Goal: Obtain resource: Obtain resource

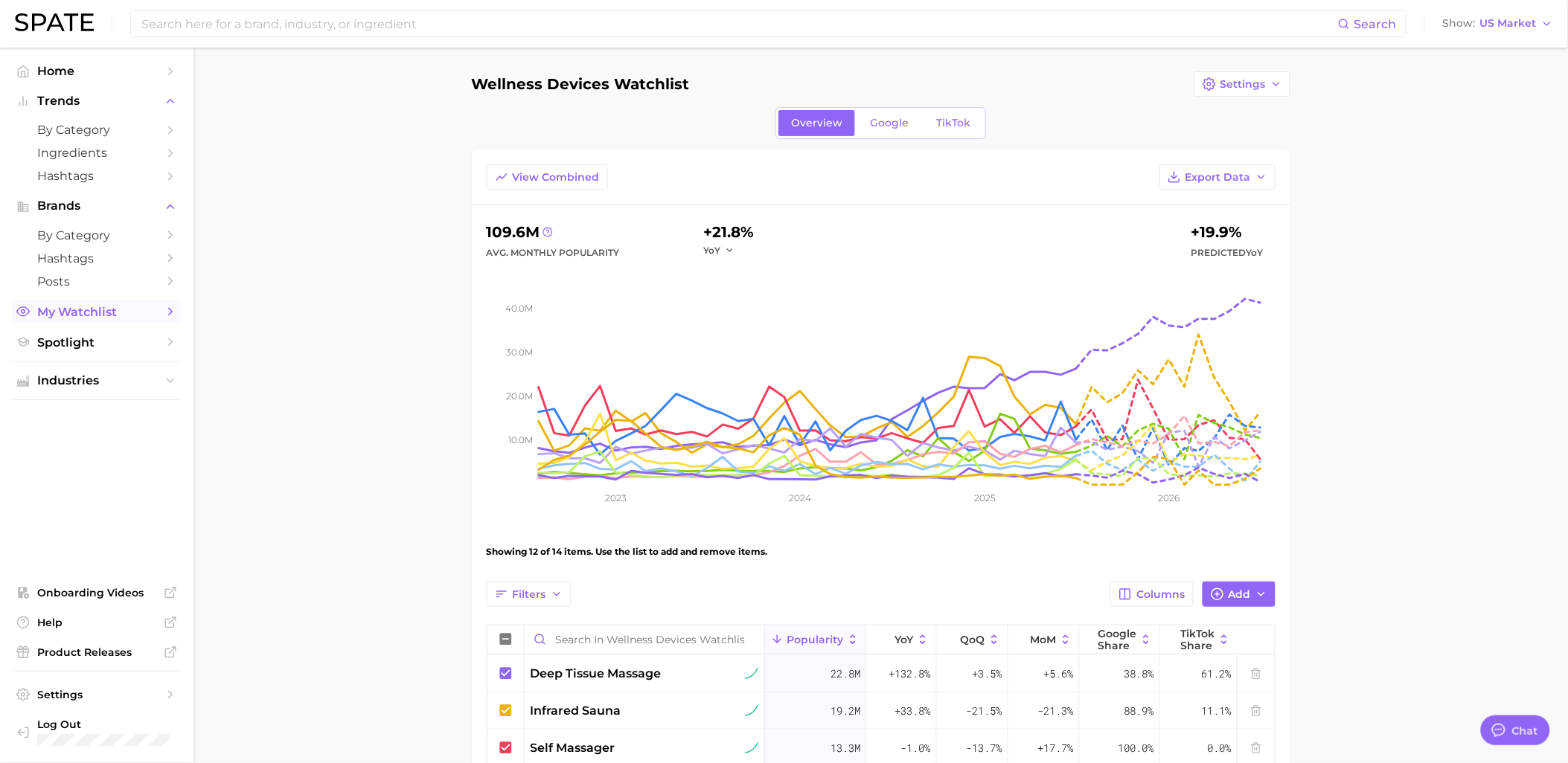
click at [80, 319] on span "My Watchlist" at bounding box center [96, 312] width 119 height 14
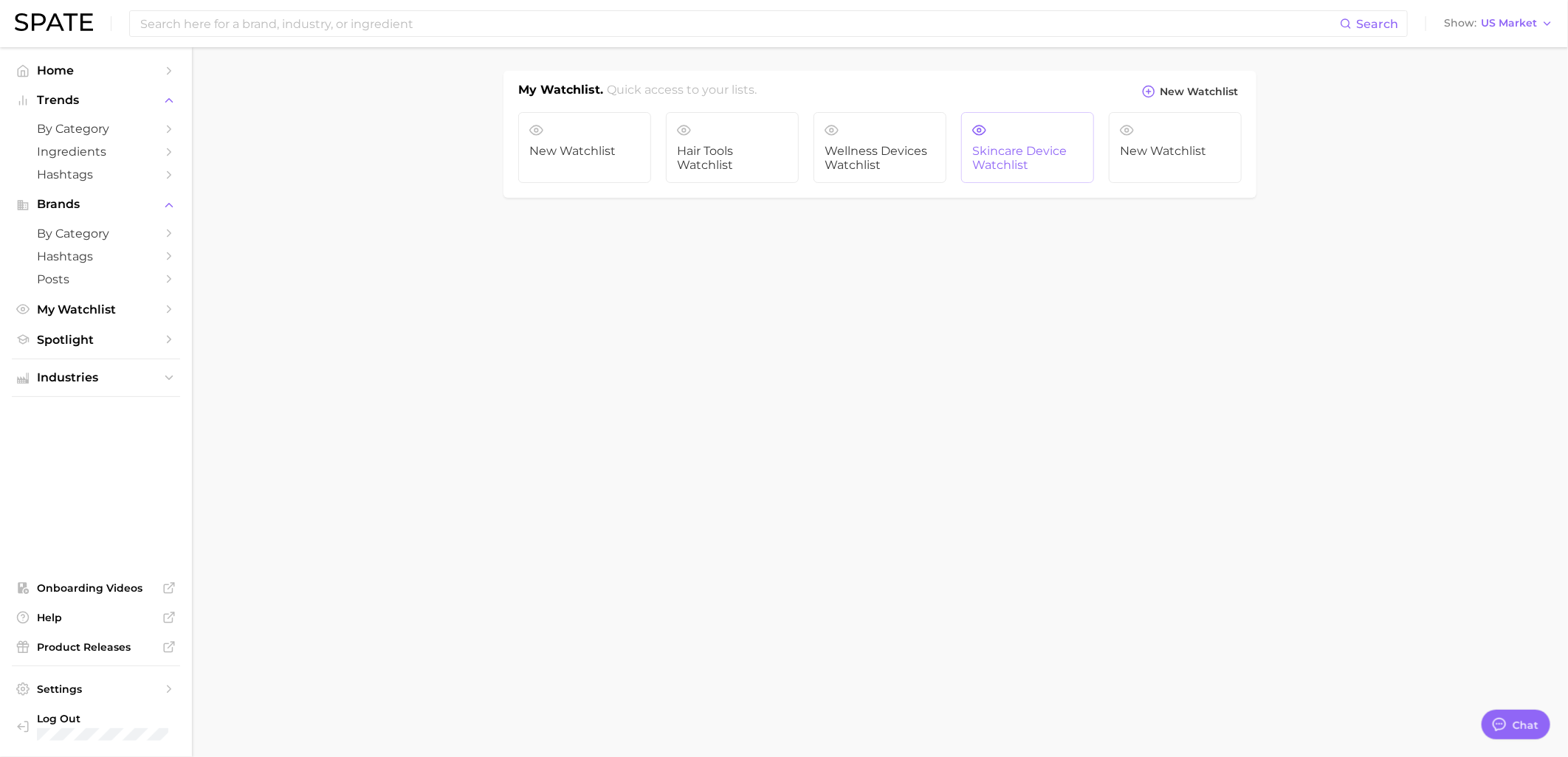
click at [997, 148] on span "Skincare Device Watchlist" at bounding box center [1028, 158] width 111 height 27
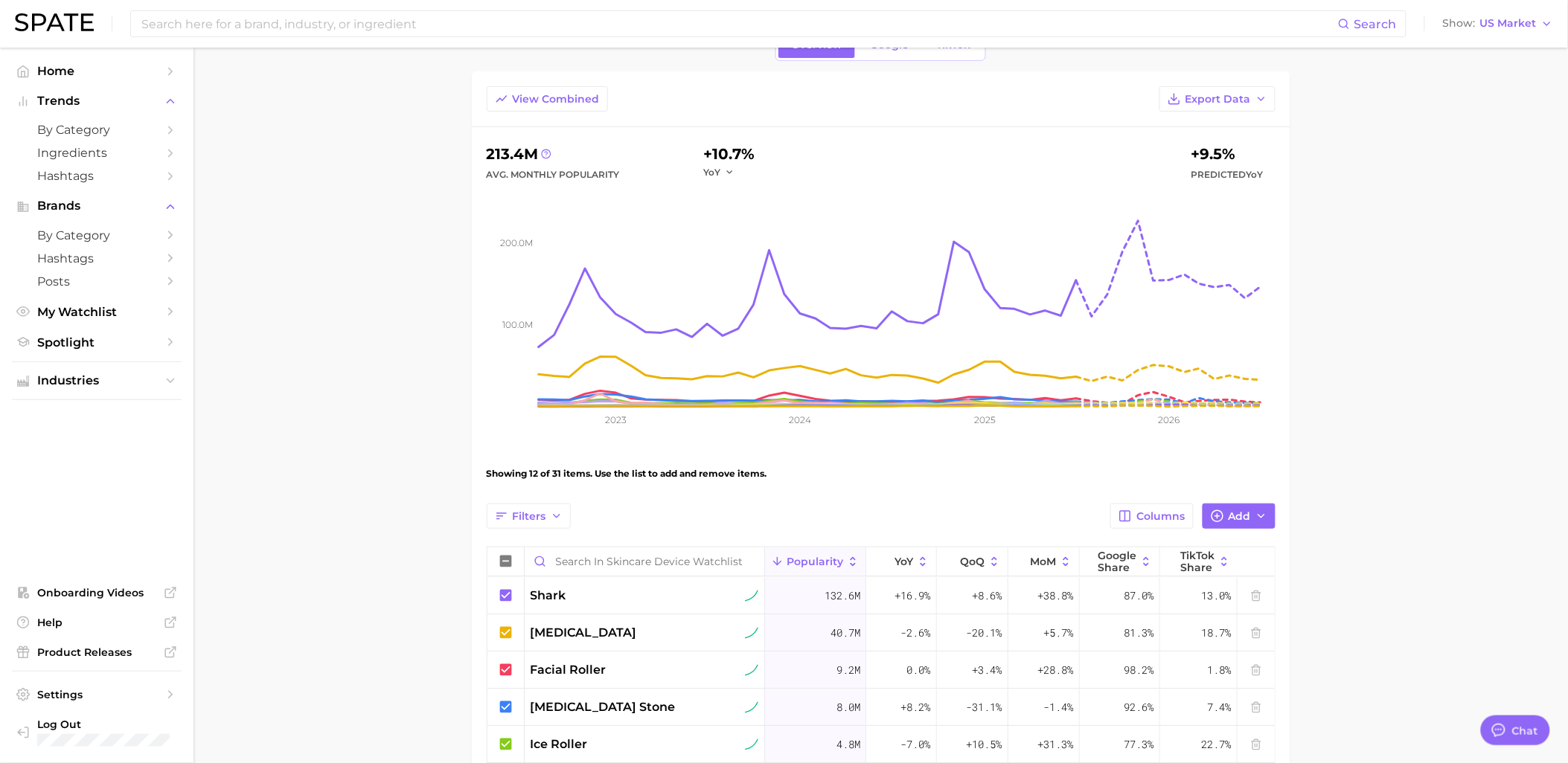
scroll to position [248, 0]
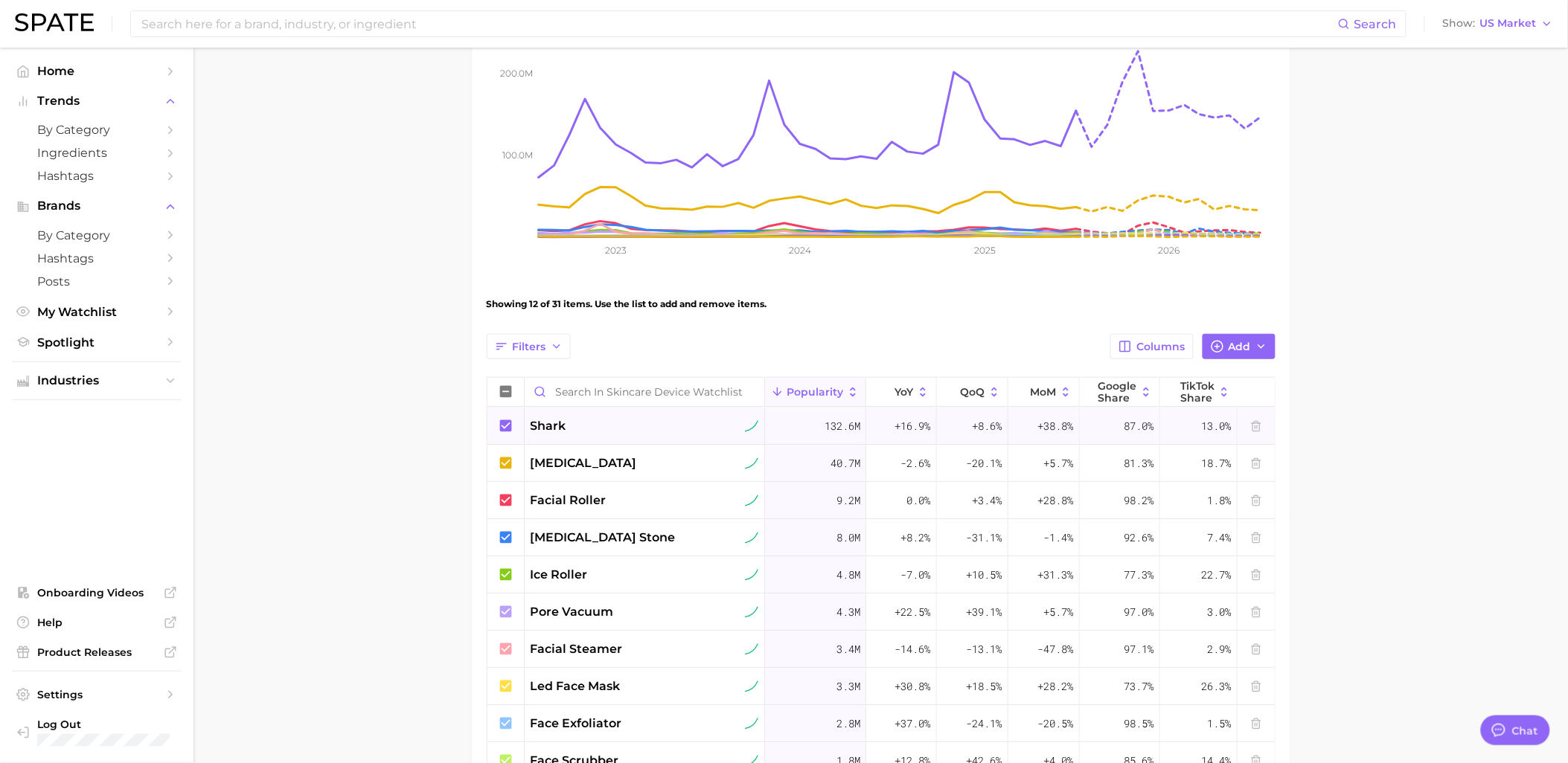
click at [503, 429] on icon at bounding box center [505, 425] width 12 height 12
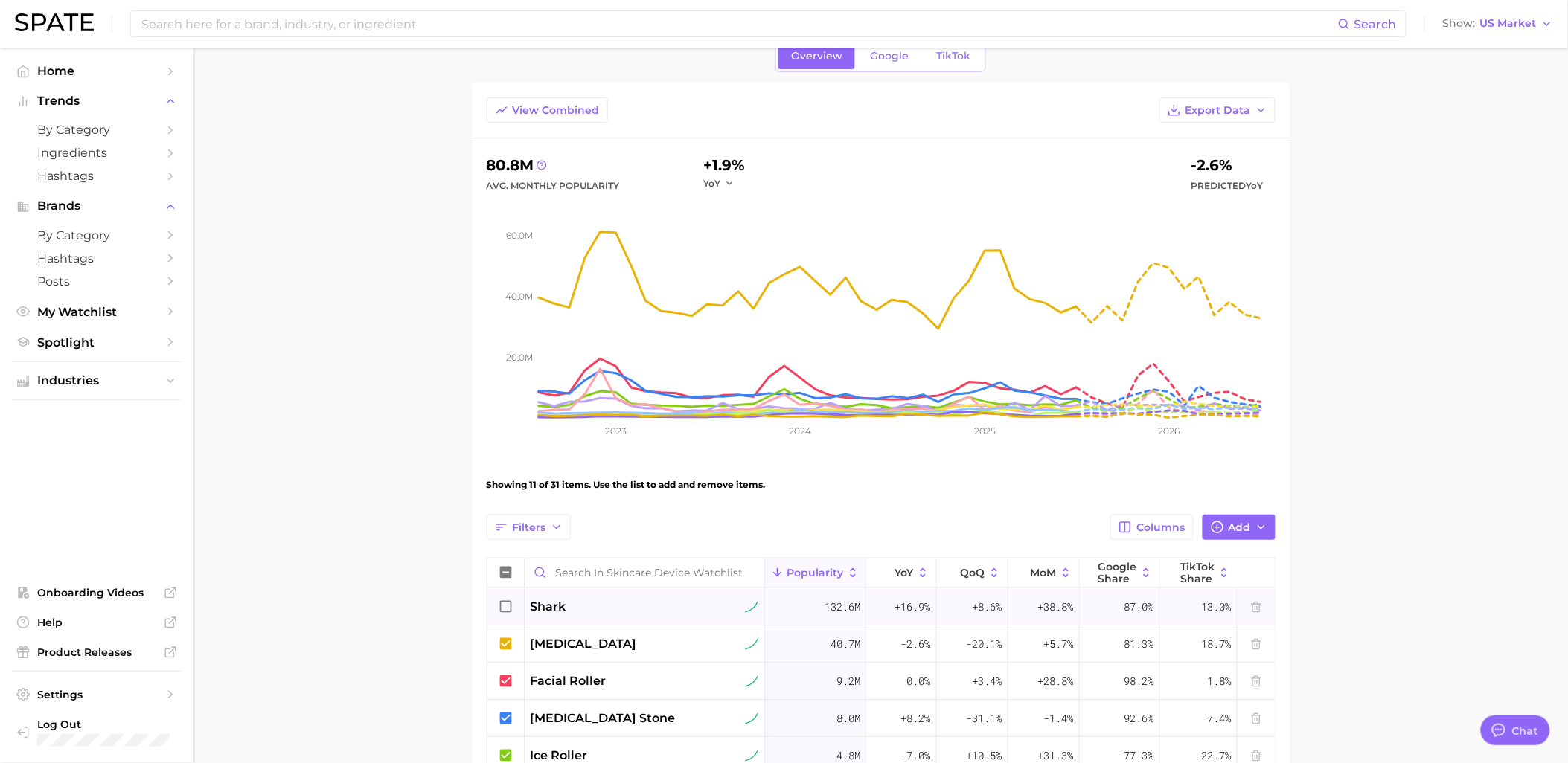
scroll to position [0, 0]
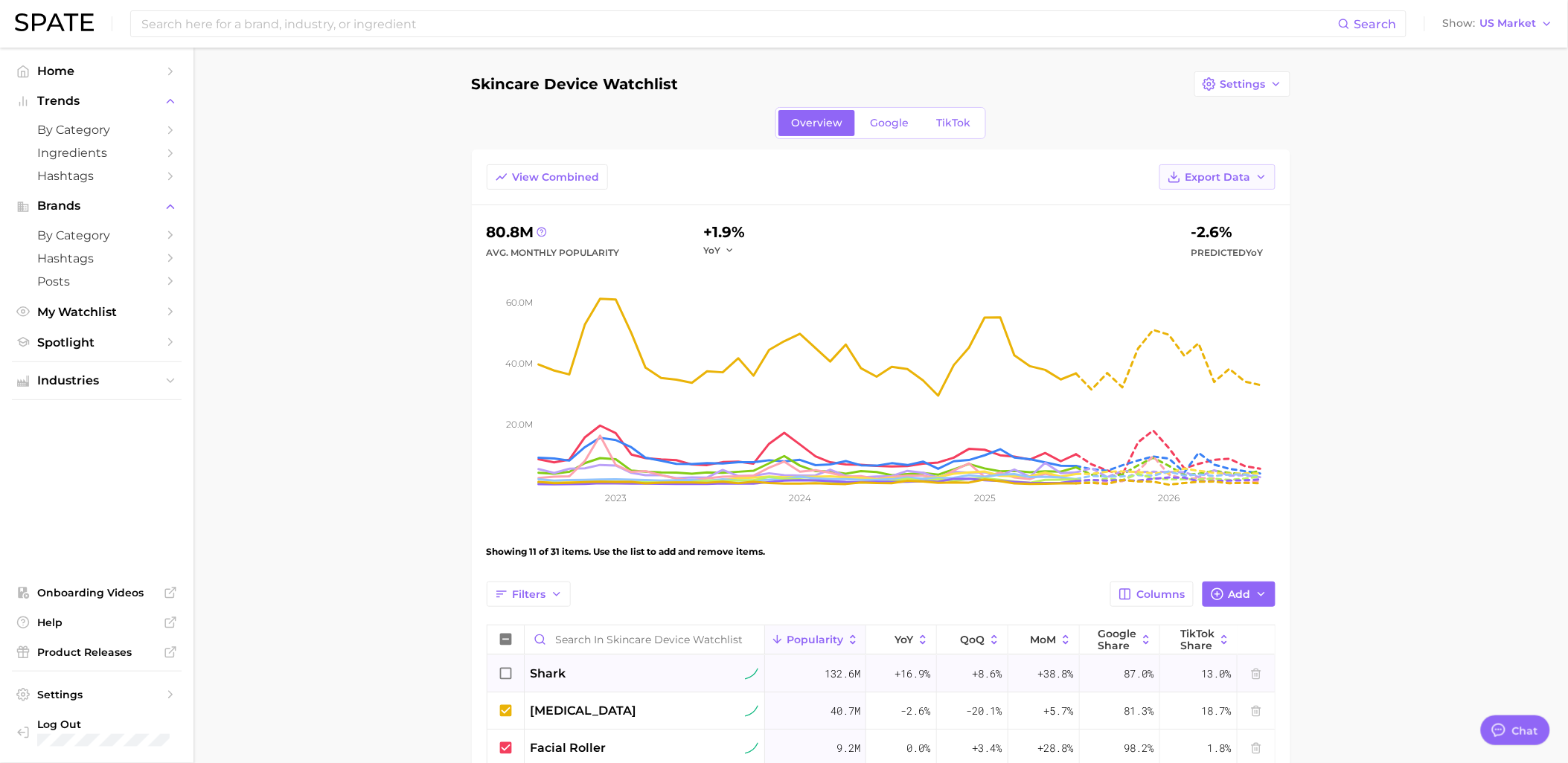
click at [1255, 179] on icon "button" at bounding box center [1260, 176] width 12 height 12
click at [873, 128] on span "Google" at bounding box center [889, 123] width 39 height 12
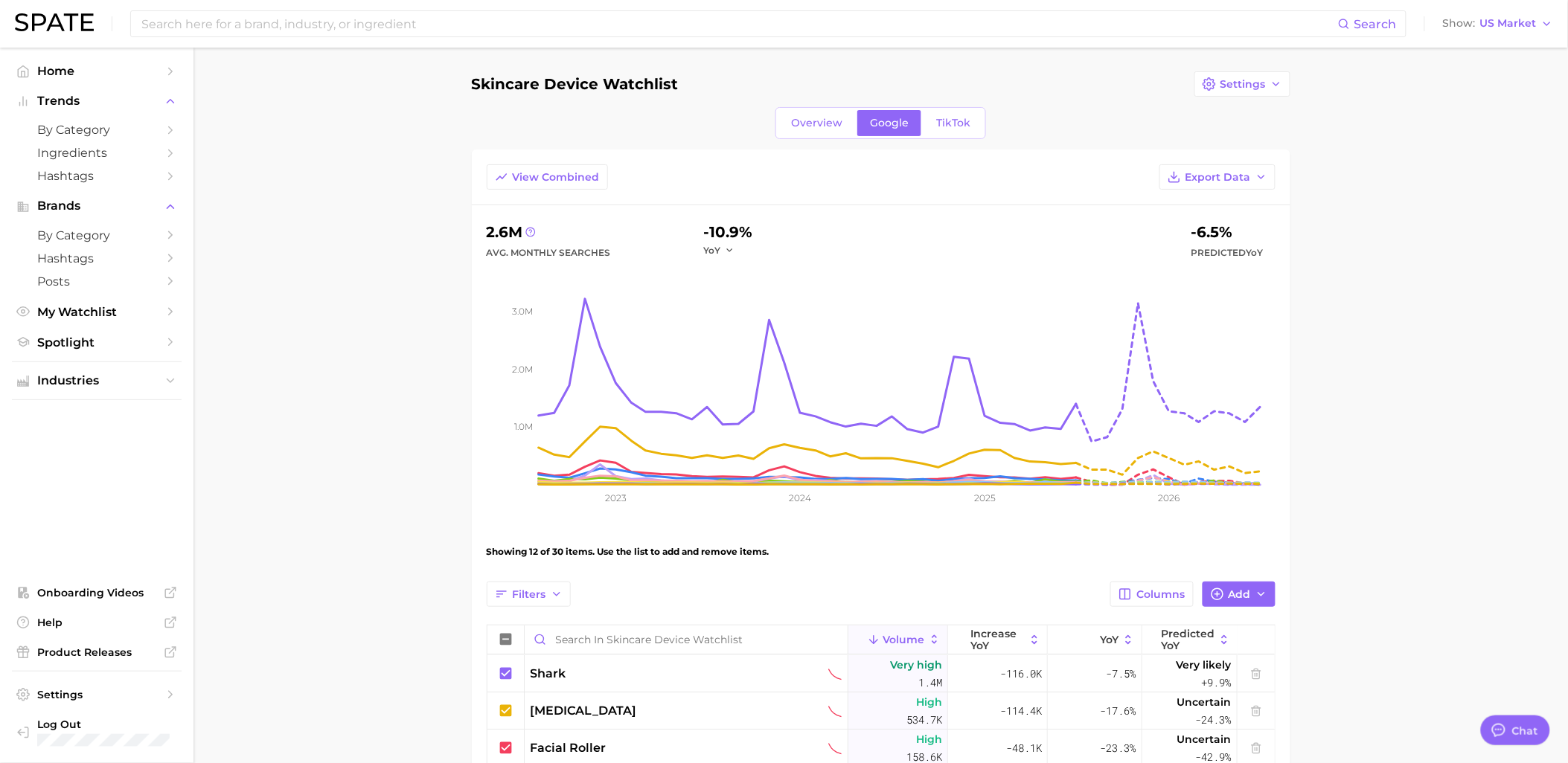
scroll to position [165, 0]
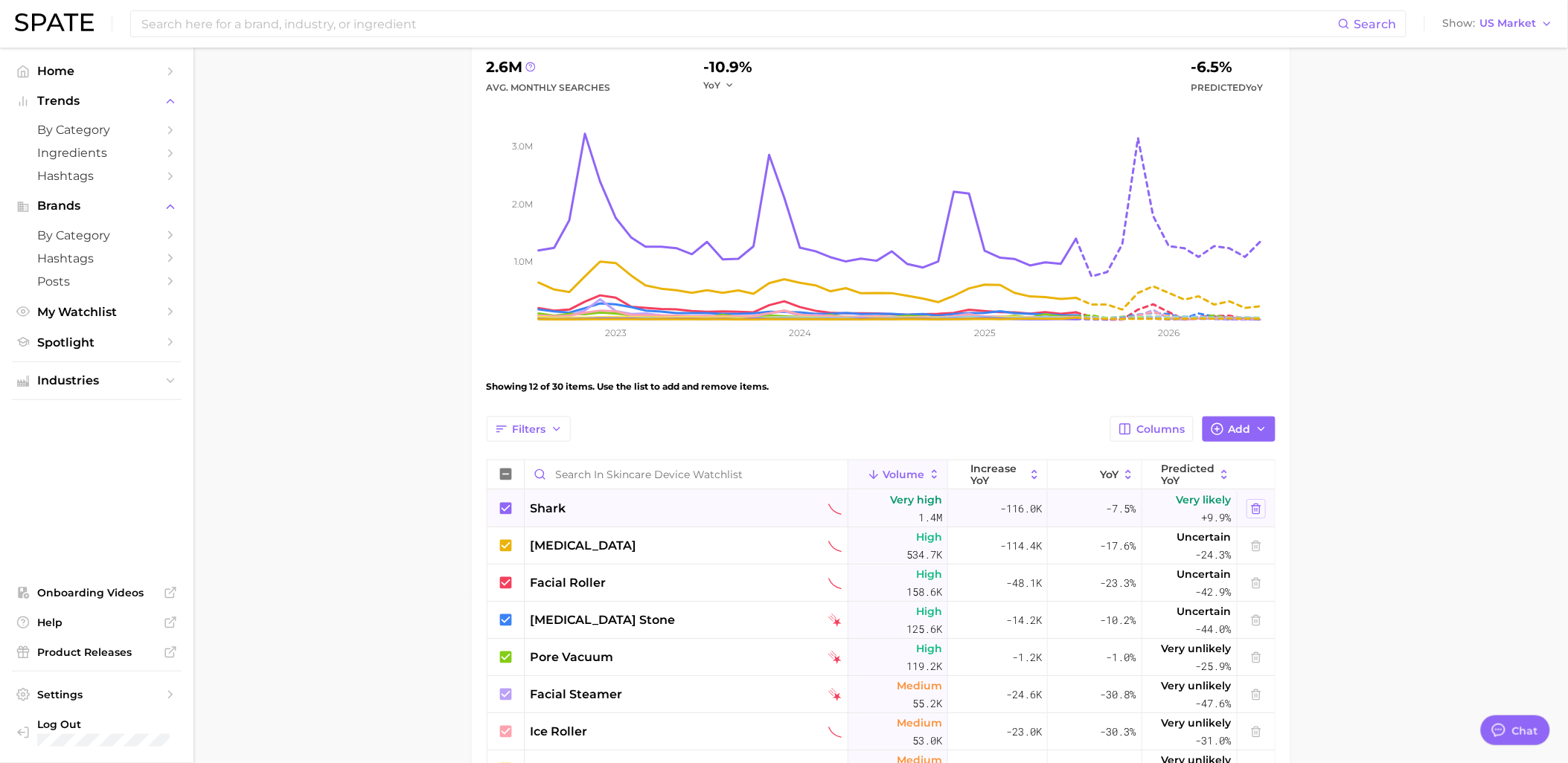
click at [1250, 511] on icon at bounding box center [1256, 508] width 12 height 12
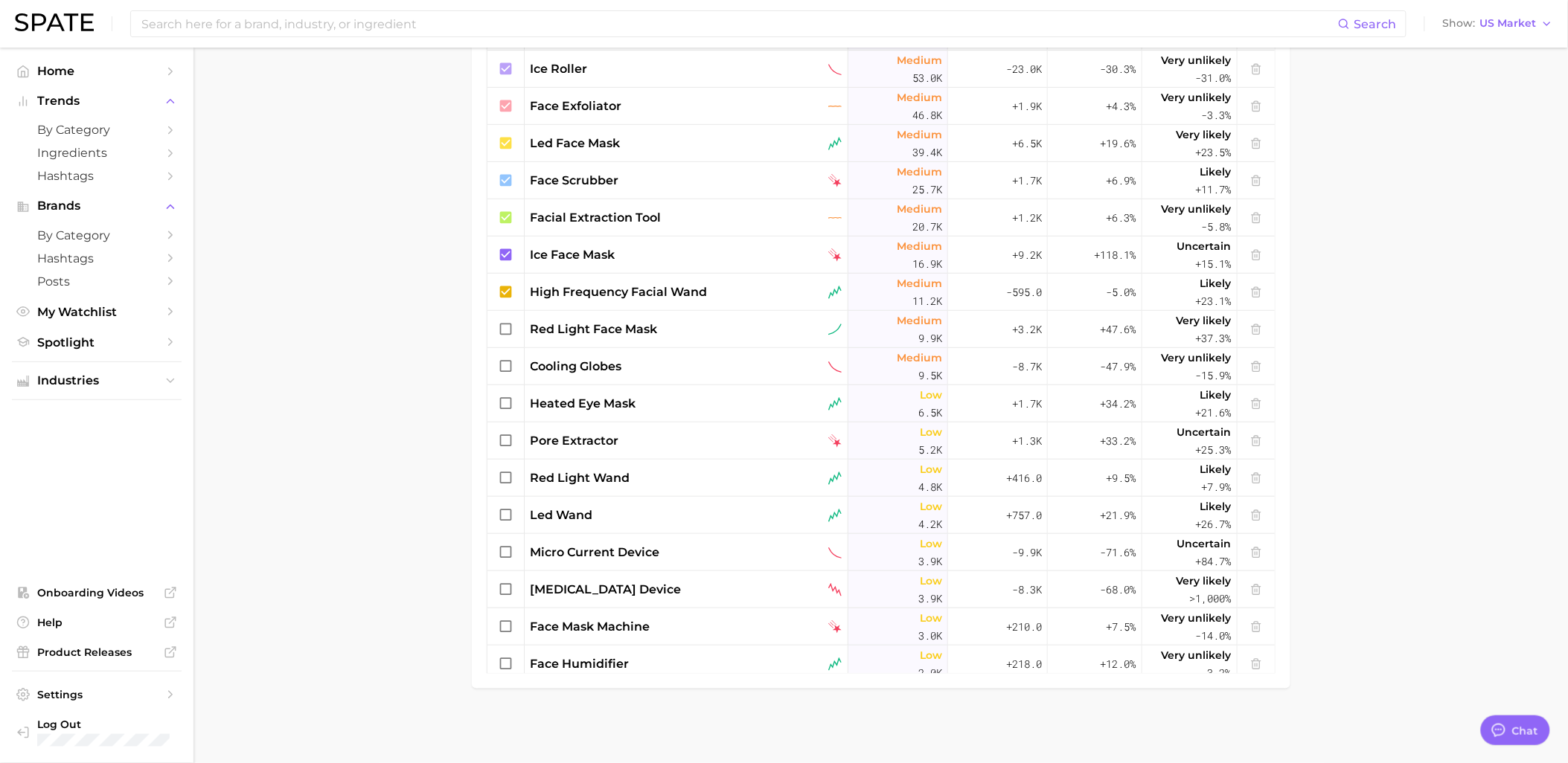
scroll to position [0, 0]
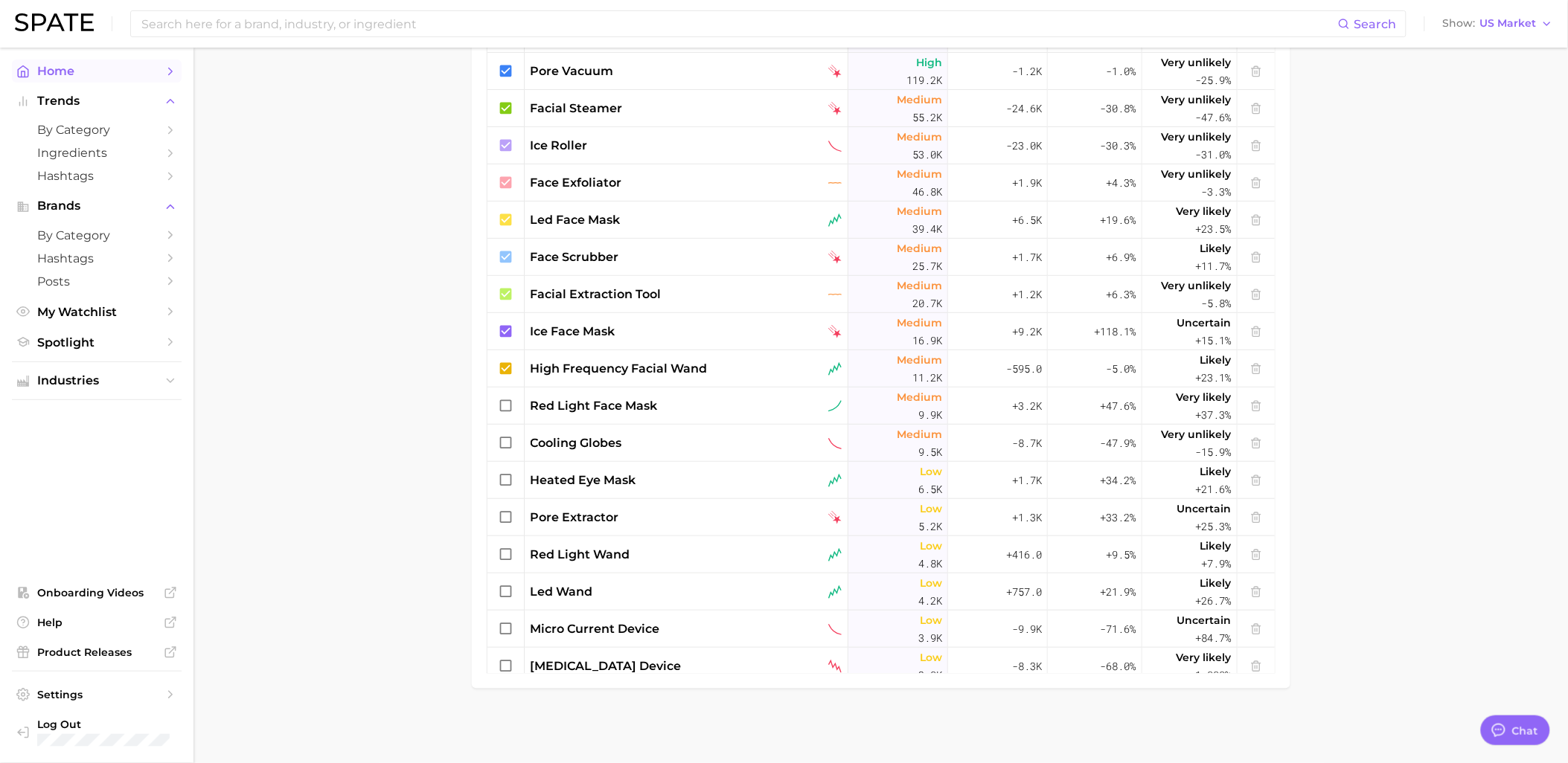
click at [78, 69] on span "Home" at bounding box center [96, 71] width 119 height 14
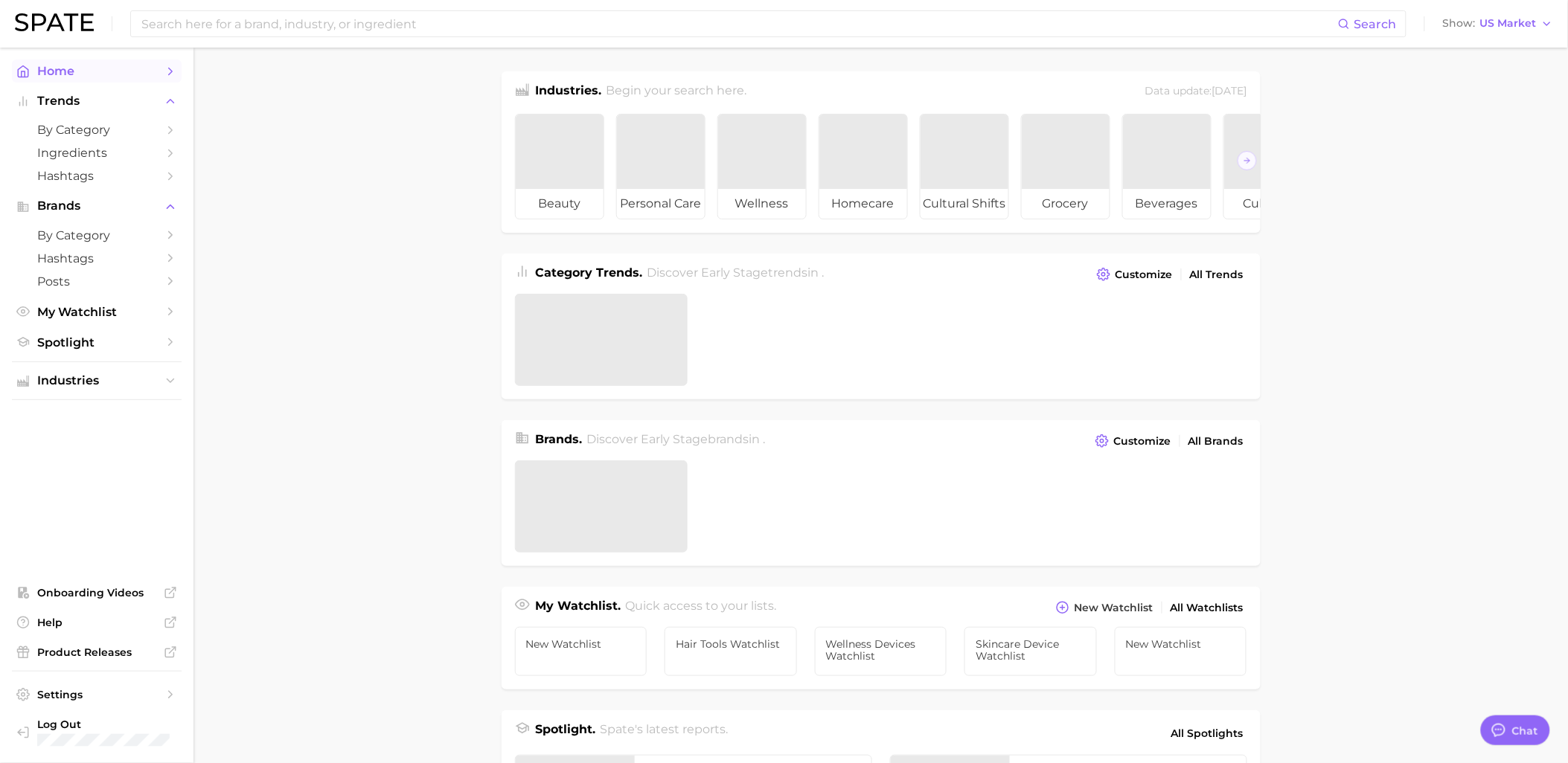
type textarea "x"
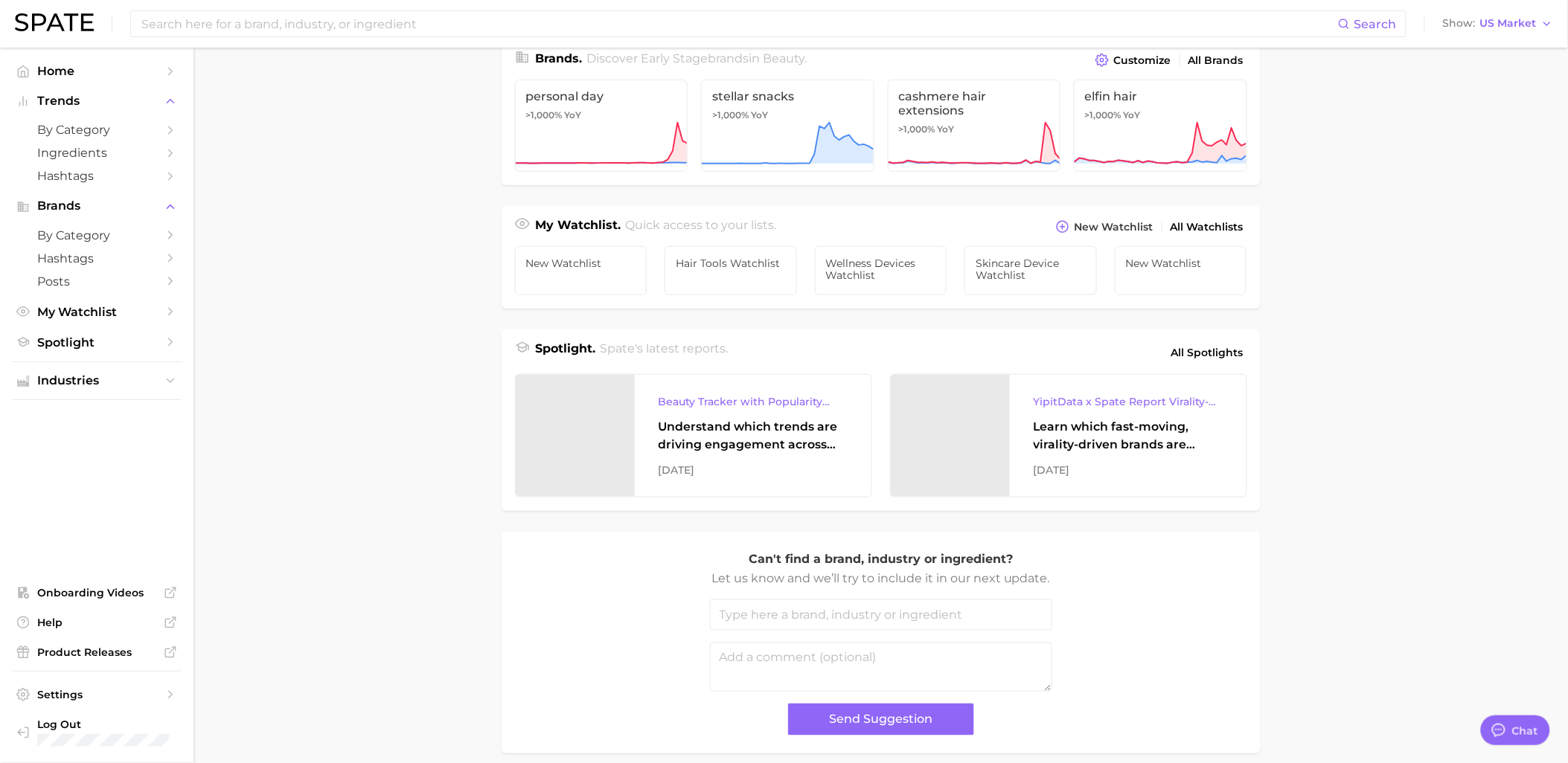
scroll to position [456, 0]
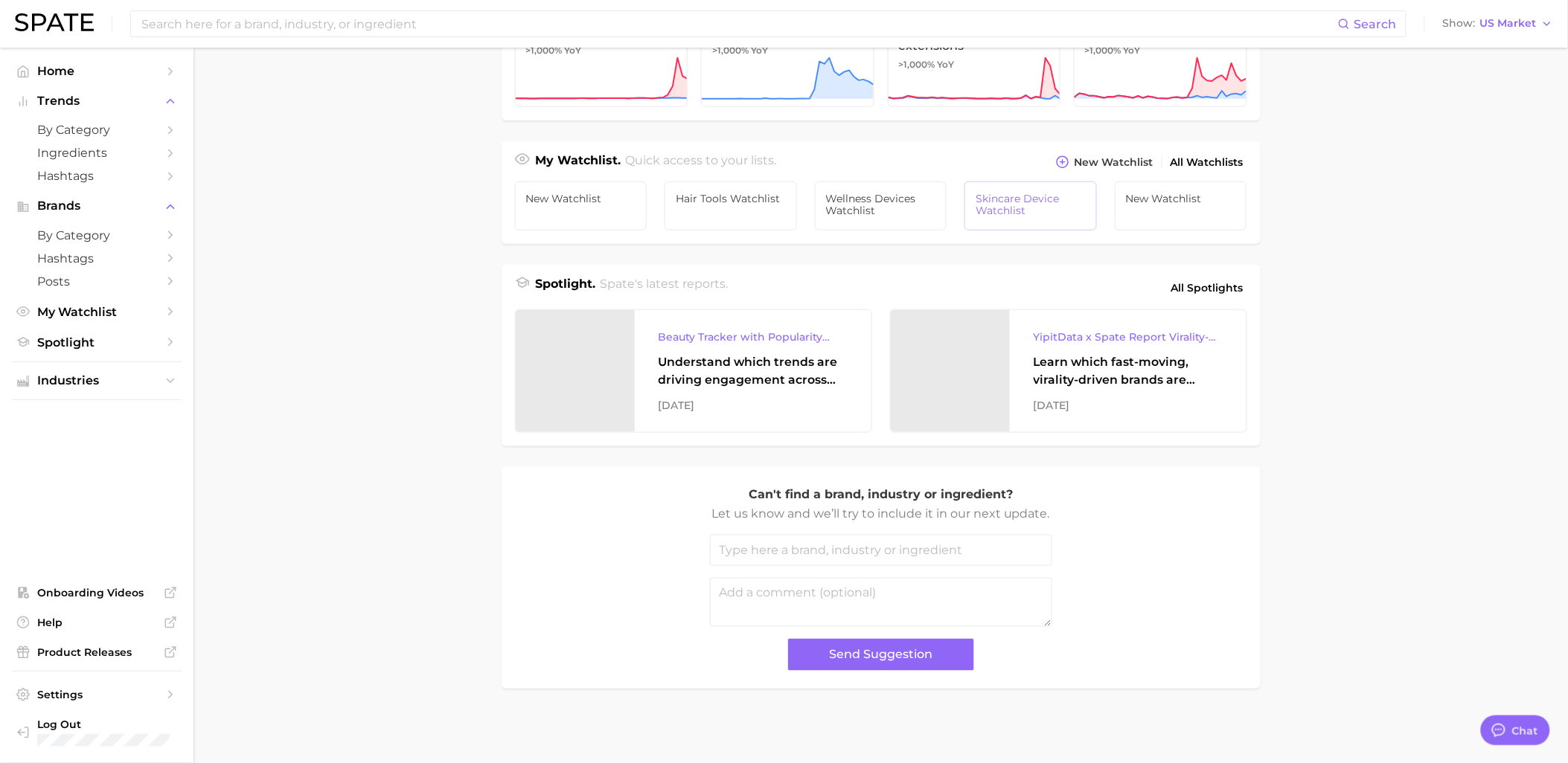
click at [1041, 203] on span "Skincare Device Watchlist" at bounding box center [1031, 204] width 110 height 24
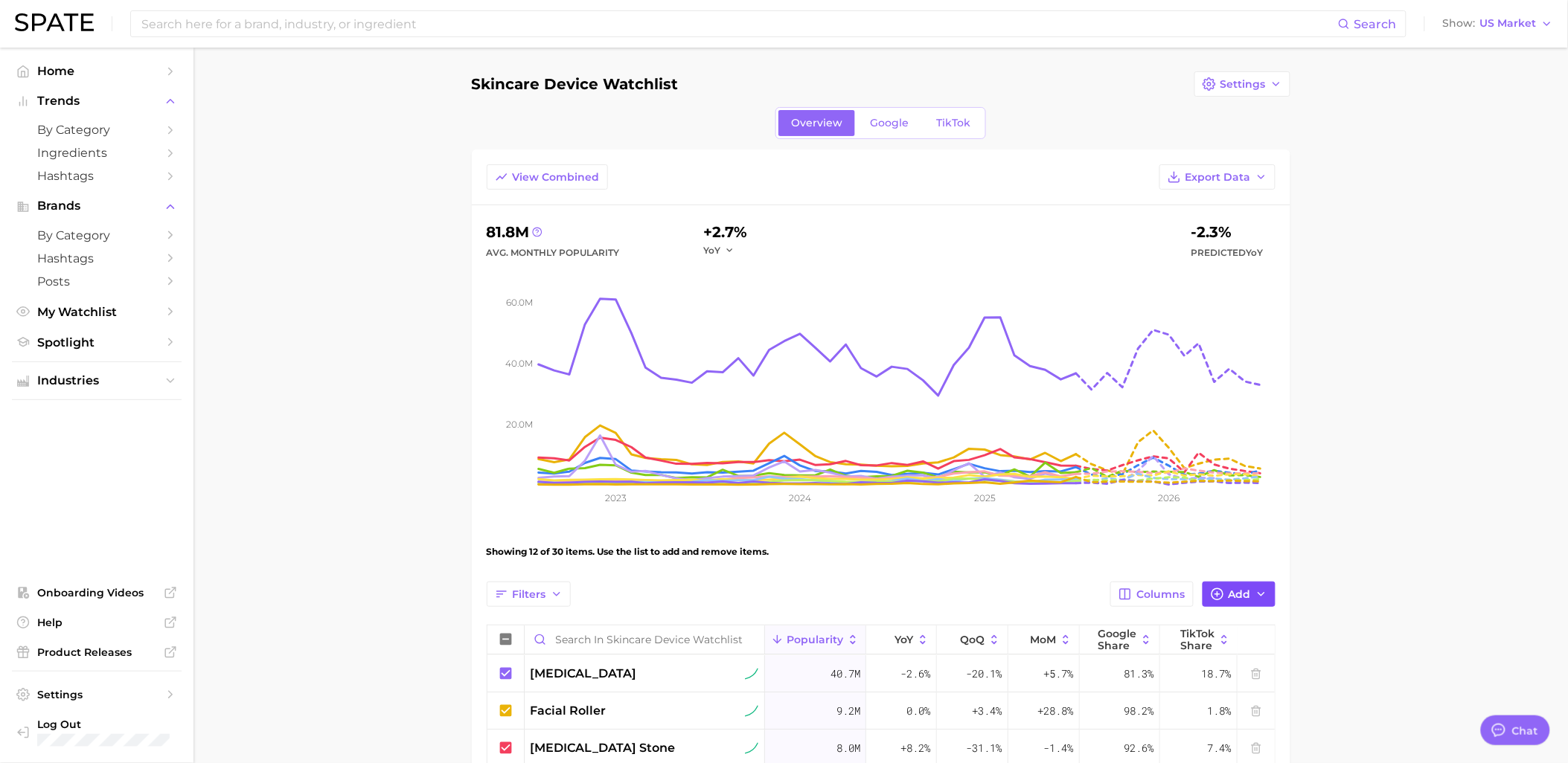
click at [1249, 596] on span "Add" at bounding box center [1239, 595] width 23 height 12
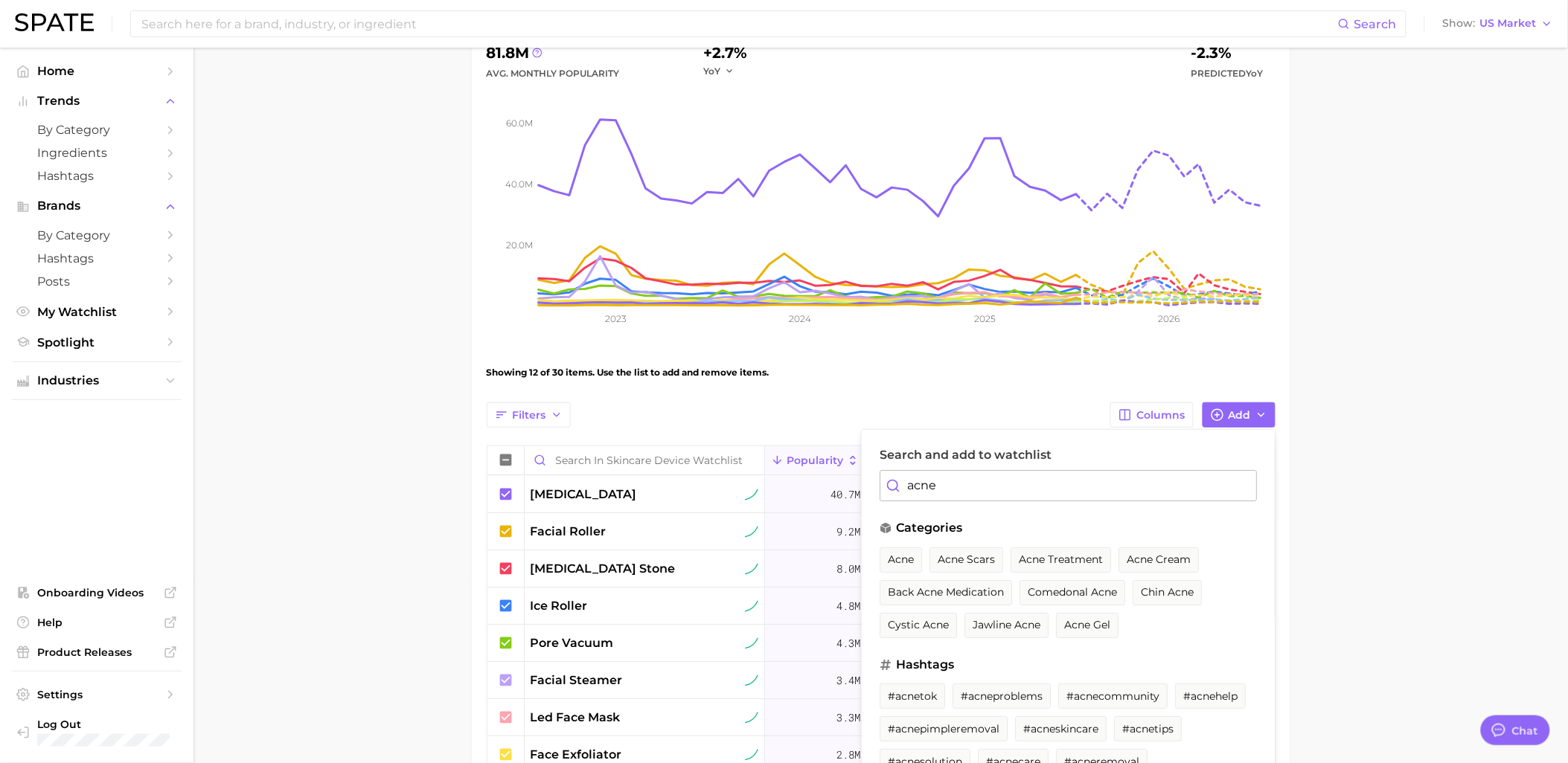
scroll to position [248, 0]
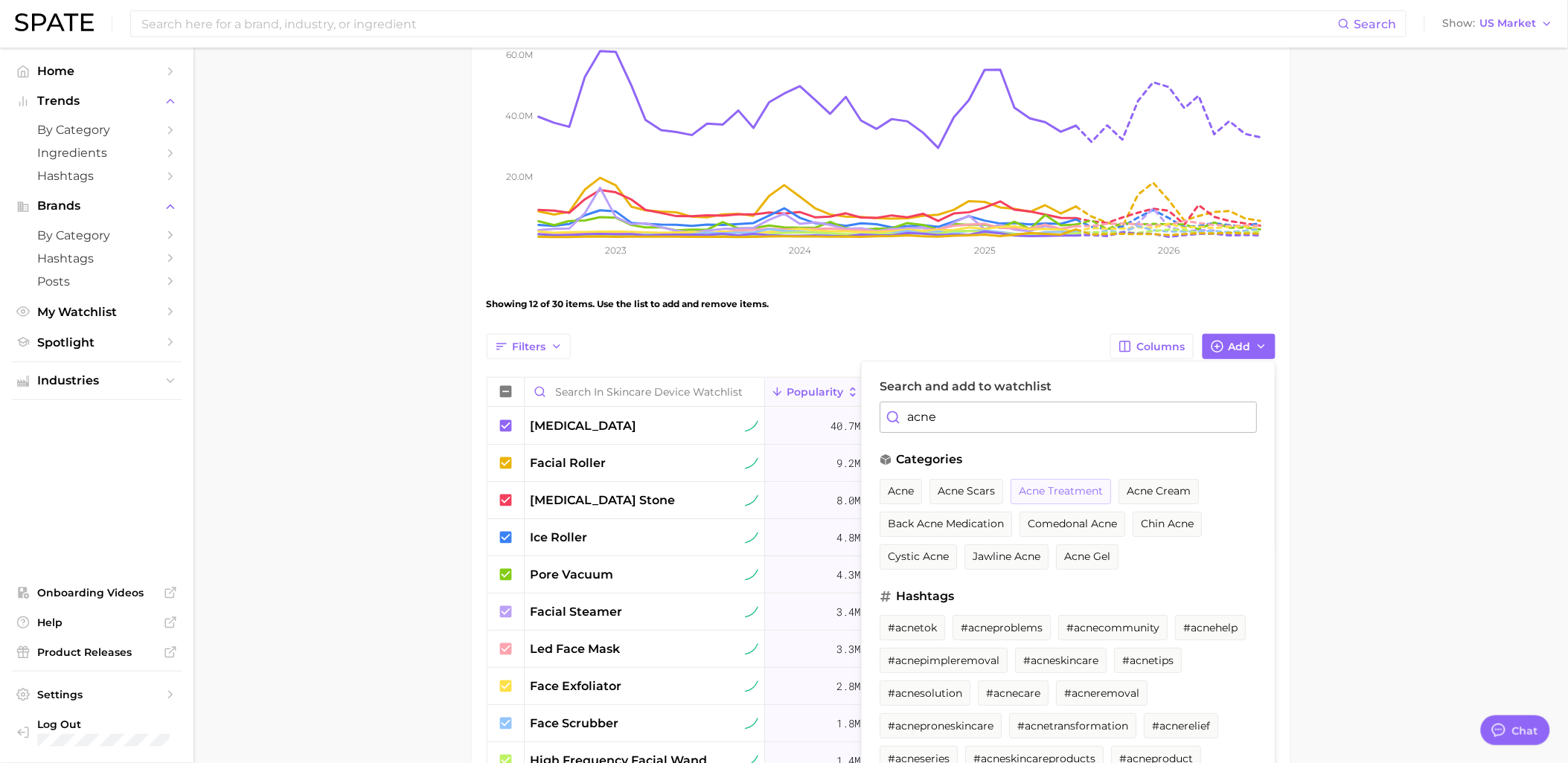
click at [1052, 496] on span "acne treatment" at bounding box center [1061, 491] width 84 height 12
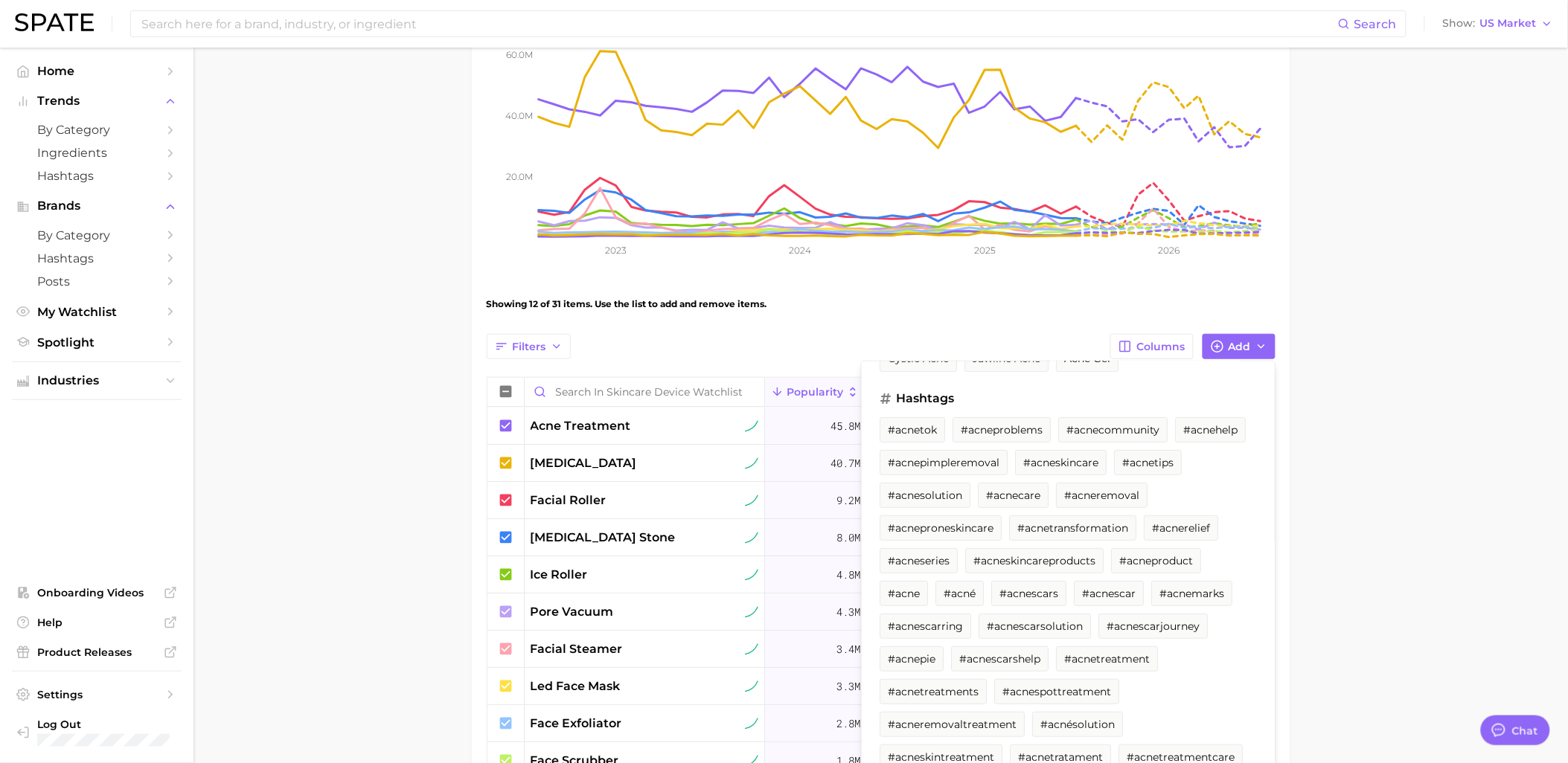
scroll to position [0, 0]
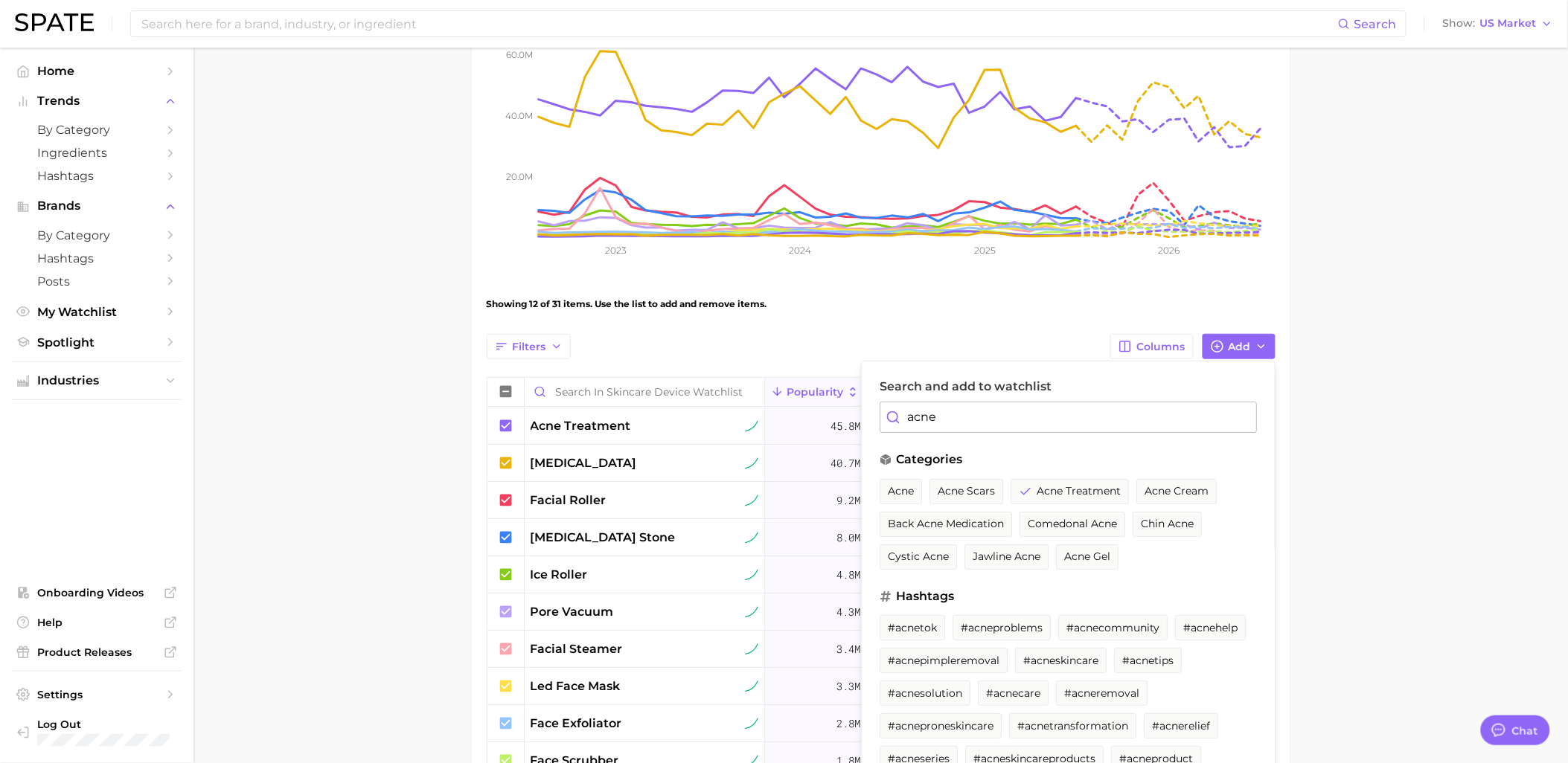
click at [968, 419] on input "acne" at bounding box center [1068, 417] width 377 height 31
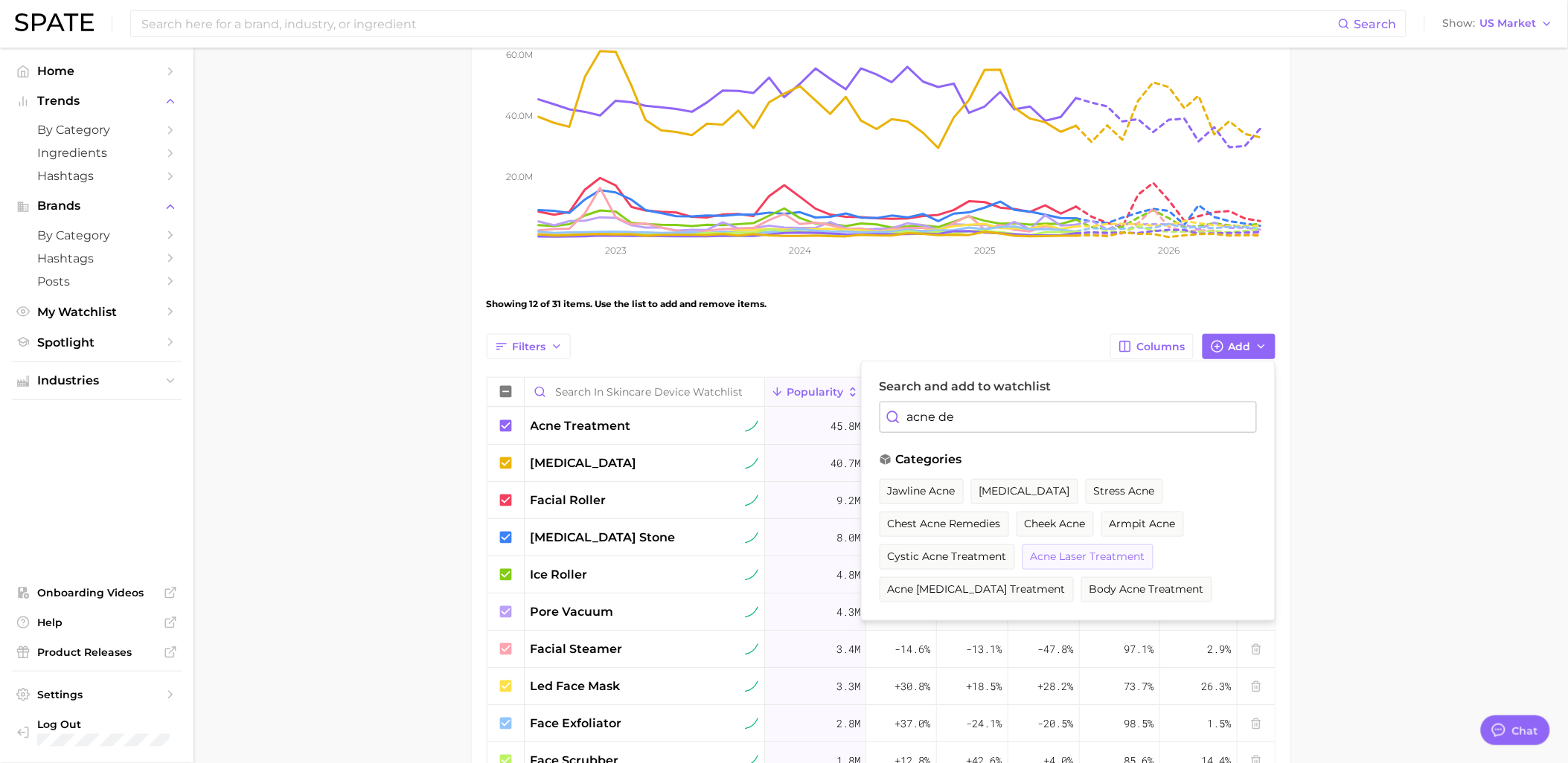
type input "acne de"
click at [1068, 554] on span "acne laser treatment" at bounding box center [1088, 557] width 115 height 12
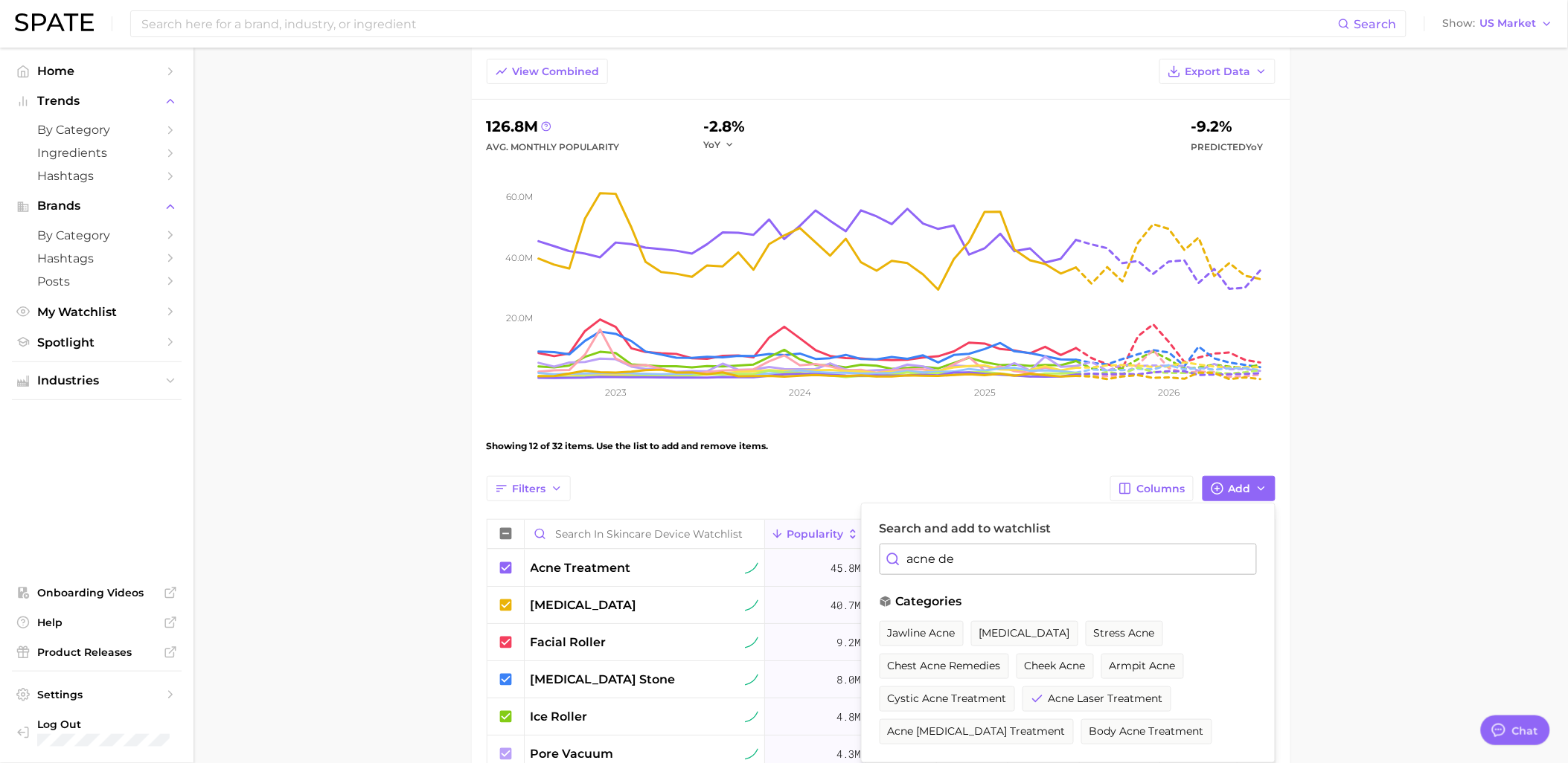
scroll to position [248, 0]
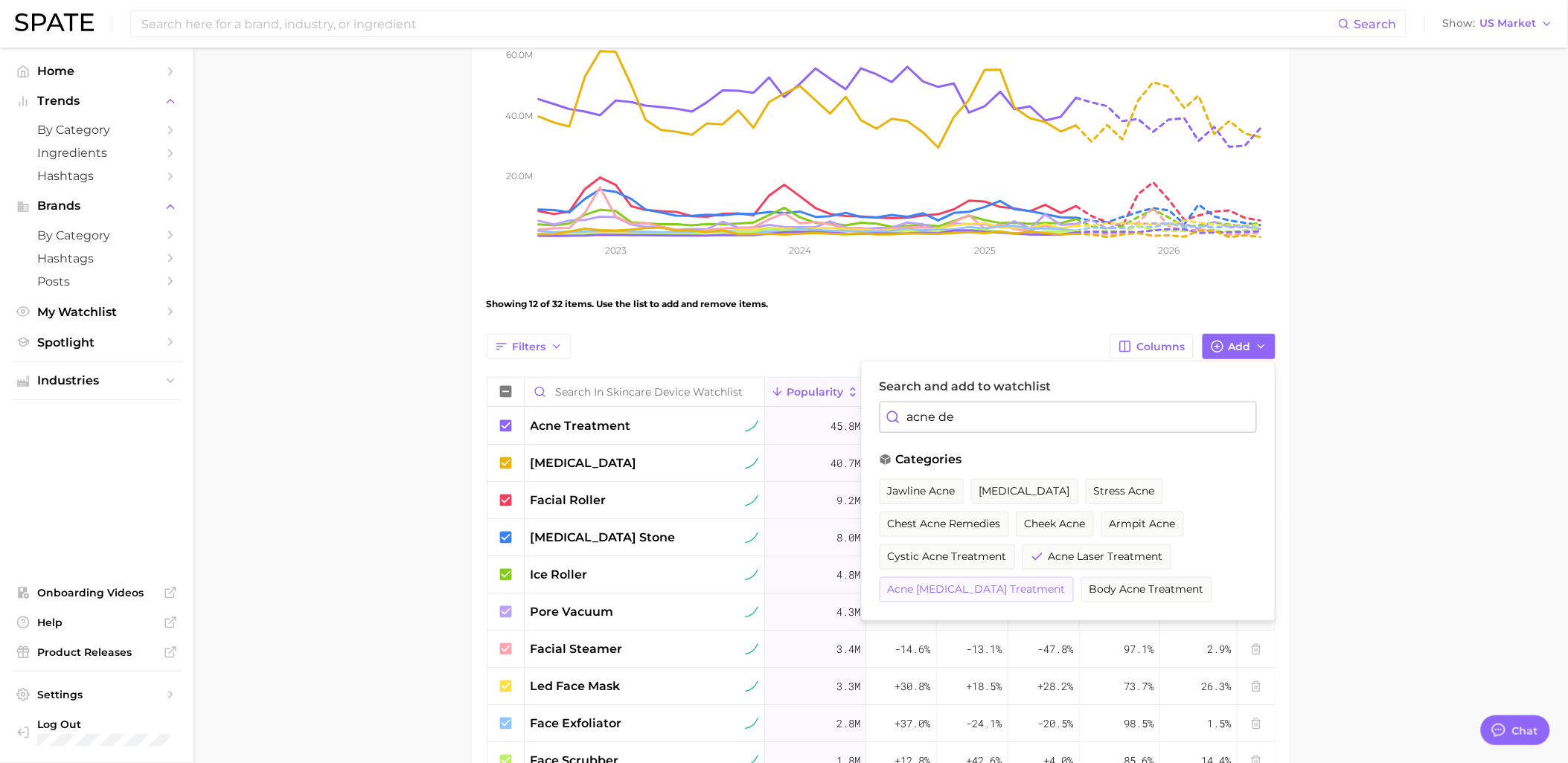
click at [1017, 591] on span "acne [MEDICAL_DATA] treatment" at bounding box center [976, 589] width 178 height 12
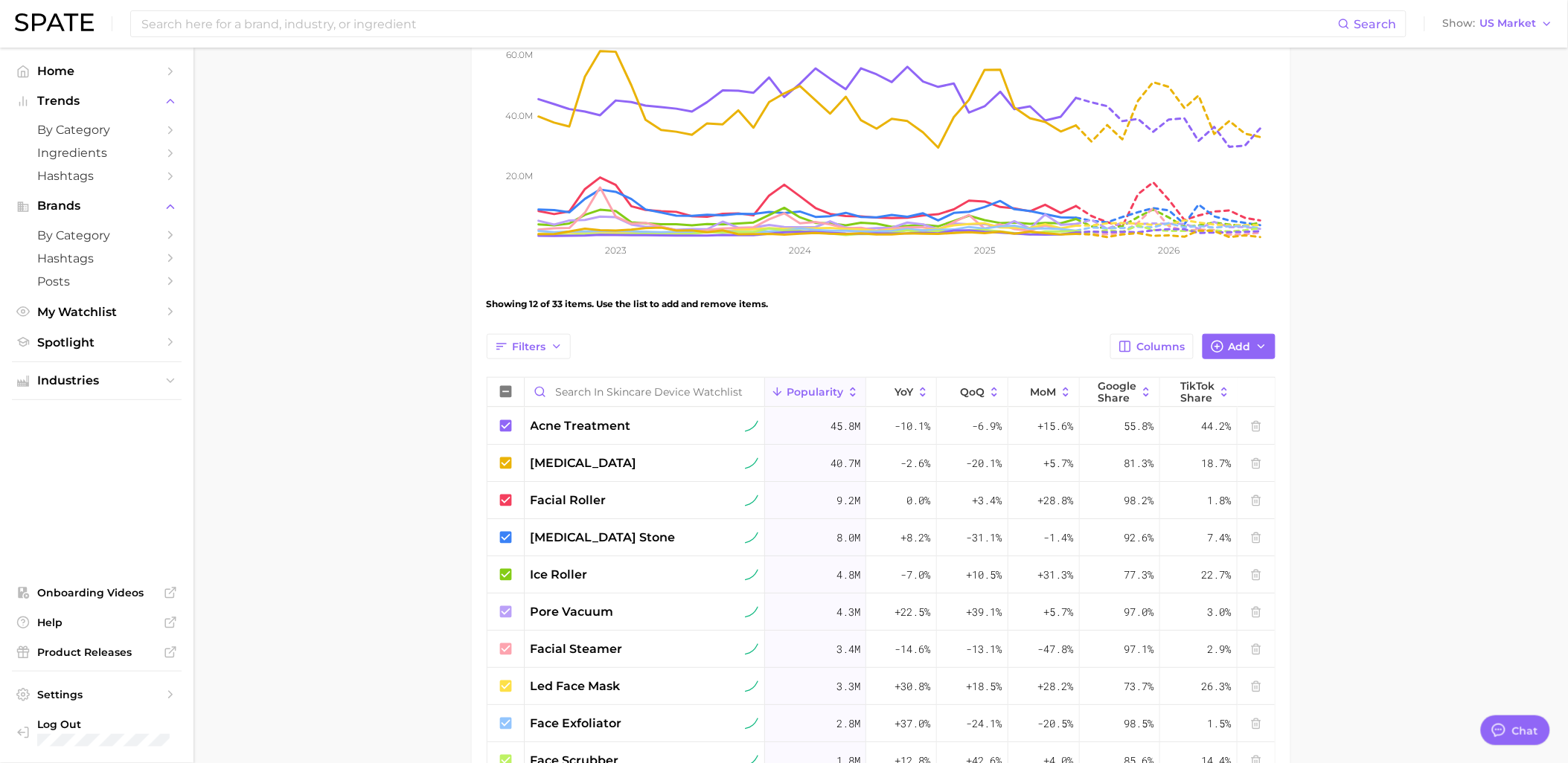
click at [1160, 710] on div "1.5%" at bounding box center [1199, 723] width 78 height 37
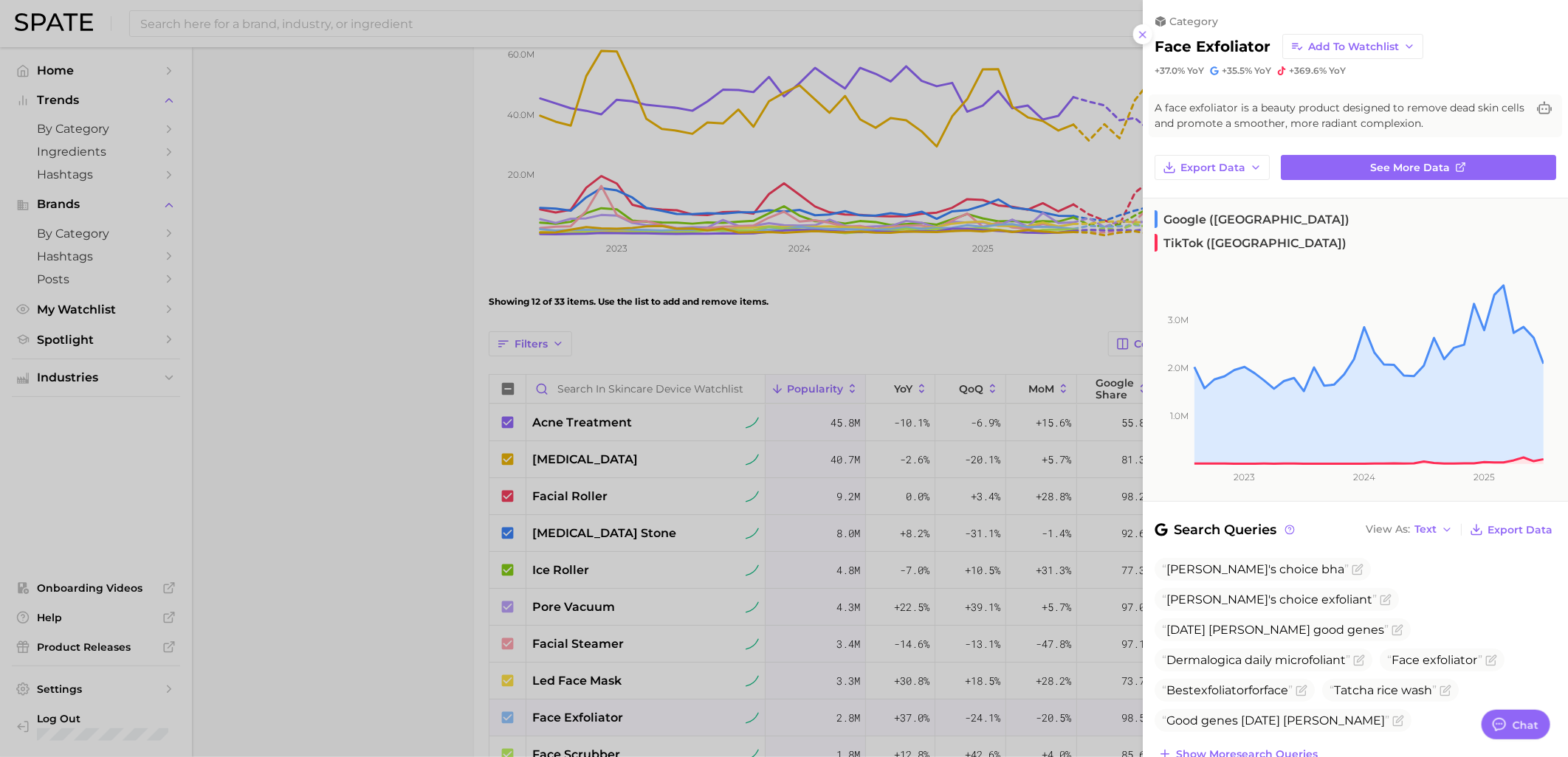
drag, startPoint x: 1150, startPoint y: 37, endPoint x: 1139, endPoint y: 48, distance: 15.6
click at [1147, 37] on button at bounding box center [1143, 35] width 20 height 20
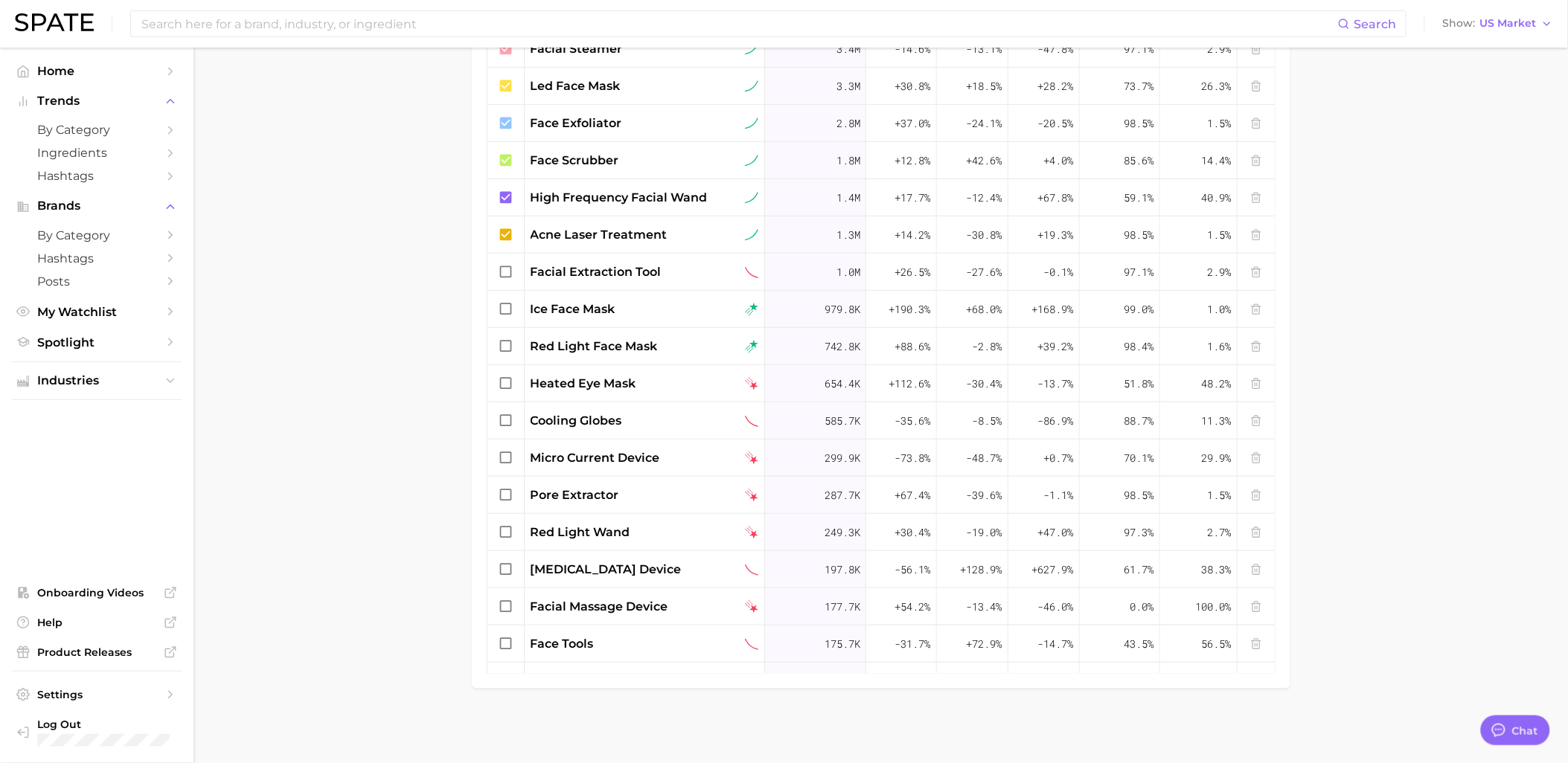
scroll to position [36, 0]
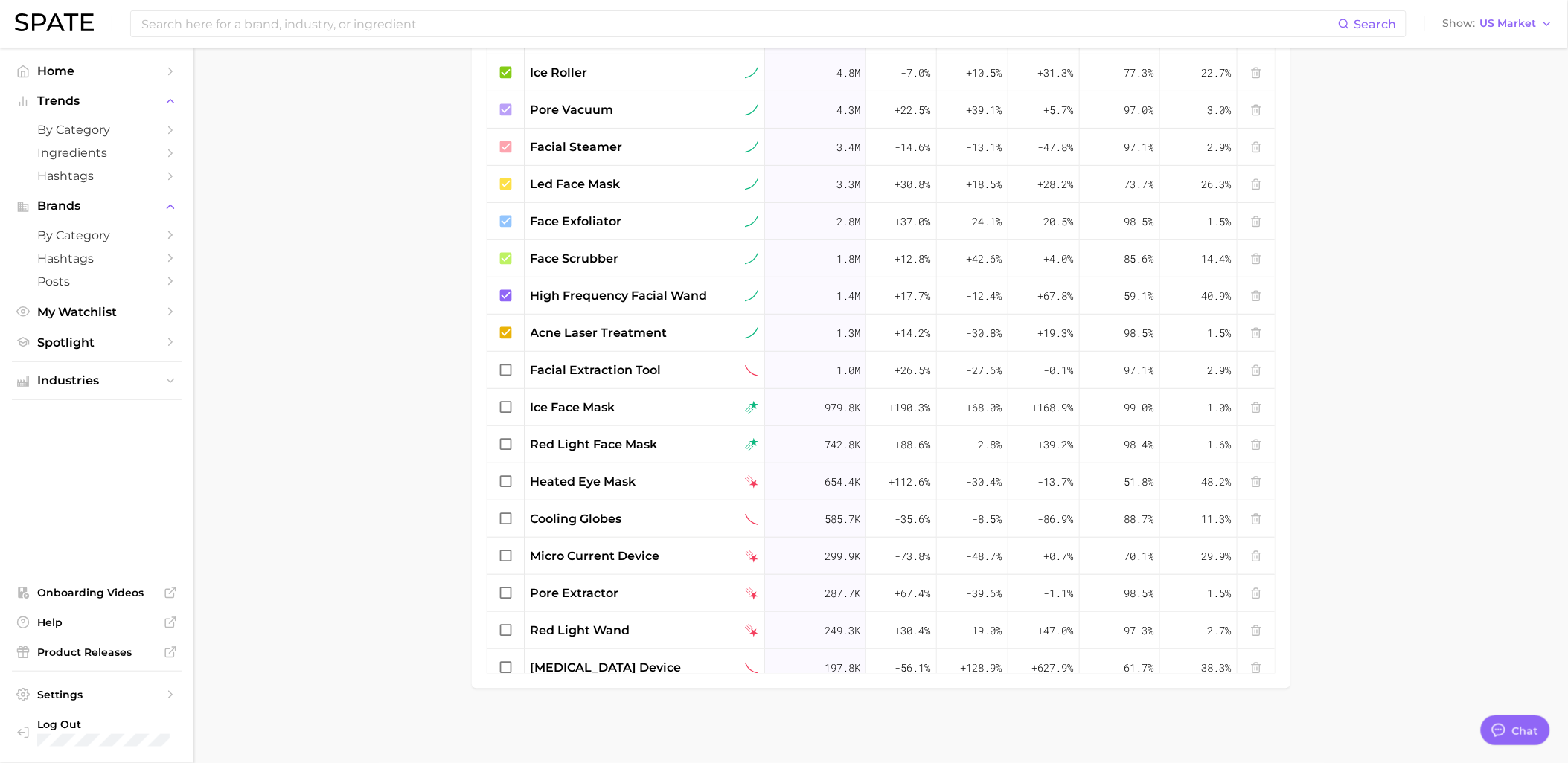
click at [223, 404] on main "Skincare Device Watchlist Settings Overview Google TikTok View Combined Export …" at bounding box center [881, 48] width 1375 height 1429
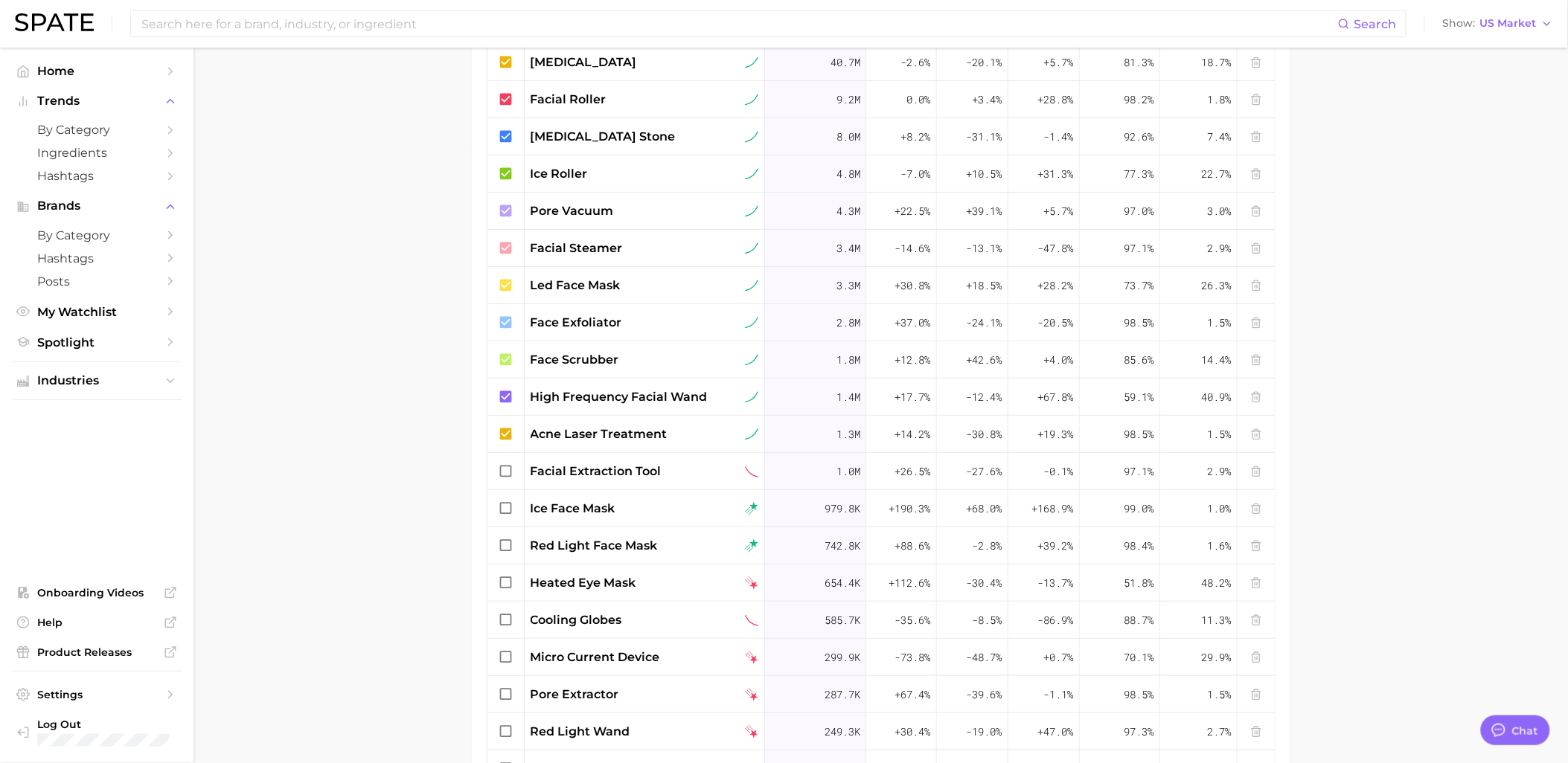
scroll to position [466, 0]
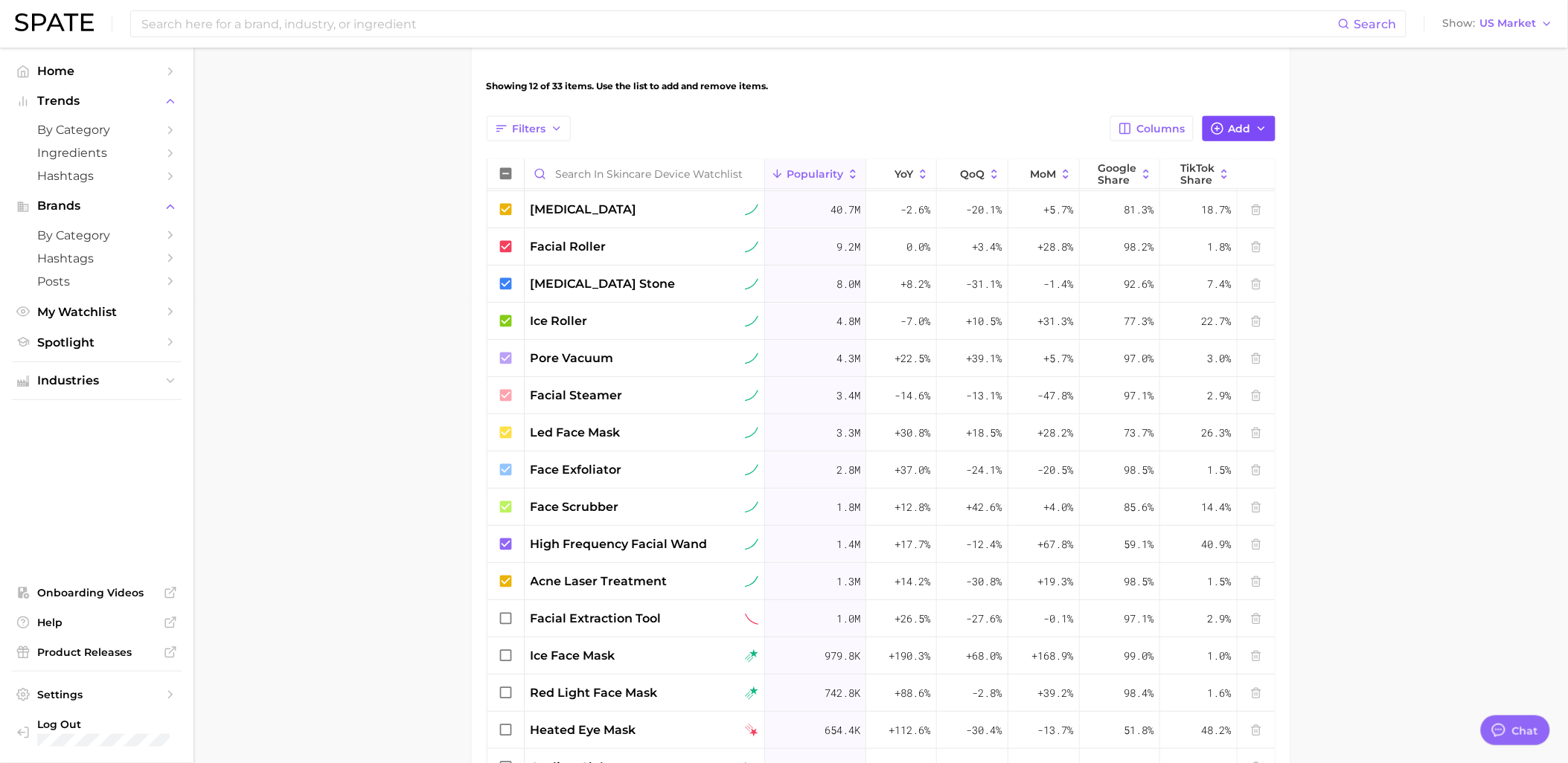
click at [1228, 132] on button "Add" at bounding box center [1239, 128] width 73 height 26
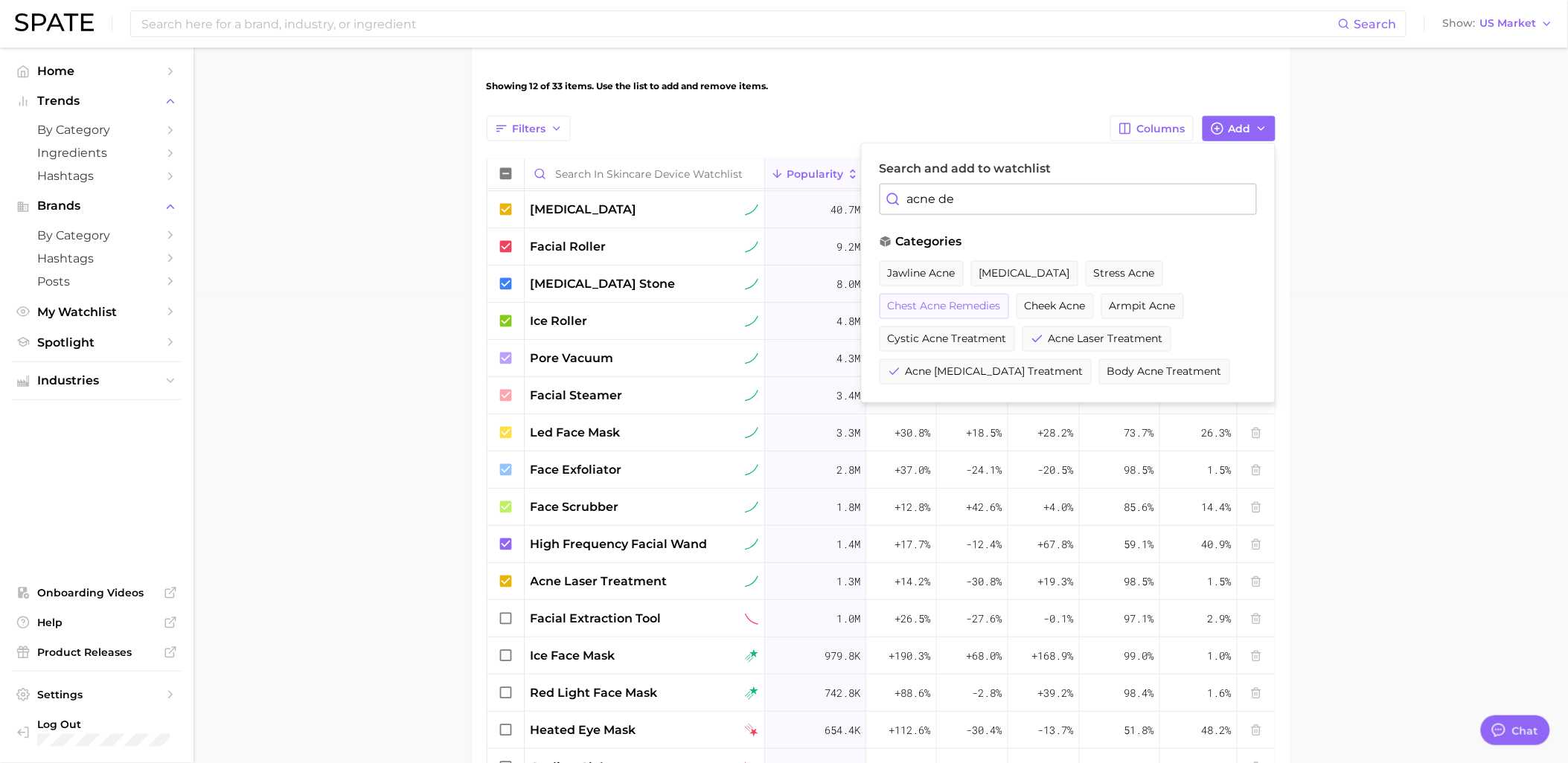
click at [905, 300] on span "chest acne remedies" at bounding box center [944, 306] width 113 height 12
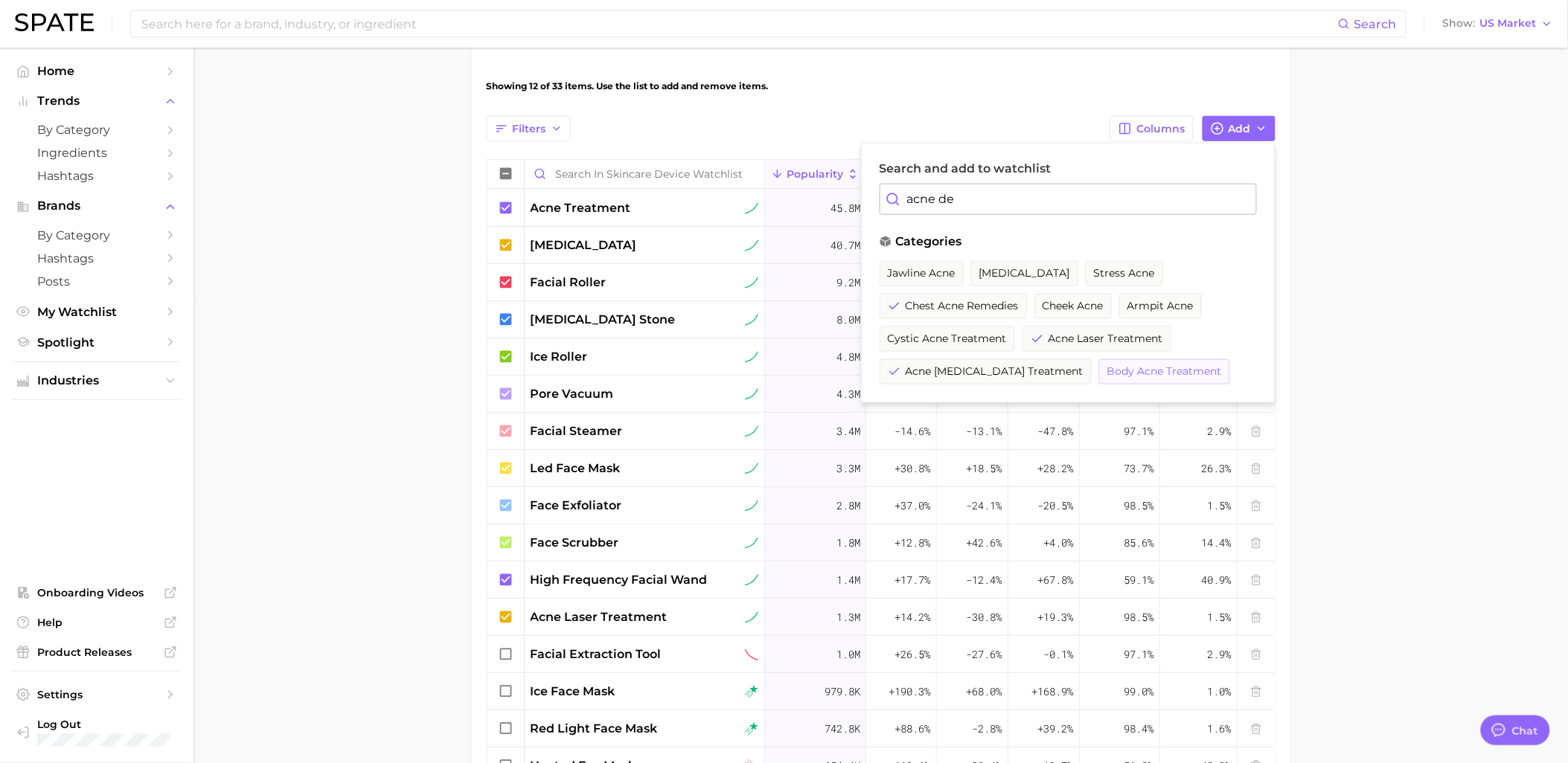
click at [1192, 366] on span "body acne treatment" at bounding box center [1165, 371] width 115 height 12
click at [975, 465] on span "+18.5%" at bounding box center [985, 468] width 36 height 18
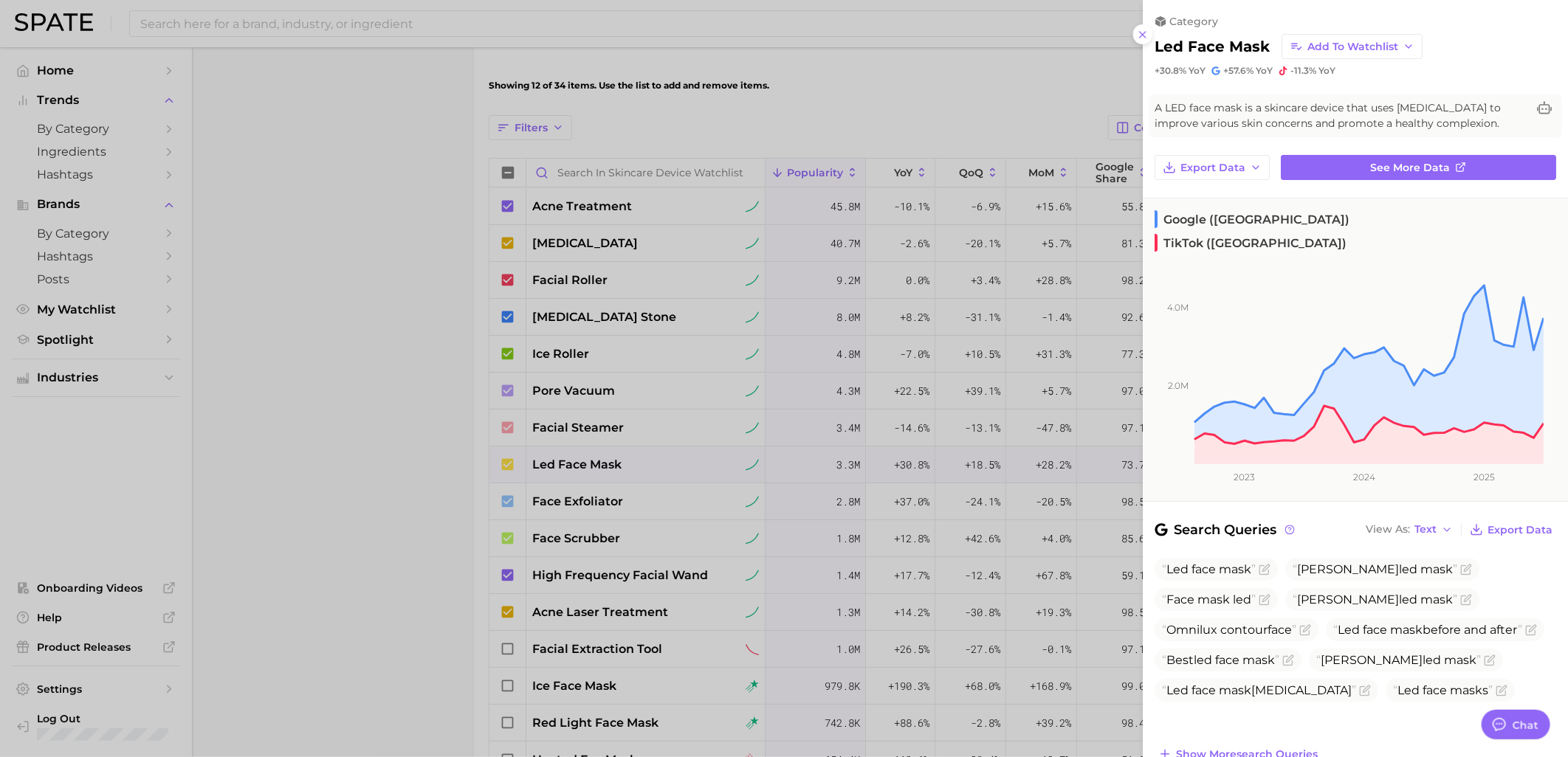
click at [1142, 37] on icon at bounding box center [1142, 34] width 12 height 12
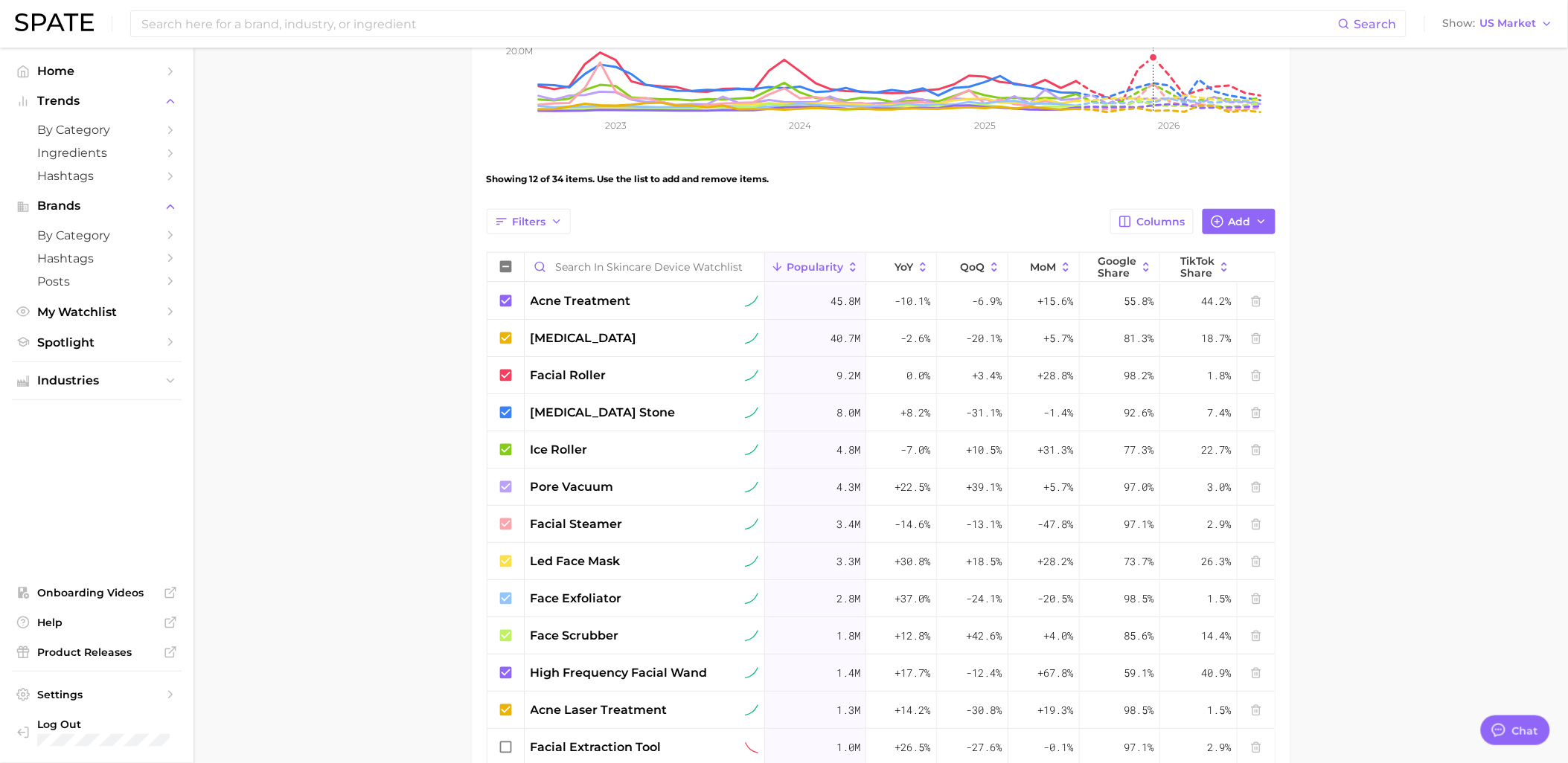
scroll to position [53, 0]
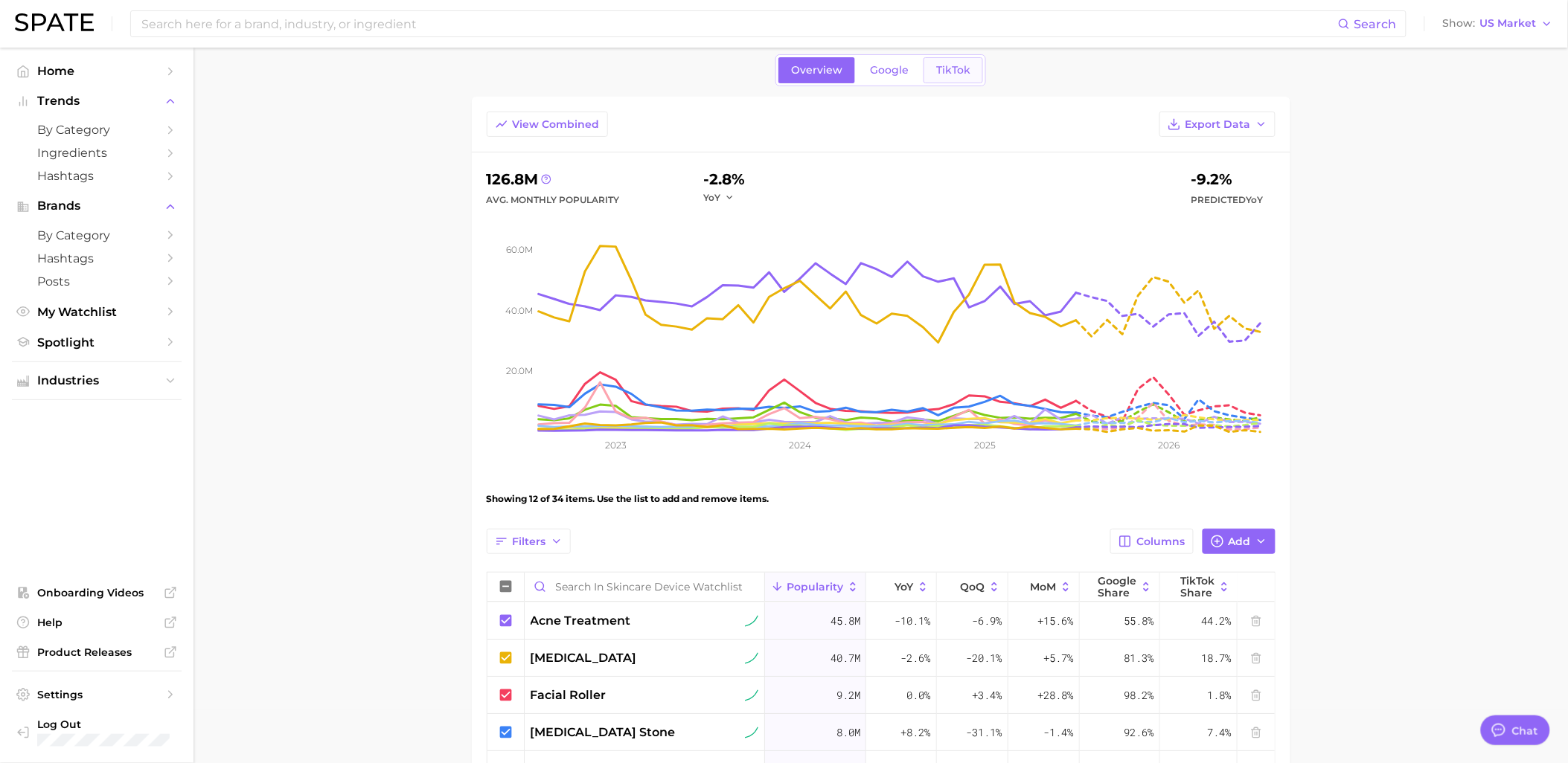
click at [923, 70] on link "TikTok" at bounding box center [953, 71] width 60 height 26
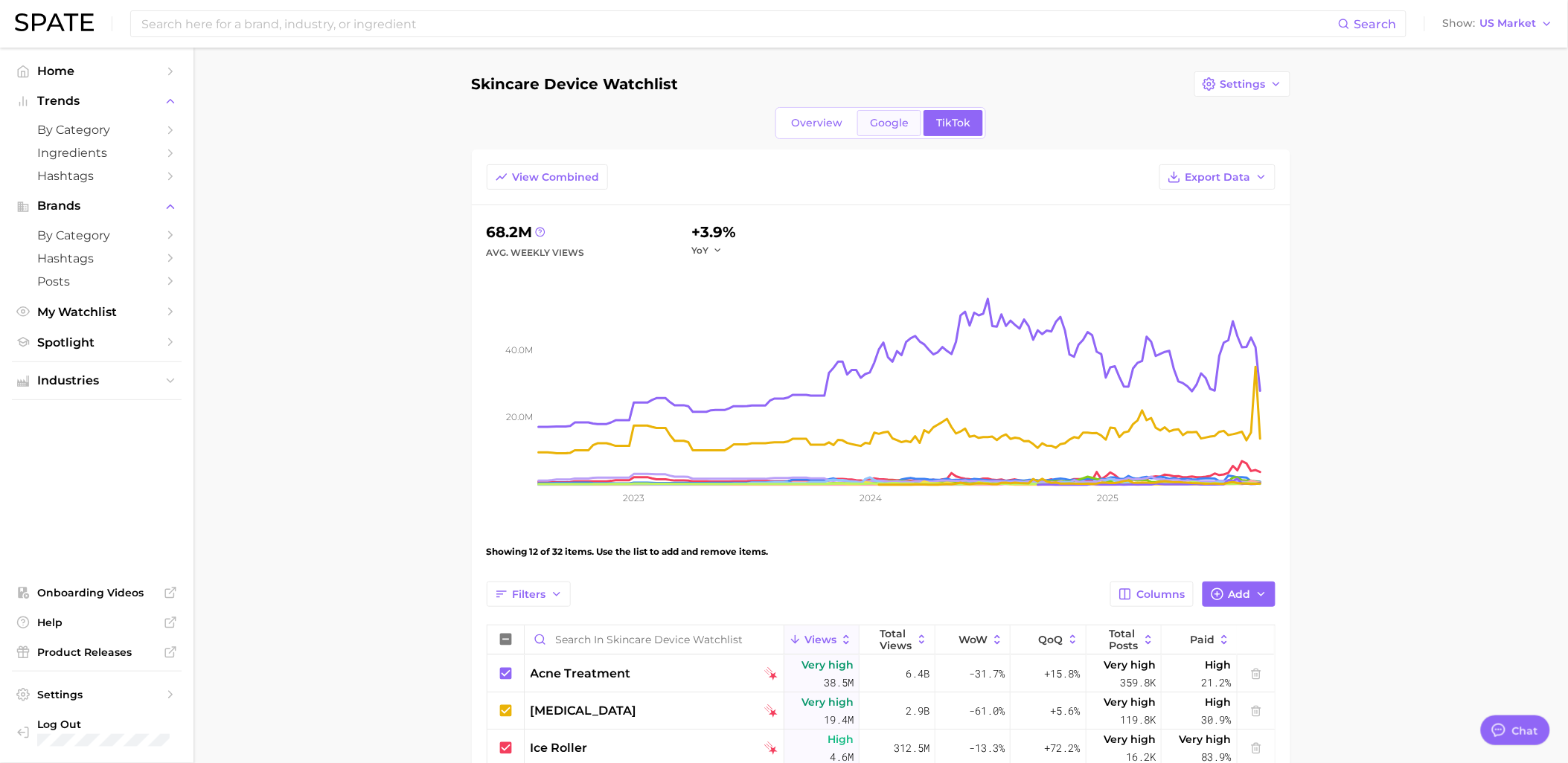
click at [893, 127] on span "Google" at bounding box center [889, 123] width 39 height 12
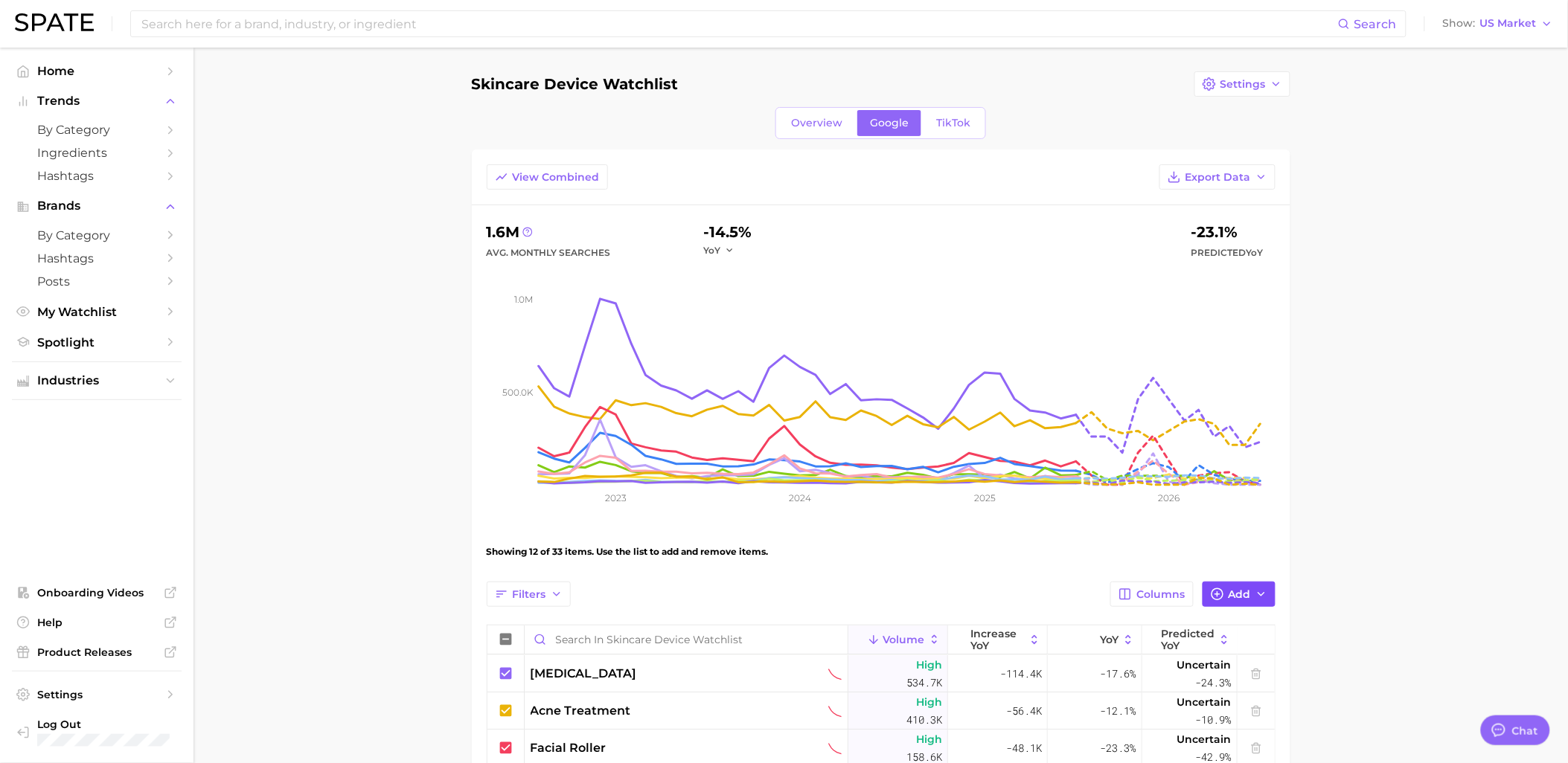
click at [1238, 600] on span "Add" at bounding box center [1239, 595] width 23 height 12
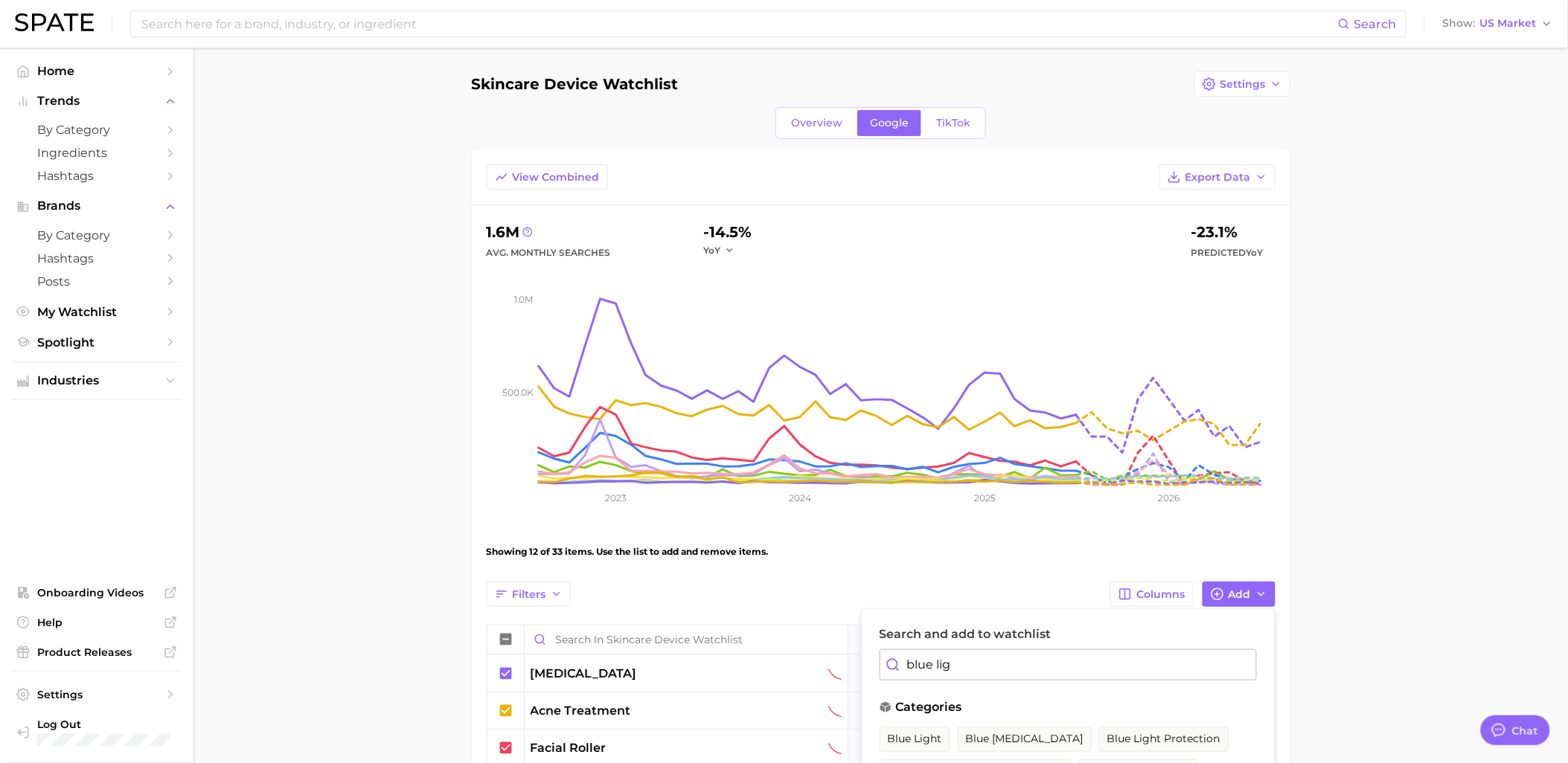
scroll to position [82, 0]
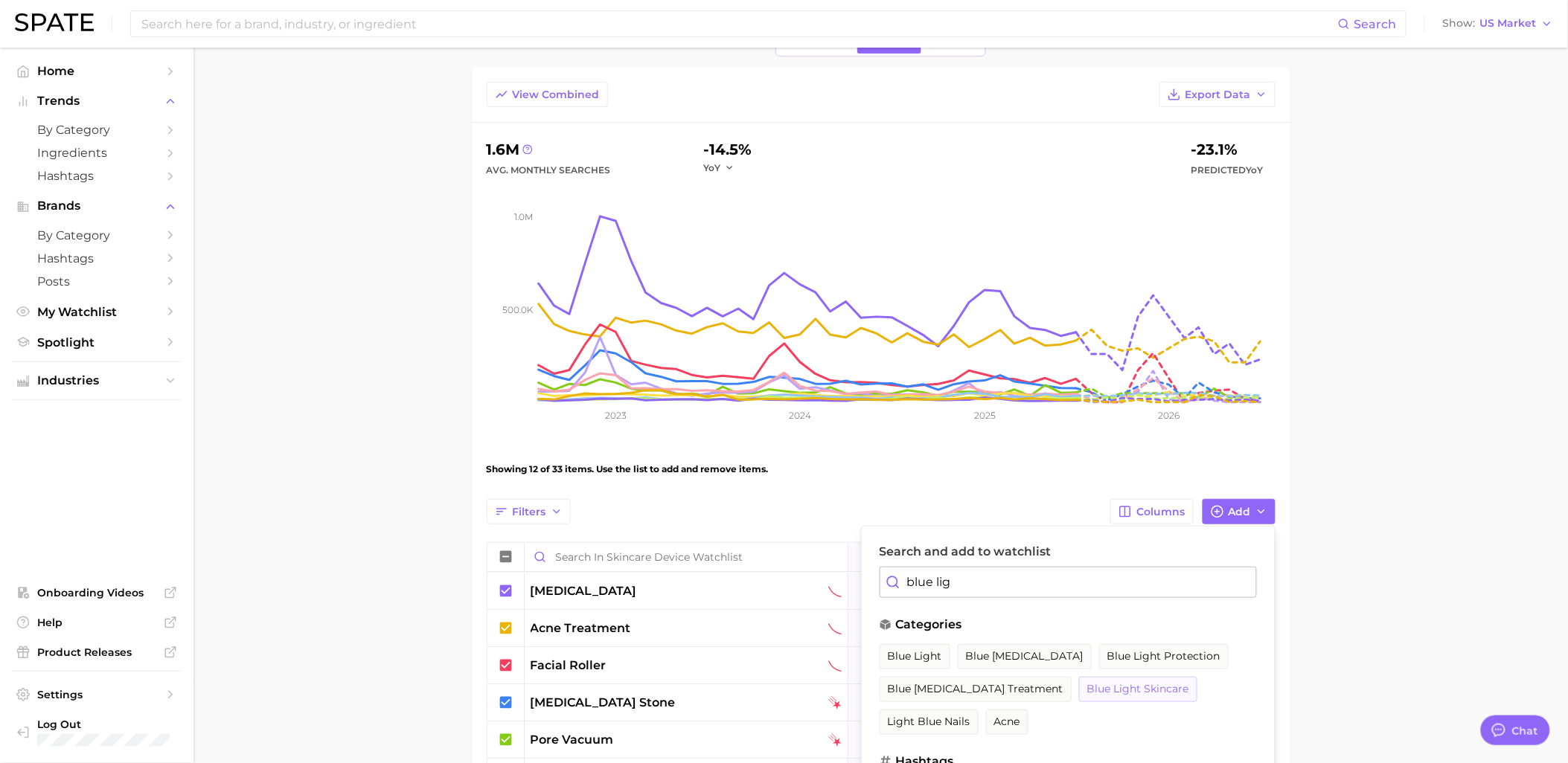
click at [1104, 700] on button "blue light skincare" at bounding box center [1138, 689] width 118 height 26
click at [929, 694] on span "blue [MEDICAL_DATA] treatment" at bounding box center [975, 689] width 176 height 12
drag, startPoint x: 975, startPoint y: 582, endPoint x: 888, endPoint y: 588, distance: 87.2
click at [888, 588] on div "blue lig" at bounding box center [1068, 582] width 377 height 31
click at [972, 646] on button "red [MEDICAL_DATA]" at bounding box center [944, 657] width 130 height 26
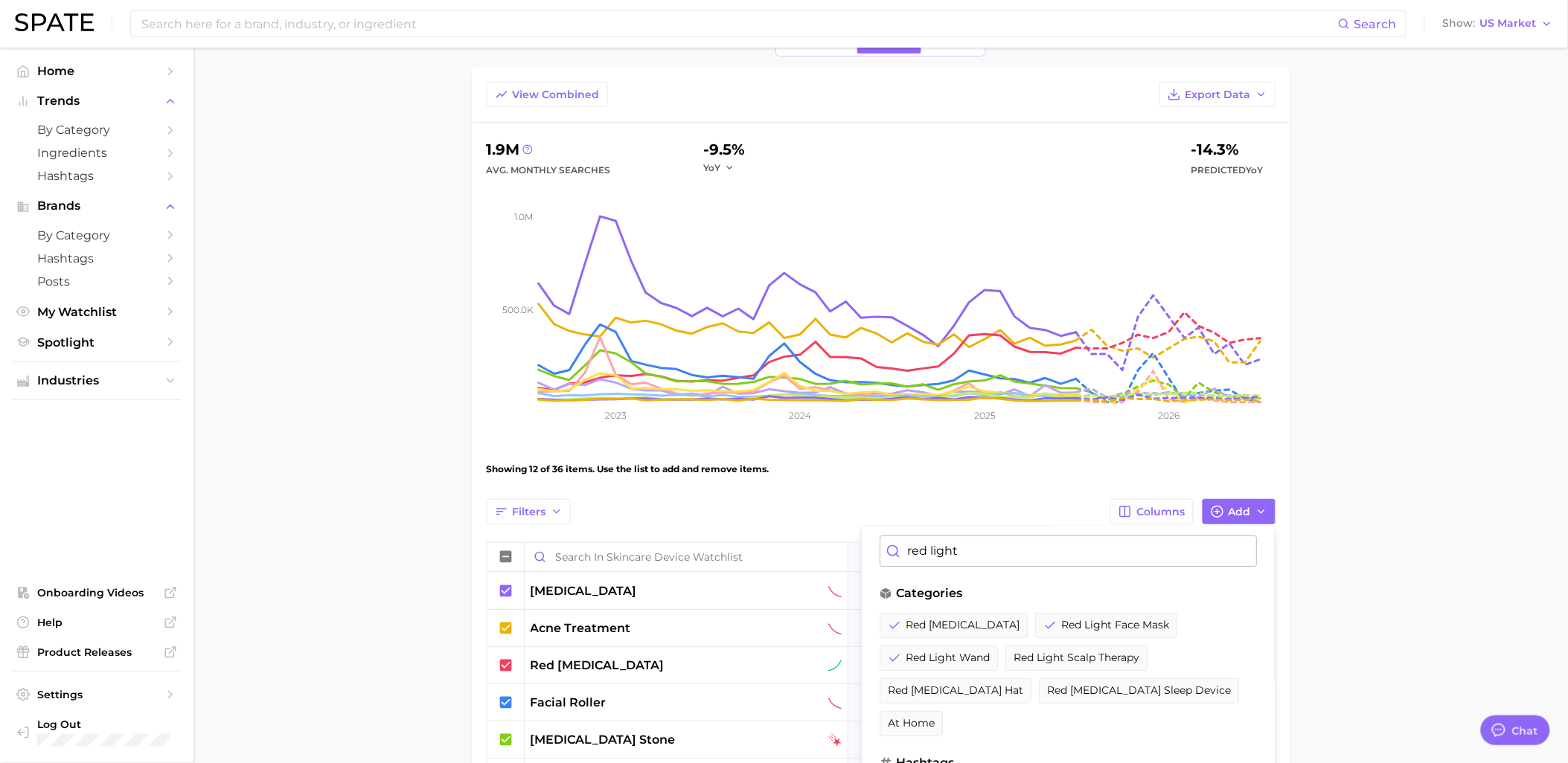
scroll to position [48, 0]
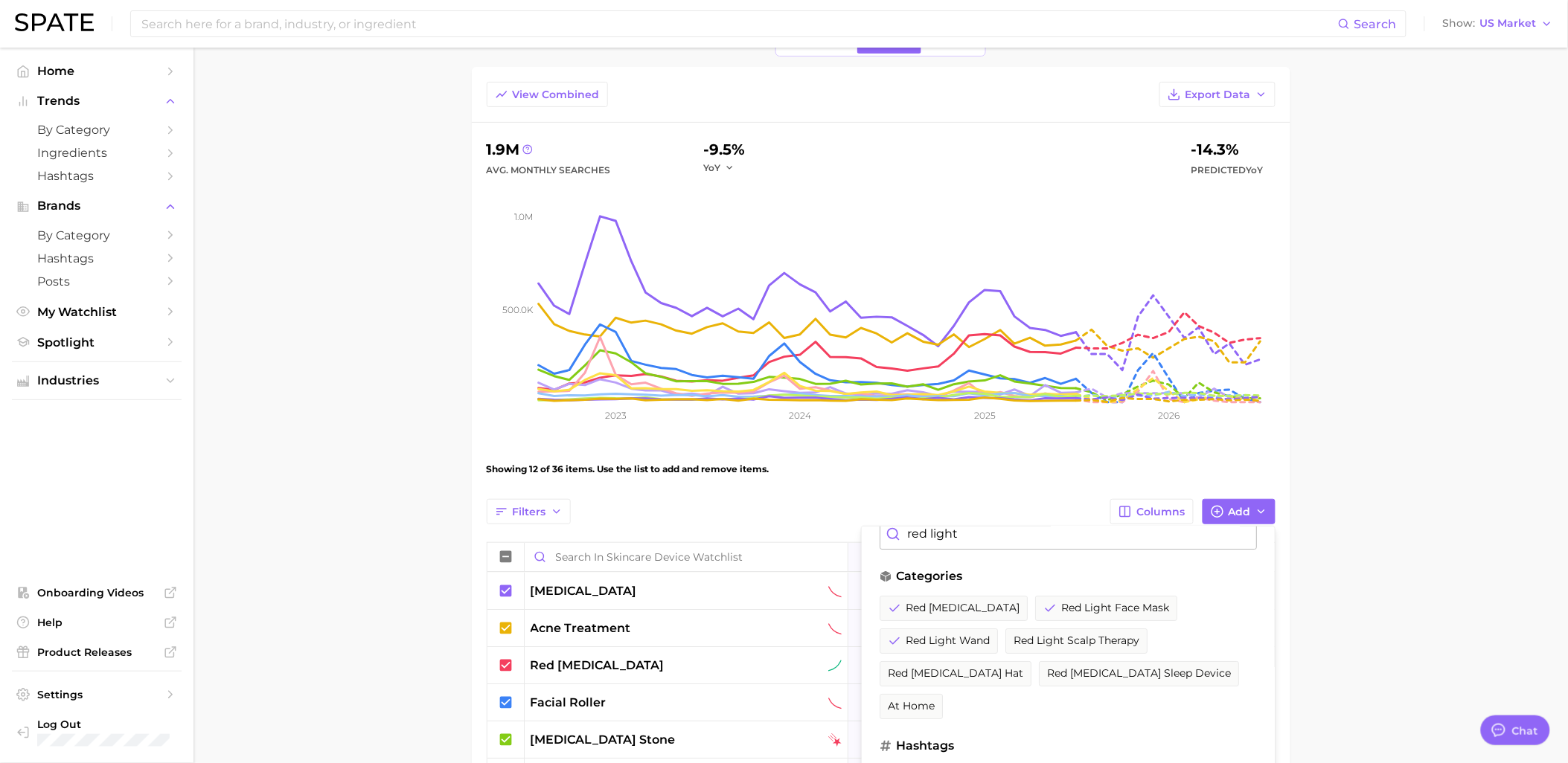
click at [1005, 537] on input "red light" at bounding box center [1068, 534] width 377 height 31
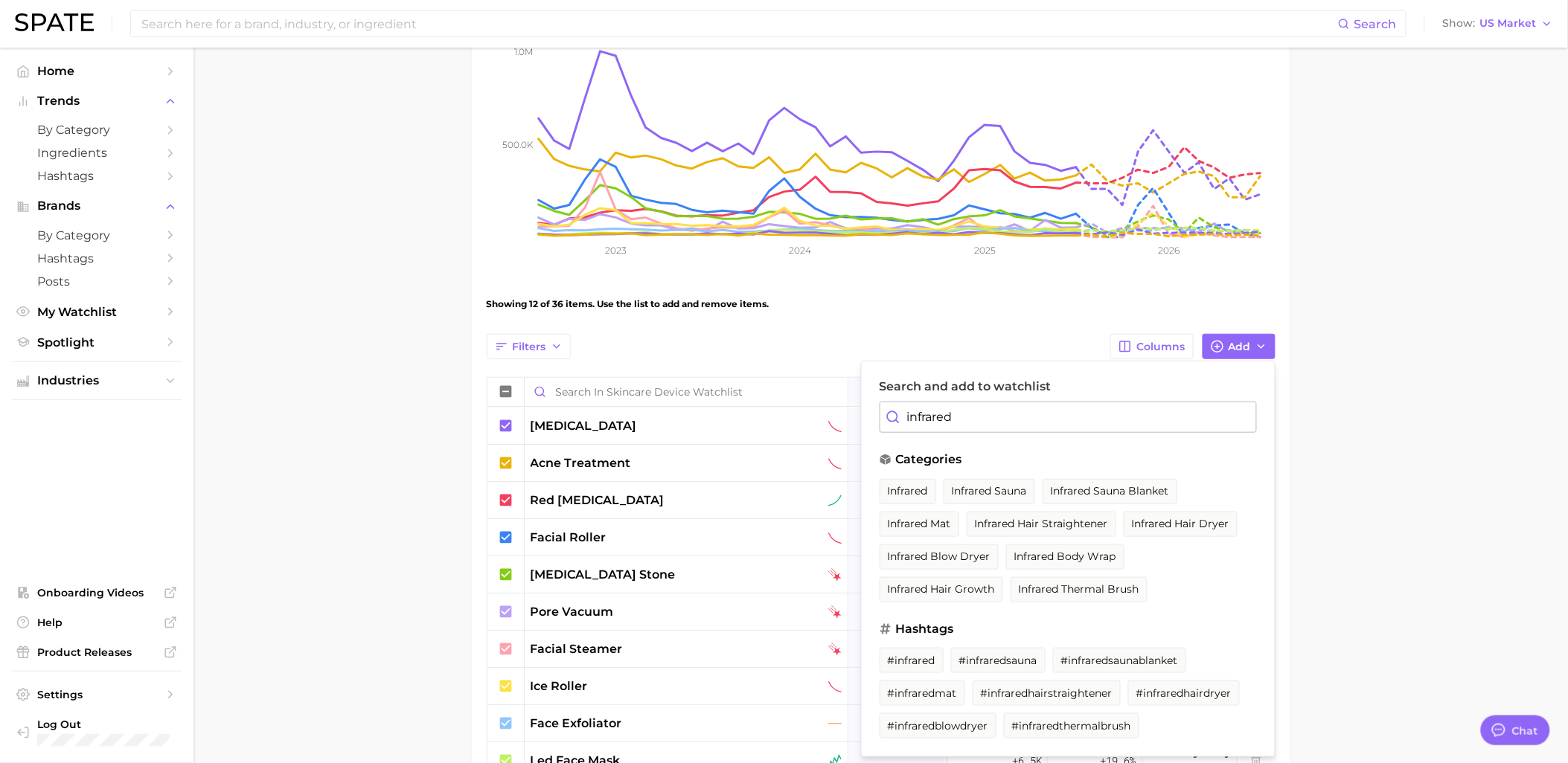
scroll to position [0, 0]
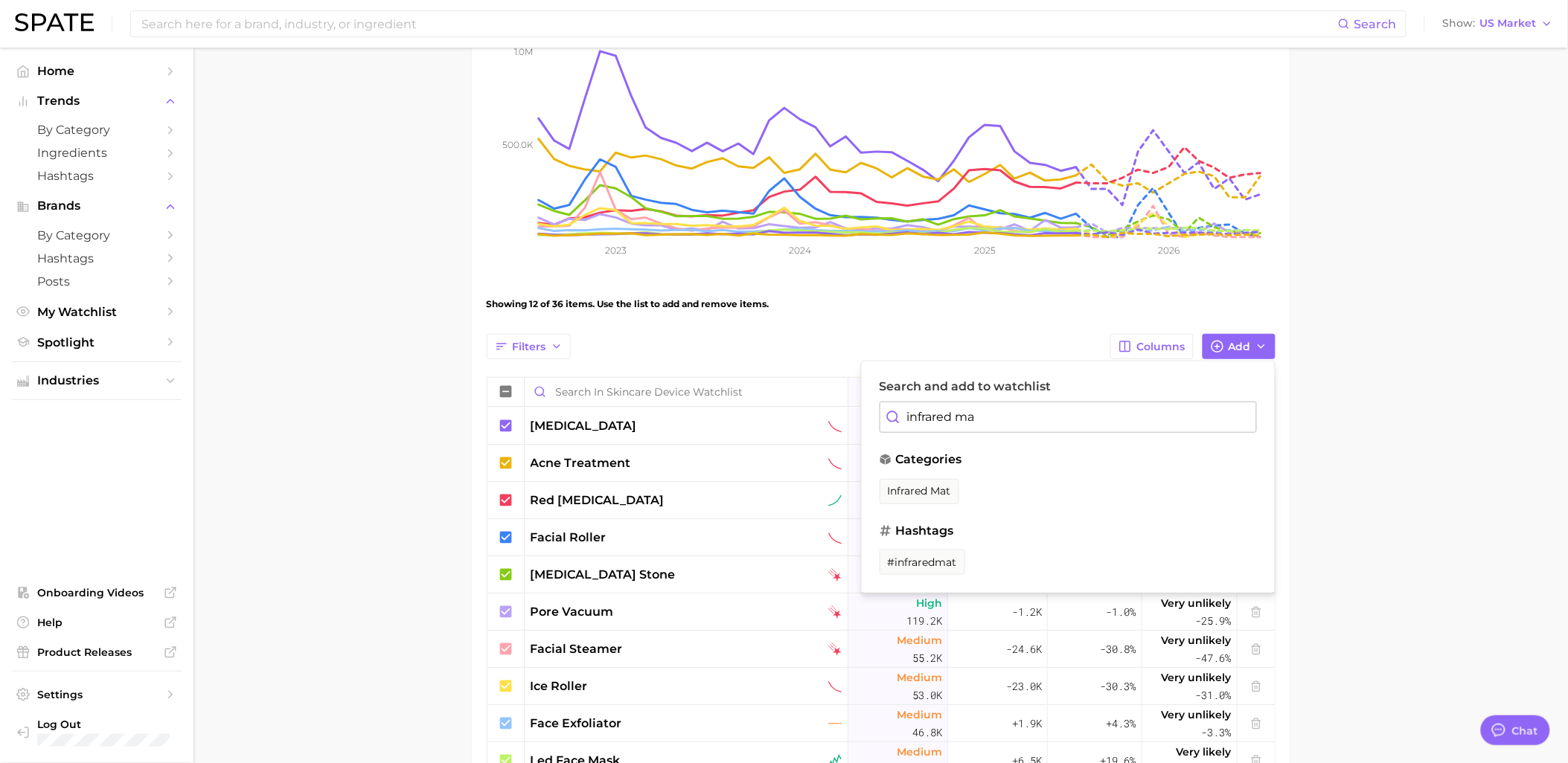
type input "infrared mas"
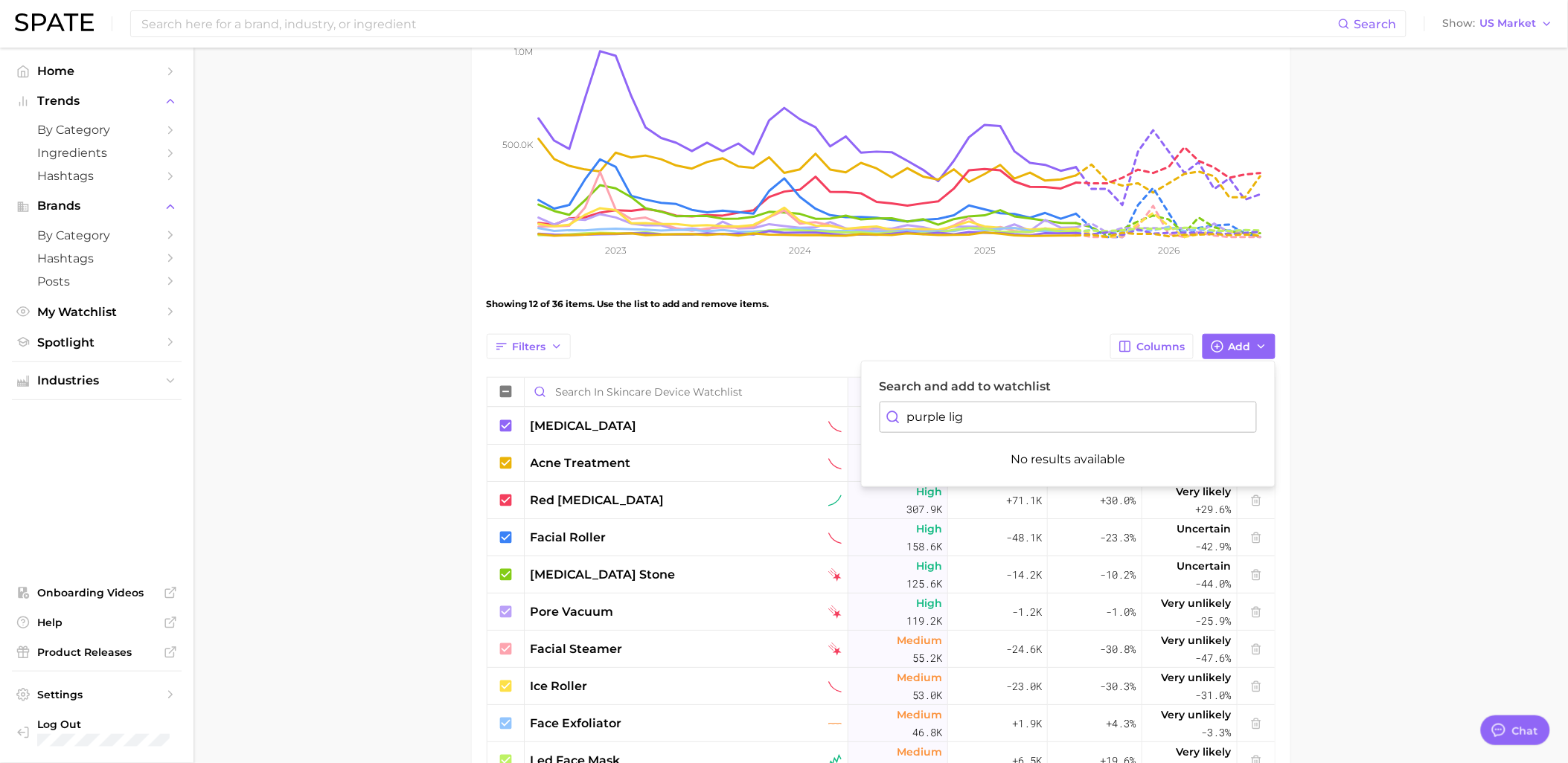
type input "purple ligh"
click at [466, 501] on main "Skincare Device Watchlist Settings Overview Google TikTok View Combined Export …" at bounding box center [881, 514] width 1375 height 1429
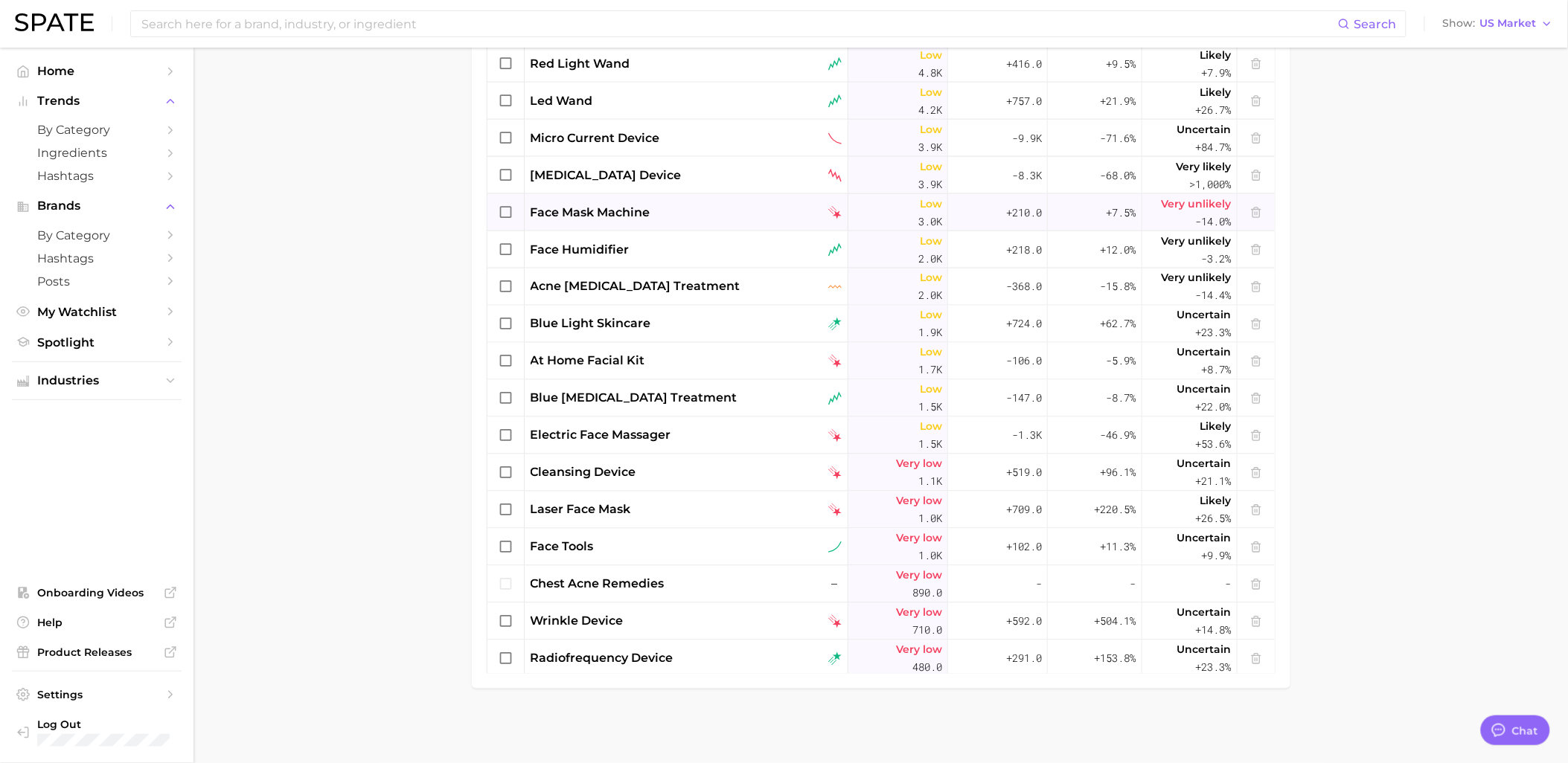
scroll to position [718, 0]
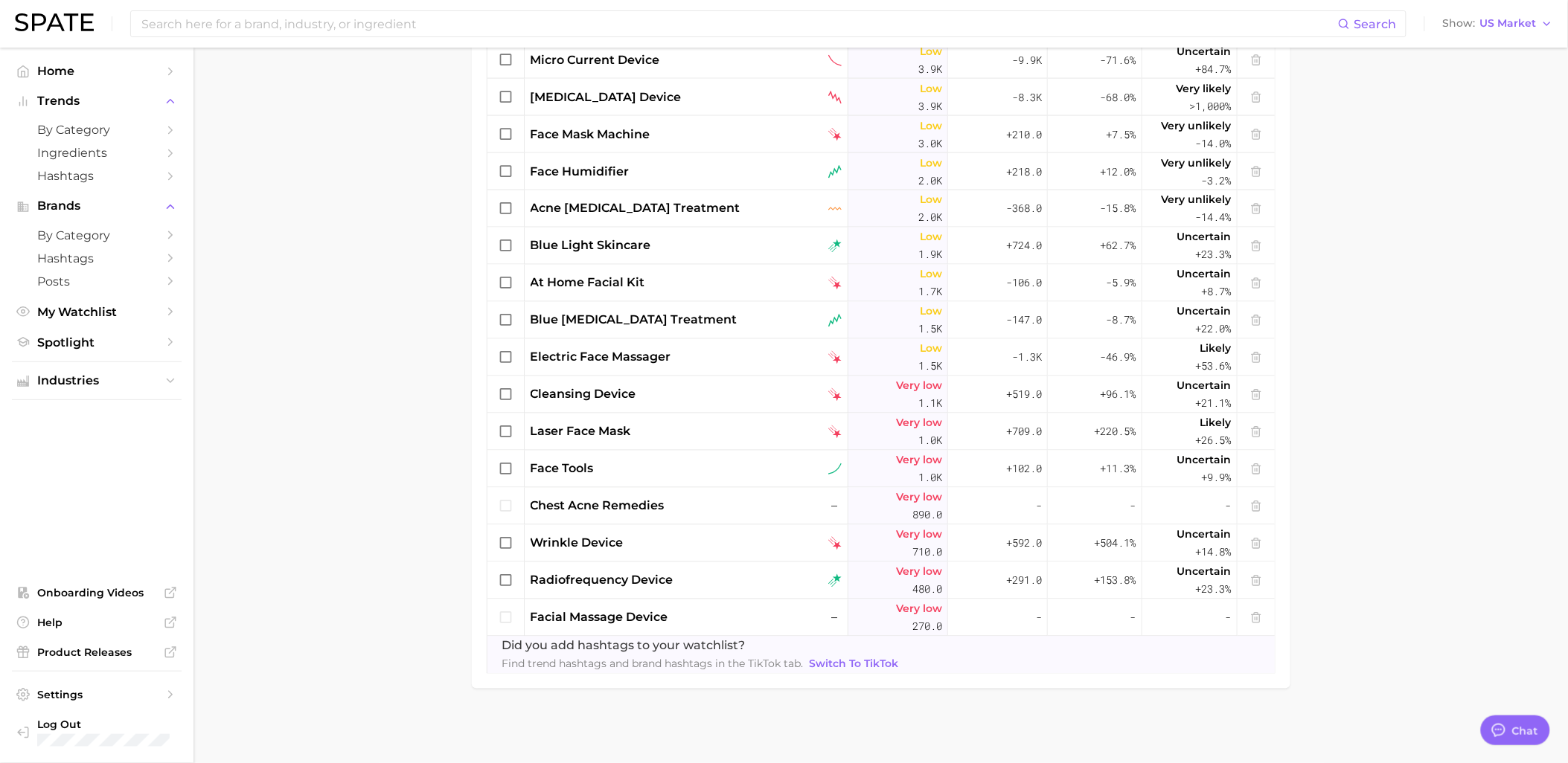
click at [1382, 344] on main "Skincare Device Watchlist Settings Overview Google TikTok View Combined Export …" at bounding box center [881, 48] width 1375 height 1429
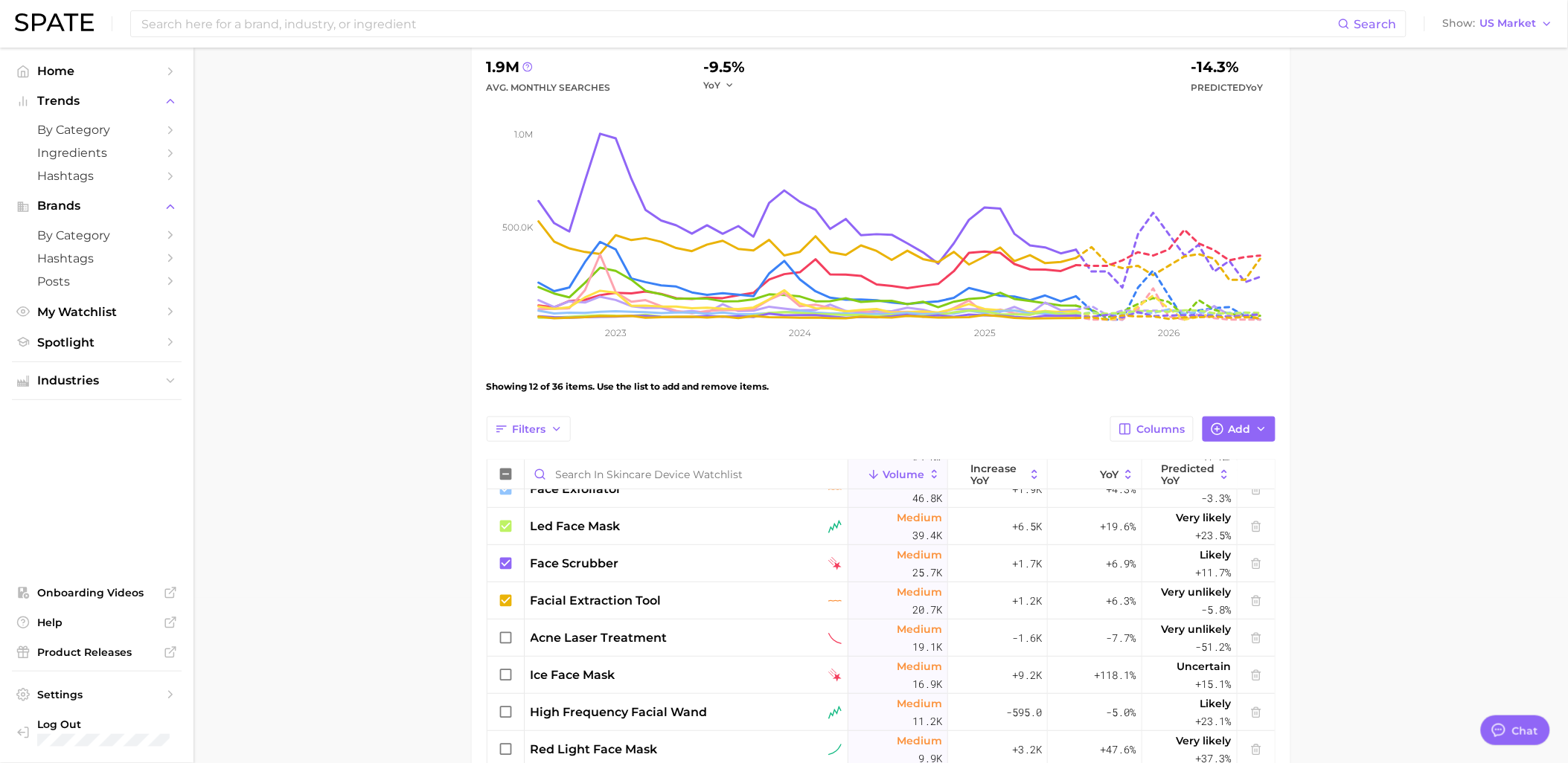
scroll to position [330, 0]
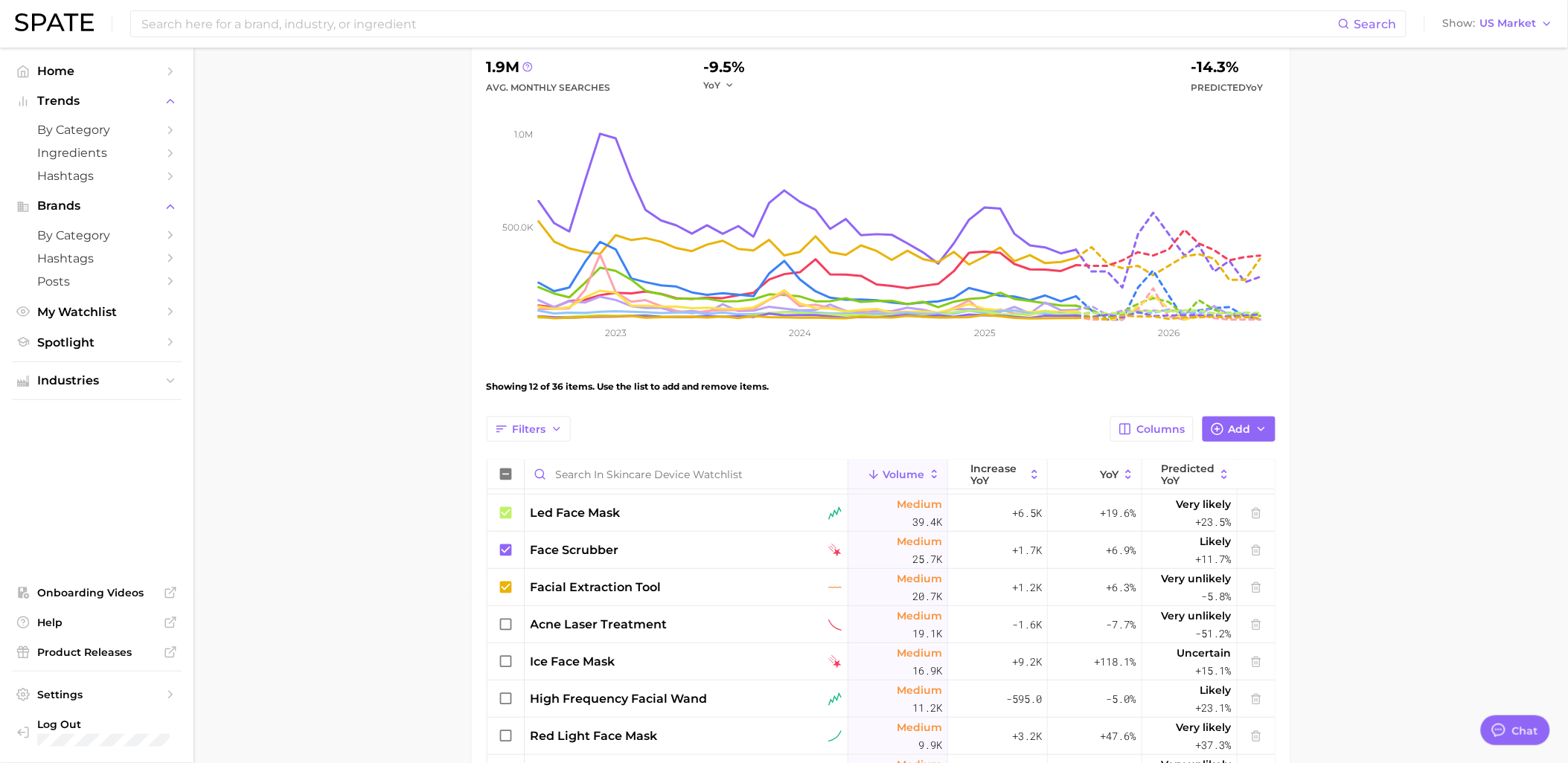
click at [346, 590] on main "Skincare Device Watchlist Settings Overview Google TikTok View Combined Export …" at bounding box center [881, 597] width 1375 height 1429
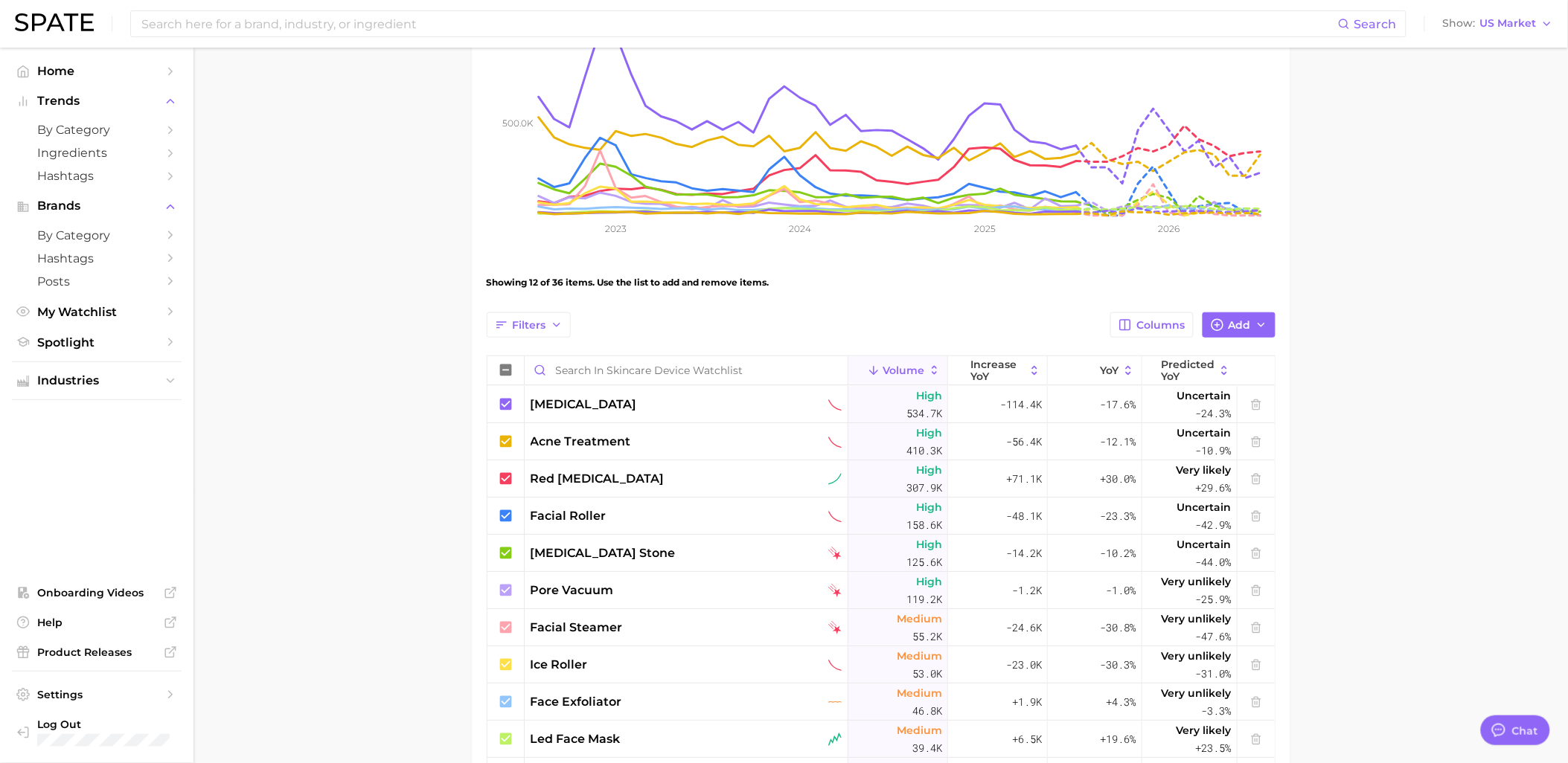
scroll to position [0, 0]
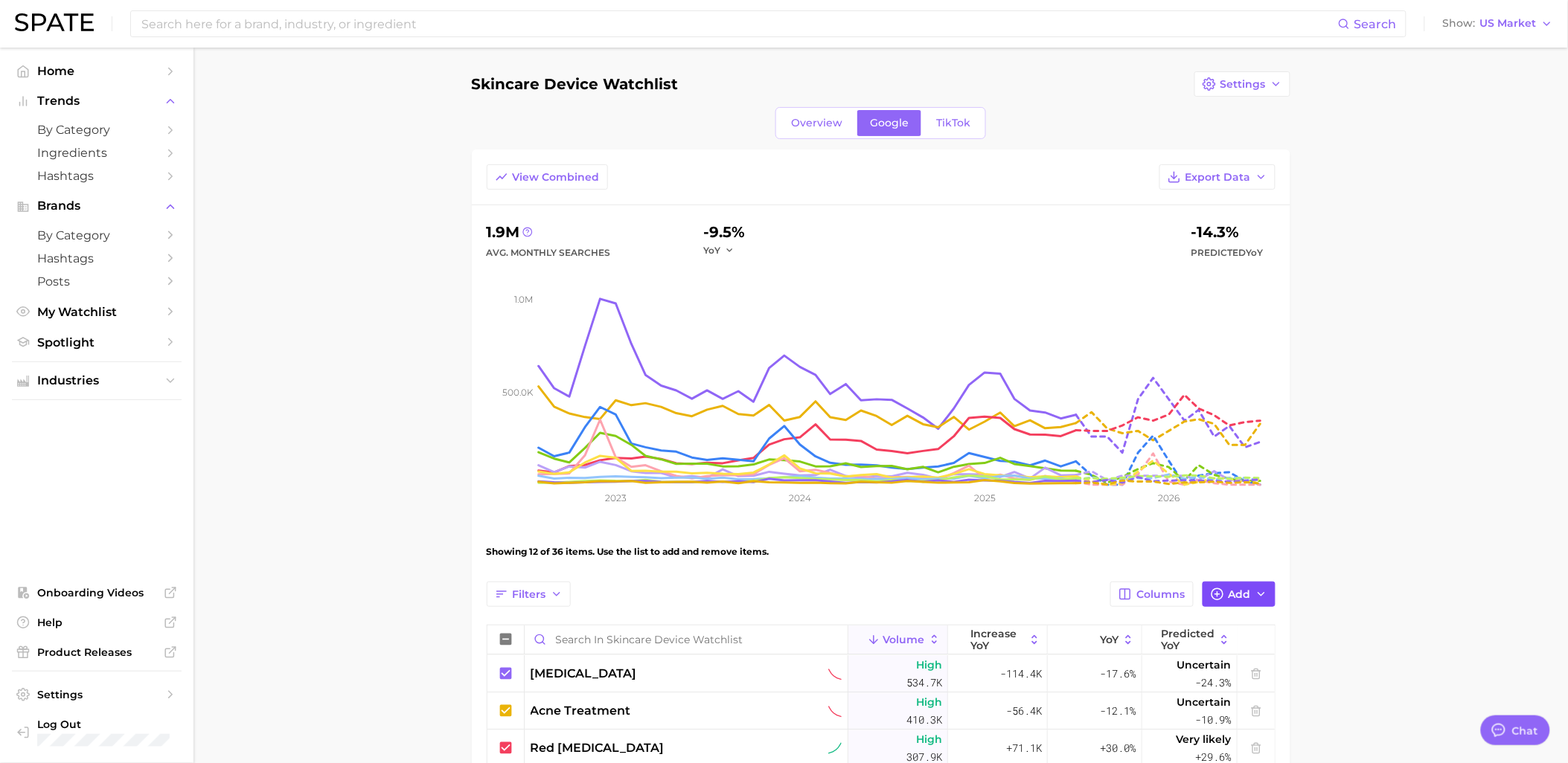
click at [1269, 595] on button "Add" at bounding box center [1239, 594] width 73 height 26
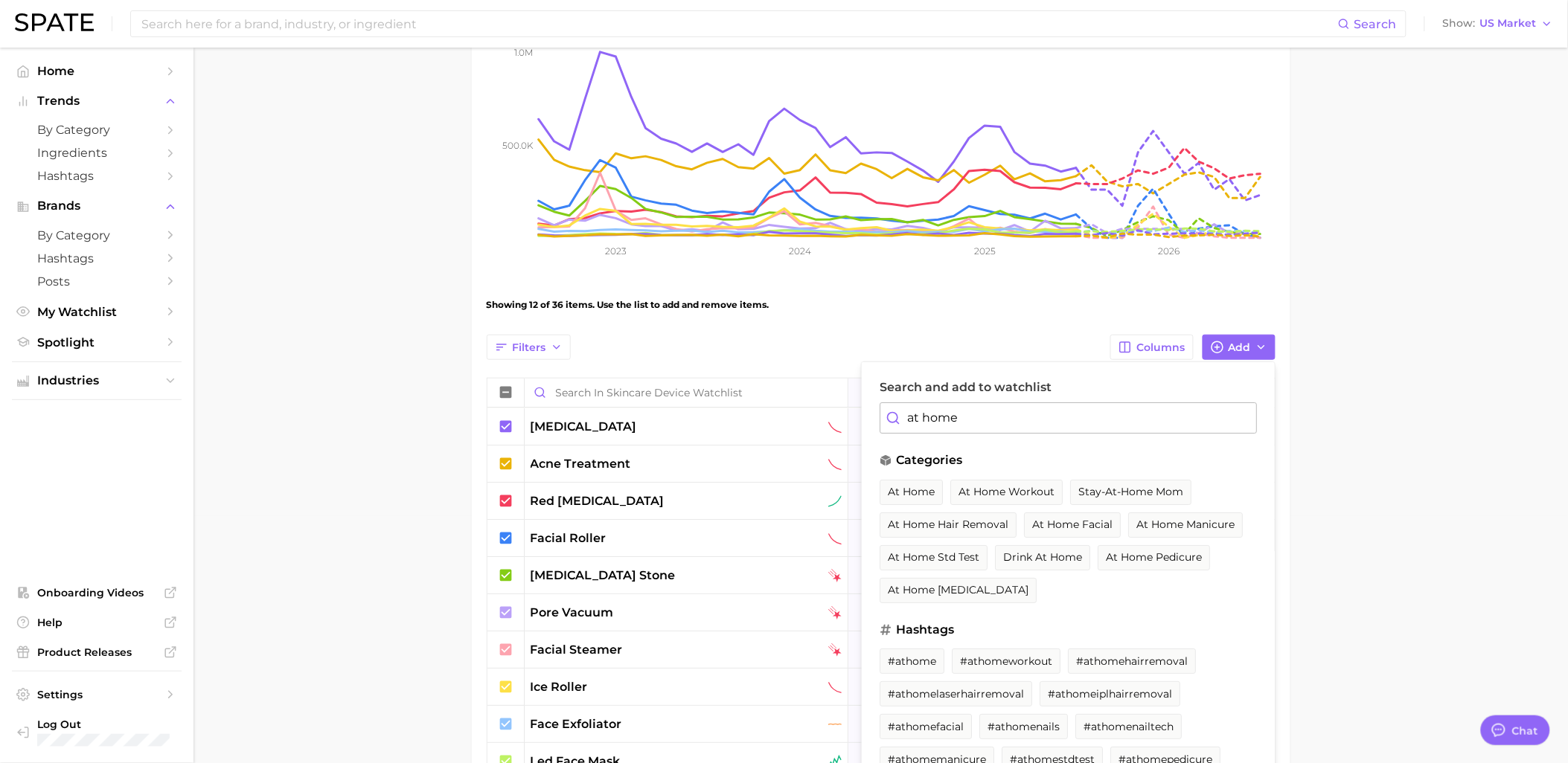
scroll to position [248, 0]
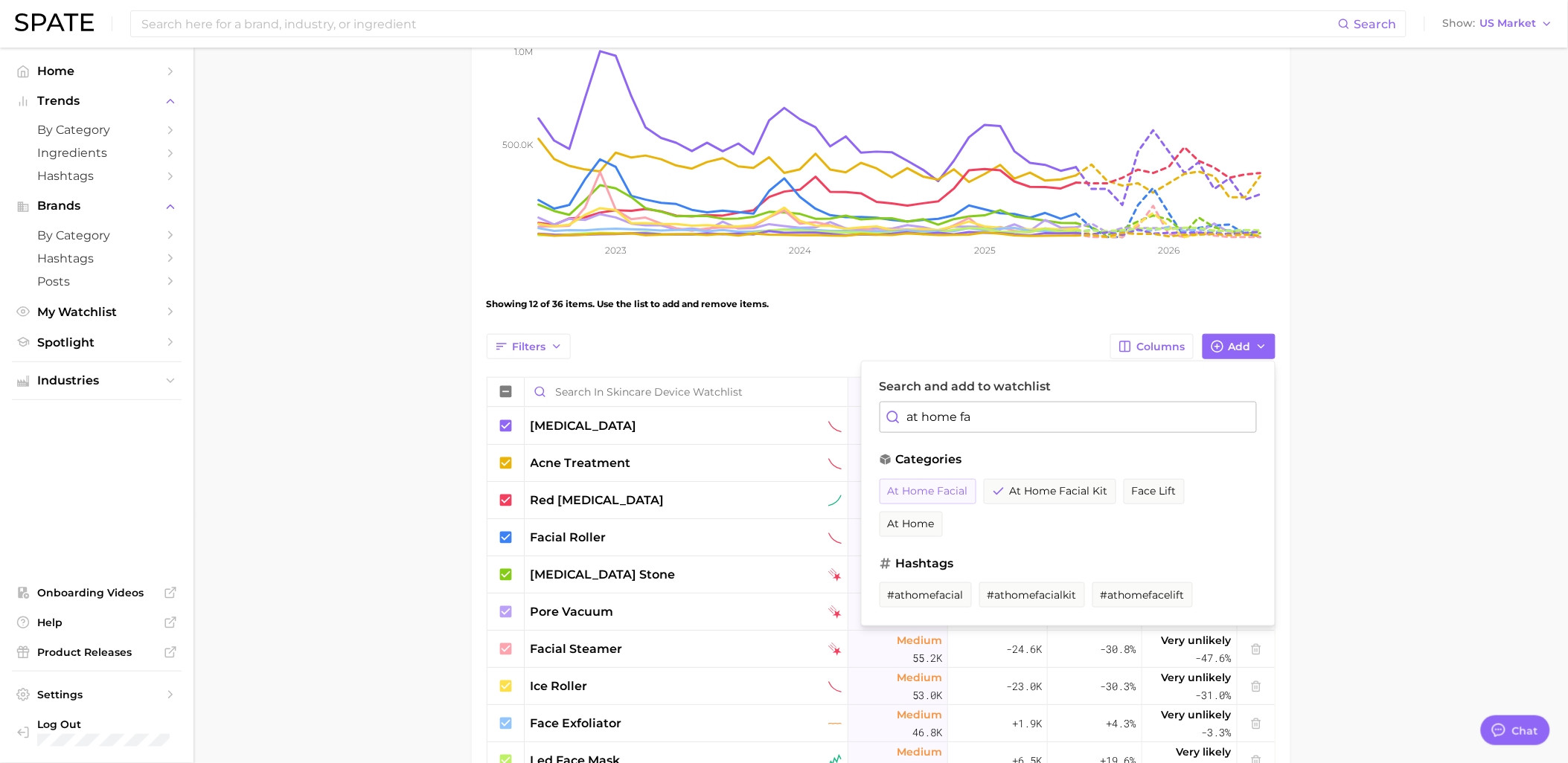
click at [940, 494] on span "at home facial" at bounding box center [927, 491] width 80 height 12
click at [984, 421] on input "at home fa" at bounding box center [1068, 417] width 377 height 31
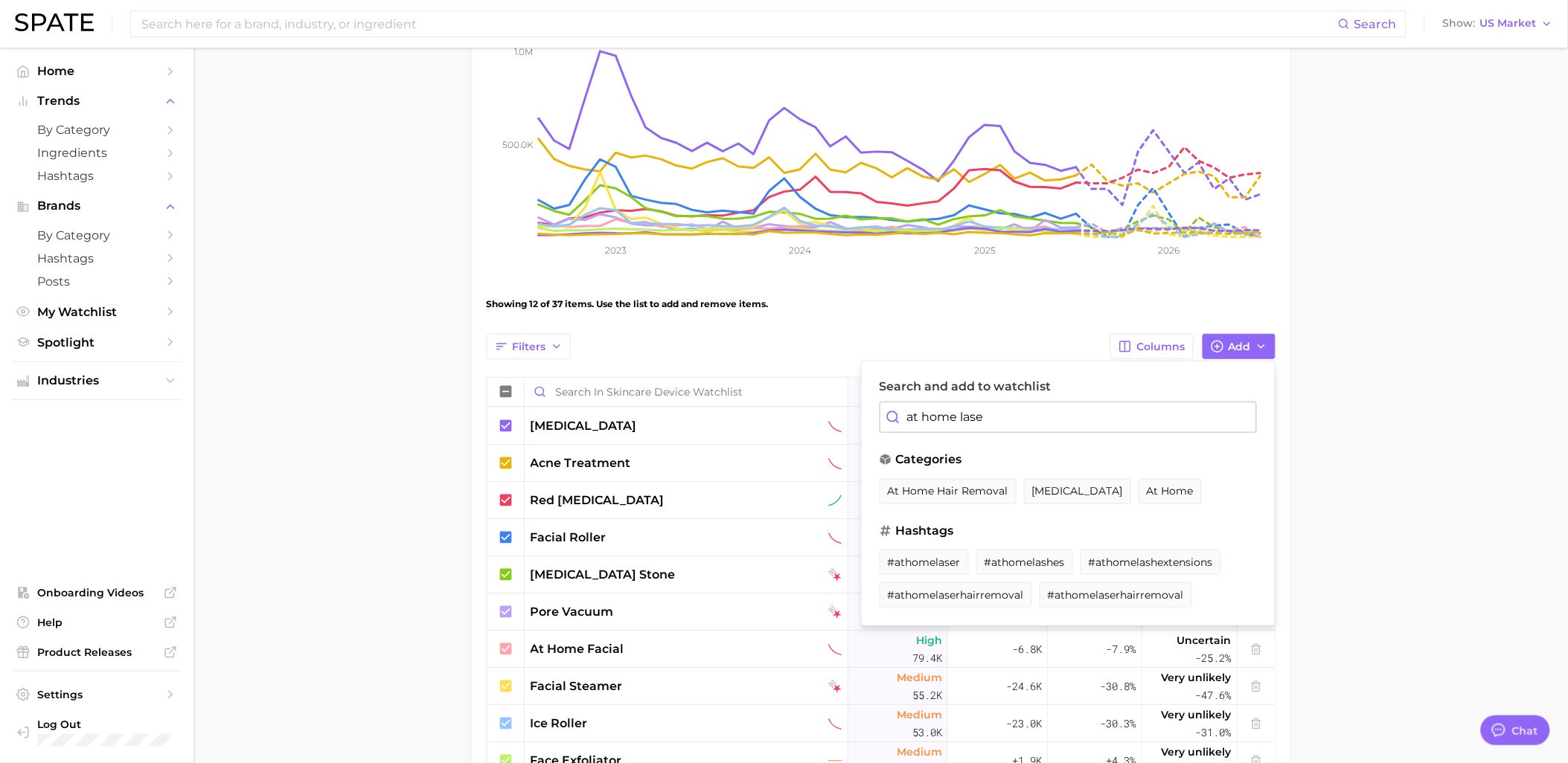
type input "at home laser"
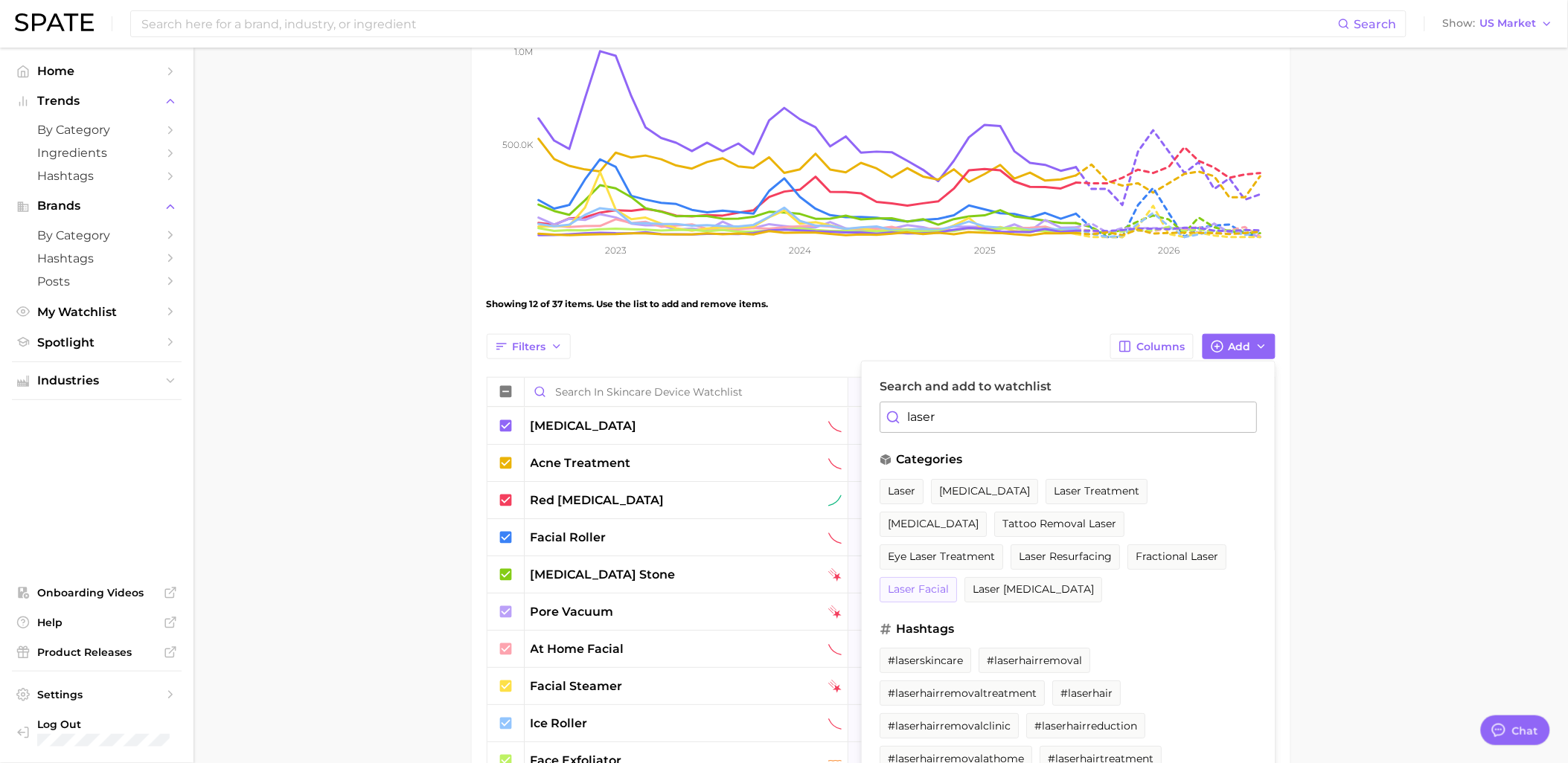
type input "laser"
click at [949, 583] on span "laser facial" at bounding box center [918, 589] width 61 height 12
click at [1406, 408] on main "Skincare Device Watchlist Settings Overview Google TikTok View Combined Export …" at bounding box center [881, 514] width 1375 height 1429
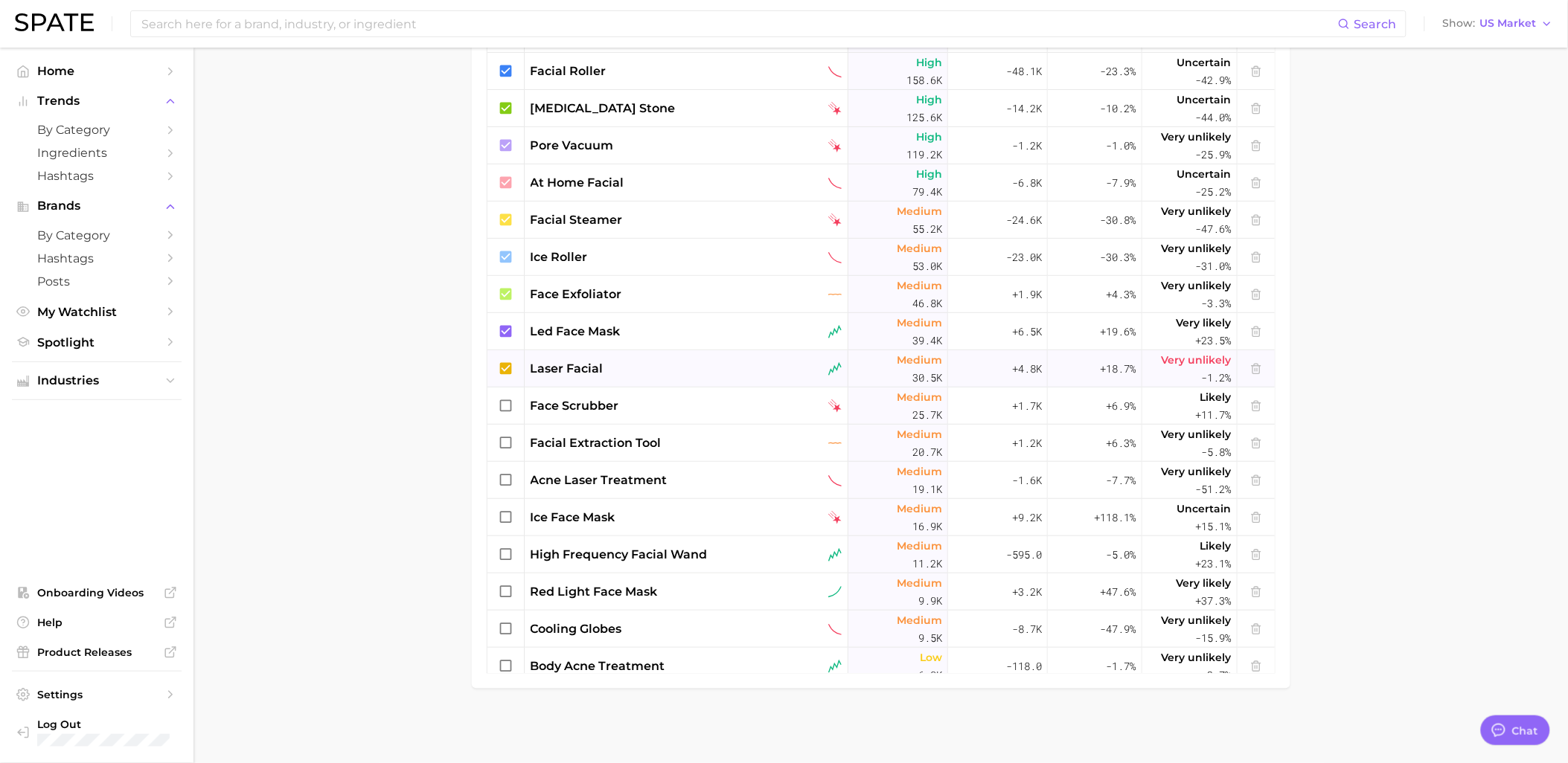
scroll to position [135, 0]
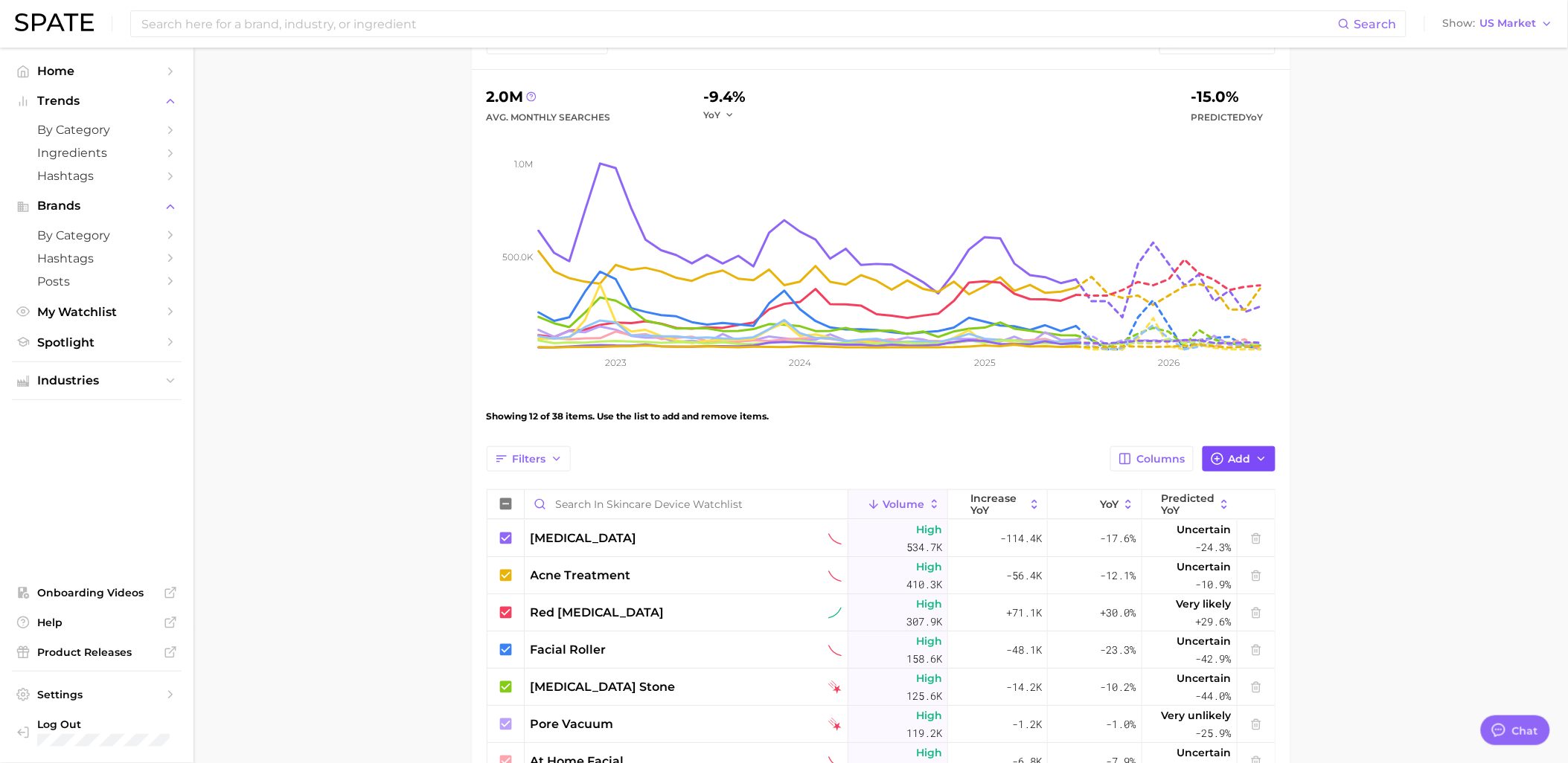
click at [1233, 464] on span "Add" at bounding box center [1239, 459] width 23 height 12
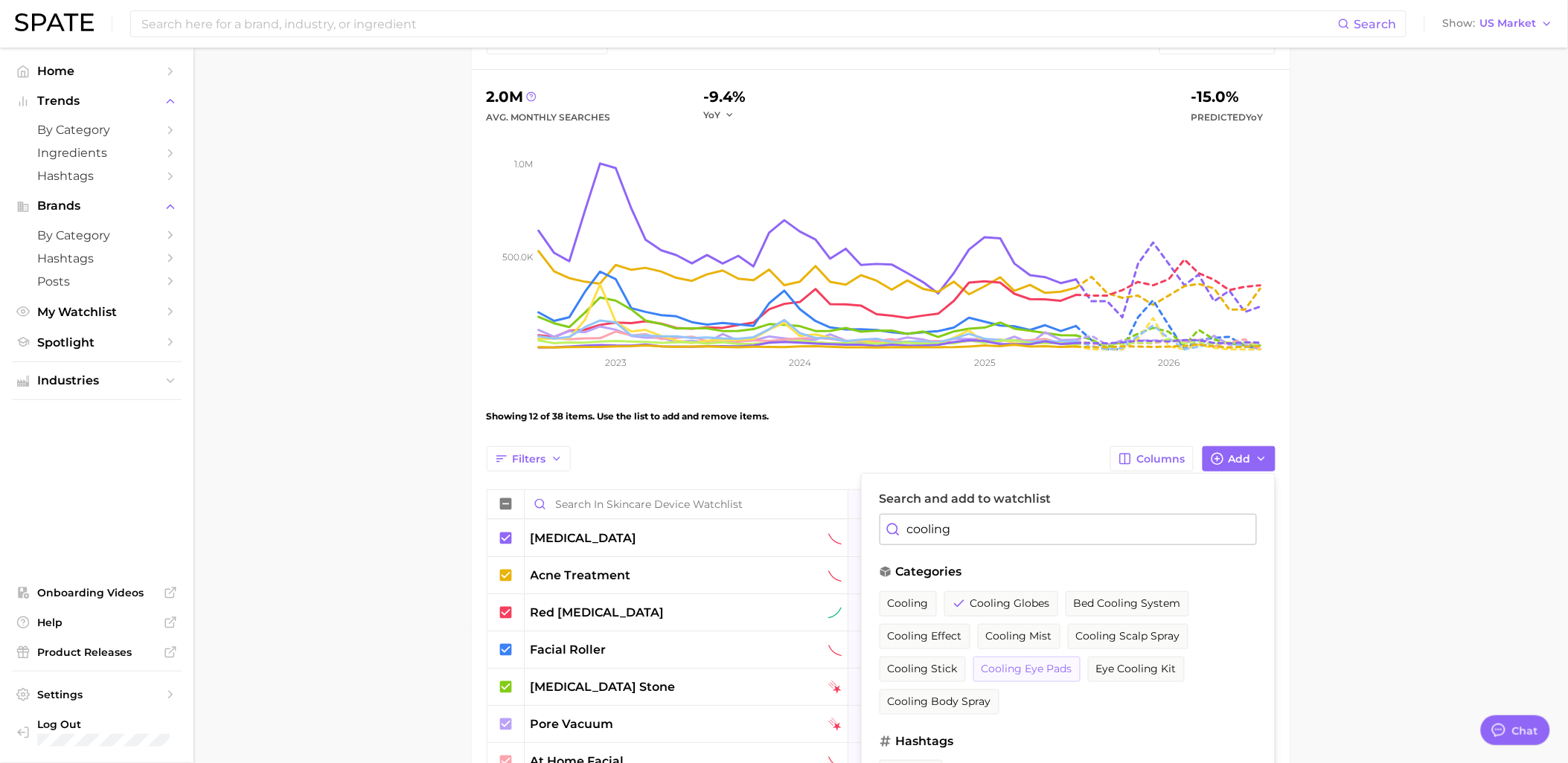
type input "cooling"
click at [1050, 675] on span "cooling eye pads" at bounding box center [1027, 669] width 91 height 12
click at [1491, 421] on main "Skincare Device Watchlist Settings Overview Google TikTok View Combined Export …" at bounding box center [881, 626] width 1375 height 1429
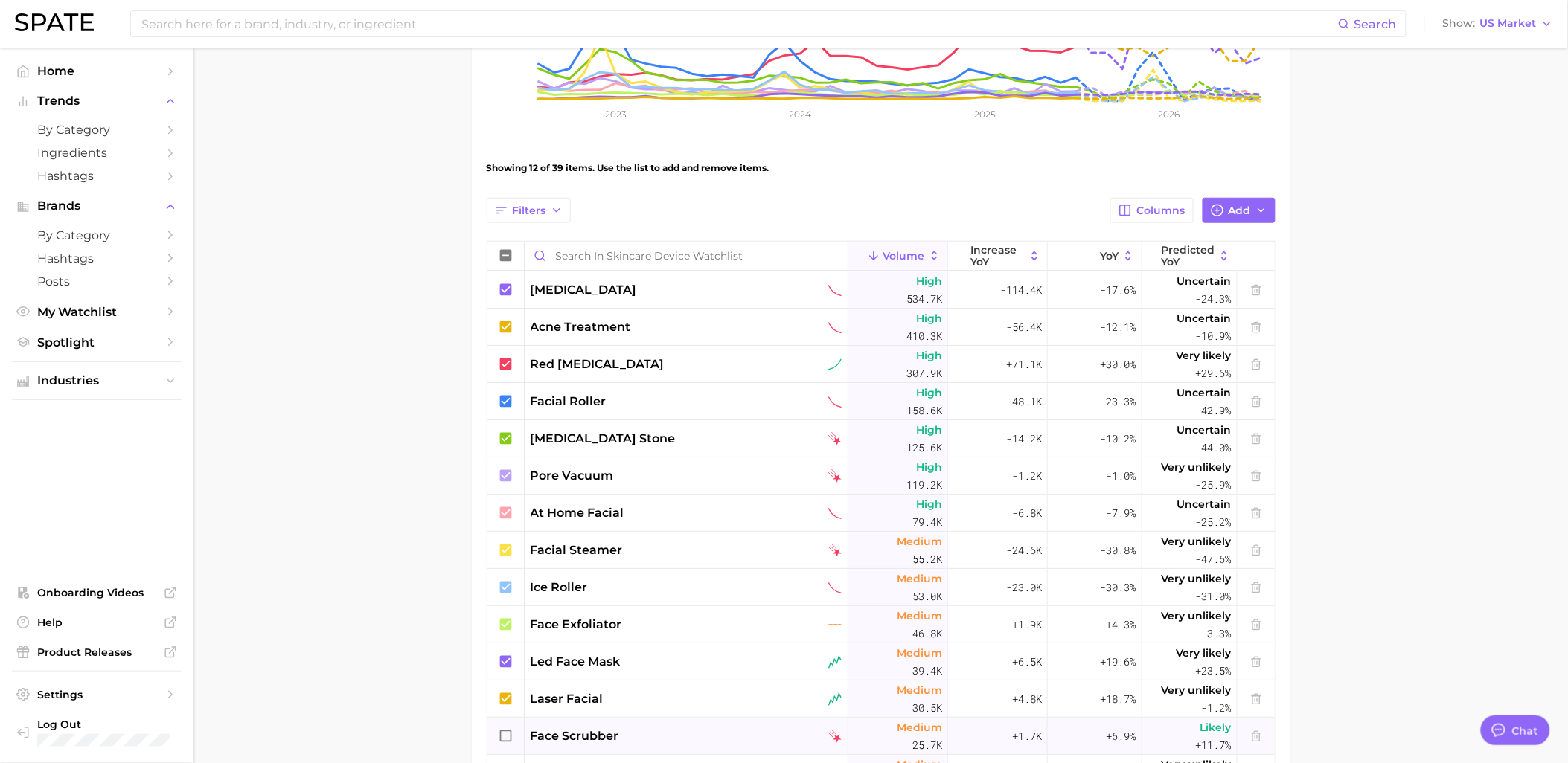
scroll to position [383, 0]
click at [1240, 217] on span "Add" at bounding box center [1239, 211] width 23 height 12
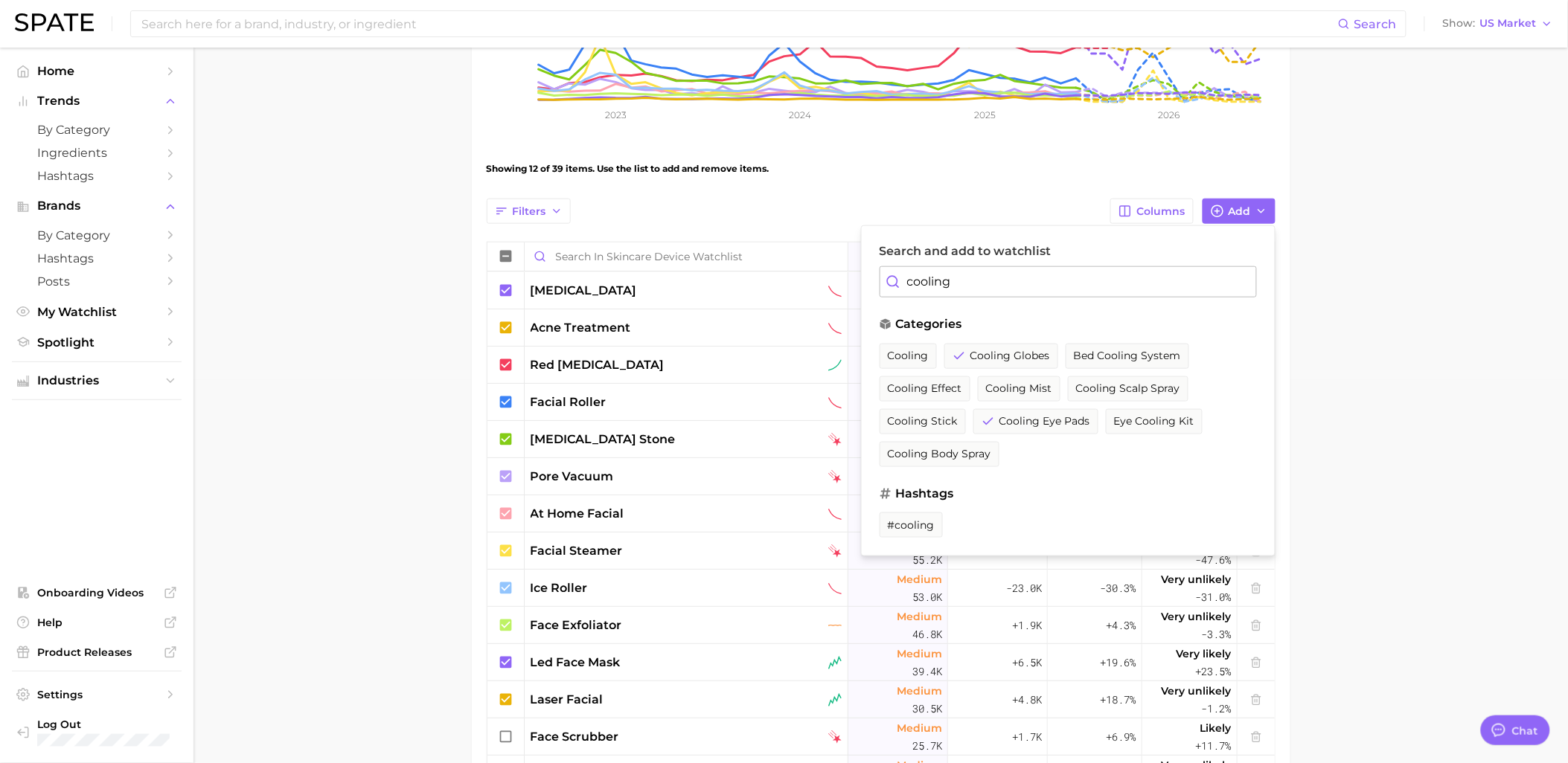
click at [961, 279] on input "cooling" at bounding box center [1068, 282] width 377 height 31
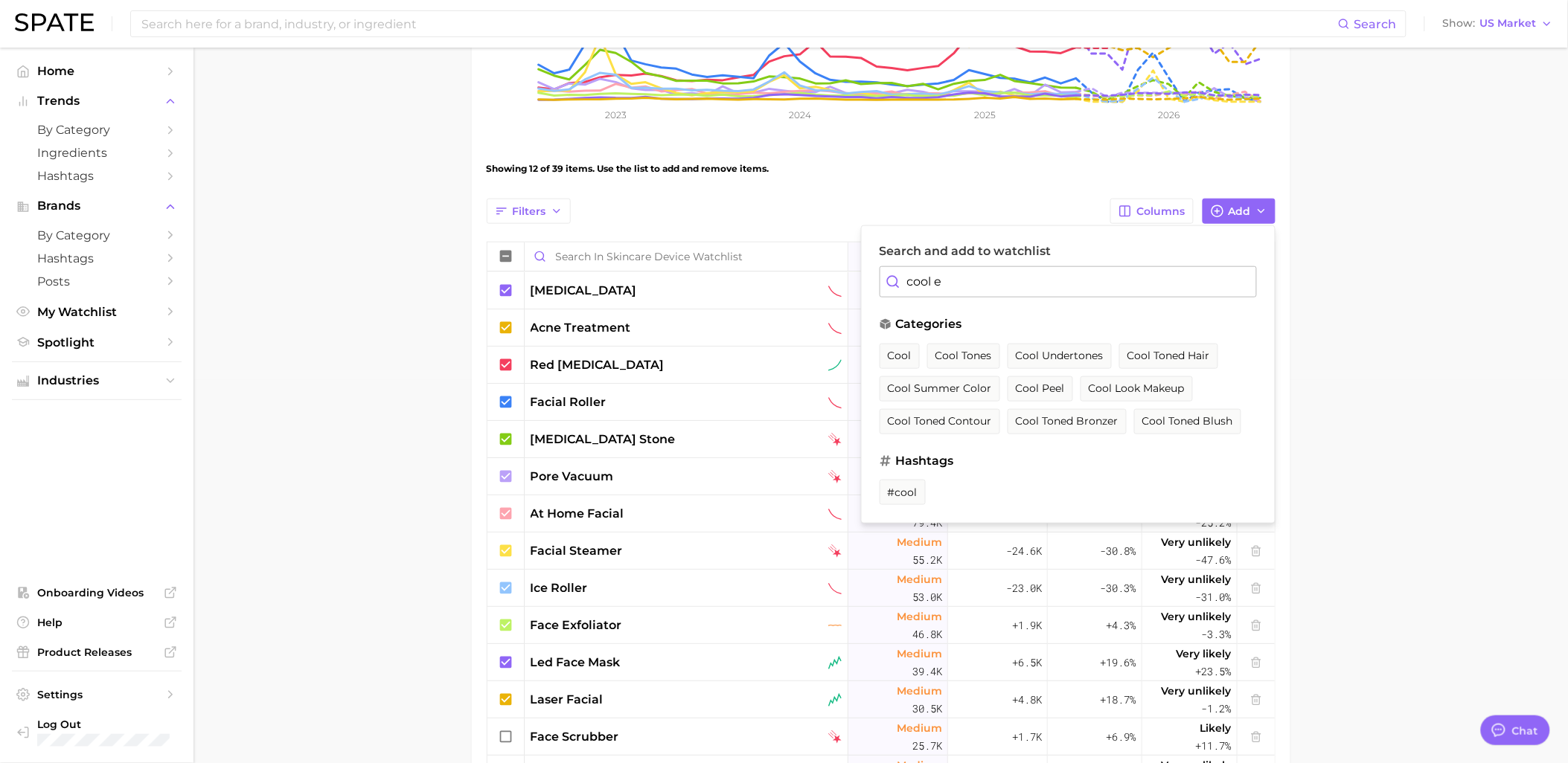
type input "cool ey"
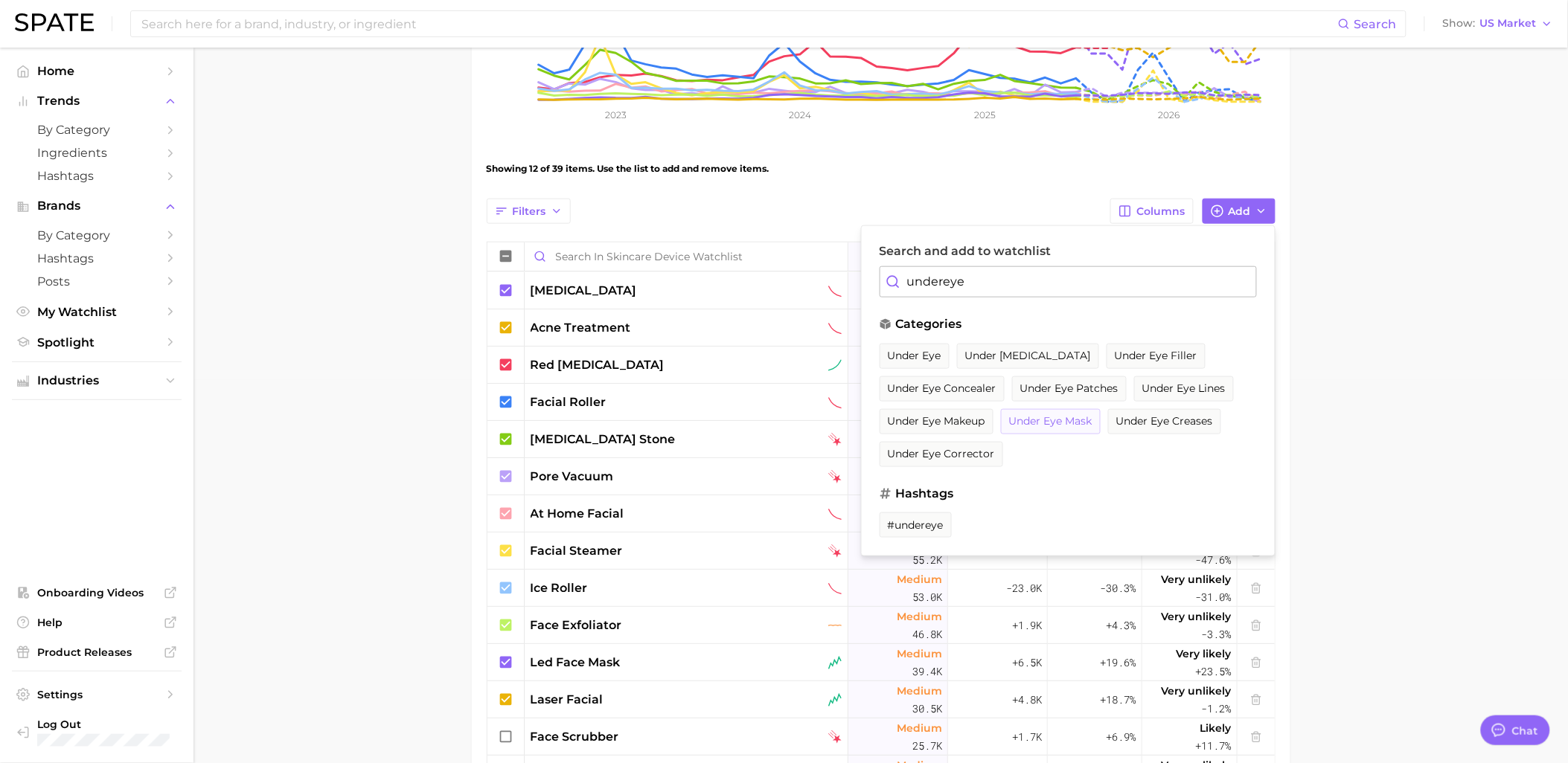
type input "undereye"
click at [1062, 425] on span "under eye mask" at bounding box center [1050, 421] width 83 height 12
click at [1030, 360] on span "under [MEDICAL_DATA]" at bounding box center [1028, 355] width 126 height 12
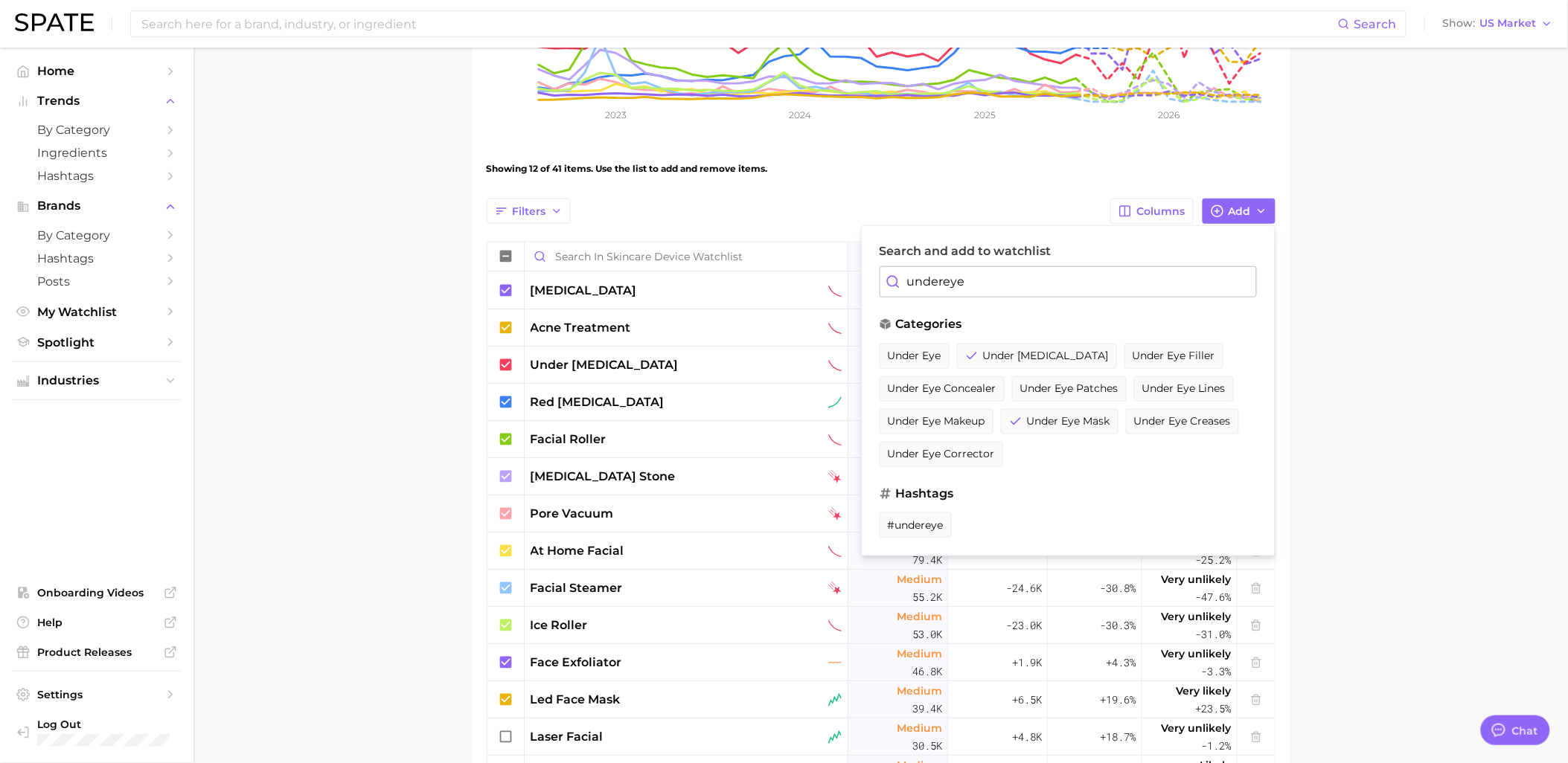
click at [384, 521] on main "Skincare Device Watchlist Settings Overview Google TikTok View Combined Export …" at bounding box center [881, 379] width 1375 height 1429
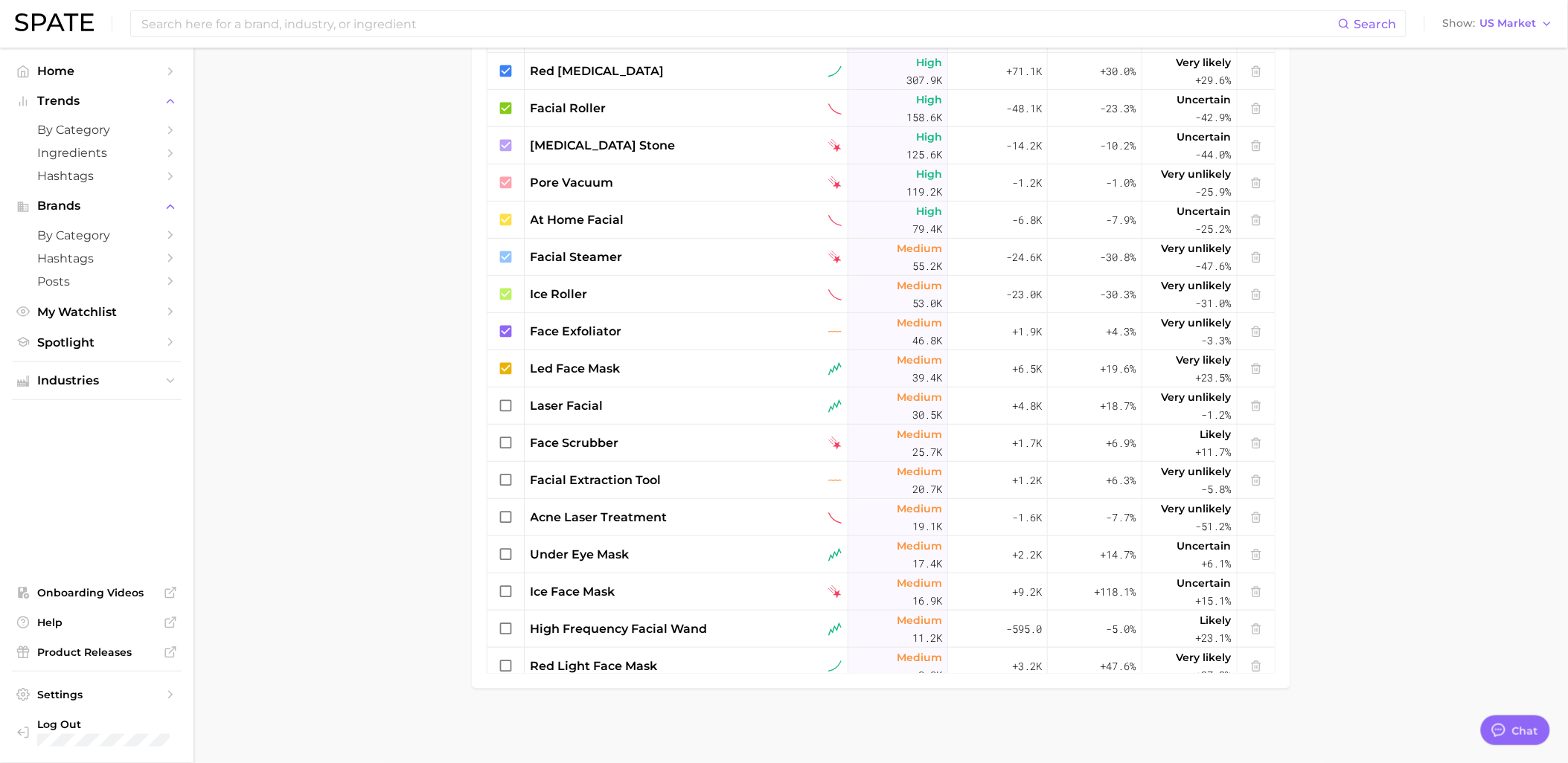
scroll to position [53, 0]
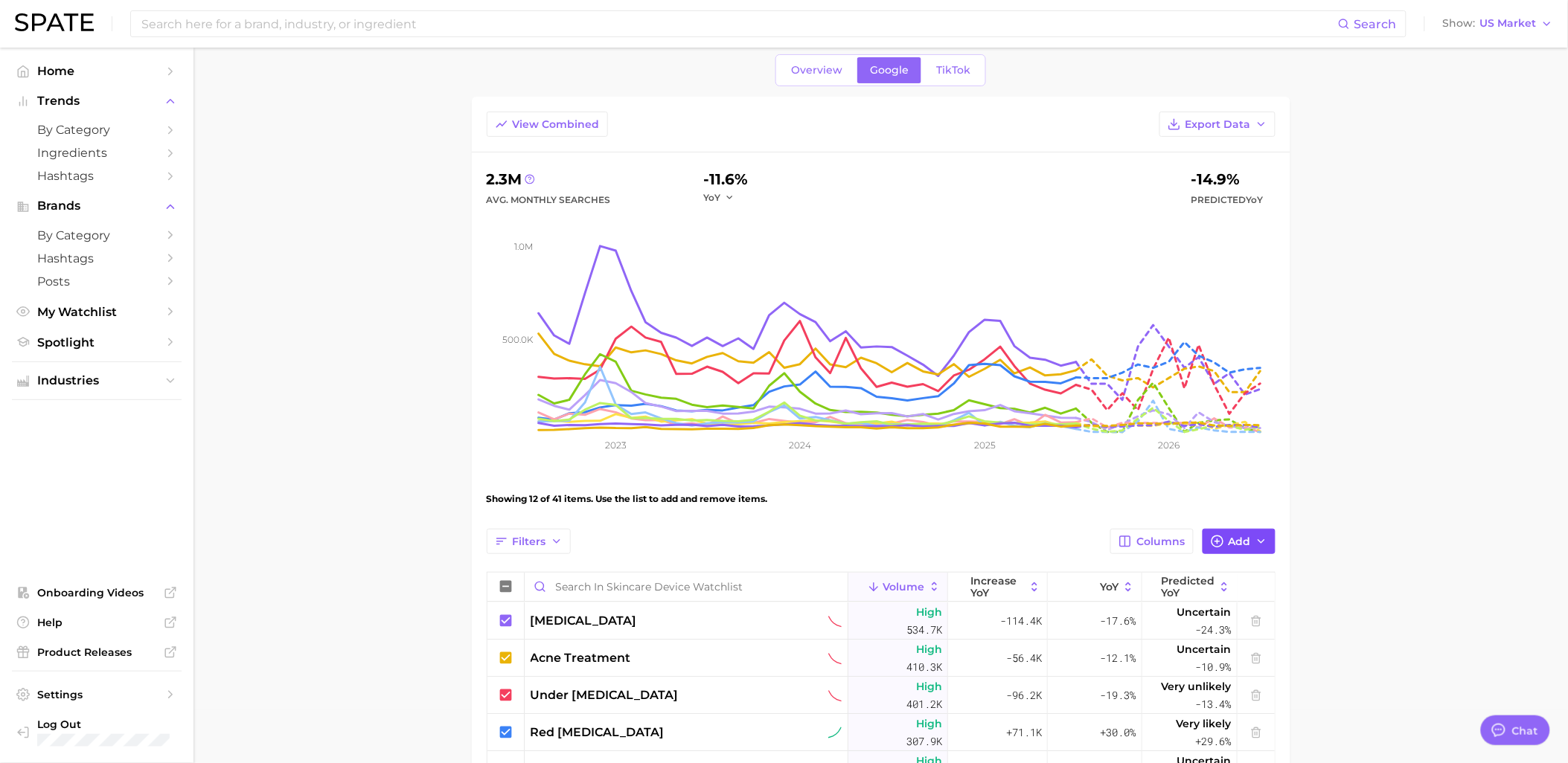
click at [1250, 536] on span "Add" at bounding box center [1239, 542] width 23 height 12
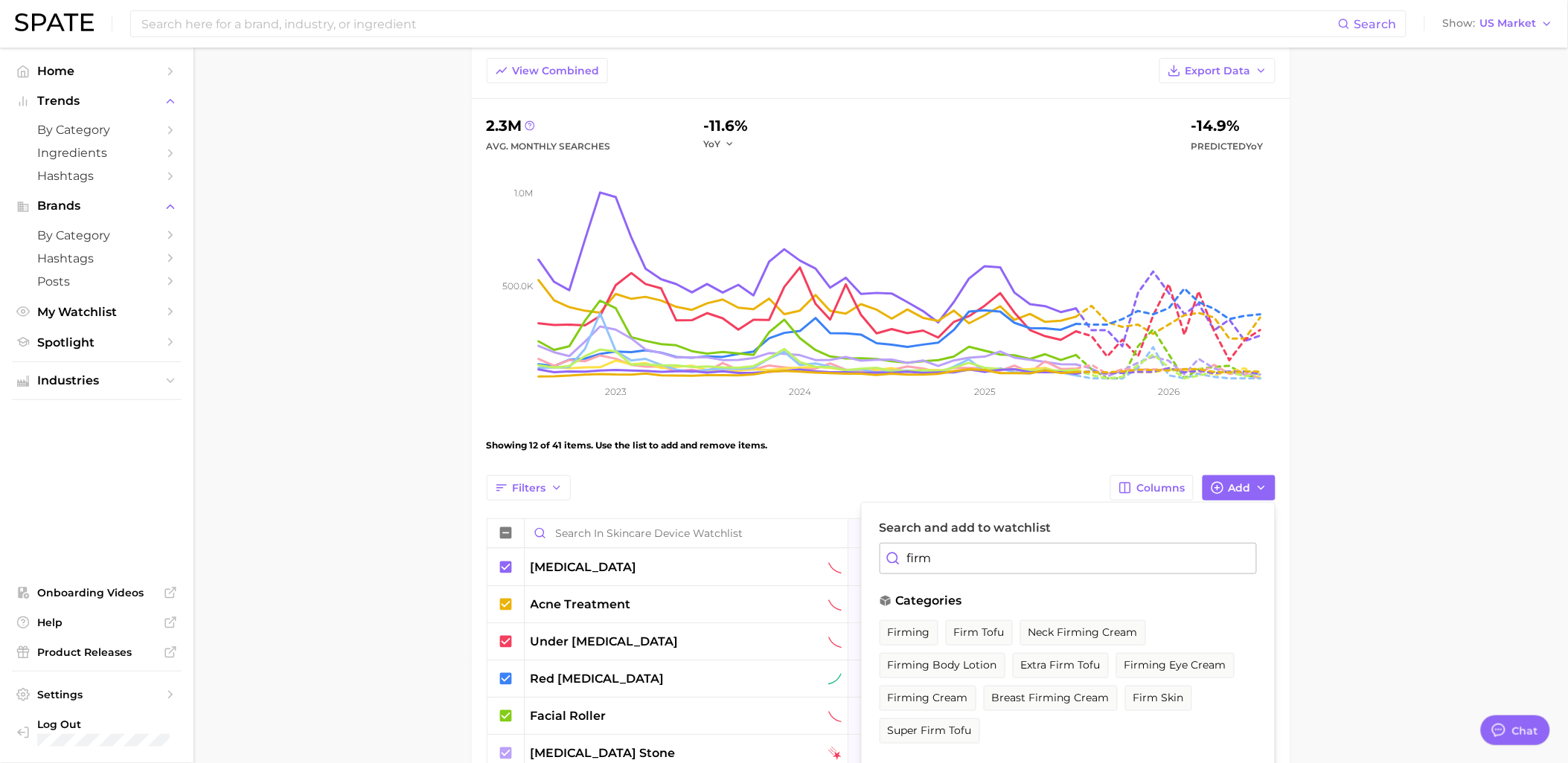
scroll to position [135, 0]
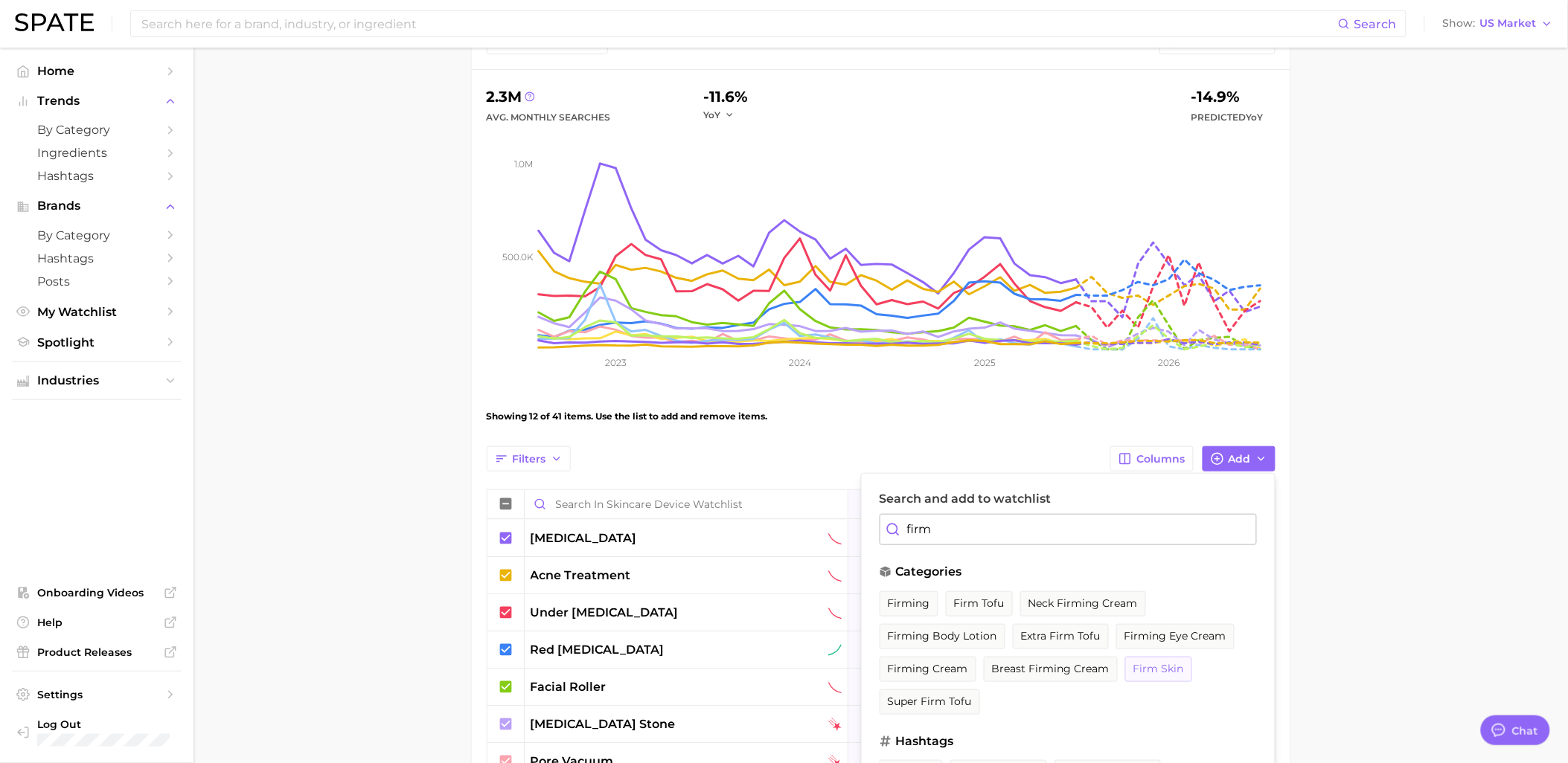
click at [1159, 673] on span "firm skin" at bounding box center [1158, 669] width 50 height 12
drag, startPoint x: 951, startPoint y: 525, endPoint x: 896, endPoint y: 532, distance: 55.4
click at [896, 532] on div "firm" at bounding box center [1068, 529] width 377 height 31
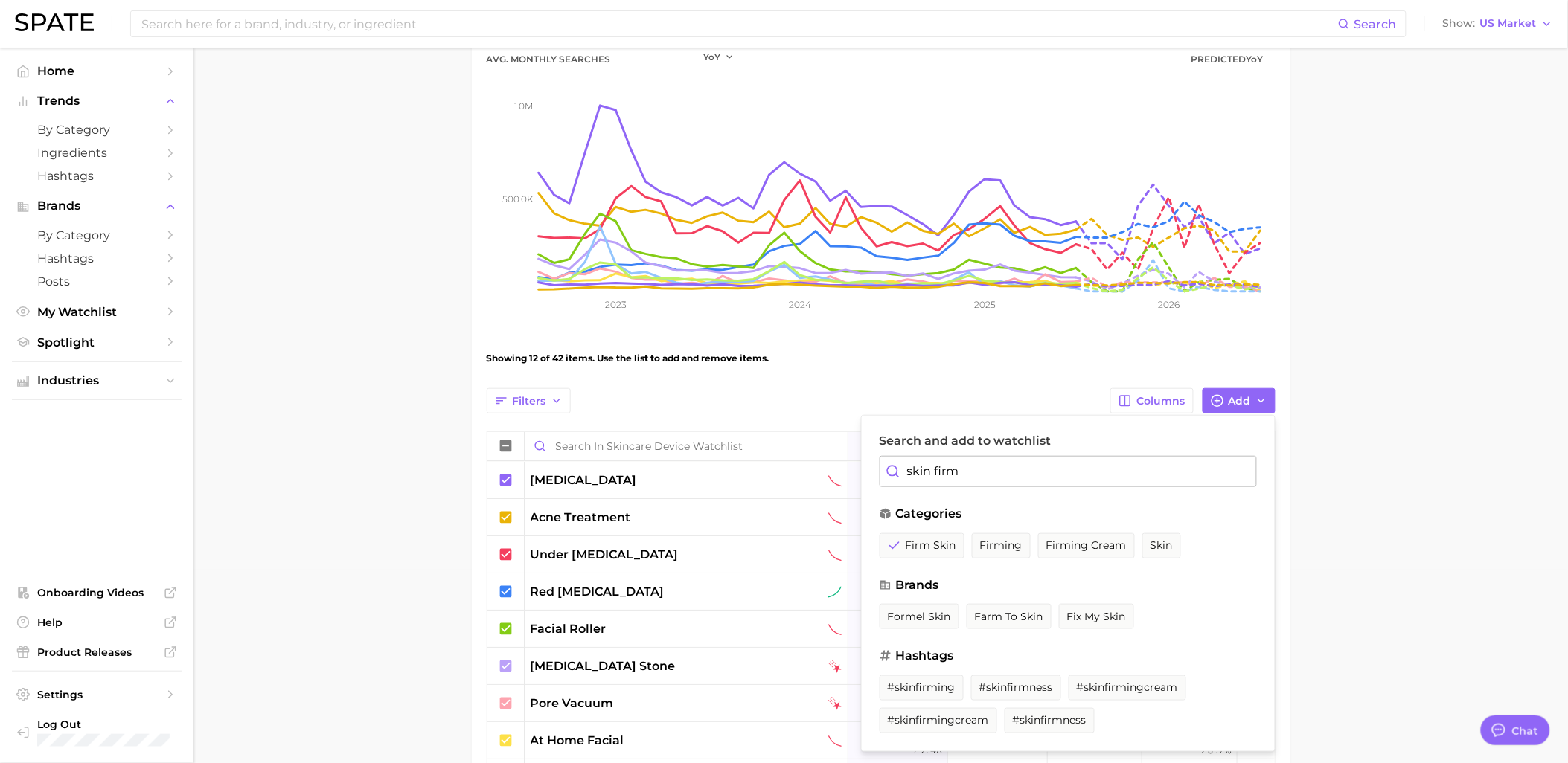
scroll to position [218, 0]
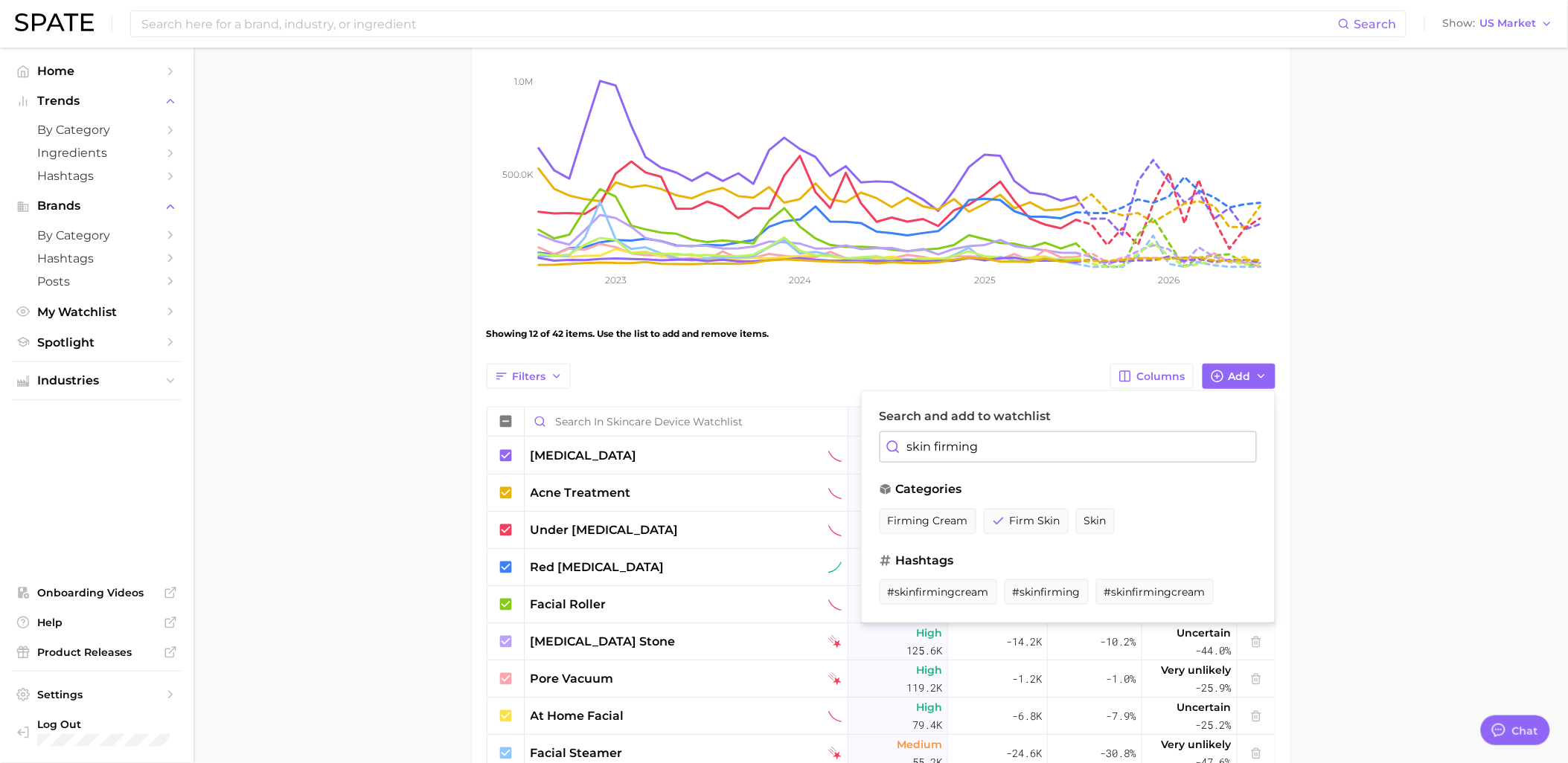
type input "skin firming"
click at [1455, 532] on main "Skincare Device Watchlist Settings Overview Google TikTok View Combined Export …" at bounding box center [881, 544] width 1375 height 1429
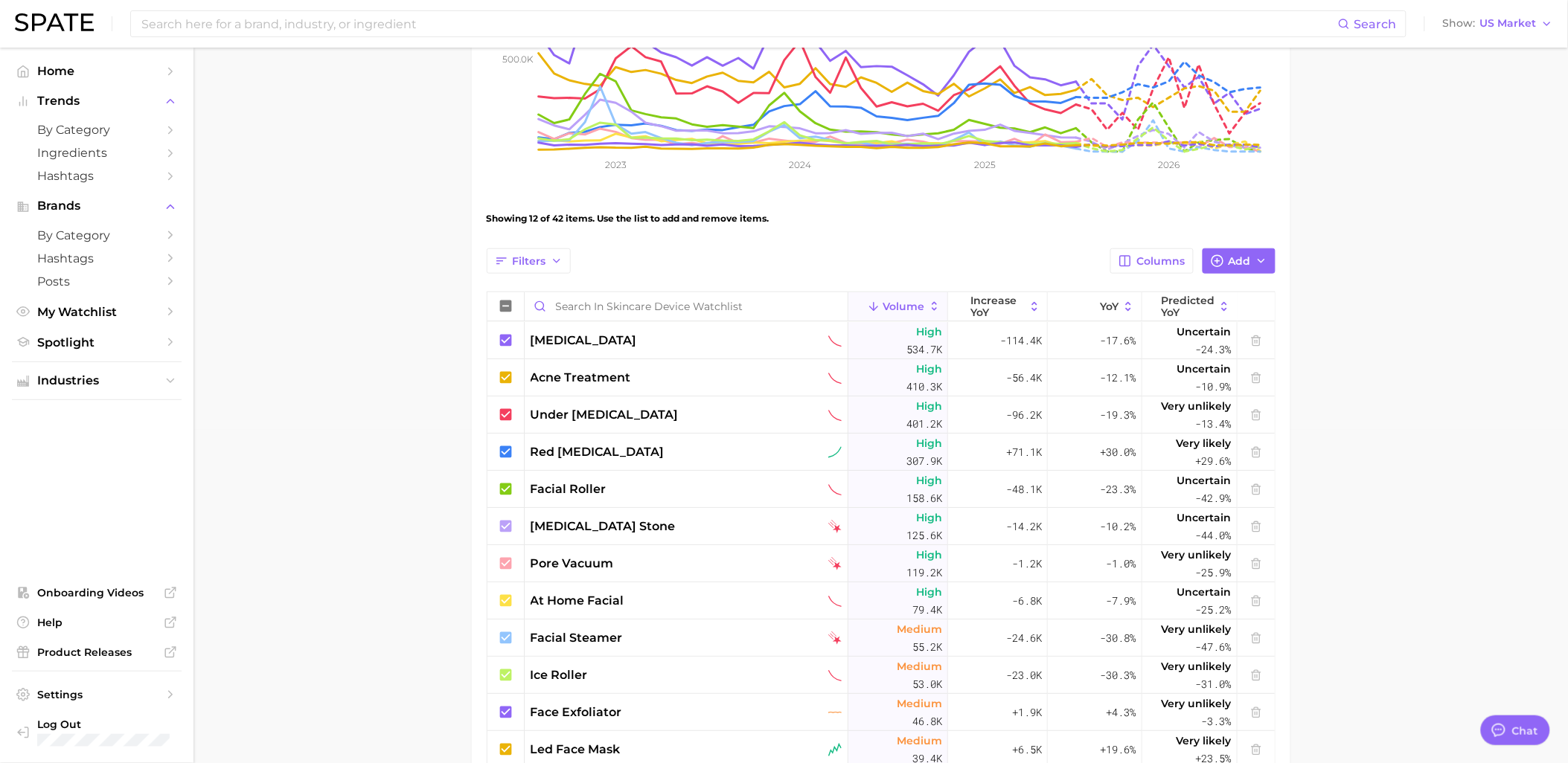
scroll to position [53, 0]
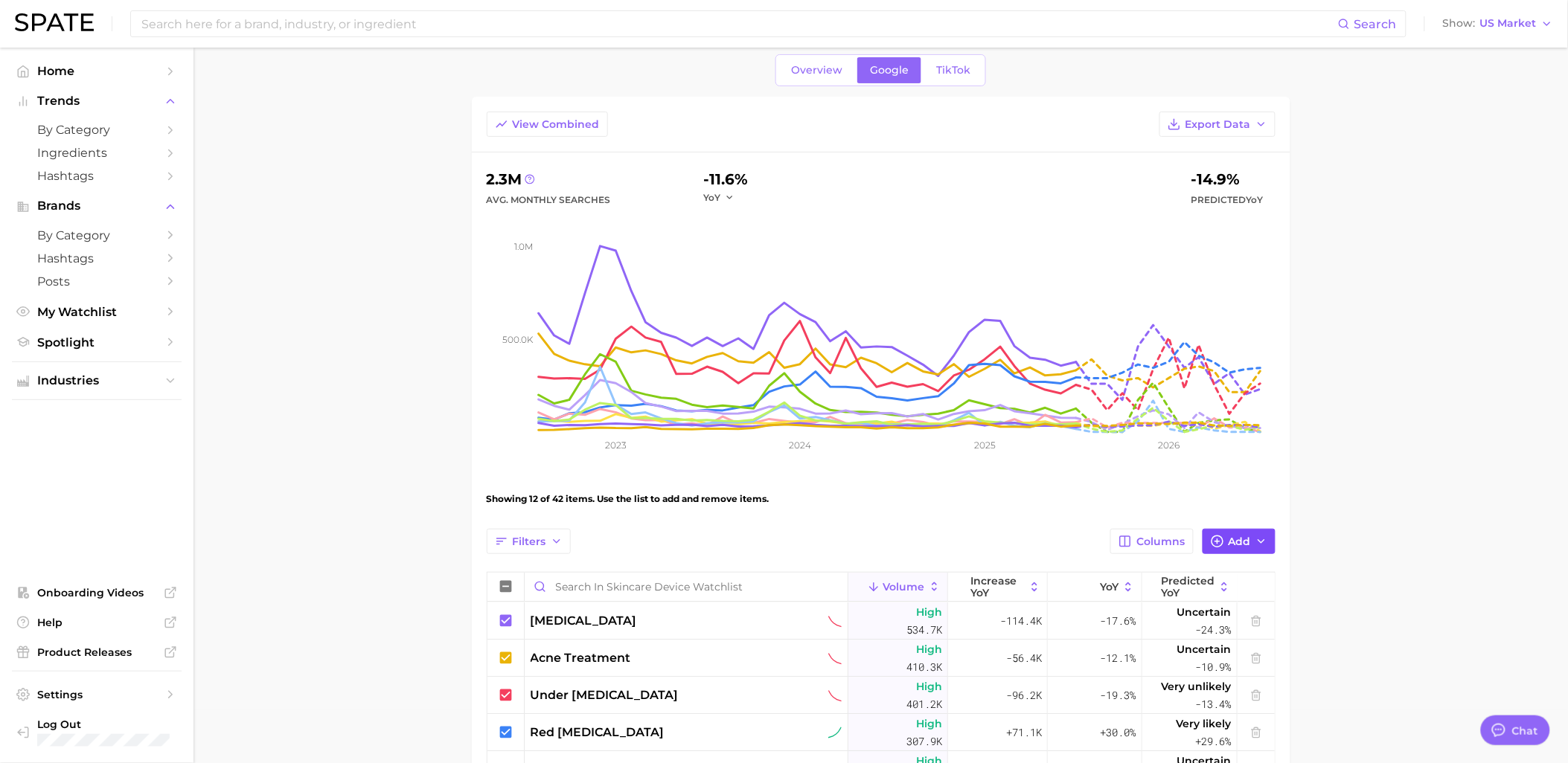
click at [1219, 538] on icon "button" at bounding box center [1217, 541] width 13 height 13
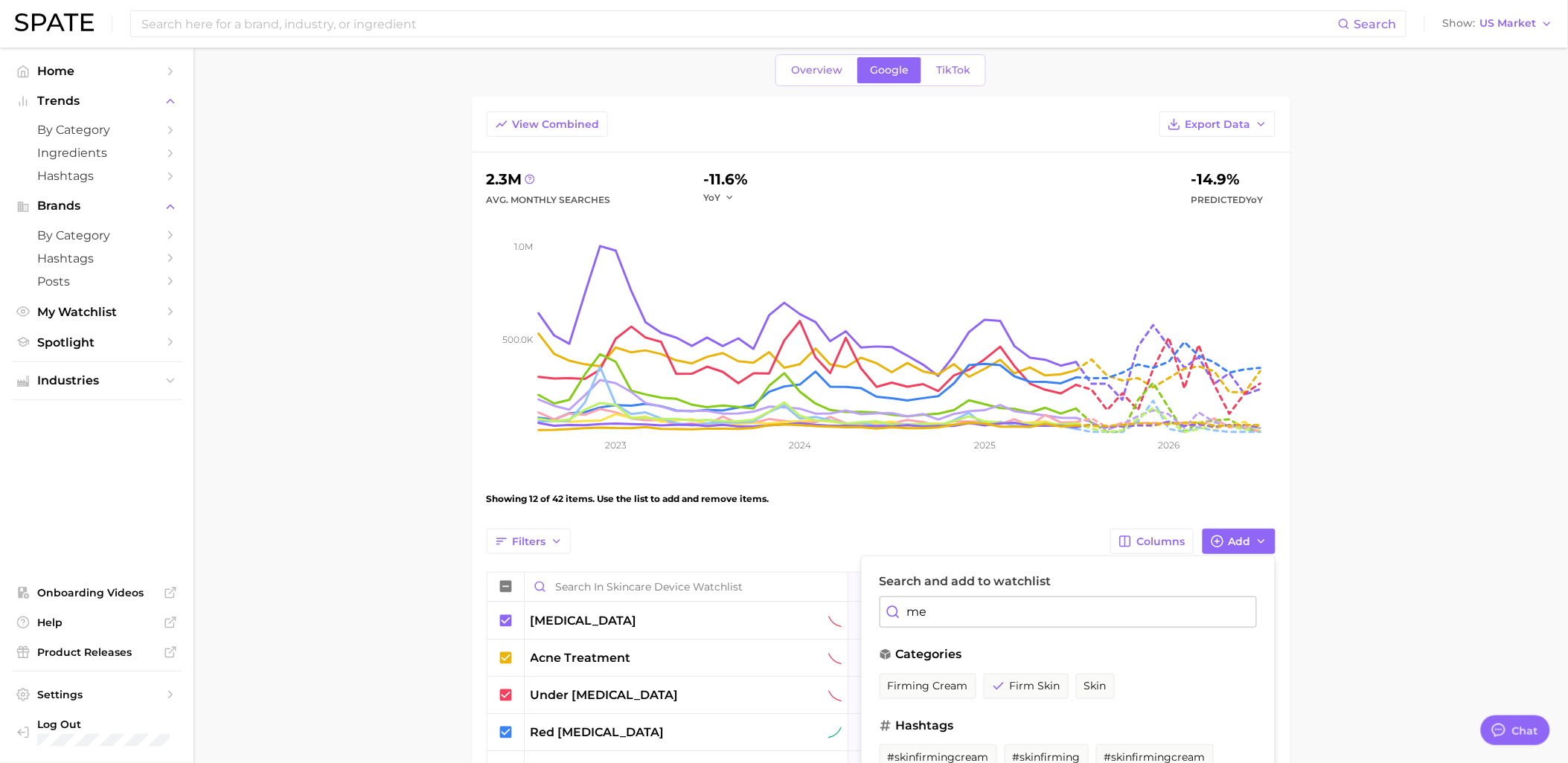
type input "med"
type textarea "x"
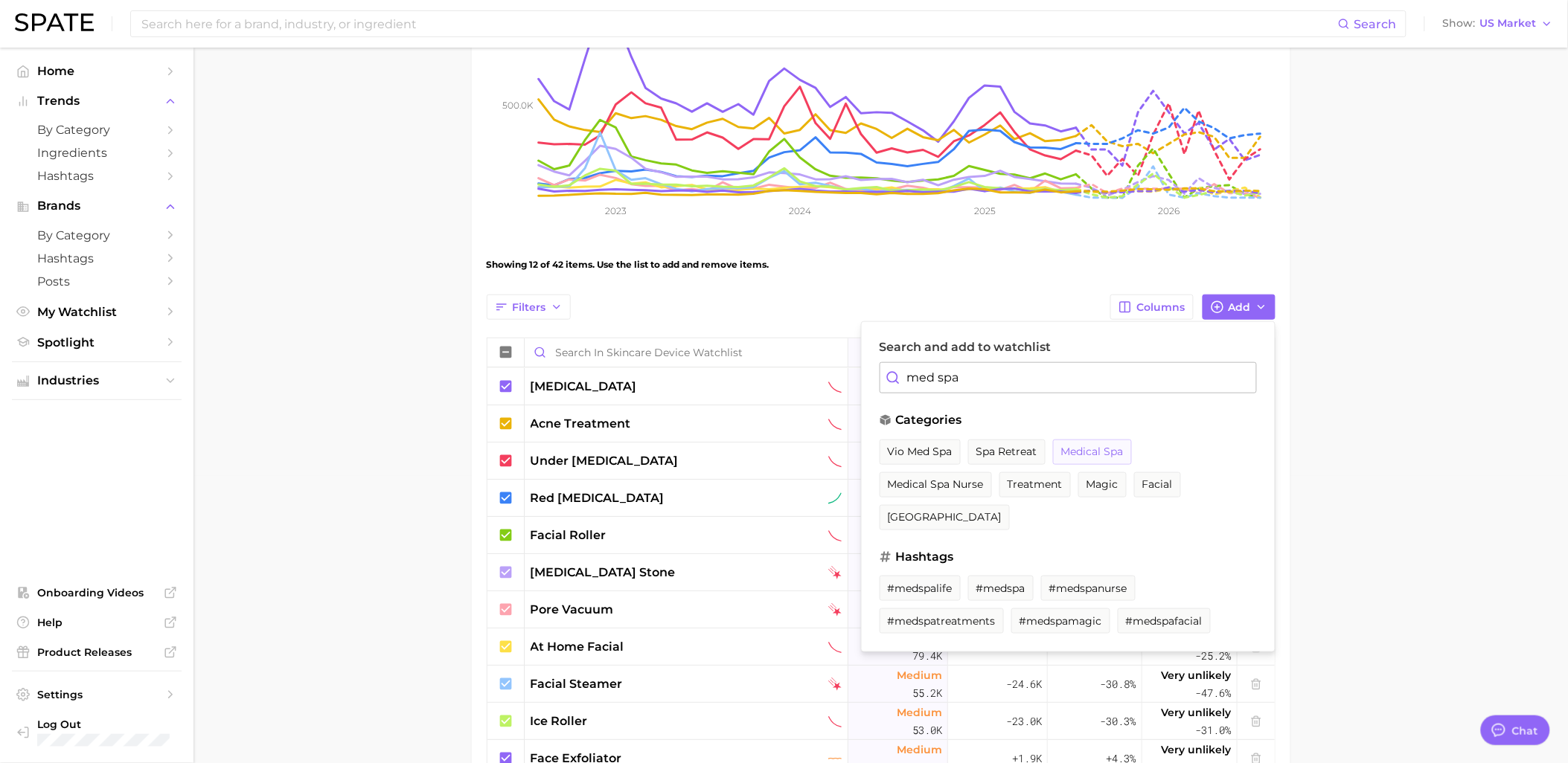
scroll to position [300, 0]
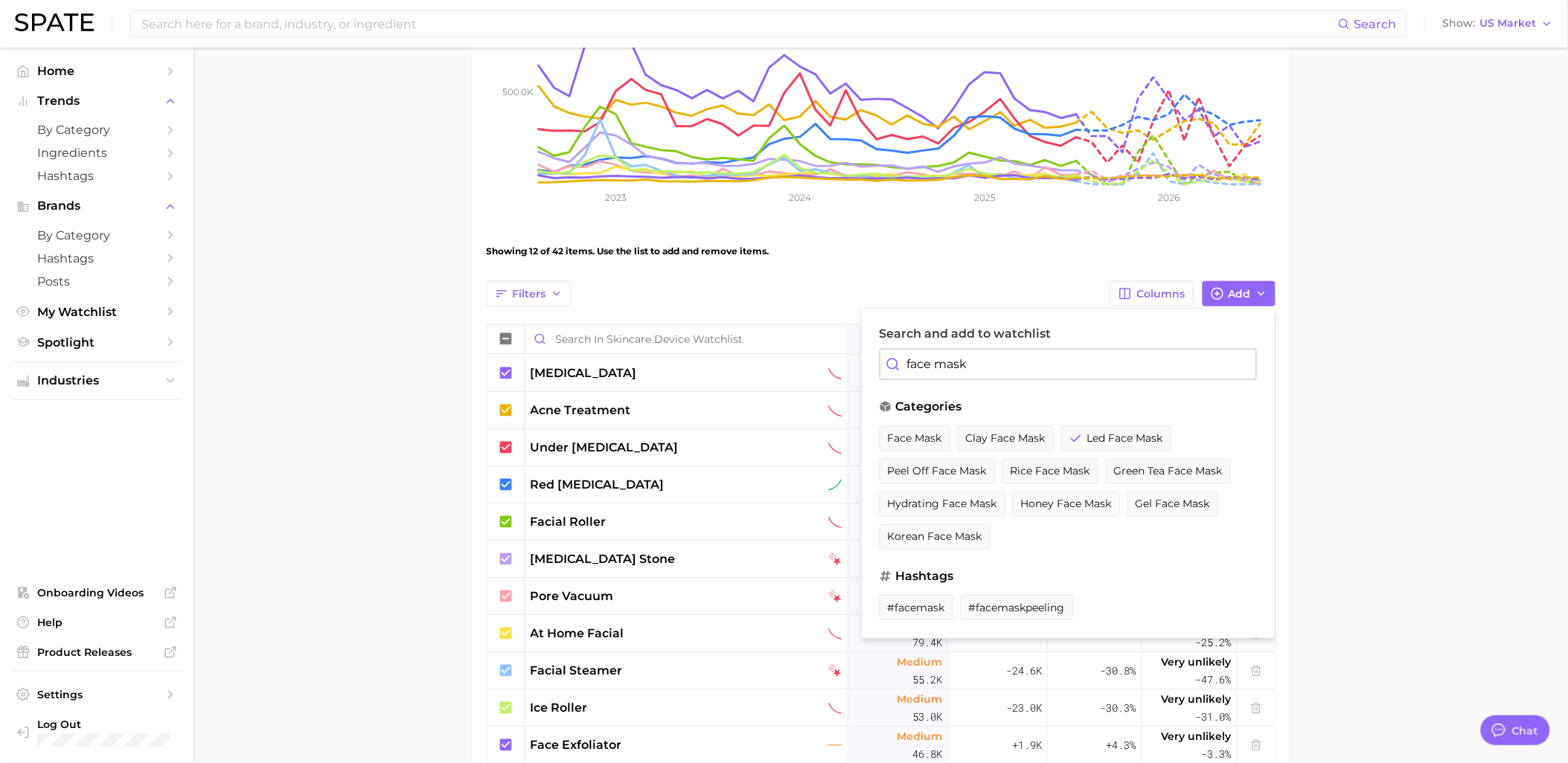
drag, startPoint x: 1006, startPoint y: 358, endPoint x: 874, endPoint y: 354, distance: 132.1
click at [879, 366] on input "face mask" at bounding box center [1068, 364] width 377 height 31
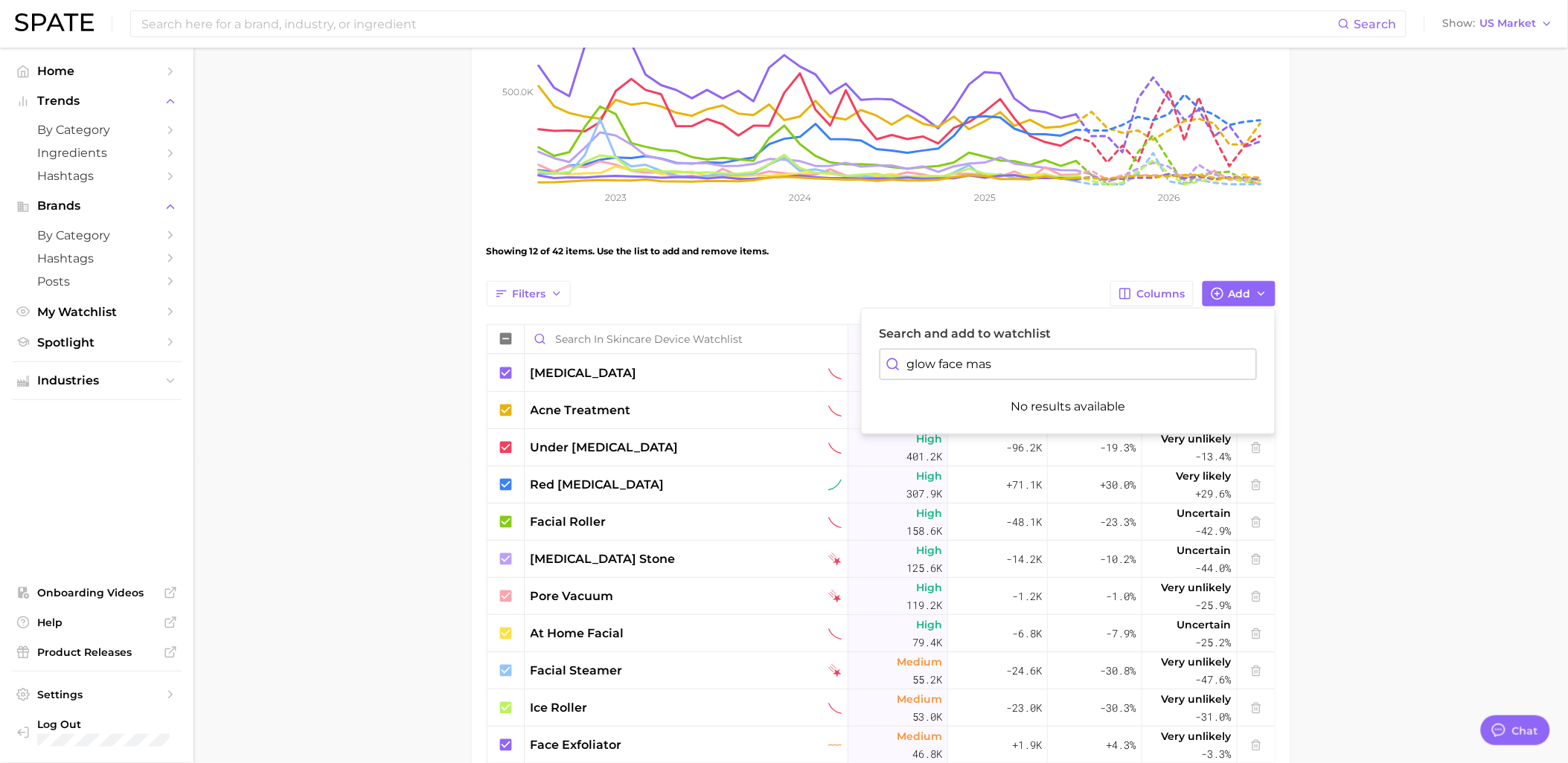
type input "glow face mask"
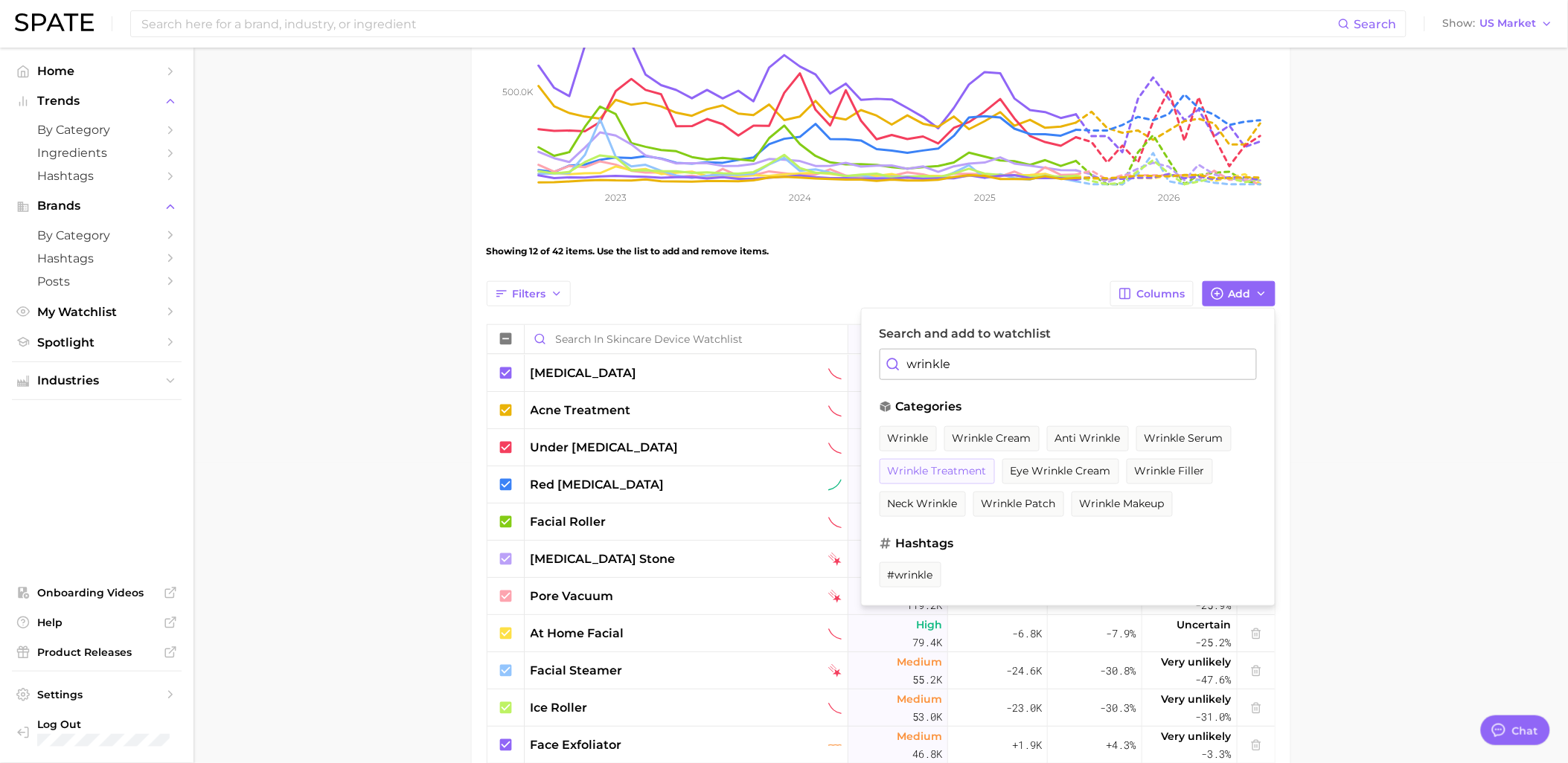
click at [912, 469] on span "wrinkle treatment" at bounding box center [937, 471] width 99 height 12
drag, startPoint x: 965, startPoint y: 369, endPoint x: 873, endPoint y: 369, distance: 92.0
click at [873, 369] on div "Search and add to watchlist wrinkle categories wrinkle wrinkle cream anti wrink…" at bounding box center [1069, 457] width 415 height 298
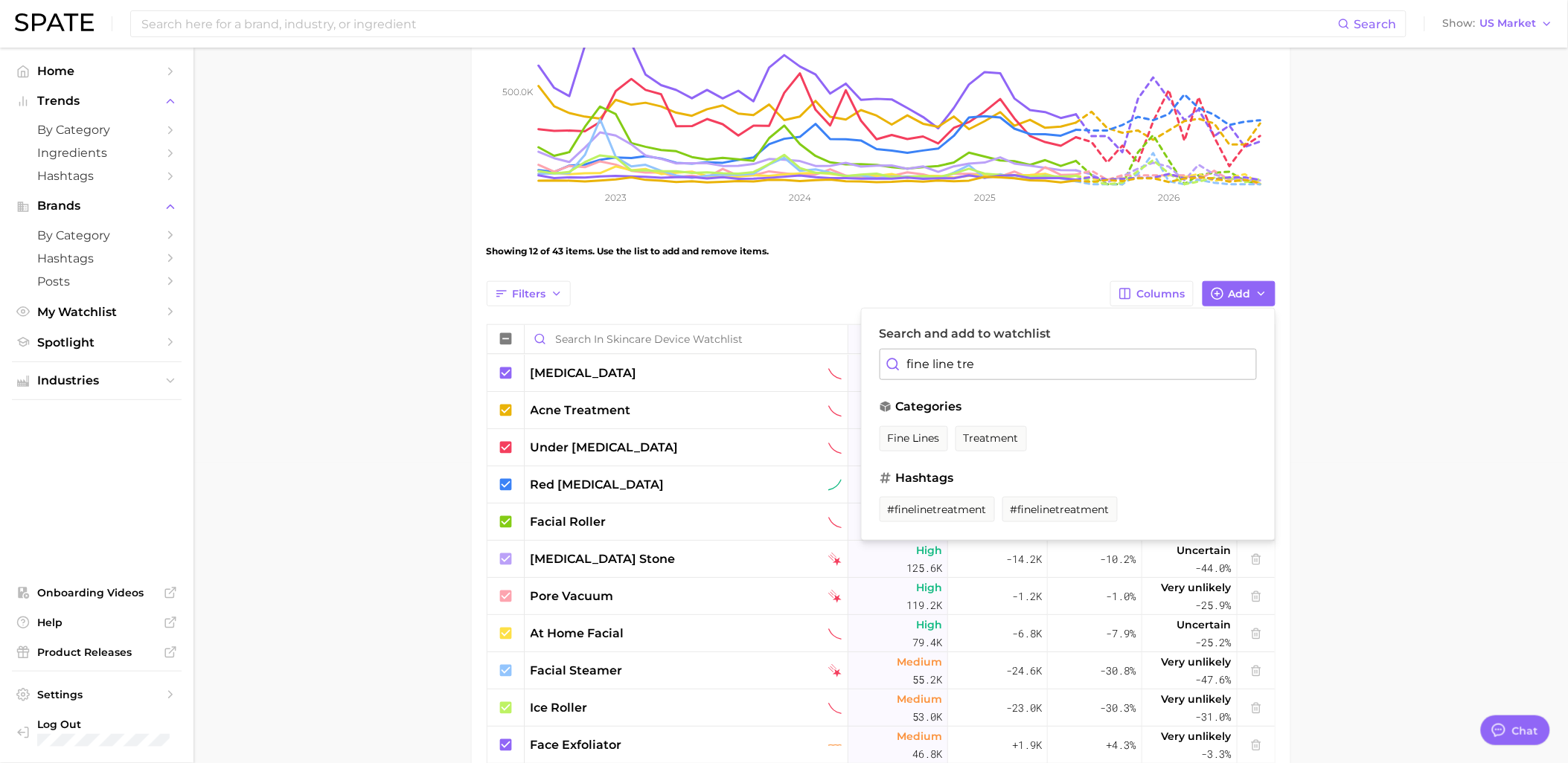
type input "fine line trea"
type input "collagen treat"
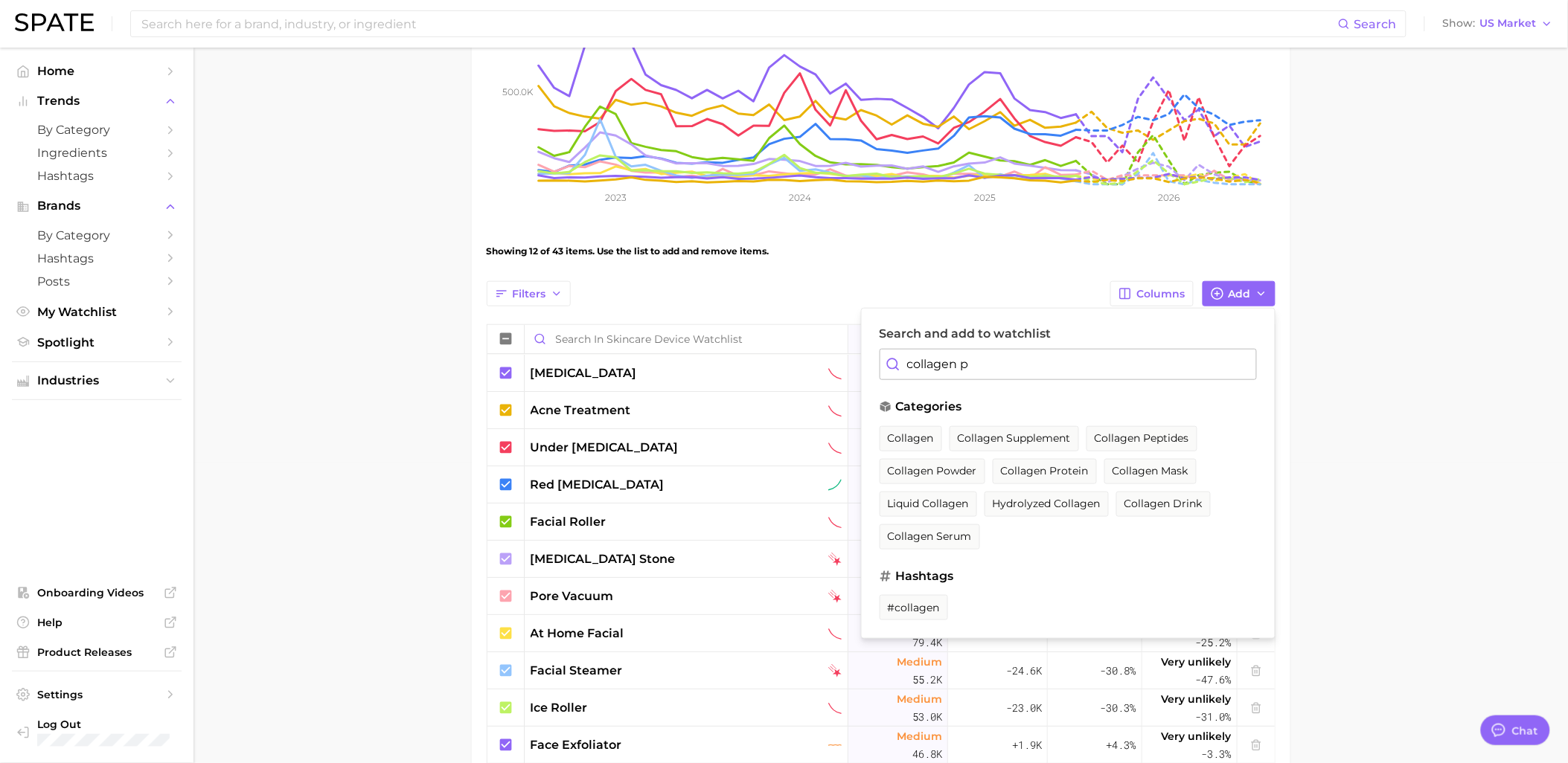
type input "collagen pr"
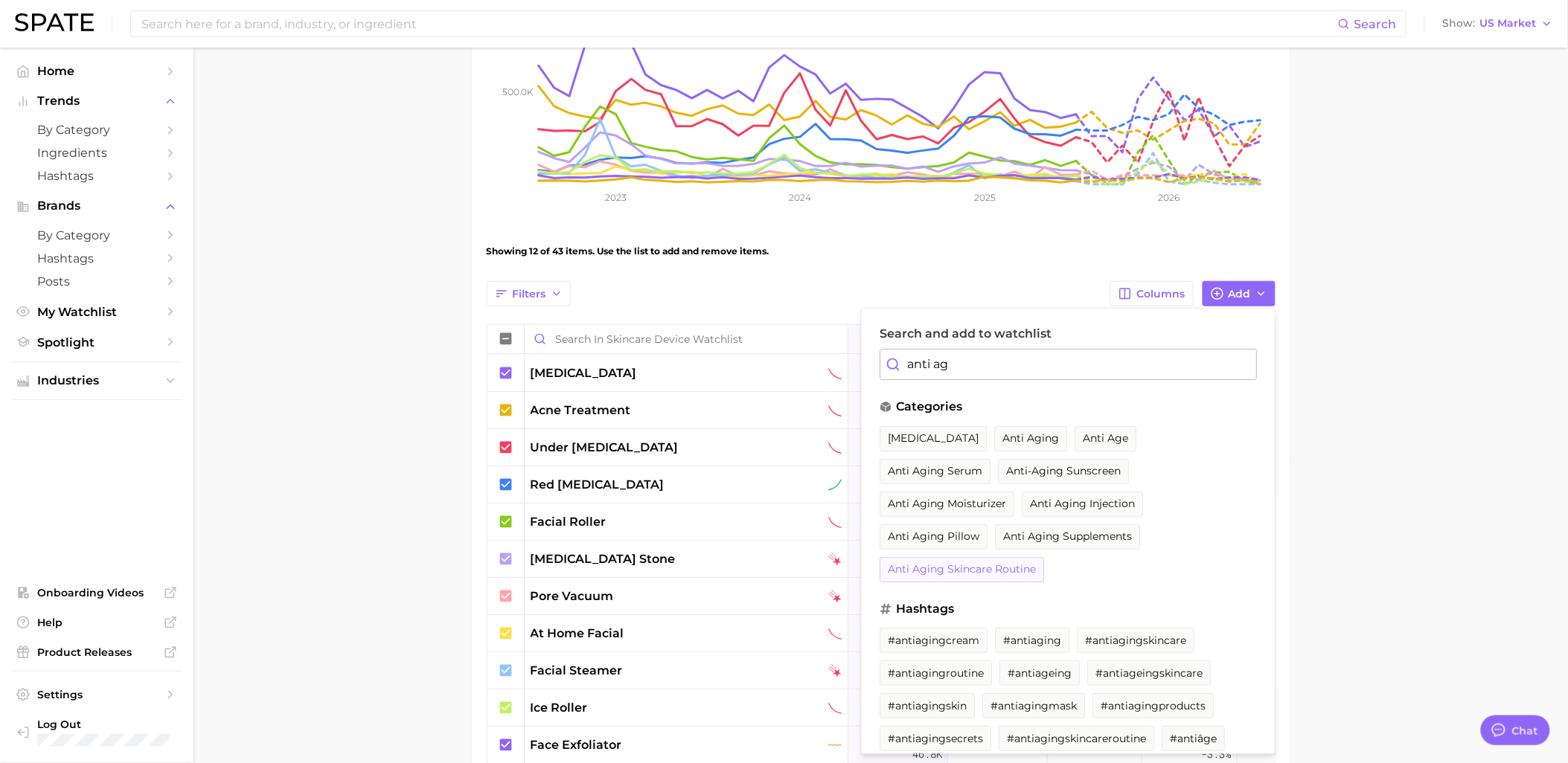
click at [1021, 568] on span "anti aging skincare routine" at bounding box center [961, 569] width 148 height 12
click at [1018, 442] on span "anti aging" at bounding box center [1031, 439] width 57 height 12
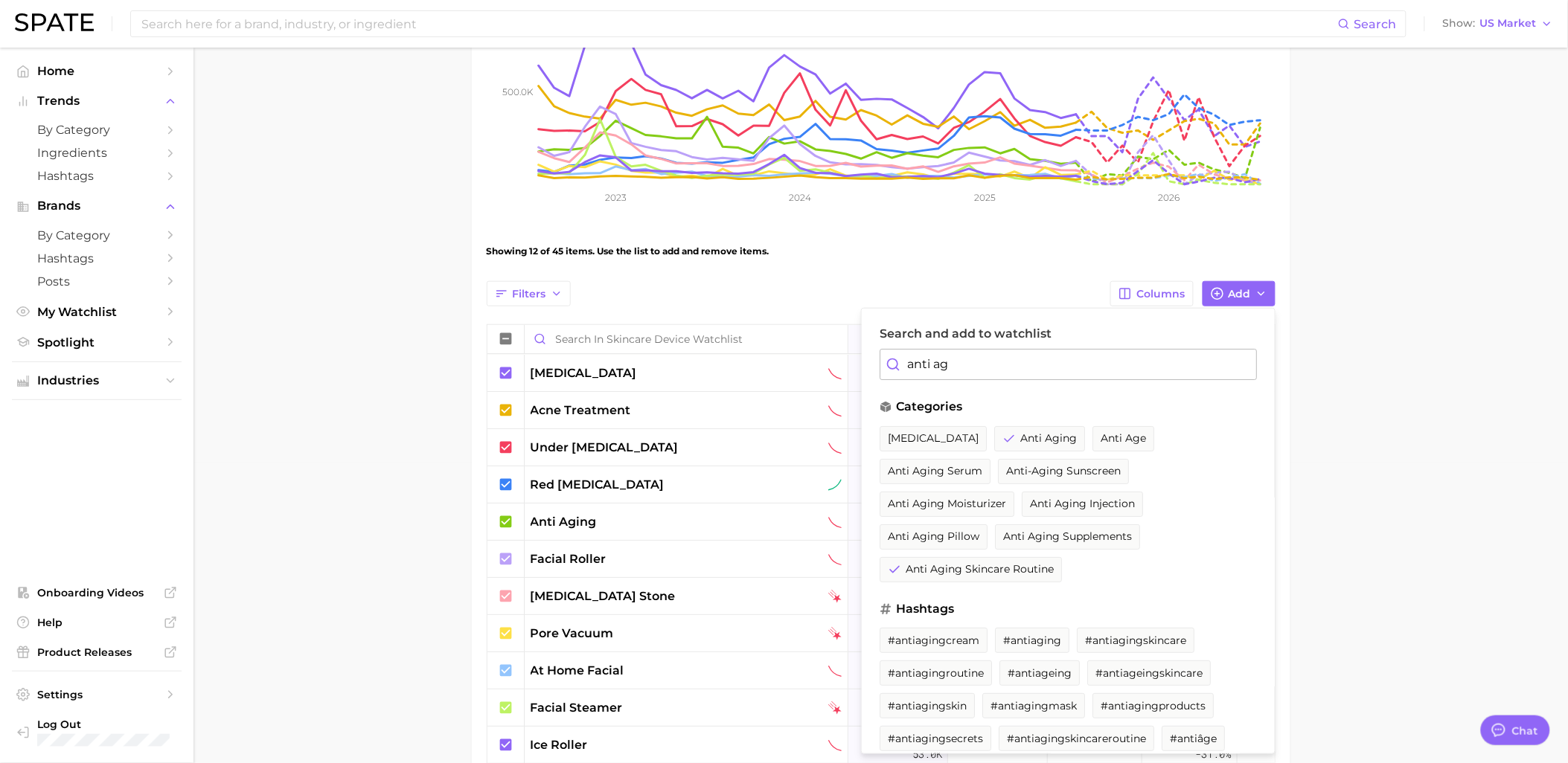
click at [1010, 374] on input "anti ag" at bounding box center [1068, 364] width 377 height 31
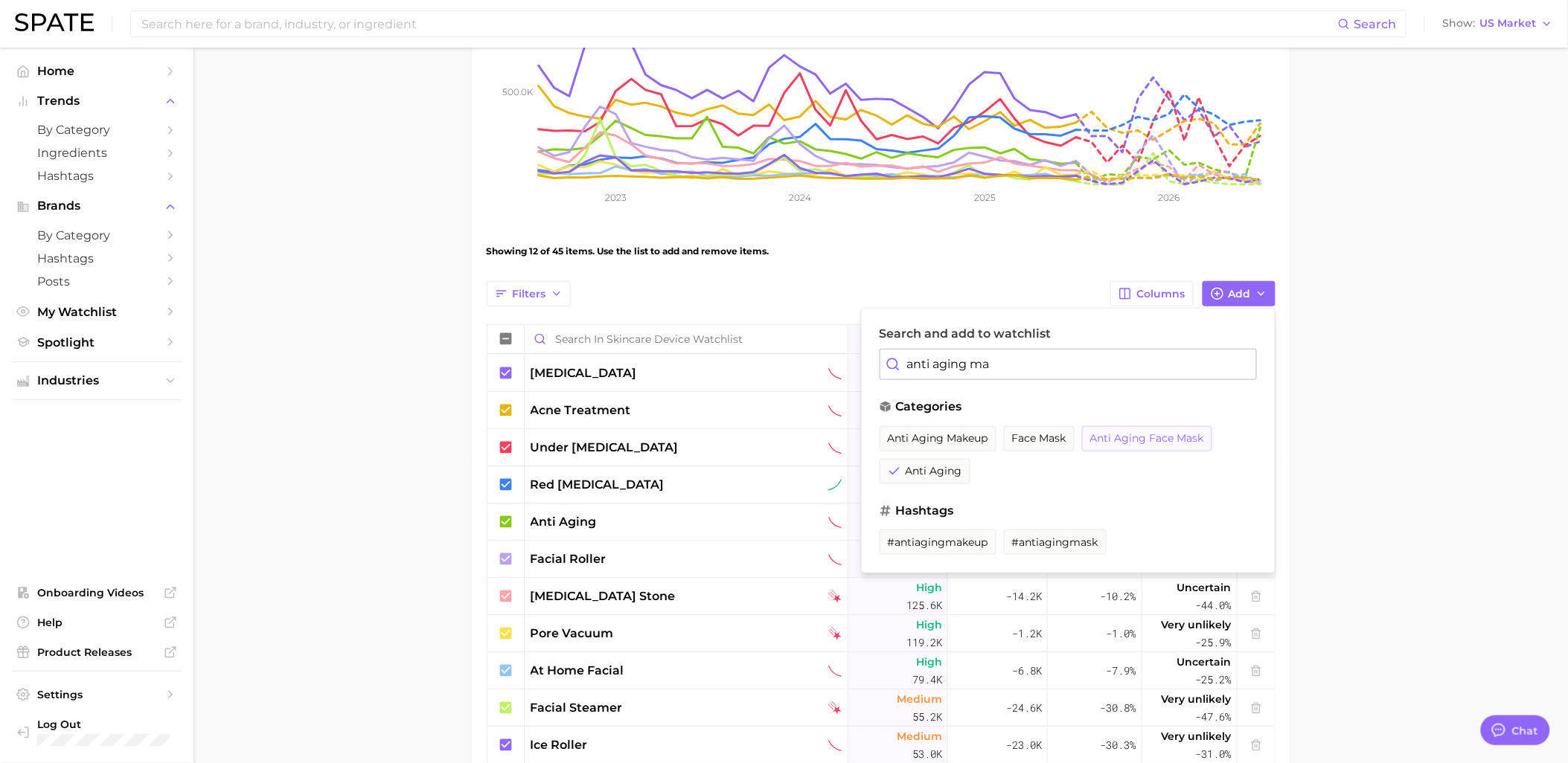
type input "anti aging ma"
click at [1193, 443] on span "anti aging face mask" at bounding box center [1147, 439] width 114 height 12
click at [1525, 461] on main "Skincare Device Watchlist Settings Overview Google TikTok View Combined Export …" at bounding box center [881, 461] width 1375 height 1429
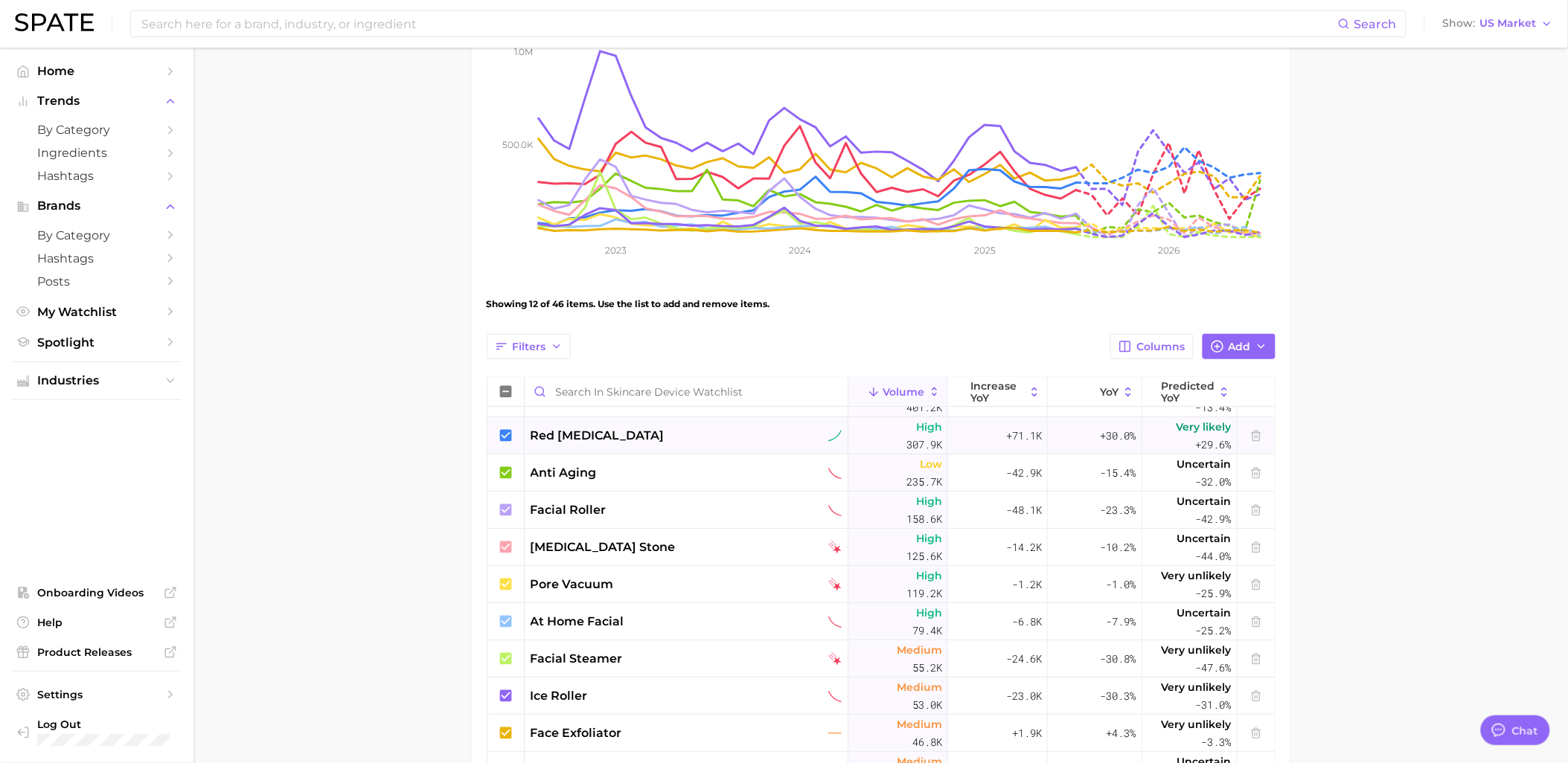
scroll to position [248, 0]
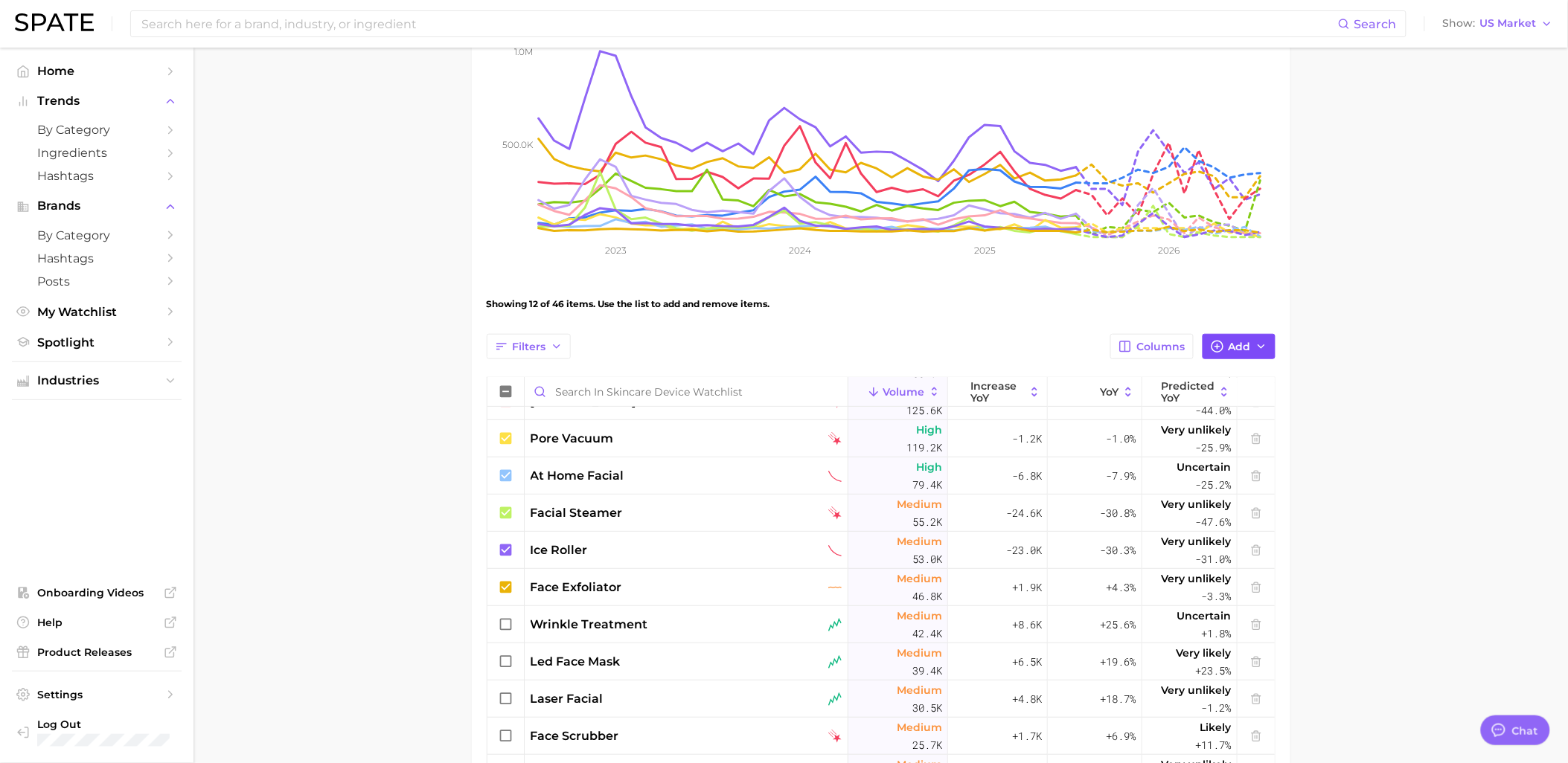
click at [1243, 335] on button "Add" at bounding box center [1239, 346] width 73 height 26
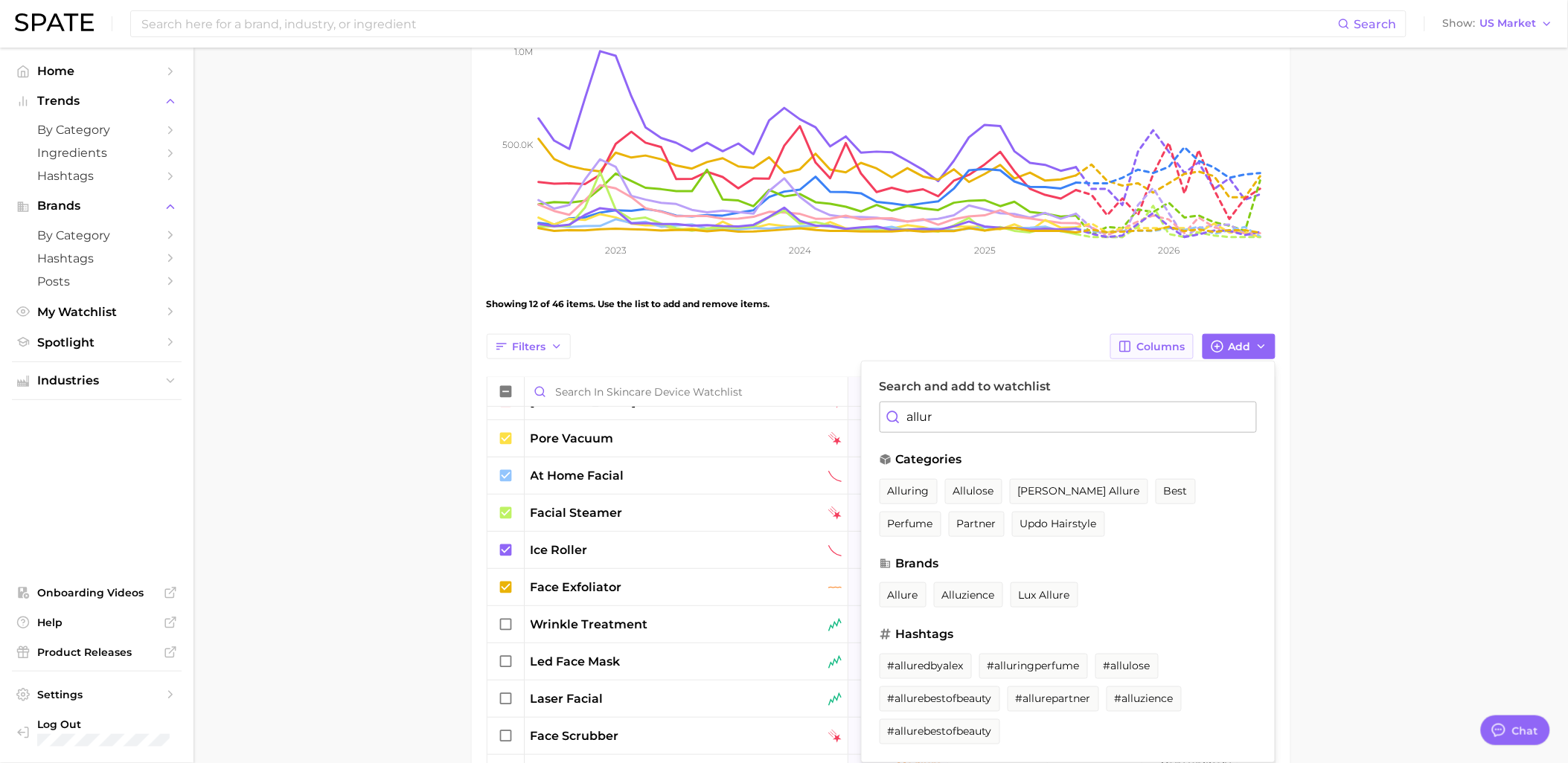
type input "allure"
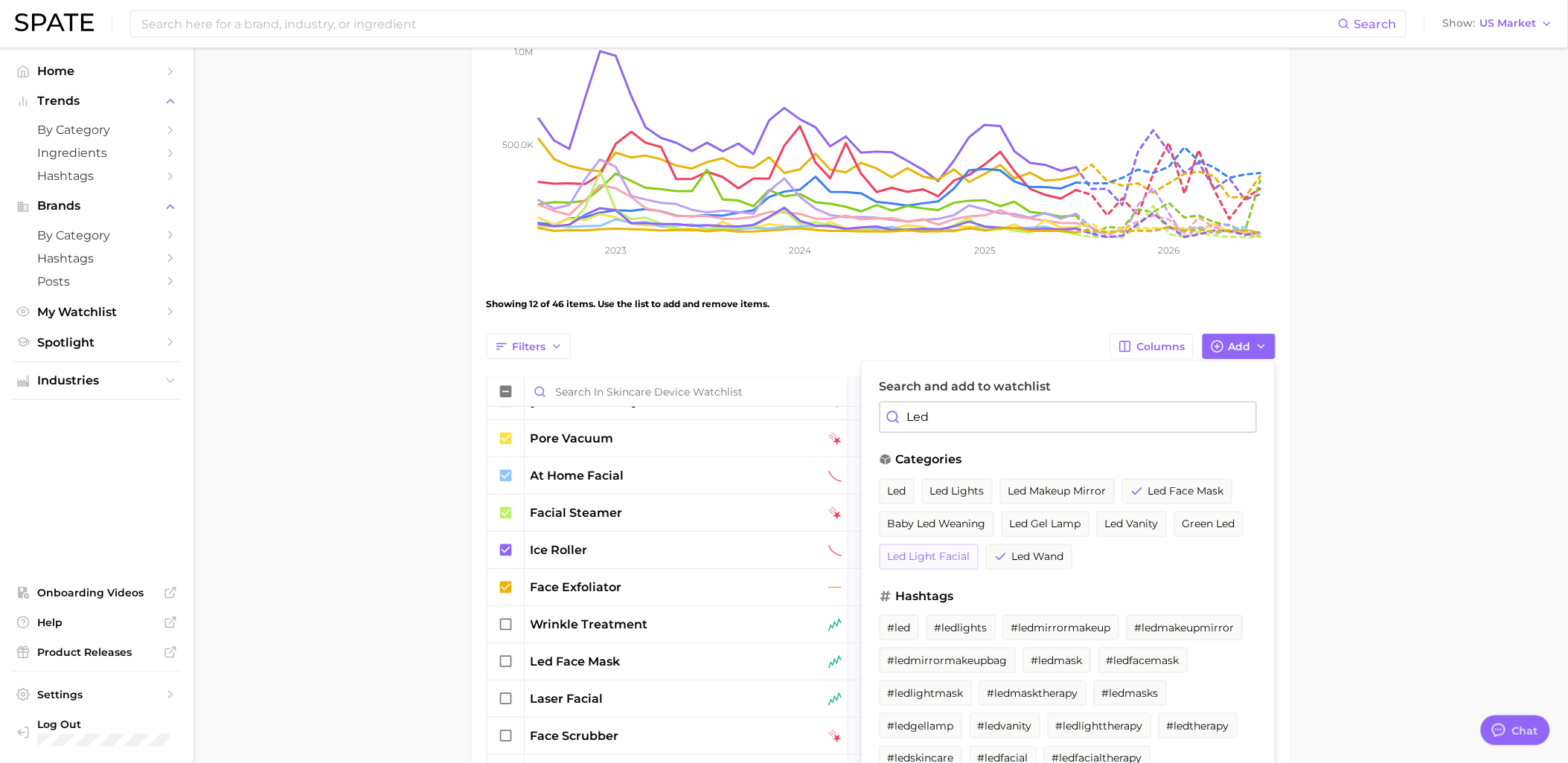
click at [934, 563] on button "led light facial" at bounding box center [928, 557] width 99 height 26
click at [1000, 421] on input "Led" at bounding box center [1068, 417] width 377 height 31
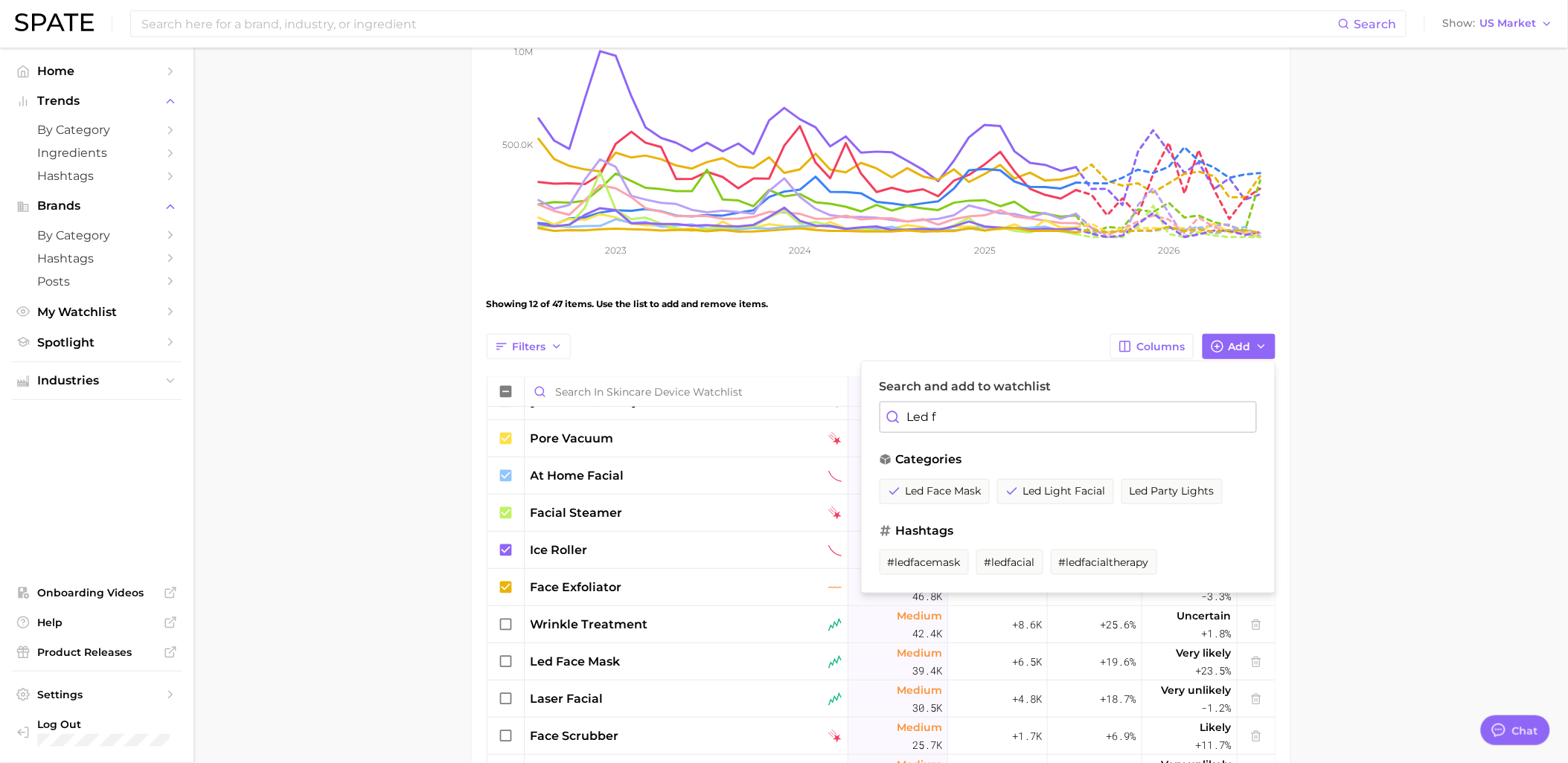
type input "Led fa"
click at [1407, 387] on main "Skincare Device Watchlist Settings Overview Google TikTok View Combined Export …" at bounding box center [881, 514] width 1375 height 1429
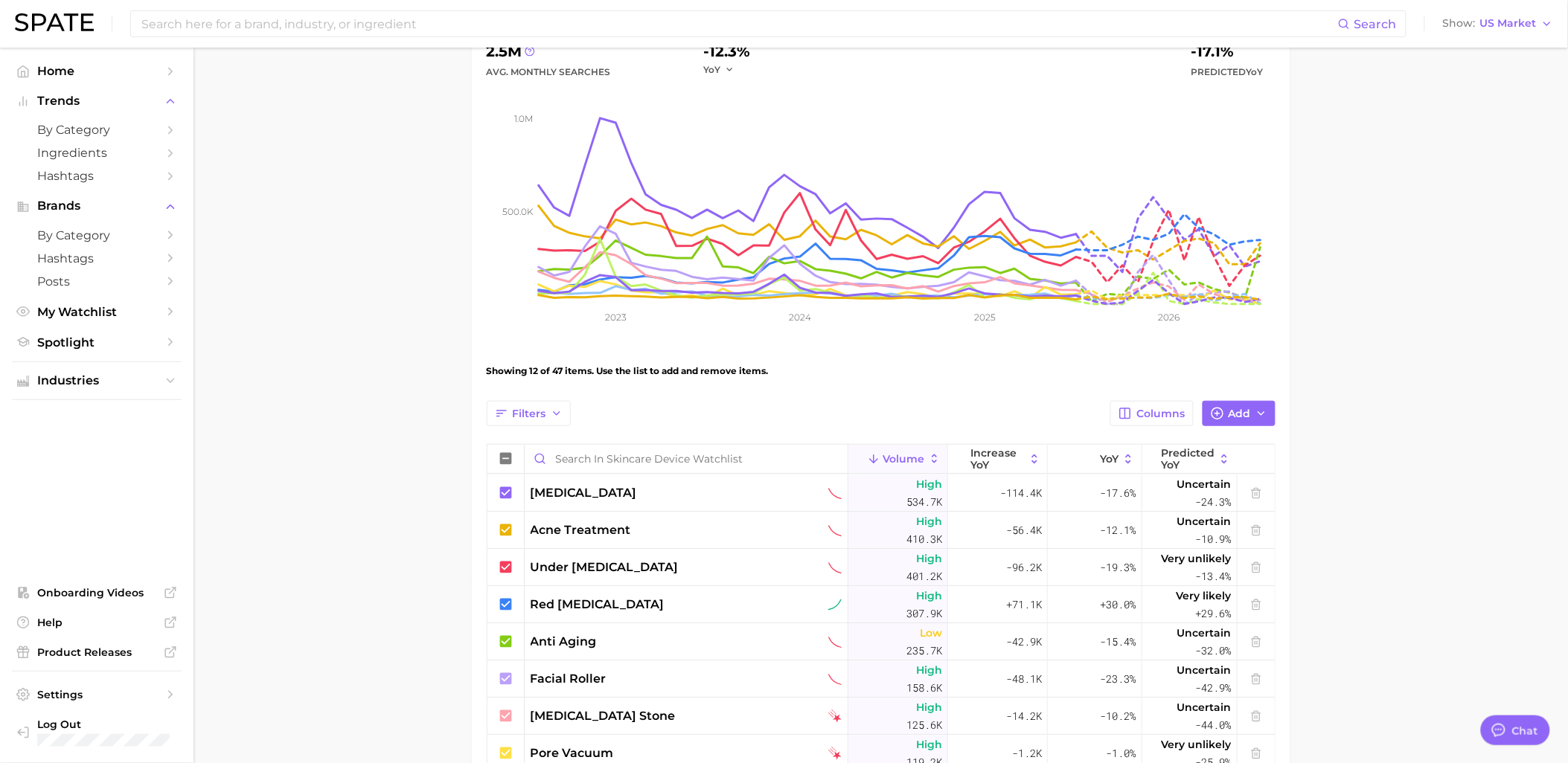
scroll to position [0, 0]
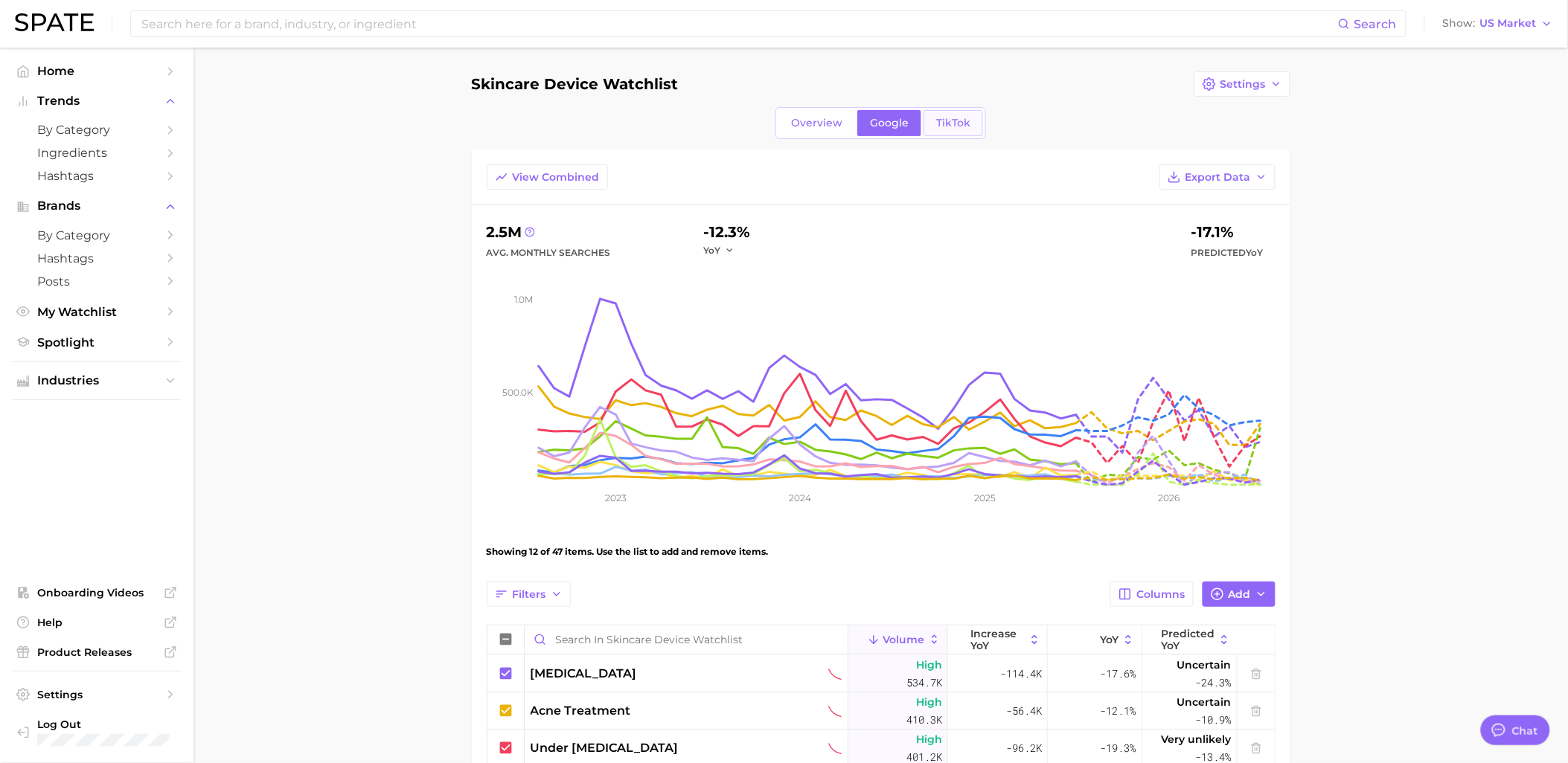
click at [965, 129] on span "TikTok" at bounding box center [953, 123] width 34 height 12
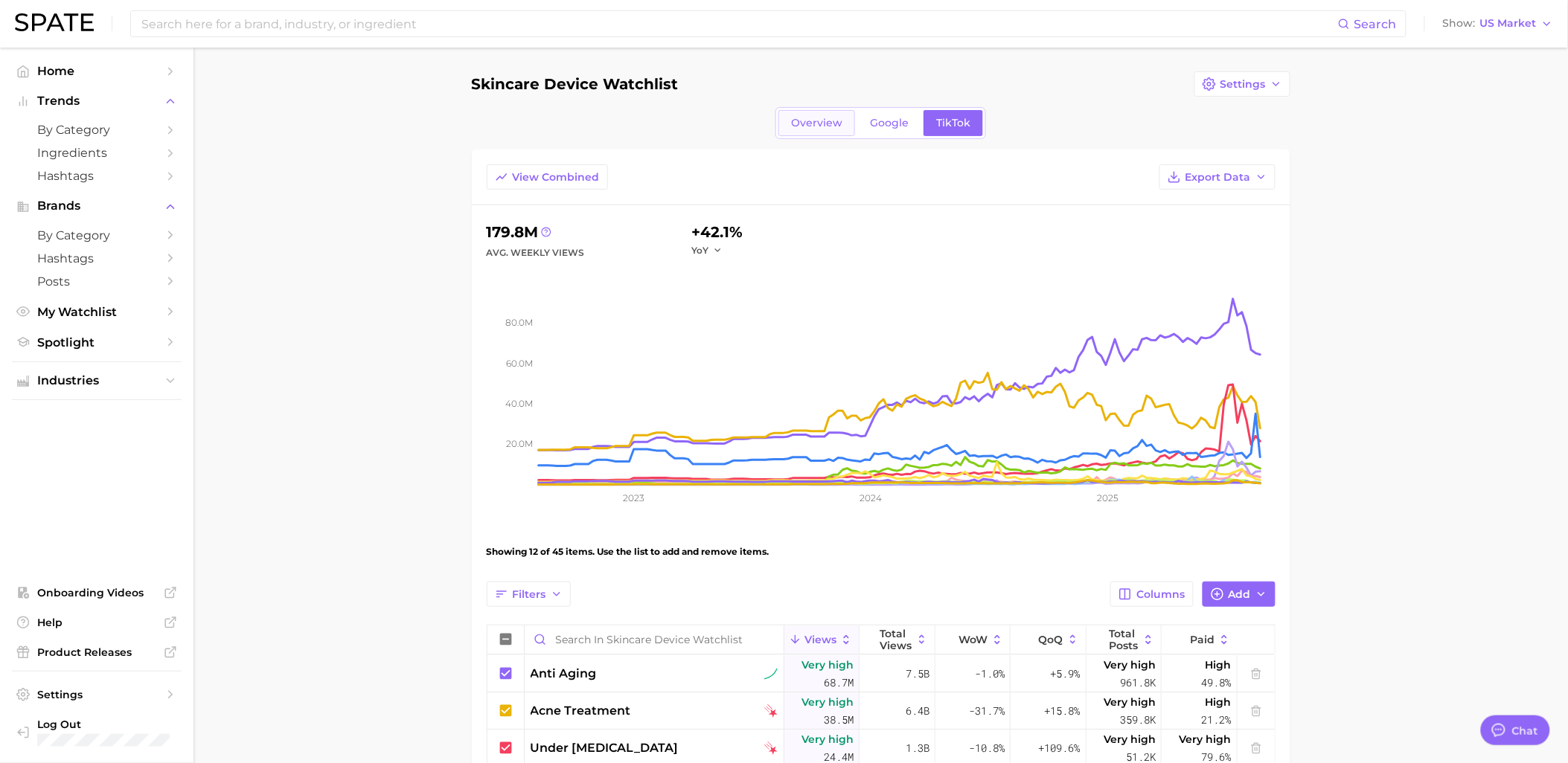
click at [815, 114] on link "Overview" at bounding box center [816, 123] width 77 height 26
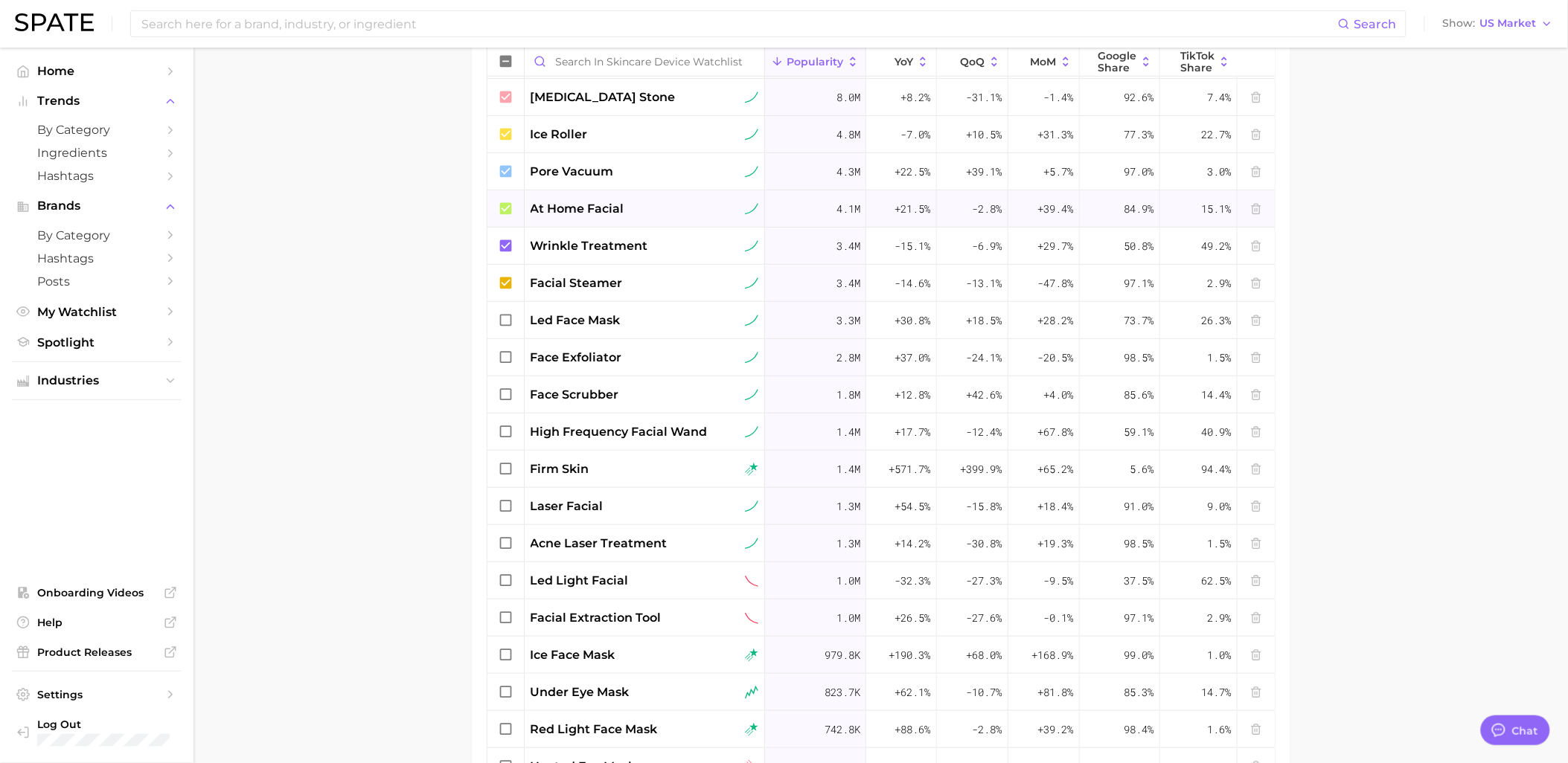
scroll to position [330, 0]
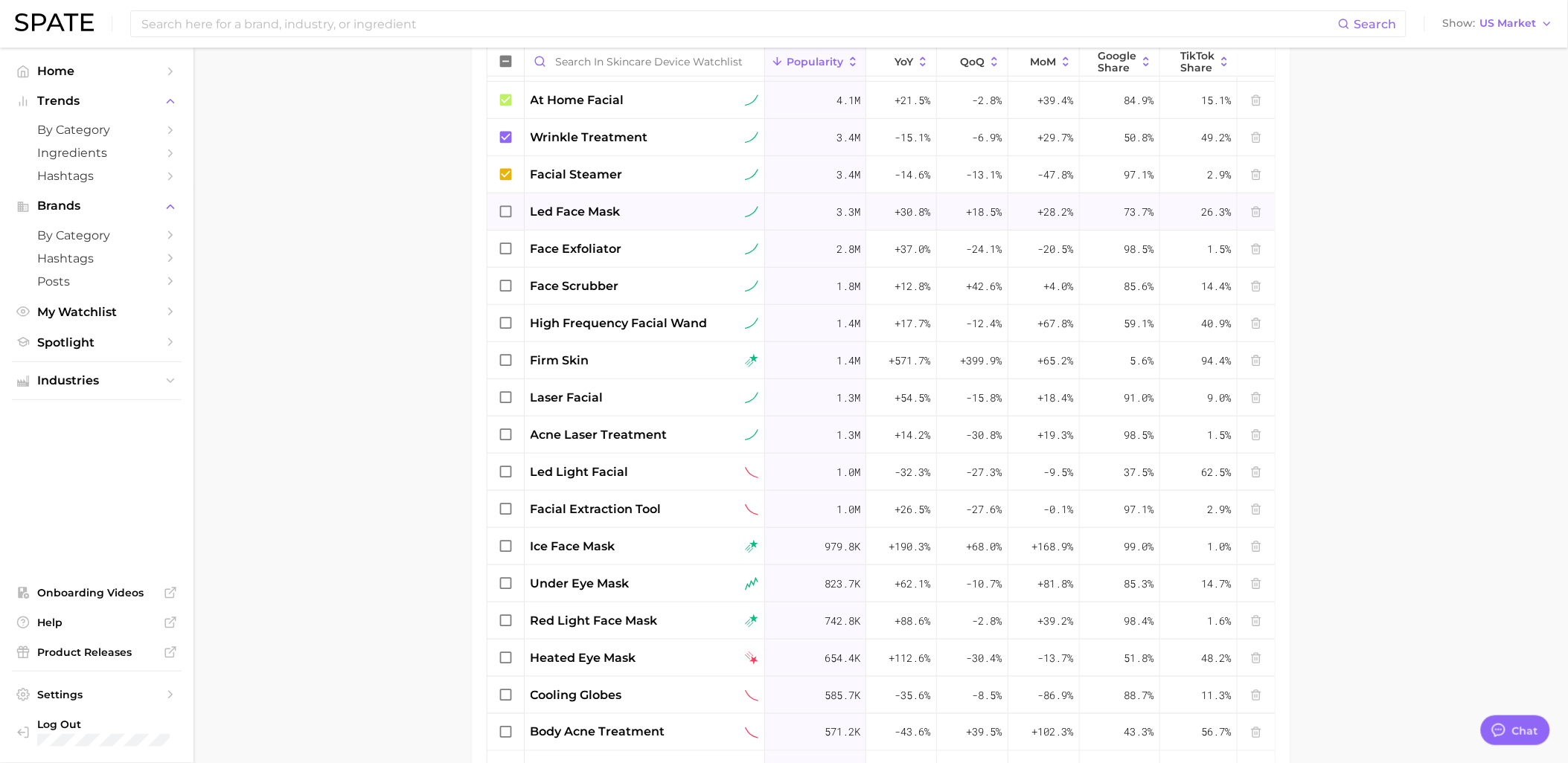
click at [501, 211] on icon at bounding box center [505, 210] width 12 height 12
click at [503, 251] on icon at bounding box center [506, 248] width 16 height 16
click at [506, 287] on icon at bounding box center [506, 286] width 16 height 16
click at [500, 331] on div at bounding box center [506, 324] width 37 height 37
click at [506, 363] on icon at bounding box center [506, 360] width 16 height 16
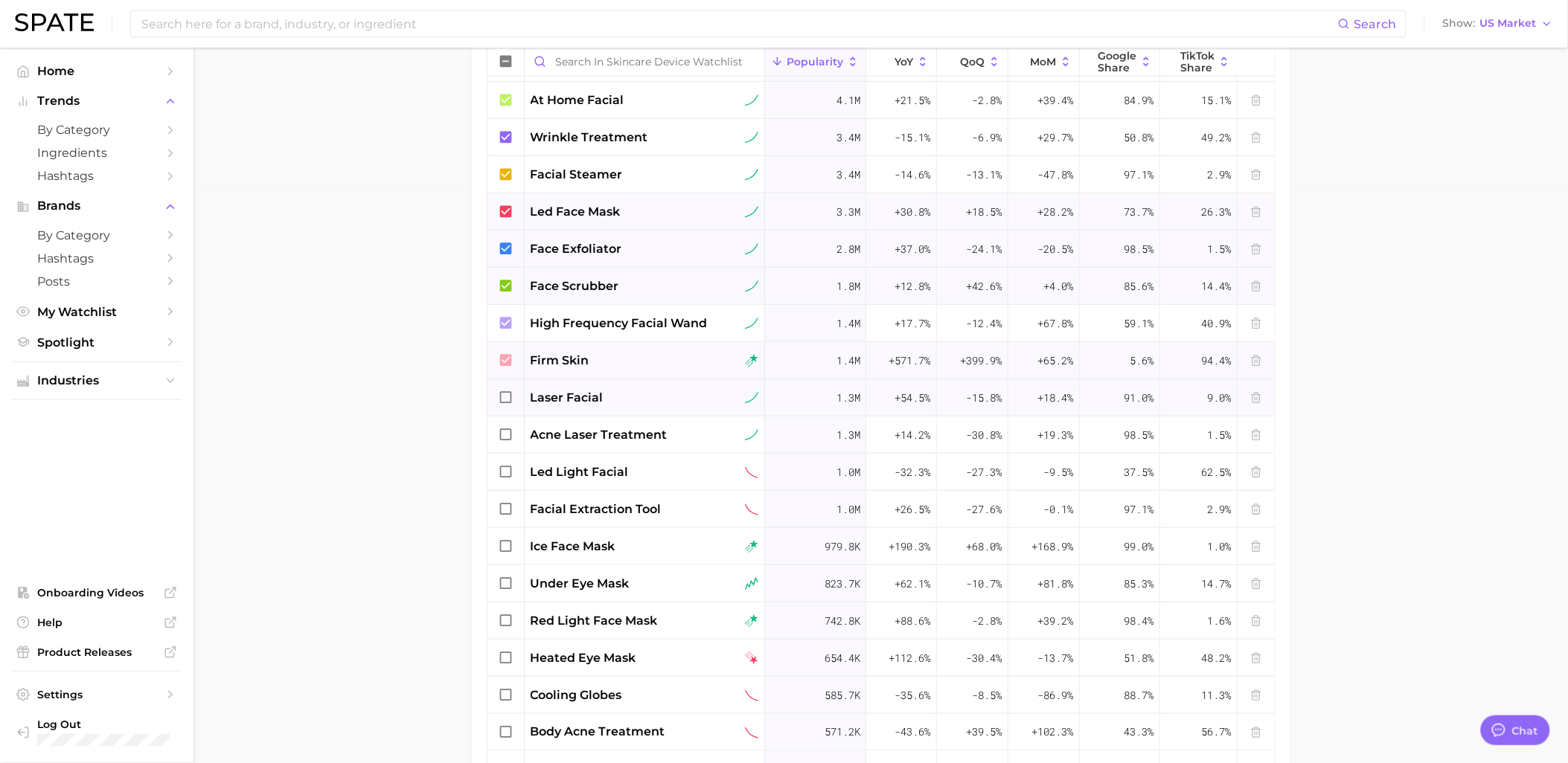
click at [506, 396] on icon at bounding box center [506, 397] width 16 height 16
click at [503, 430] on icon at bounding box center [506, 435] width 16 height 16
drag, startPoint x: 509, startPoint y: 546, endPoint x: 495, endPoint y: 585, distance: 41.4
click at [507, 546] on icon at bounding box center [506, 546] width 16 height 16
click at [495, 588] on div at bounding box center [506, 584] width 37 height 37
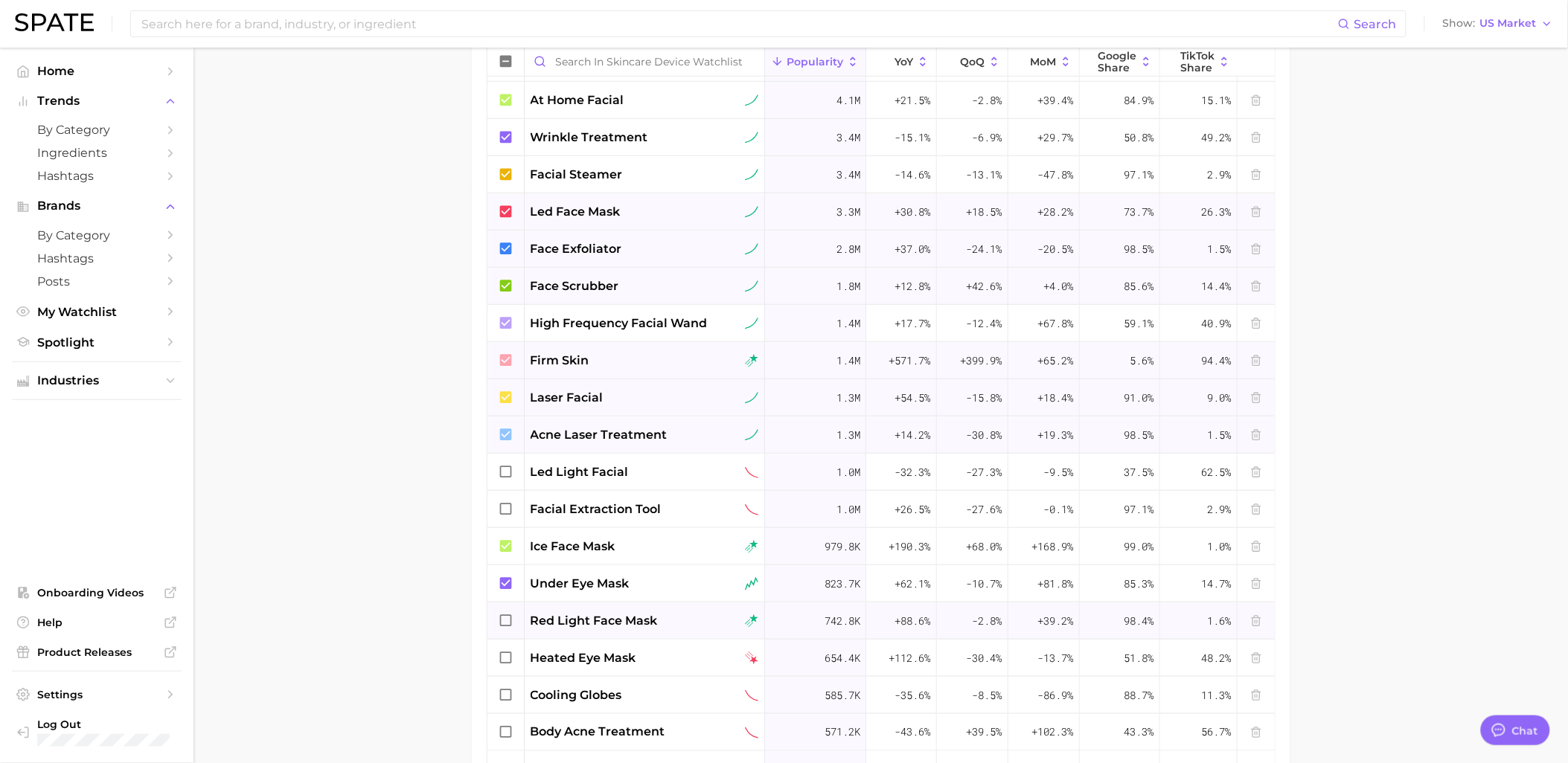
click at [510, 626] on icon at bounding box center [506, 620] width 16 height 16
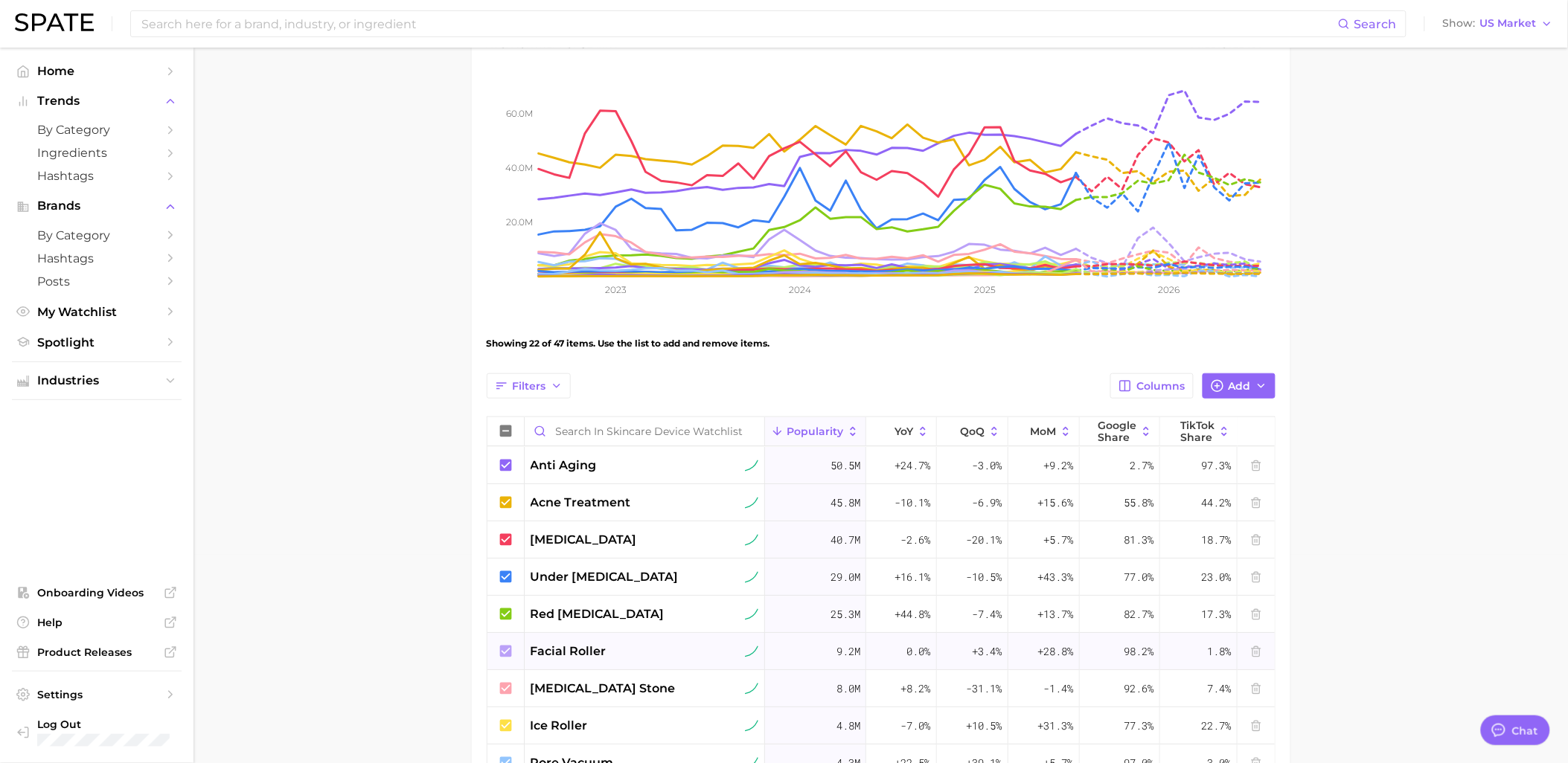
scroll to position [0, 0]
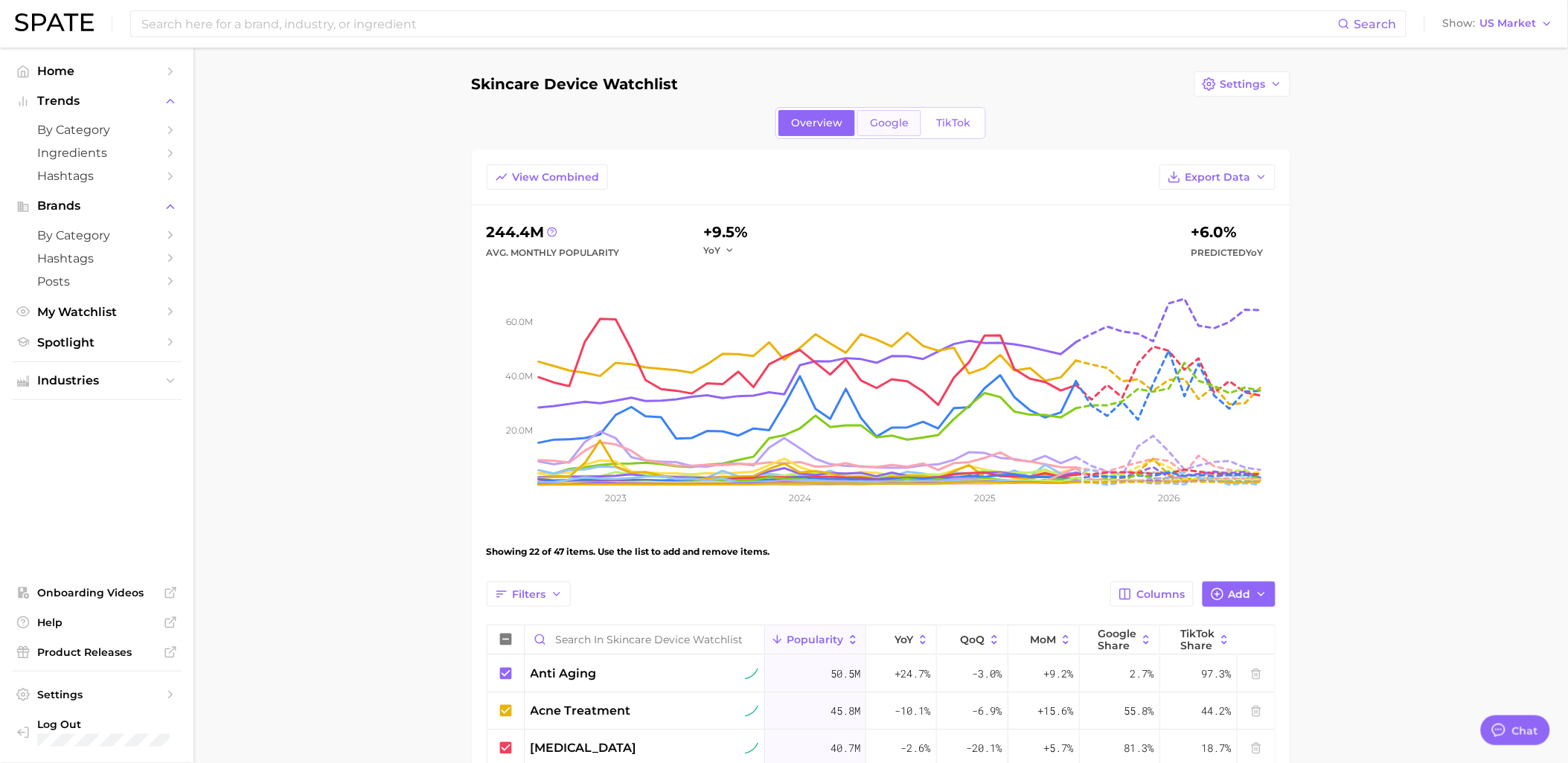
click at [908, 123] on link "Google" at bounding box center [889, 123] width 64 height 26
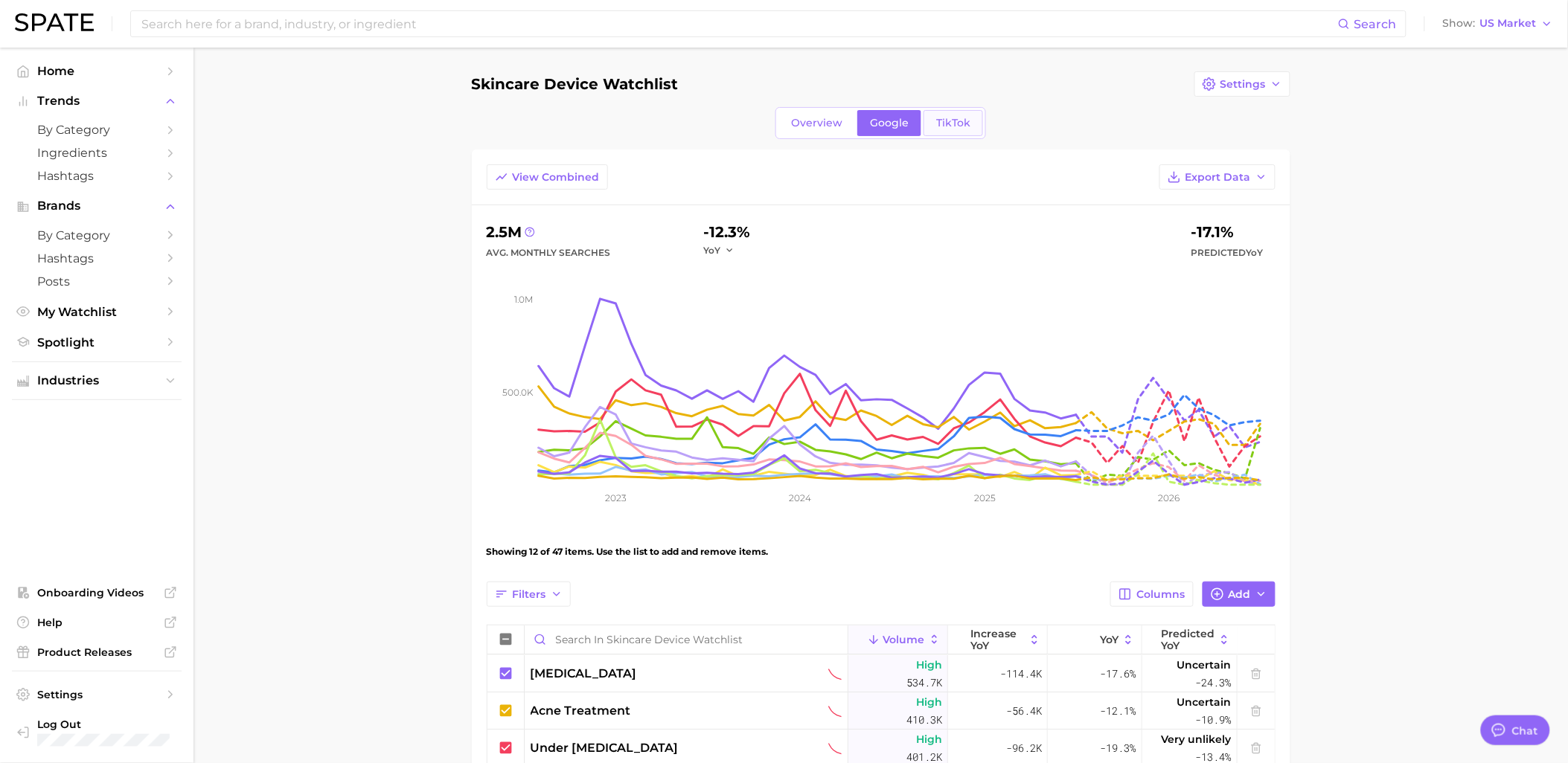
click at [961, 119] on span "TikTok" at bounding box center [953, 123] width 34 height 12
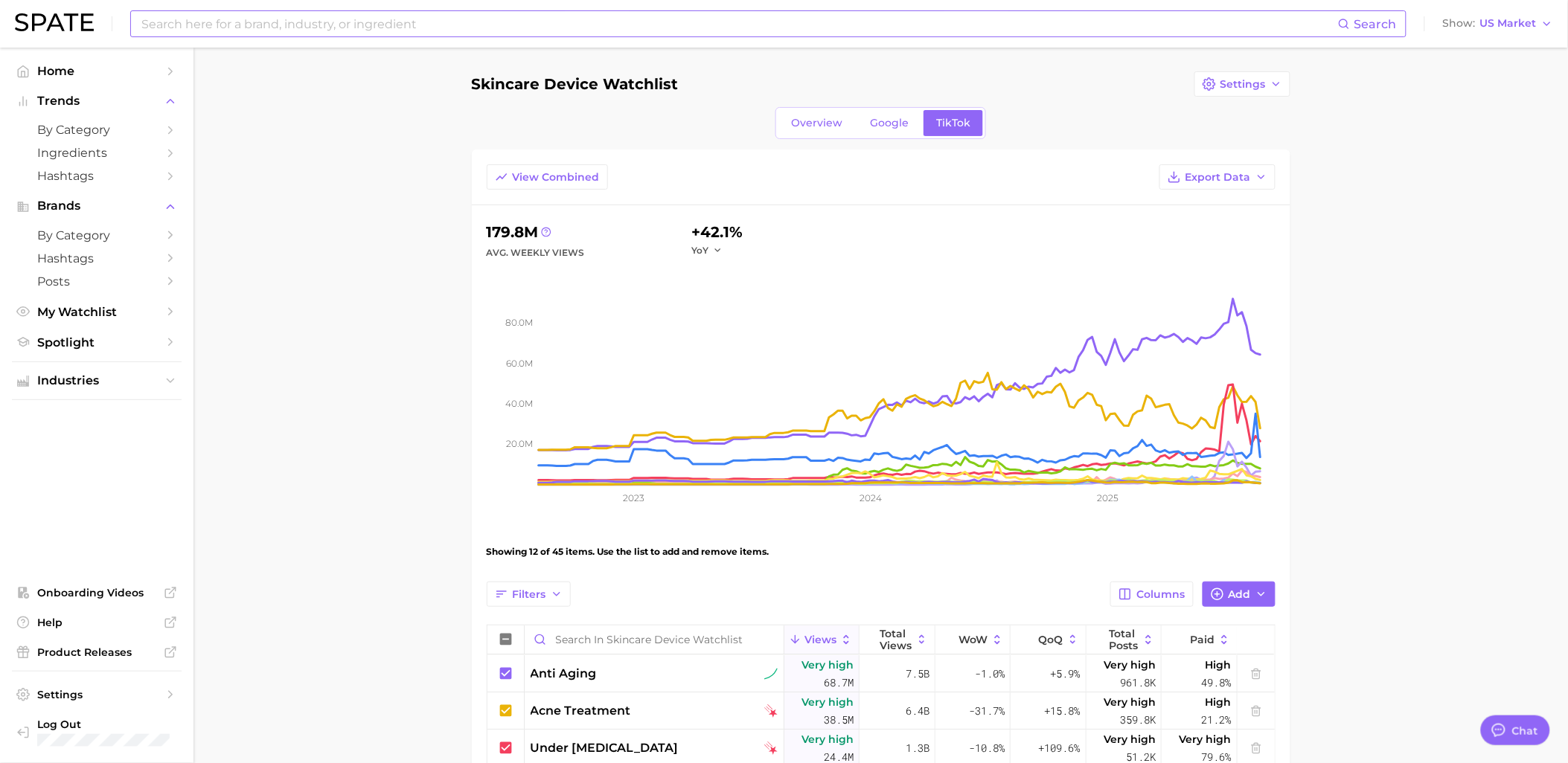
type textarea "x"
click at [885, 117] on span "Google" at bounding box center [889, 123] width 39 height 12
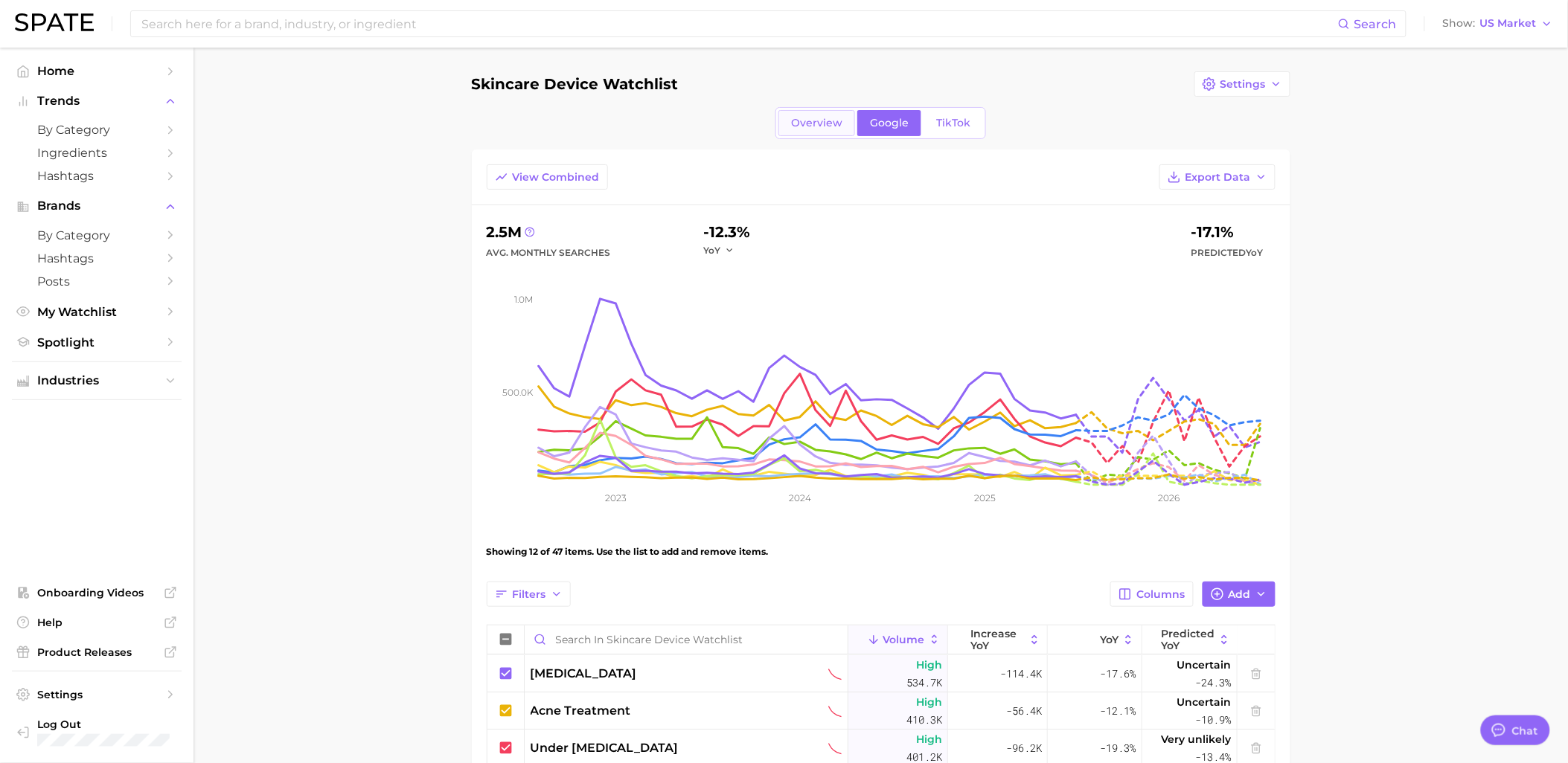
click at [805, 125] on span "Overview" at bounding box center [816, 123] width 51 height 12
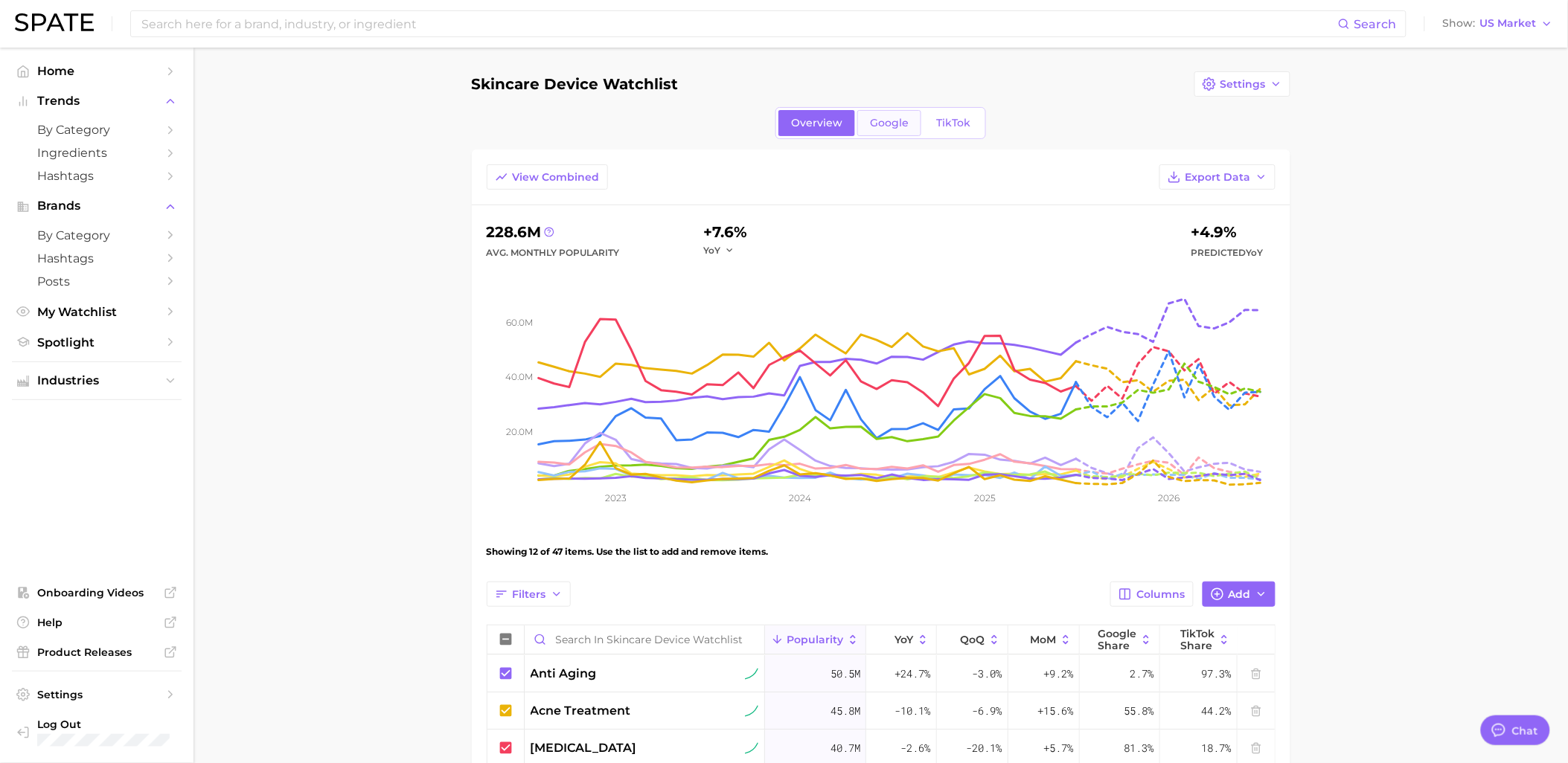
click at [886, 127] on span "Google" at bounding box center [889, 123] width 39 height 12
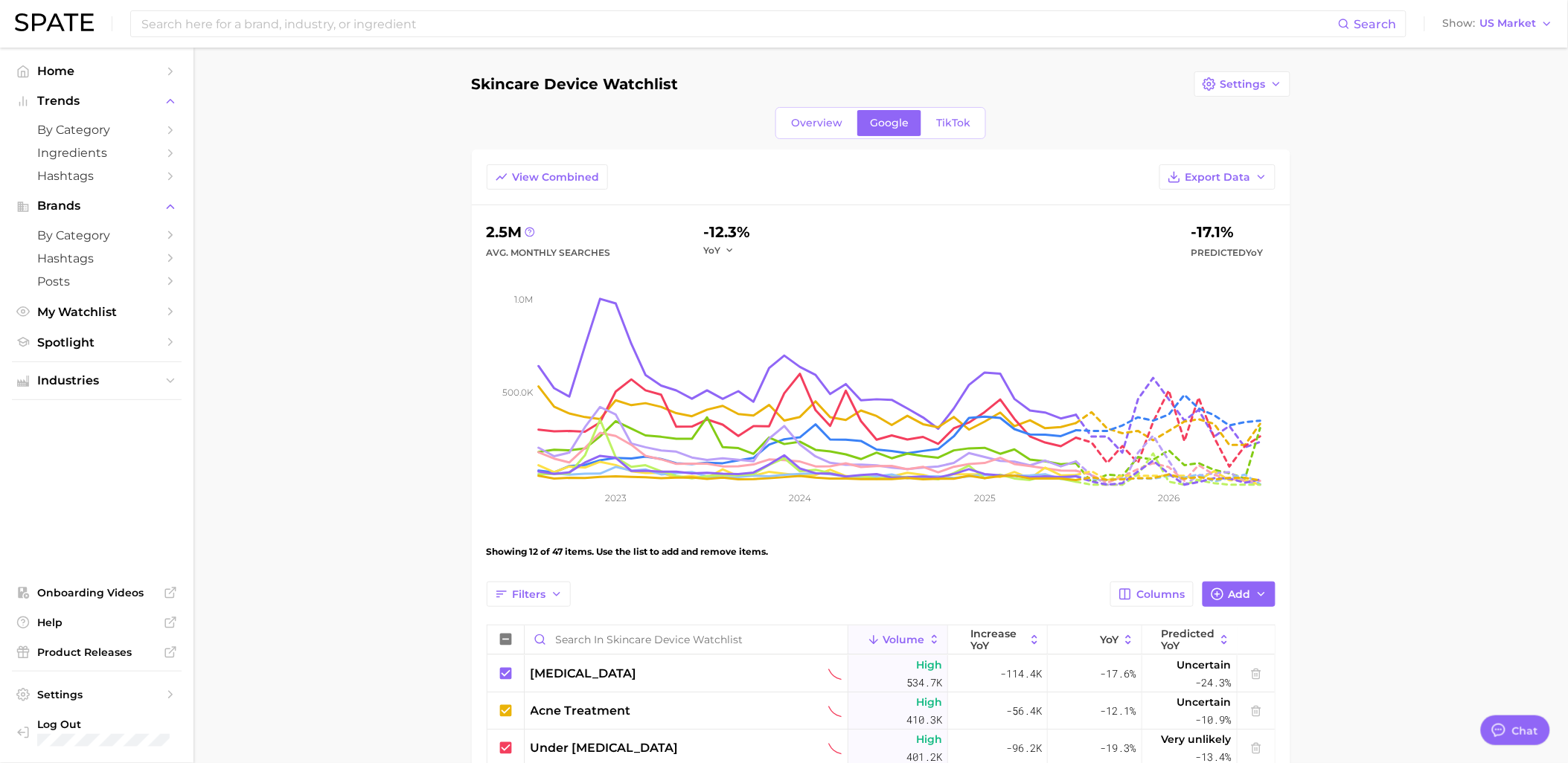
click at [778, 127] on div "Overview Google TikTok" at bounding box center [880, 123] width 210 height 32
click at [808, 128] on span "Overview" at bounding box center [816, 123] width 51 height 12
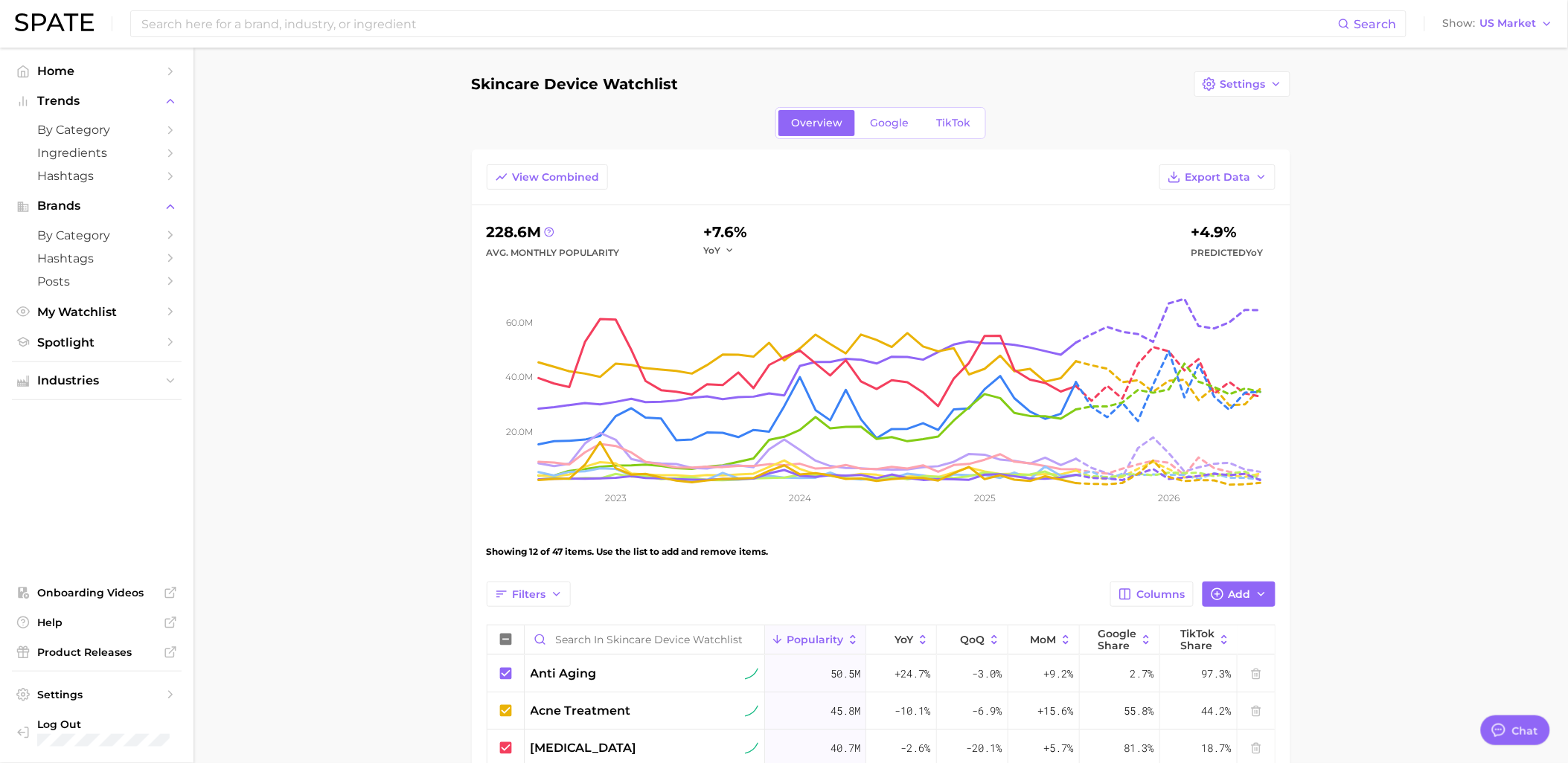
scroll to position [82, 0]
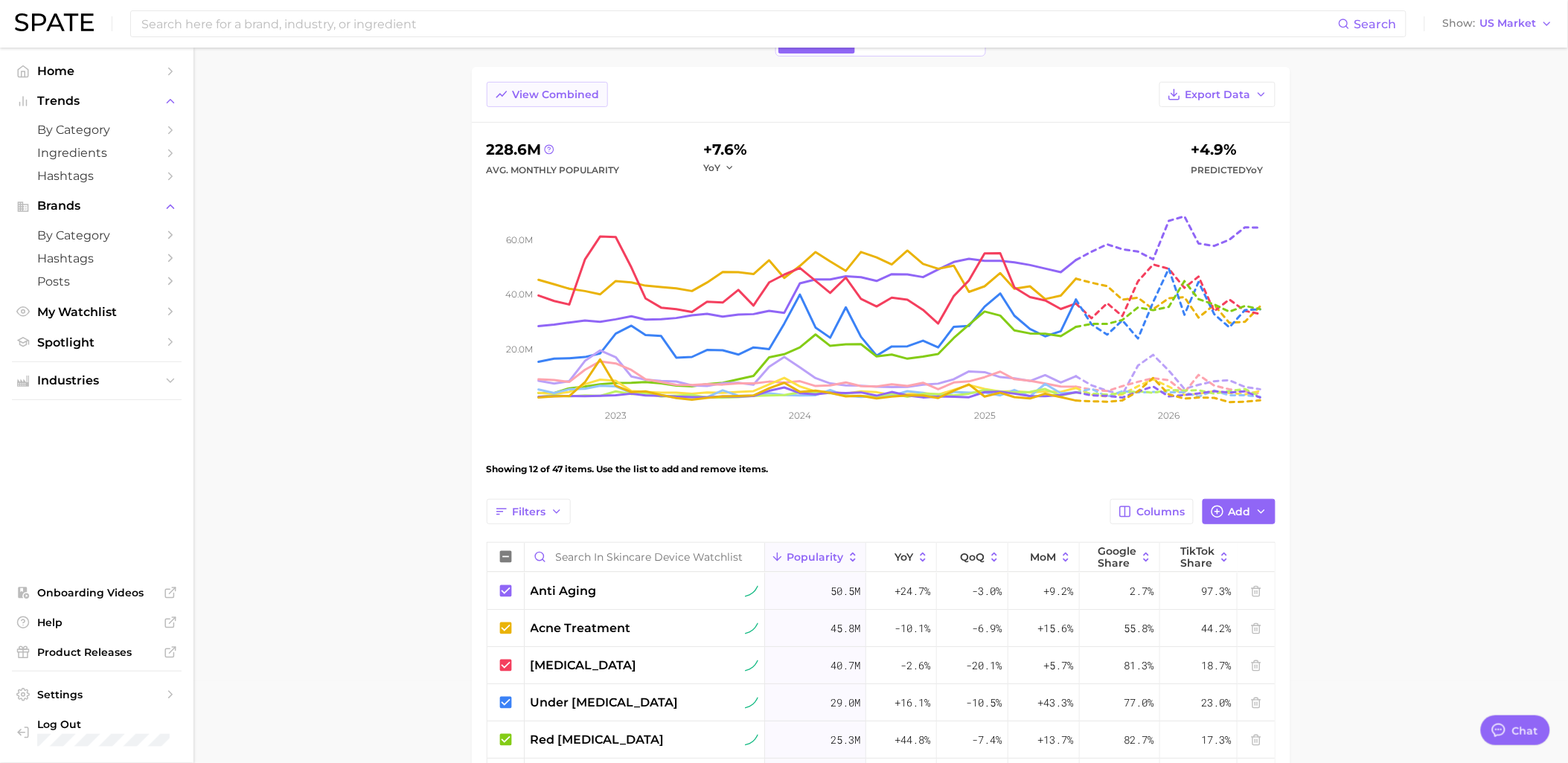
click at [590, 99] on span "View Combined" at bounding box center [556, 95] width 87 height 12
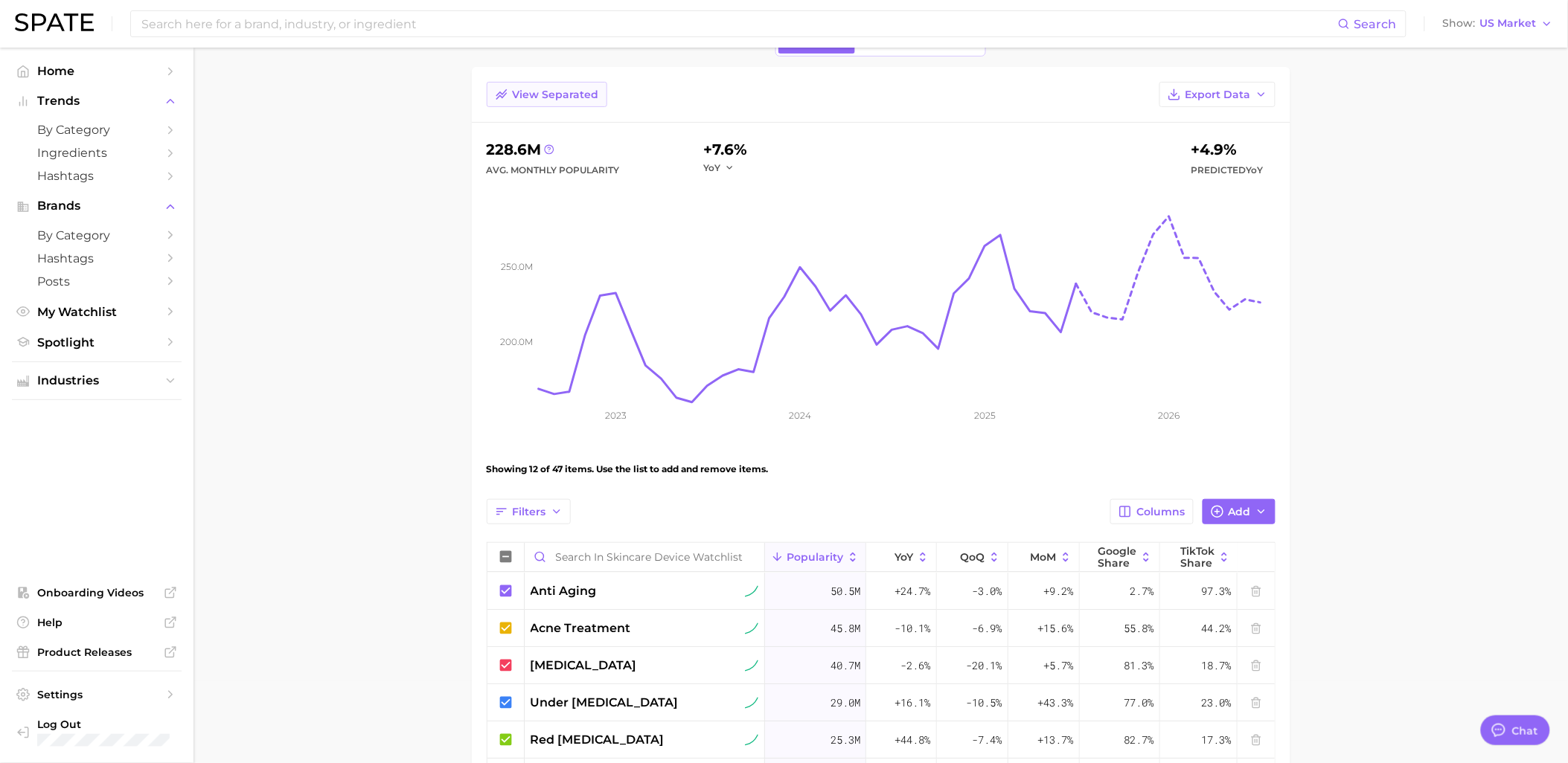
click at [590, 99] on span "View Separated" at bounding box center [555, 95] width 86 height 12
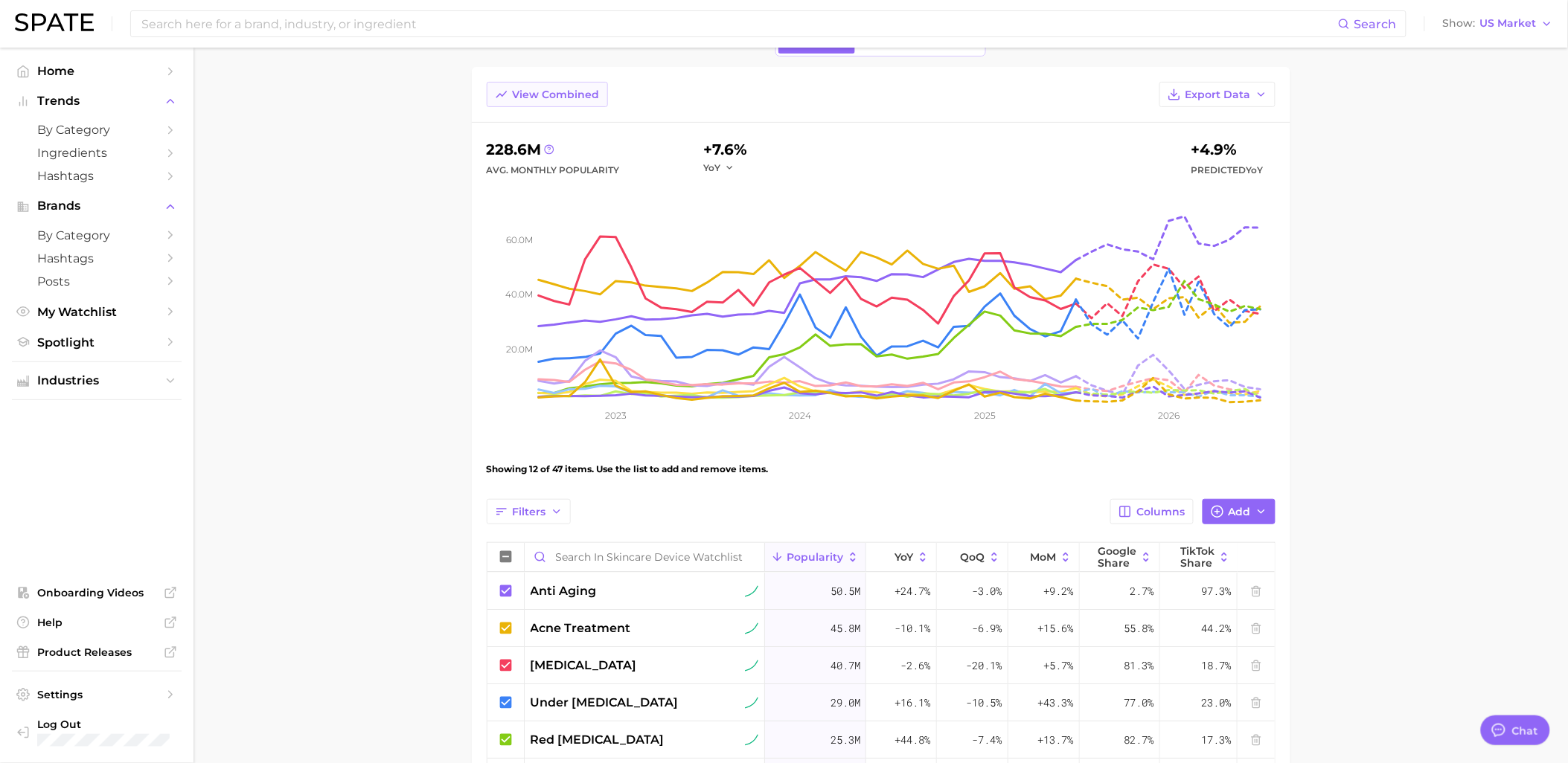
click at [590, 99] on span "View Combined" at bounding box center [556, 95] width 87 height 12
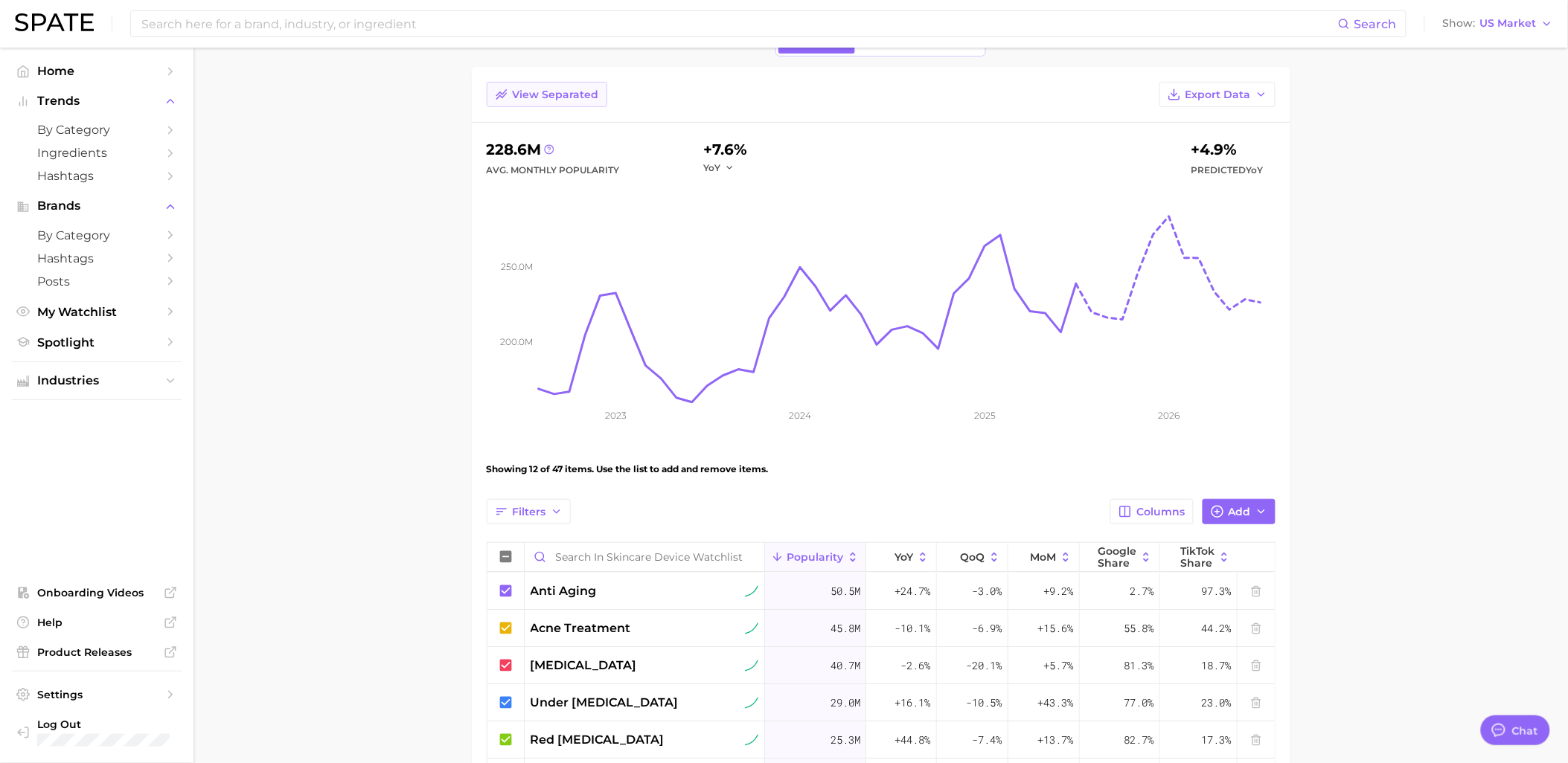
click at [590, 99] on span "View Separated" at bounding box center [555, 95] width 86 height 12
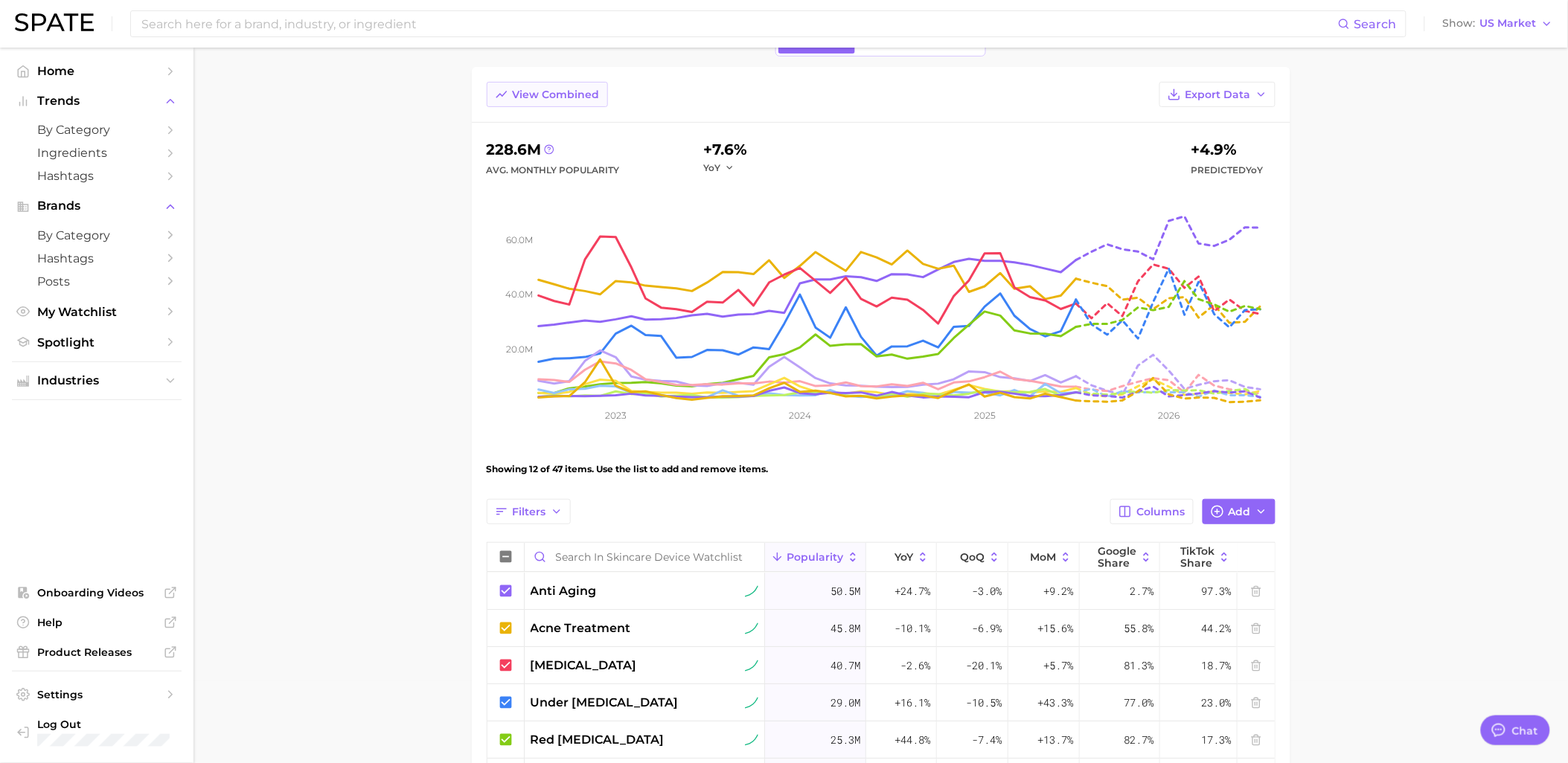
click at [590, 99] on span "View Combined" at bounding box center [556, 95] width 87 height 12
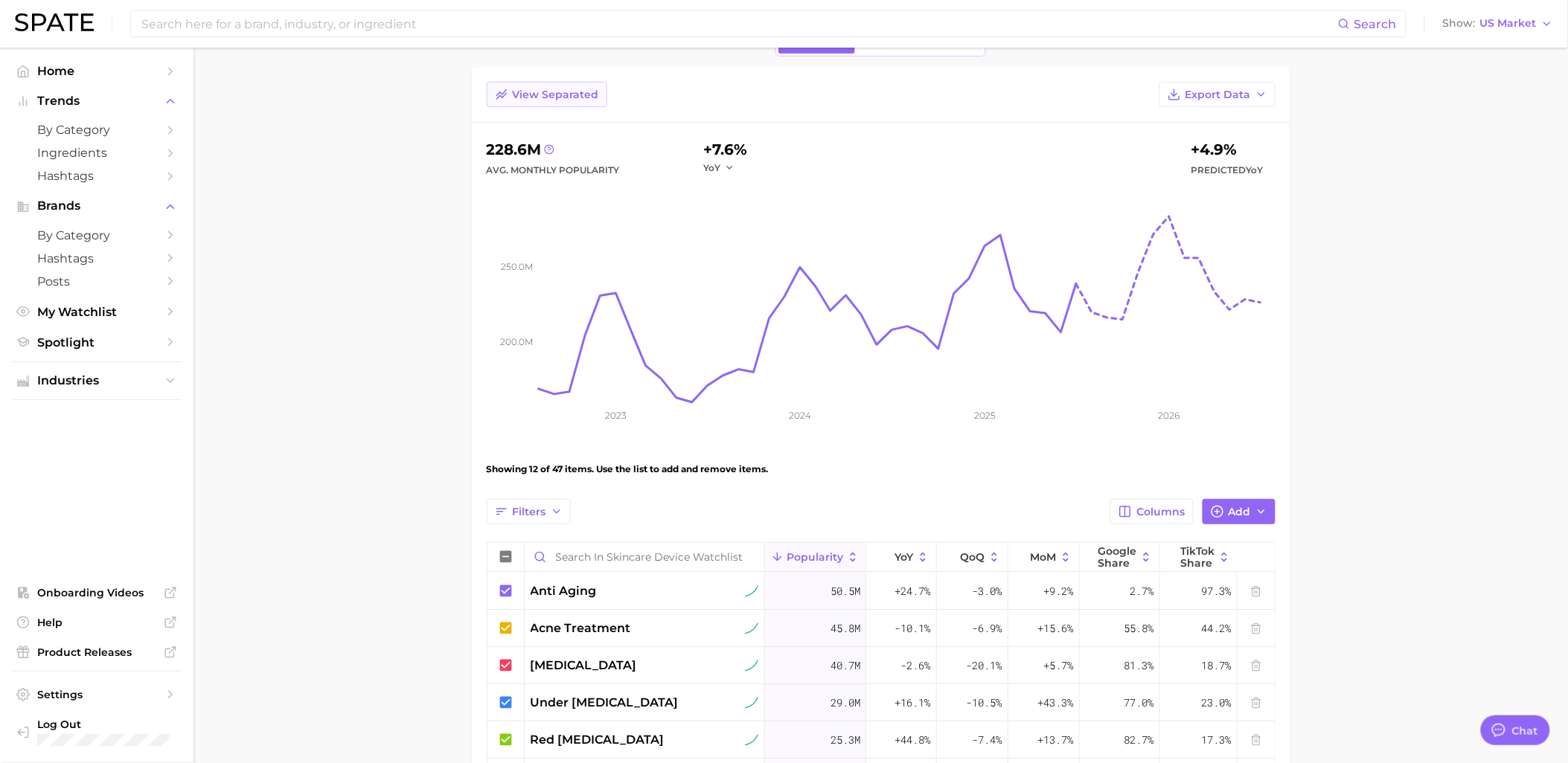
click at [590, 99] on span "View Separated" at bounding box center [555, 95] width 86 height 12
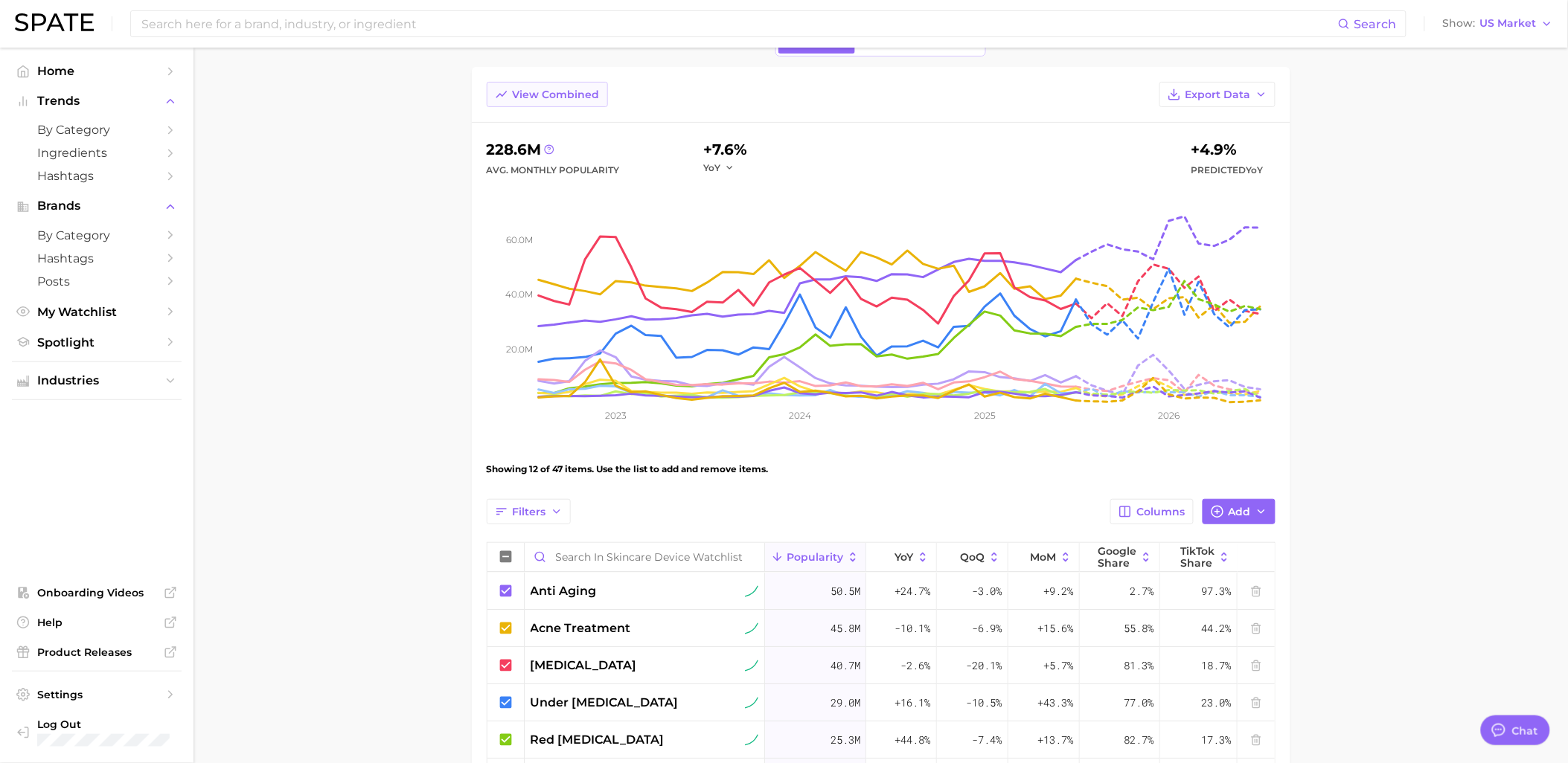
click at [590, 99] on span "View Combined" at bounding box center [556, 95] width 87 height 12
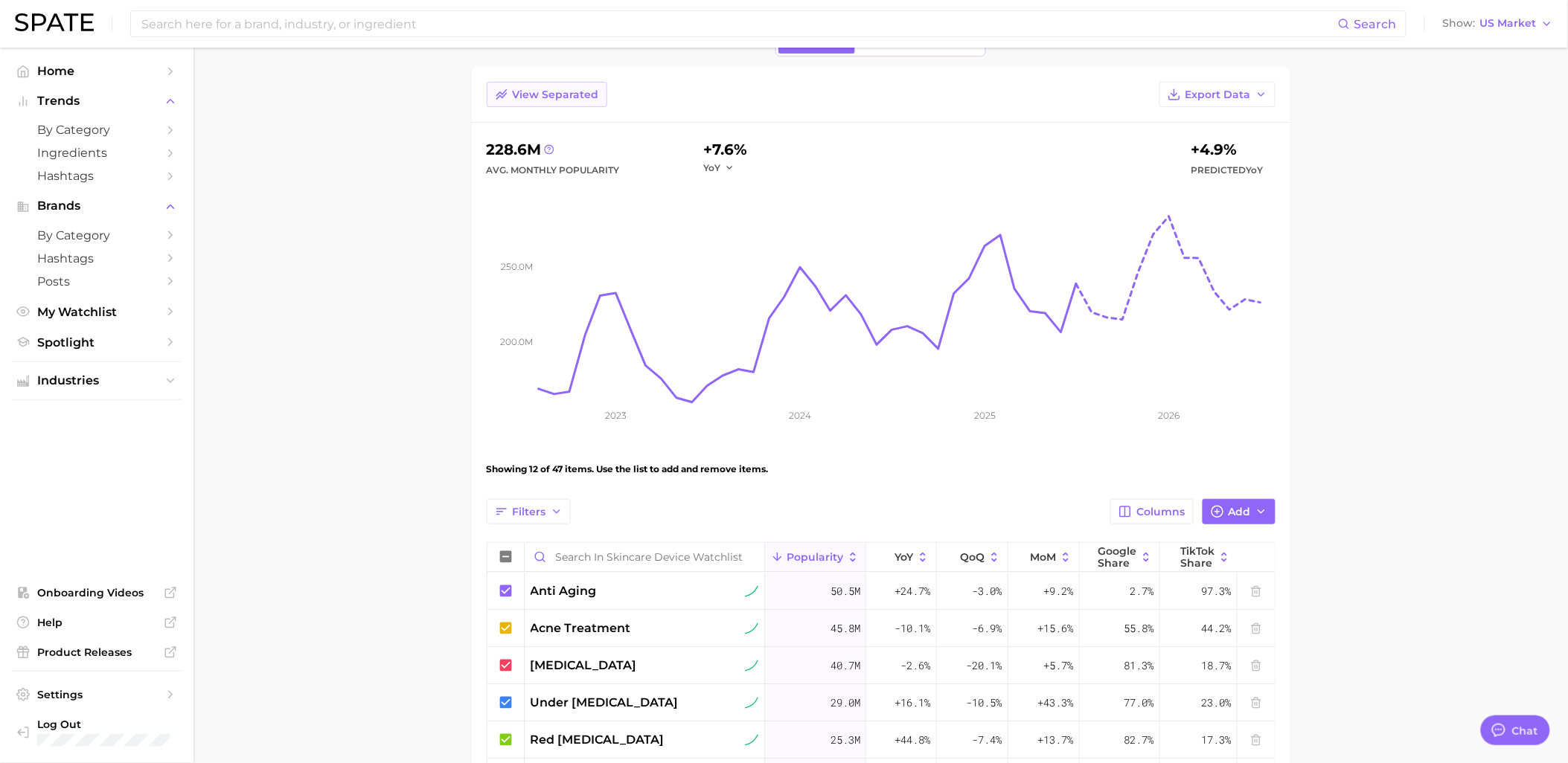
click at [590, 99] on span "View Separated" at bounding box center [555, 95] width 86 height 12
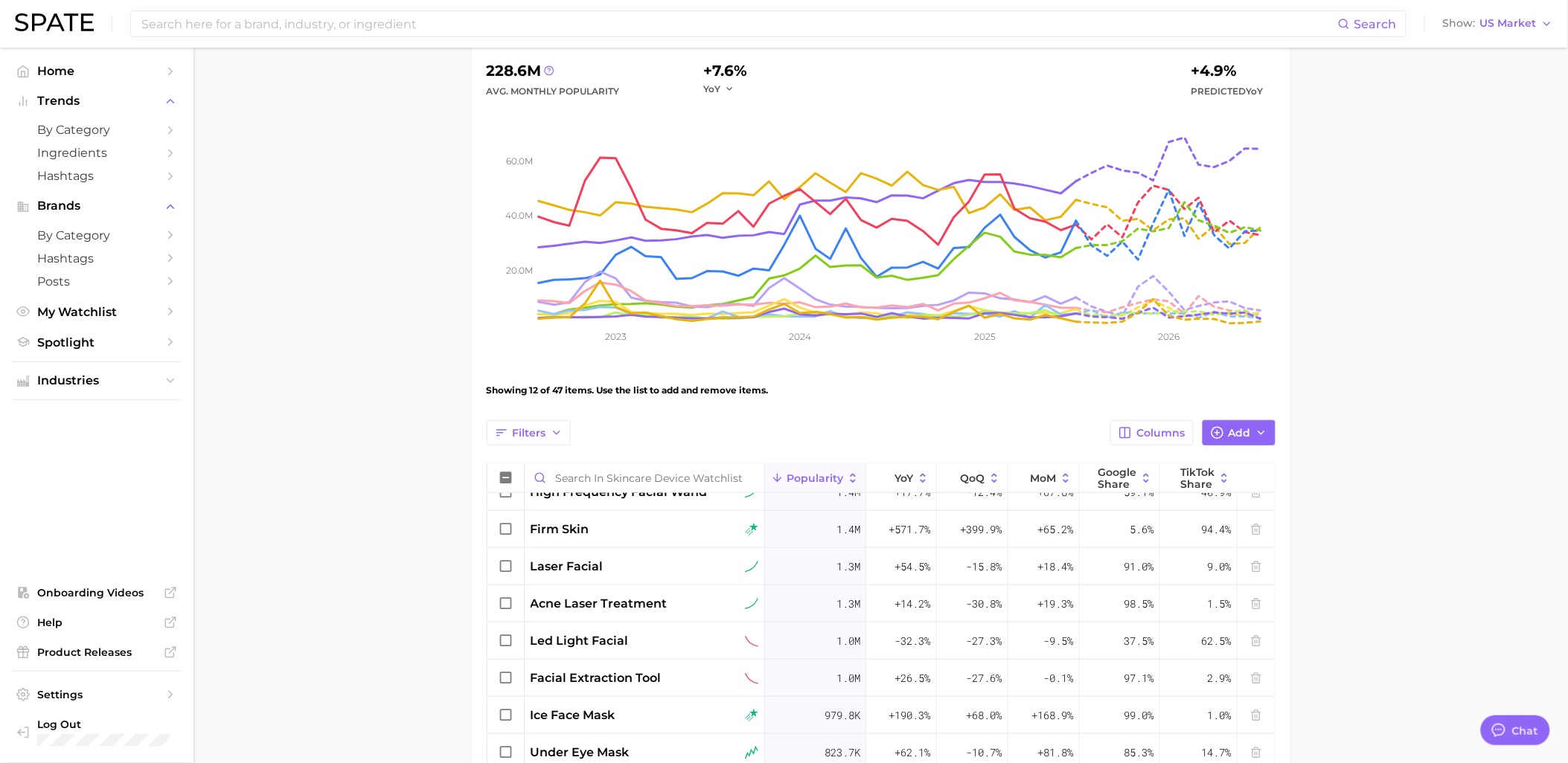
scroll to position [0, 0]
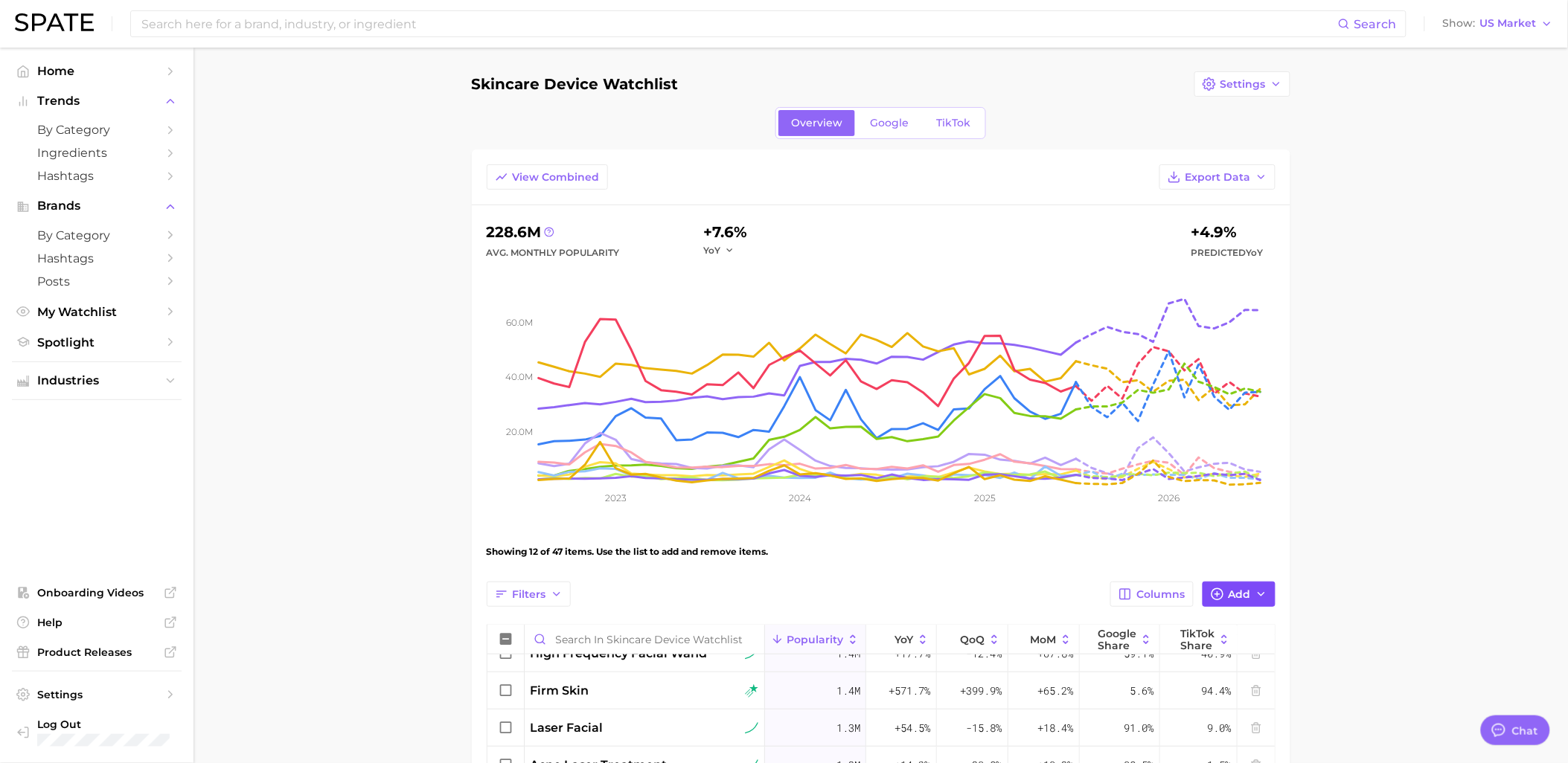
click at [1225, 588] on button "Add" at bounding box center [1239, 594] width 73 height 26
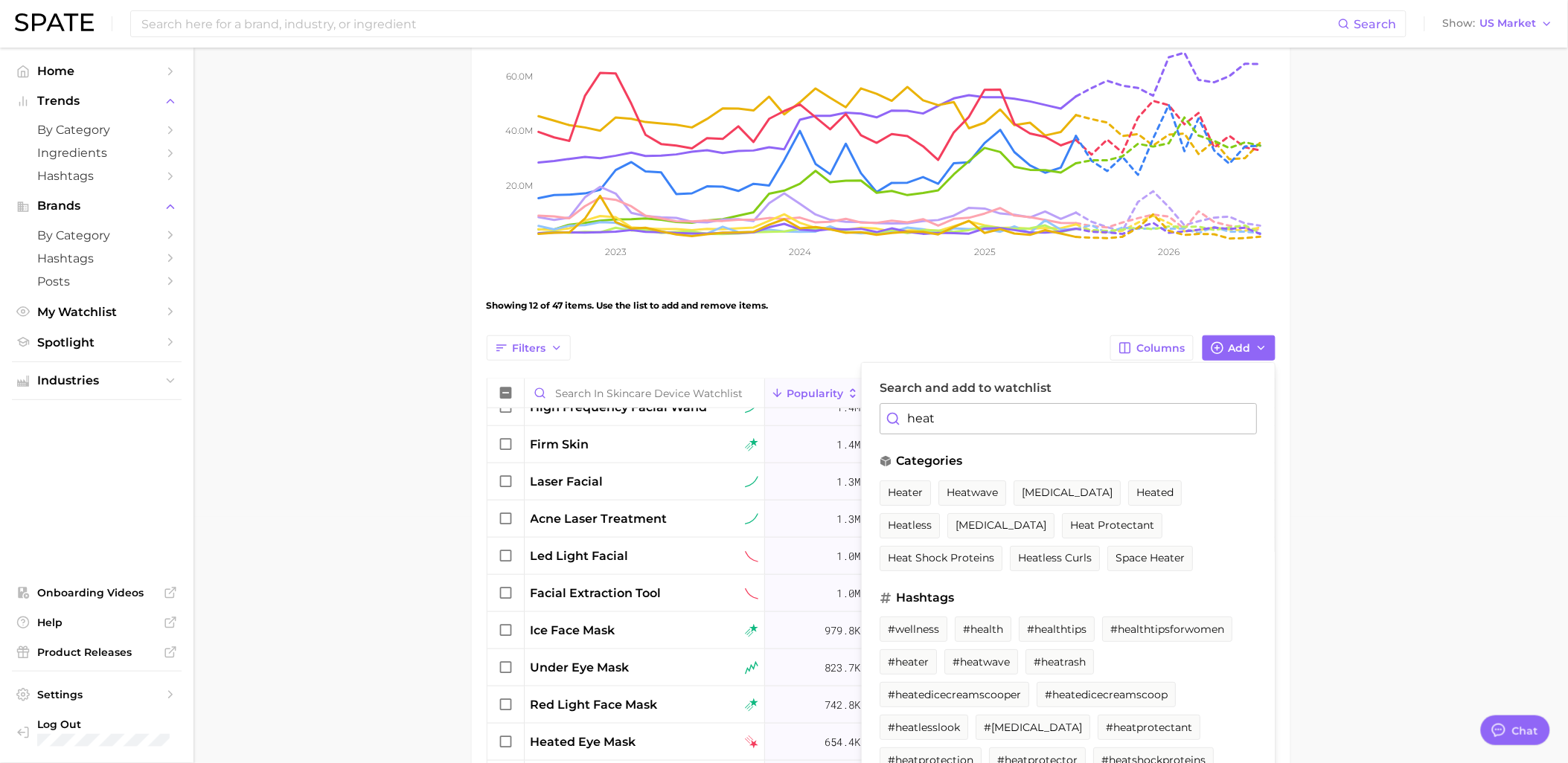
scroll to position [248, 0]
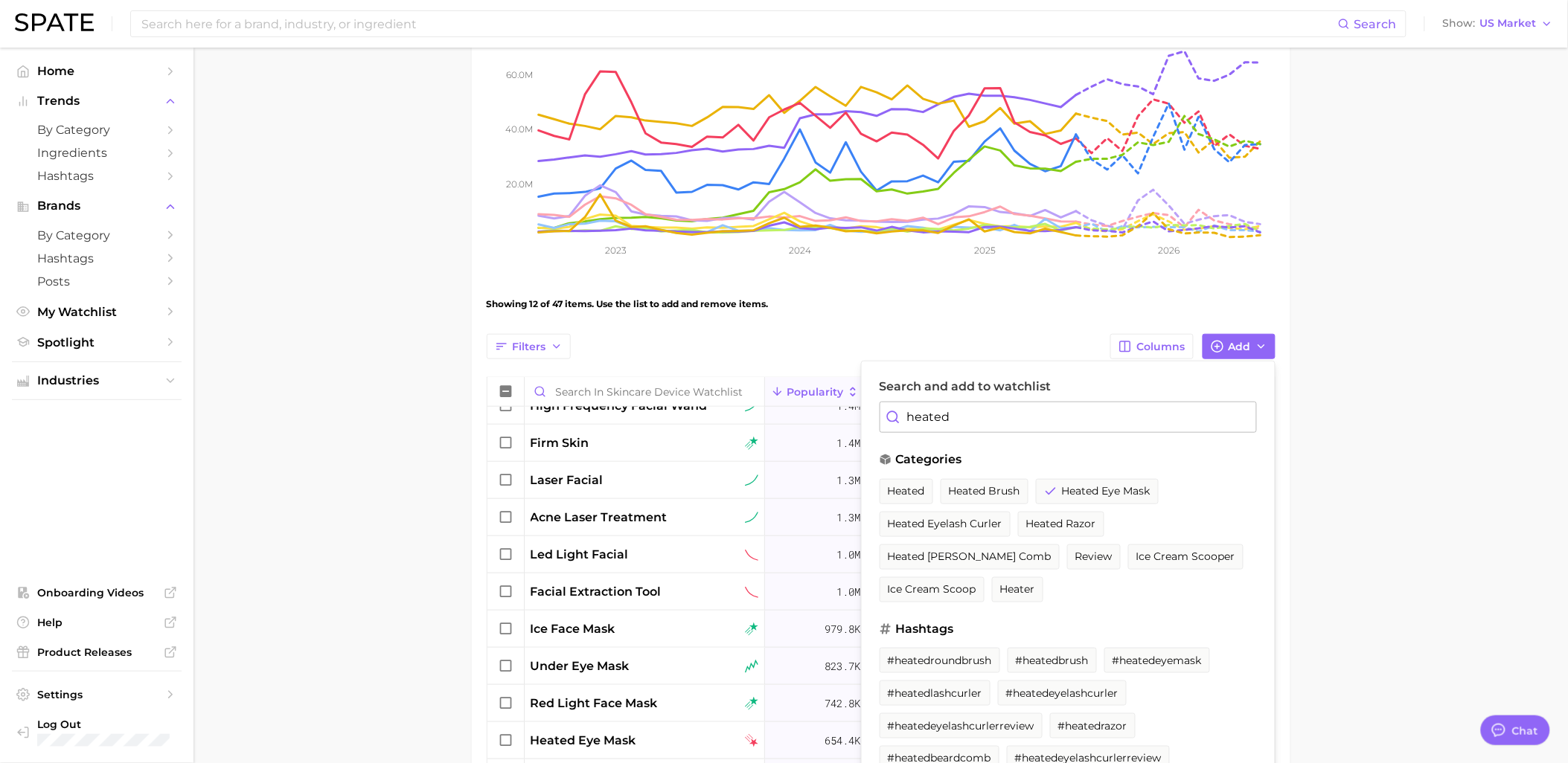
type input "heated"
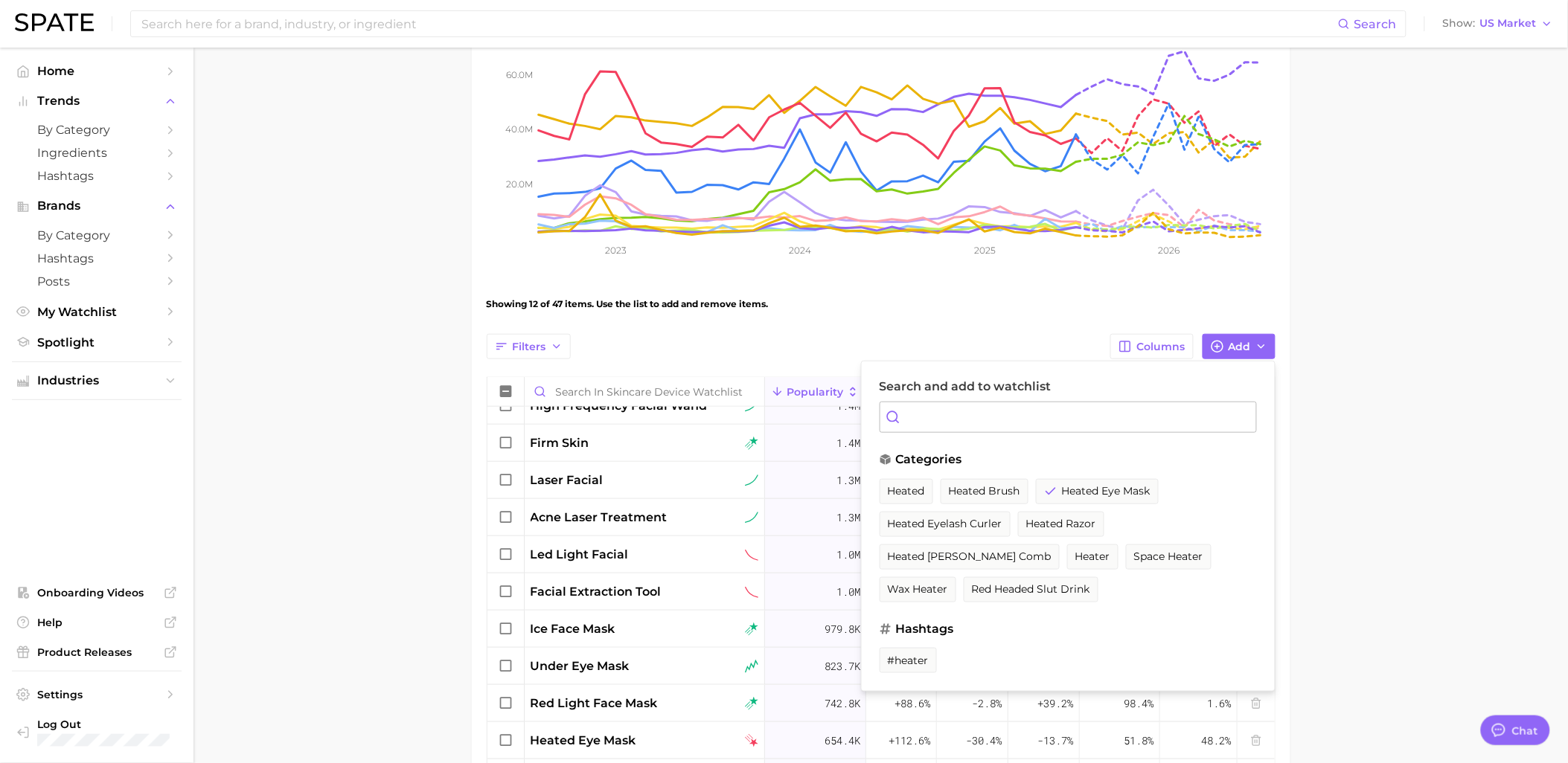
click at [1395, 469] on main "Skincare Device Watchlist Settings Overview Google TikTok View Combined Export …" at bounding box center [881, 514] width 1375 height 1429
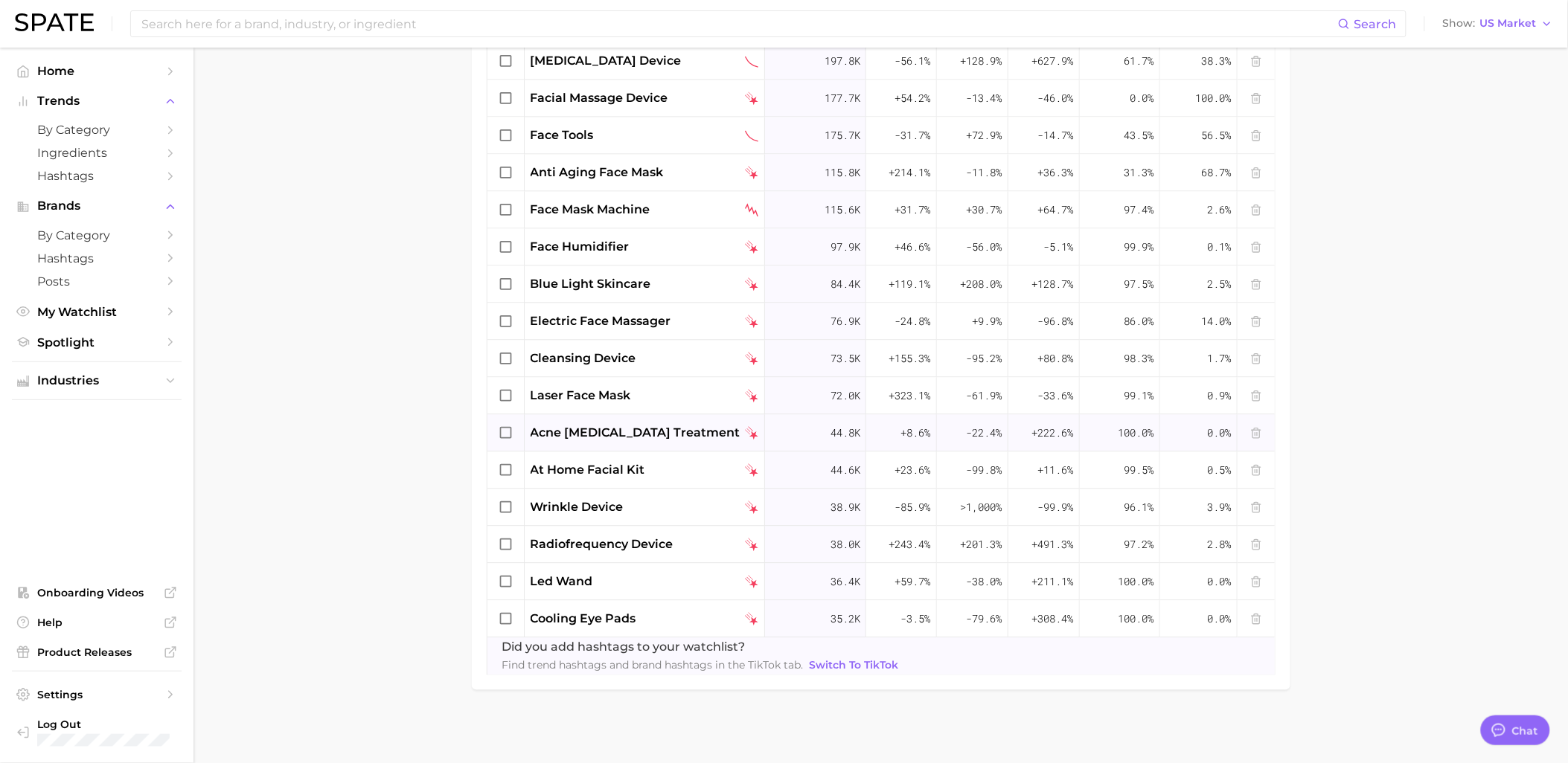
scroll to position [714, 0]
drag, startPoint x: 1359, startPoint y: 318, endPoint x: 1302, endPoint y: 343, distance: 62.2
click at [1359, 318] on main "Skincare Device Watchlist Settings Overview Google TikTok View Combined Export …" at bounding box center [881, 48] width 1375 height 1429
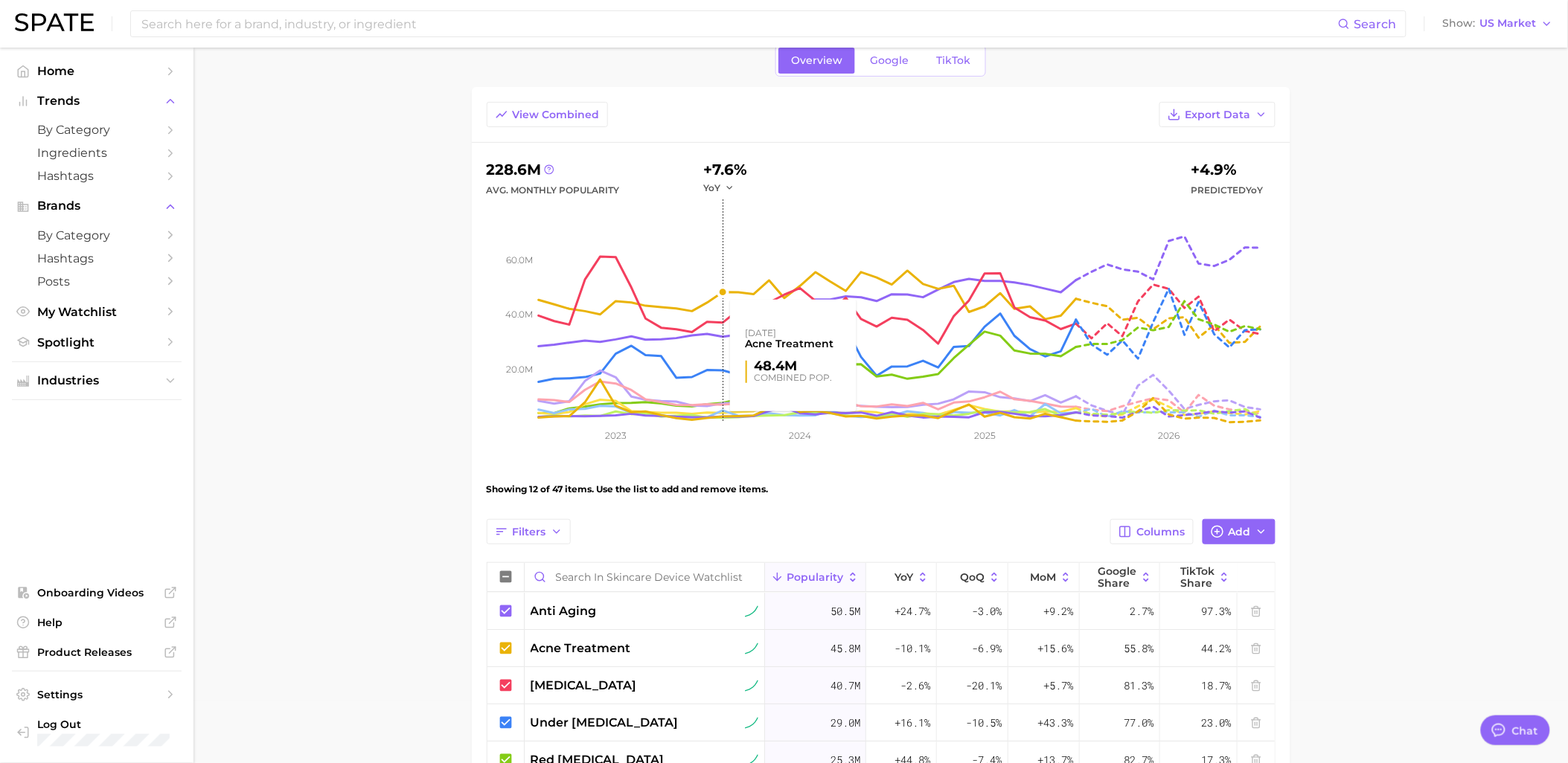
scroll to position [0, 0]
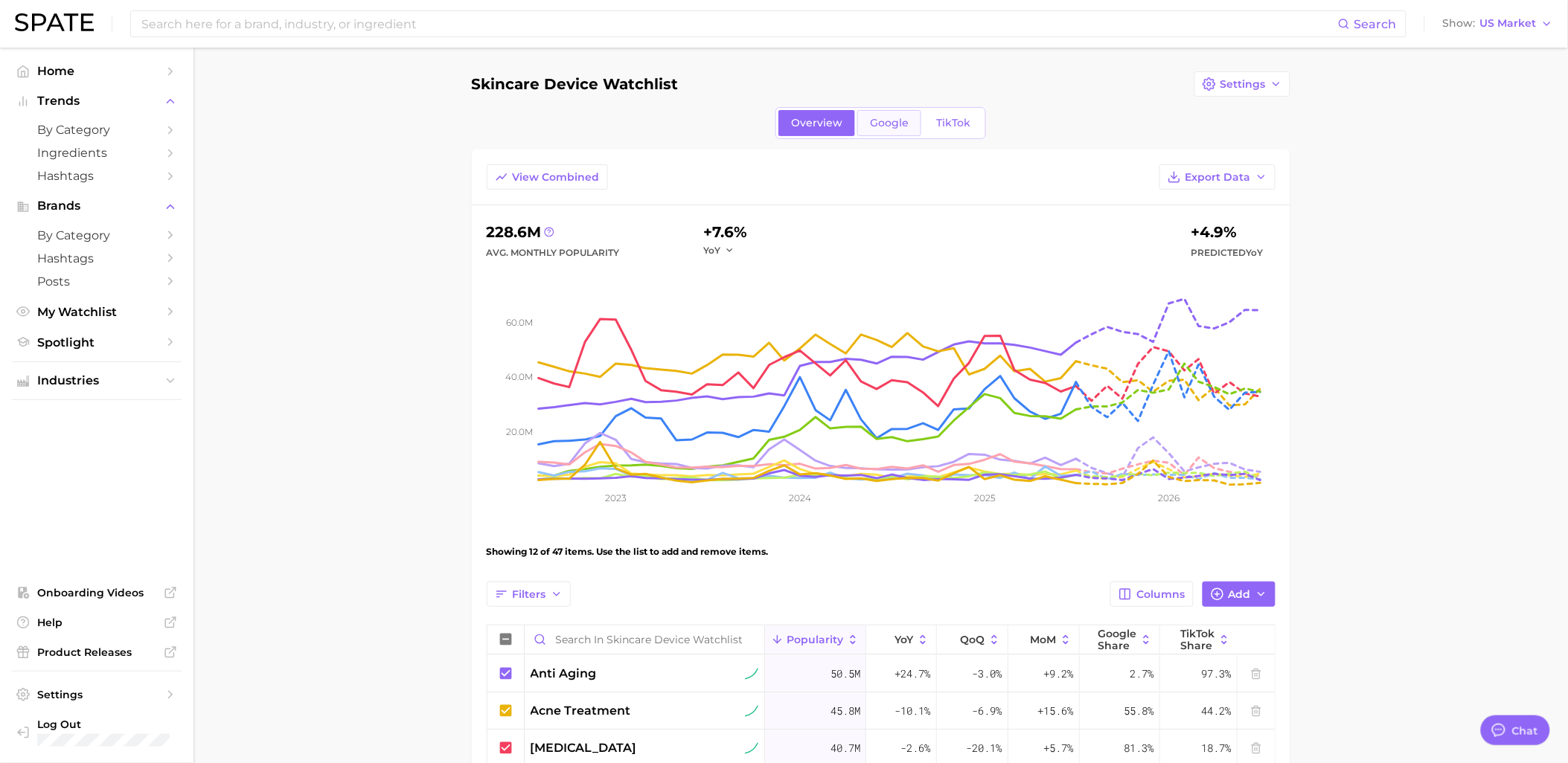
click at [875, 130] on link "Google" at bounding box center [889, 123] width 64 height 26
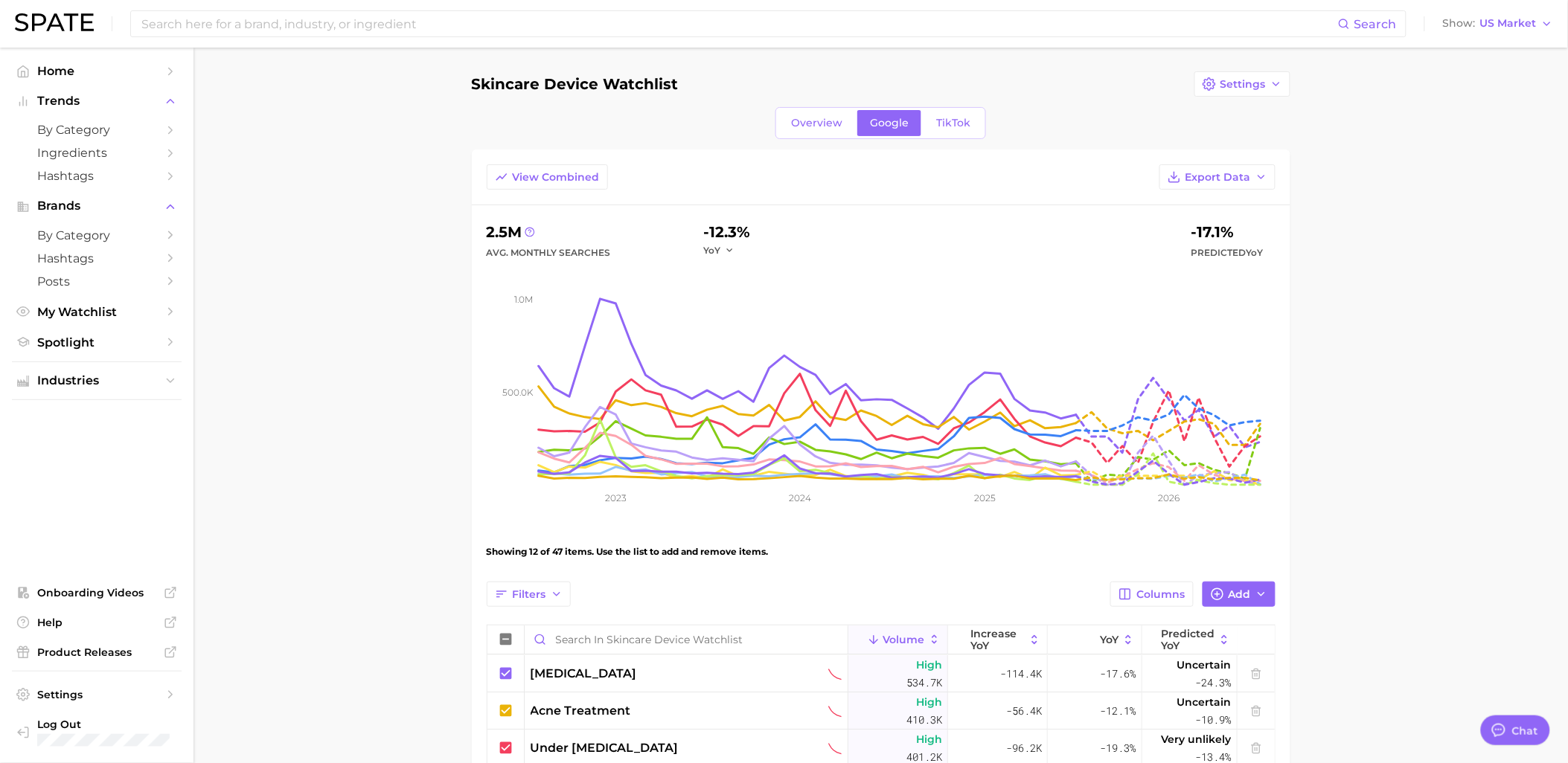
click at [1232, 600] on span "Add" at bounding box center [1239, 595] width 23 height 12
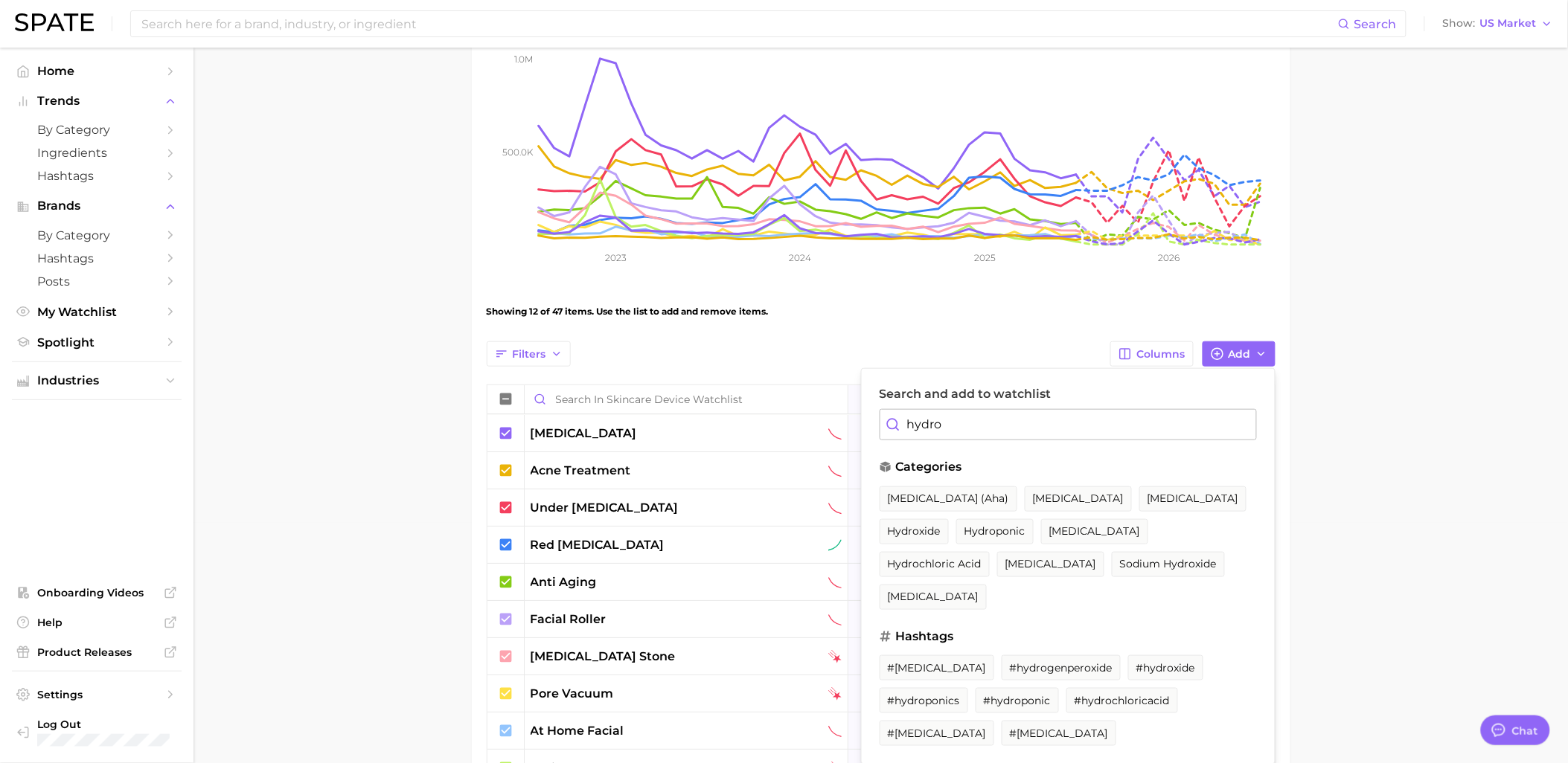
scroll to position [248, 0]
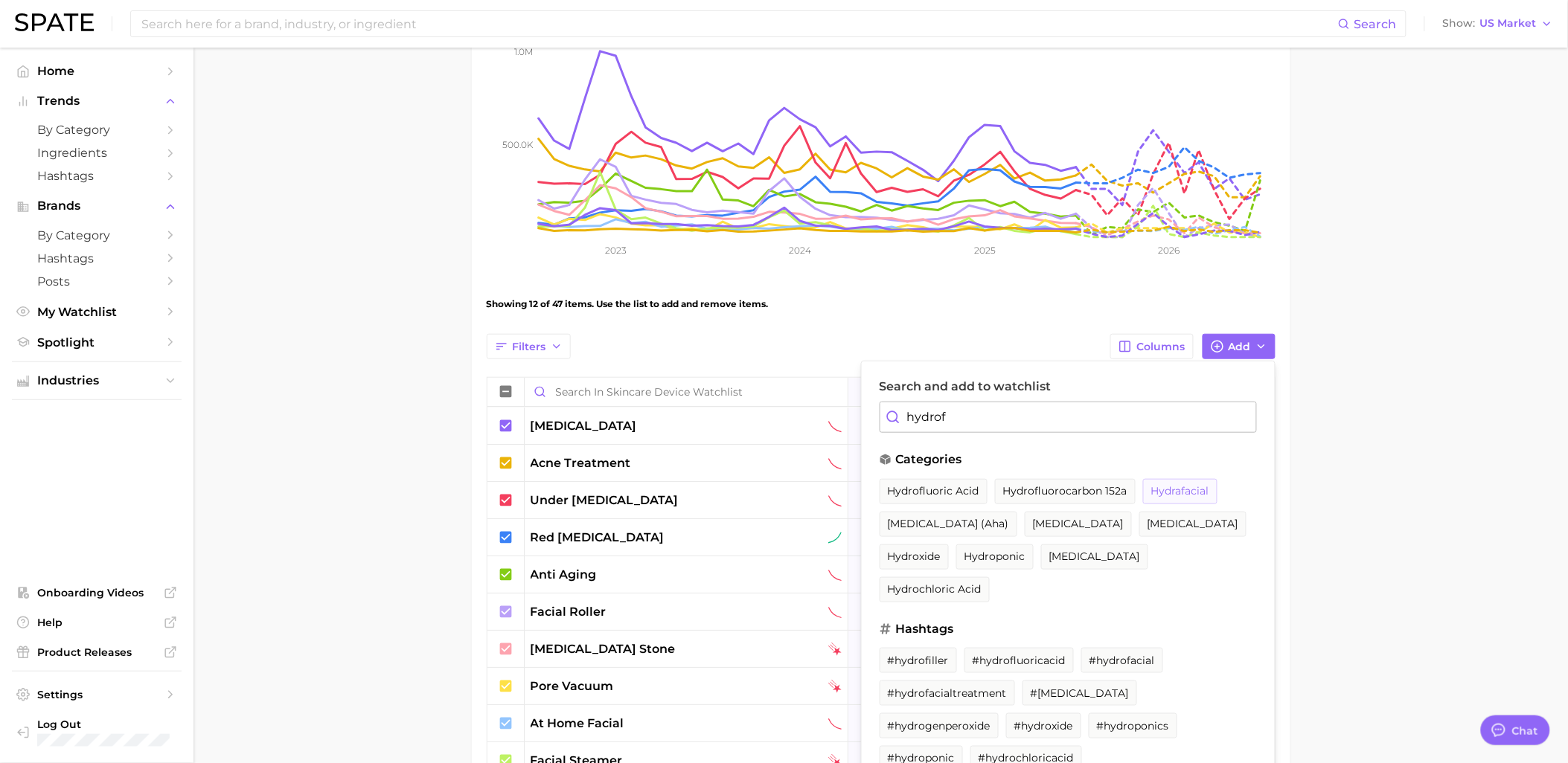
click at [1173, 492] on span "hydrafacial" at bounding box center [1180, 491] width 58 height 12
click at [1050, 422] on input "hydrof" at bounding box center [1068, 417] width 377 height 31
drag, startPoint x: 1050, startPoint y: 422, endPoint x: 853, endPoint y: 430, distance: 197.2
click at [854, 430] on div "Filters Columns Add Search and add to watchlist hydrof categories hydrofluoric …" at bounding box center [881, 737] width 789 height 806
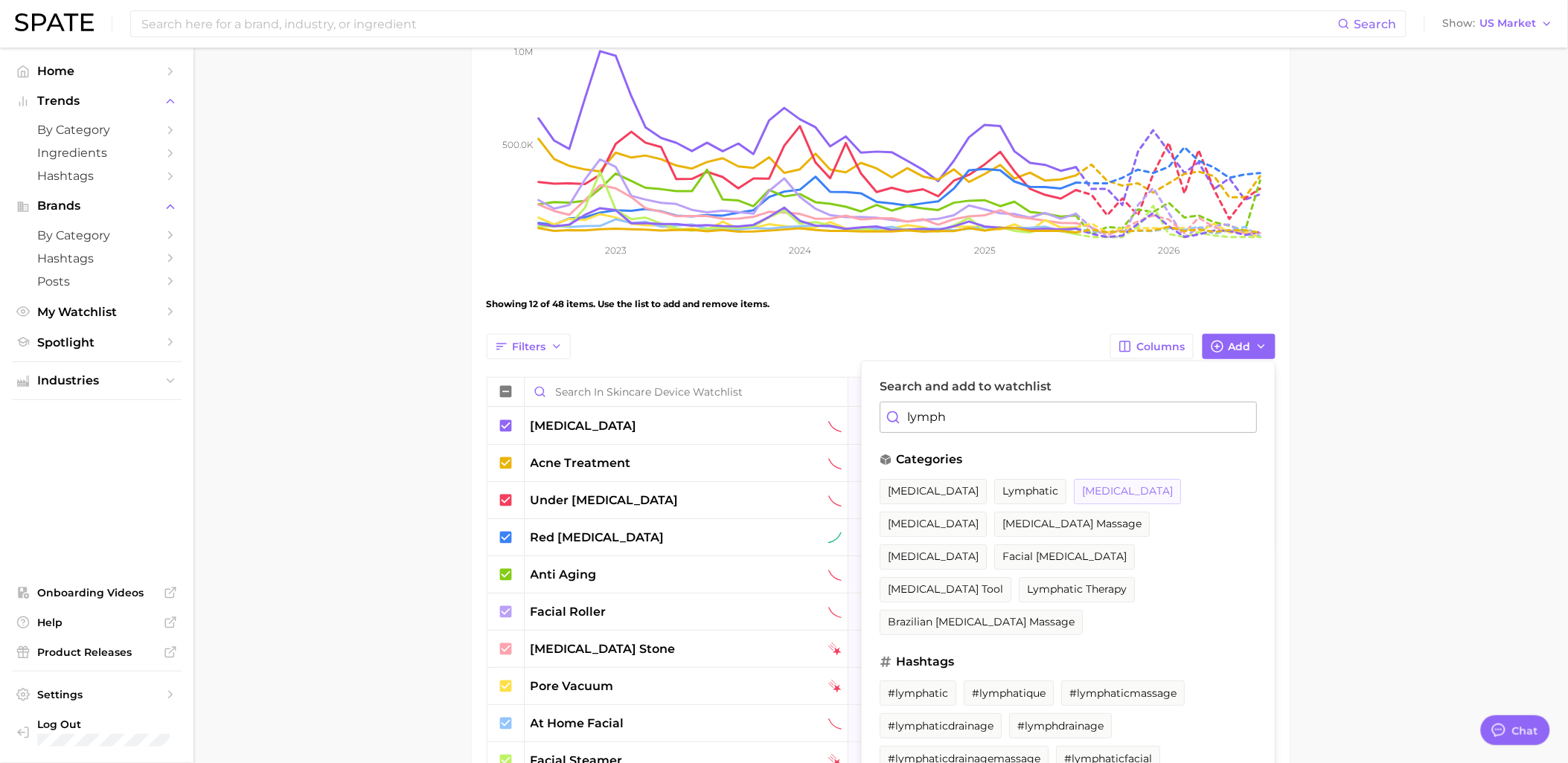
click at [1173, 487] on span "[MEDICAL_DATA]" at bounding box center [1127, 491] width 91 height 12
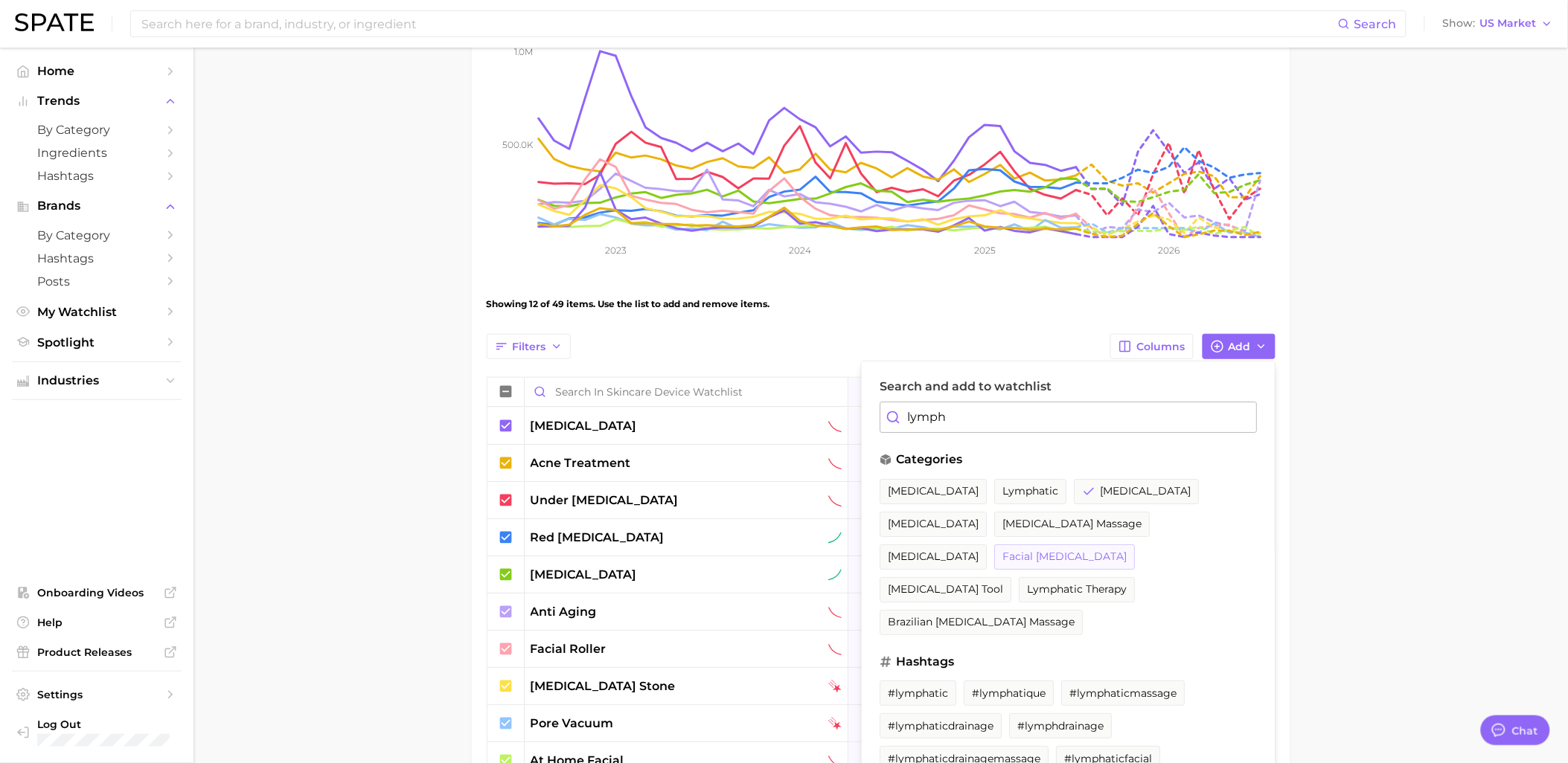
click at [1091, 559] on span "facial [MEDICAL_DATA]" at bounding box center [1065, 557] width 124 height 12
click at [1187, 491] on span "[MEDICAL_DATA]" at bounding box center [1145, 491] width 91 height 12
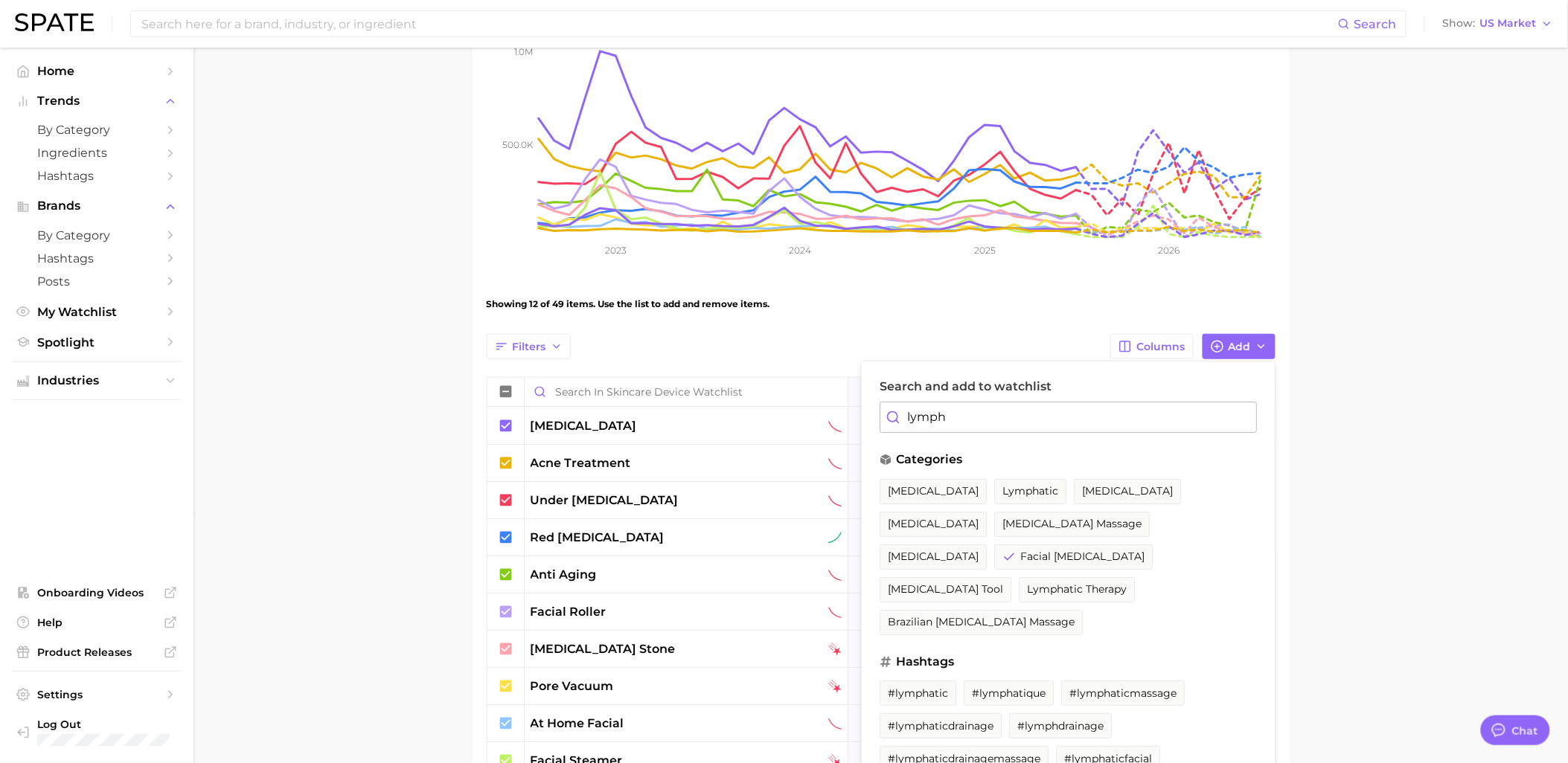
click at [975, 419] on input "lymph" at bounding box center [1068, 417] width 377 height 31
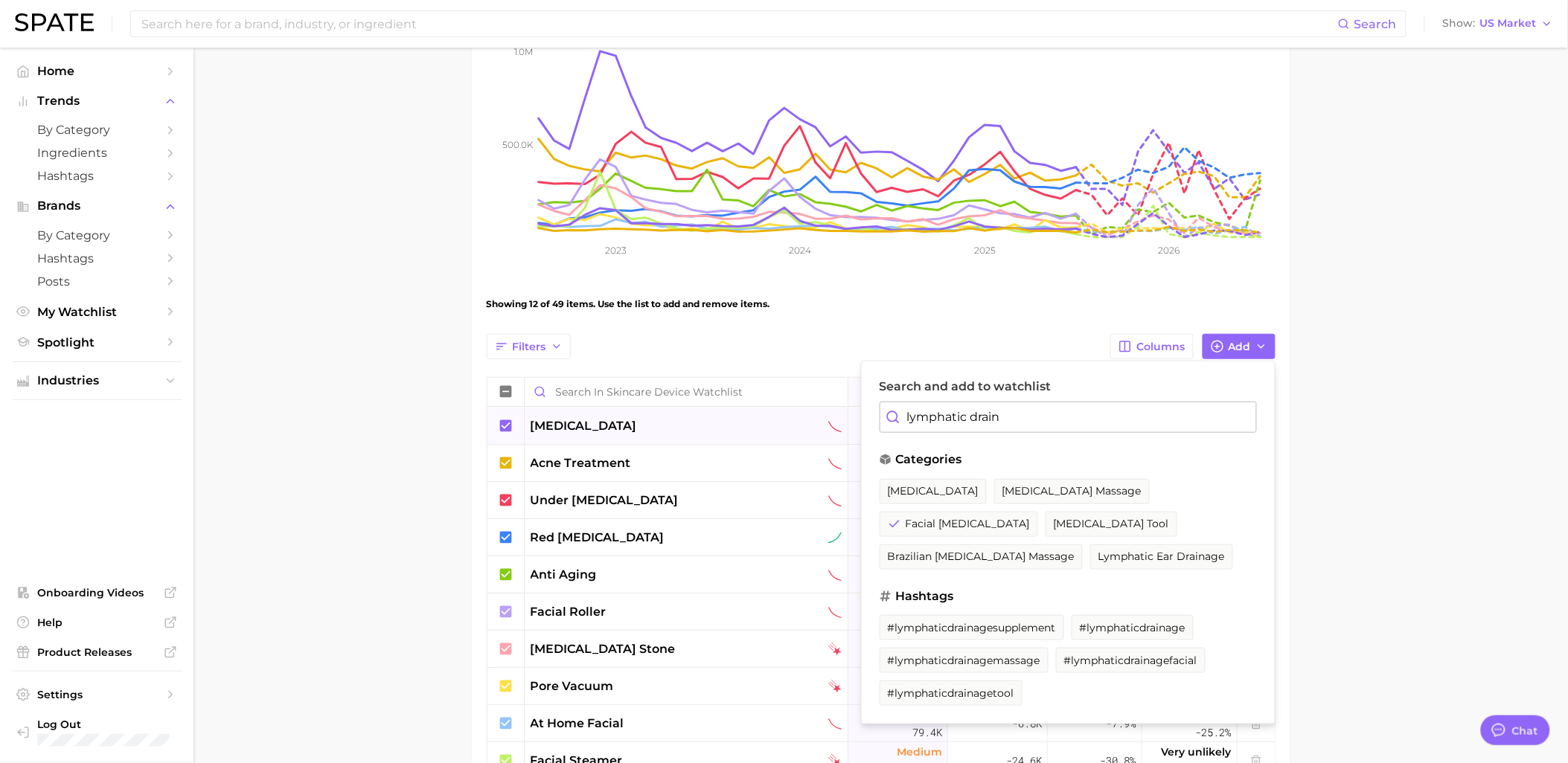
drag, startPoint x: 1002, startPoint y: 419, endPoint x: 812, endPoint y: 424, distance: 190.1
click at [812, 424] on div "Filters Columns Add Search and add to watchlist lymphatic drain categories [MED…" at bounding box center [881, 737] width 789 height 806
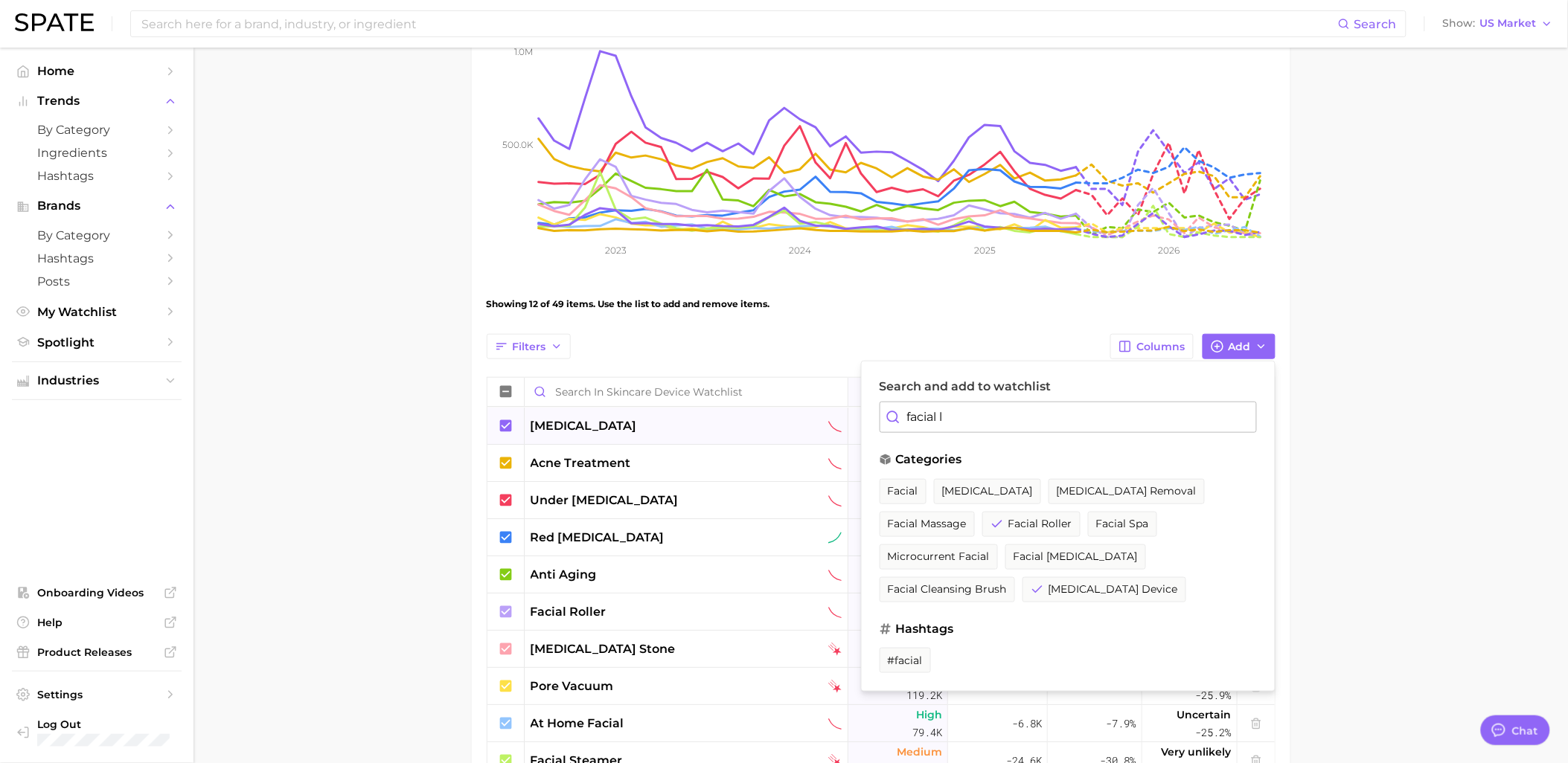
type input "facial ly"
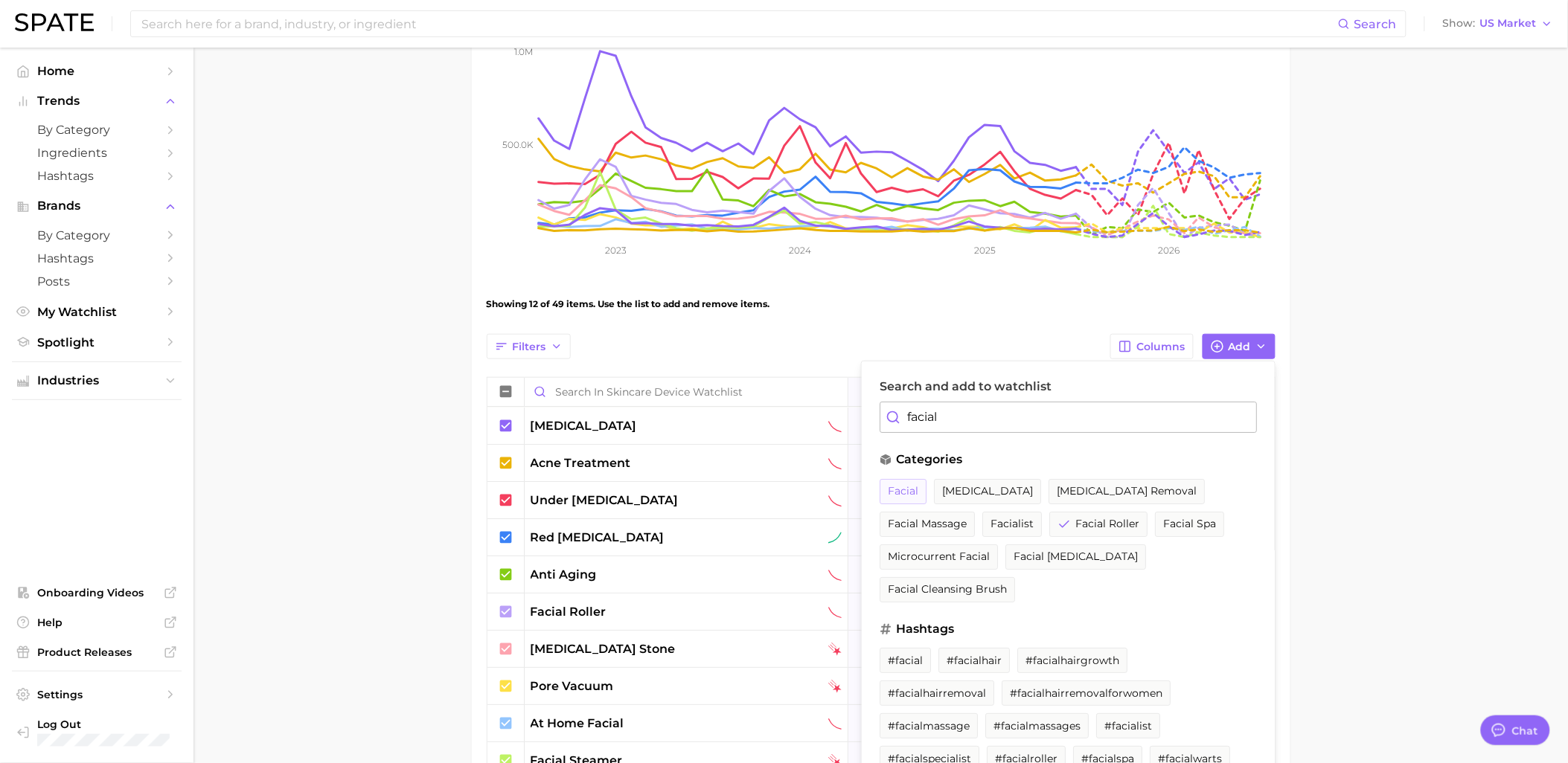
type input "facial"
click at [906, 488] on span "facial" at bounding box center [902, 491] width 30 height 12
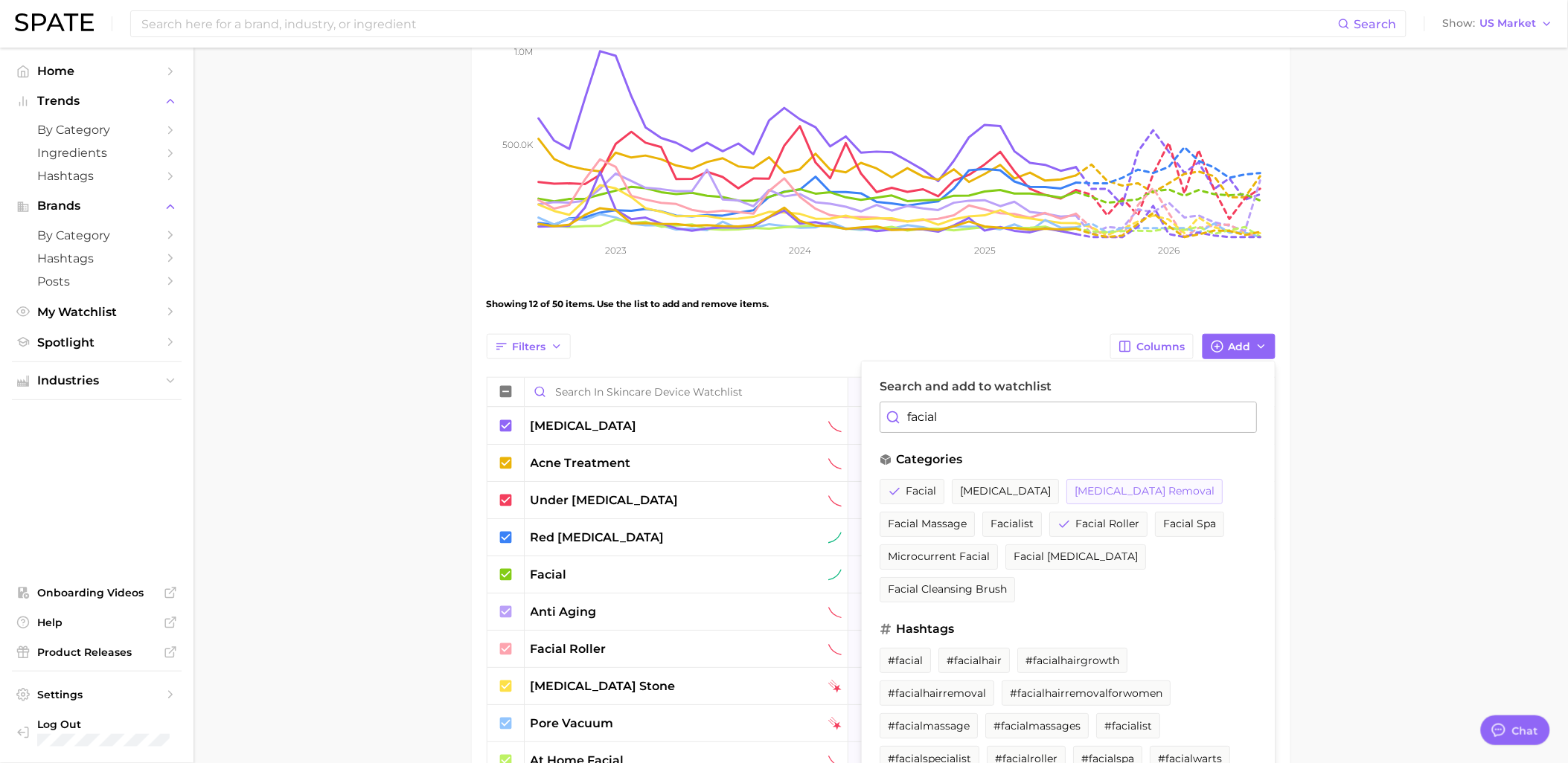
click at [1129, 492] on span "[MEDICAL_DATA] removal" at bounding box center [1145, 491] width 140 height 12
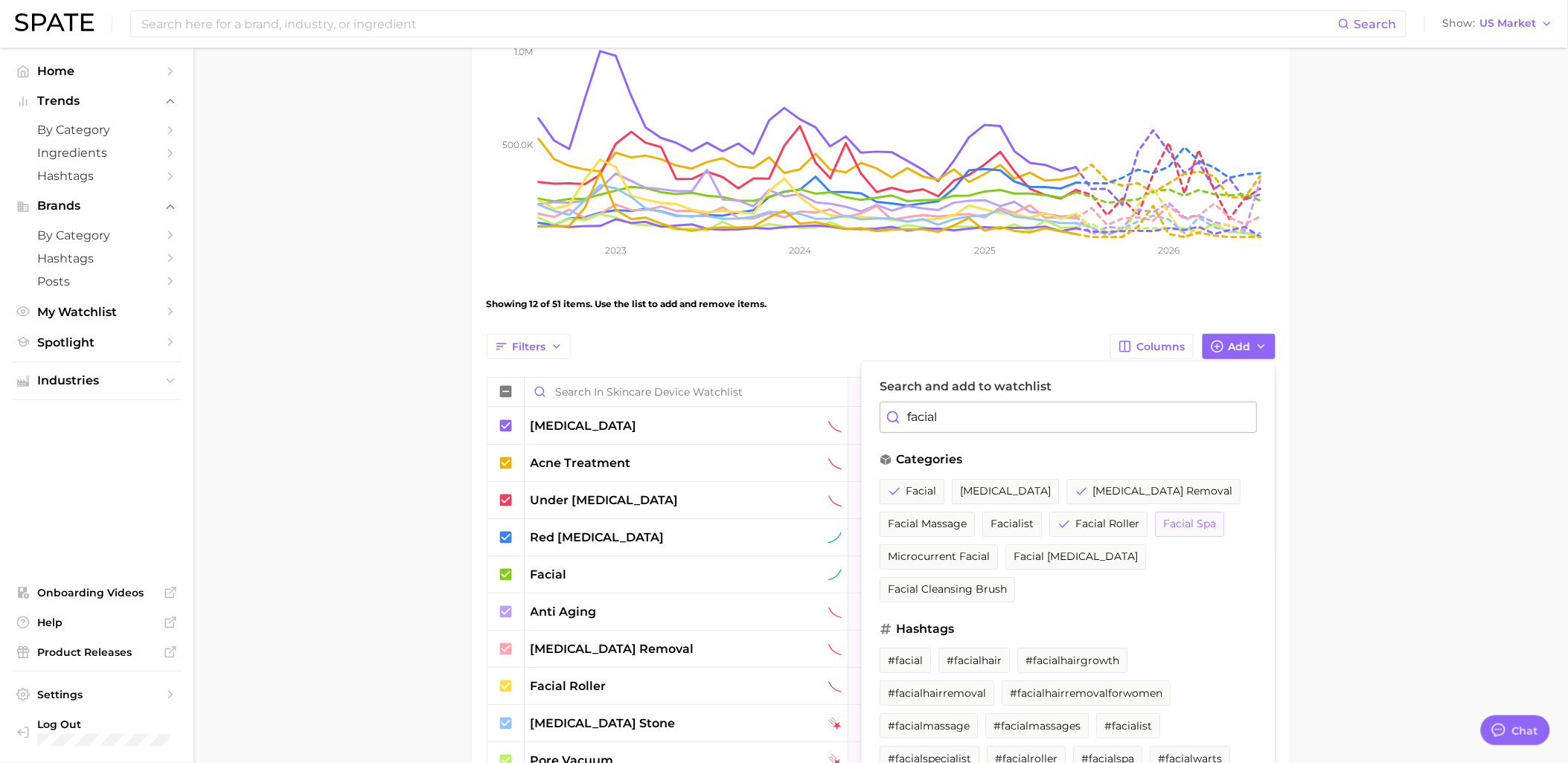
click at [1195, 522] on span "facial spa" at bounding box center [1190, 524] width 53 height 12
drag, startPoint x: 965, startPoint y: 559, endPoint x: 1000, endPoint y: 559, distance: 35.0
click at [966, 559] on span "microcurrent facial" at bounding box center [938, 557] width 102 height 12
click at [1007, 583] on span "facial cleansing brush" at bounding box center [947, 589] width 119 height 12
click at [939, 532] on button "facial massage" at bounding box center [927, 524] width 96 height 26
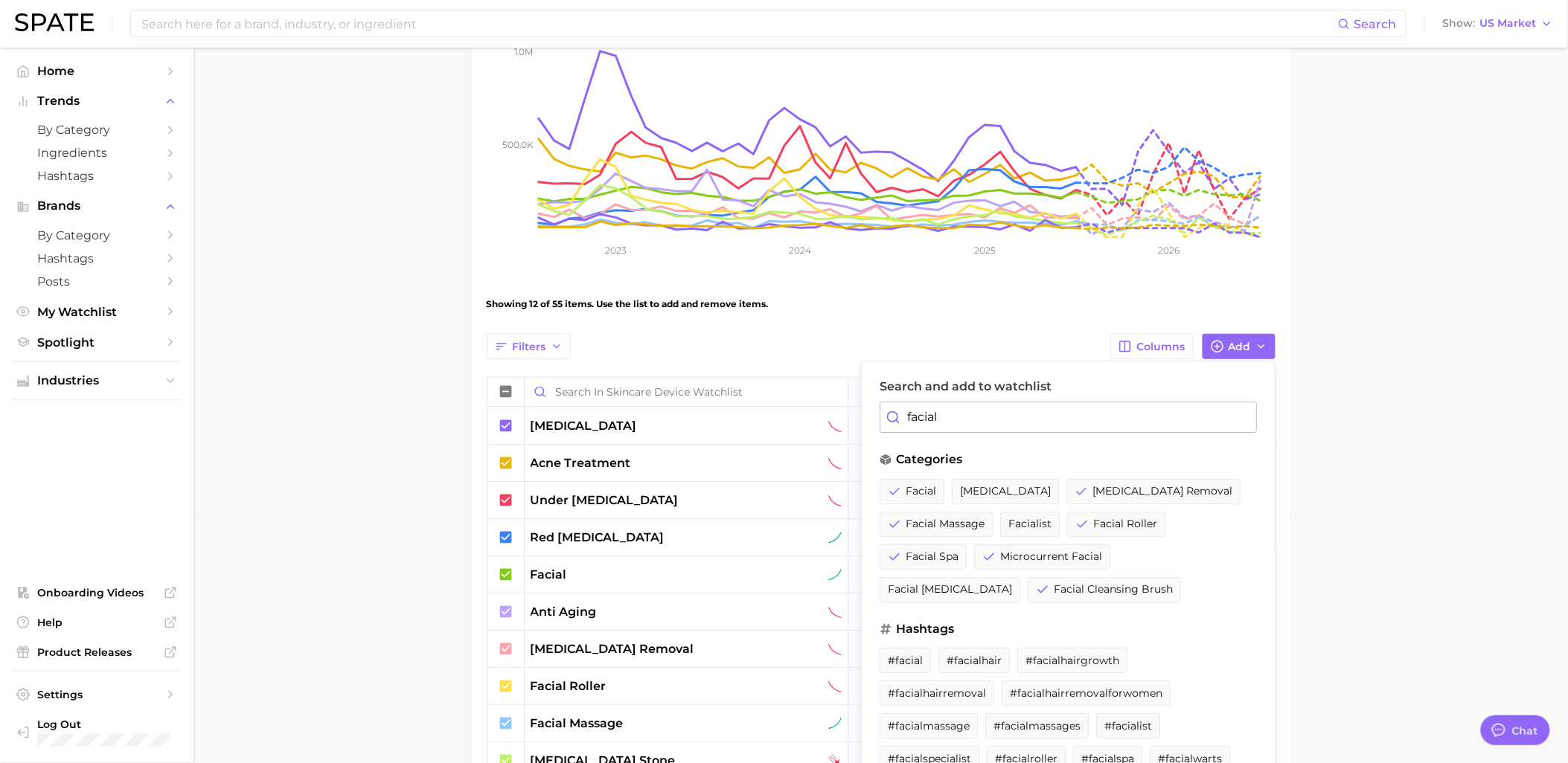
click at [1336, 488] on main "Skincare Device Watchlist Settings Overview Google TikTok View Combined Export …" at bounding box center [881, 514] width 1375 height 1429
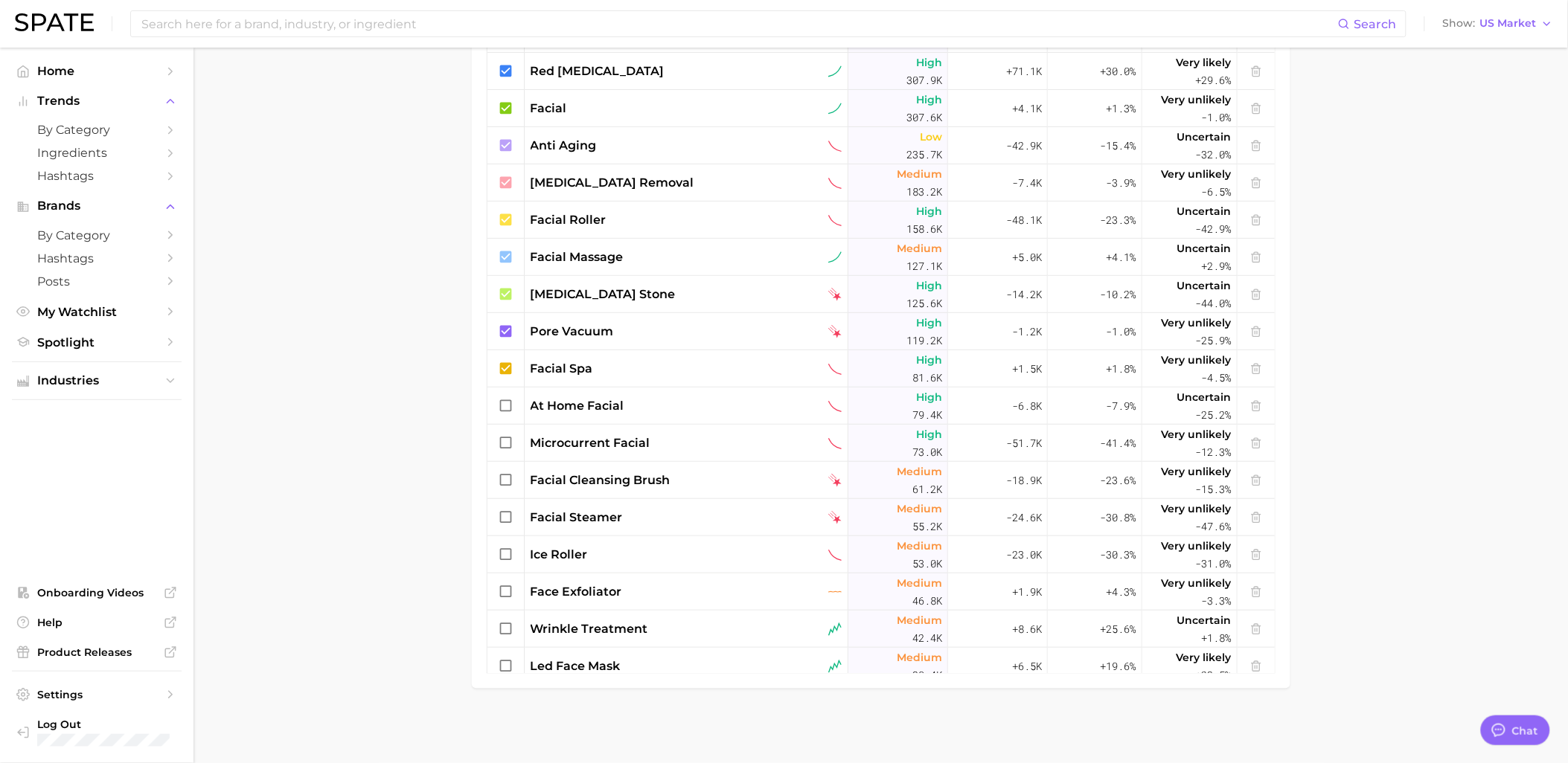
scroll to position [0, 0]
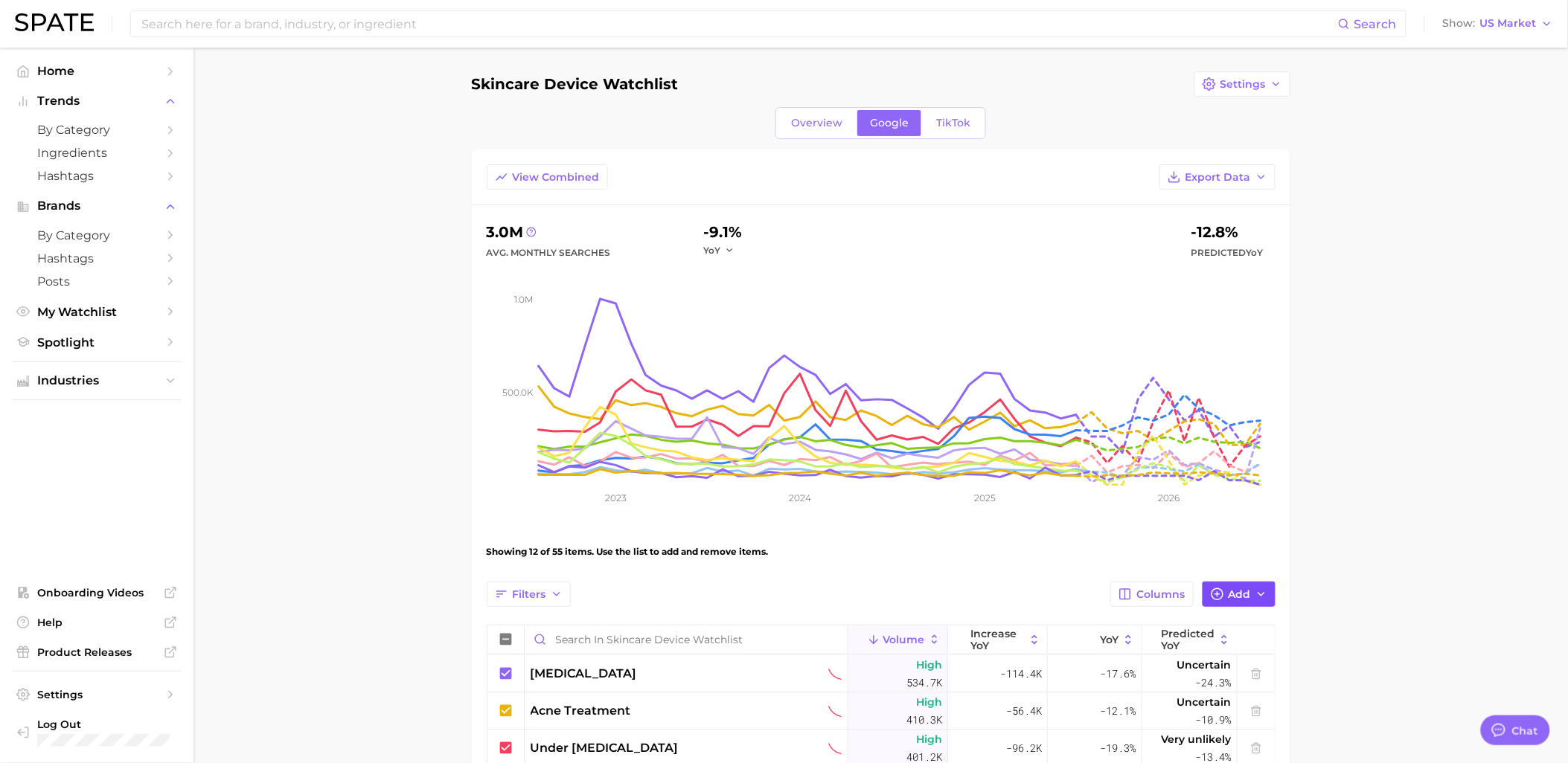
click at [1230, 592] on span "Add" at bounding box center [1239, 595] width 23 height 12
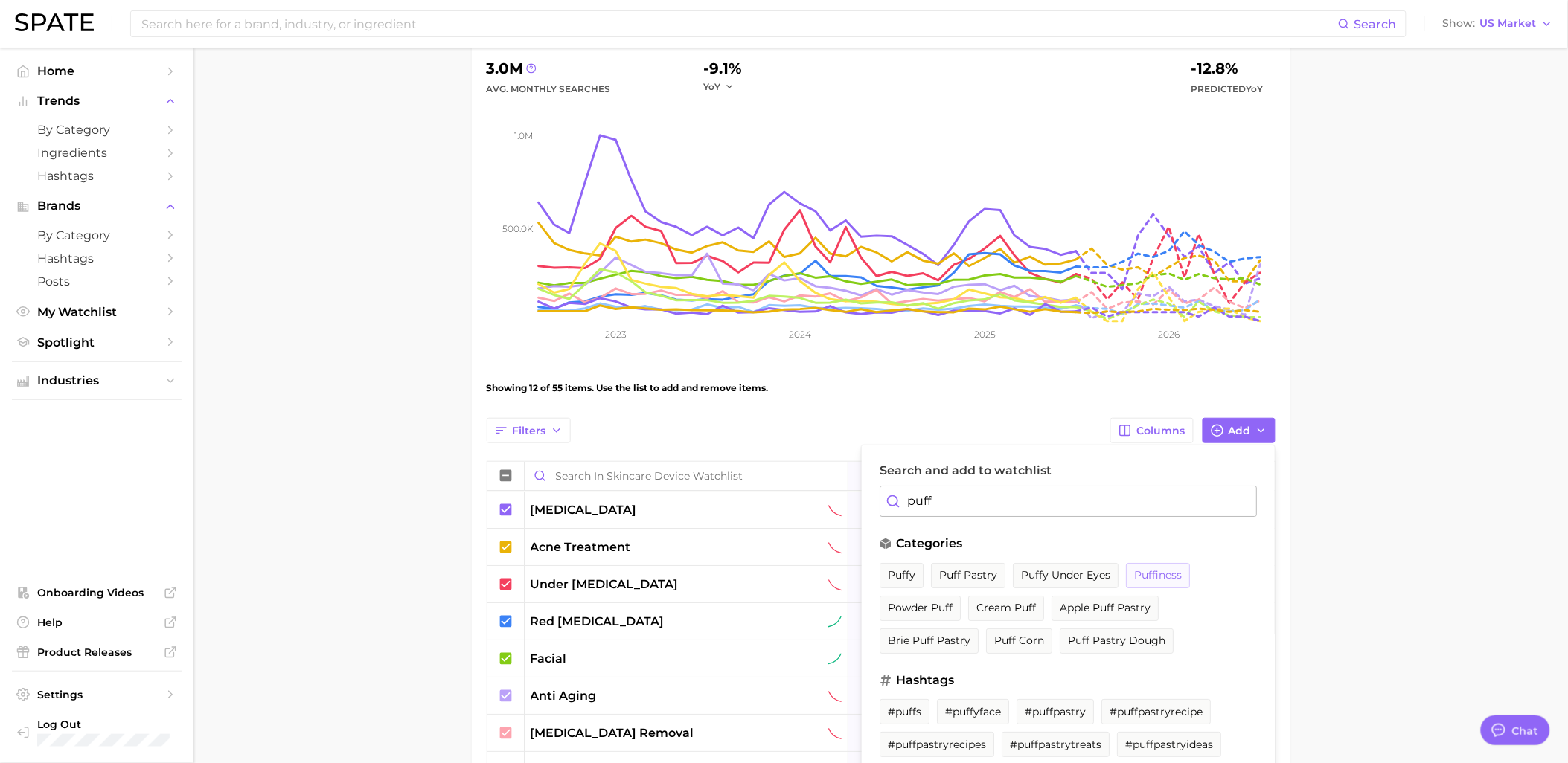
scroll to position [165, 0]
type input "puff"
click at [1080, 566] on button "puffy under eyes" at bounding box center [1066, 574] width 106 height 26
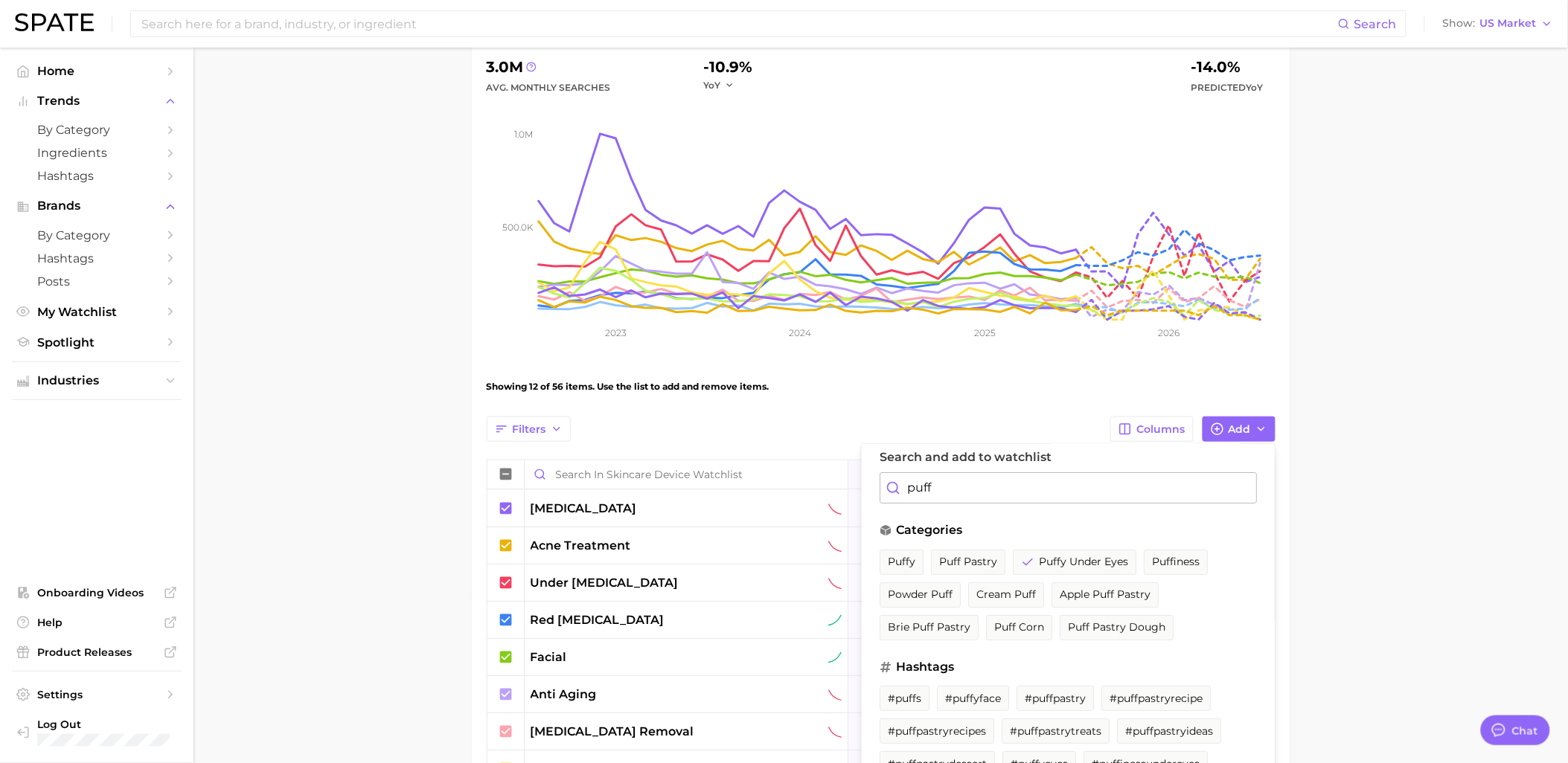
scroll to position [16, 0]
click at [1059, 495] on input "puff" at bounding box center [1068, 484] width 377 height 31
click at [1201, 560] on button "puffiness" at bounding box center [1176, 558] width 64 height 26
click at [969, 485] on input "puff" at bounding box center [1068, 484] width 377 height 31
click at [1385, 534] on main "Skincare Device Watchlist Settings Overview Google TikTok View Combined Export …" at bounding box center [881, 597] width 1375 height 1429
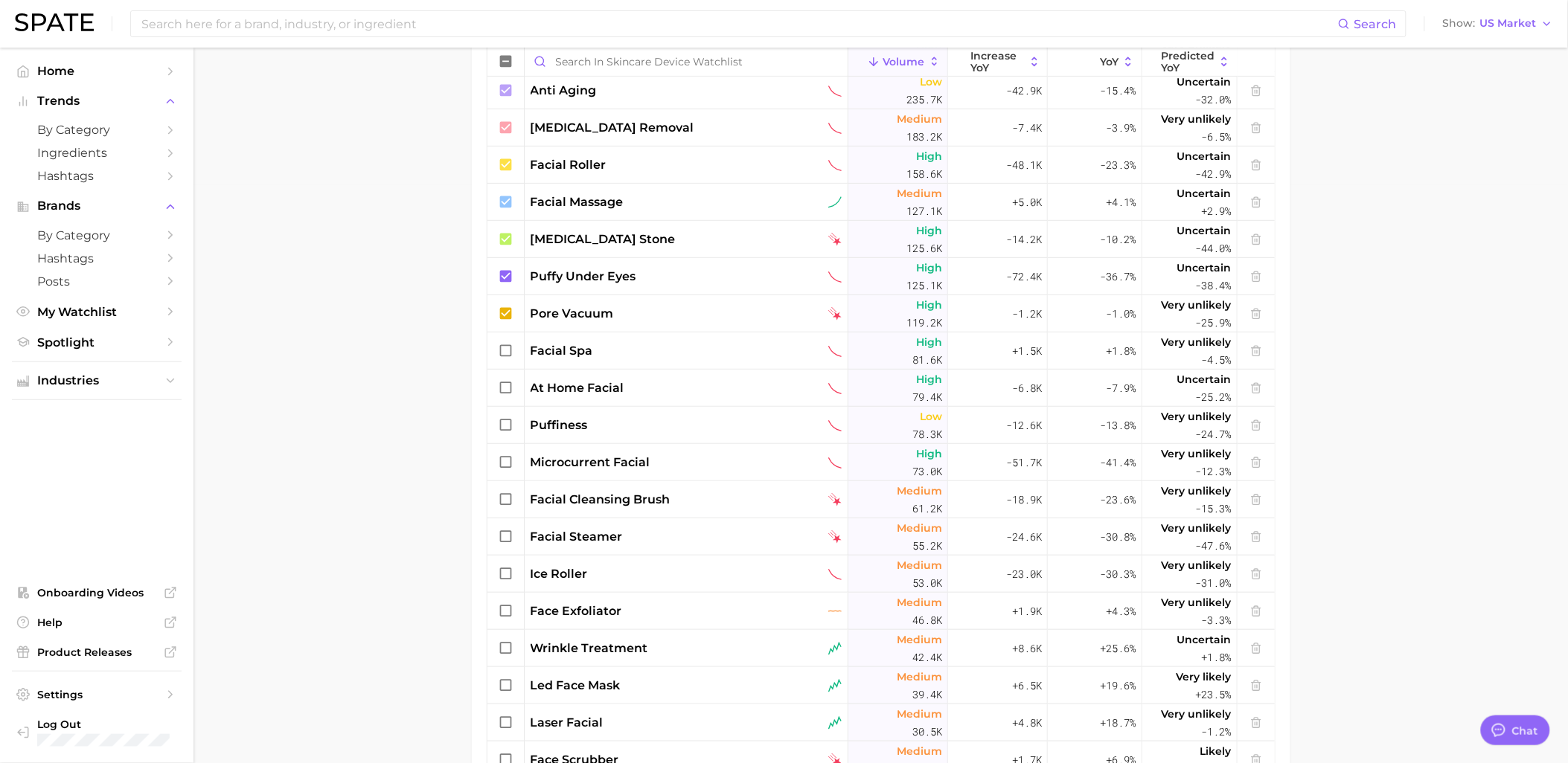
scroll to position [176, 0]
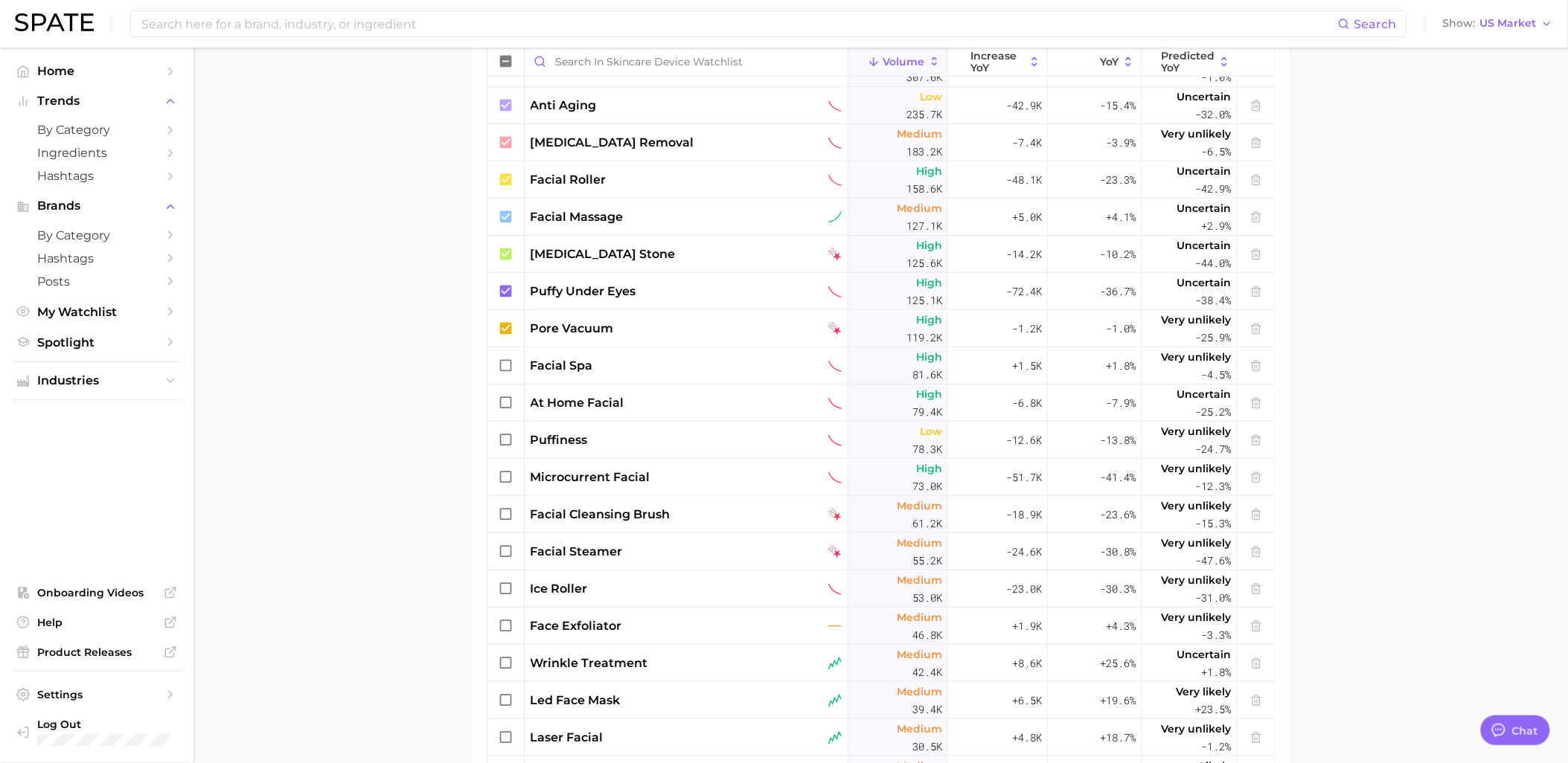
click at [311, 330] on main "Skincare Device Watchlist Settings Overview Google TikTok View Combined Export …" at bounding box center [881, 184] width 1375 height 1429
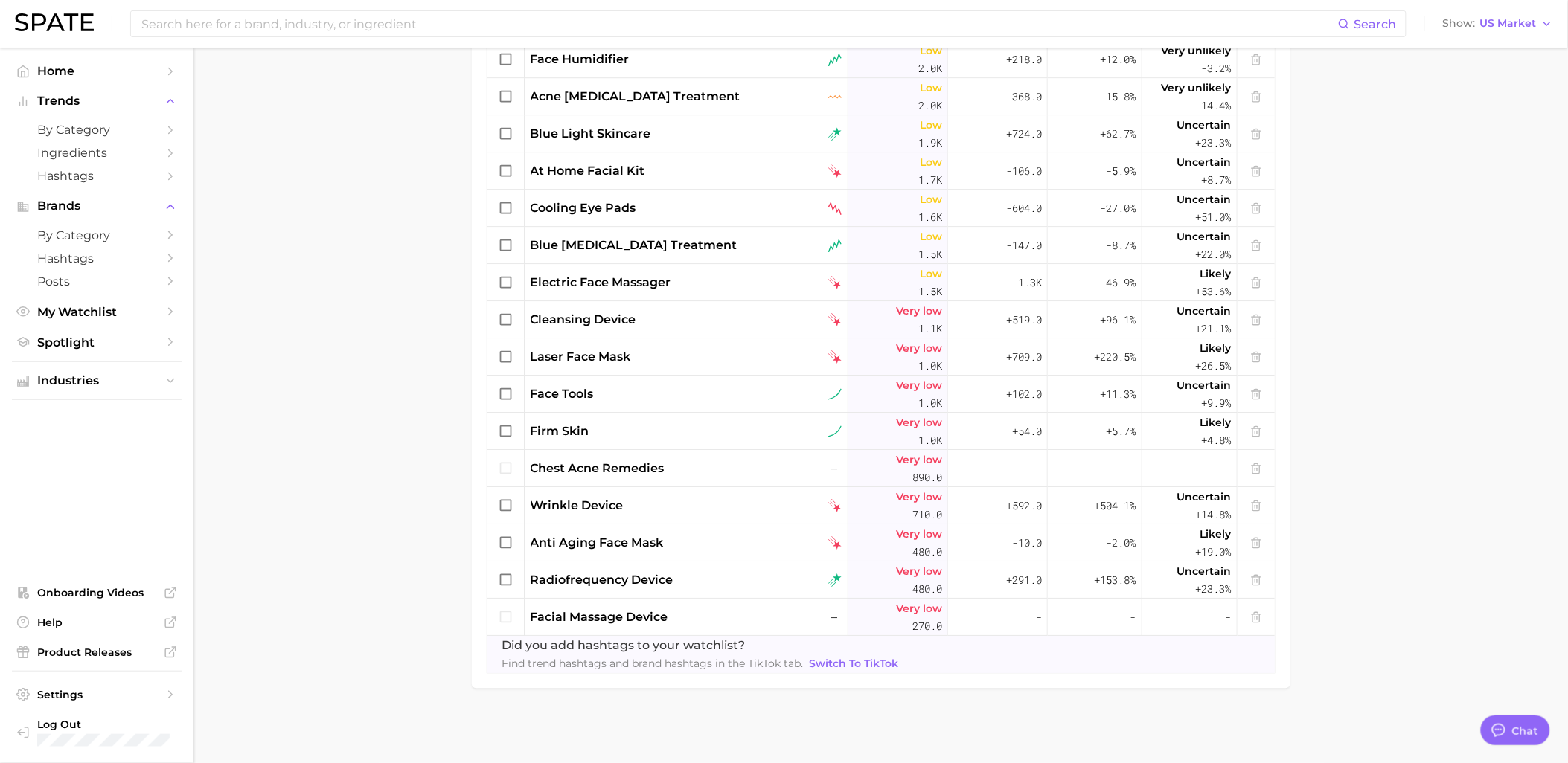
scroll to position [135, 0]
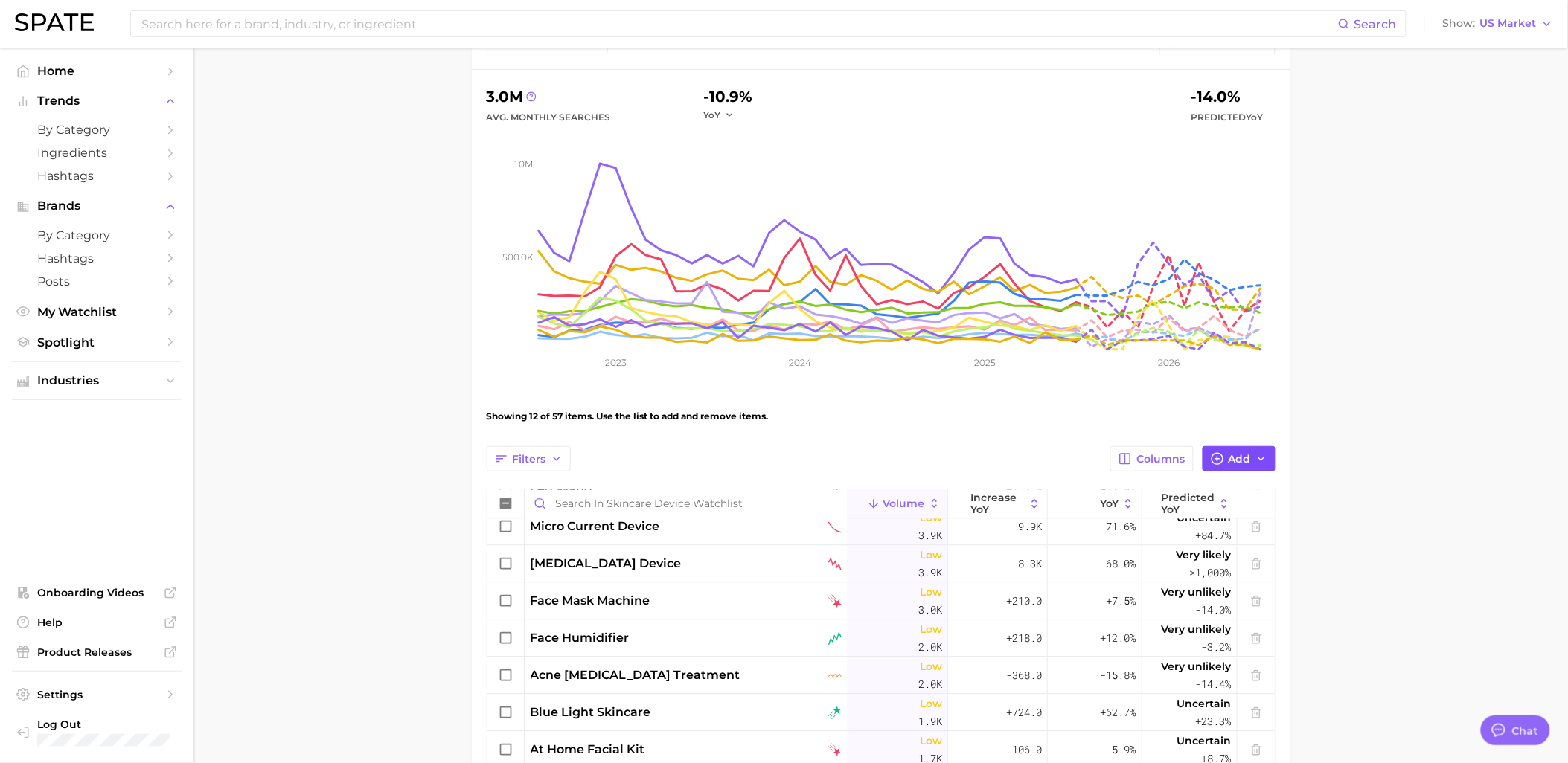
drag, startPoint x: 1256, startPoint y: 459, endPoint x: 1233, endPoint y: 459, distance: 23.0
click at [1256, 459] on icon "button" at bounding box center [1260, 458] width 12 height 12
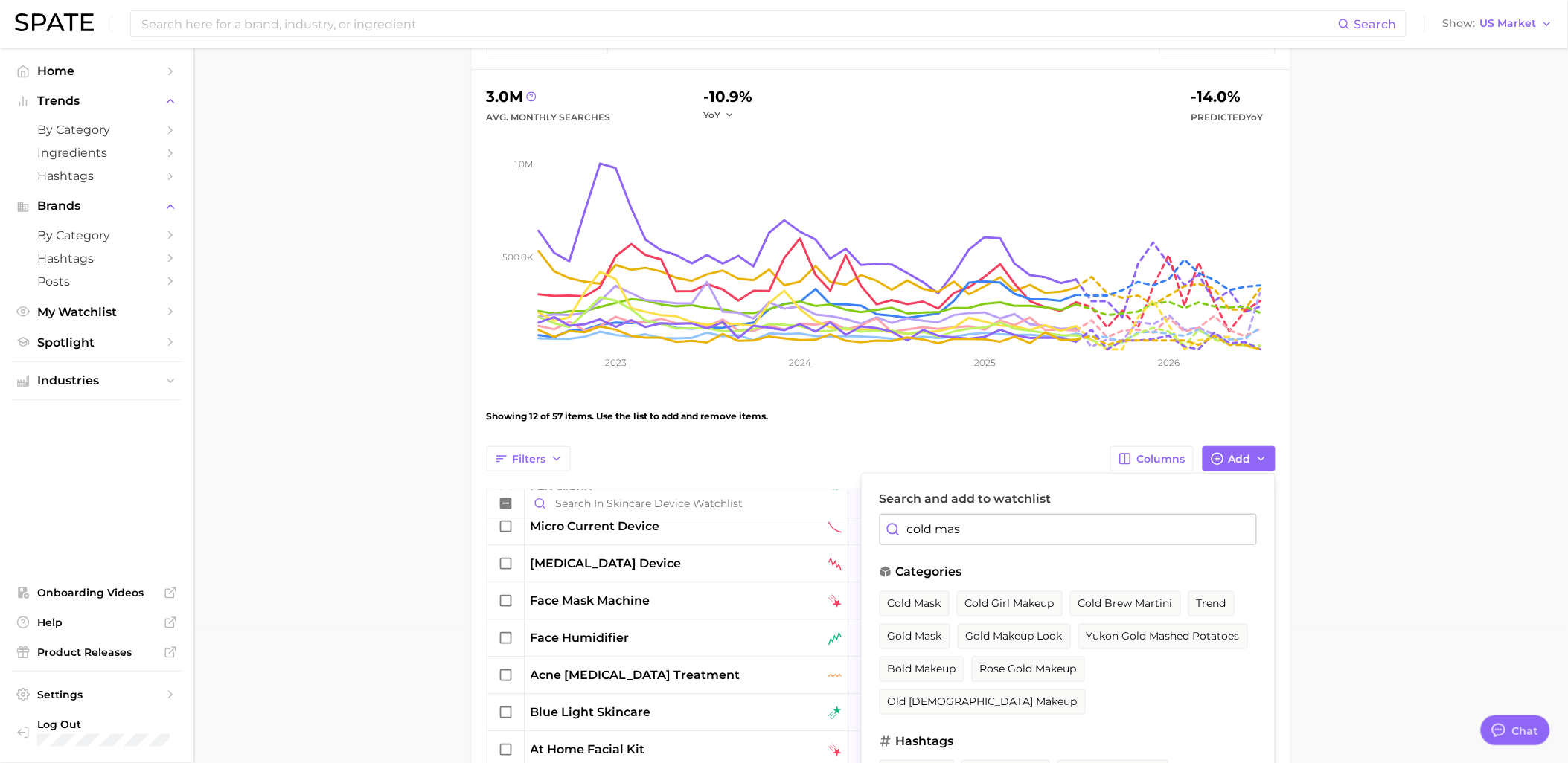
type input "cold mass"
type input "cooling ma"
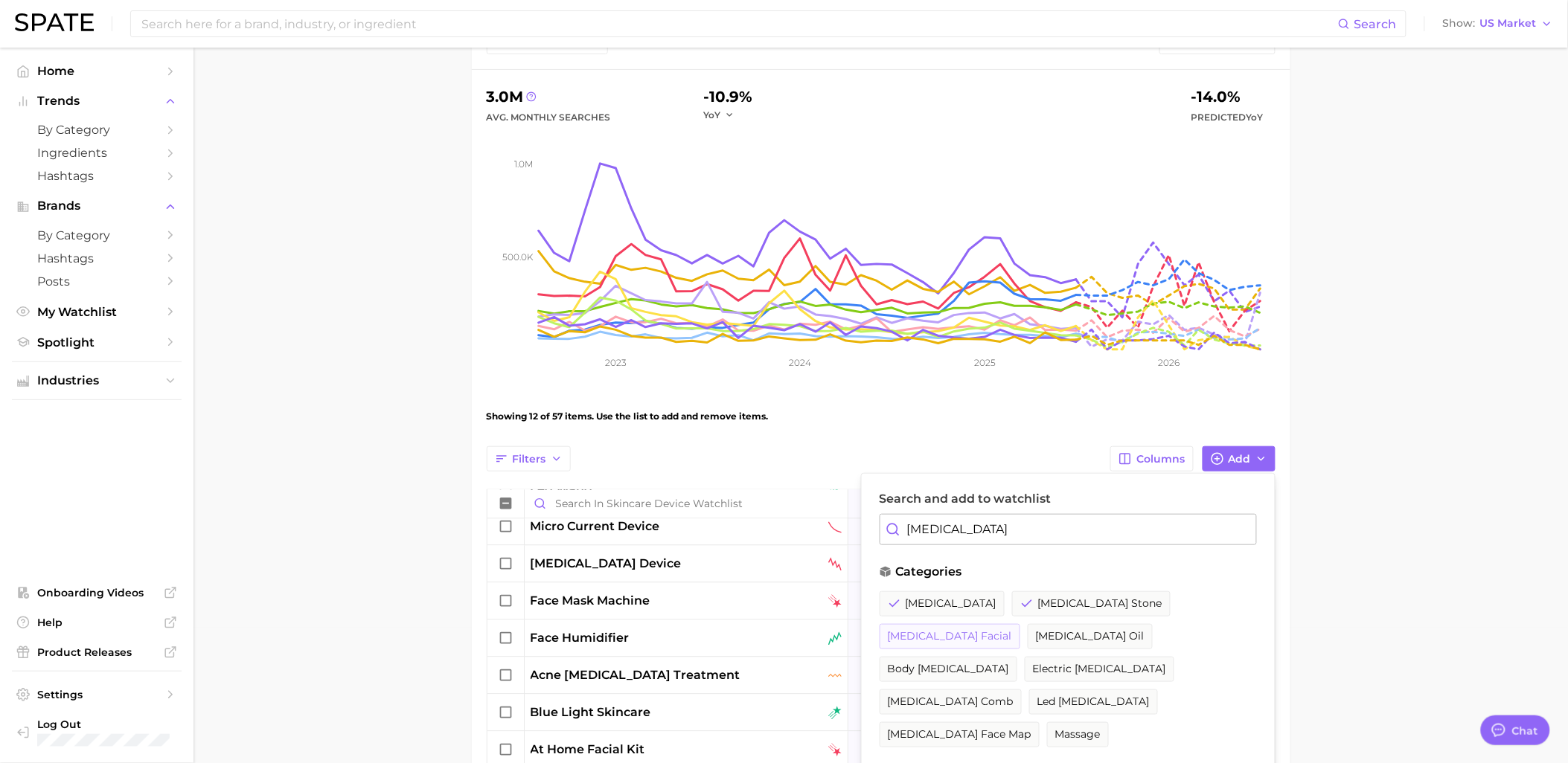
type input "[MEDICAL_DATA]"
click at [1012, 630] on span "[MEDICAL_DATA] facial" at bounding box center [950, 636] width 124 height 12
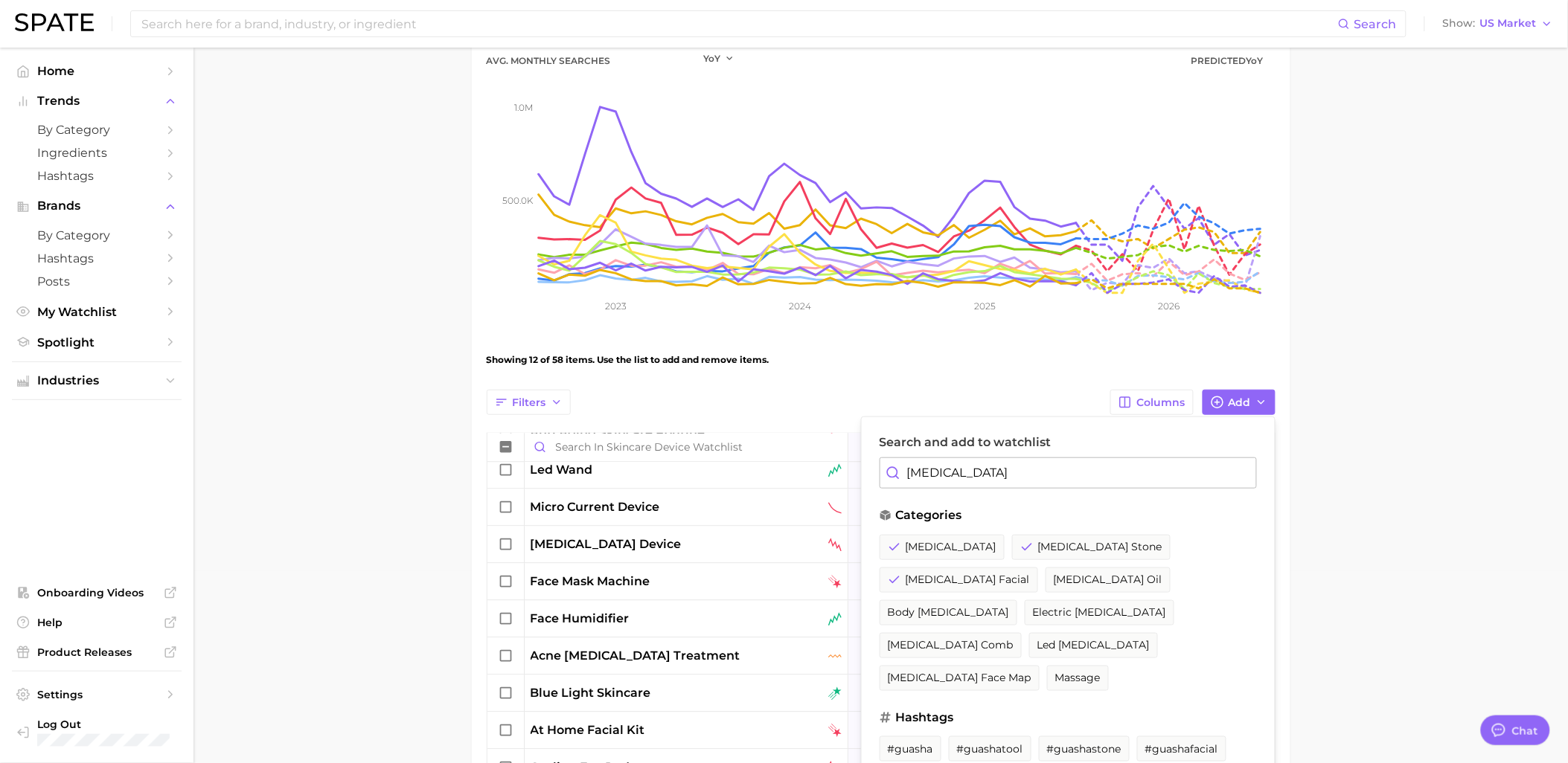
scroll to position [218, 0]
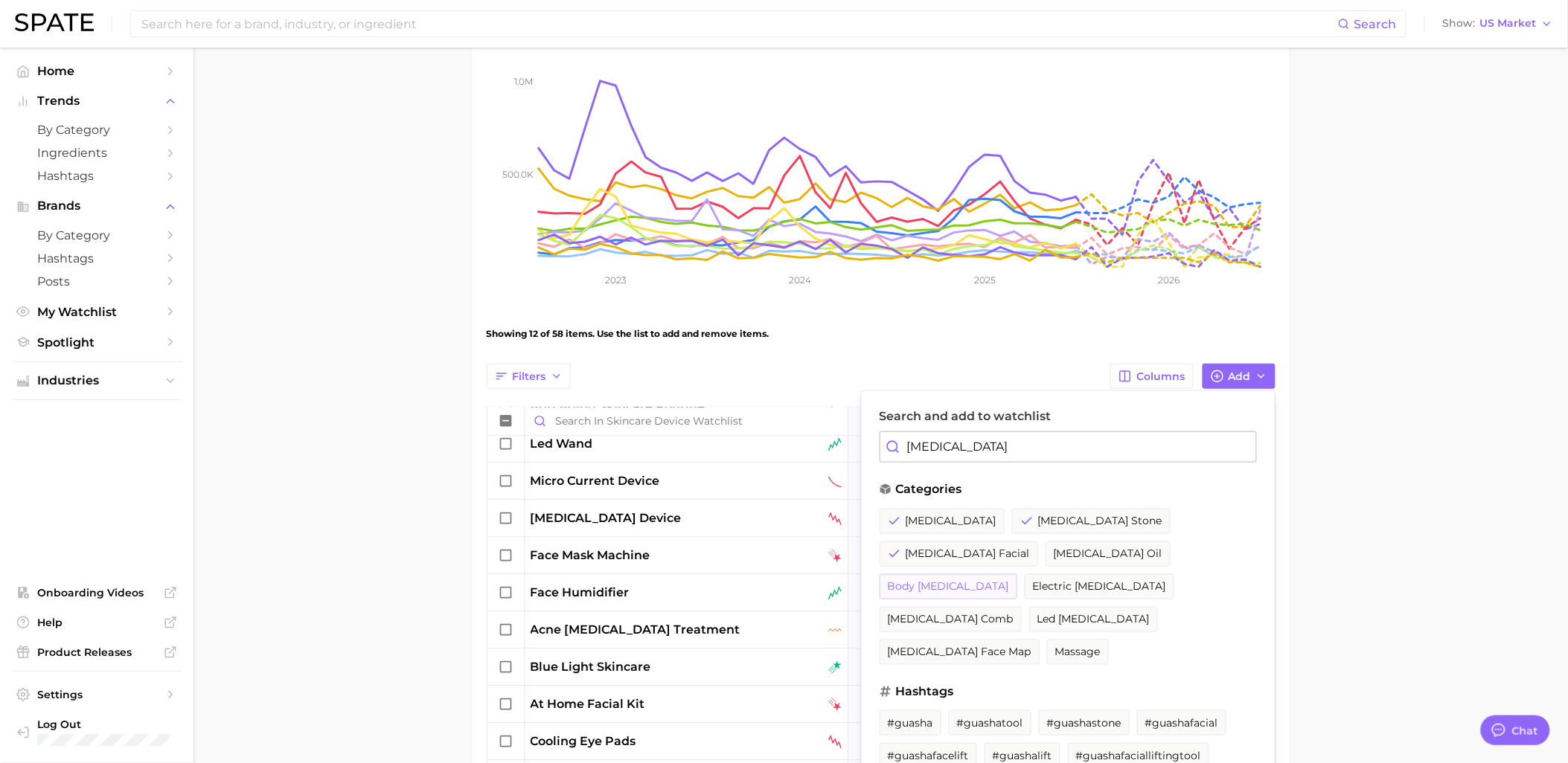
click at [999, 580] on span "body [MEDICAL_DATA]" at bounding box center [948, 586] width 121 height 12
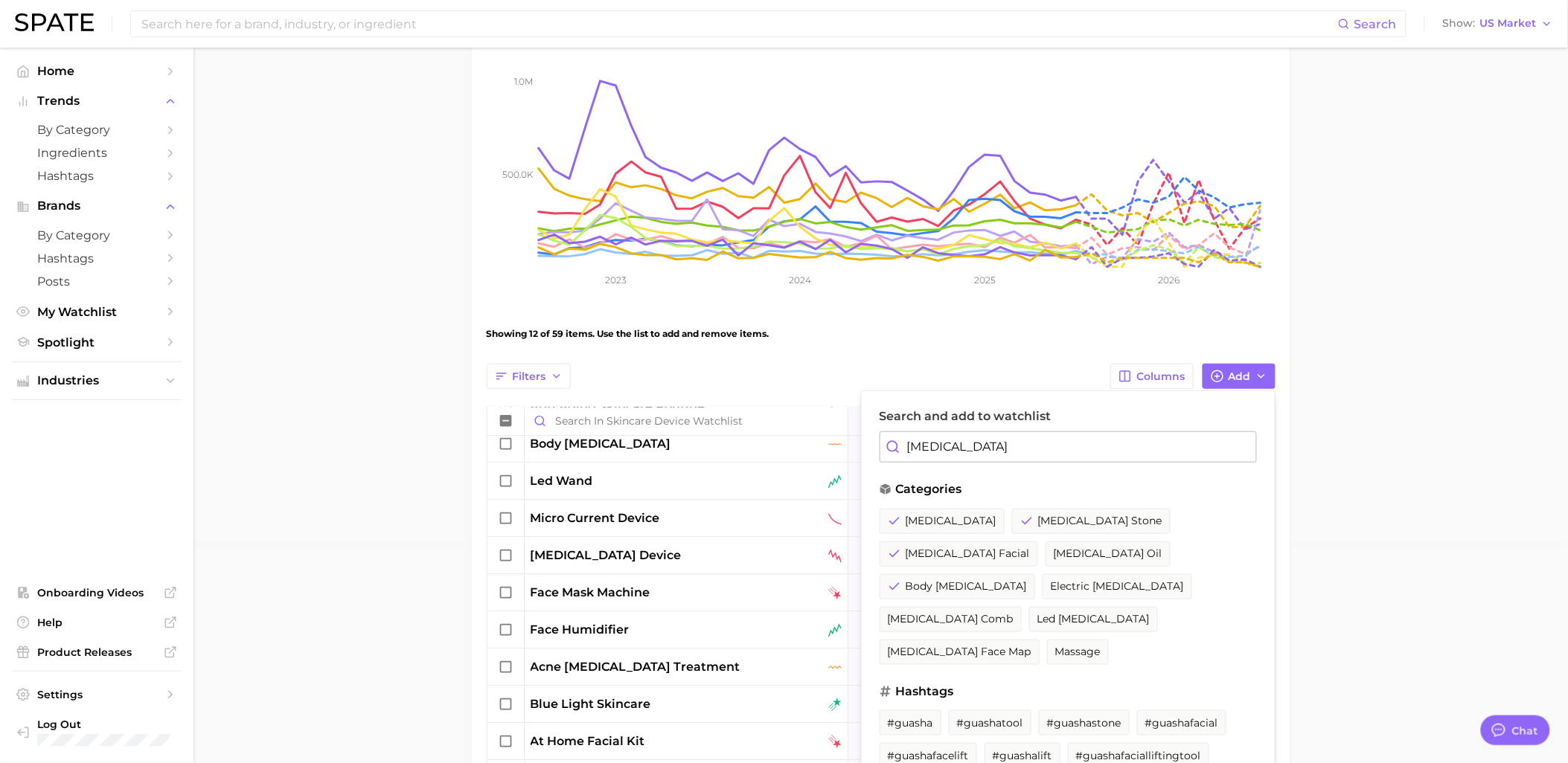
scroll to position [300, 0]
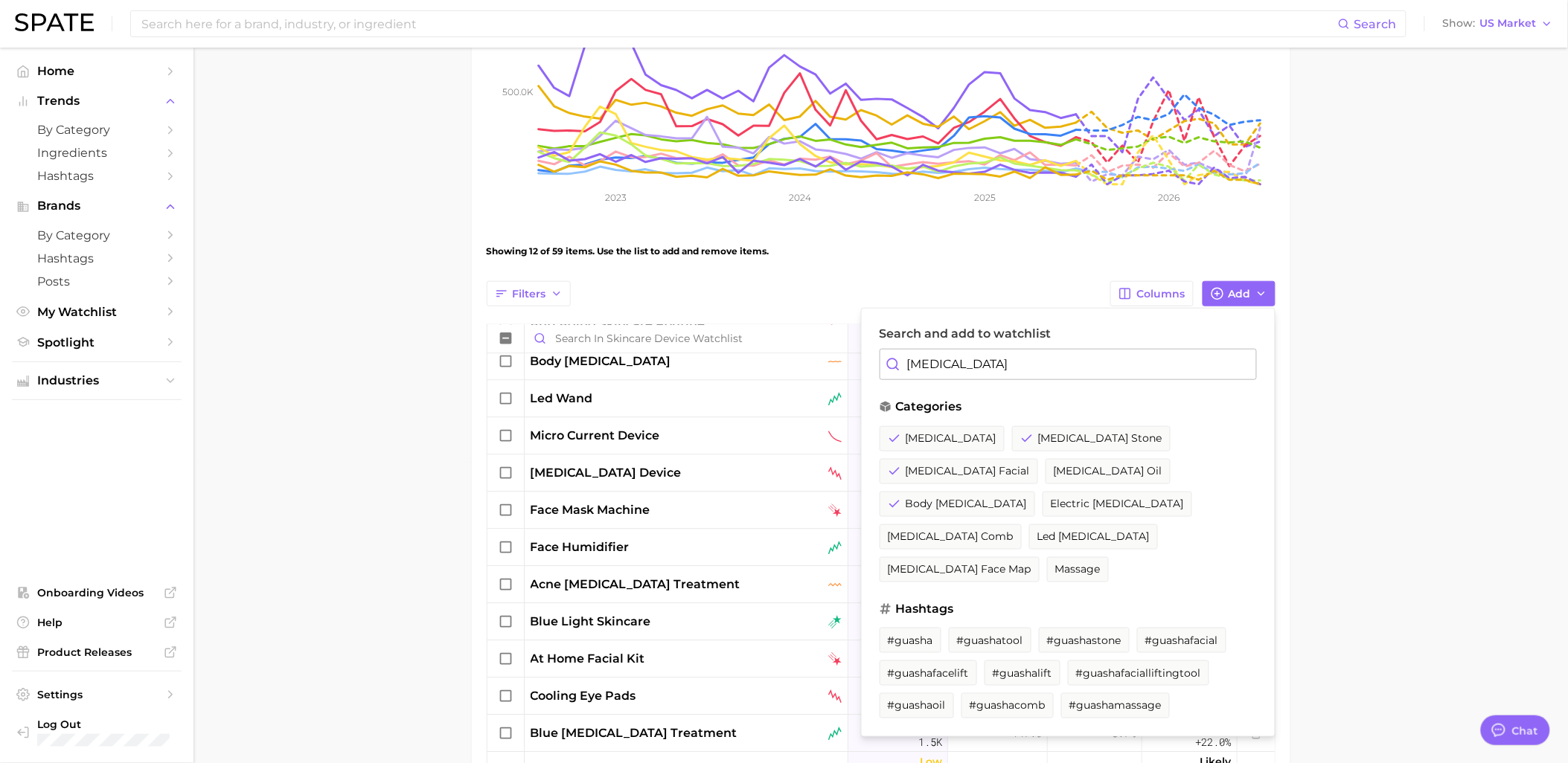
click at [1388, 447] on main "Skincare Device Watchlist Settings Overview Google TikTok View Combined Export …" at bounding box center [881, 461] width 1375 height 1429
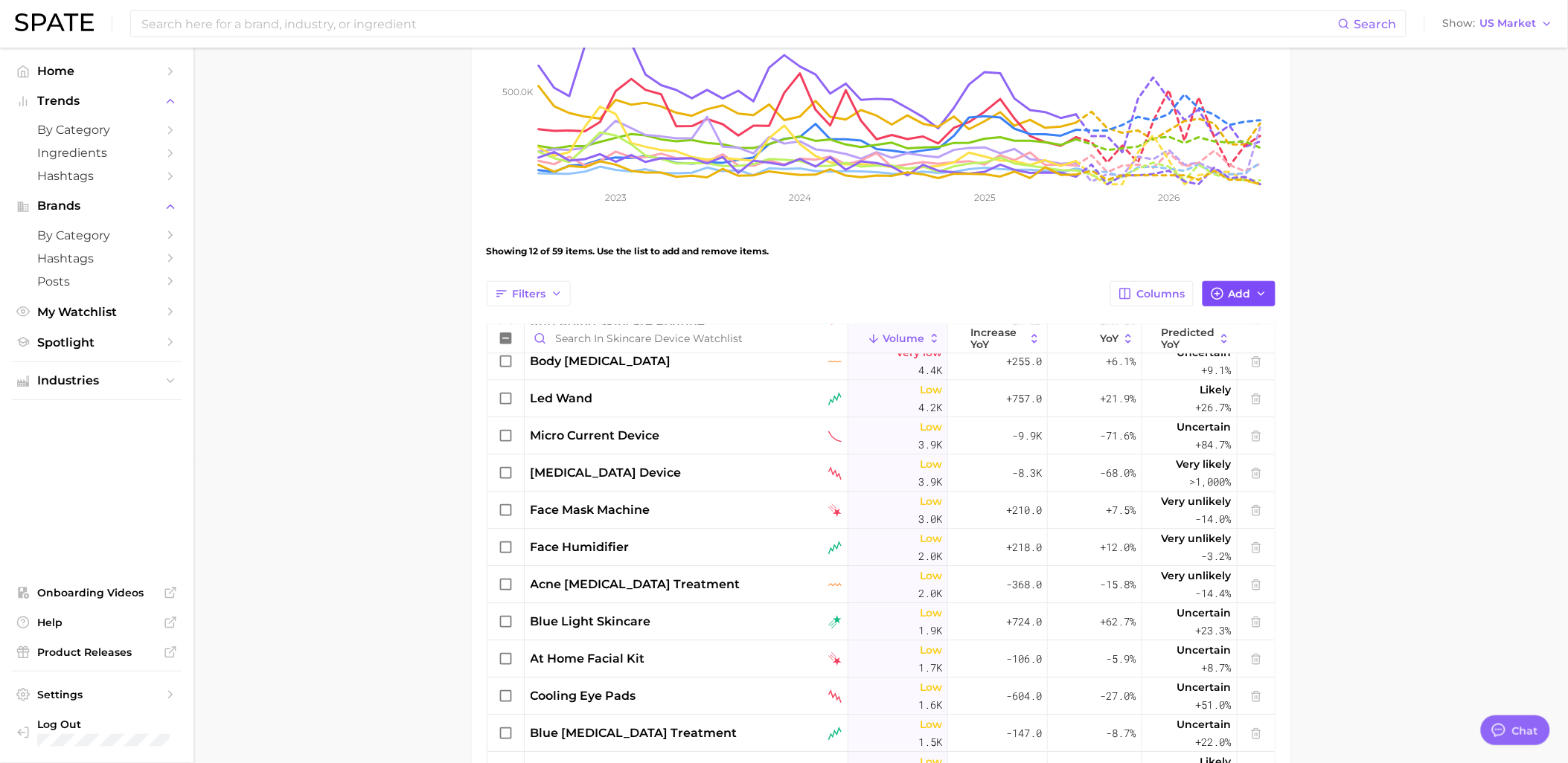
click at [1234, 294] on span "Add" at bounding box center [1239, 294] width 23 height 12
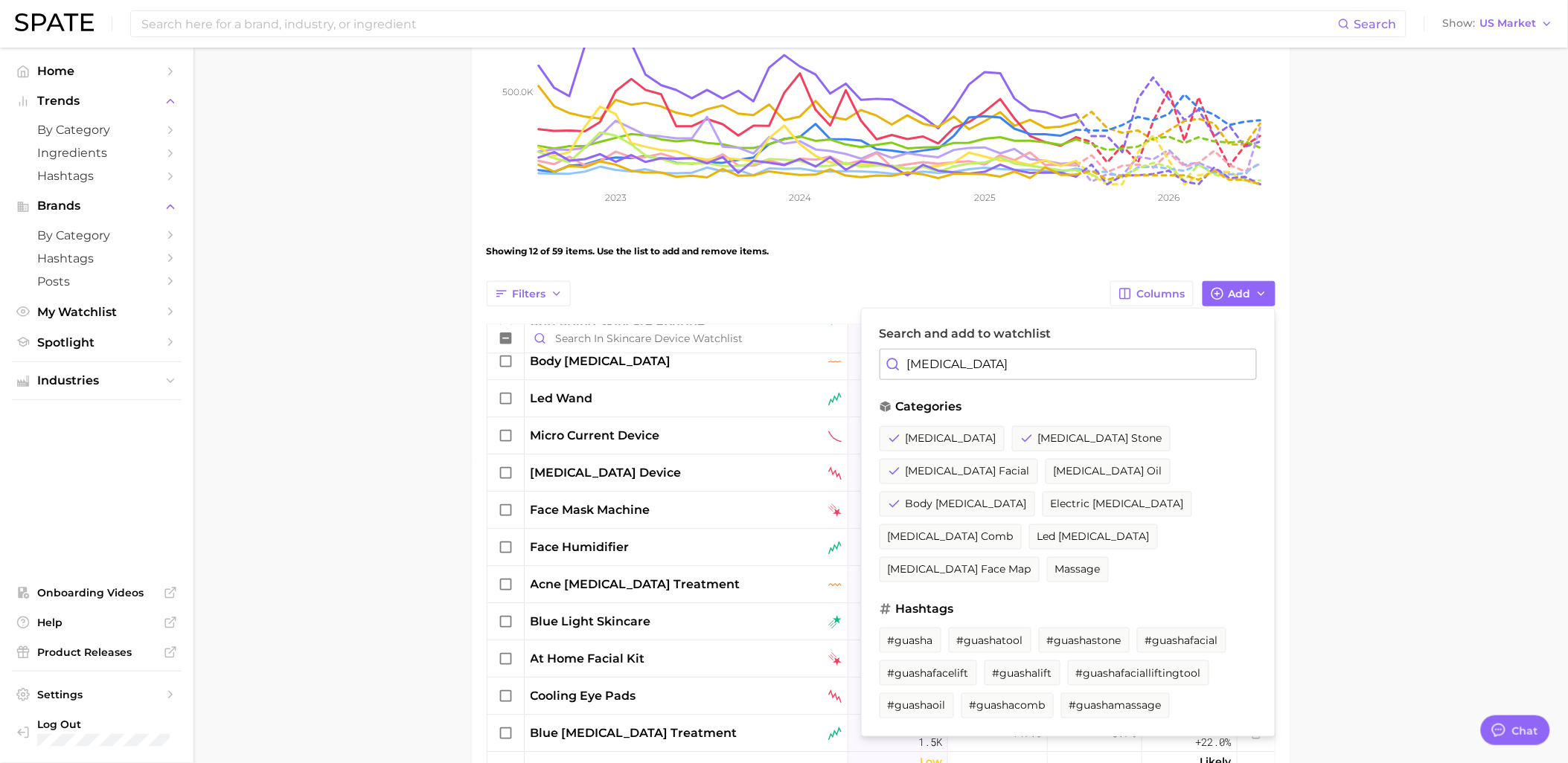
click at [1125, 369] on input "[MEDICAL_DATA]" at bounding box center [1068, 364] width 377 height 31
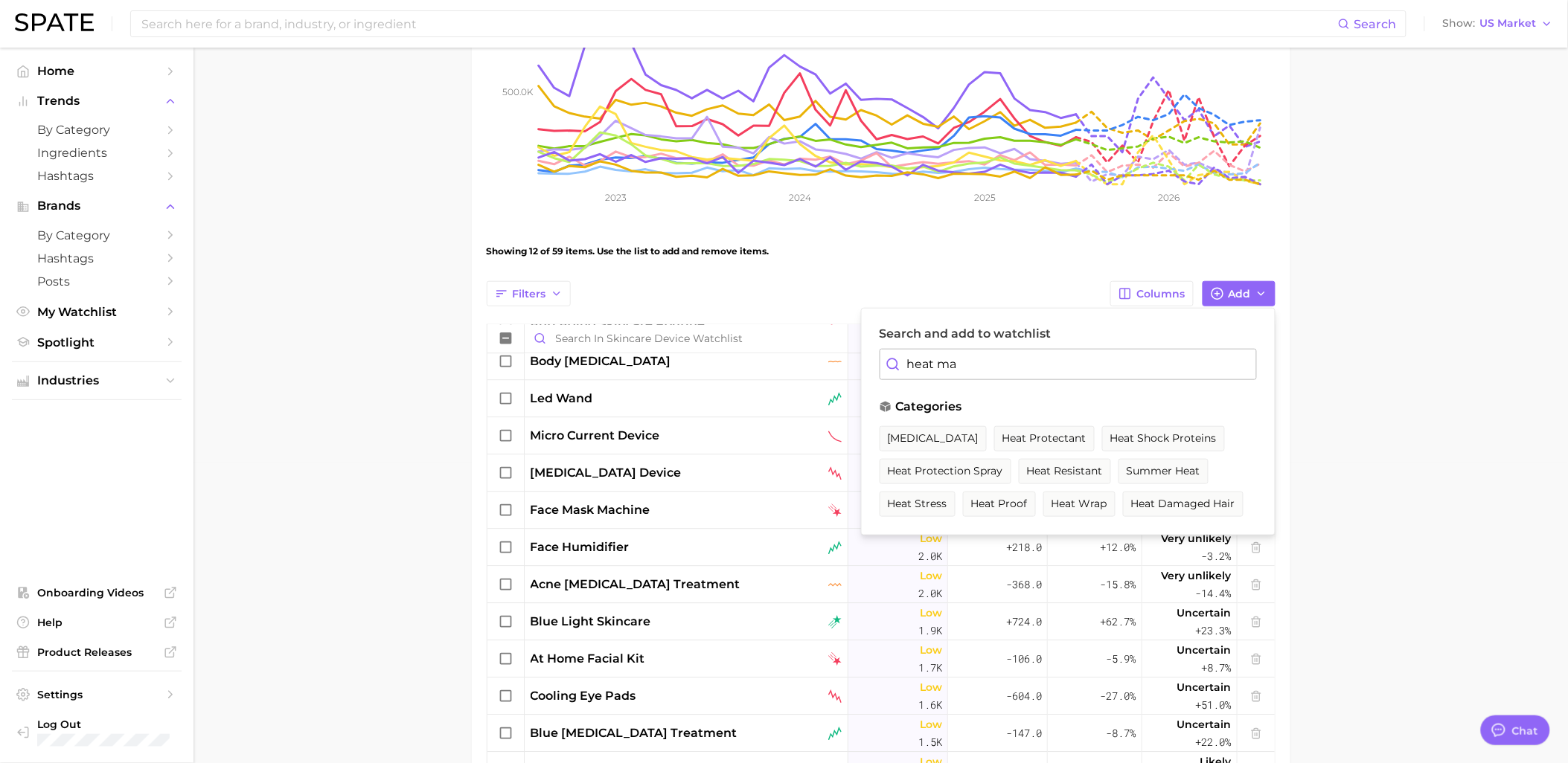
type input "heat mas"
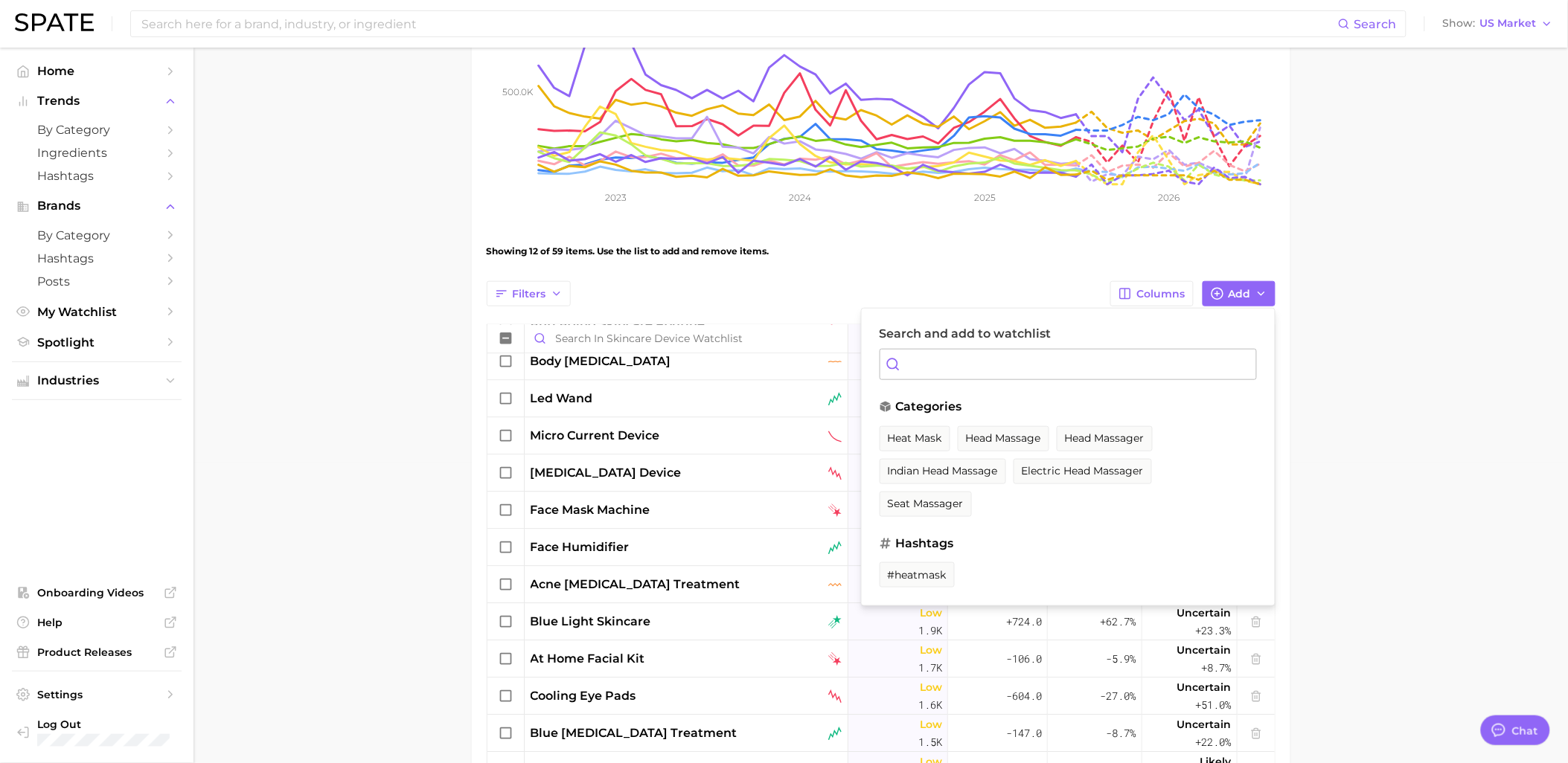
click at [1325, 340] on main "Skincare Device Watchlist Settings Overview Google TikTok View Combined Export …" at bounding box center [881, 461] width 1375 height 1429
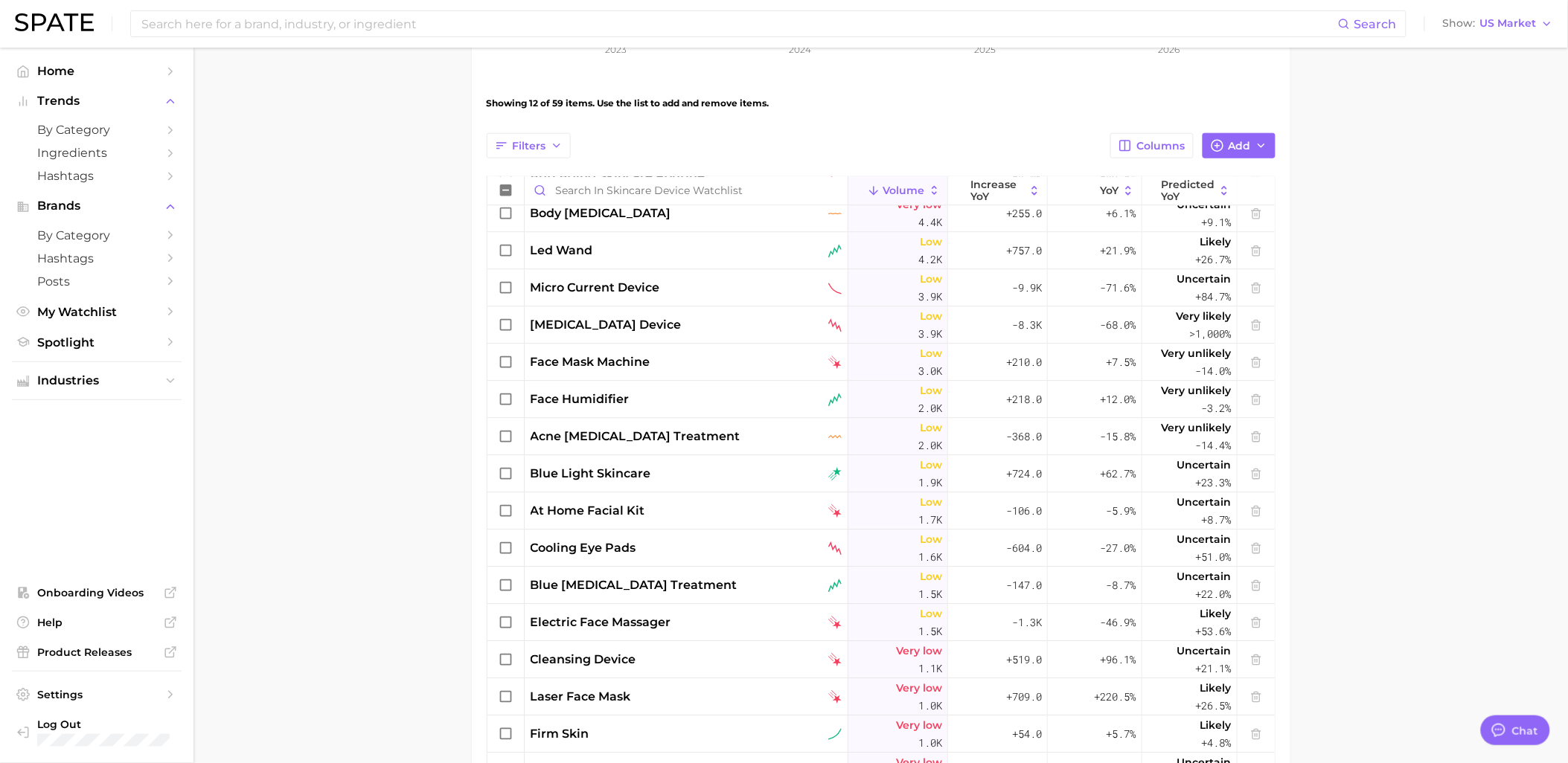
scroll to position [714, 0]
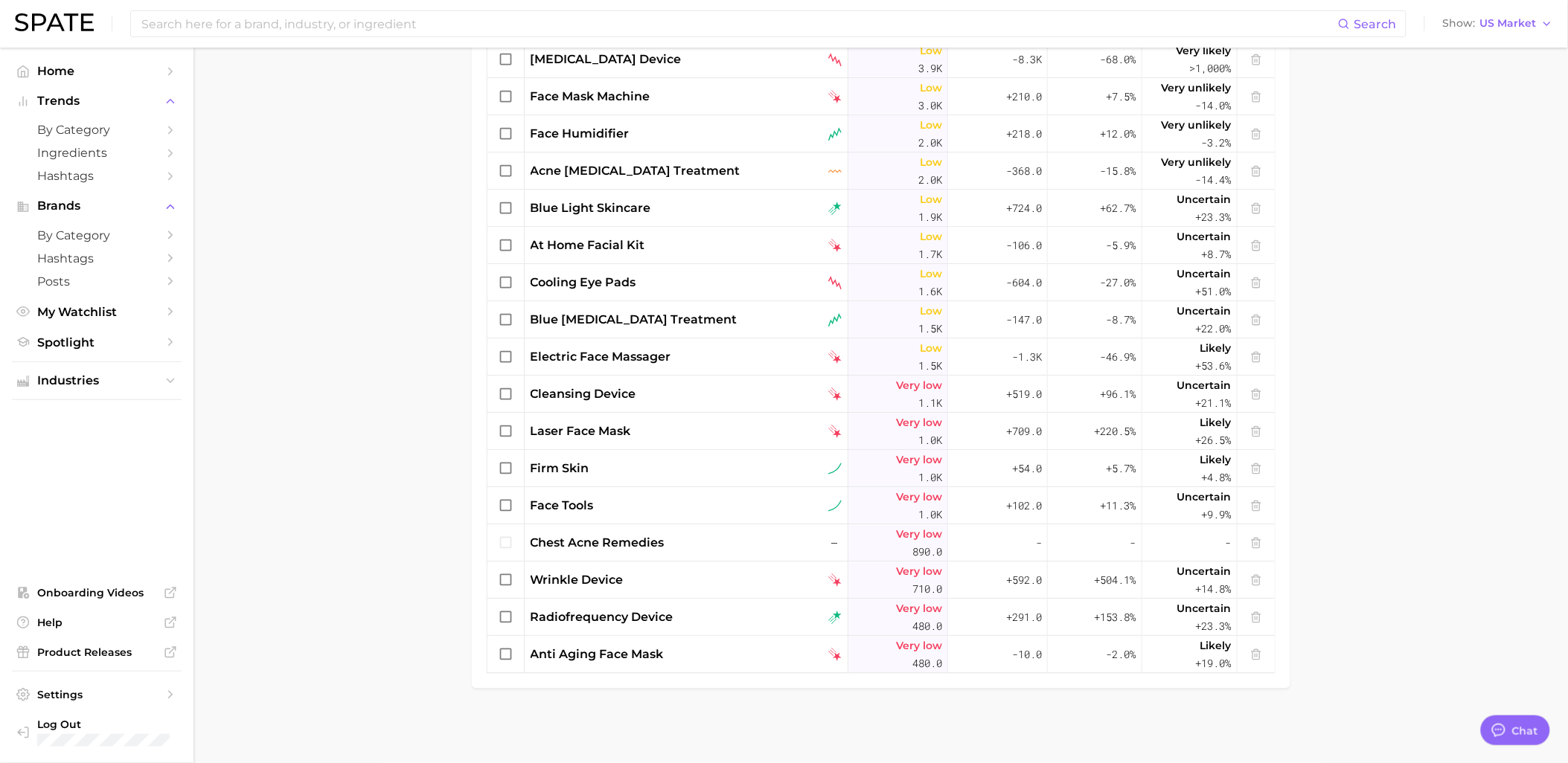
drag, startPoint x: 328, startPoint y: 339, endPoint x: 228, endPoint y: 40, distance: 315.3
click at [328, 339] on main "Skincare Device Watchlist Settings Overview Google TikTok View Combined Export …" at bounding box center [881, 48] width 1375 height 1429
type textarea "x"
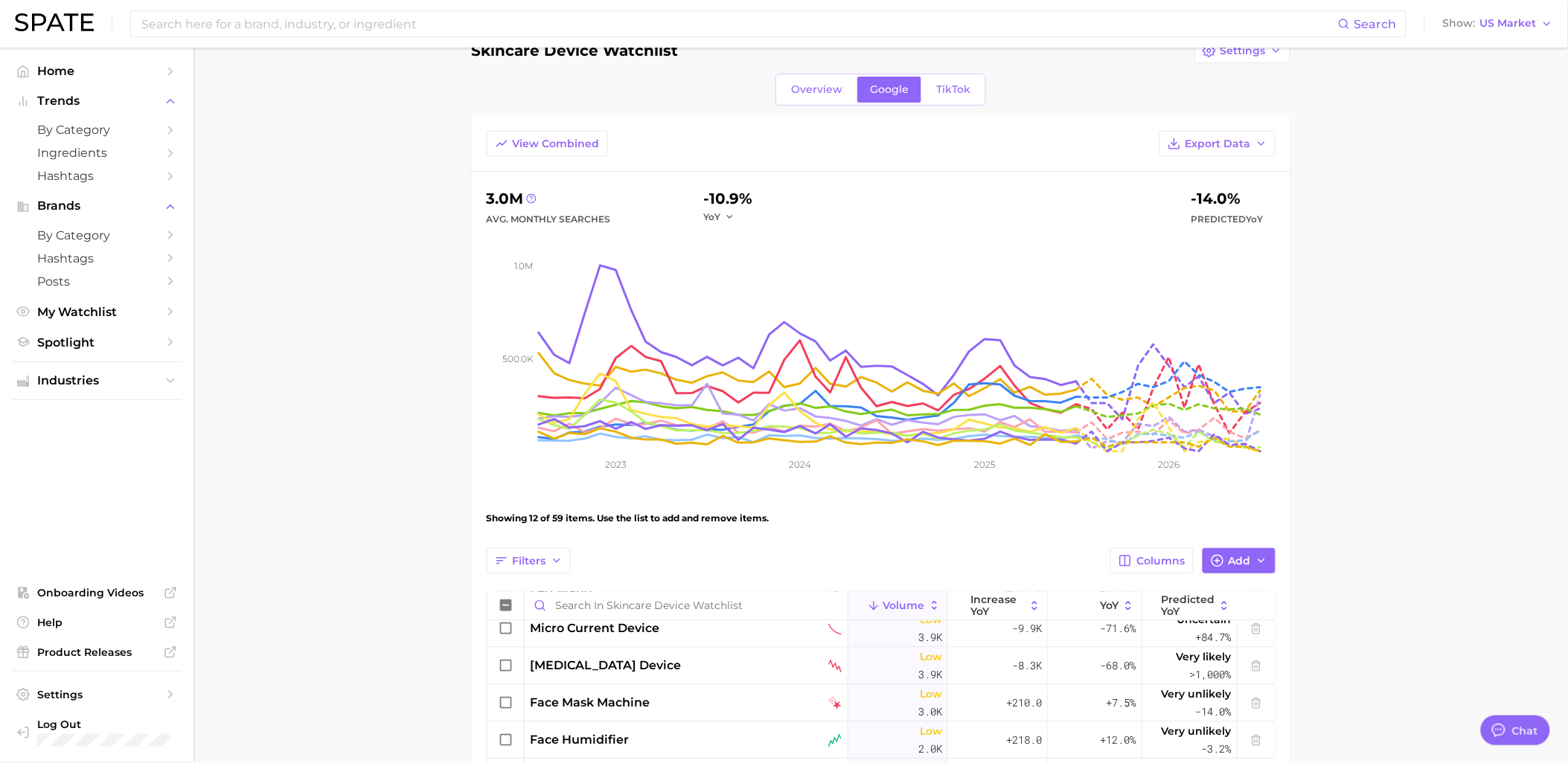
scroll to position [0, 0]
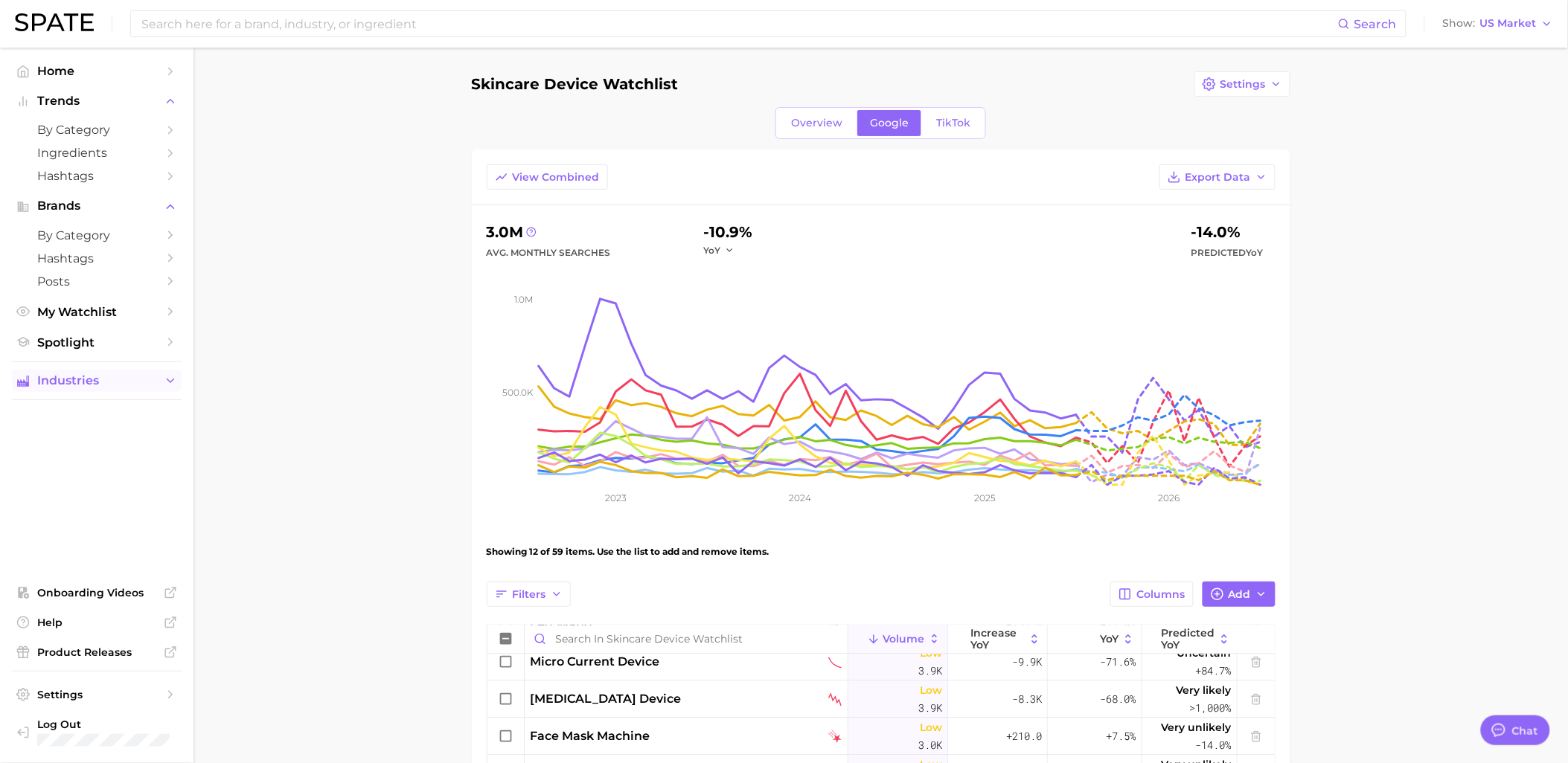
click at [167, 381] on icon "Sidebar" at bounding box center [170, 380] width 13 height 13
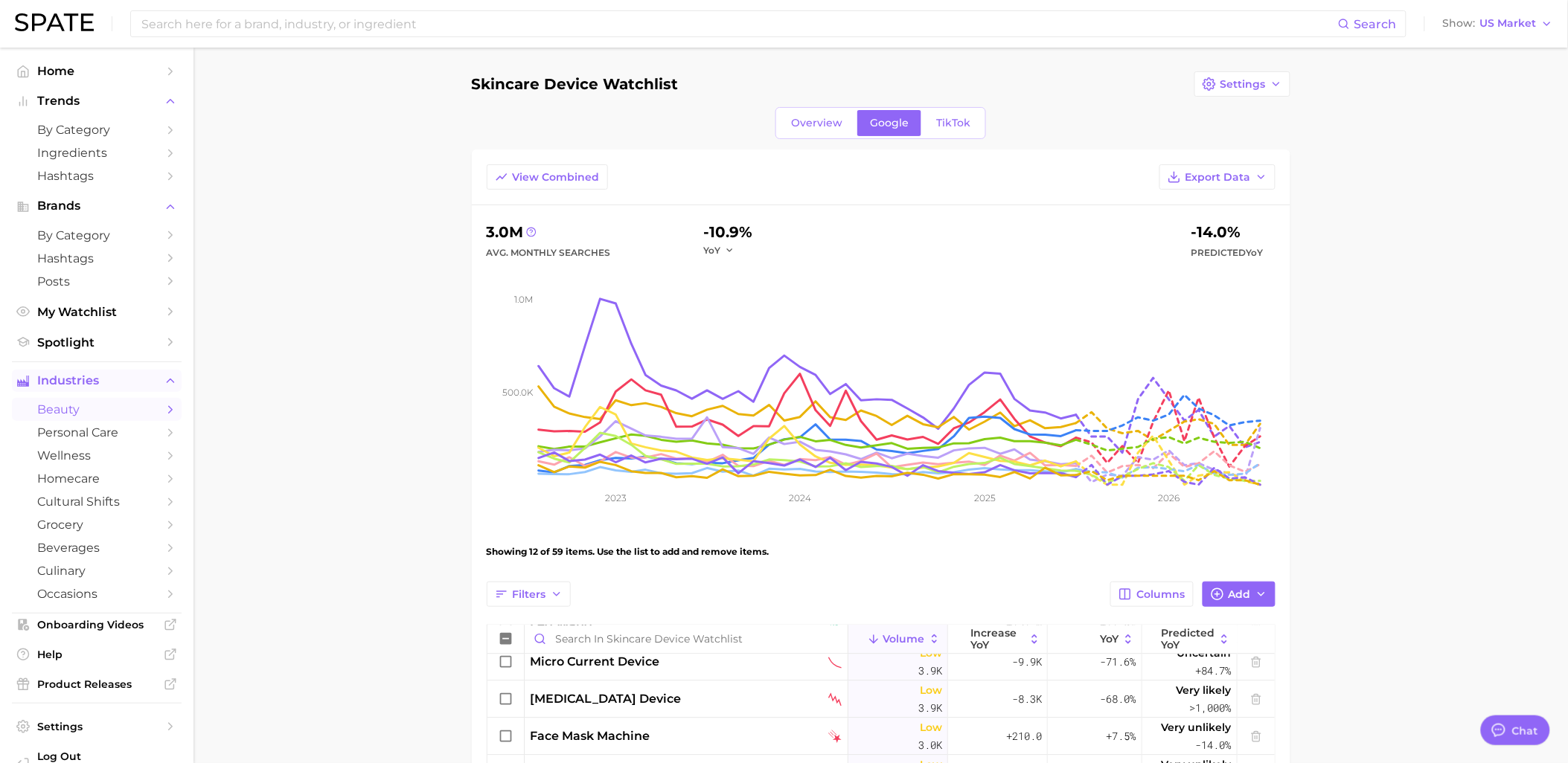
click at [115, 417] on span "beauty" at bounding box center [96, 409] width 119 height 14
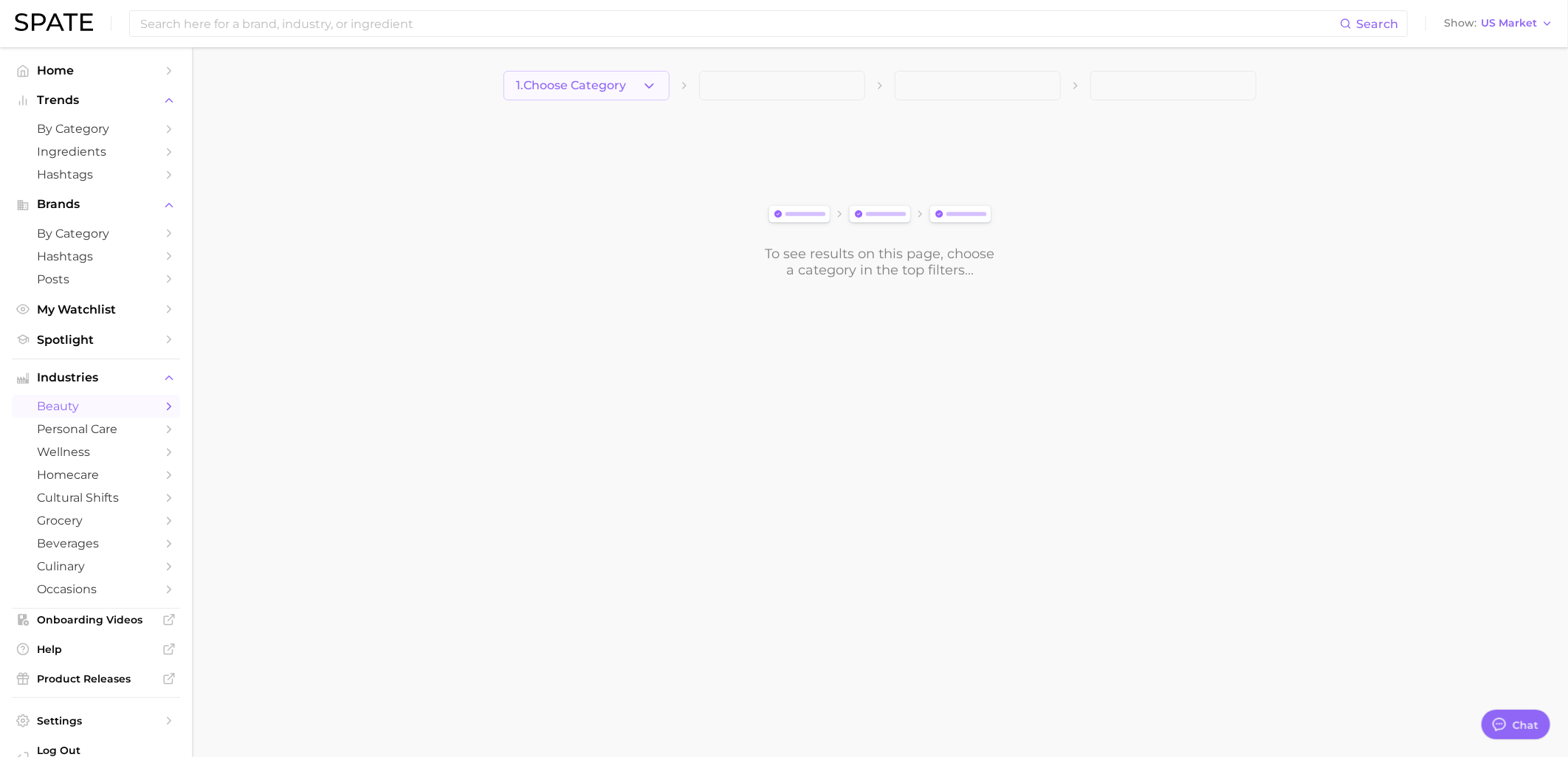
click at [639, 77] on button "1. Choose Category" at bounding box center [586, 85] width 166 height 29
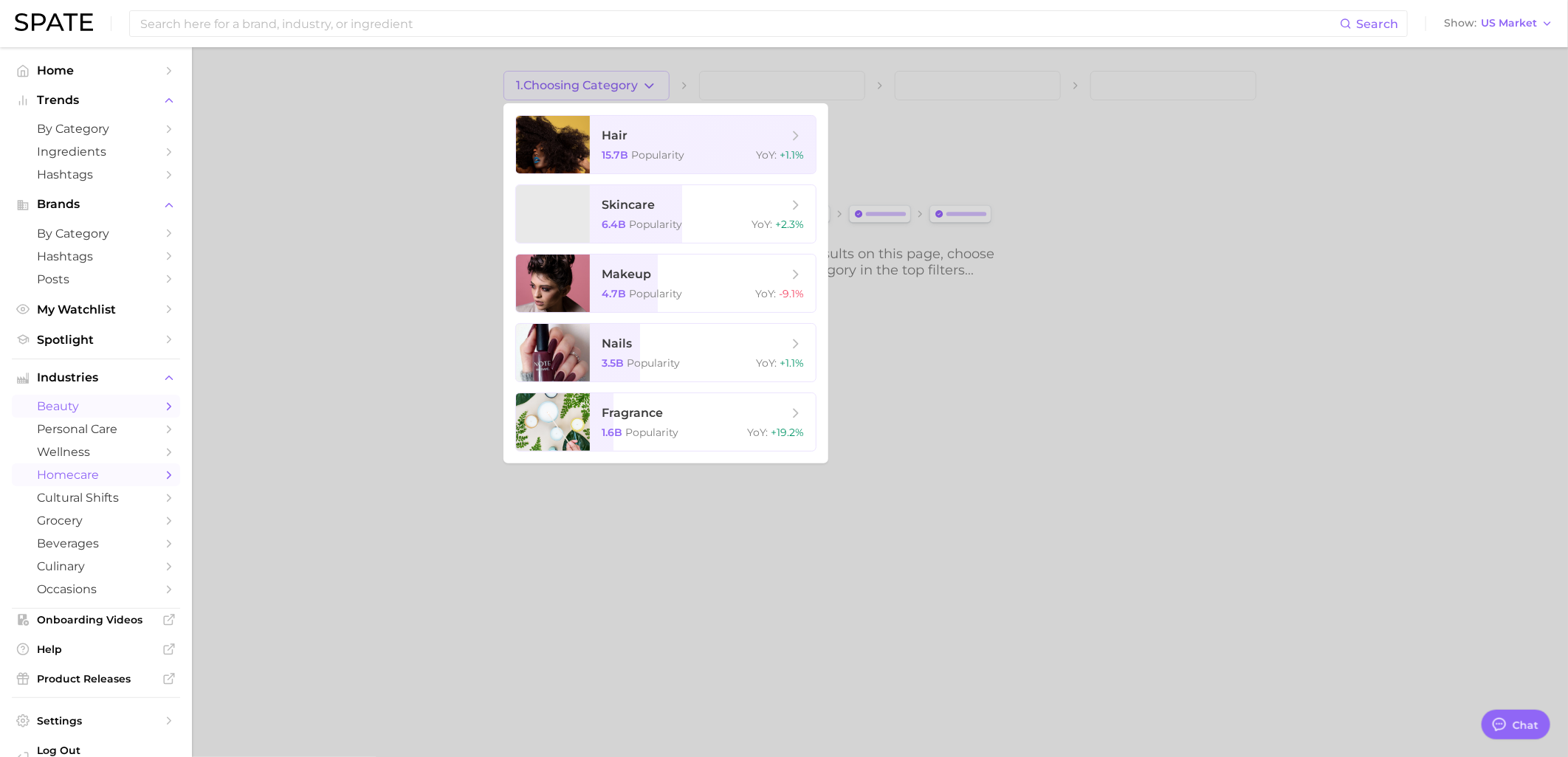
click at [115, 472] on link "homecare" at bounding box center [96, 475] width 168 height 23
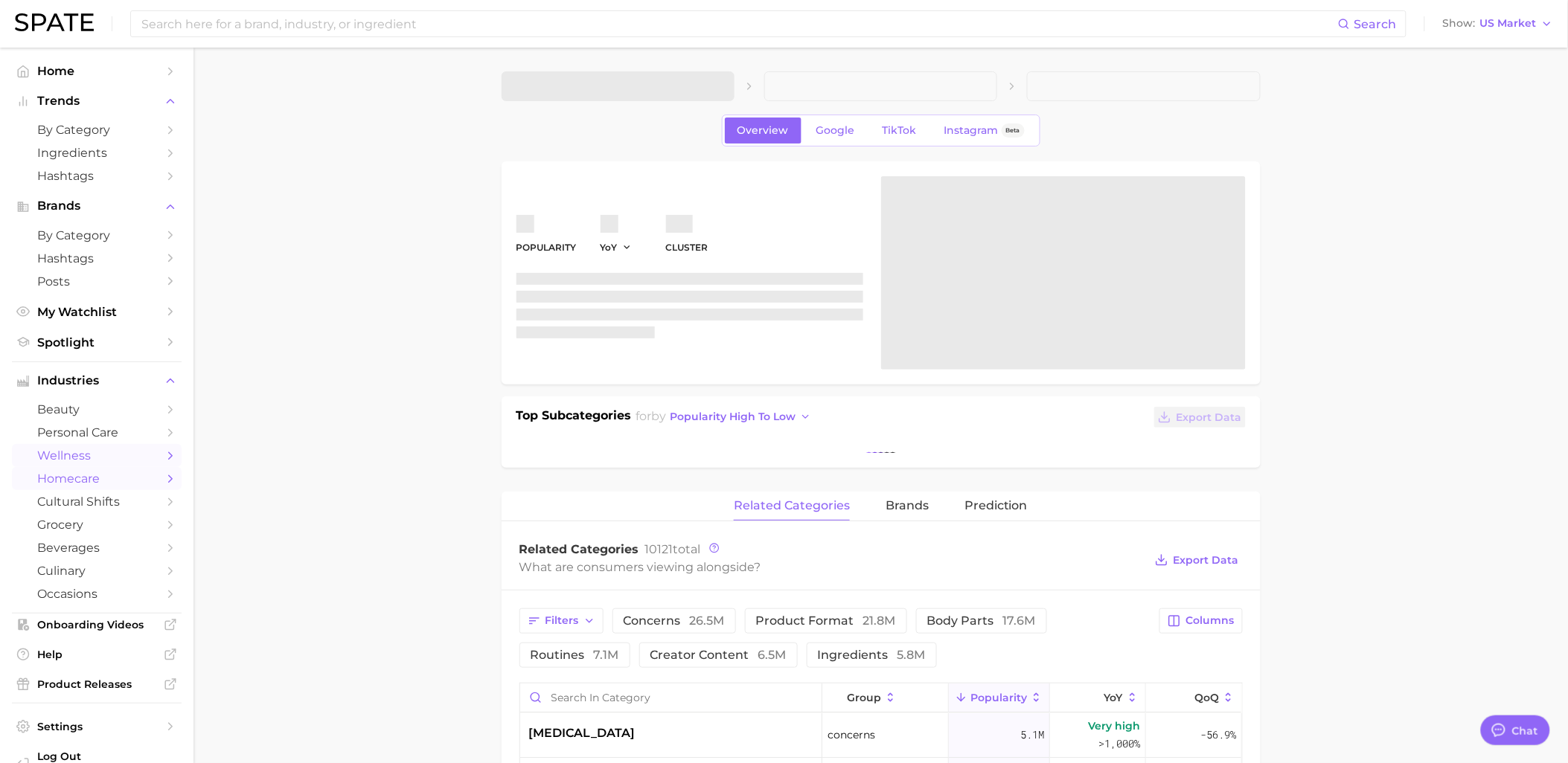
click at [117, 463] on span "wellness" at bounding box center [96, 456] width 119 height 14
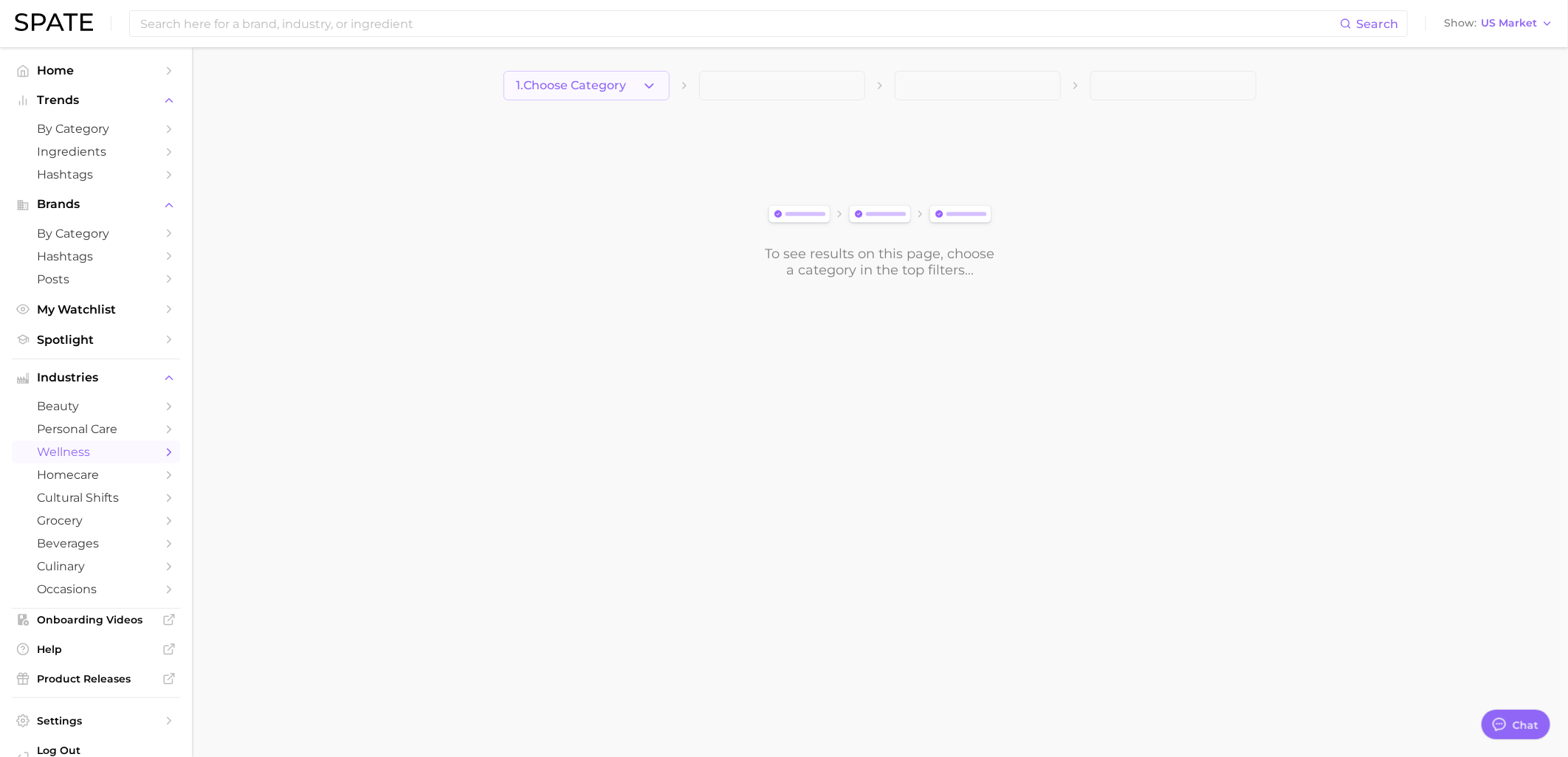
click at [629, 79] on button "1. Choose Category" at bounding box center [586, 85] width 166 height 29
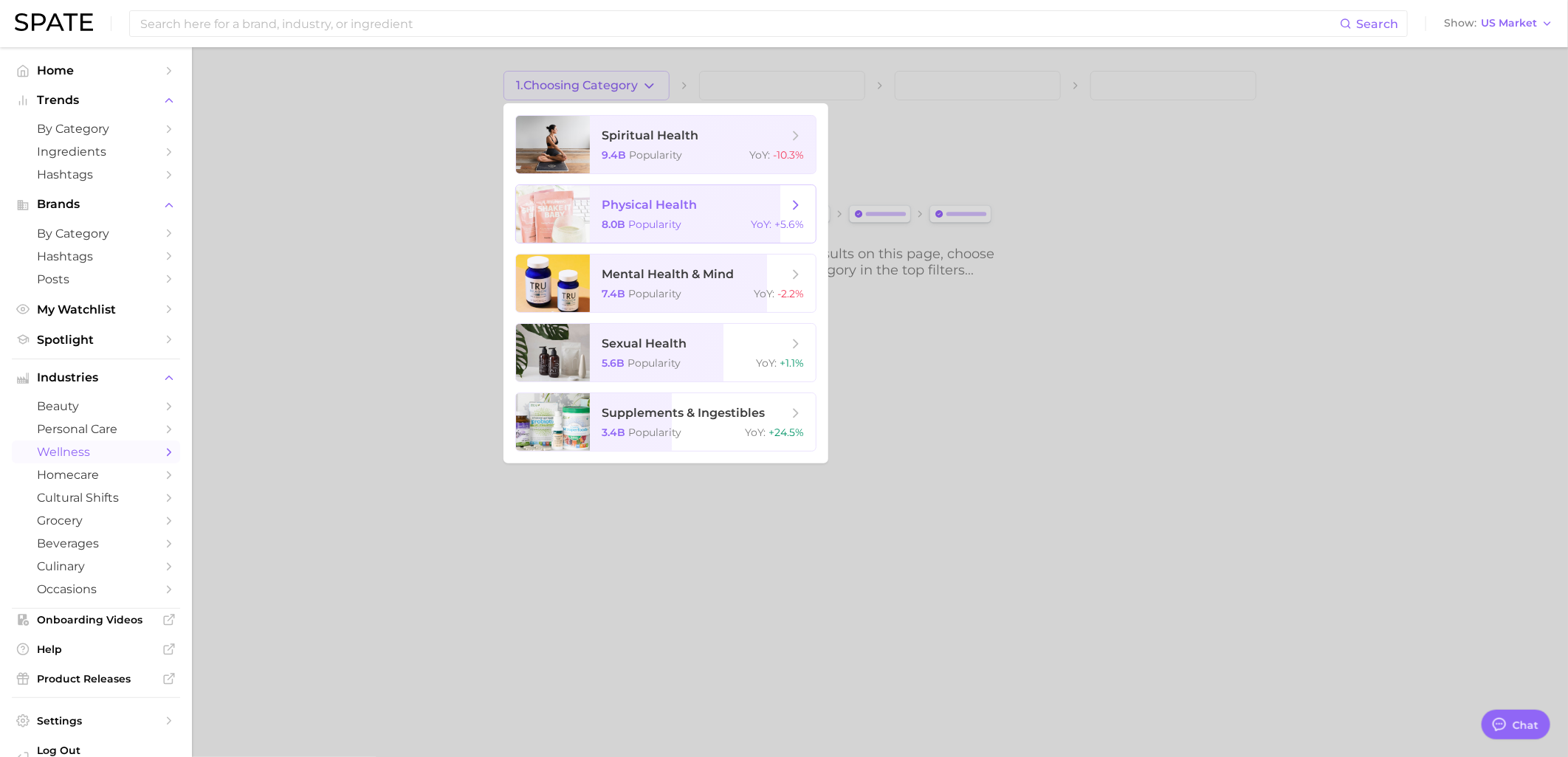
click at [680, 226] on span "Popularity" at bounding box center [654, 224] width 53 height 13
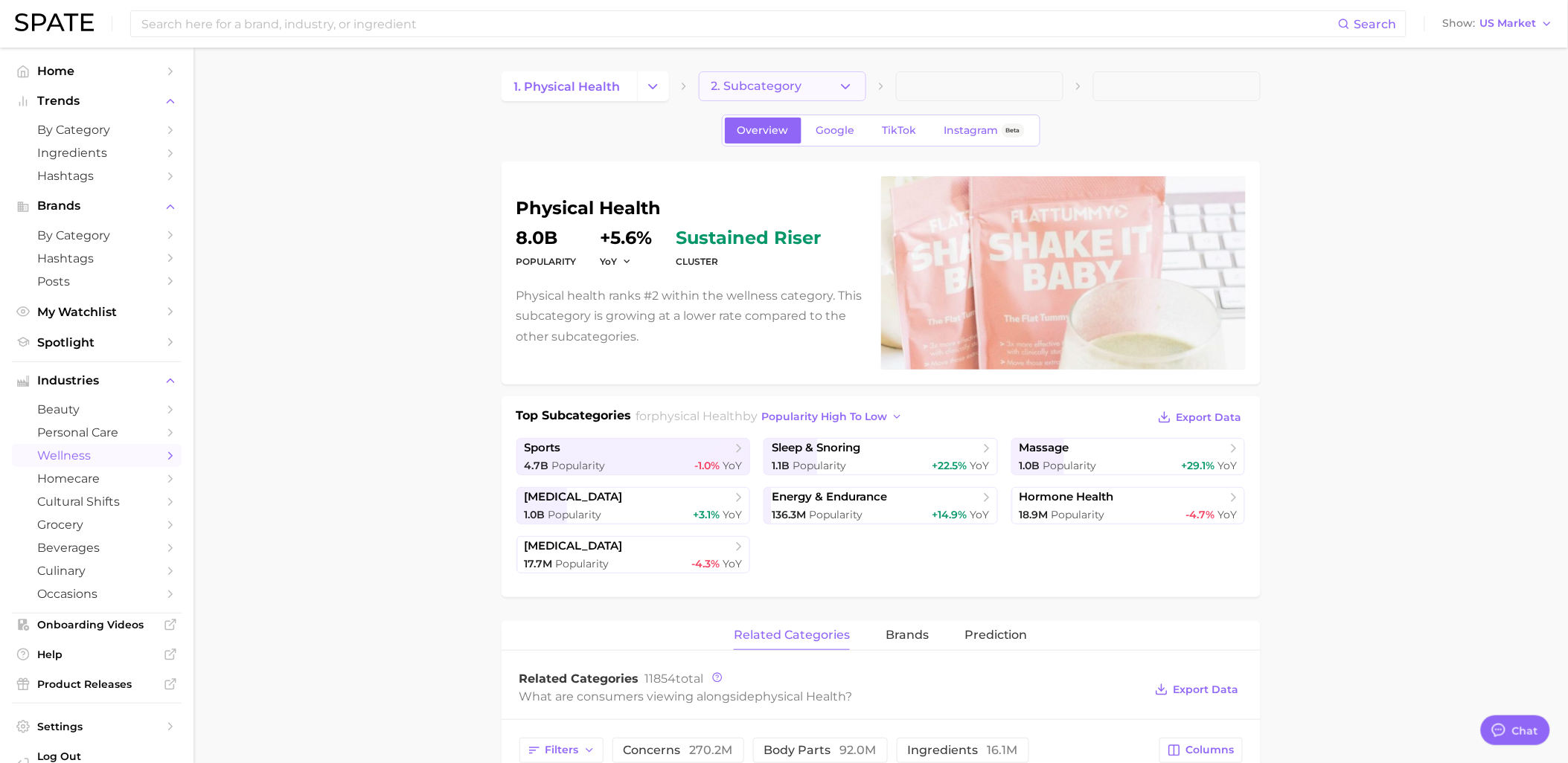
click at [770, 94] on button "2. Subcategory" at bounding box center [783, 86] width 168 height 29
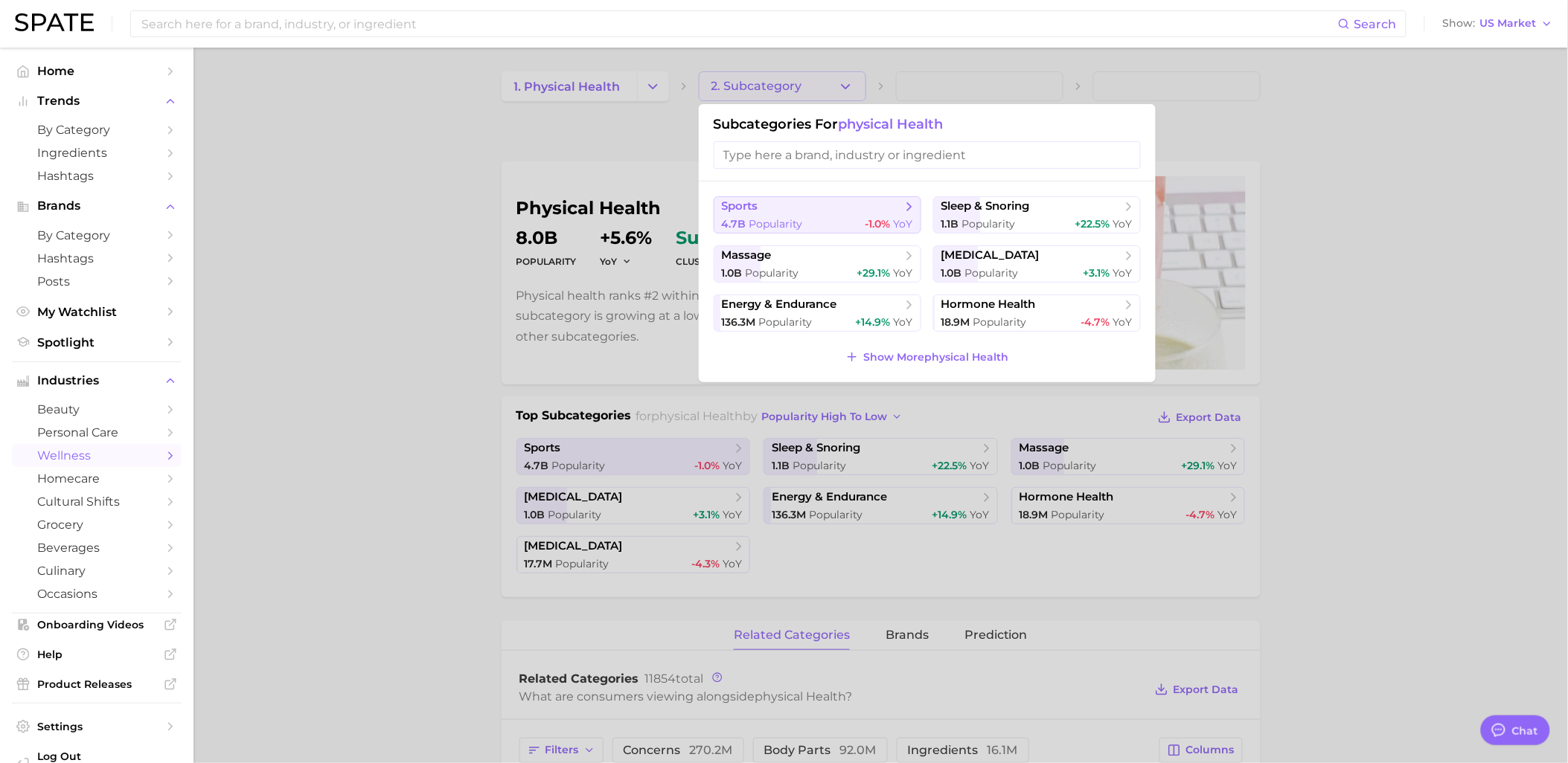
click at [896, 204] on span "sports" at bounding box center [812, 206] width 181 height 15
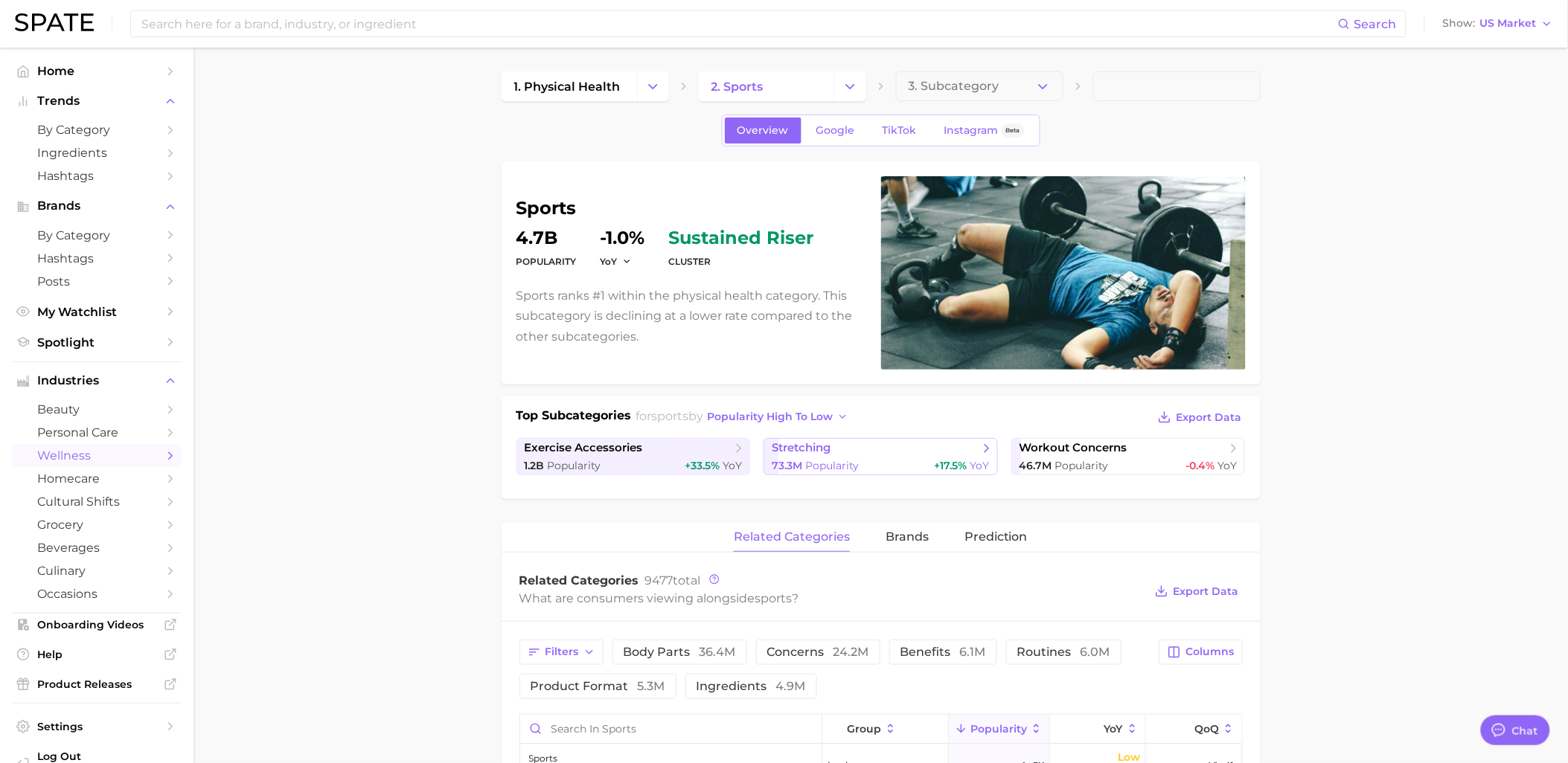
click at [878, 463] on div "73.3m Popularity +17.5% YoY" at bounding box center [881, 466] width 218 height 14
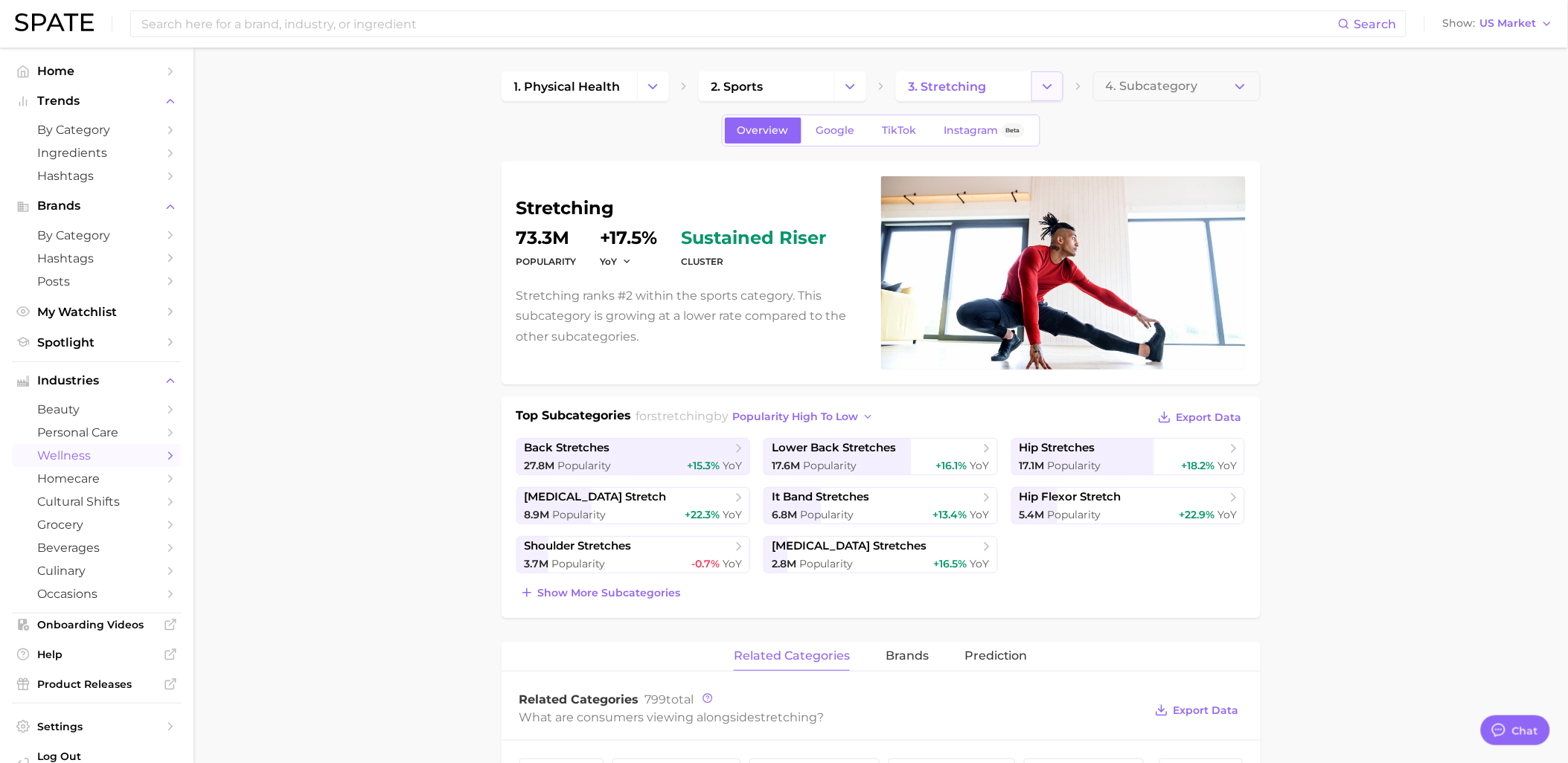
click at [1048, 92] on icon "Change Category" at bounding box center [1047, 87] width 16 height 16
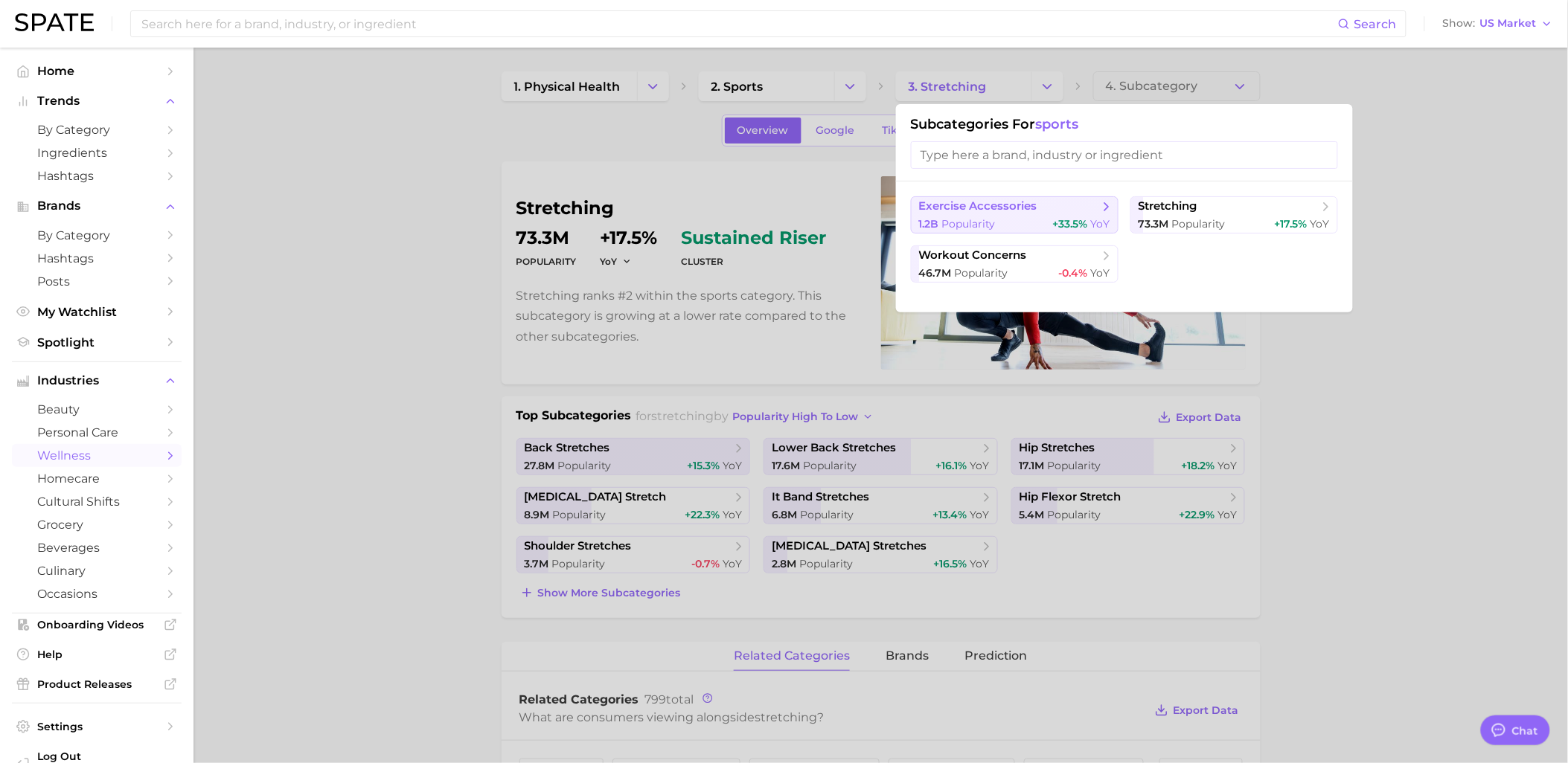
click at [1040, 204] on span "exercise accessories" at bounding box center [1009, 206] width 181 height 15
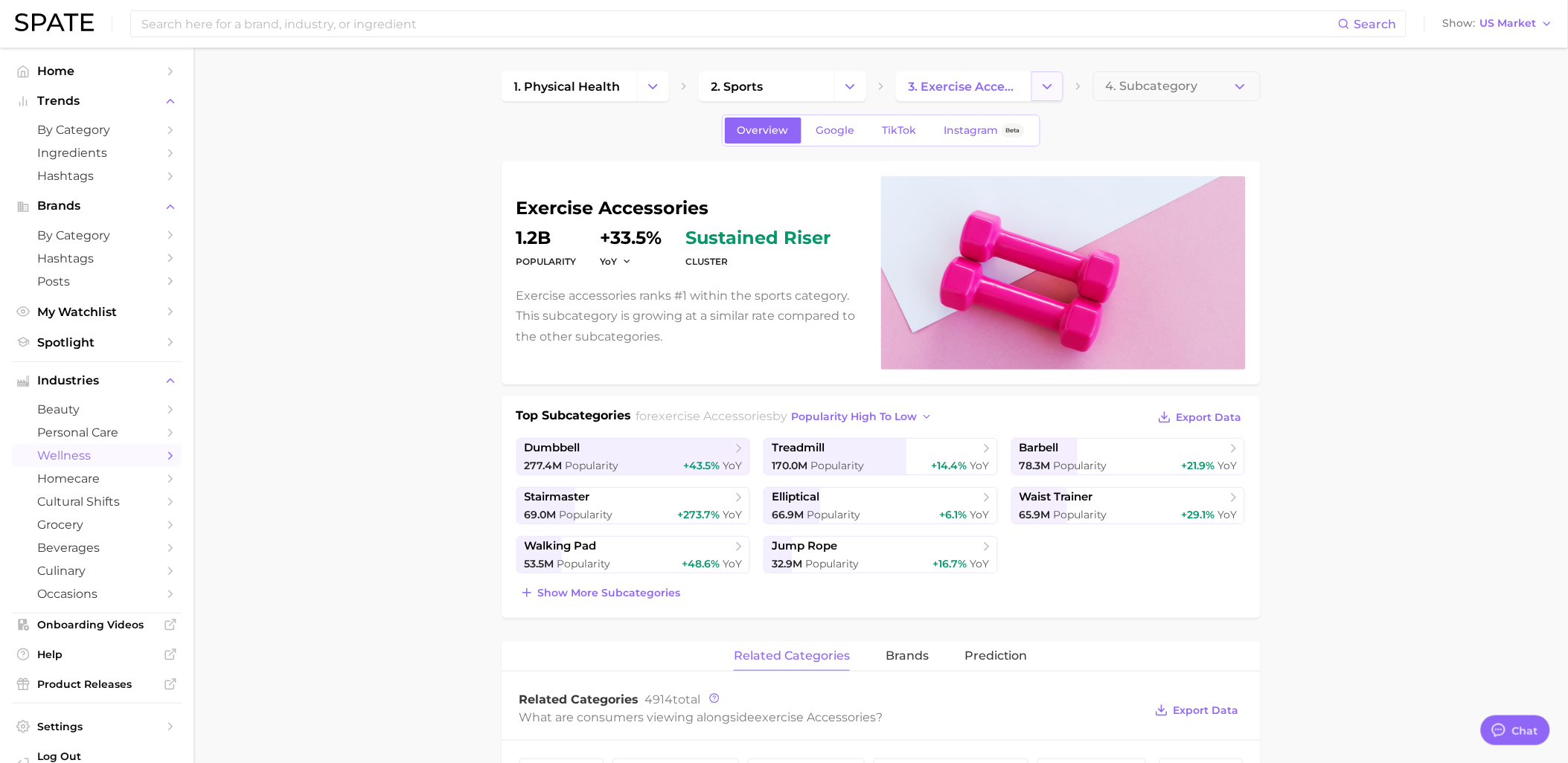
click at [1044, 82] on icon "Change Category" at bounding box center [1047, 87] width 16 height 16
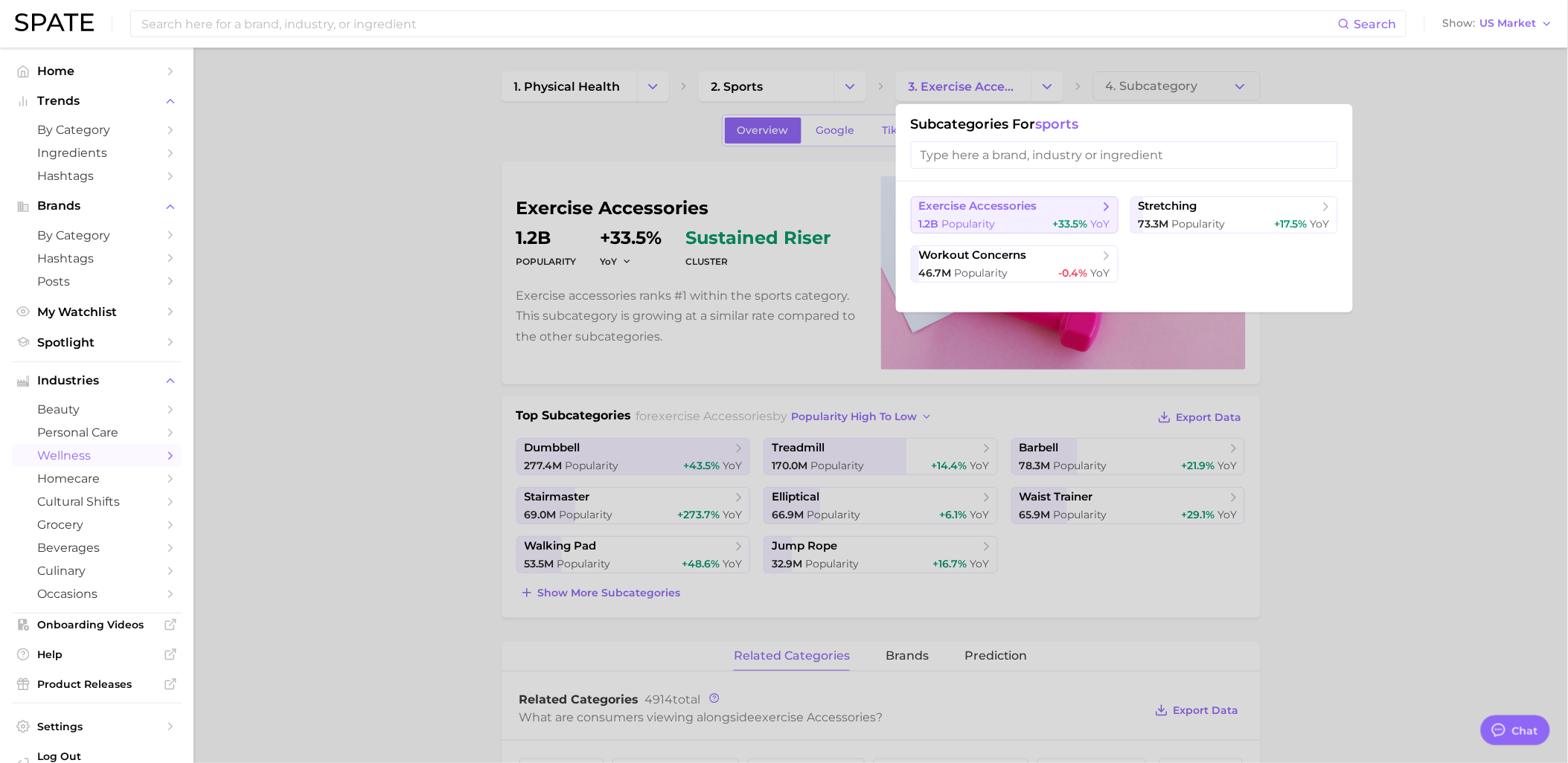
click at [1106, 214] on button "exercise accessories 1.2b Popularity +33.5% YoY" at bounding box center [1014, 215] width 207 height 37
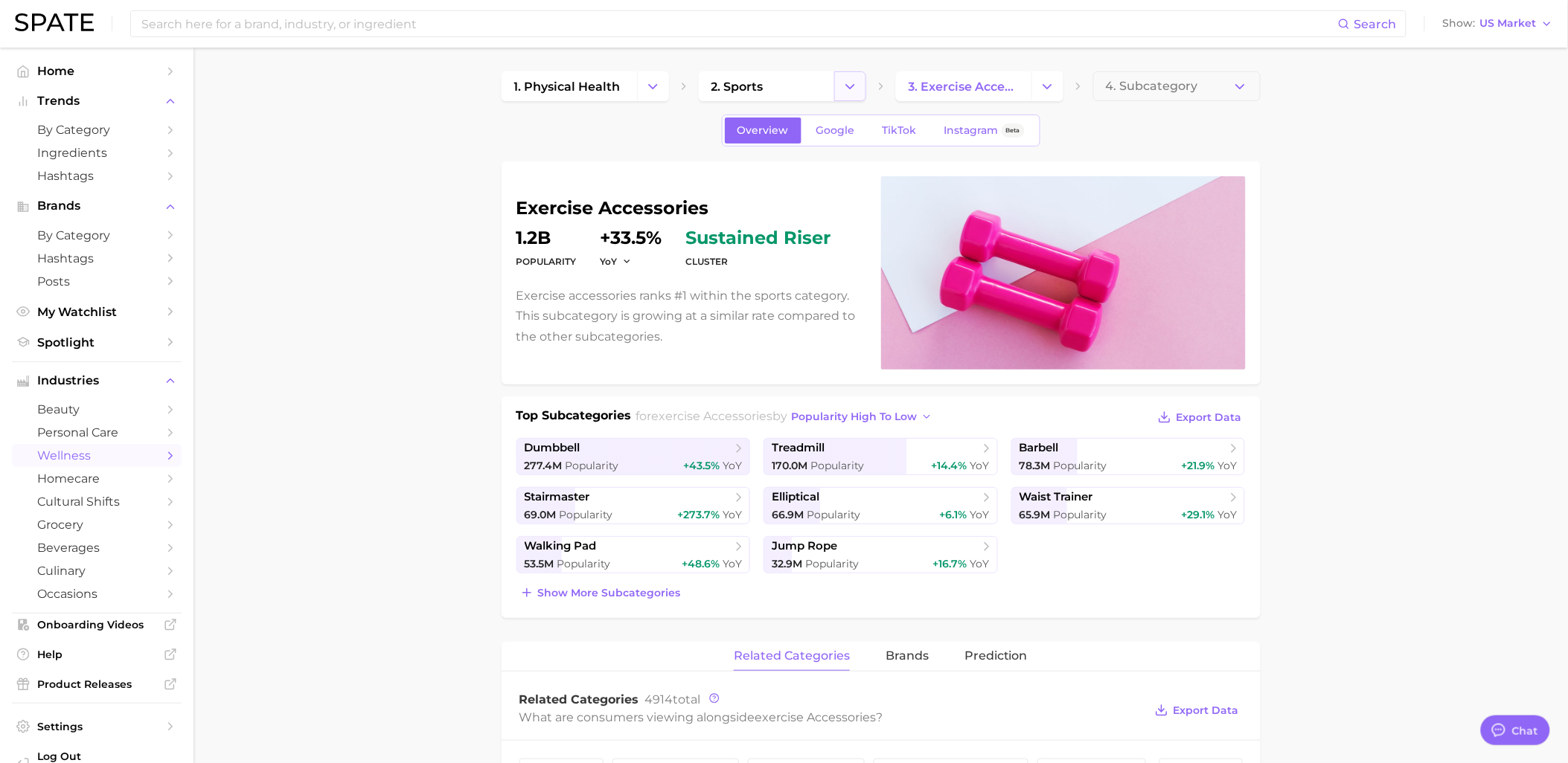
click at [851, 93] on icon "Change Category" at bounding box center [850, 87] width 16 height 16
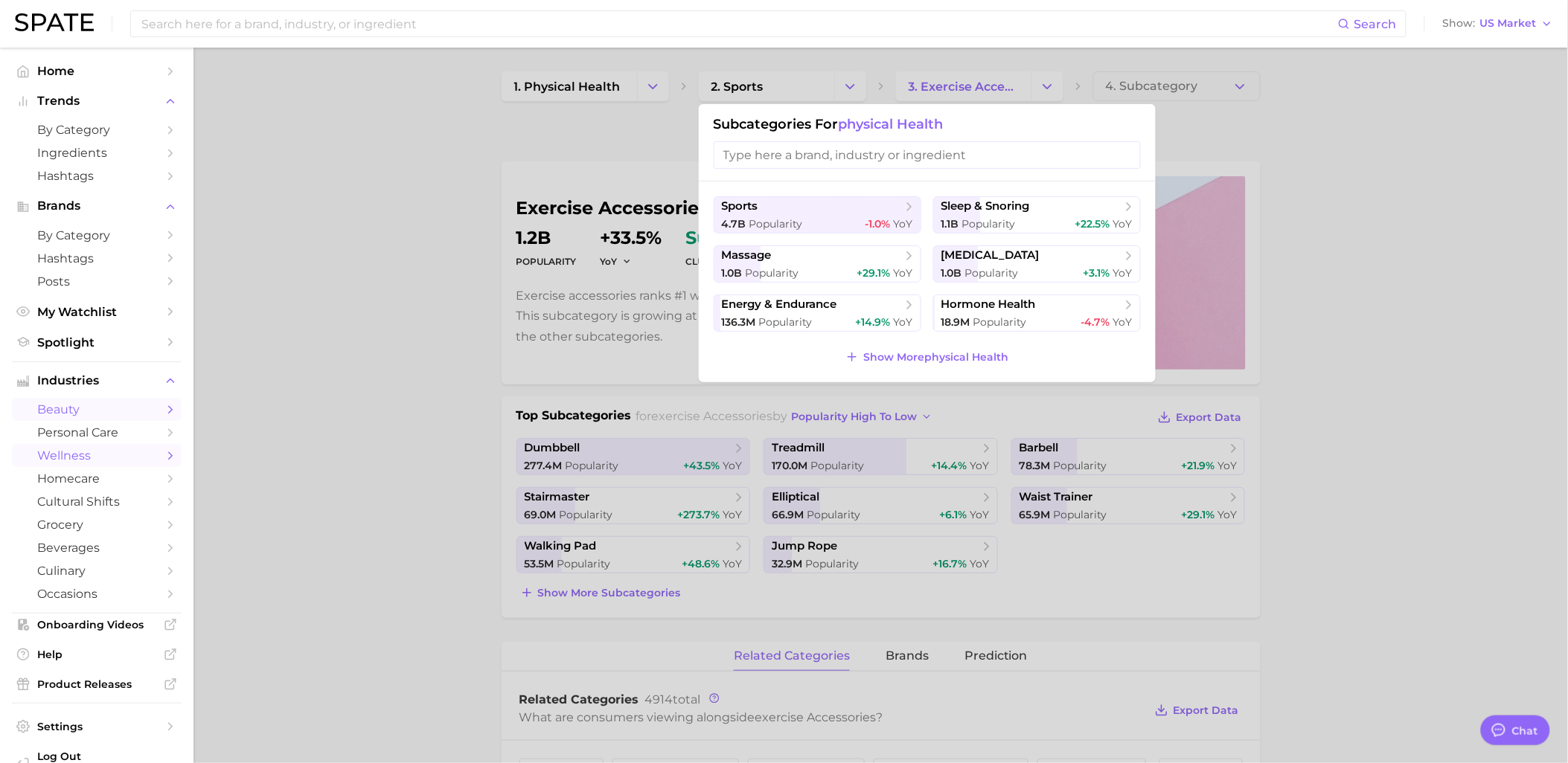
click at [68, 421] on link "beauty" at bounding box center [96, 410] width 169 height 23
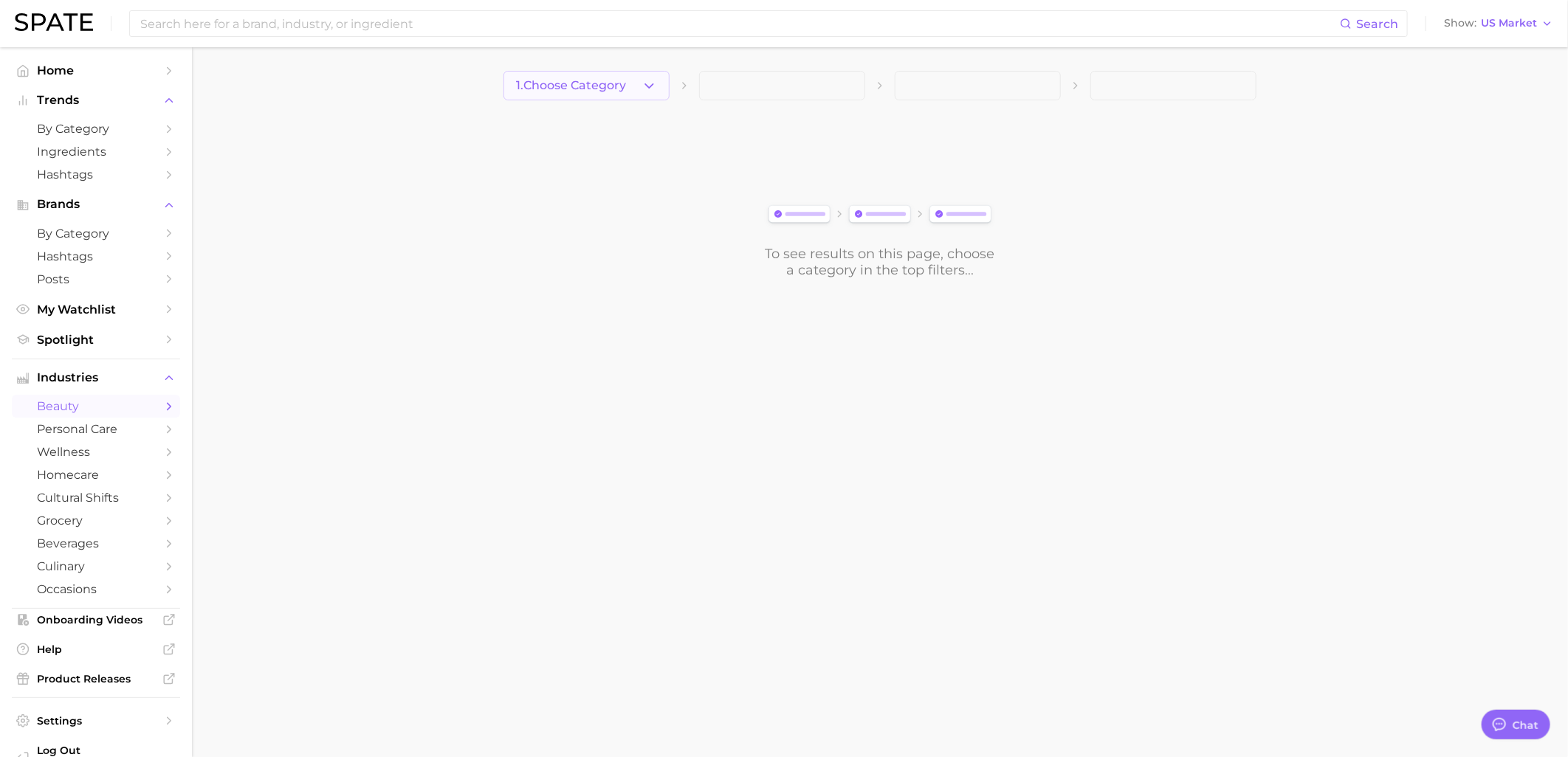
click at [653, 72] on button "1. Choose Category" at bounding box center [586, 85] width 166 height 29
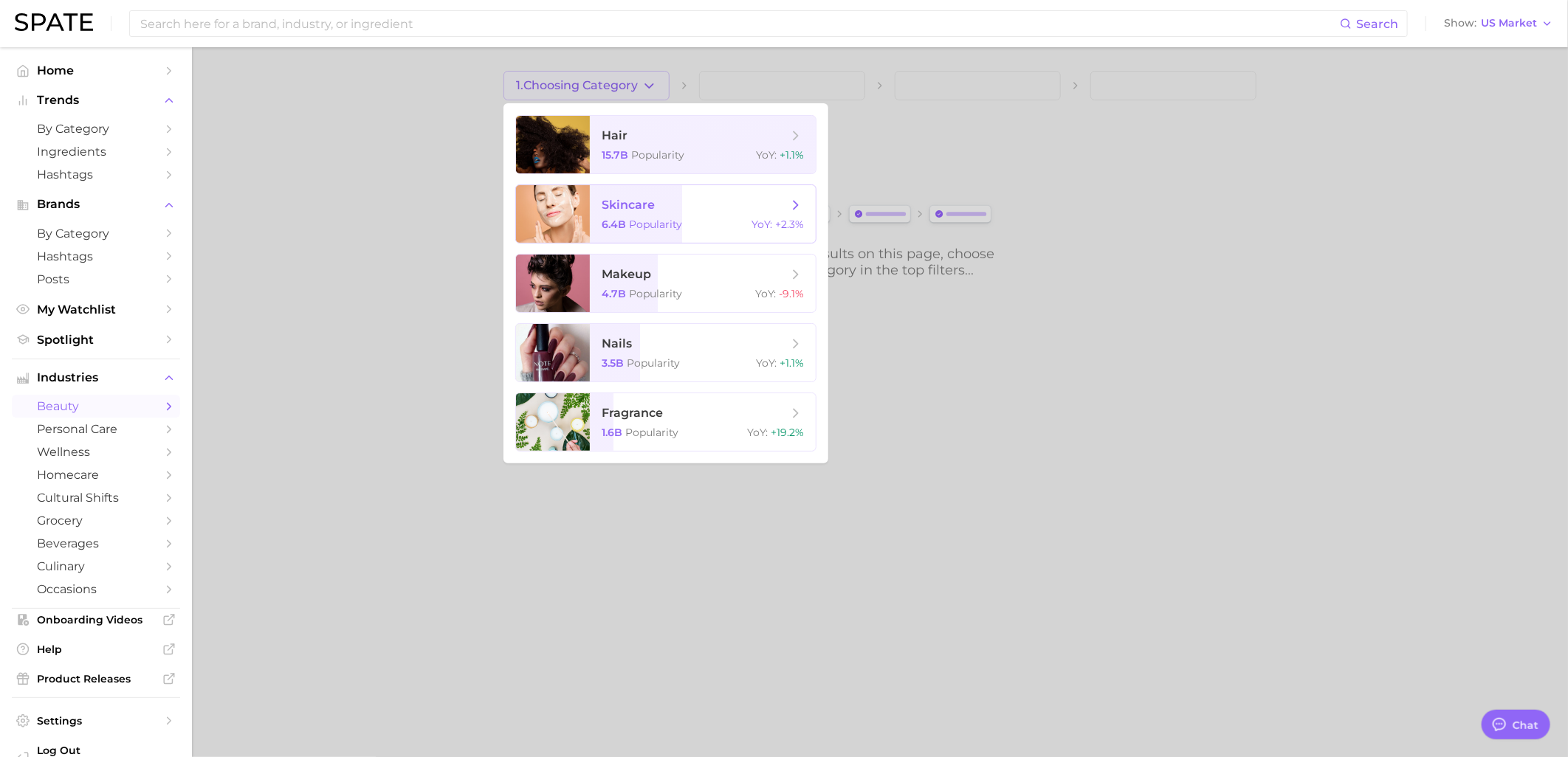
click at [687, 218] on div "6.4b Popularity YoY : +2.3%" at bounding box center [703, 224] width 203 height 13
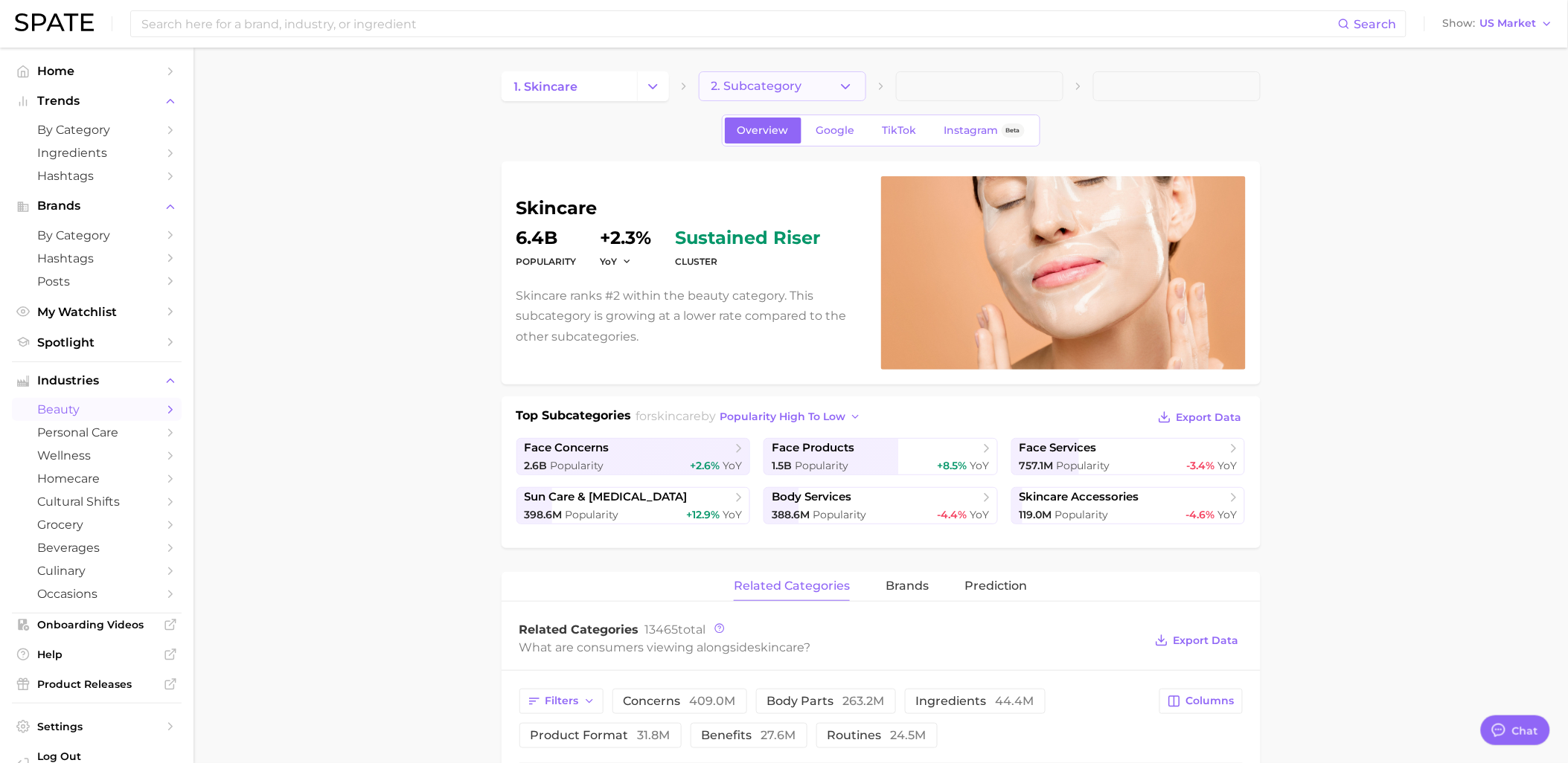
click at [817, 85] on button "2. Subcategory" at bounding box center [783, 86] width 168 height 29
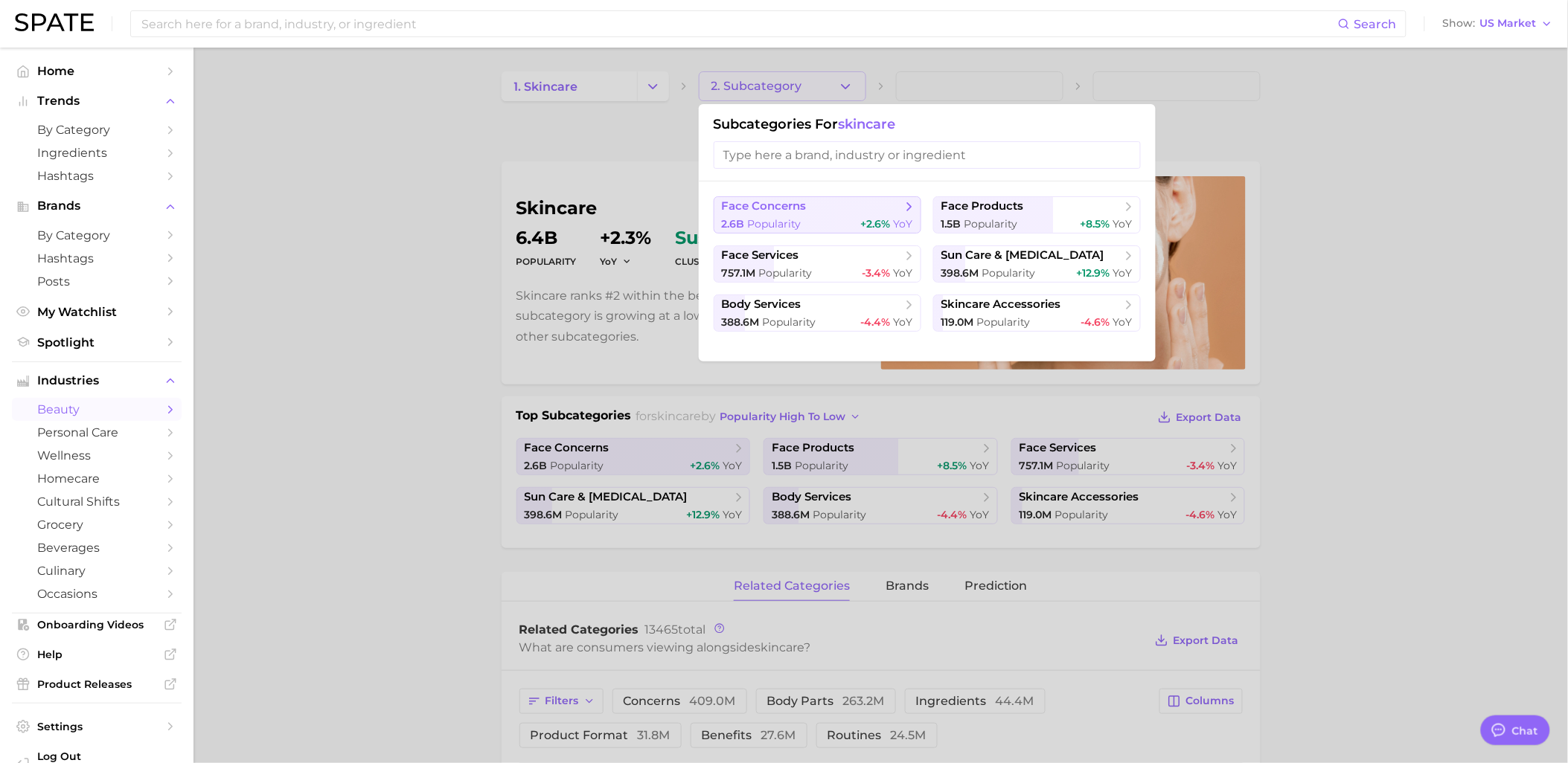
click at [860, 223] on div "2.6b Popularity +2.6% YoY" at bounding box center [817, 224] width 191 height 14
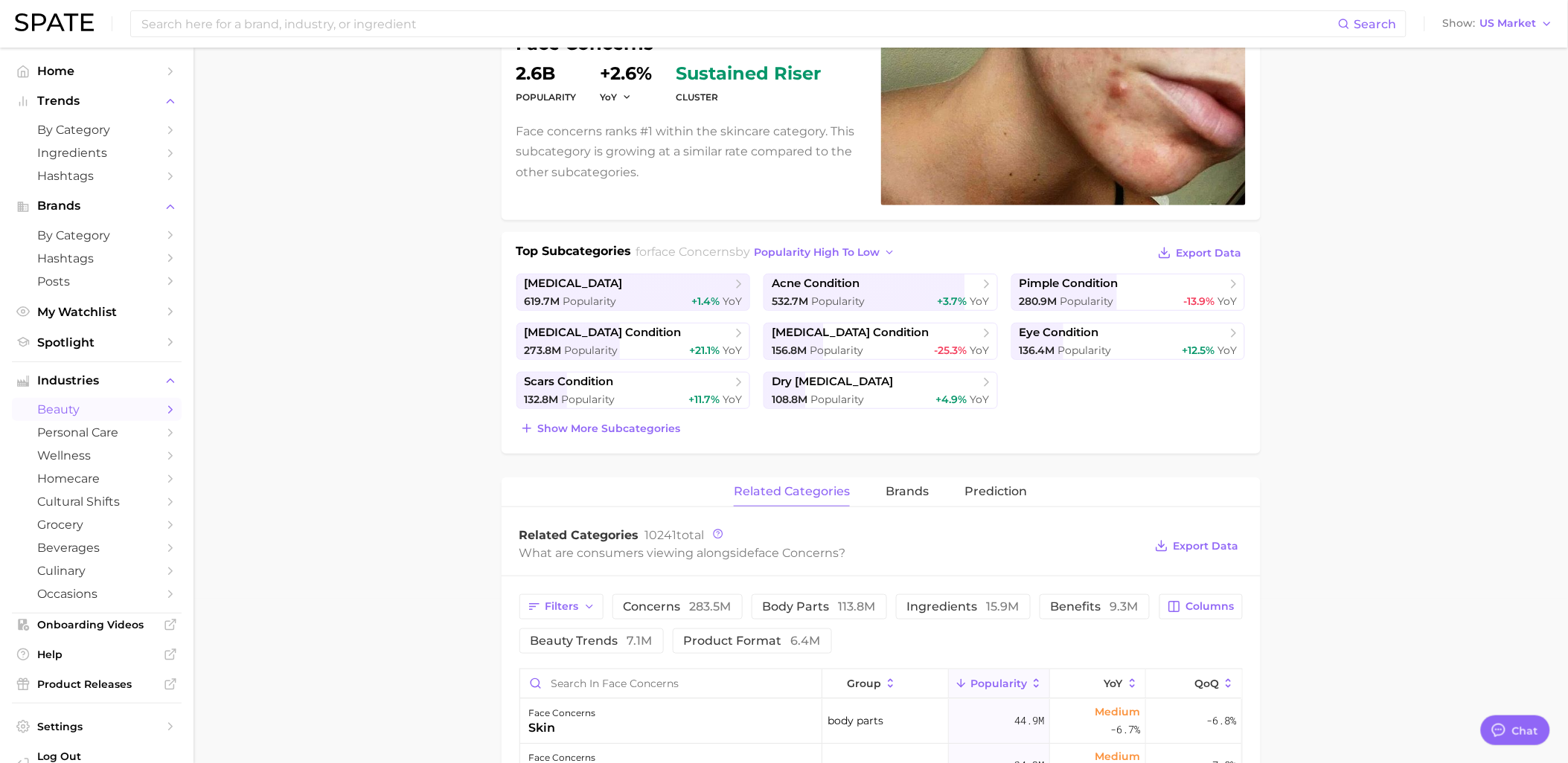
scroll to position [165, 0]
click at [1089, 350] on span "Popularity" at bounding box center [1084, 349] width 54 height 13
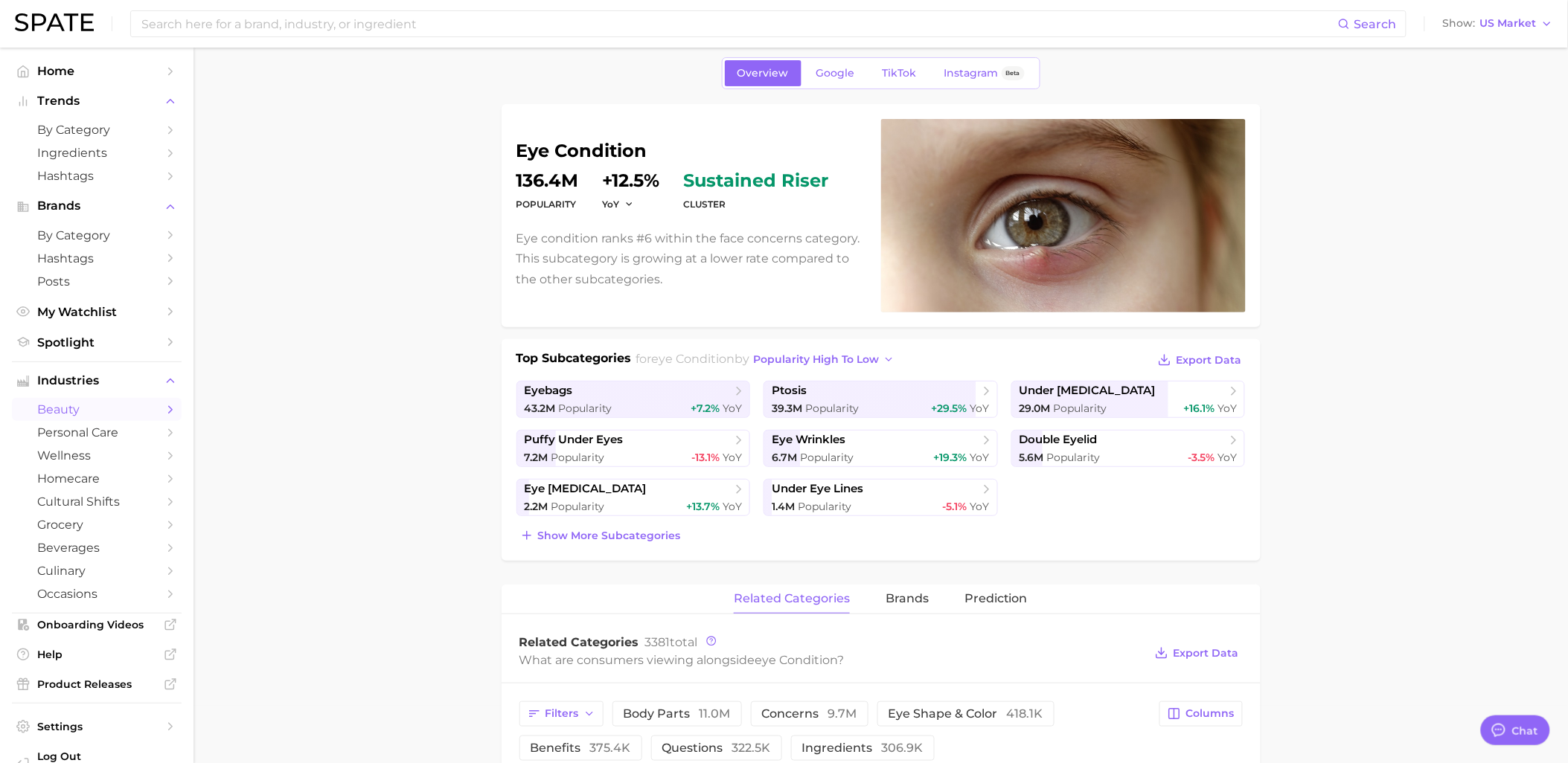
scroll to position [82, 0]
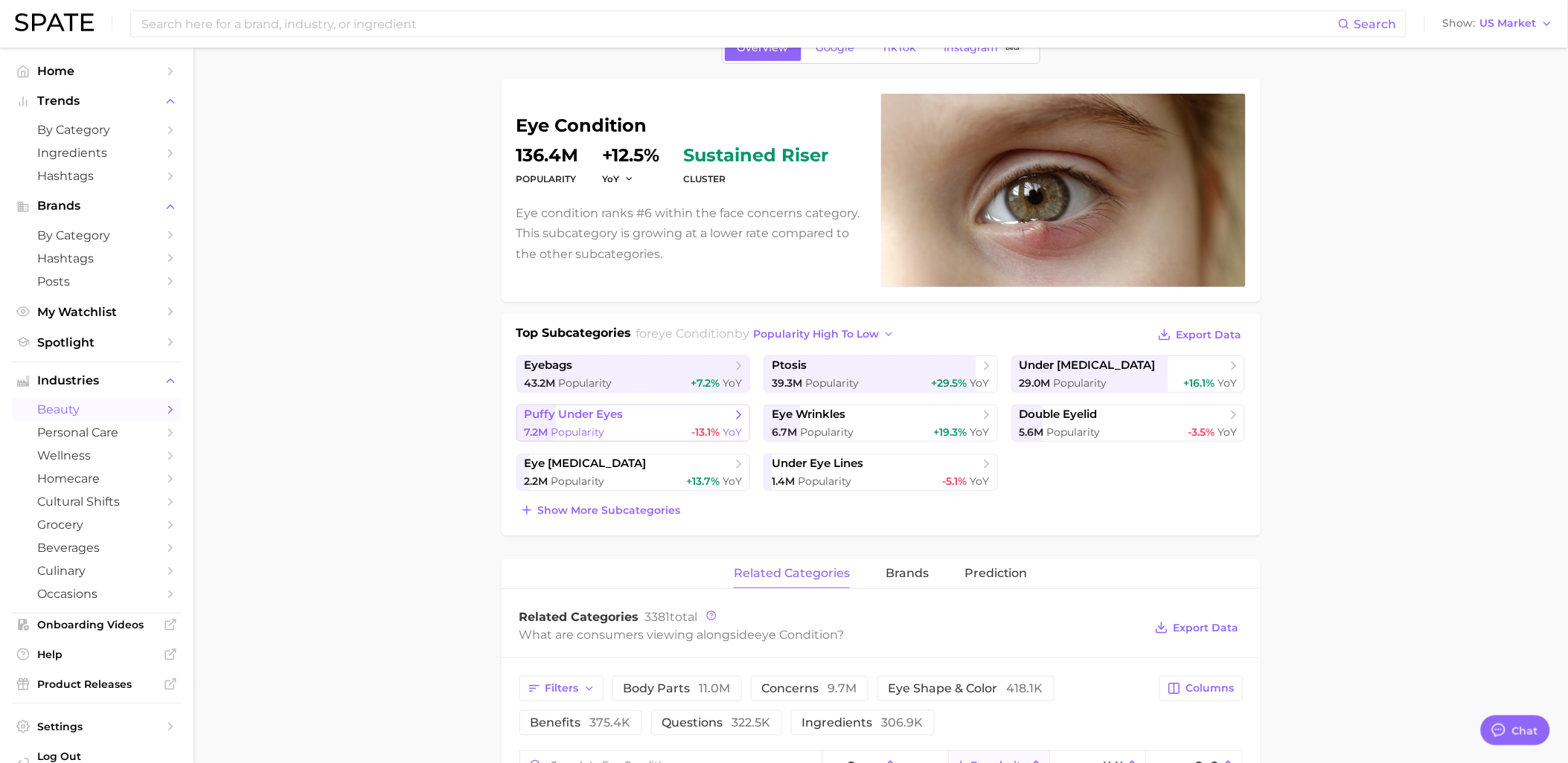
click at [669, 432] on div "7.2m Popularity -13.1% YoY" at bounding box center [633, 432] width 218 height 14
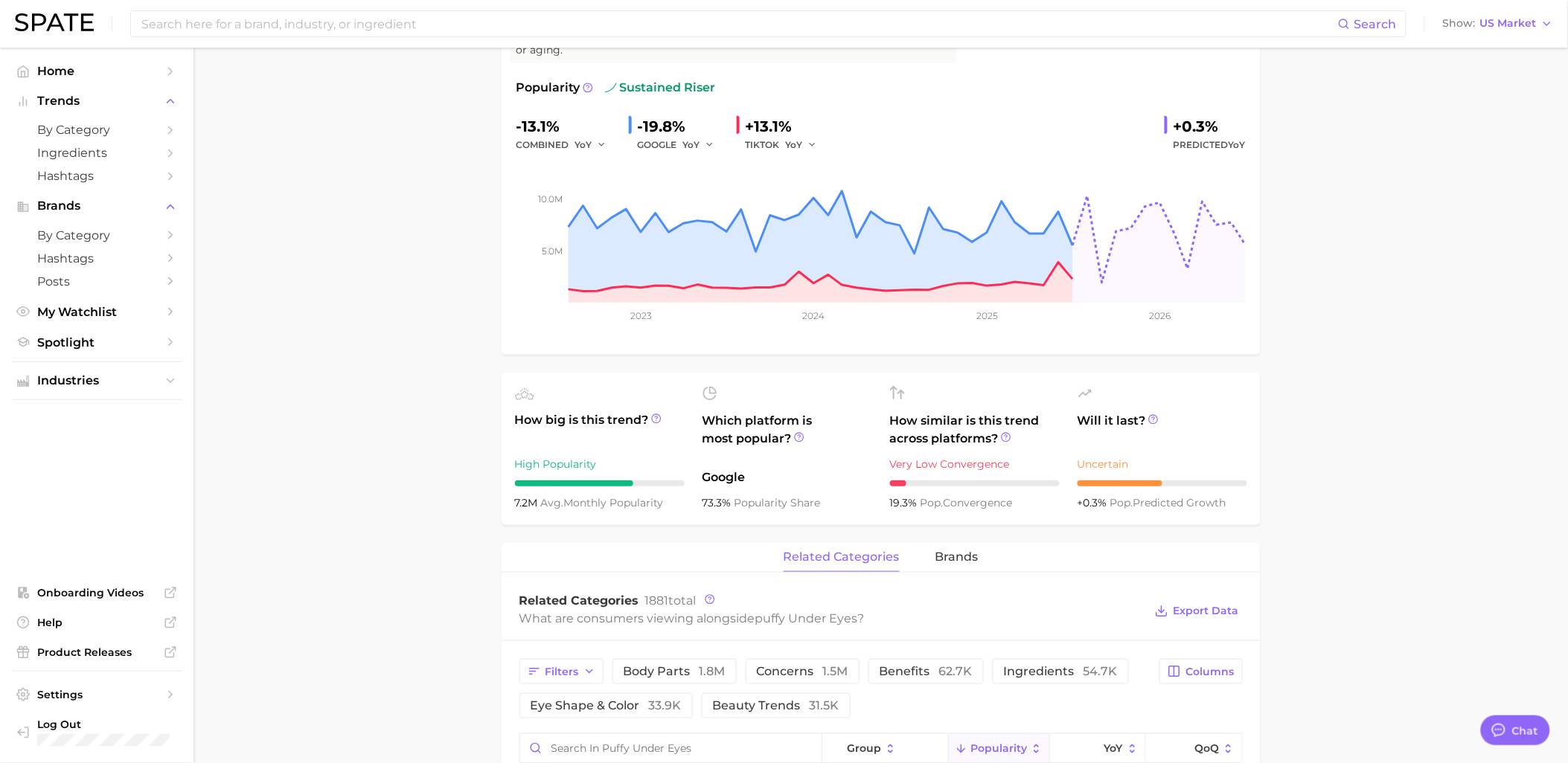
scroll to position [248, 0]
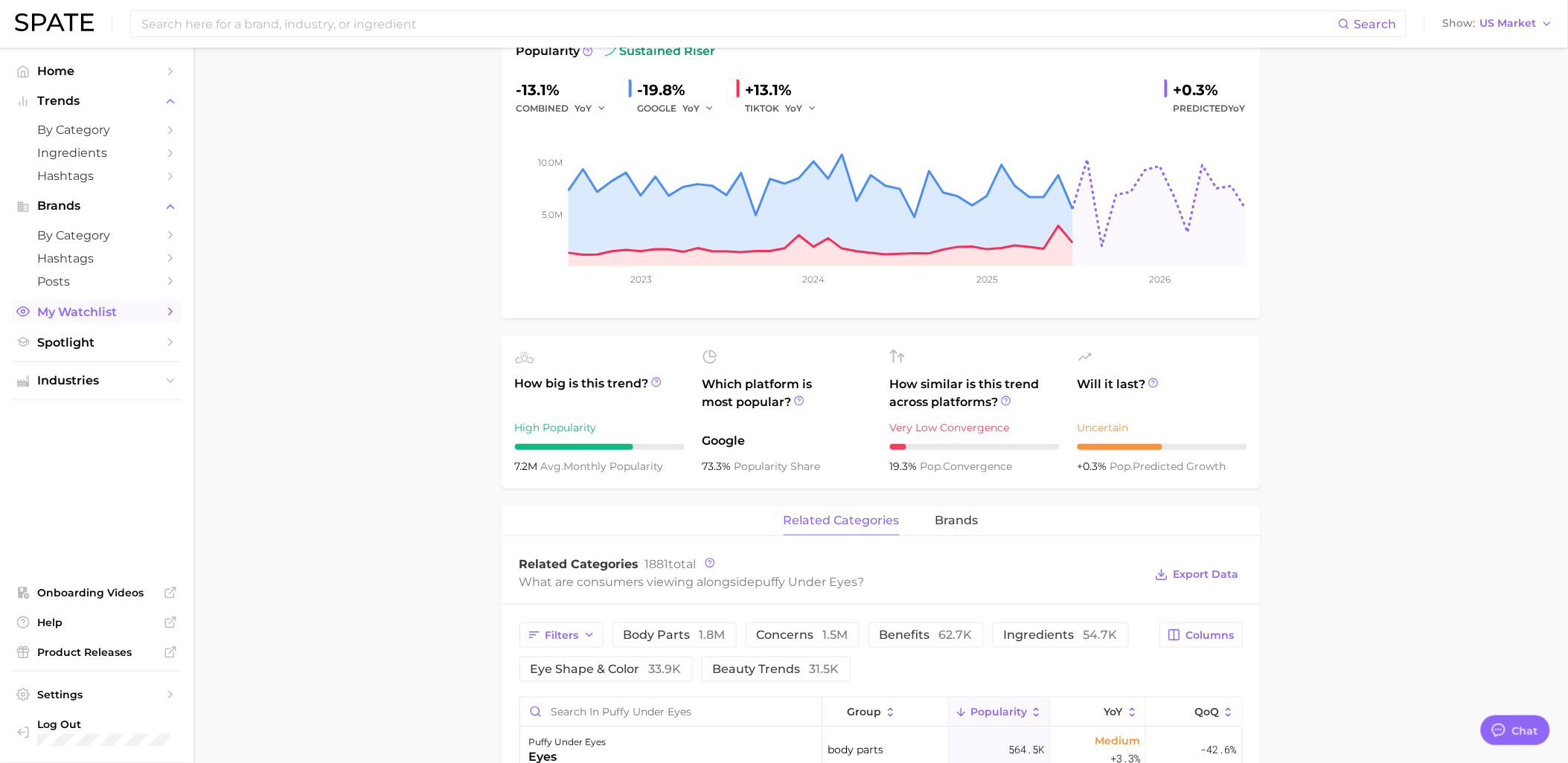
click at [91, 324] on link "My Watchlist" at bounding box center [96, 312] width 169 height 23
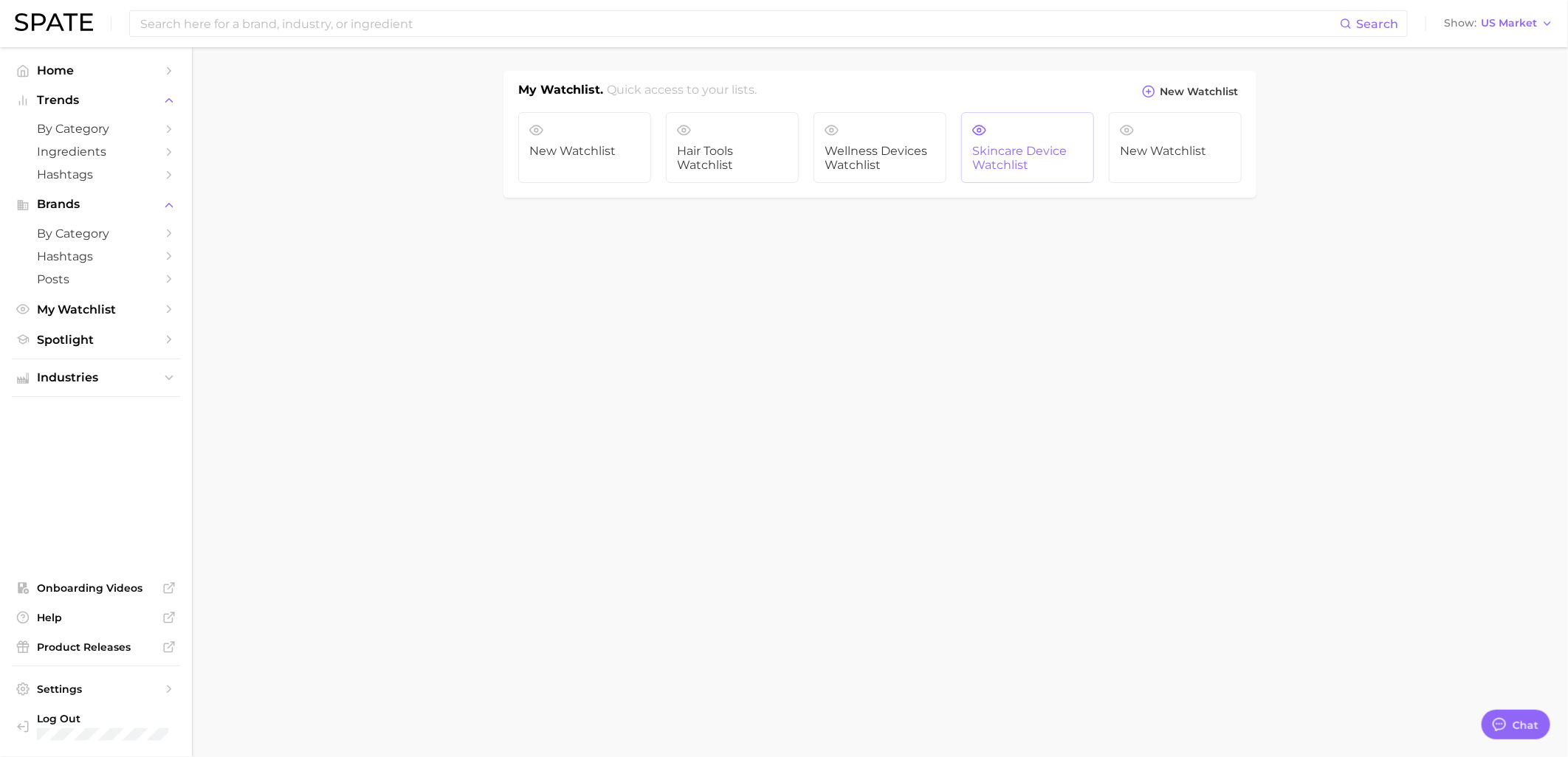
click at [1050, 159] on span "Skincare Device Watchlist" at bounding box center [1028, 158] width 111 height 27
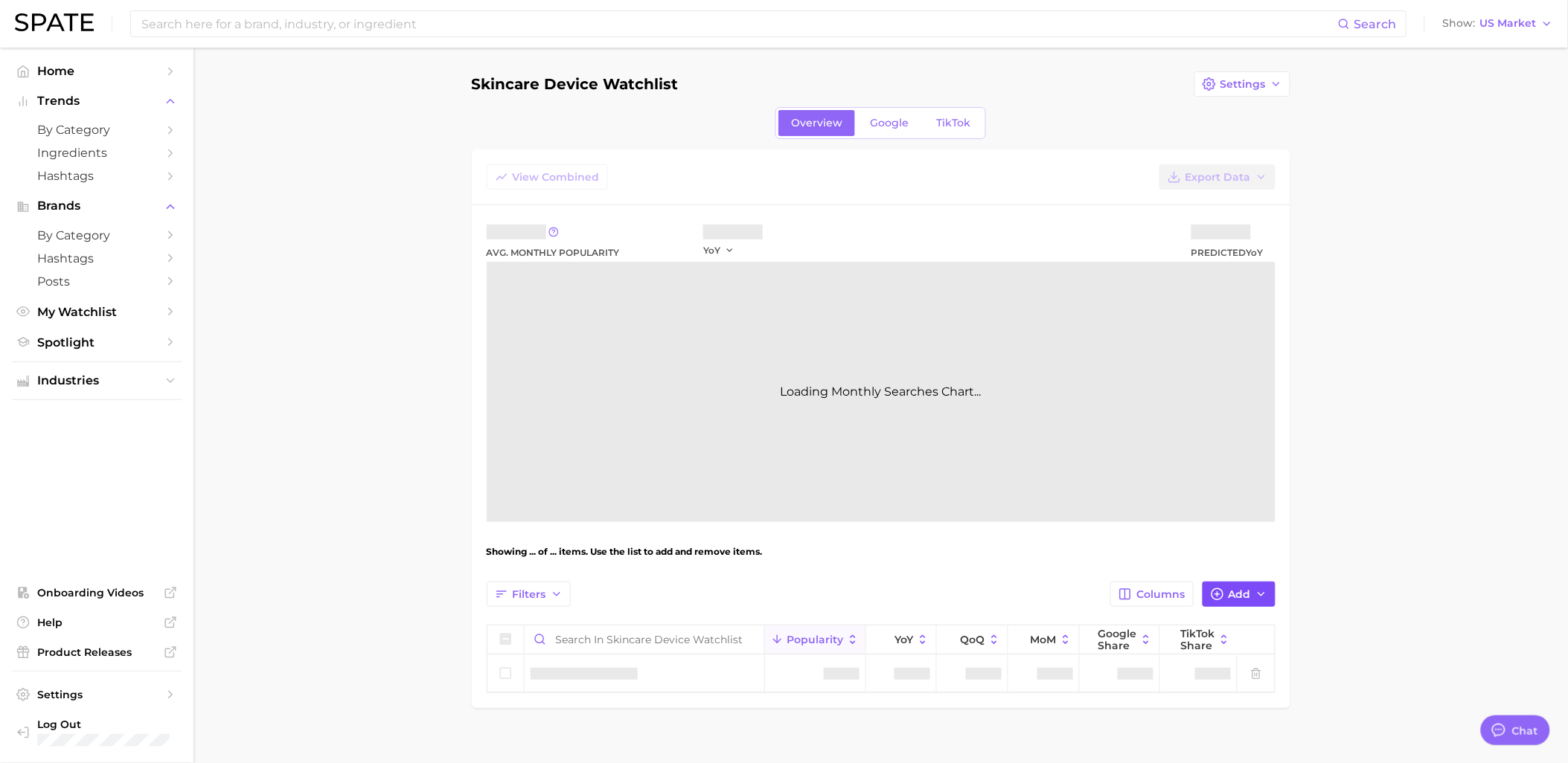
click at [1255, 594] on icon "button" at bounding box center [1260, 594] width 12 height 12
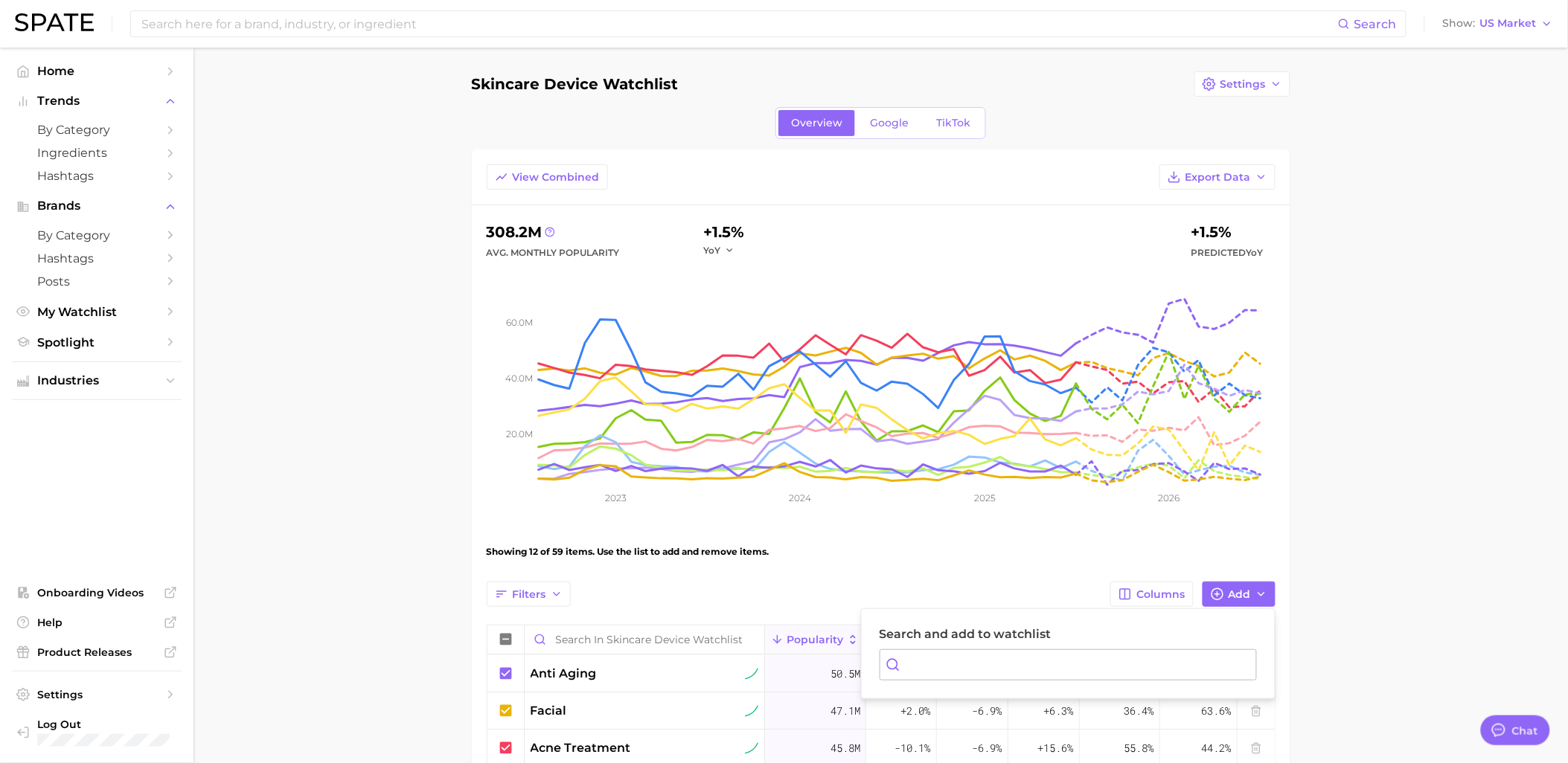
click at [1131, 669] on input "Search and add to watchlist" at bounding box center [1068, 664] width 377 height 31
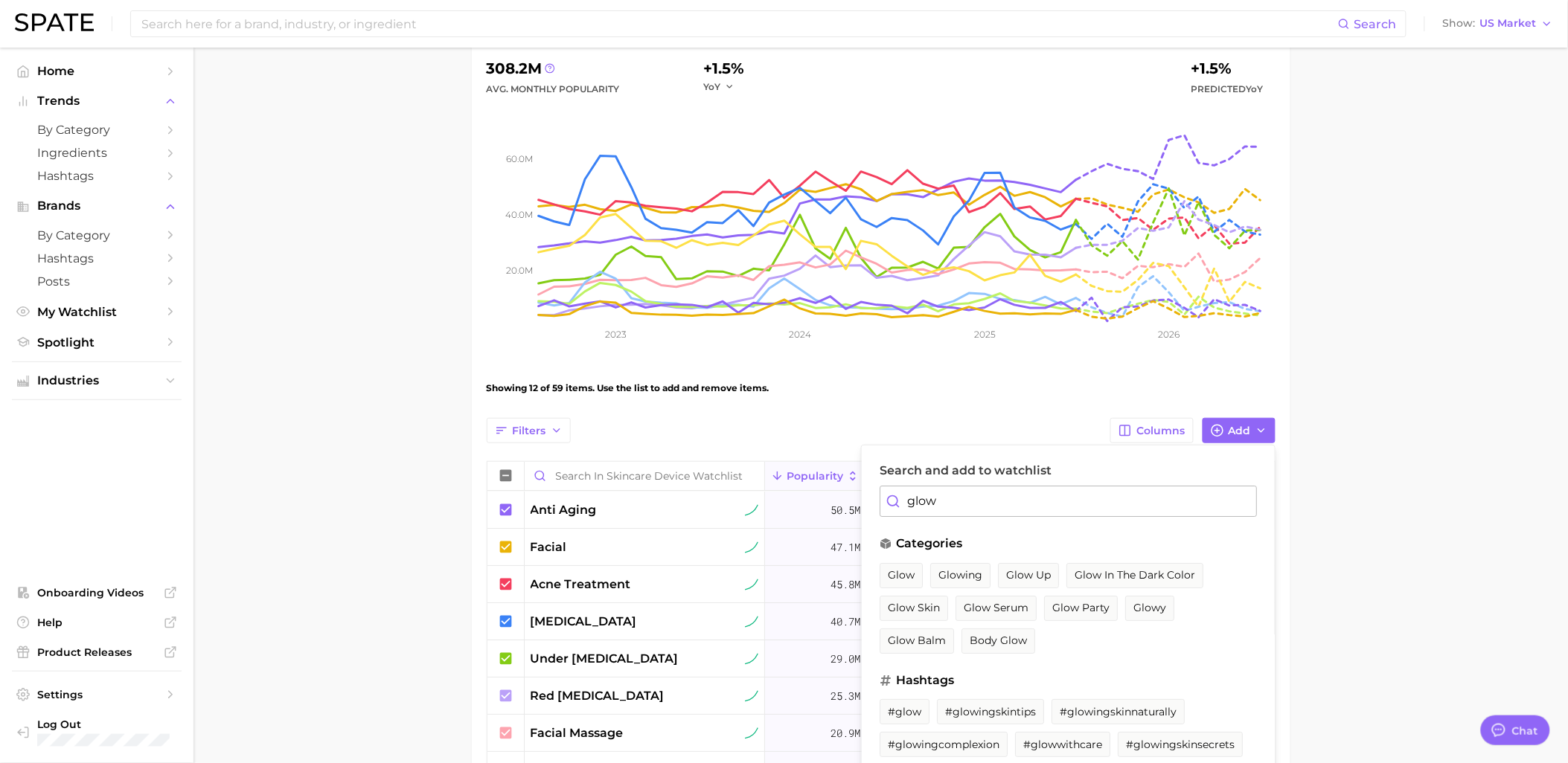
scroll to position [165, 0]
click at [918, 606] on span "glow skin" at bounding box center [913, 606] width 52 height 12
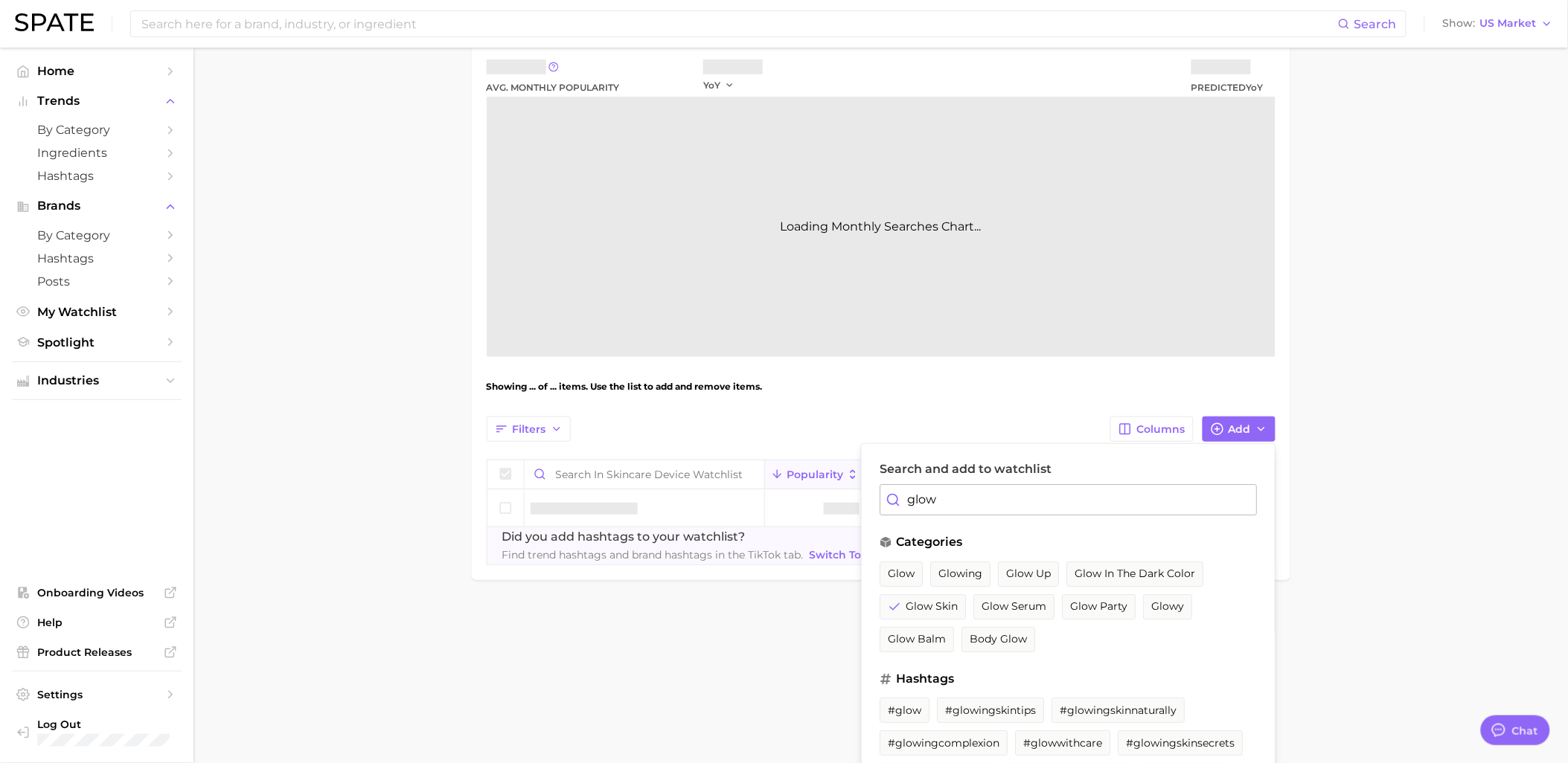
click at [985, 506] on input "glow" at bounding box center [1068, 500] width 377 height 31
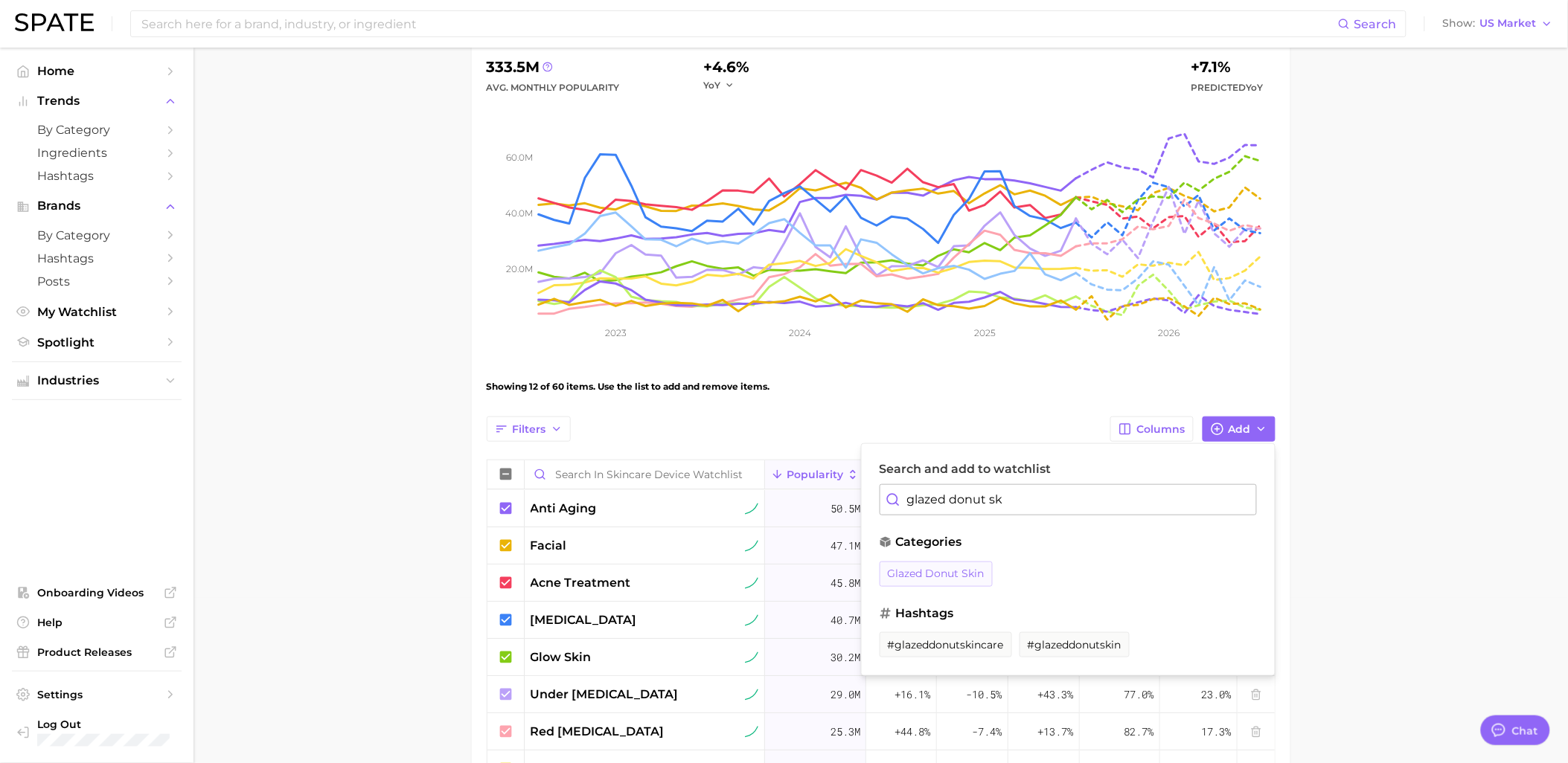
click at [975, 564] on button "glazed donut skin" at bounding box center [936, 574] width 113 height 26
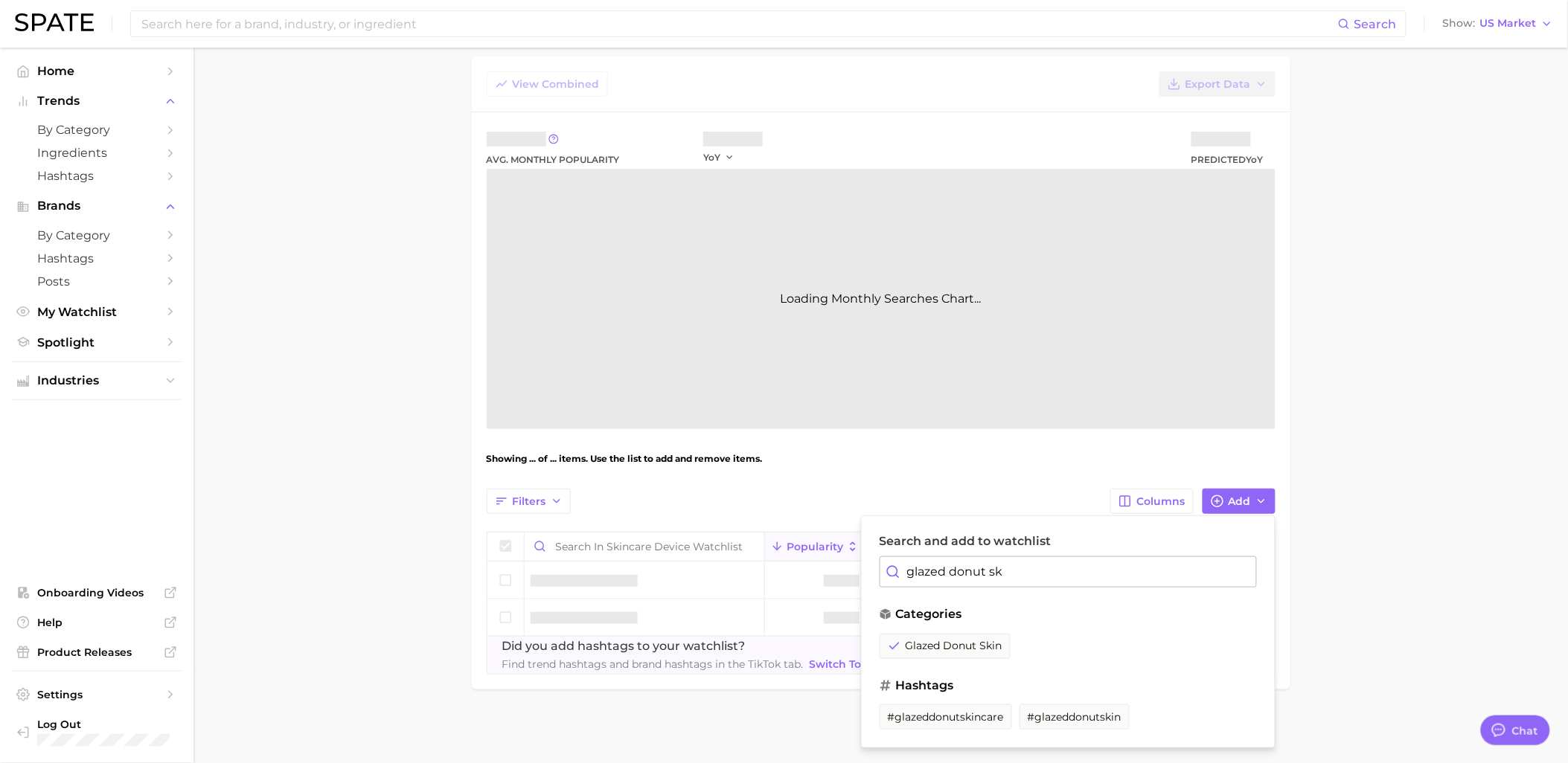
click at [1018, 571] on input "glazed donut sk" at bounding box center [1068, 572] width 377 height 31
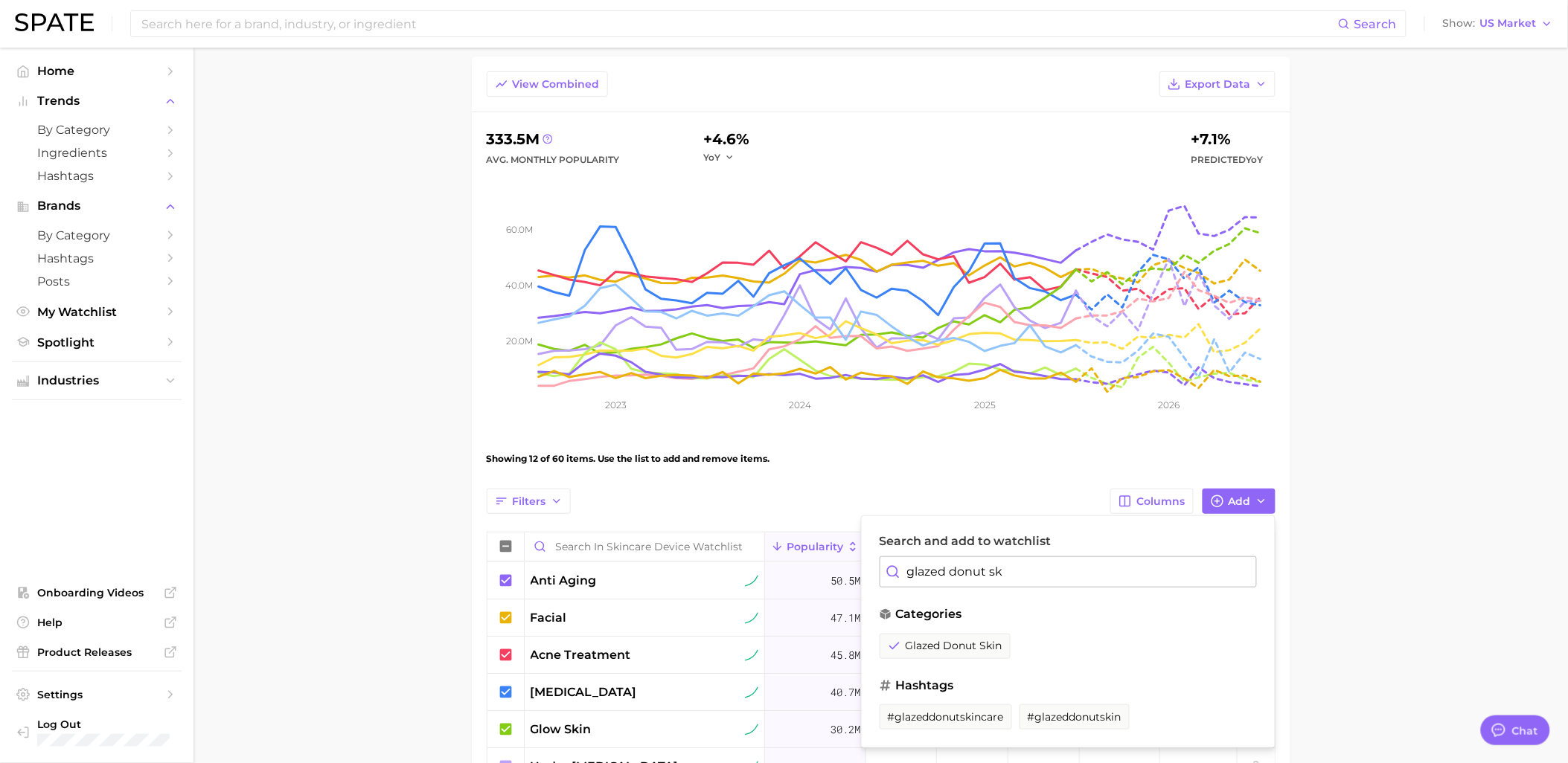
type input "g"
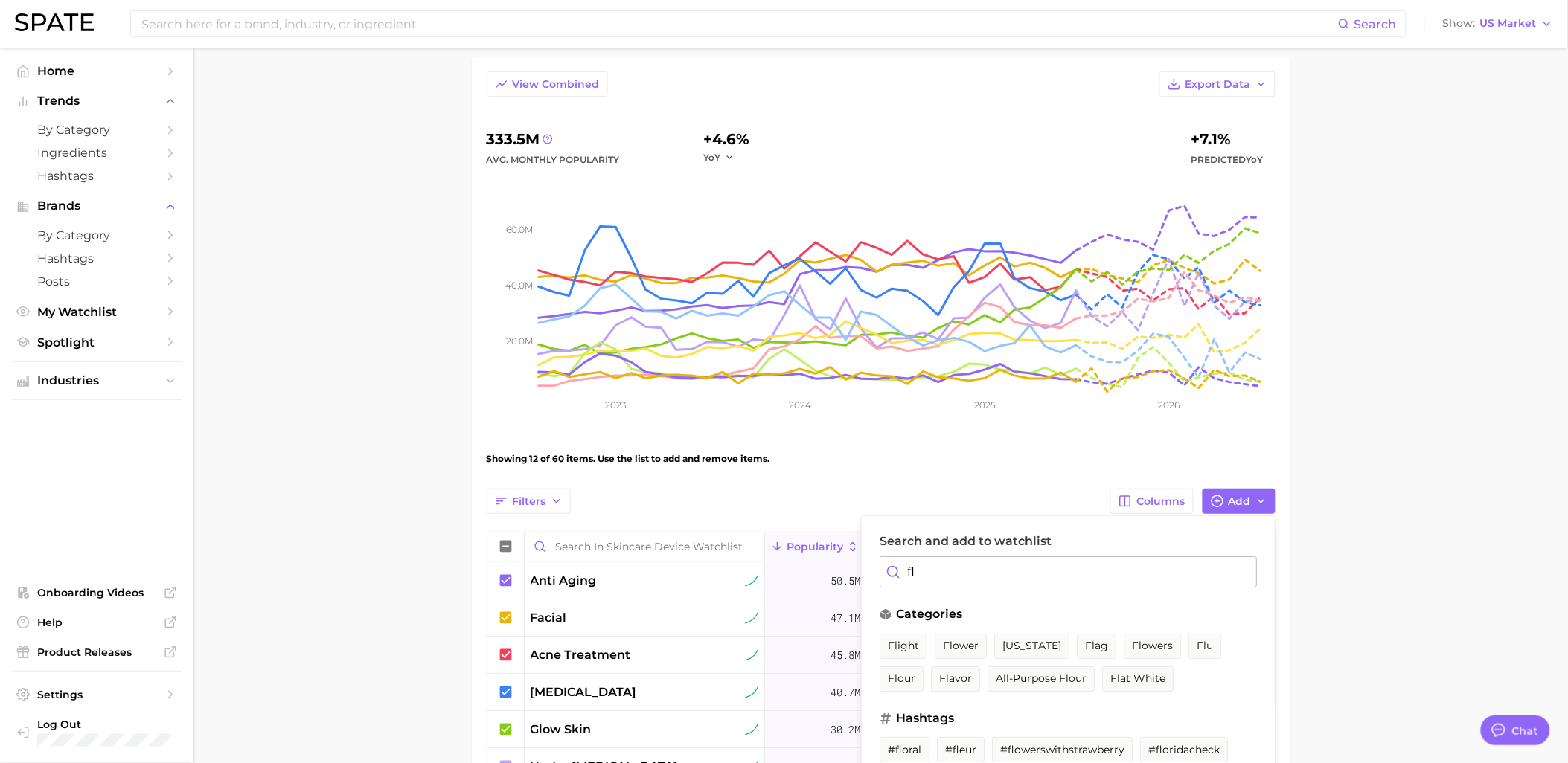
type input "f"
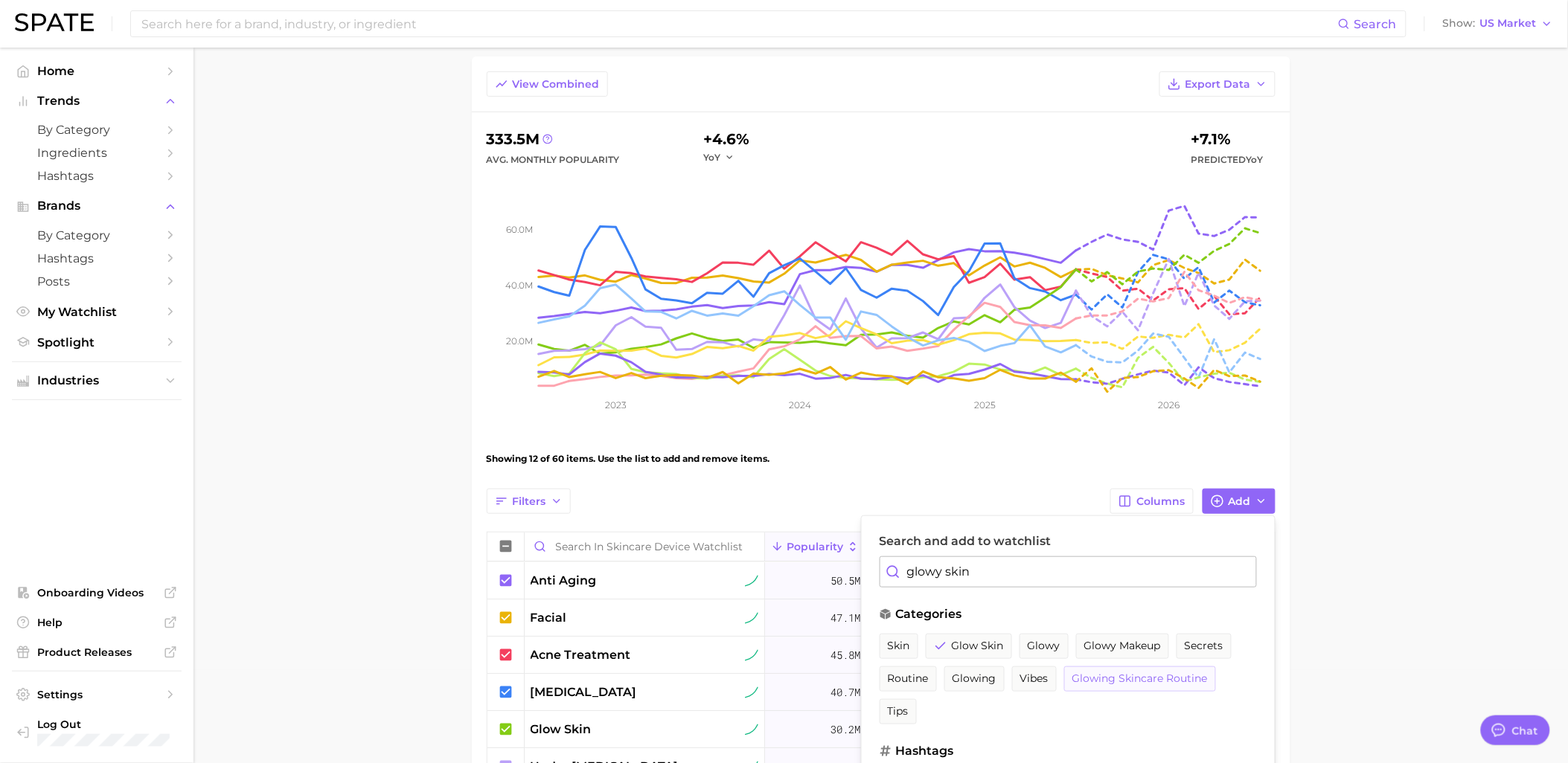
type input "glowy skin"
click at [1158, 683] on span "glowing skincare routine" at bounding box center [1140, 678] width 135 height 12
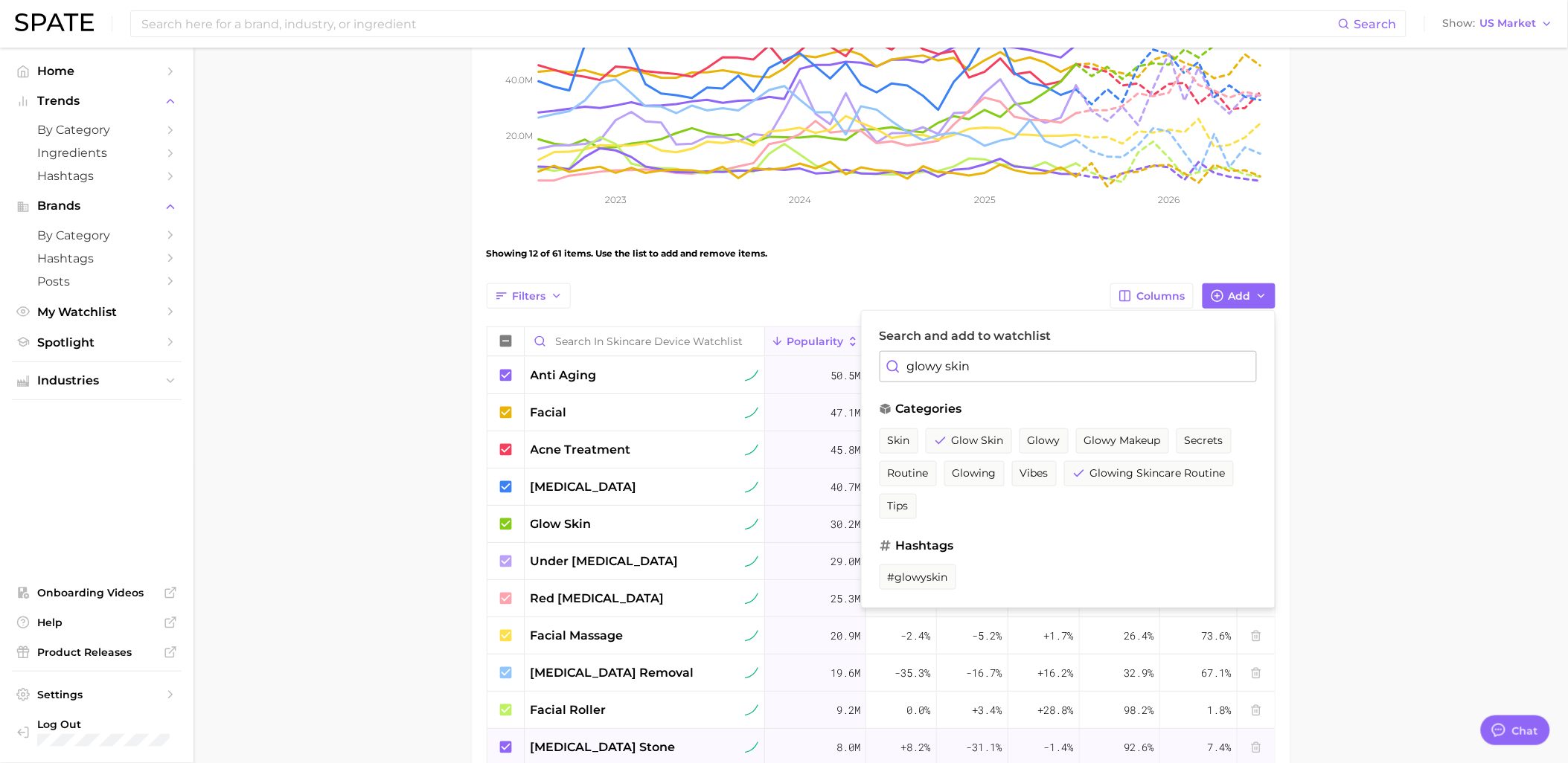
scroll to position [424, 0]
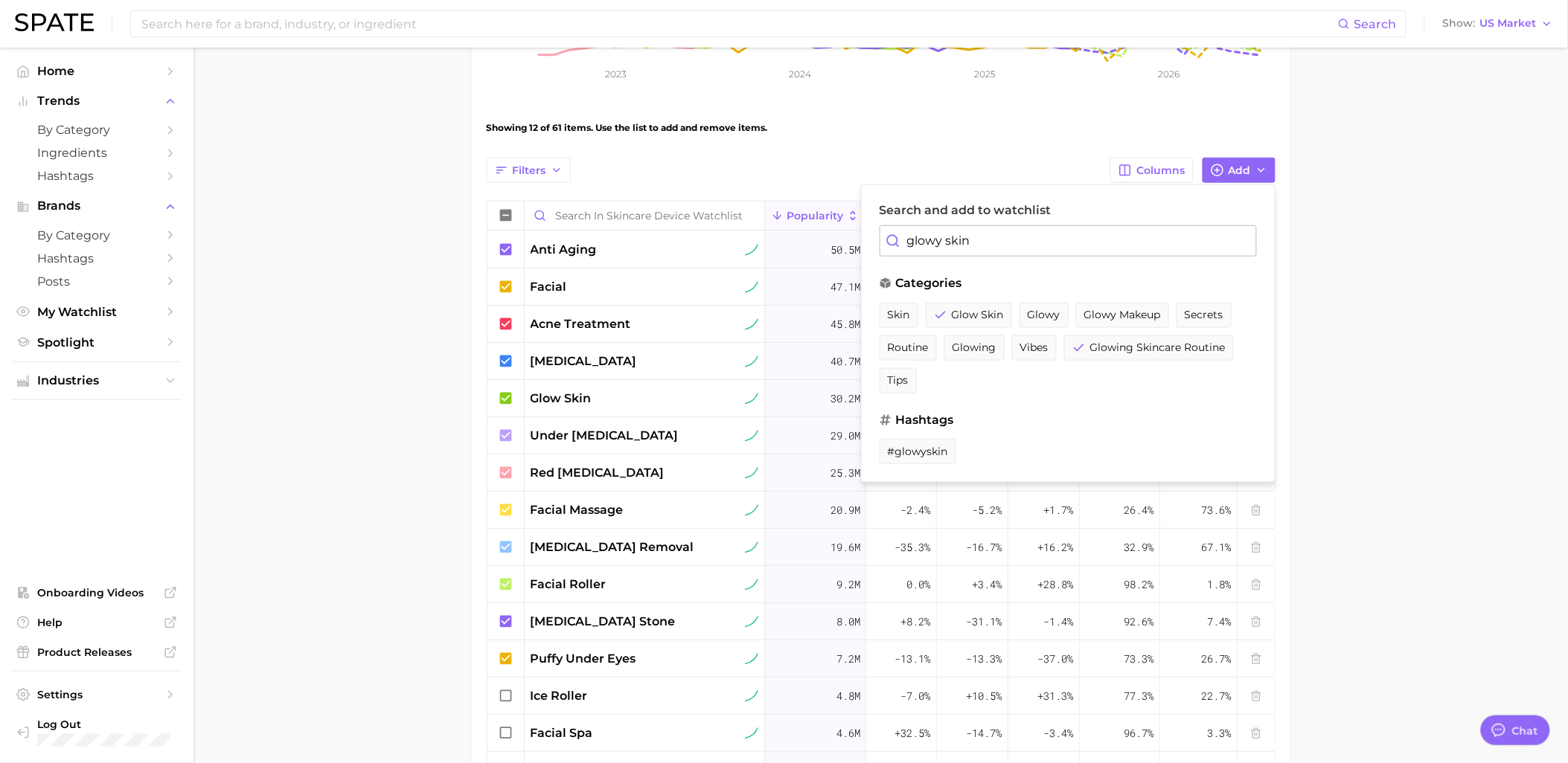
click at [332, 470] on main "Skincare Device Watchlist Settings Overview Google TikTok View Combined Export …" at bounding box center [881, 338] width 1375 height 1429
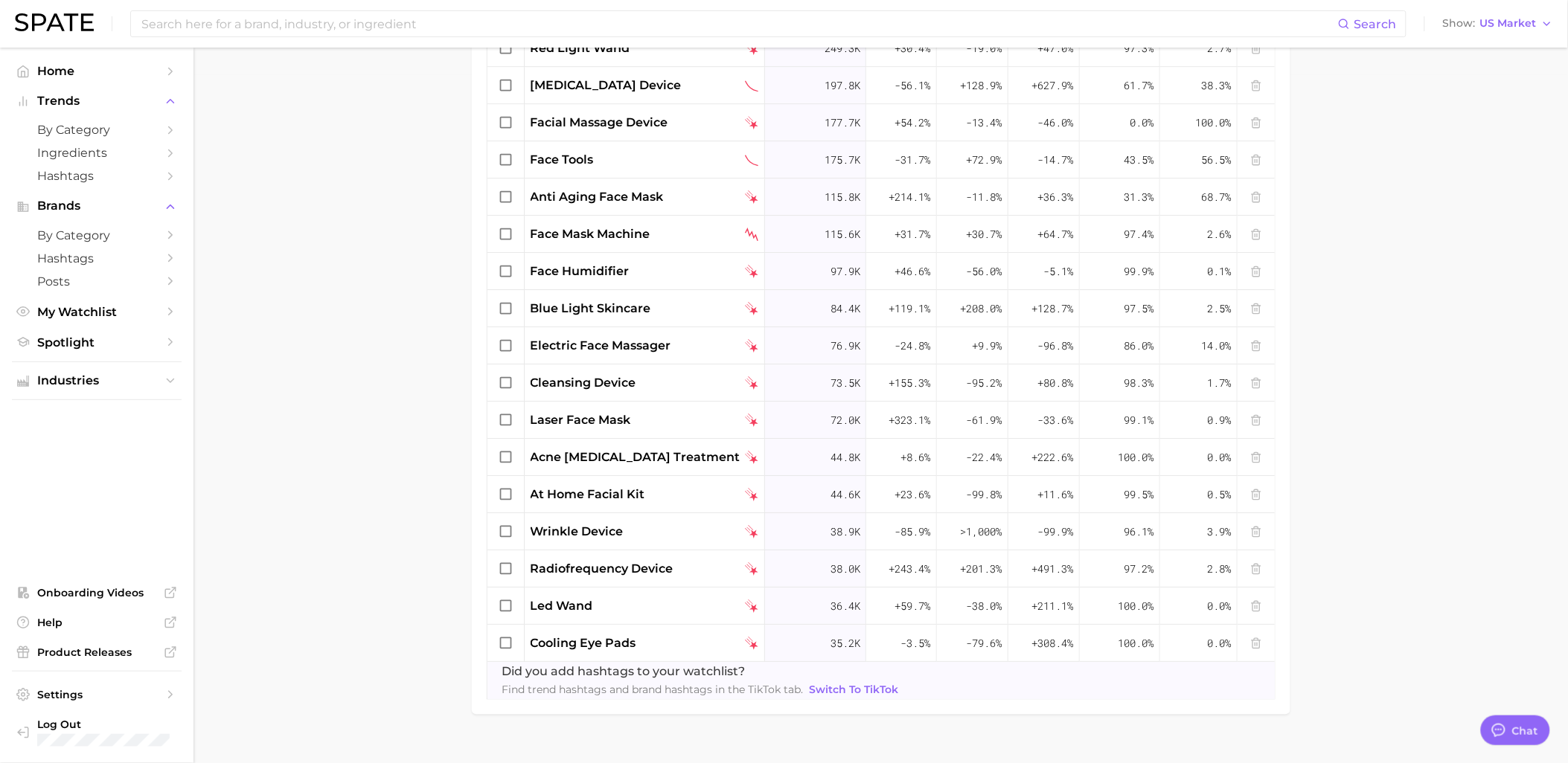
scroll to position [714, 0]
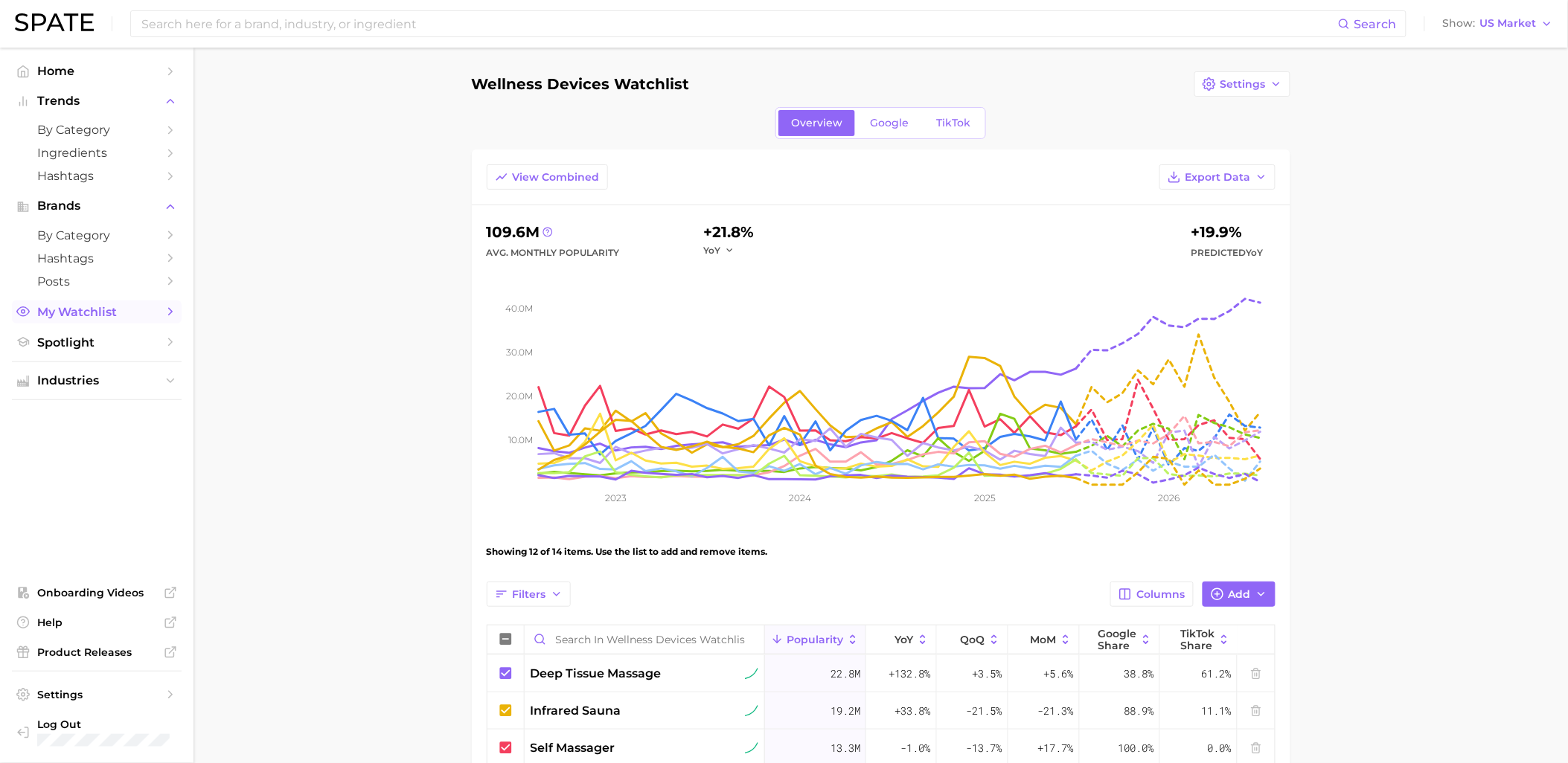
click at [106, 318] on span "My Watchlist" at bounding box center [96, 312] width 119 height 14
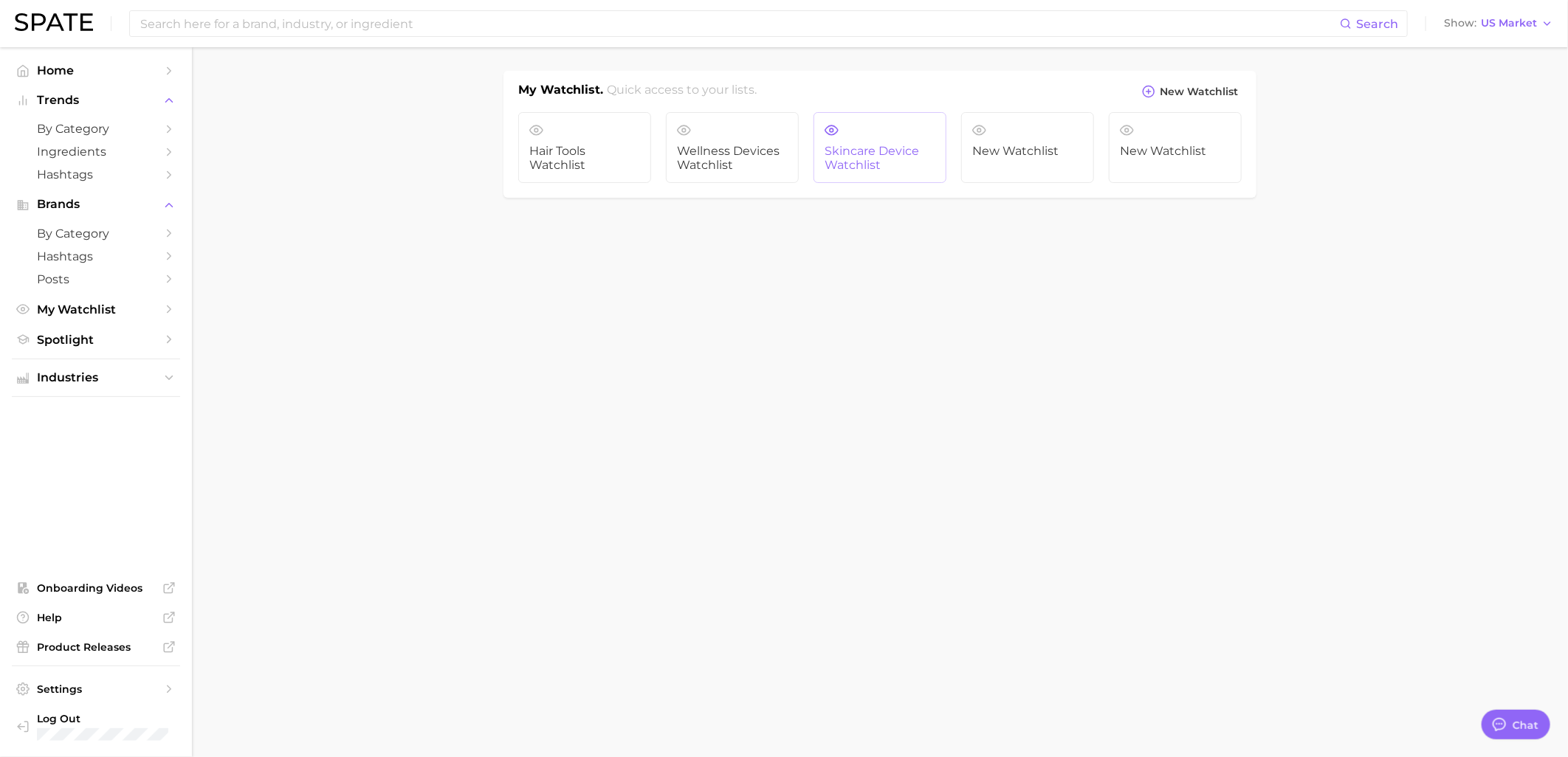
click at [925, 174] on link "Skincare Device Watchlist" at bounding box center [880, 148] width 133 height 71
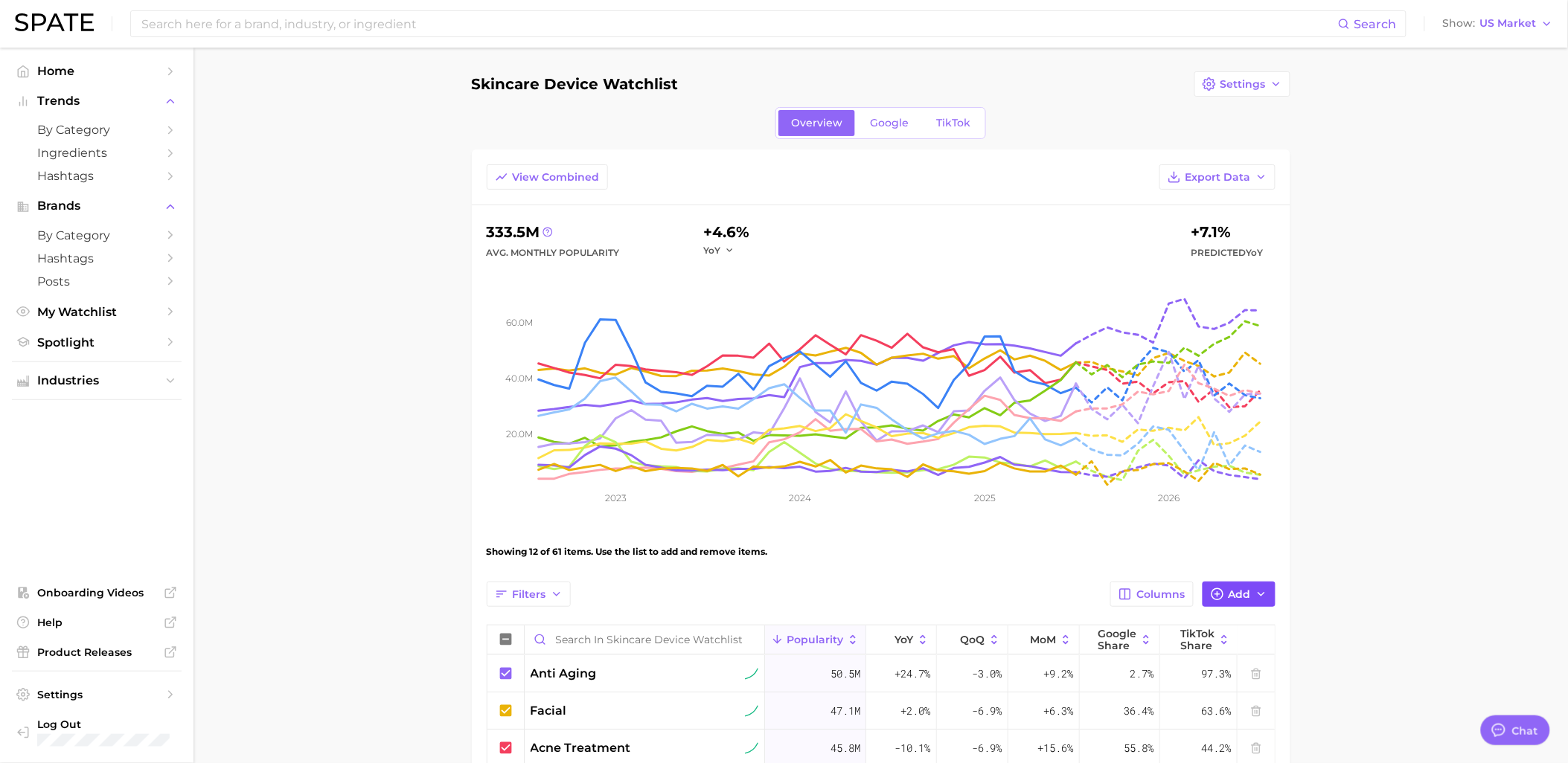
click at [1222, 588] on icon "button" at bounding box center [1217, 594] width 13 height 13
click at [1166, 681] on div "Search and add to watchlist" at bounding box center [1069, 654] width 415 height 91
click at [1166, 662] on input "Search and add to watchlist" at bounding box center [1068, 664] width 377 height 31
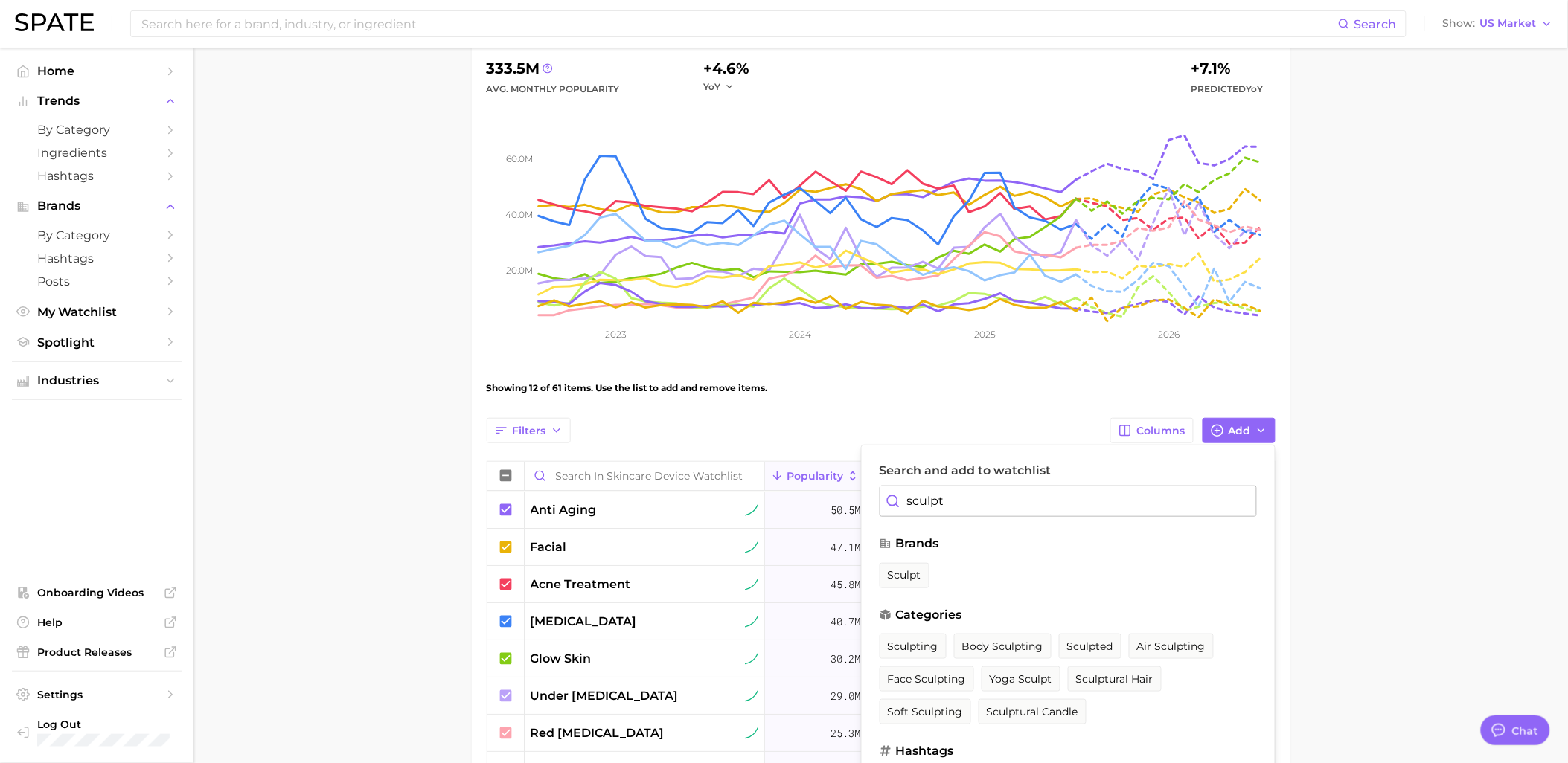
scroll to position [165, 0]
click at [954, 681] on span "face sculpting" at bounding box center [927, 678] width 78 height 12
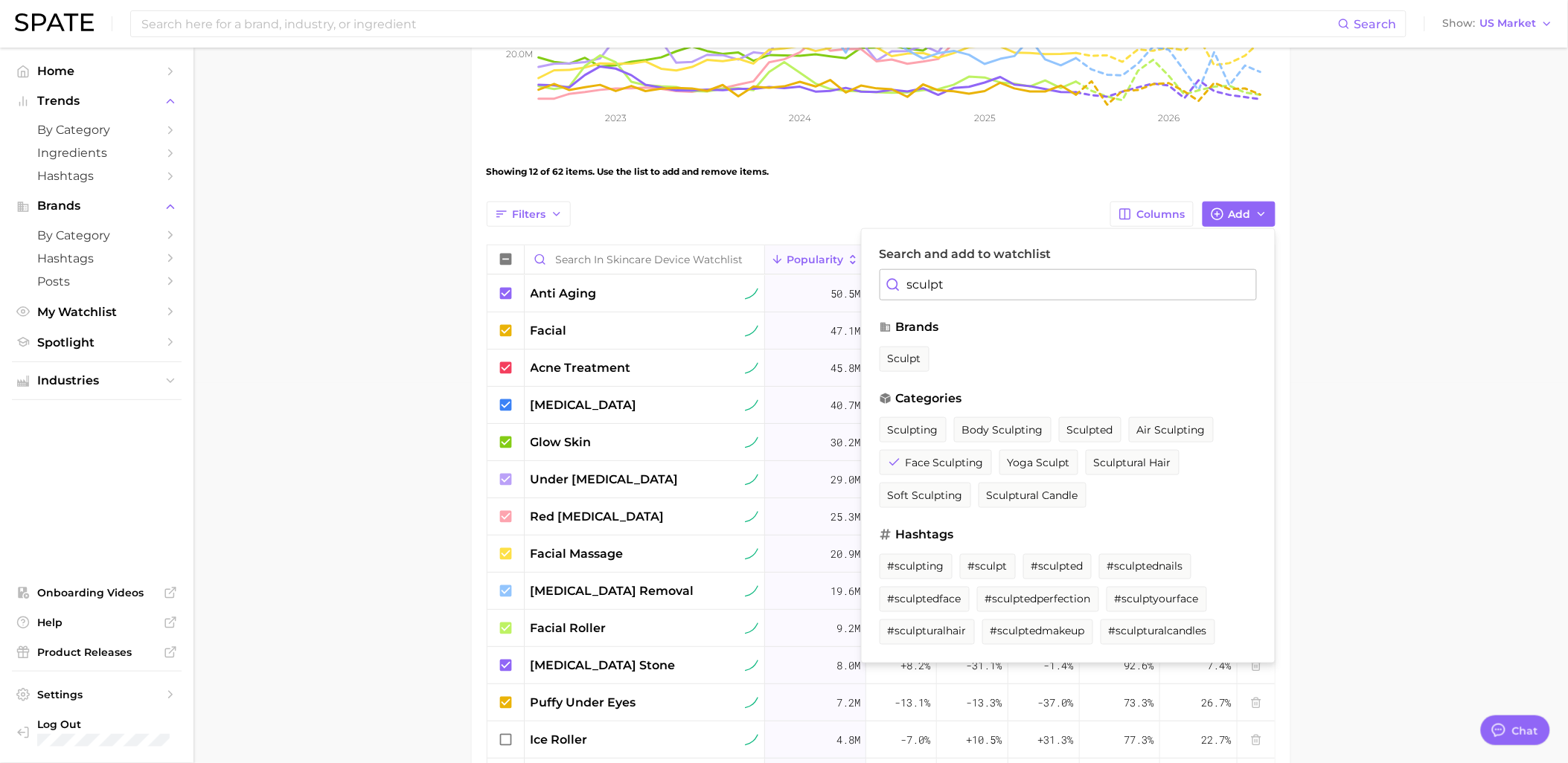
scroll to position [413, 0]
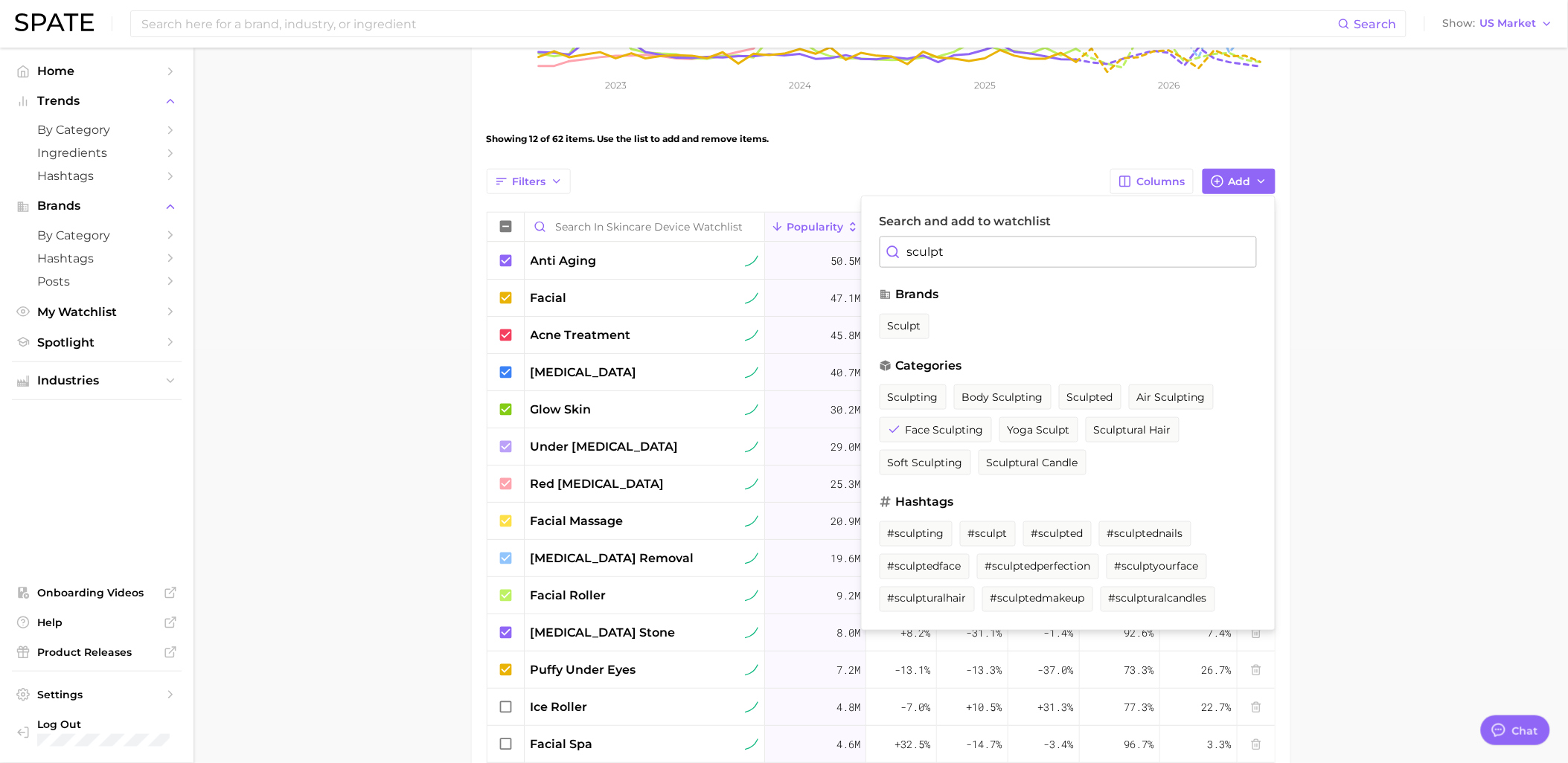
drag, startPoint x: 1004, startPoint y: 255, endPoint x: 755, endPoint y: 228, distance: 250.5
click at [755, 228] on div "Filters Columns Add Search and add to watchlist sculpt brands sculpt categories…" at bounding box center [881, 571] width 789 height 806
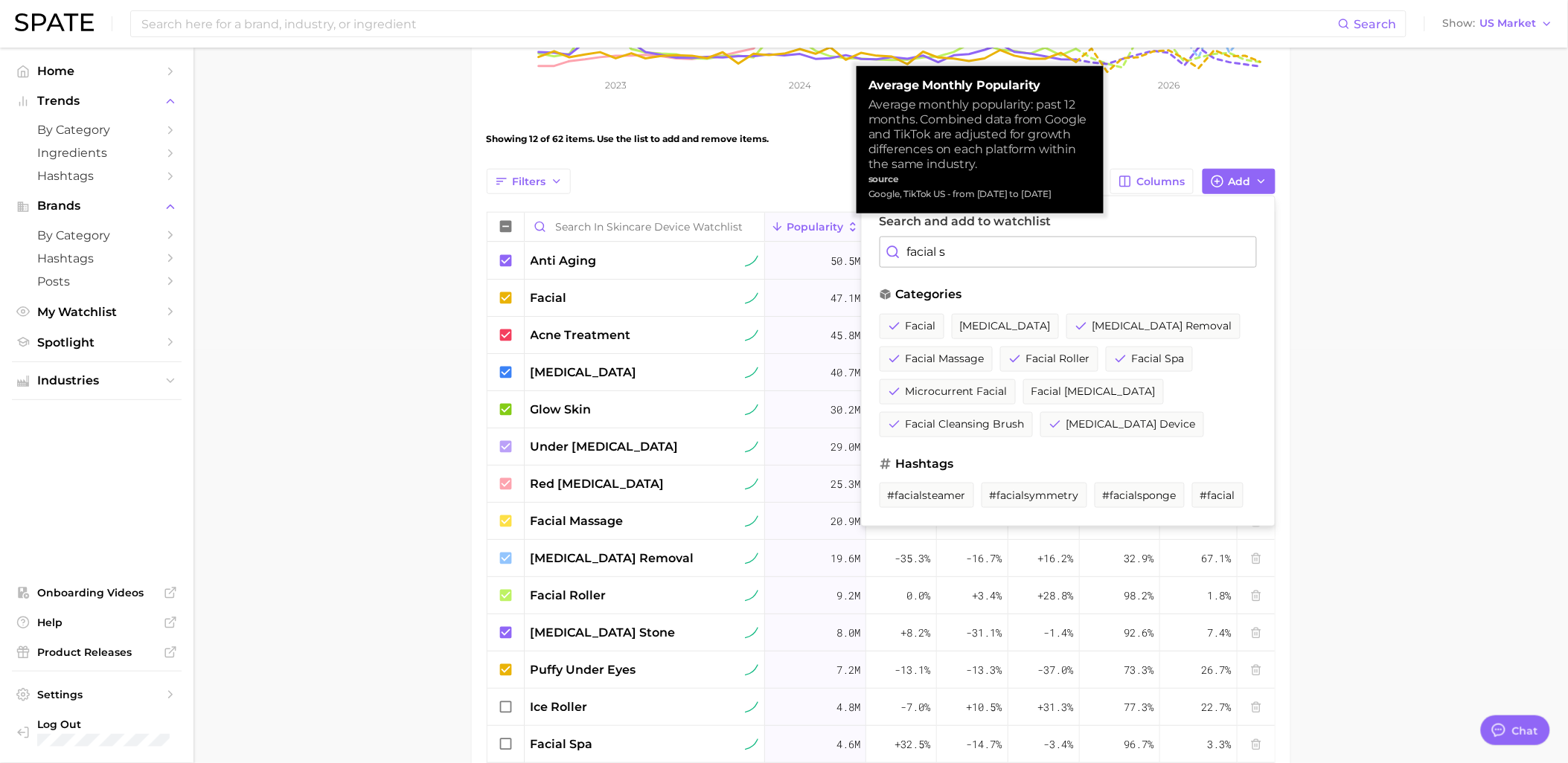
type input "facial sc"
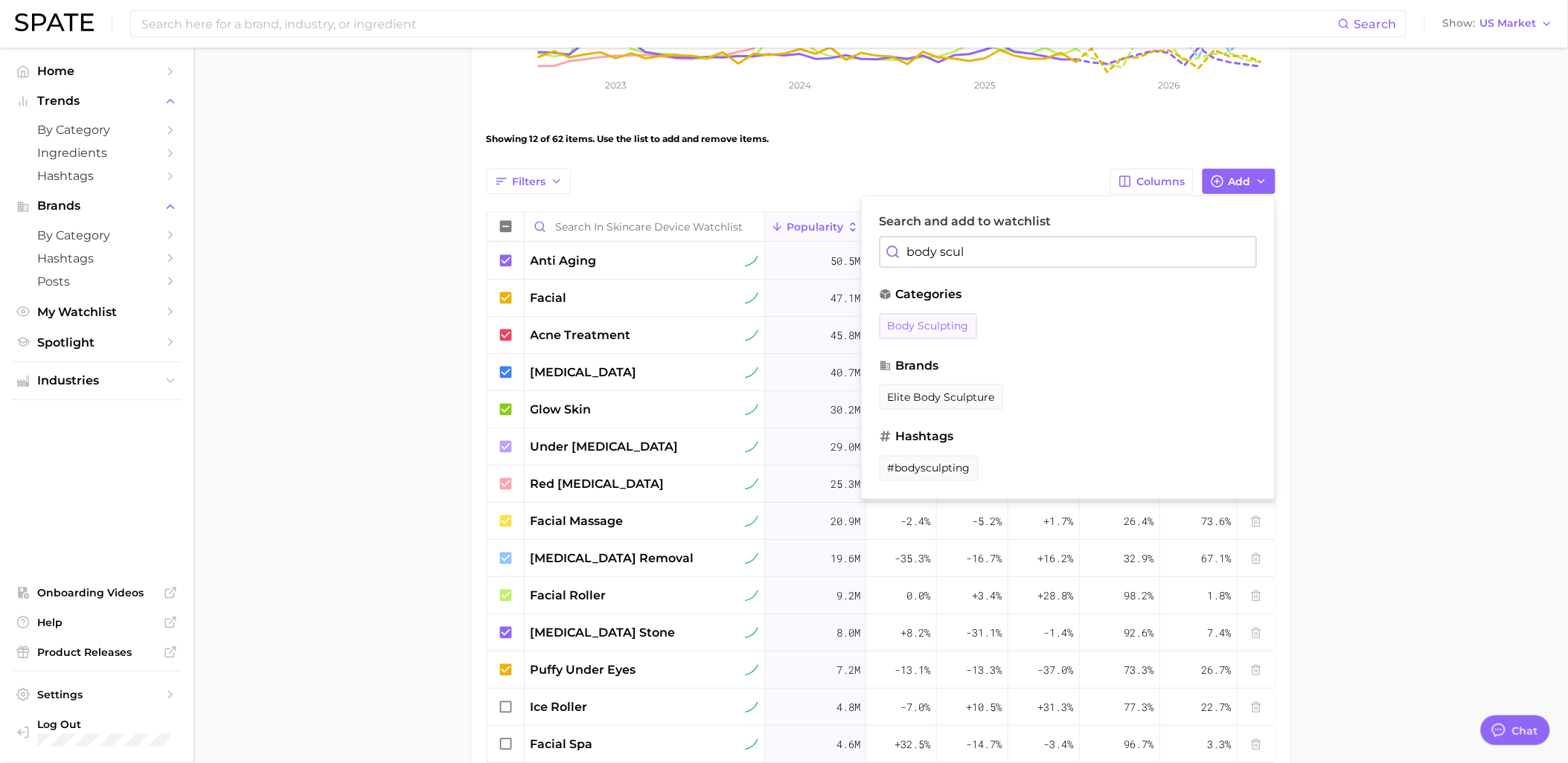
type input "body scul"
click at [946, 318] on button "body sculpting" at bounding box center [928, 326] width 98 height 26
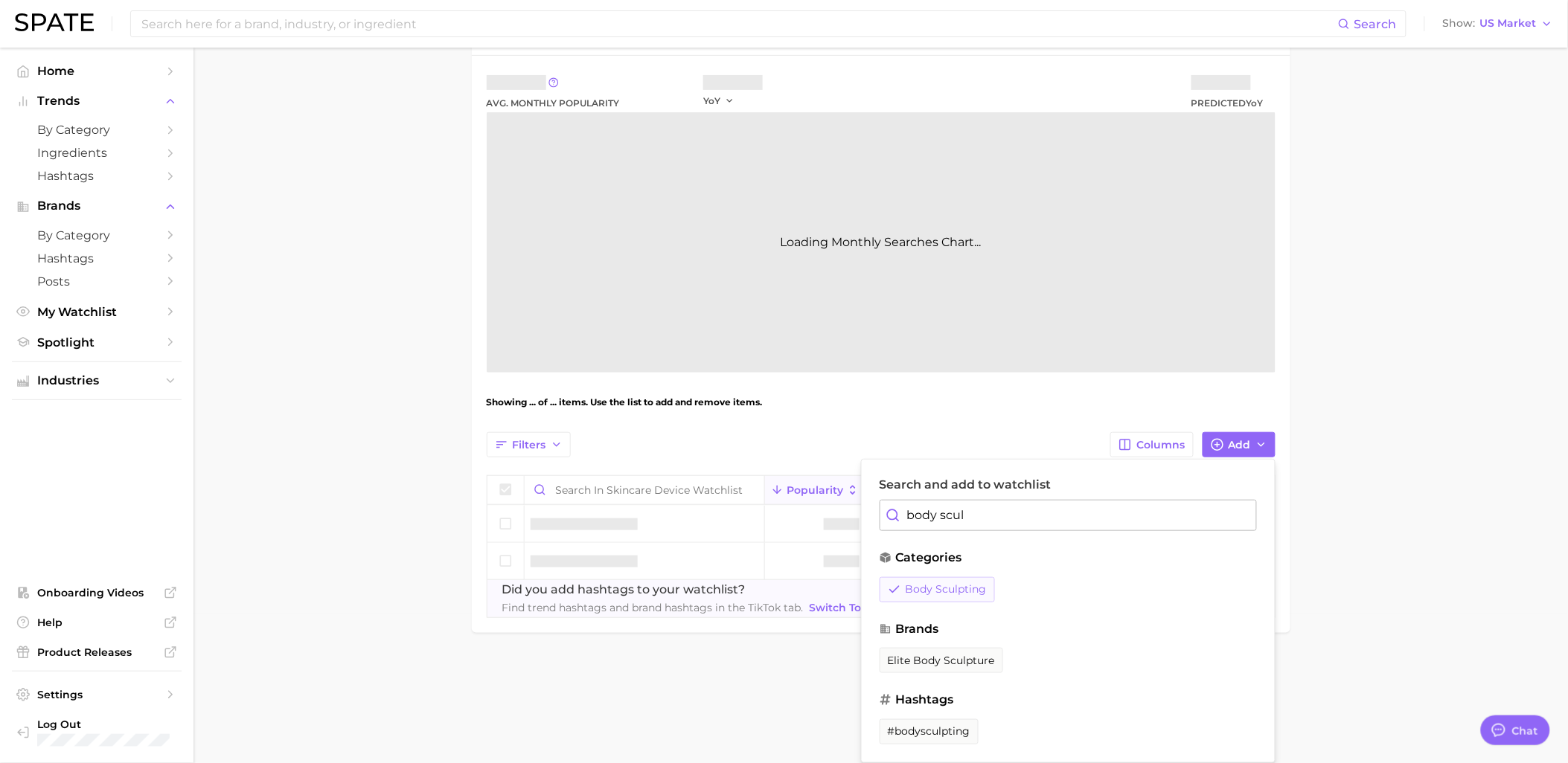
scroll to position [150, 0]
click at [1417, 348] on main "Skincare Device Watchlist Settings Overview Google TikTok View Combined Export …" at bounding box center [881, 303] width 1375 height 809
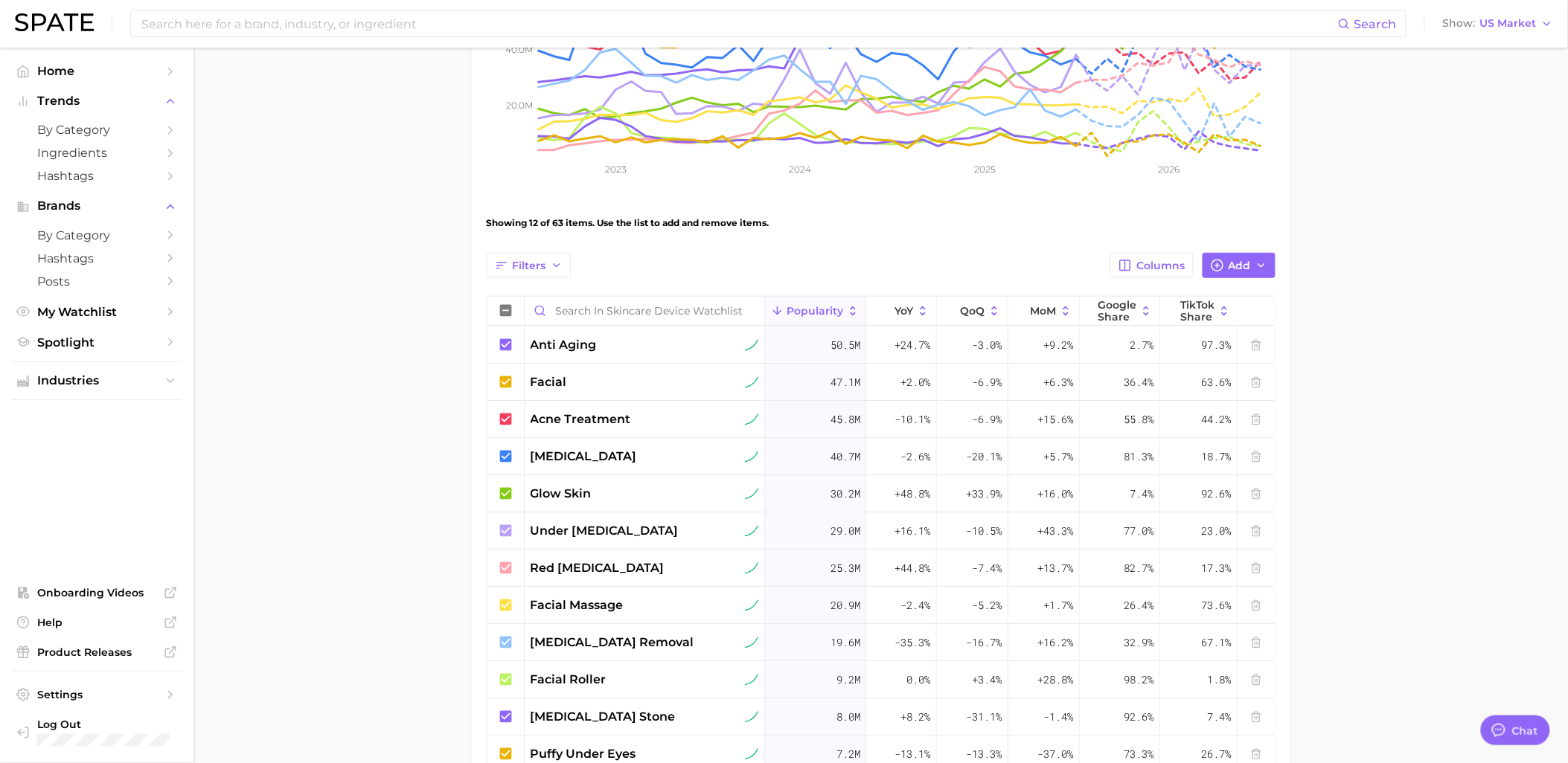
scroll to position [53, 0]
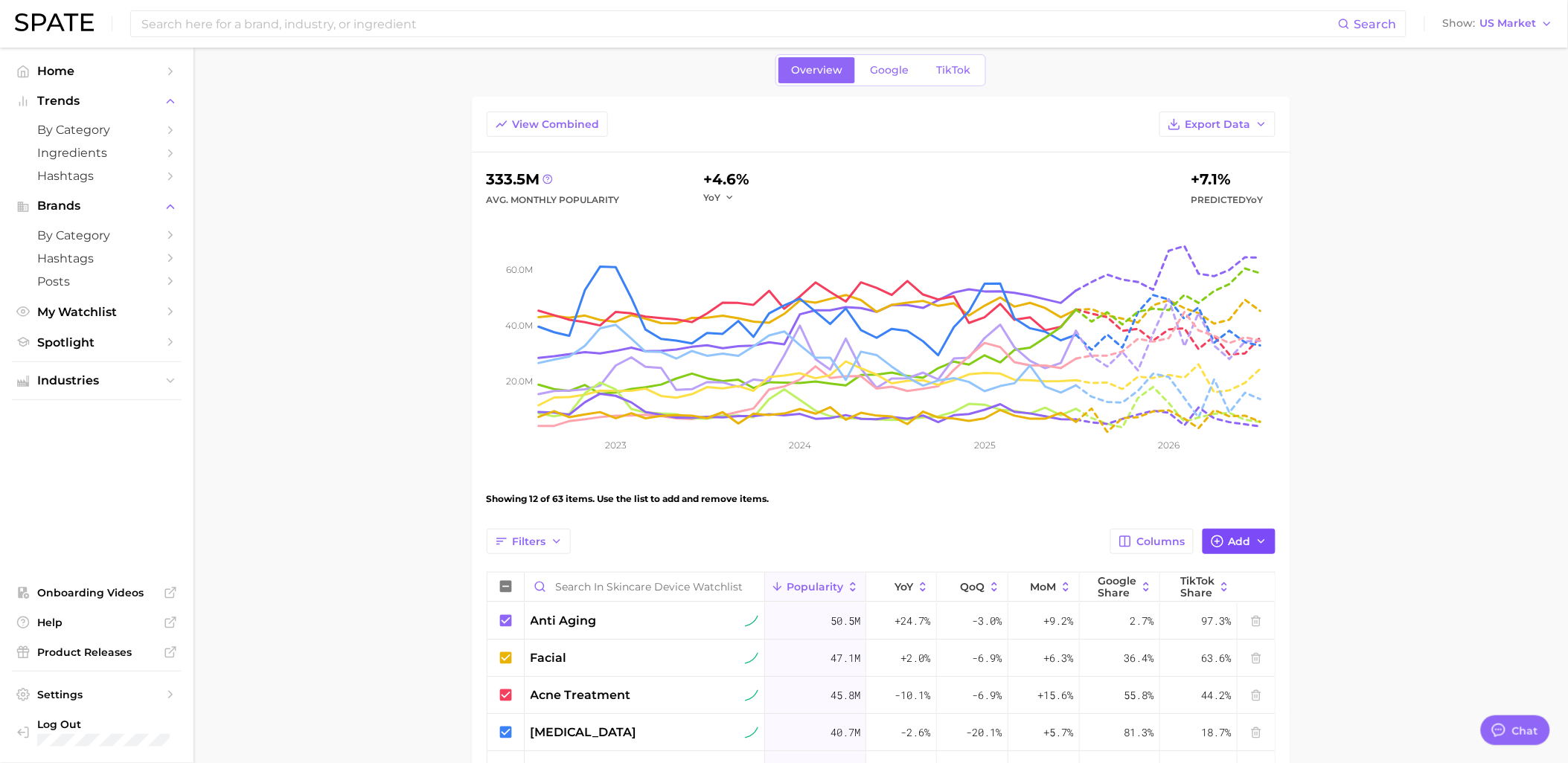
click at [1233, 541] on span "Add" at bounding box center [1239, 542] width 23 height 12
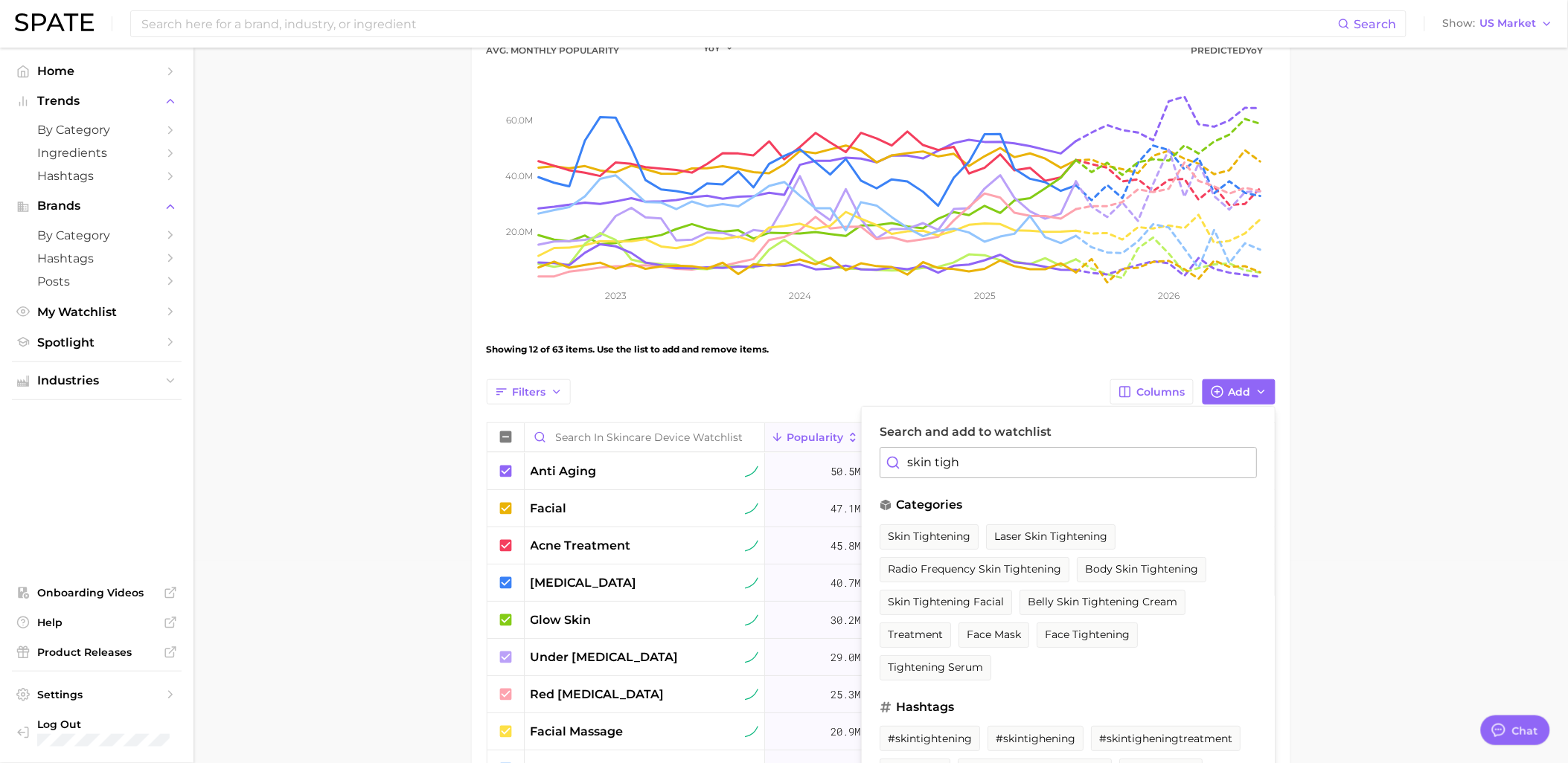
scroll to position [218, 0]
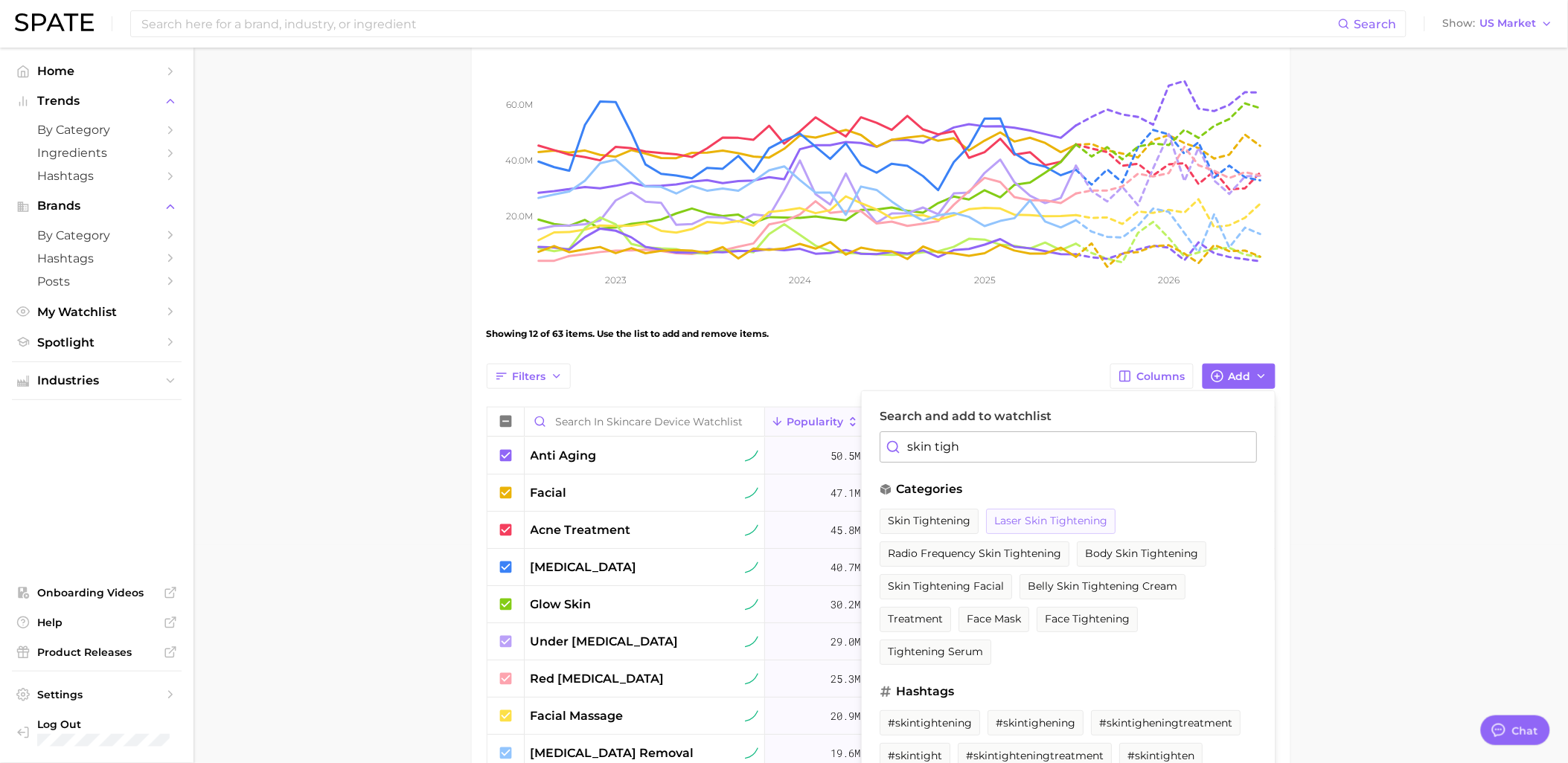
type input "skin tigh"
click at [1092, 524] on span "laser skin tightening" at bounding box center [1051, 521] width 113 height 12
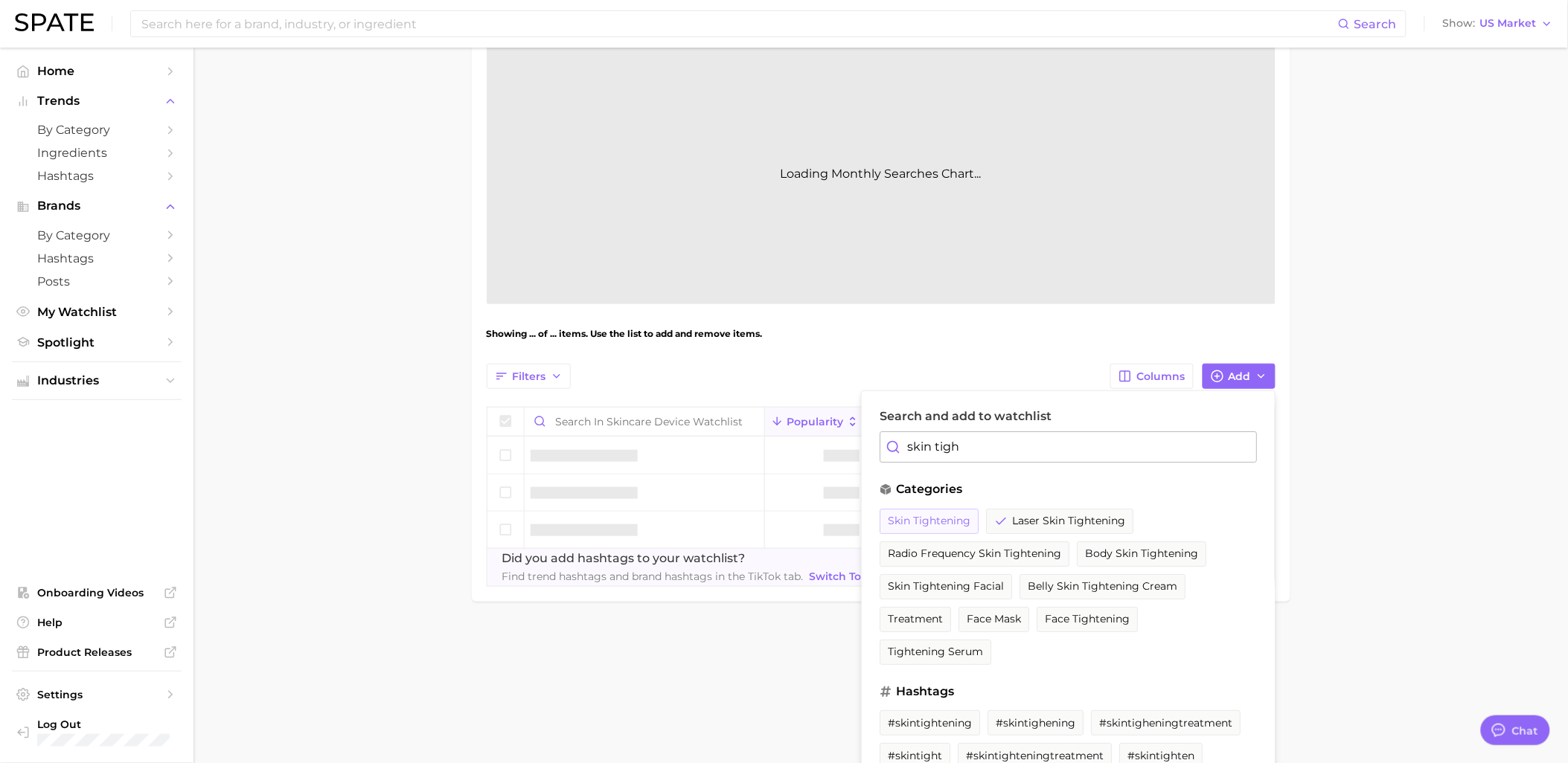
click at [950, 533] on button "skin tightening" at bounding box center [928, 521] width 99 height 26
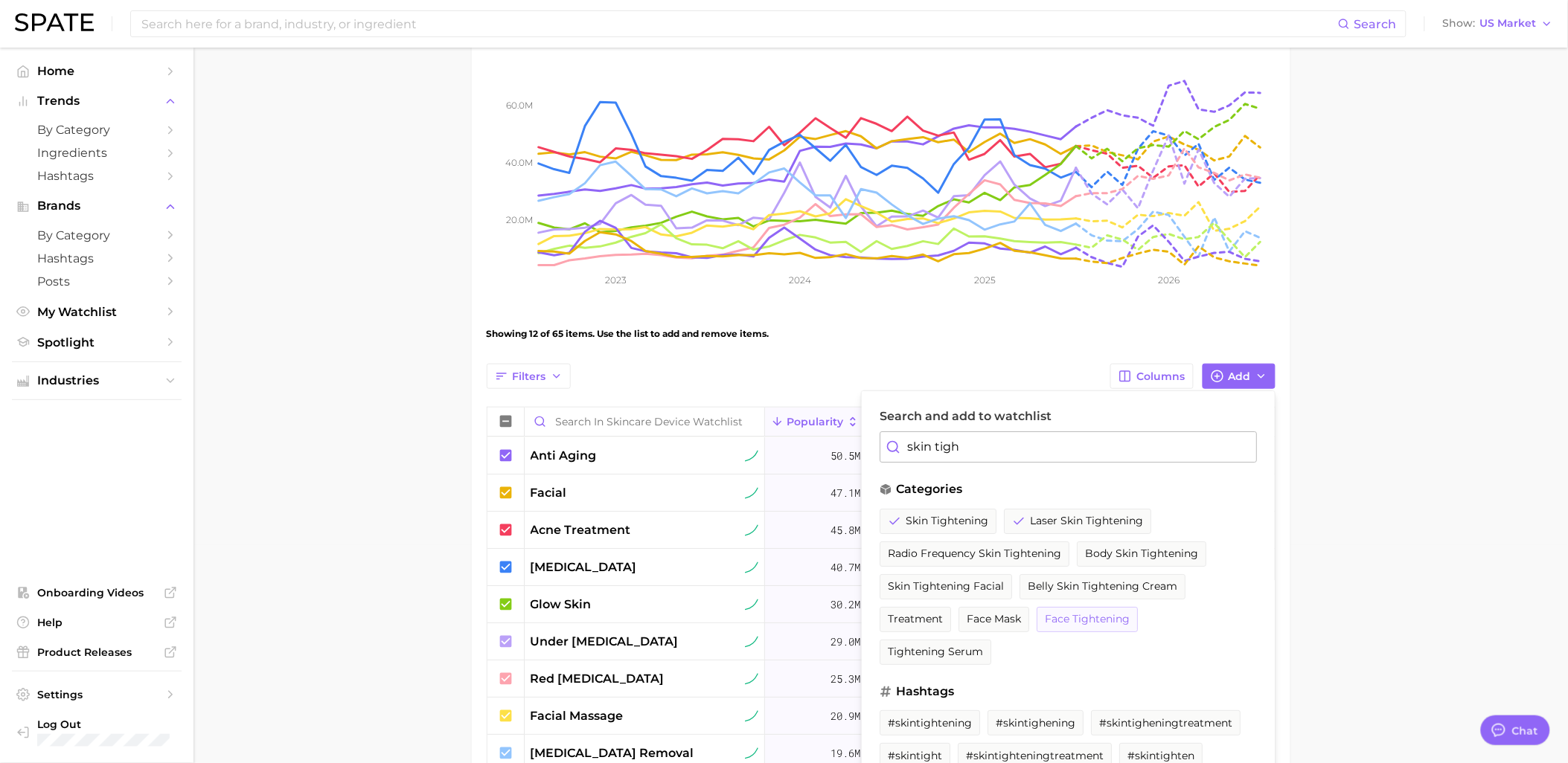
click at [1075, 623] on span "face tightening" at bounding box center [1086, 619] width 85 height 12
click at [993, 586] on span "skin tightening facial" at bounding box center [945, 586] width 116 height 12
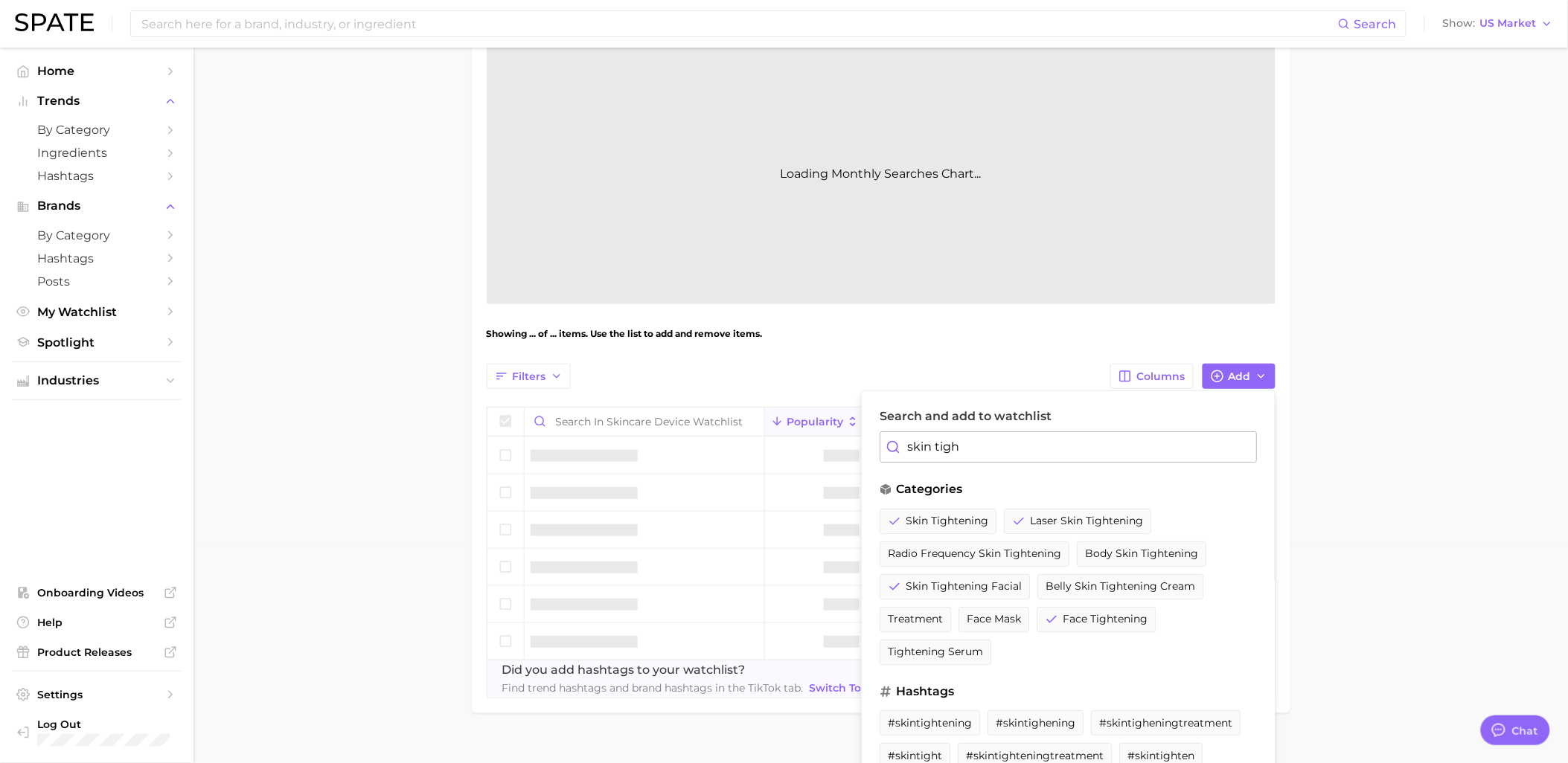
click at [1388, 494] on main "Skincare Device Watchlist Settings Overview Google TikTok View Combined Export …" at bounding box center [881, 309] width 1375 height 958
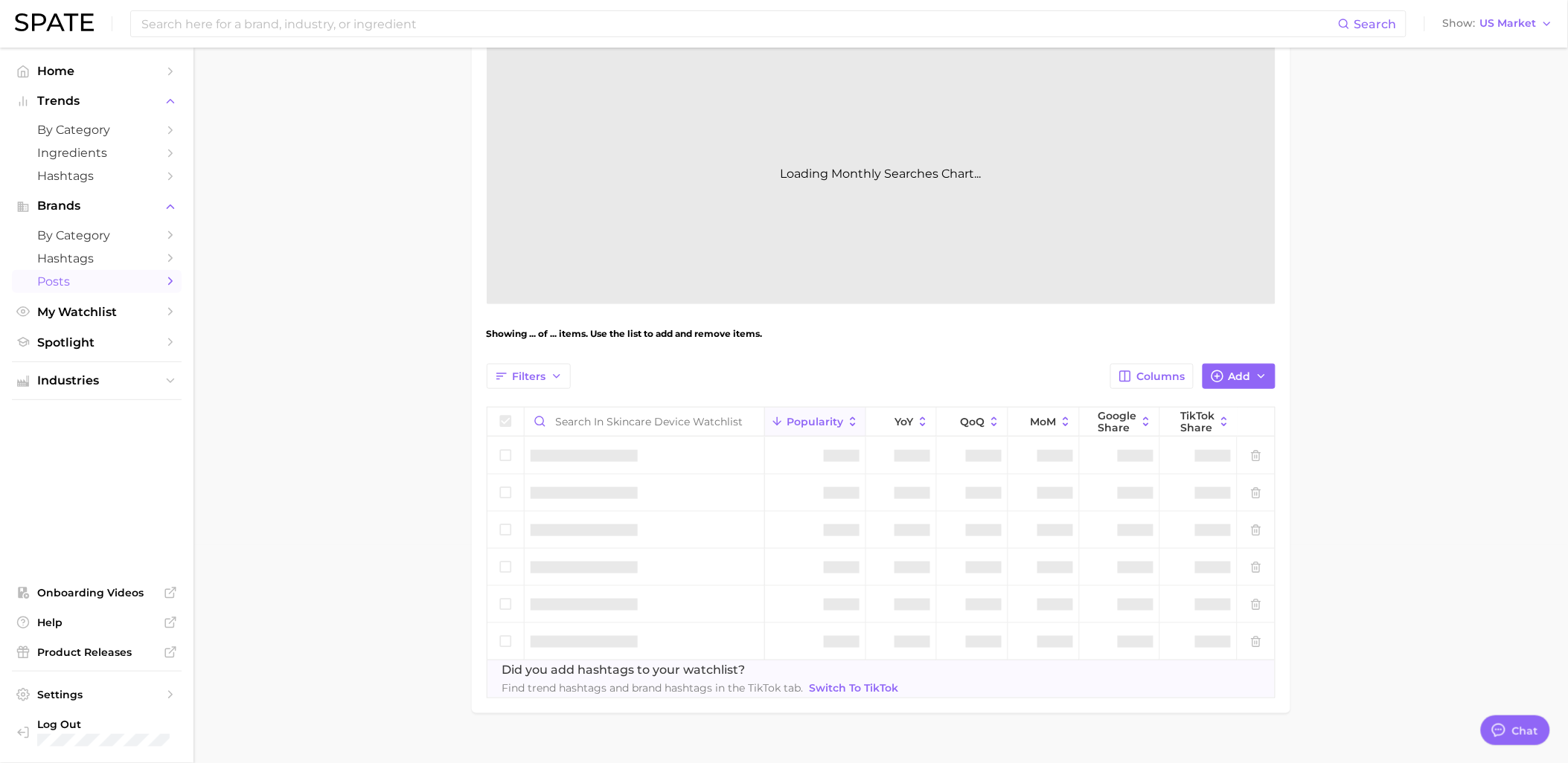
scroll to position [0, 0]
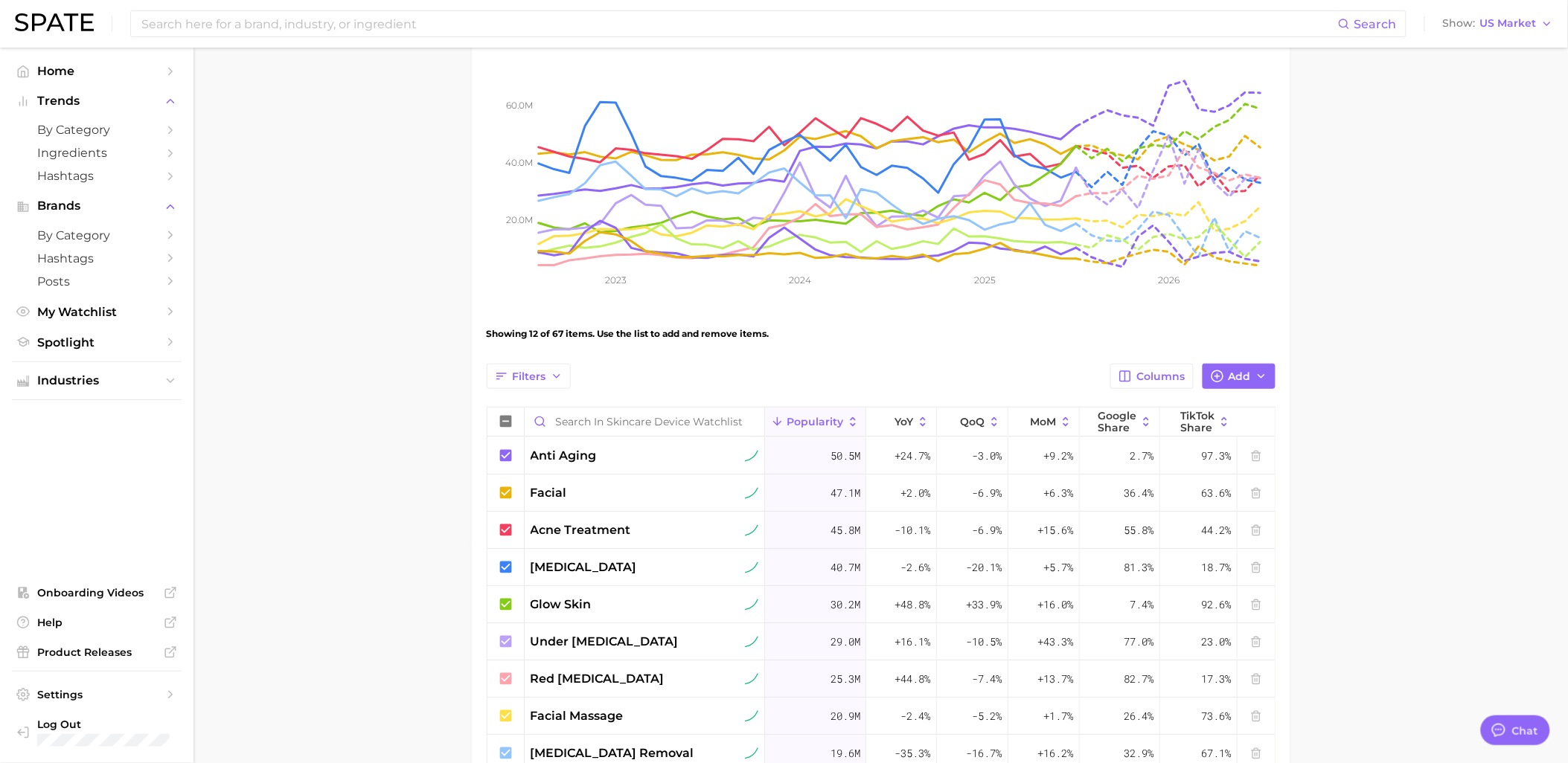
click at [1400, 346] on main "Skincare Device Watchlist Settings Overview Google TikTok View Combined Export …" at bounding box center [881, 544] width 1375 height 1429
click at [1476, 390] on main "Skincare Device Watchlist Settings Overview Google TikTok View Combined Export …" at bounding box center [881, 544] width 1375 height 1429
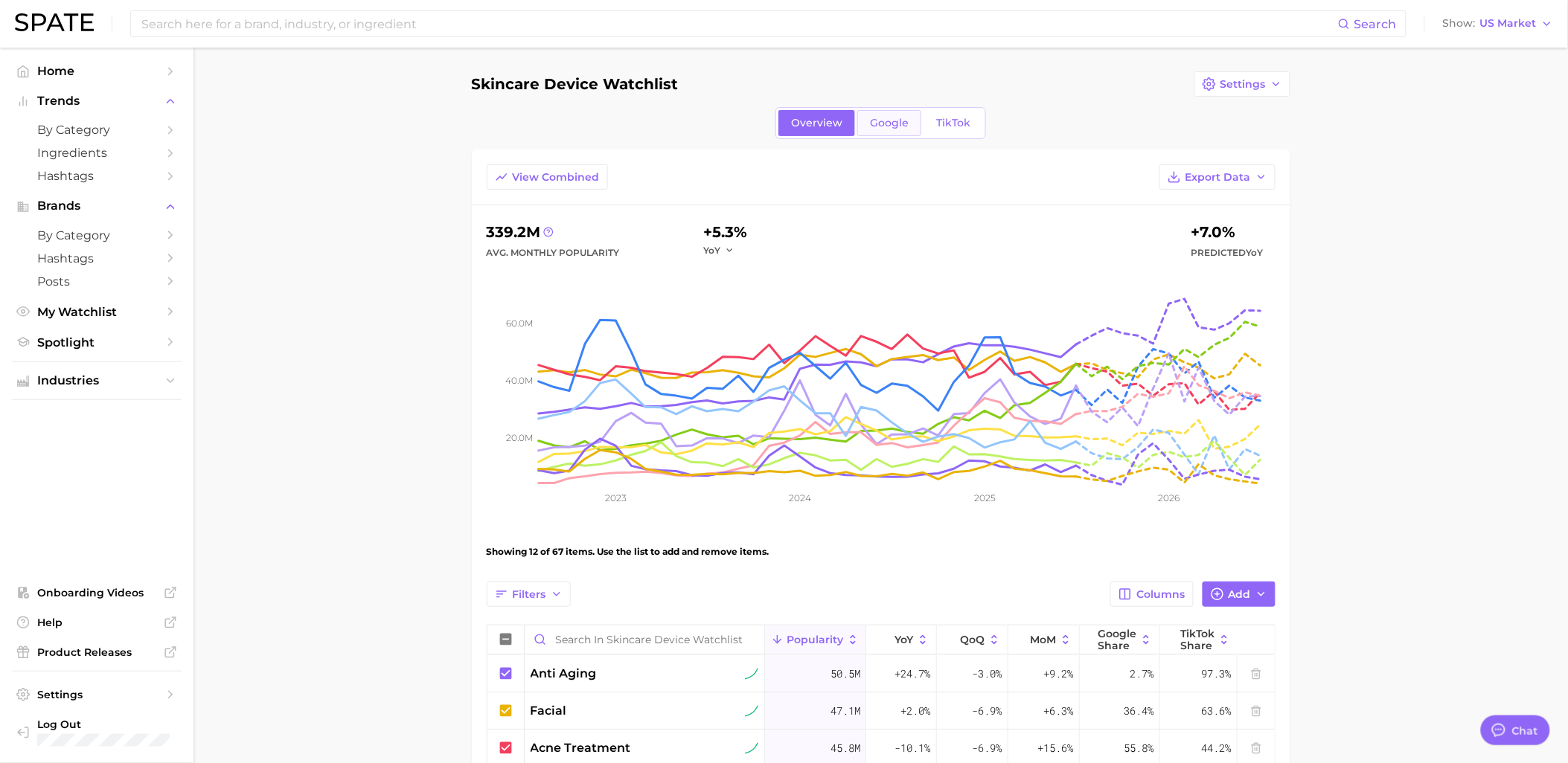
click at [893, 116] on link "Google" at bounding box center [889, 123] width 64 height 26
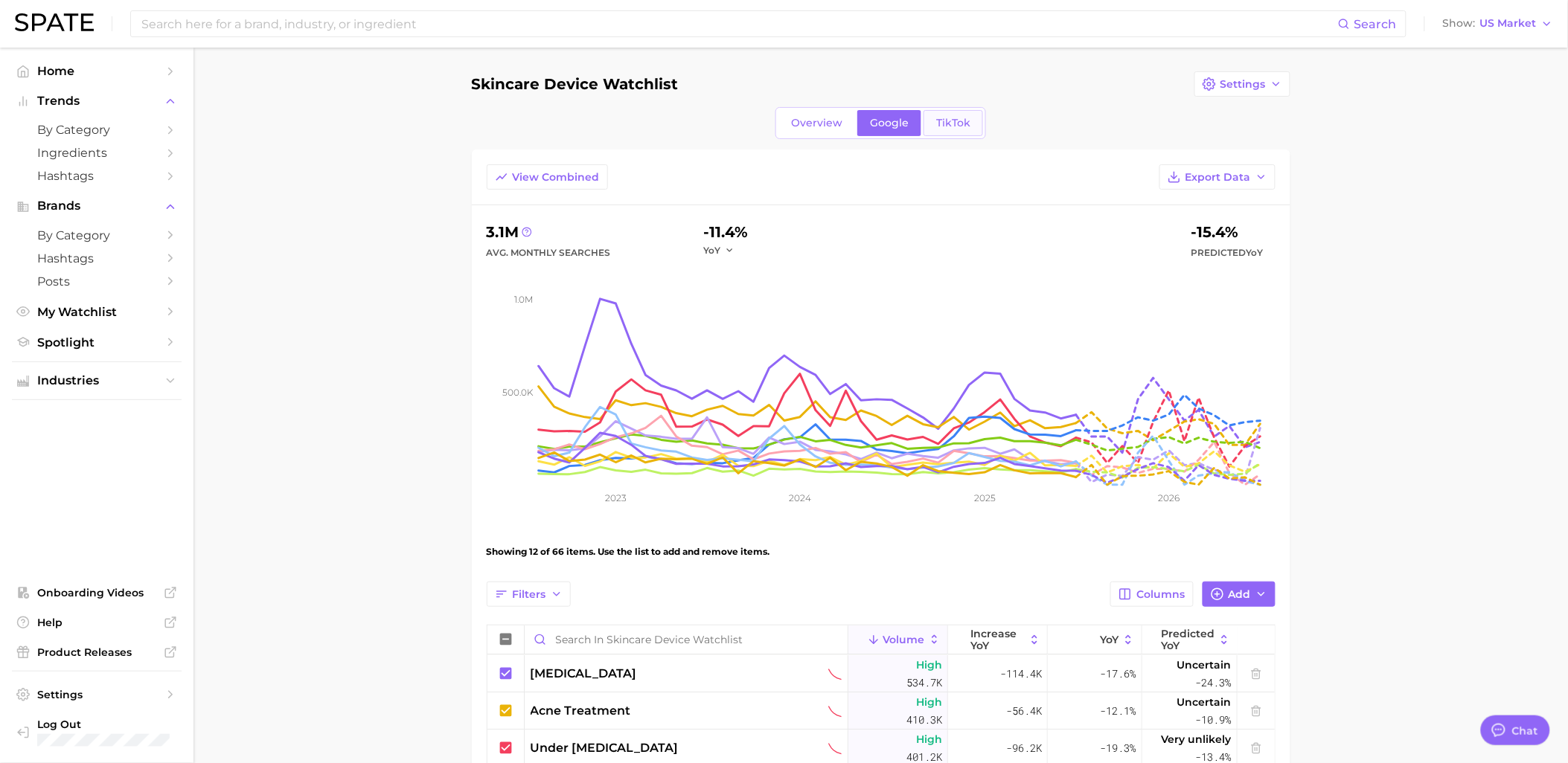
click at [951, 127] on span "TikTok" at bounding box center [953, 123] width 34 height 12
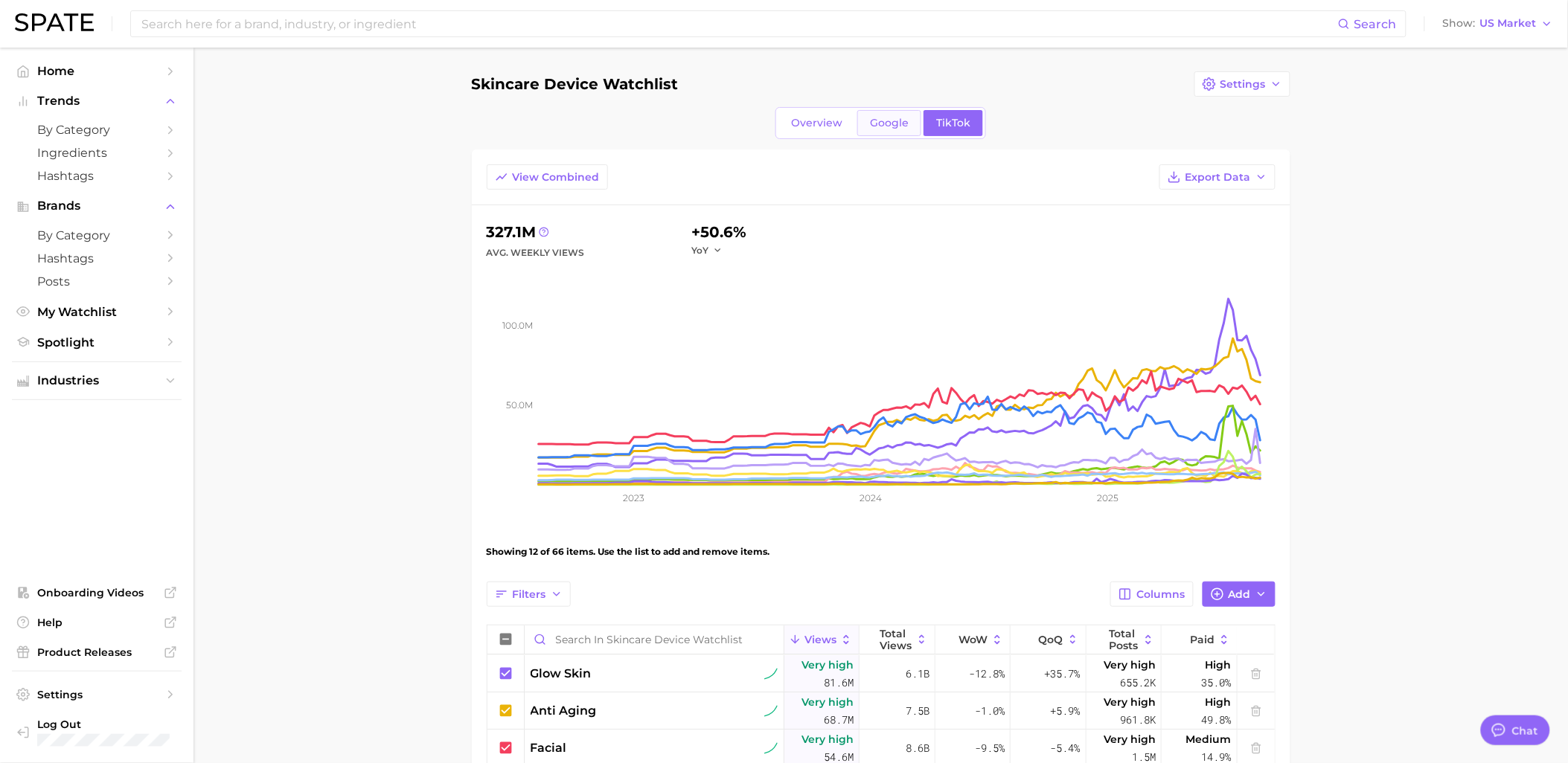
click at [897, 114] on link "Google" at bounding box center [889, 123] width 64 height 26
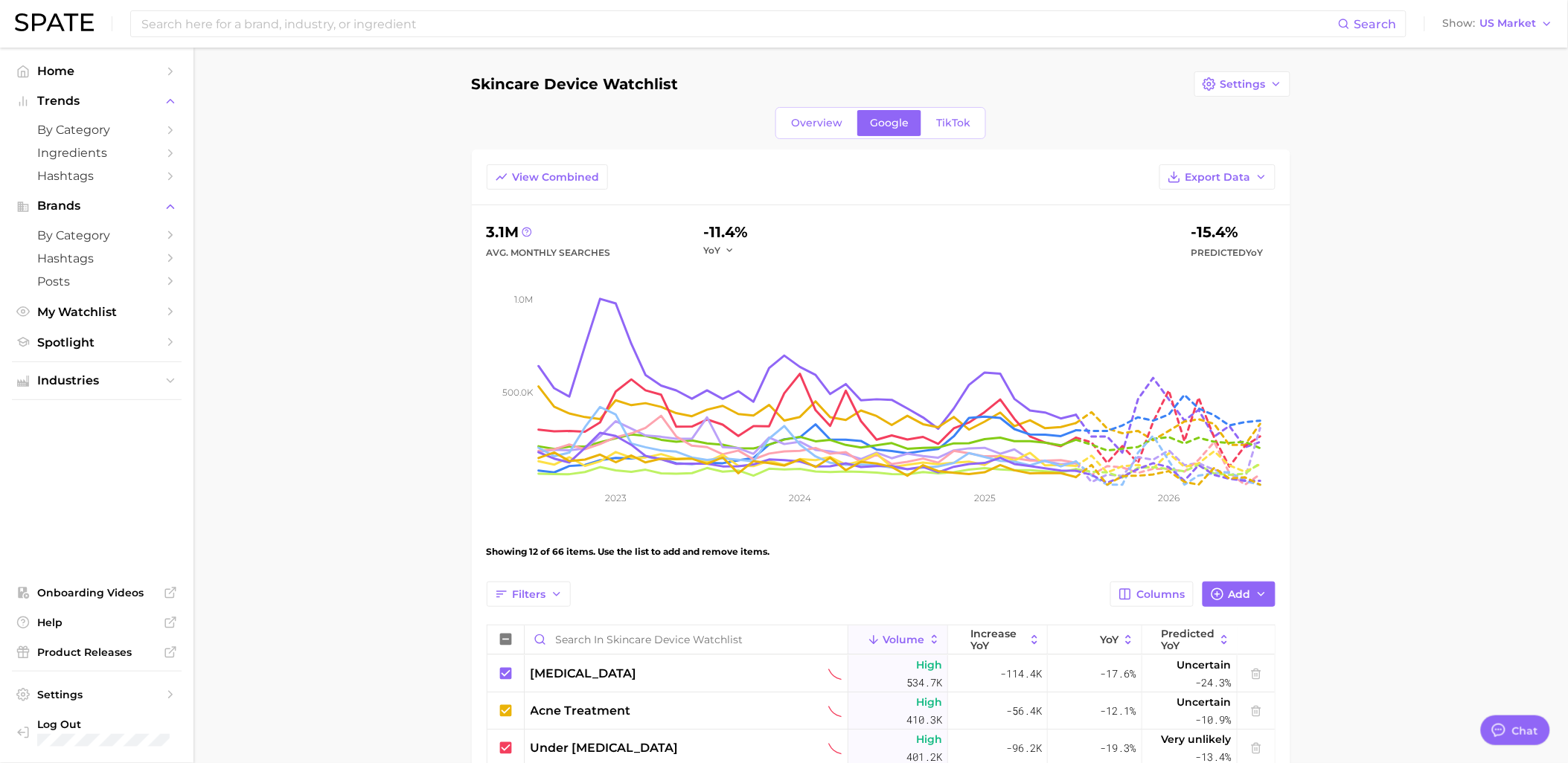
click at [585, 86] on h1 "Skincare Device Watchlist" at bounding box center [575, 84] width 207 height 16
click at [130, 316] on span "My Watchlist" at bounding box center [96, 312] width 119 height 14
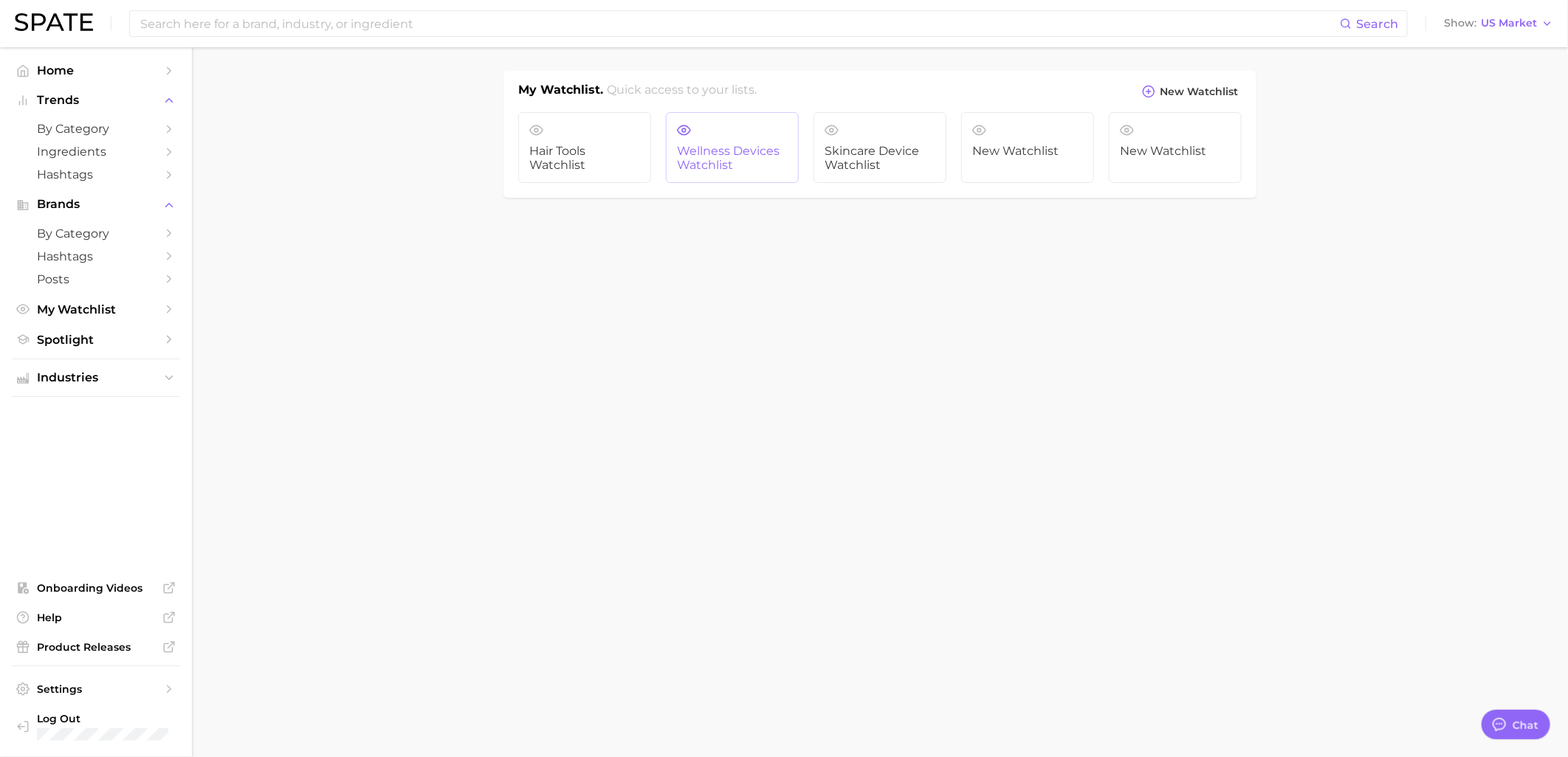
click at [742, 143] on link "Wellness Devices Watchlist" at bounding box center [732, 148] width 133 height 71
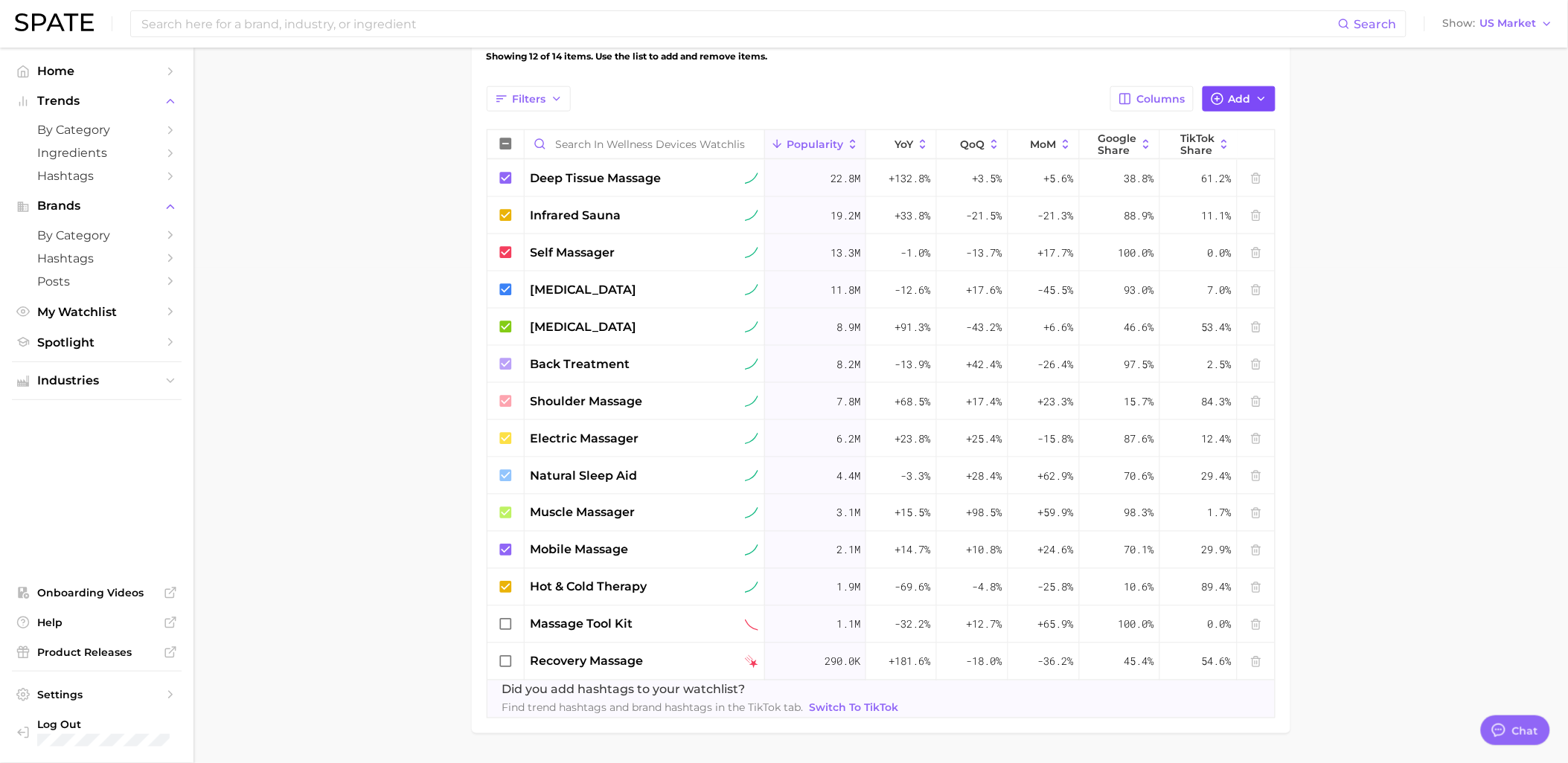
scroll to position [539, 0]
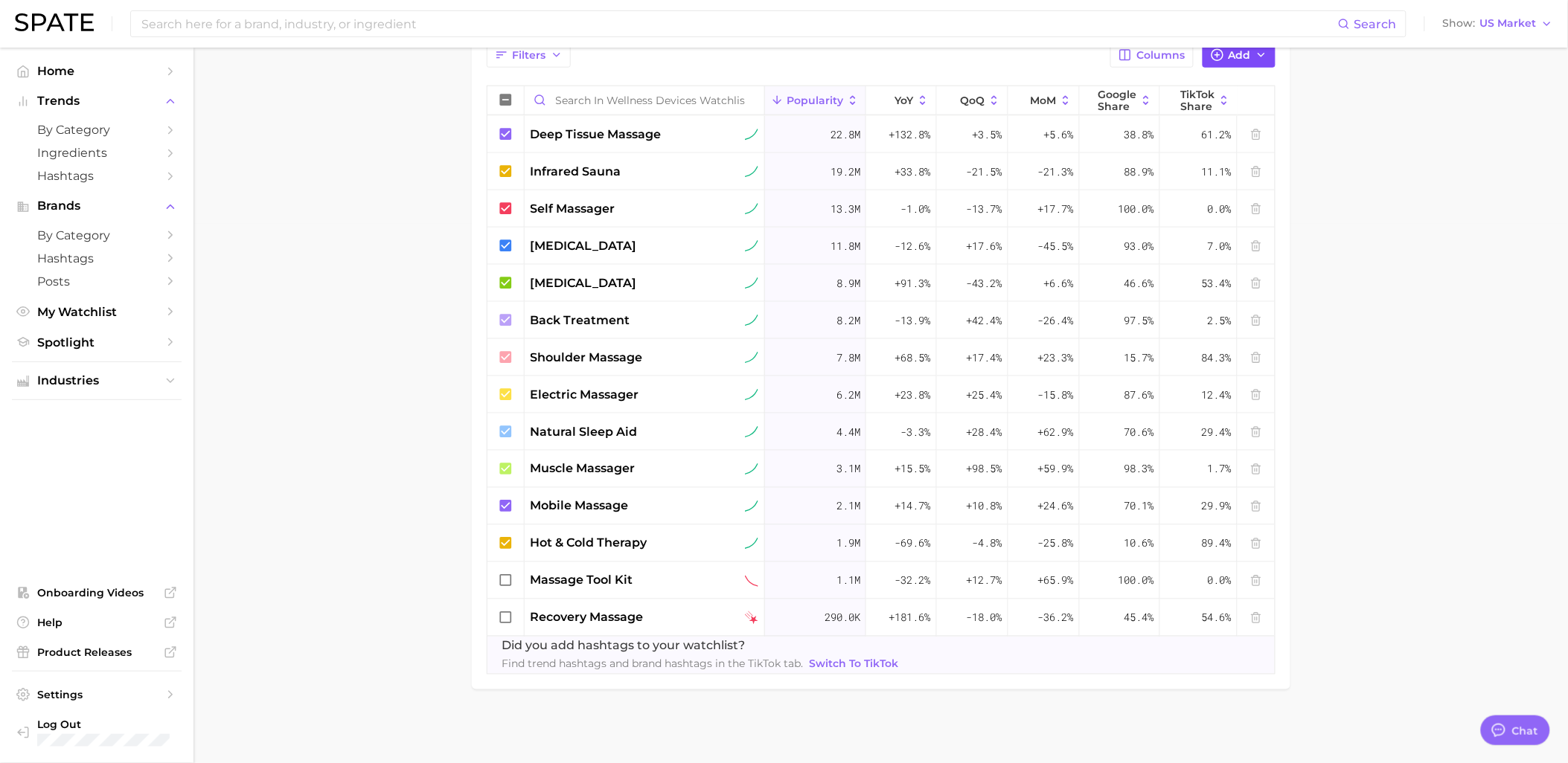
click at [1252, 63] on button "Add" at bounding box center [1239, 55] width 73 height 26
click at [1132, 116] on input "Search and add to watchlist" at bounding box center [1068, 126] width 377 height 31
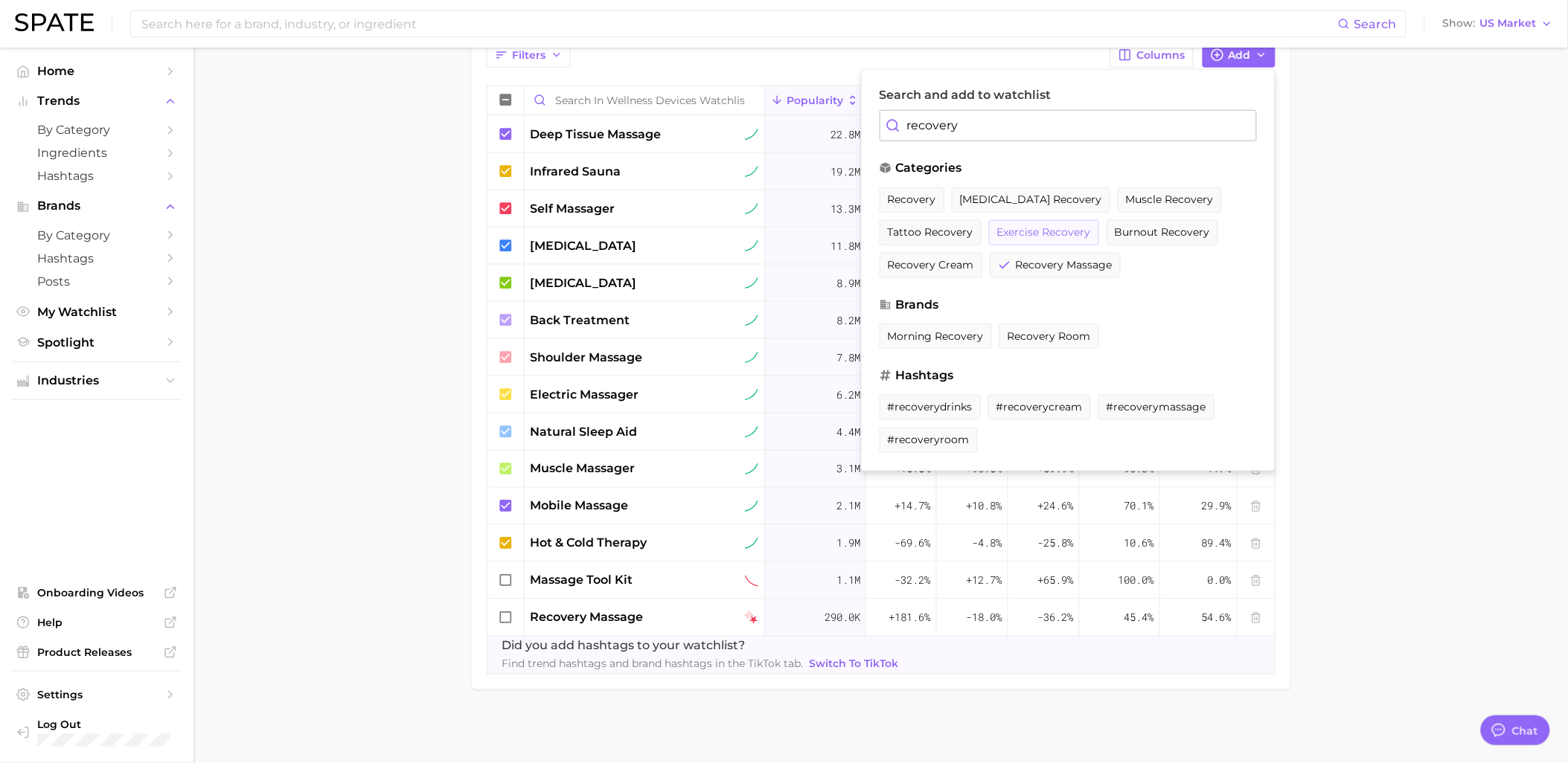
click at [1038, 237] on span "exercise recovery" at bounding box center [1044, 232] width 94 height 12
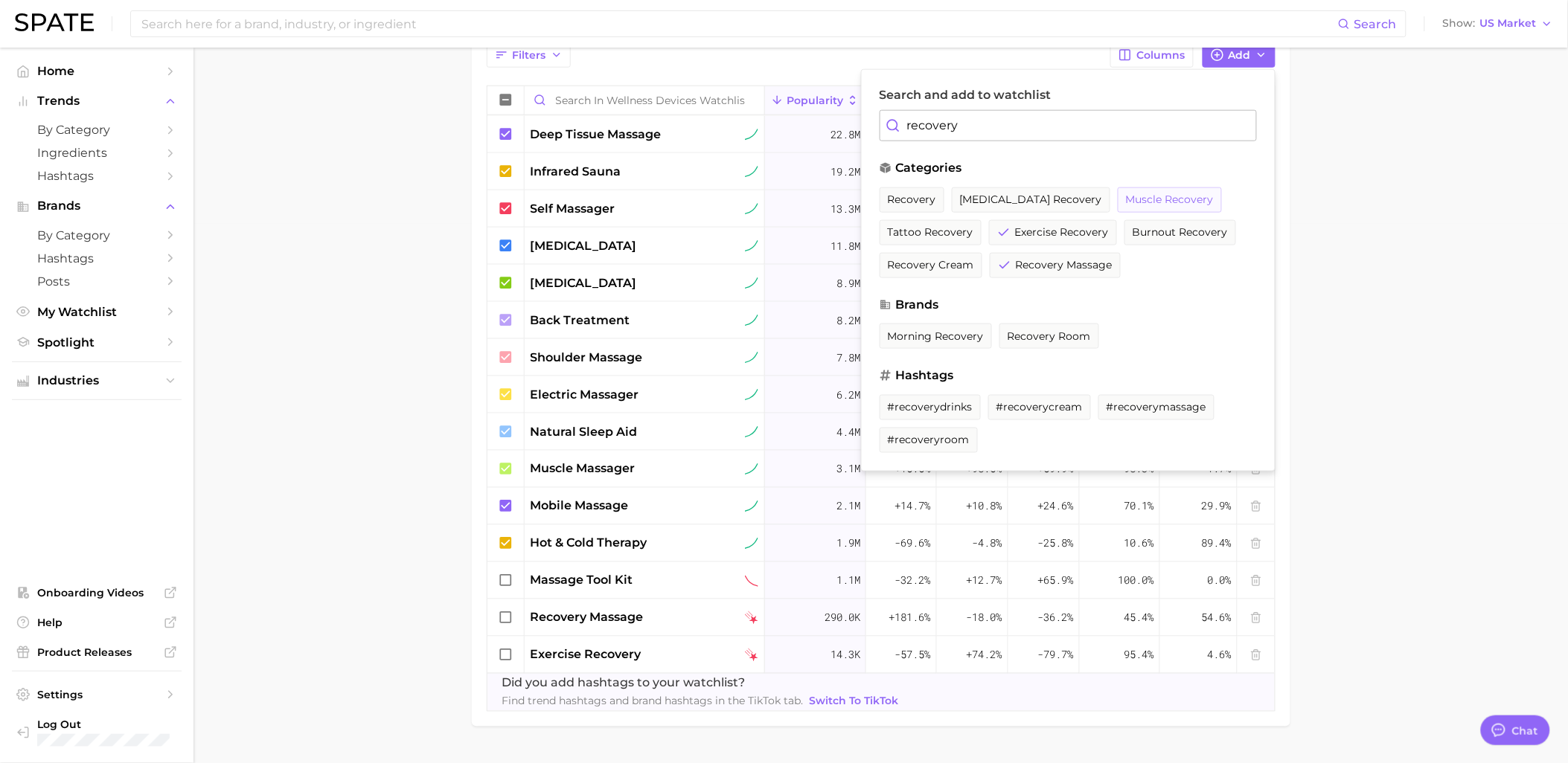
click at [1126, 204] on span "muscle recovery" at bounding box center [1170, 199] width 88 height 12
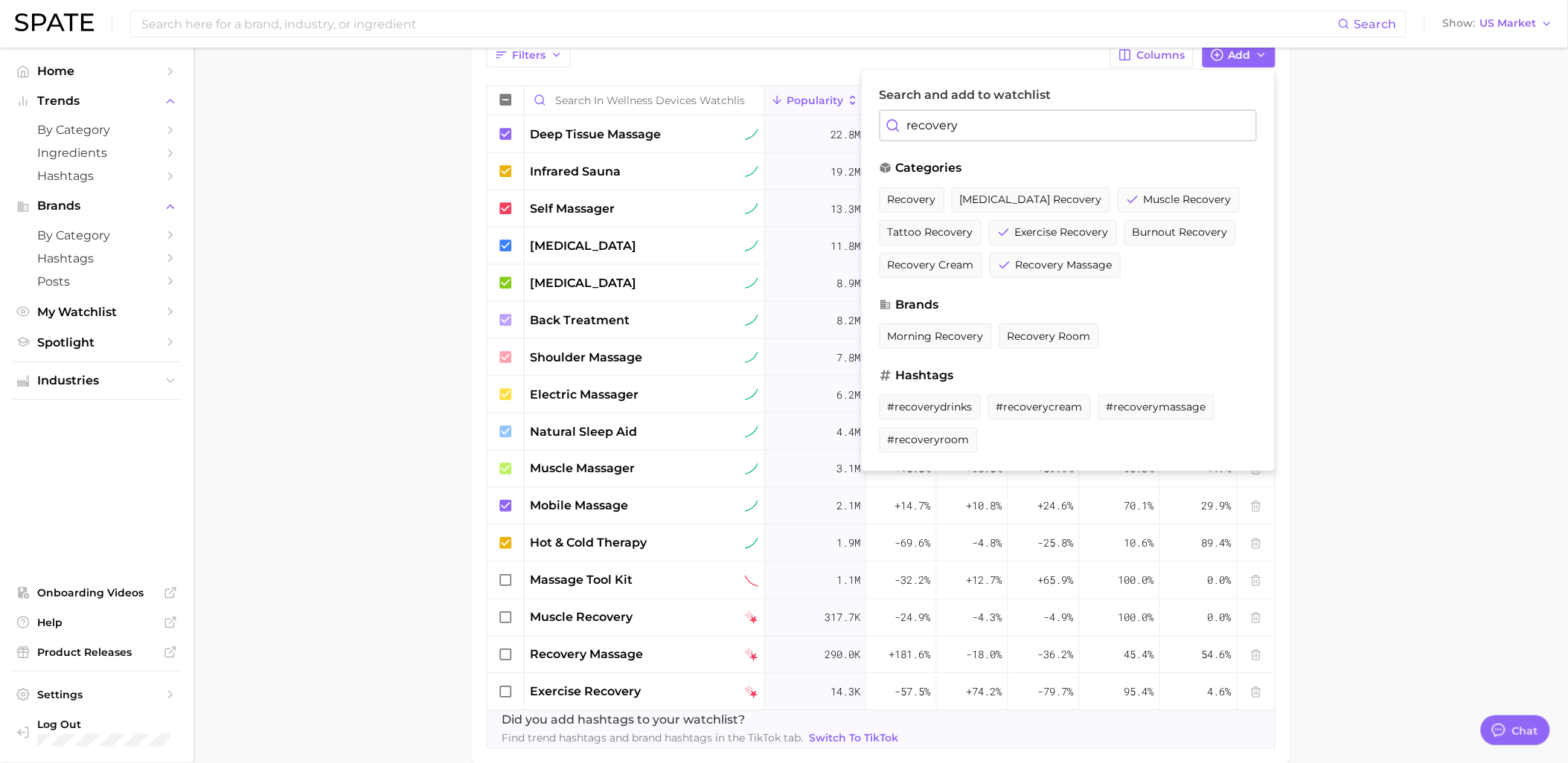
click at [1000, 113] on input "recovery" at bounding box center [1068, 126] width 377 height 31
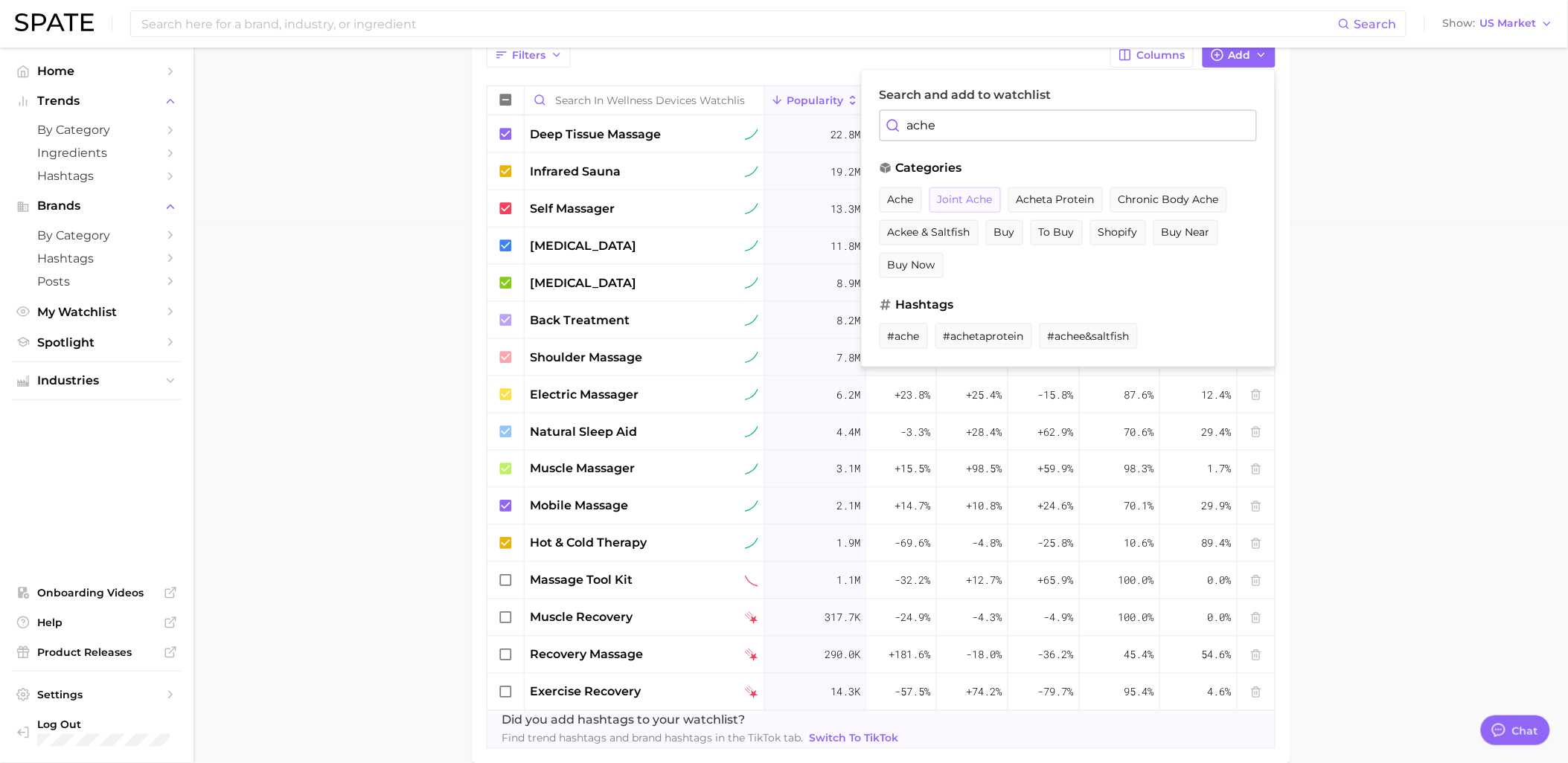
type input "ache"
click at [975, 203] on span "joint ache" at bounding box center [965, 199] width 55 height 12
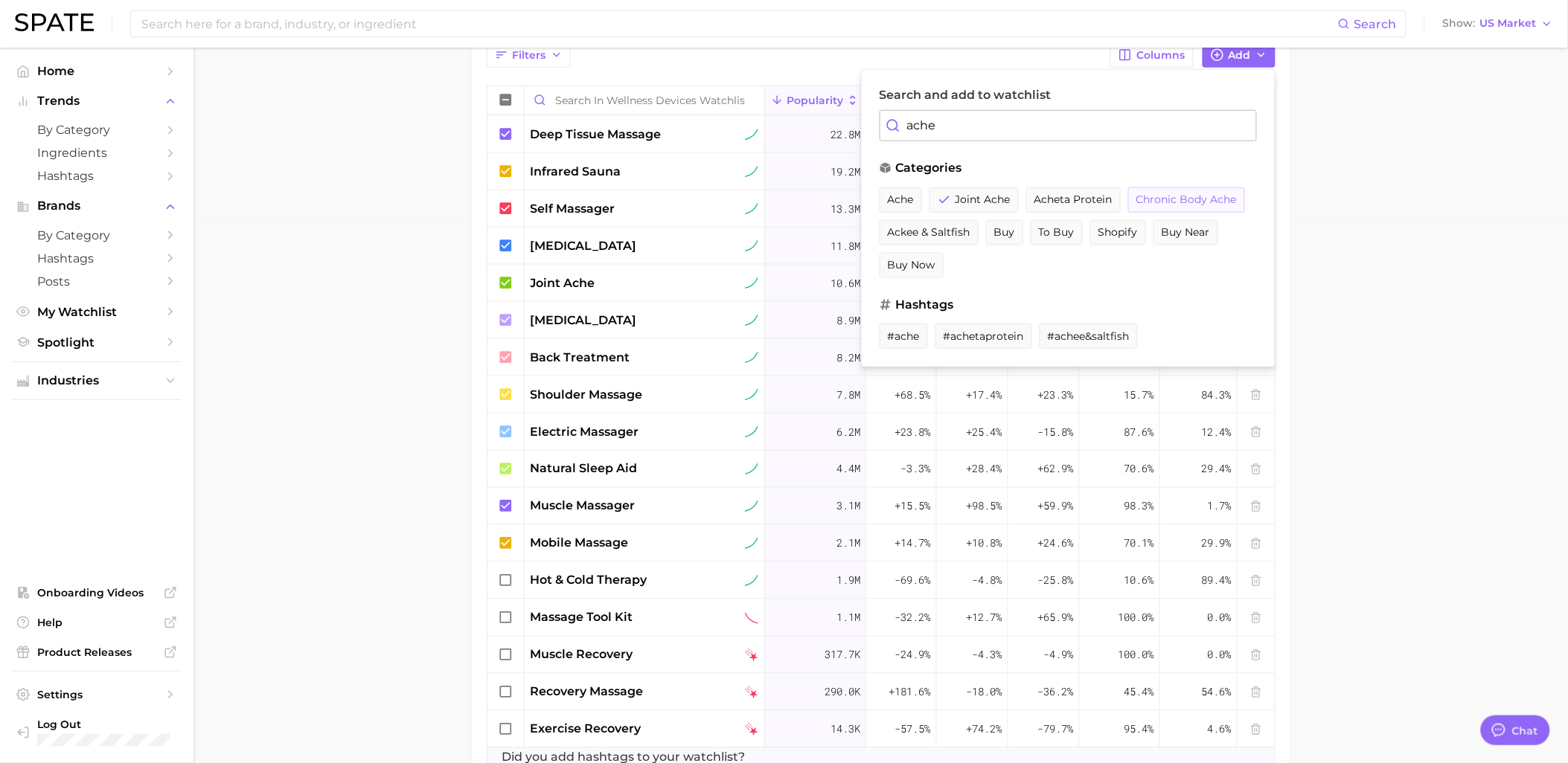
click at [1174, 210] on button "chronic body ache" at bounding box center [1186, 199] width 116 height 26
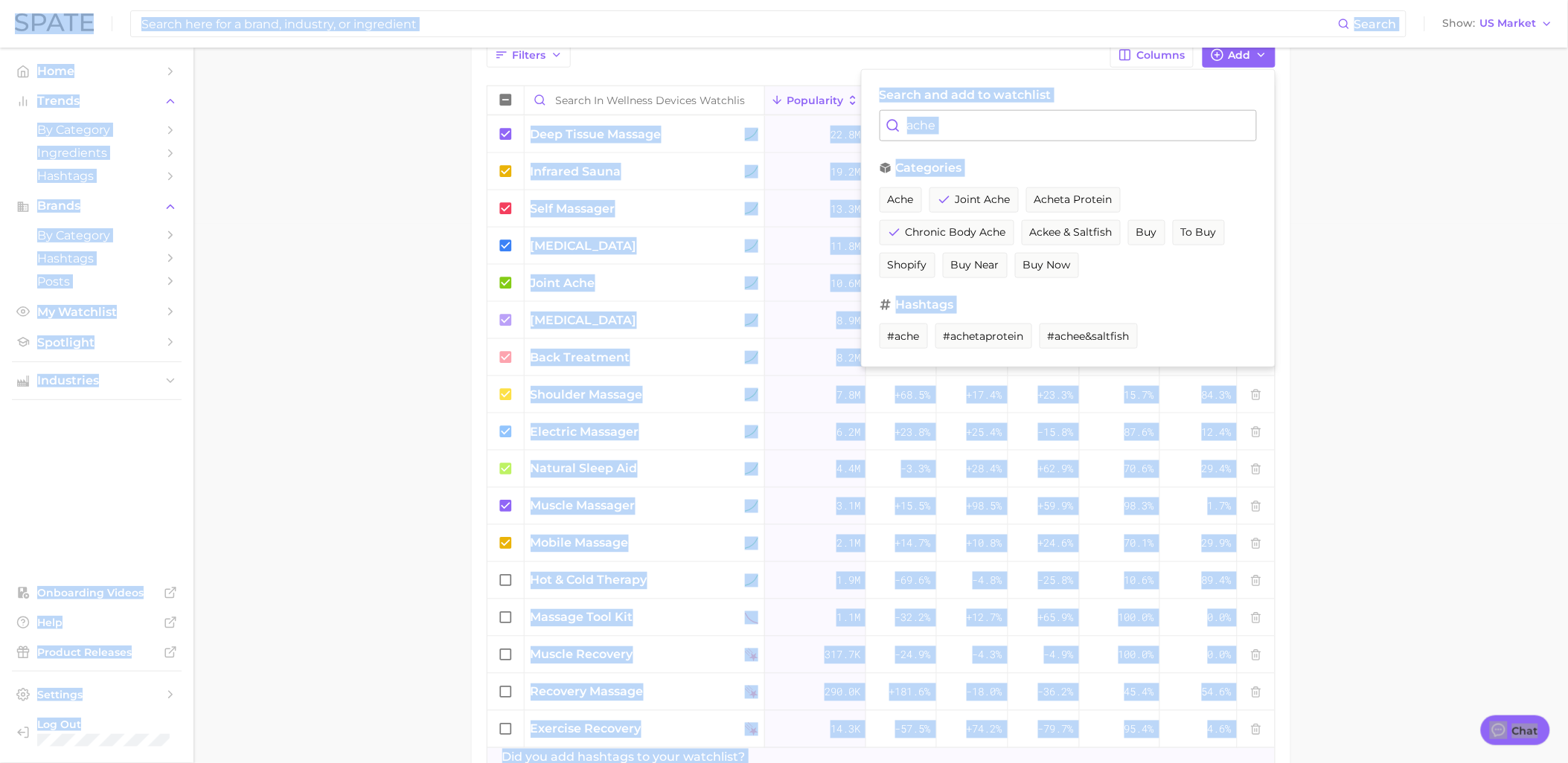
click at [968, 133] on input "ache" at bounding box center [1068, 126] width 377 height 31
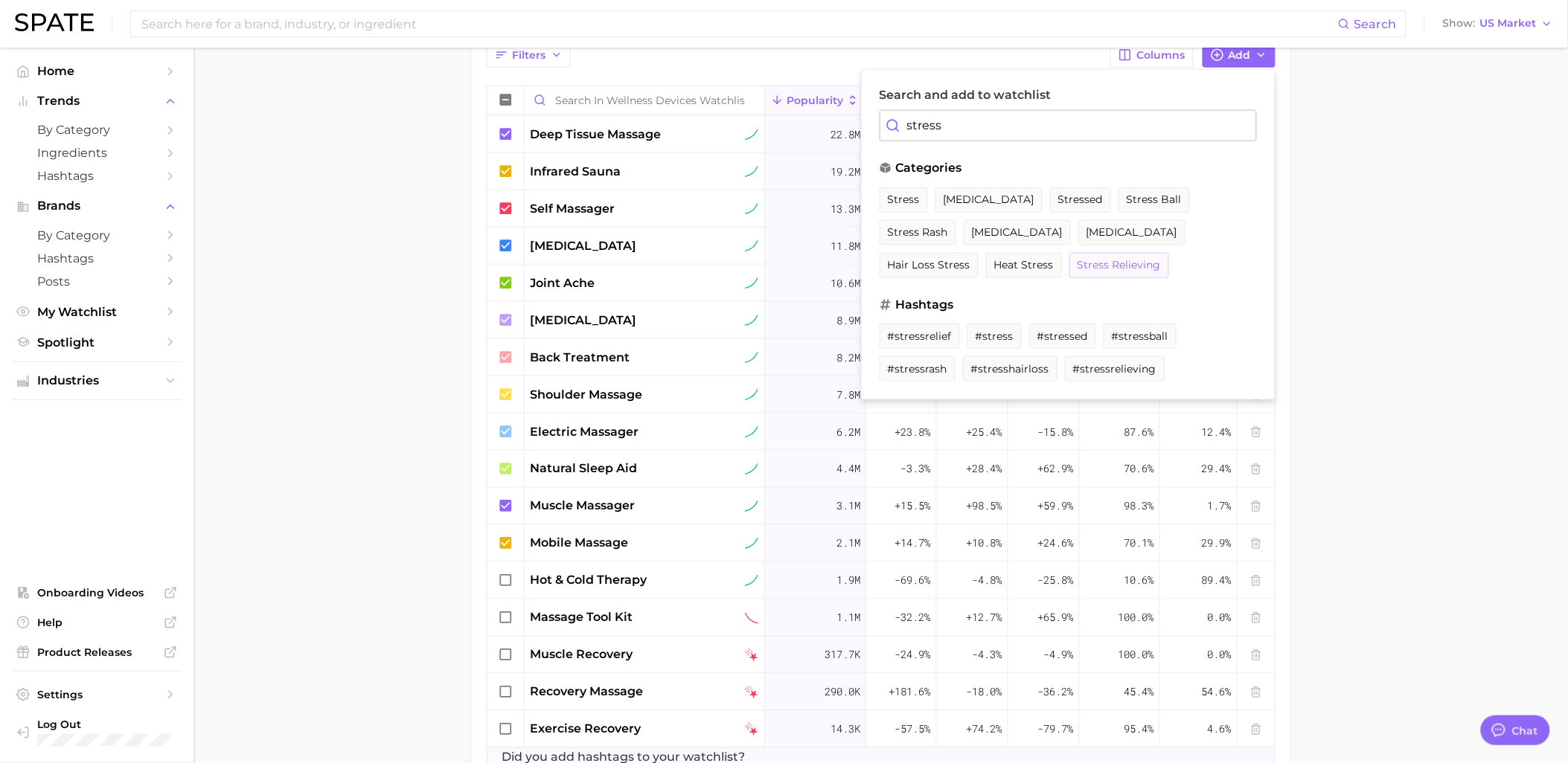
click at [1139, 266] on span "stress relieving" at bounding box center [1118, 265] width 83 height 12
click at [1073, 136] on input "stress" at bounding box center [1068, 126] width 377 height 31
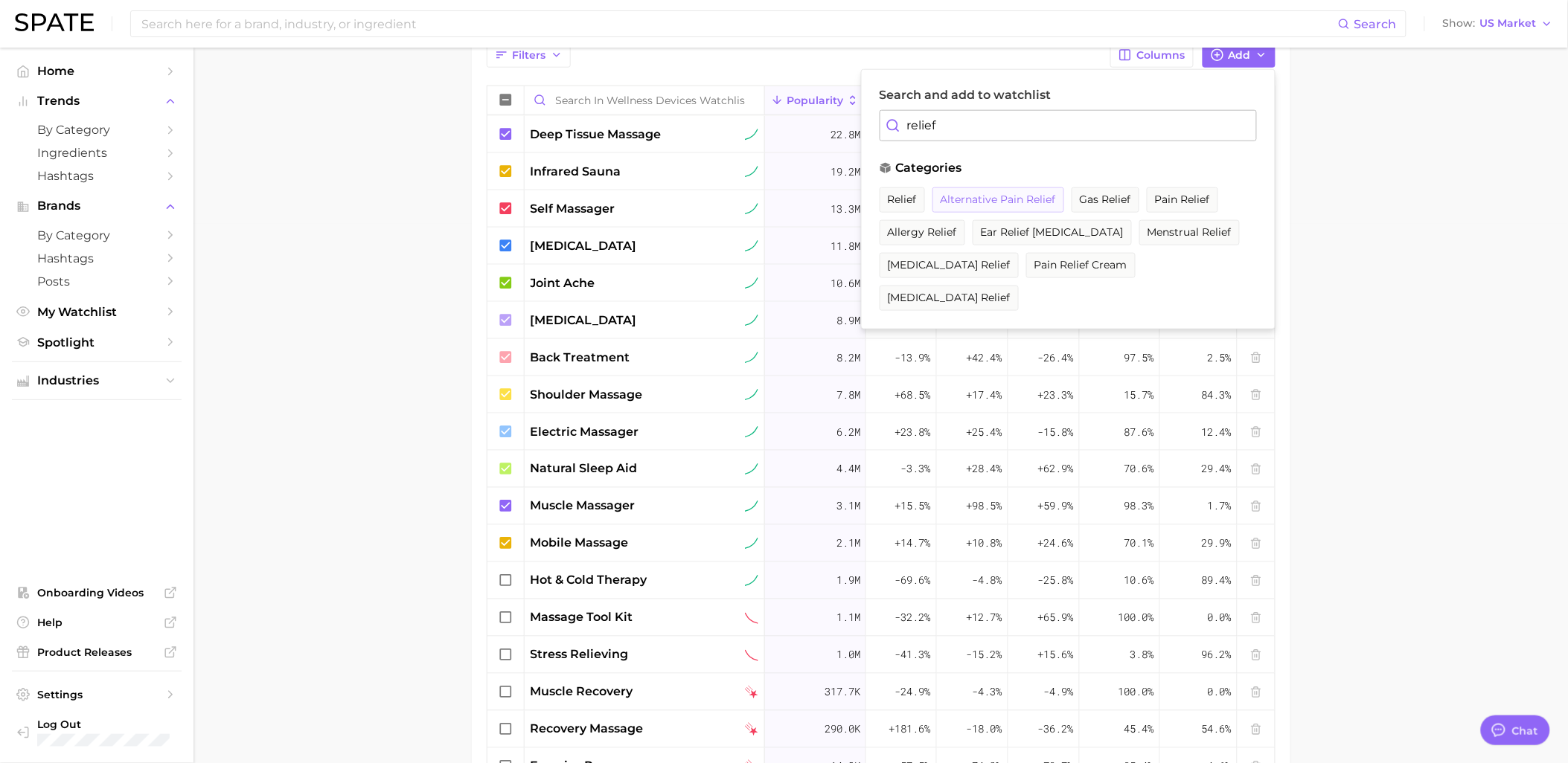
click at [982, 204] on span "alternative pain relief" at bounding box center [998, 199] width 116 height 12
click at [1208, 205] on span "pain relief" at bounding box center [1200, 199] width 55 height 12
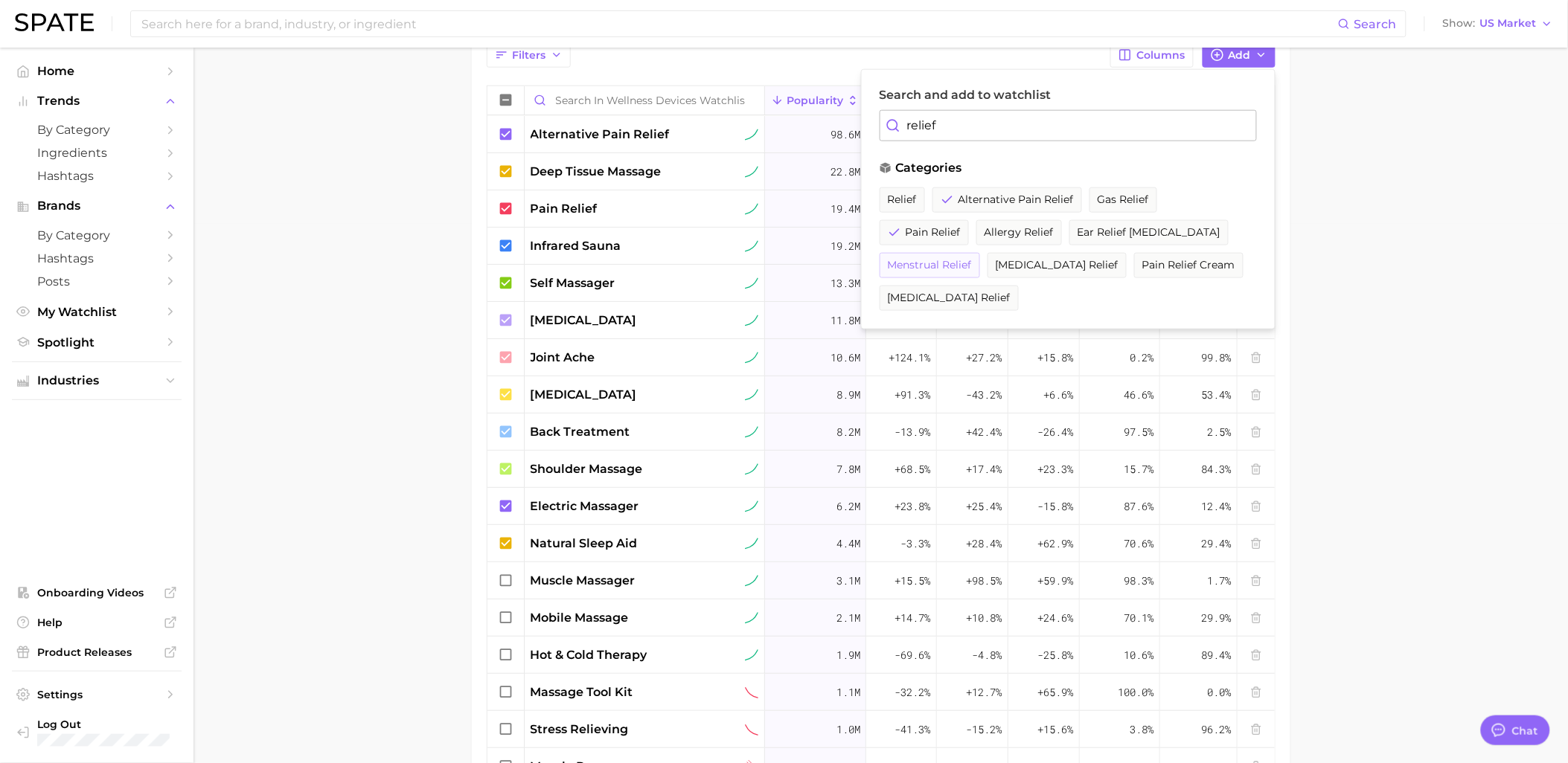
click at [946, 258] on span "menstrual relief" at bounding box center [930, 265] width 84 height 12
click at [1034, 129] on input "relief" at bounding box center [1068, 126] width 377 height 31
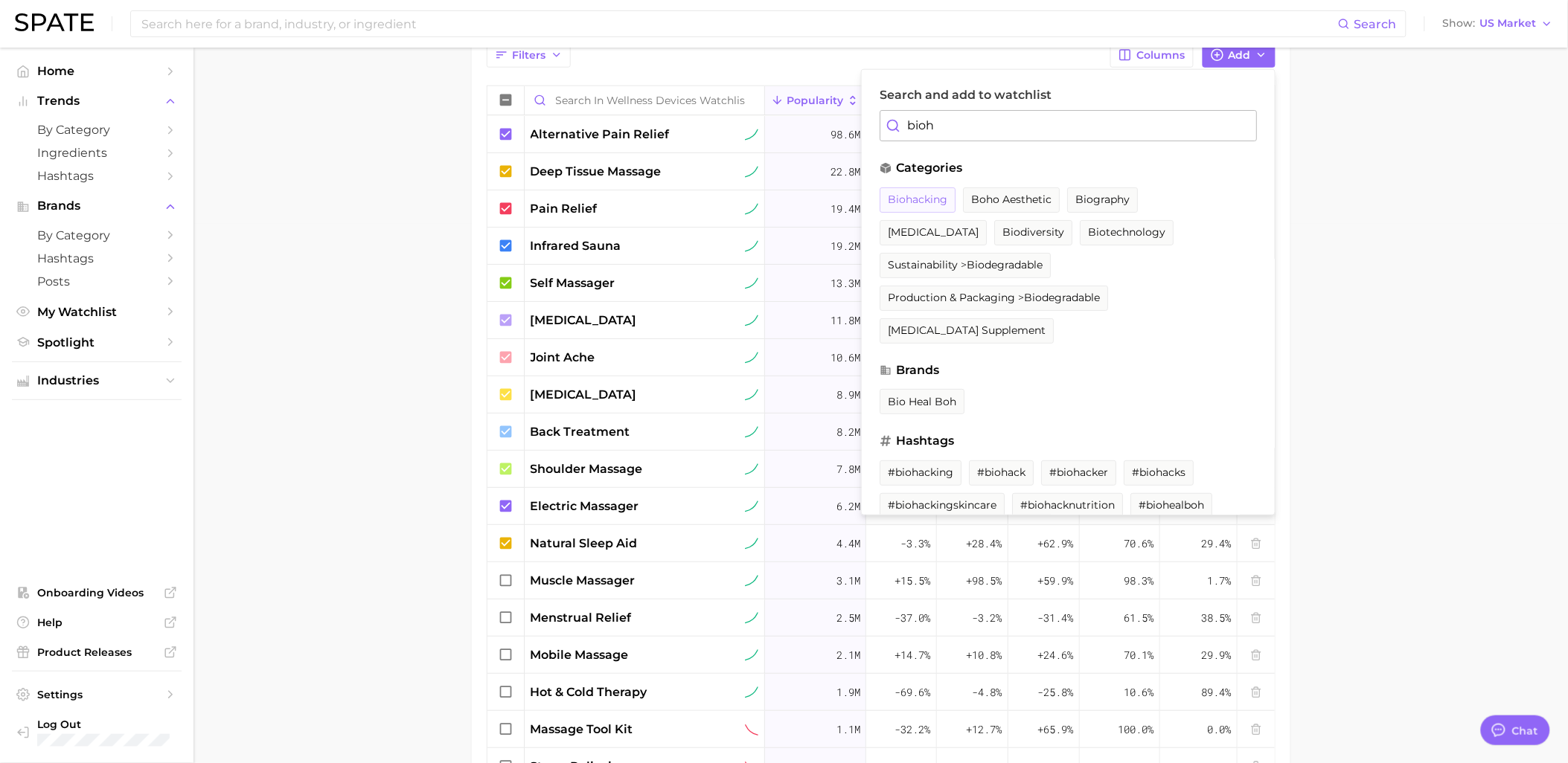
type input "bioh"
click at [899, 196] on span "biohacking" at bounding box center [917, 199] width 60 height 12
click at [1414, 333] on main "Wellness Devices Watchlist Settings Overview Google TikTok View Combined Export…" at bounding box center [881, 223] width 1375 height 1429
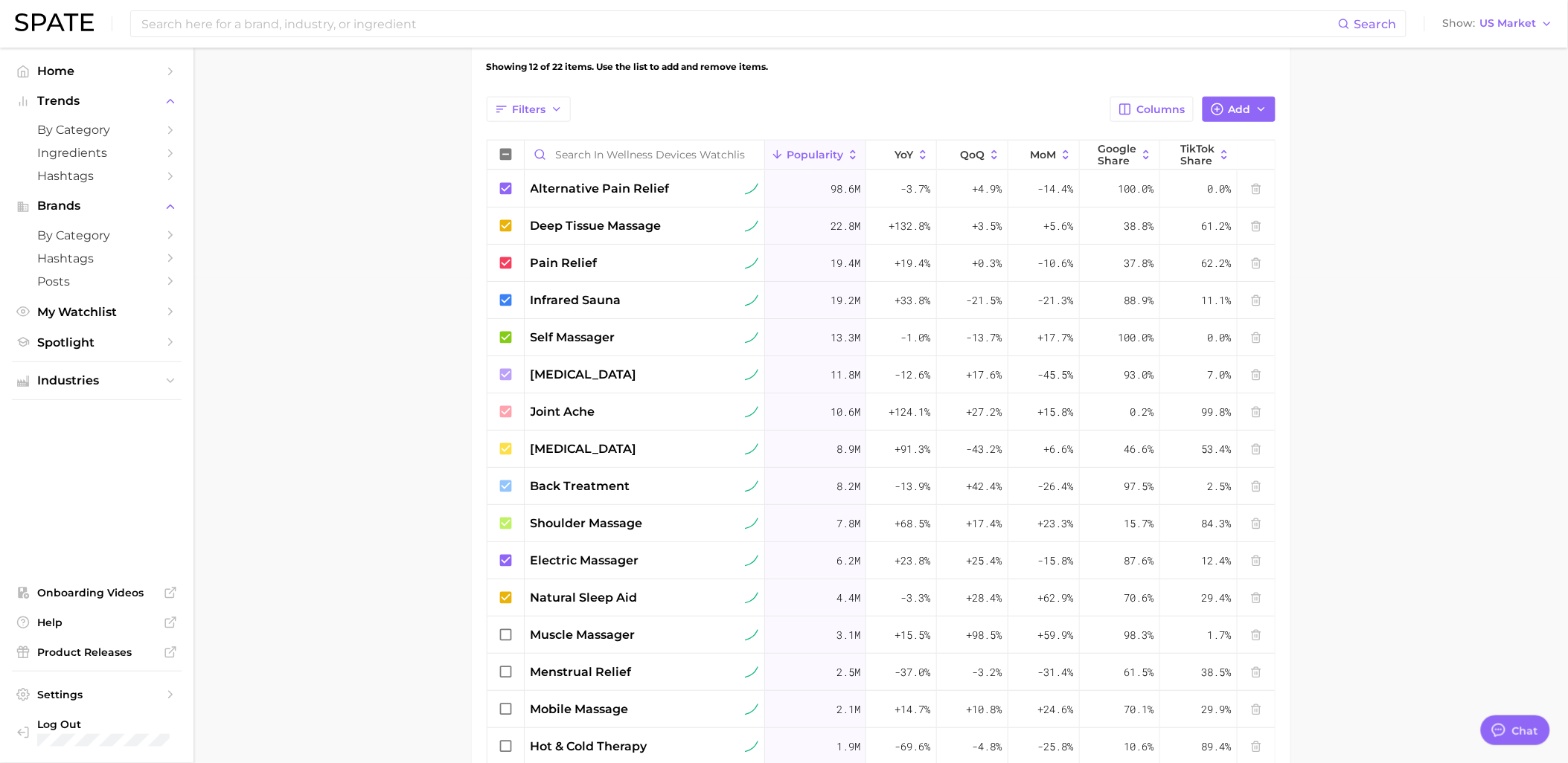
scroll to position [466, 0]
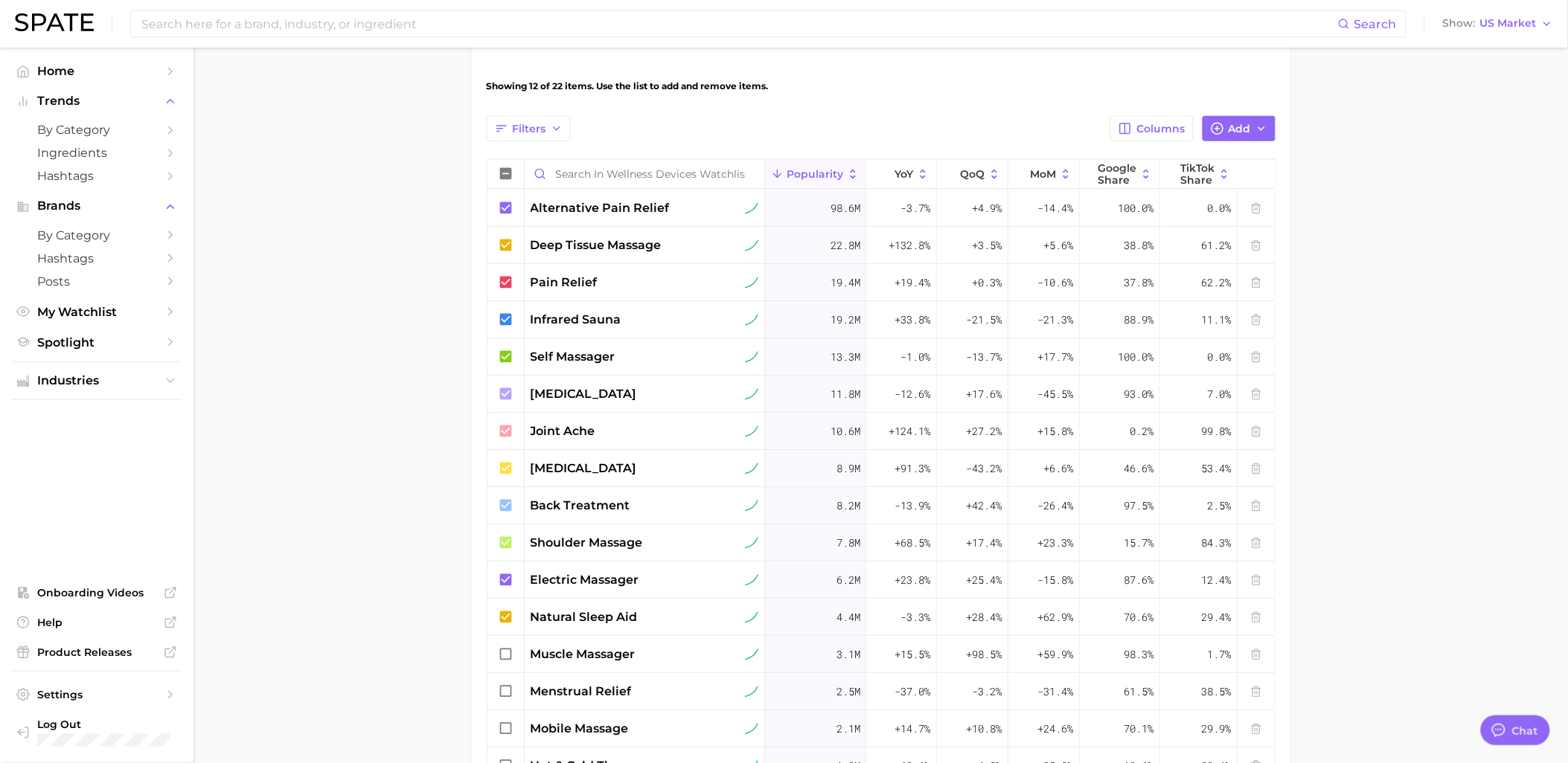
click at [1352, 350] on main "Wellness Devices Watchlist Settings Overview Google TikTok View Combined Export…" at bounding box center [881, 297] width 1375 height 1429
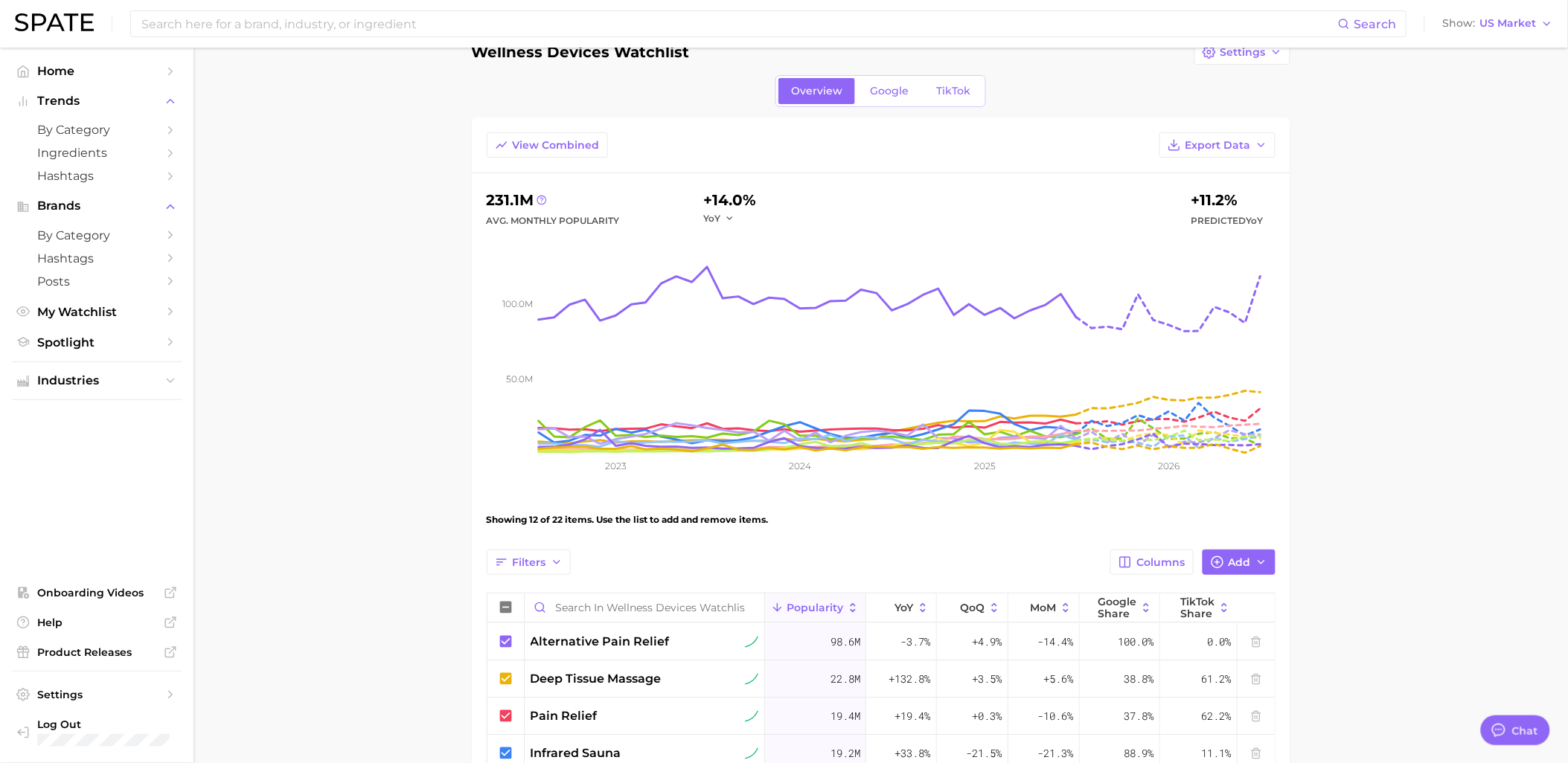
scroll to position [0, 0]
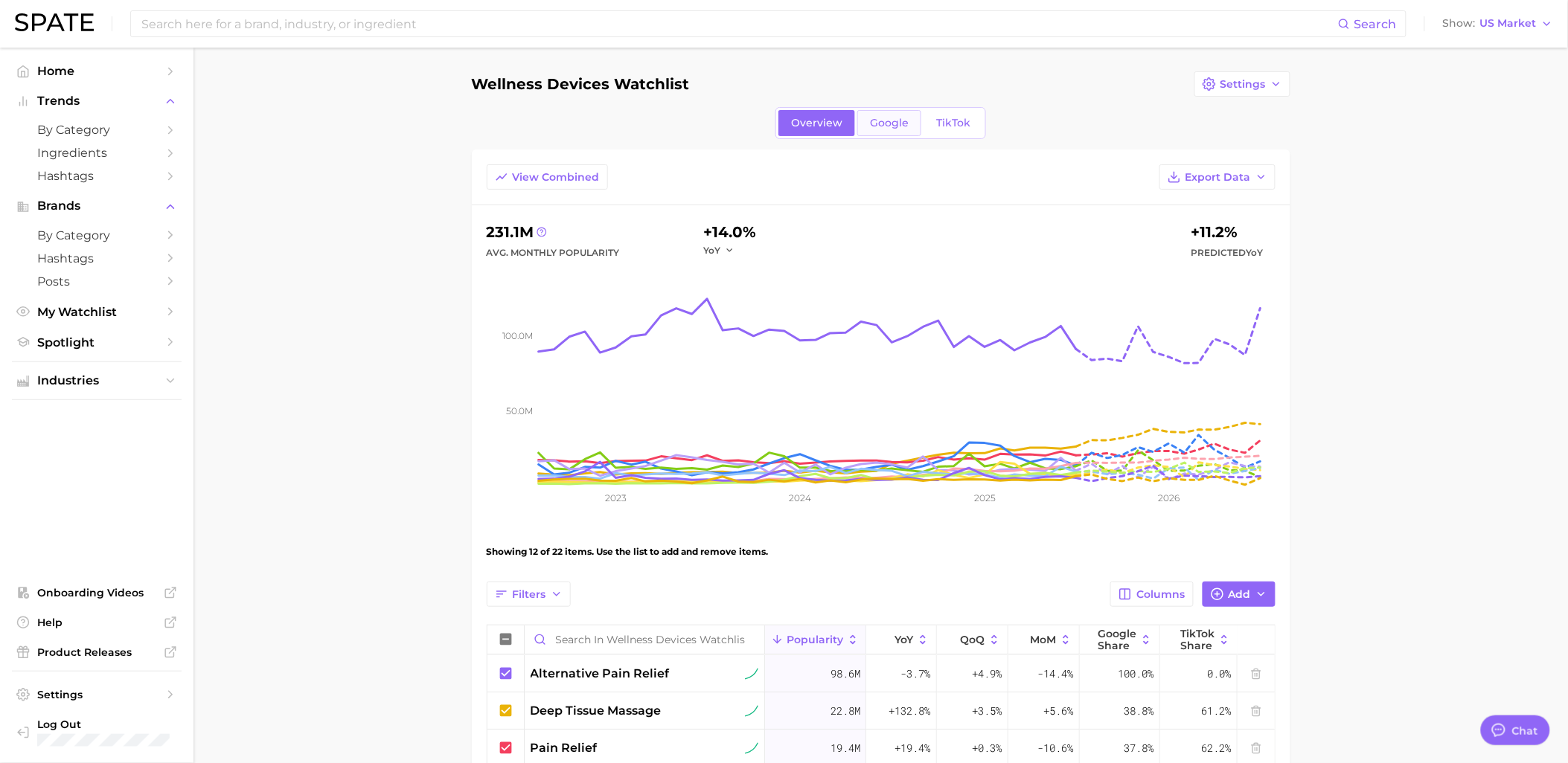
click at [879, 127] on span "Google" at bounding box center [889, 123] width 39 height 12
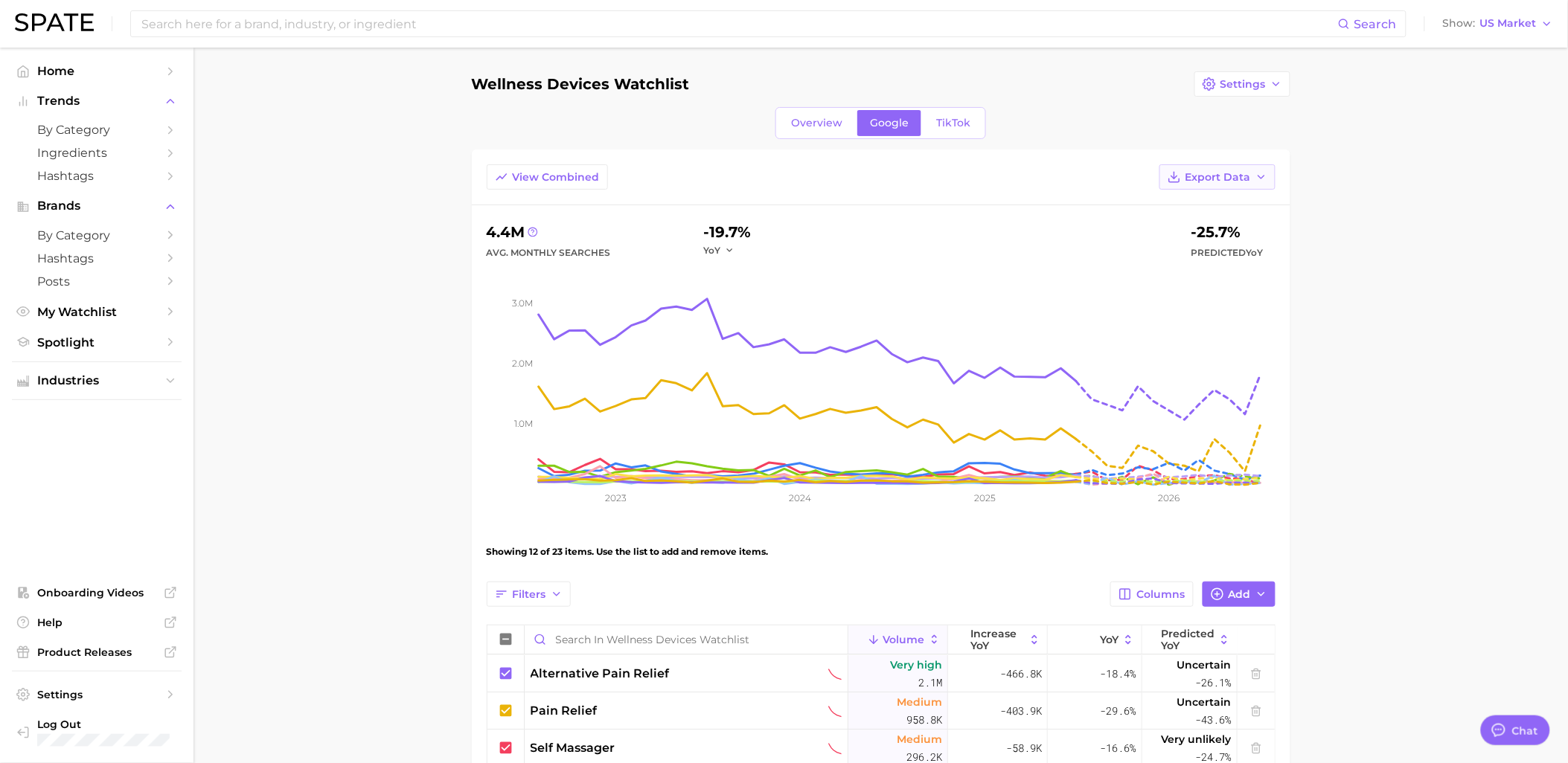
click at [1229, 182] on span "Export Data" at bounding box center [1218, 177] width 65 height 12
click at [1213, 261] on span "Time Series Image" at bounding box center [1187, 258] width 99 height 12
click at [941, 119] on span "TikTok" at bounding box center [953, 123] width 34 height 12
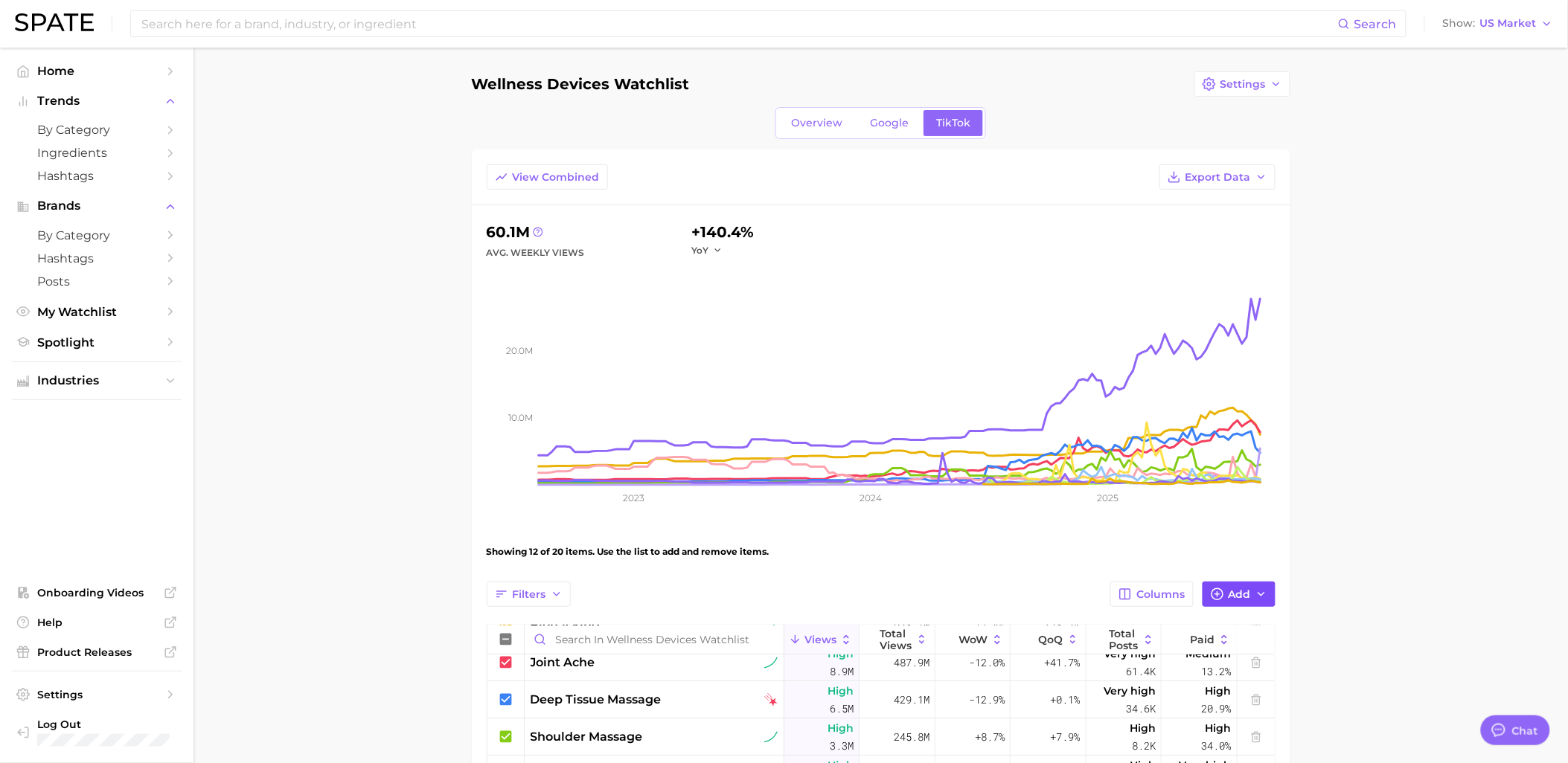
click at [1225, 595] on button "Add" at bounding box center [1239, 594] width 73 height 26
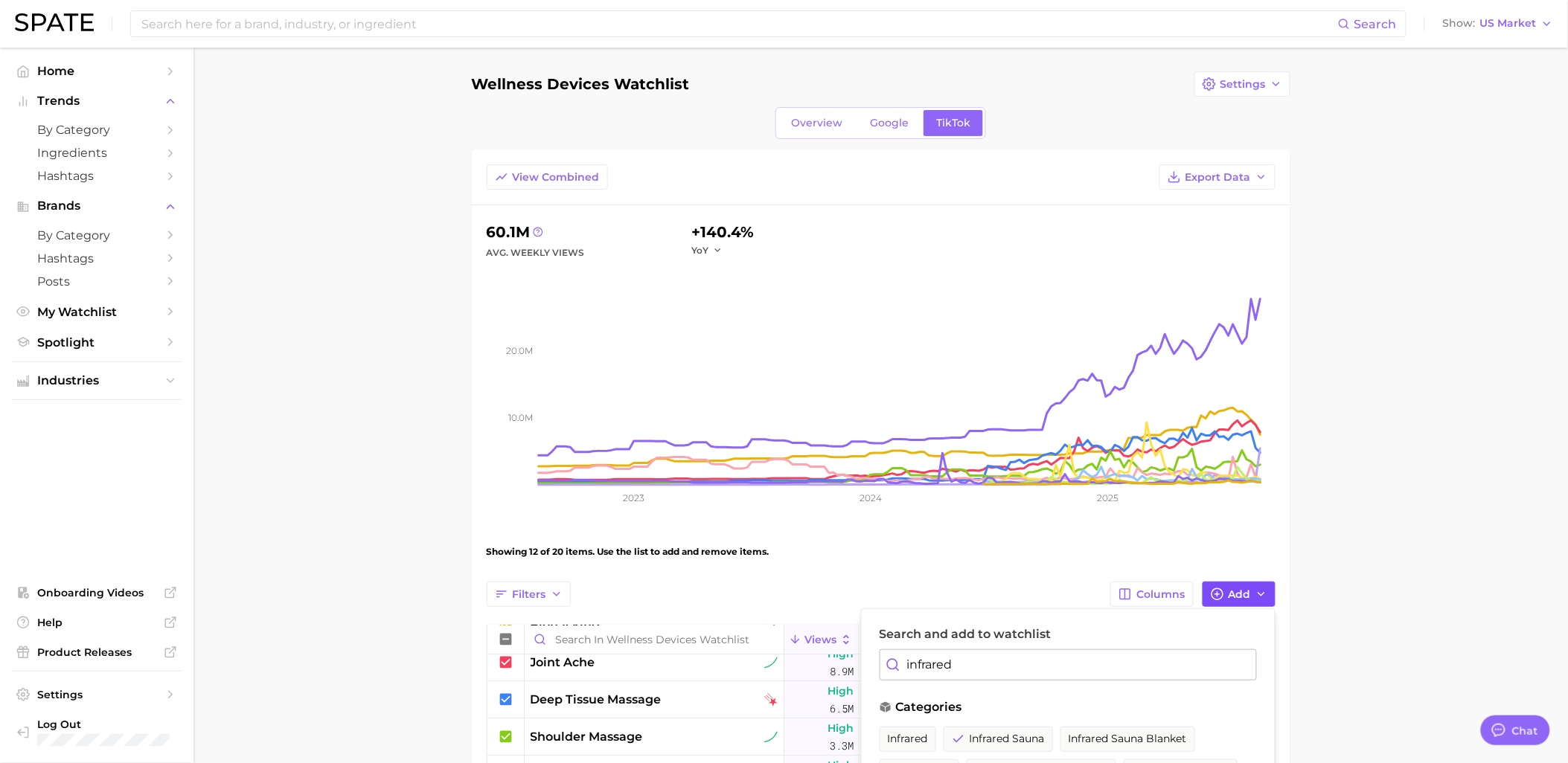
scroll to position [165, 0]
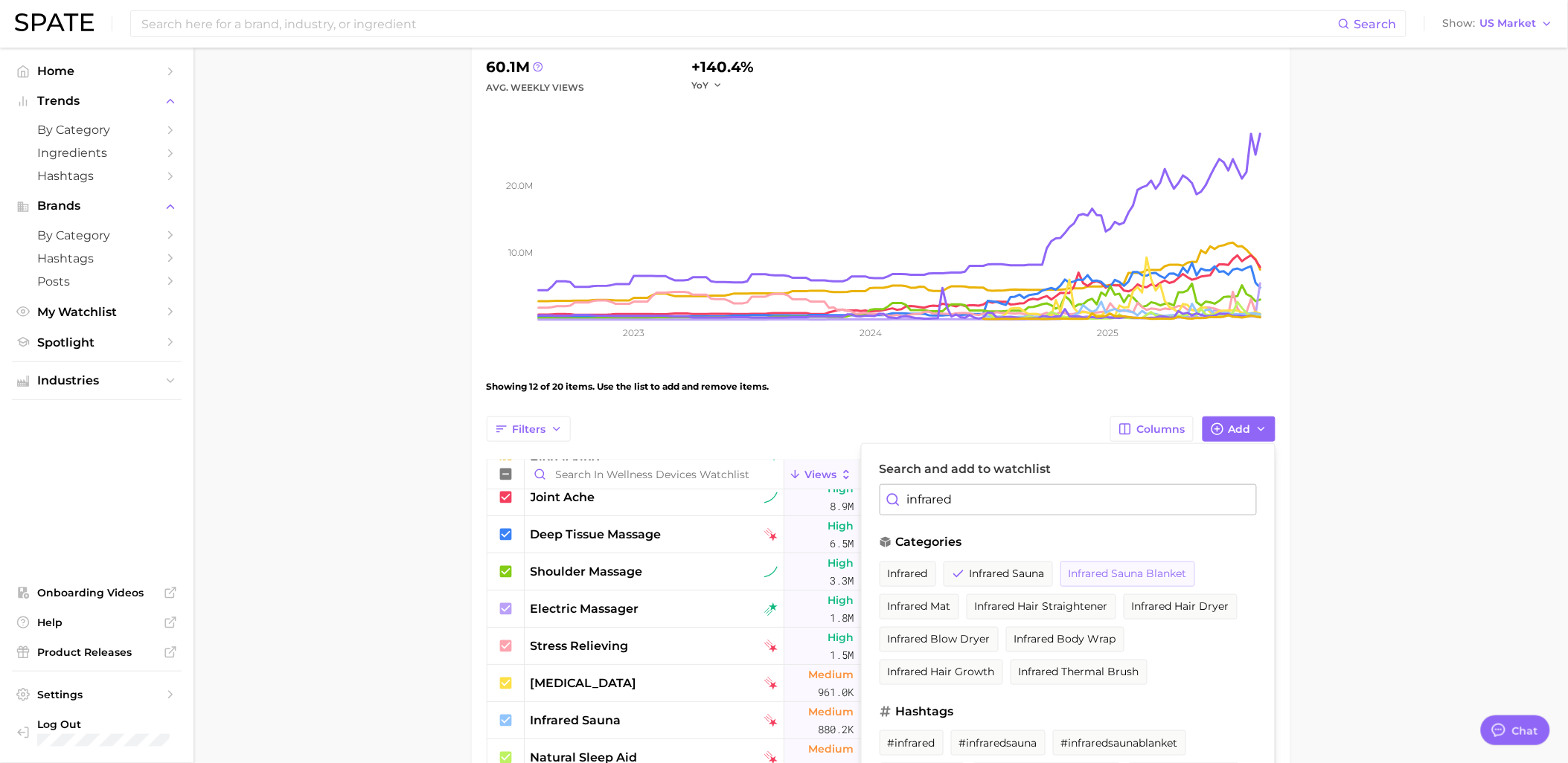
type input "infrared"
click at [1125, 583] on button "infrared sauna blanket" at bounding box center [1127, 574] width 134 height 26
click at [937, 608] on span "infrared mat" at bounding box center [919, 606] width 63 height 12
click at [1135, 646] on span "infrared body wrap" at bounding box center [1186, 639] width 102 height 12
click at [1531, 509] on main "Wellness Devices Watchlist Settings Overview Google TikTok View Combined Export…" at bounding box center [881, 597] width 1375 height 1429
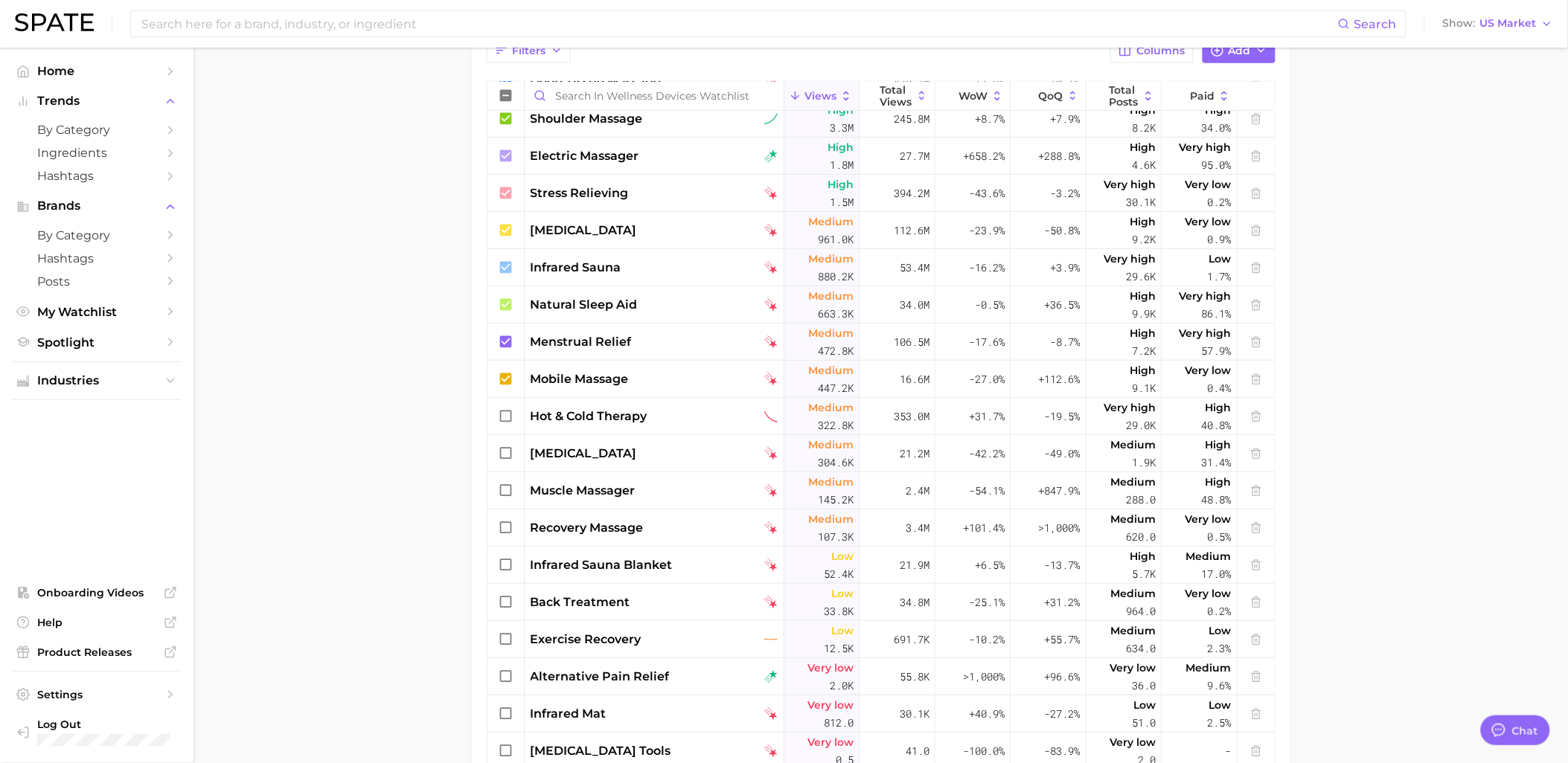
scroll to position [53, 0]
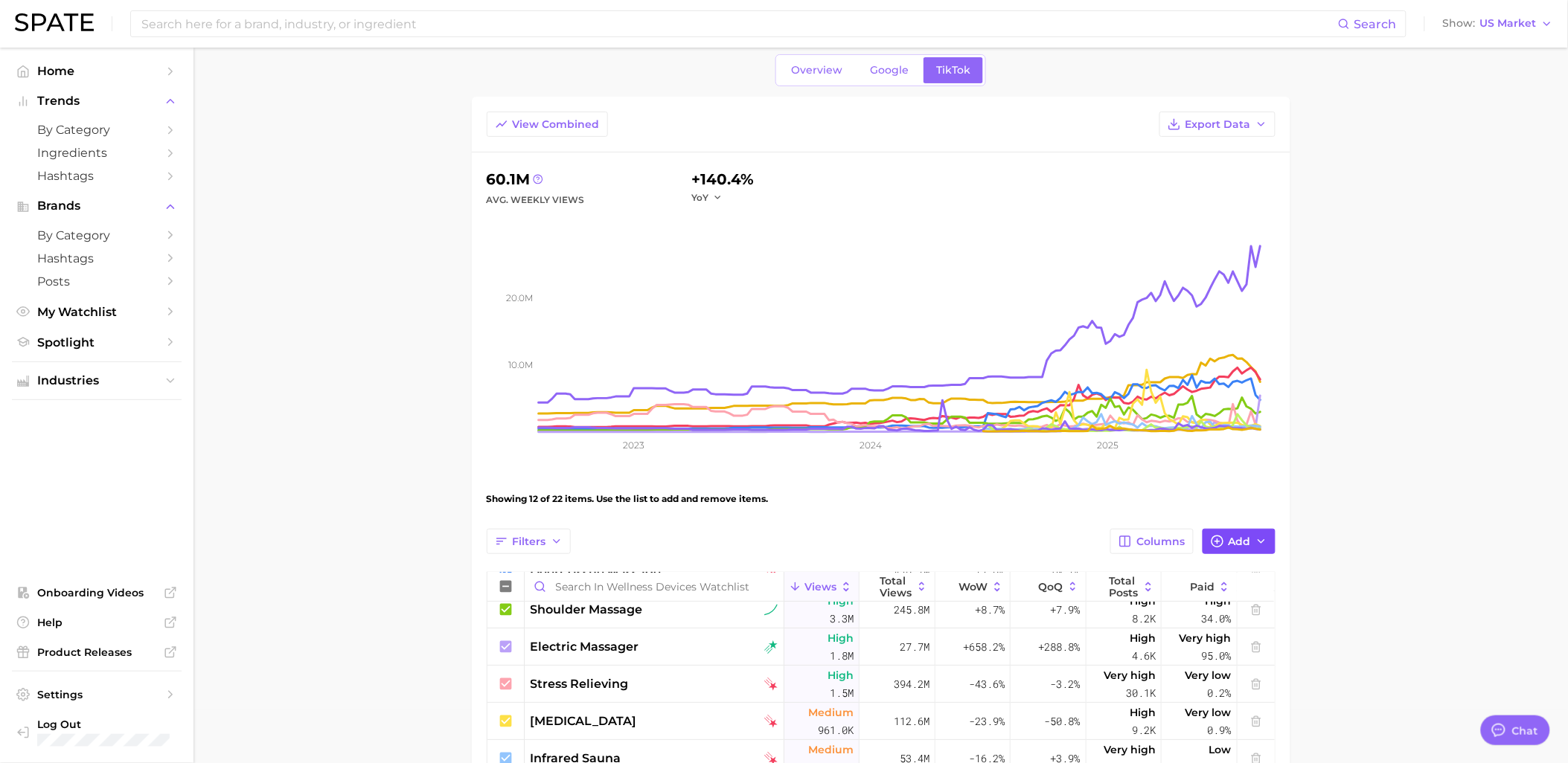
click at [1229, 540] on span "Add" at bounding box center [1239, 542] width 23 height 12
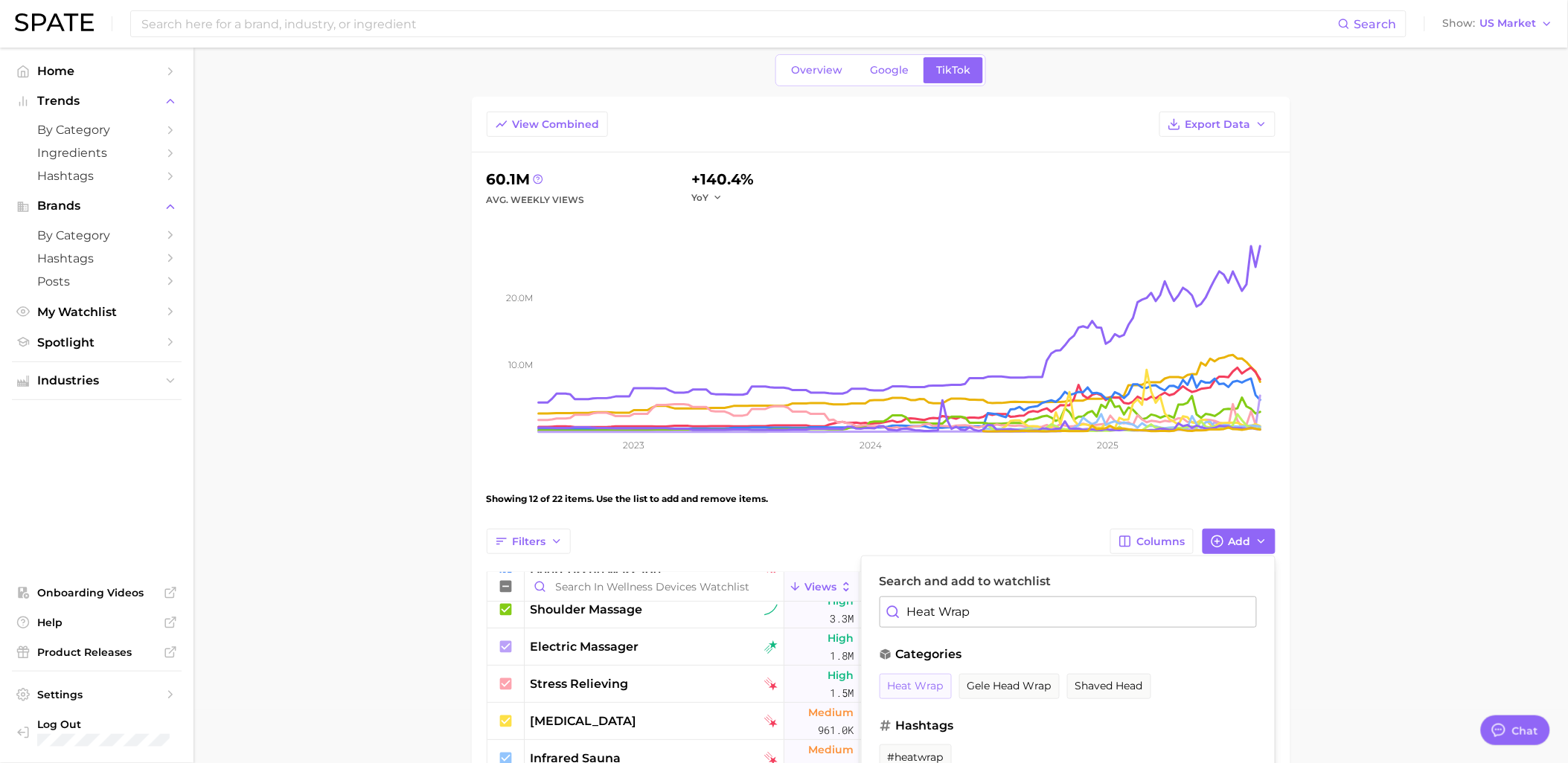
type input "Heat Wrap"
click at [903, 688] on span "heat wrap" at bounding box center [916, 686] width 56 height 12
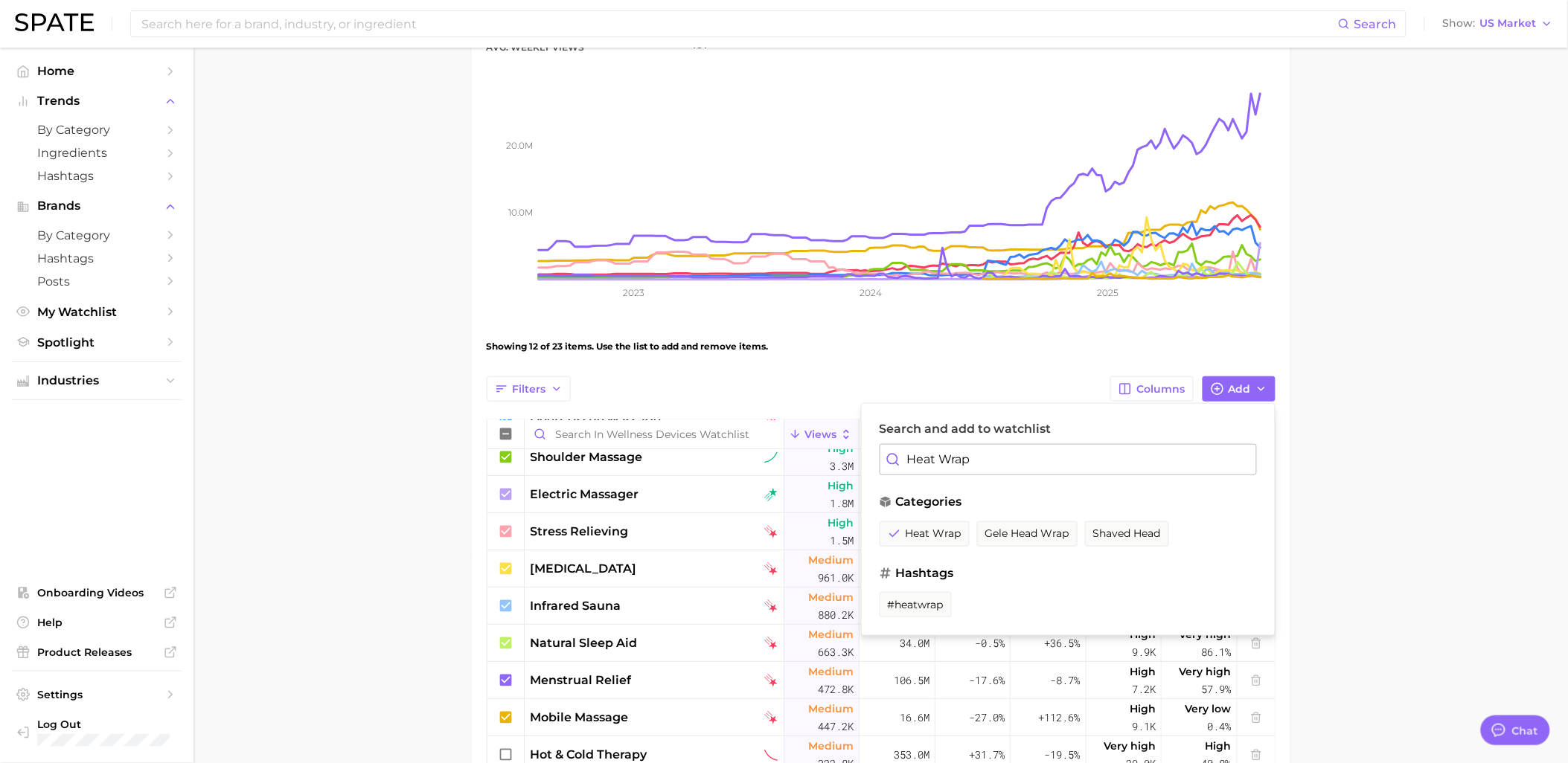
scroll to position [218, 0]
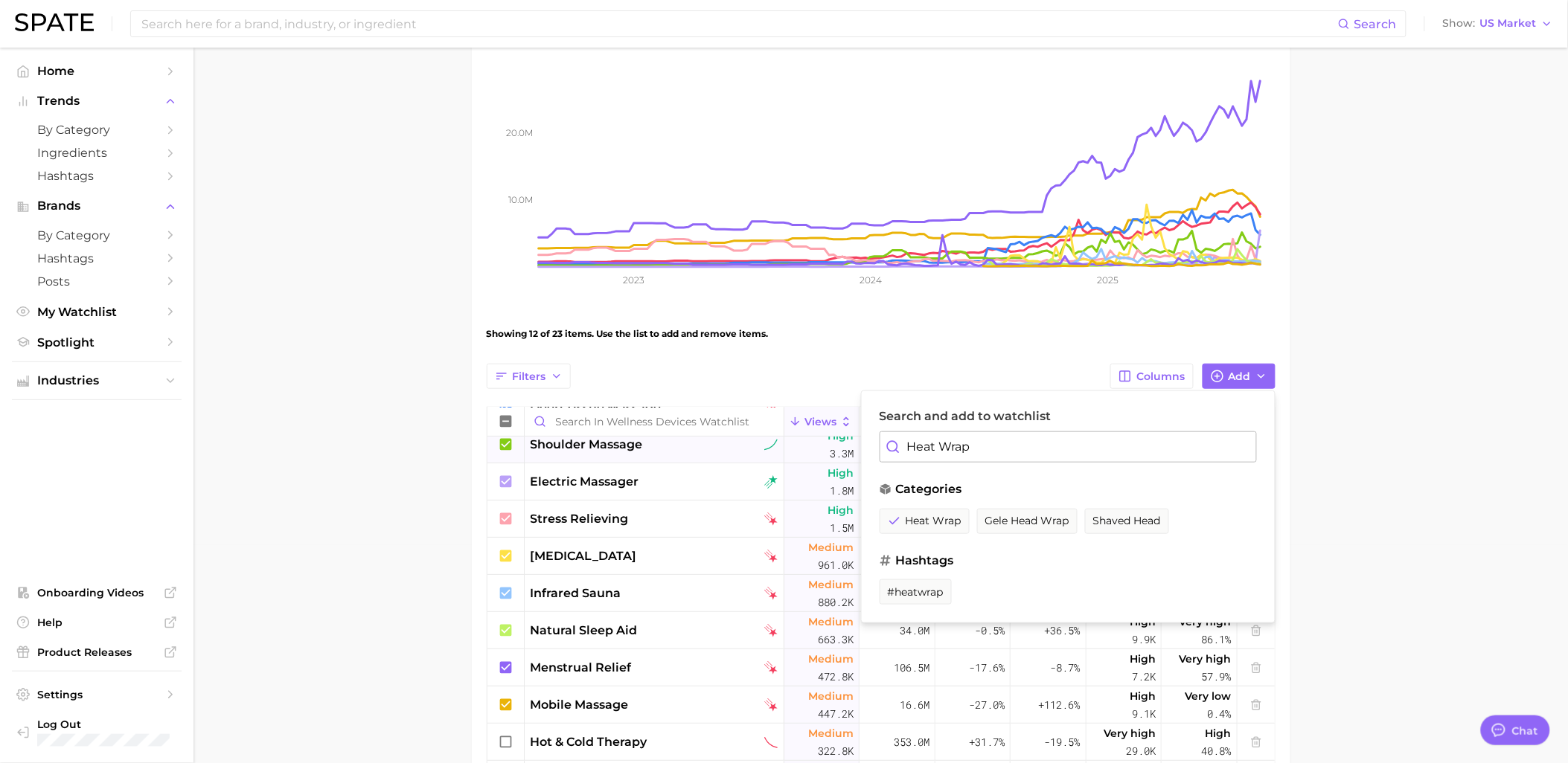
drag, startPoint x: 1003, startPoint y: 450, endPoint x: 843, endPoint y: 452, distance: 160.0
click at [843, 452] on div "Filters Columns Add Search and add to watchlist Heat Wrap categories heat wrap …" at bounding box center [881, 767] width 789 height 806
click at [1337, 439] on main "Wellness Devices Watchlist Settings Overview Google TikTok View Combined Export…" at bounding box center [881, 544] width 1375 height 1429
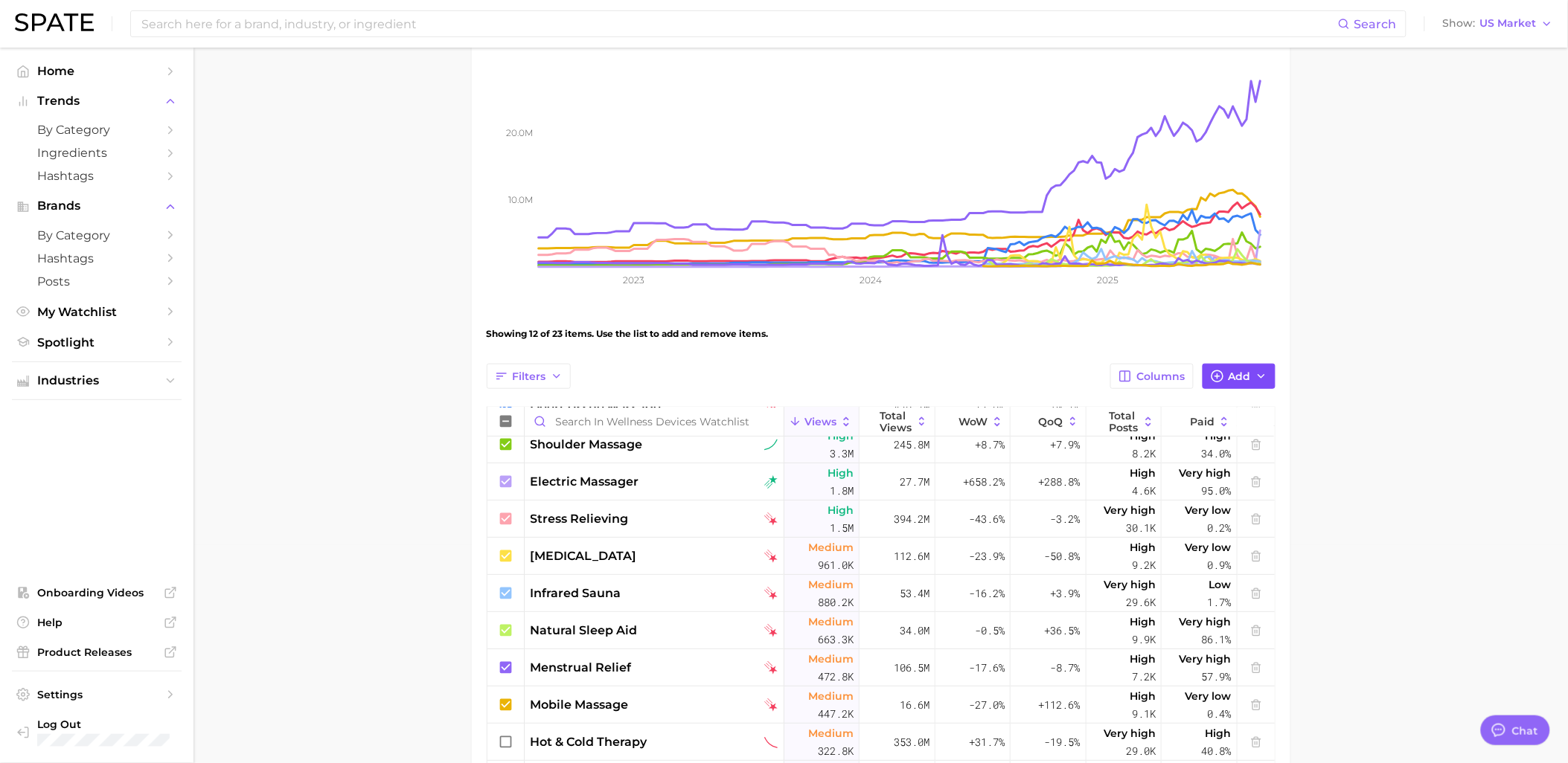
click at [1232, 372] on span "Add" at bounding box center [1239, 376] width 23 height 12
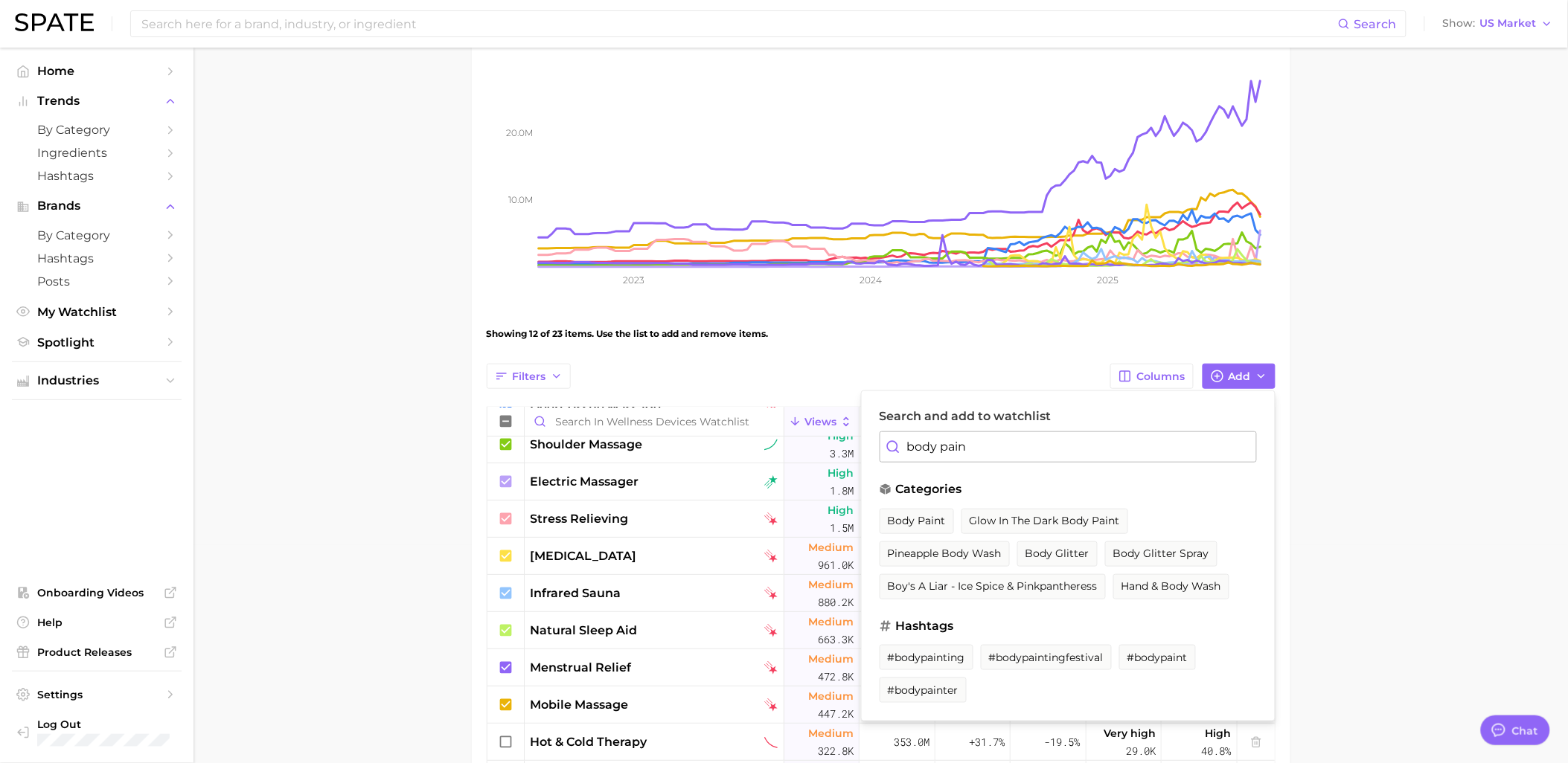
type input "body pain"
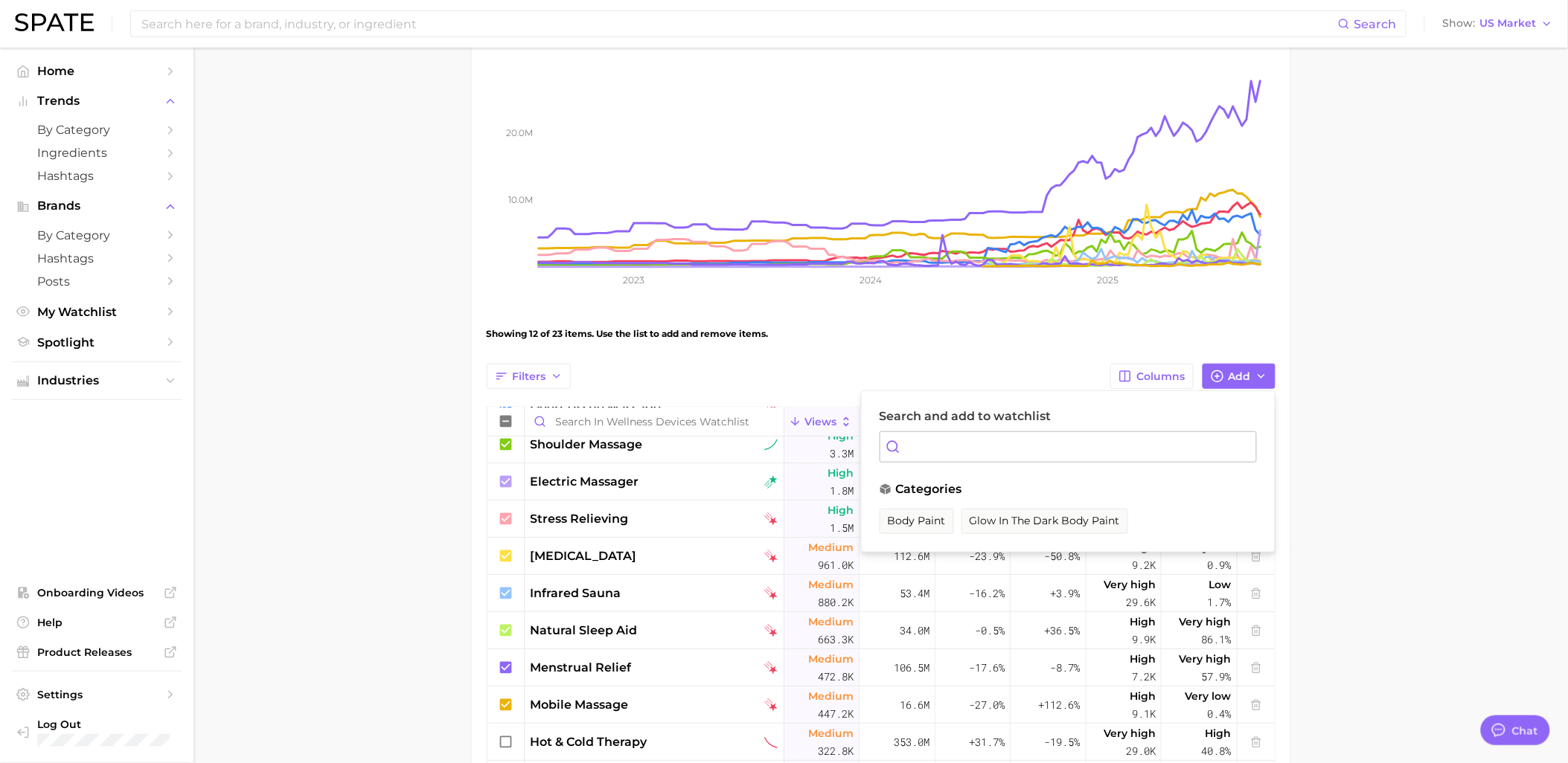
click at [1377, 401] on main "Wellness Devices Watchlist Settings Overview Google TikTok View Combined Export…" at bounding box center [881, 544] width 1375 height 1429
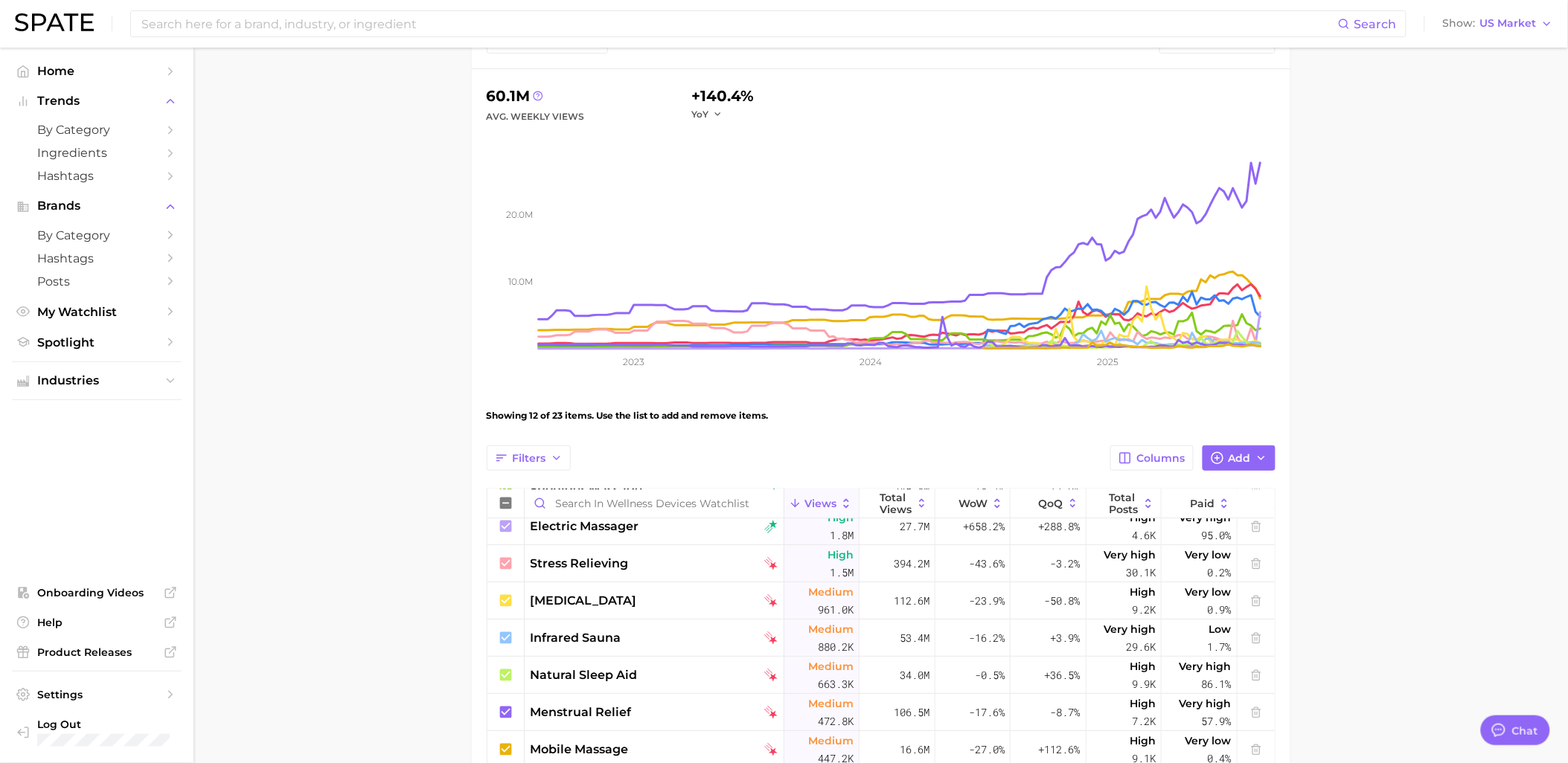
scroll to position [135, 0]
click at [1222, 465] on icon "button" at bounding box center [1217, 459] width 13 height 13
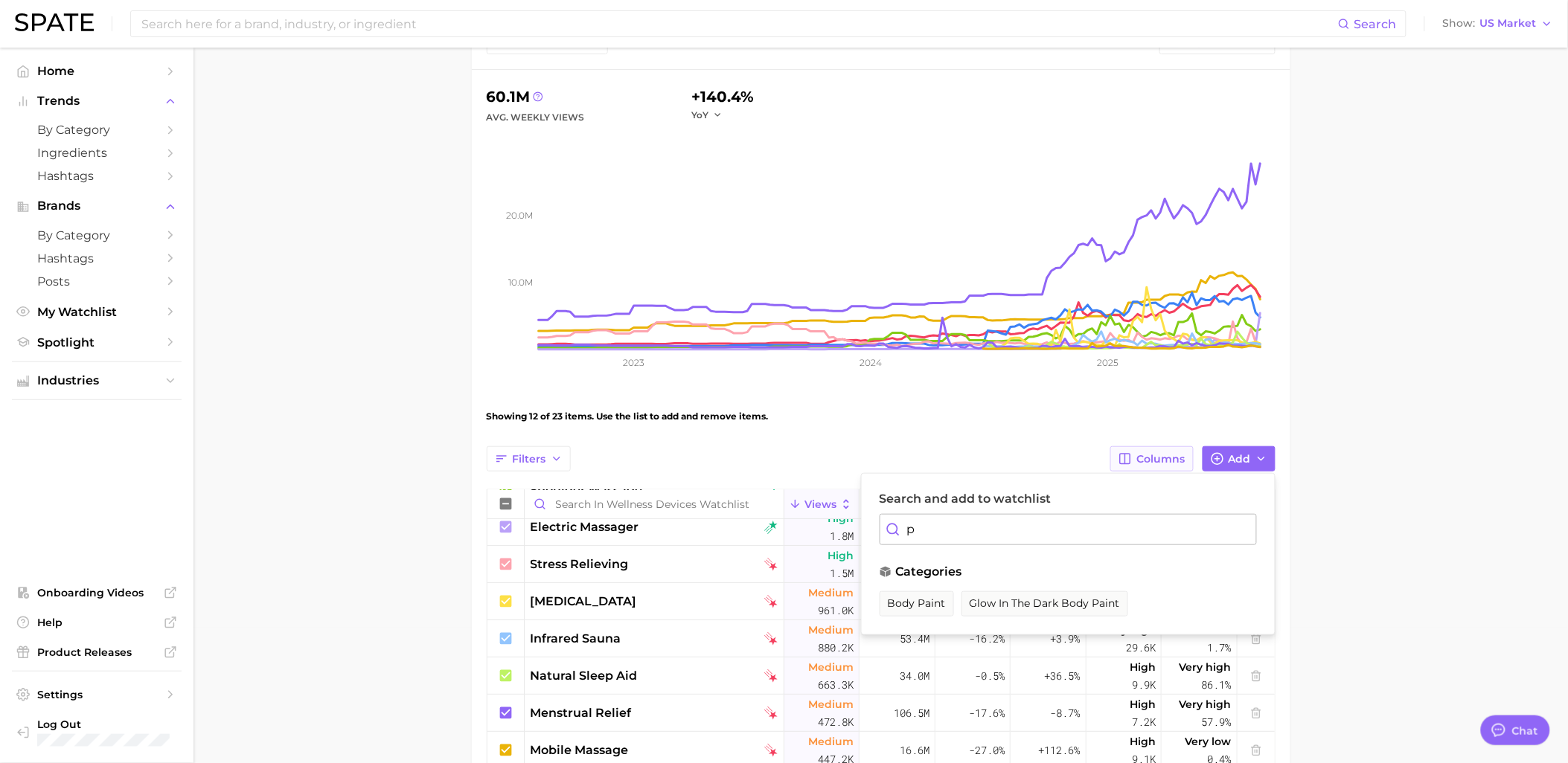
type input "p"
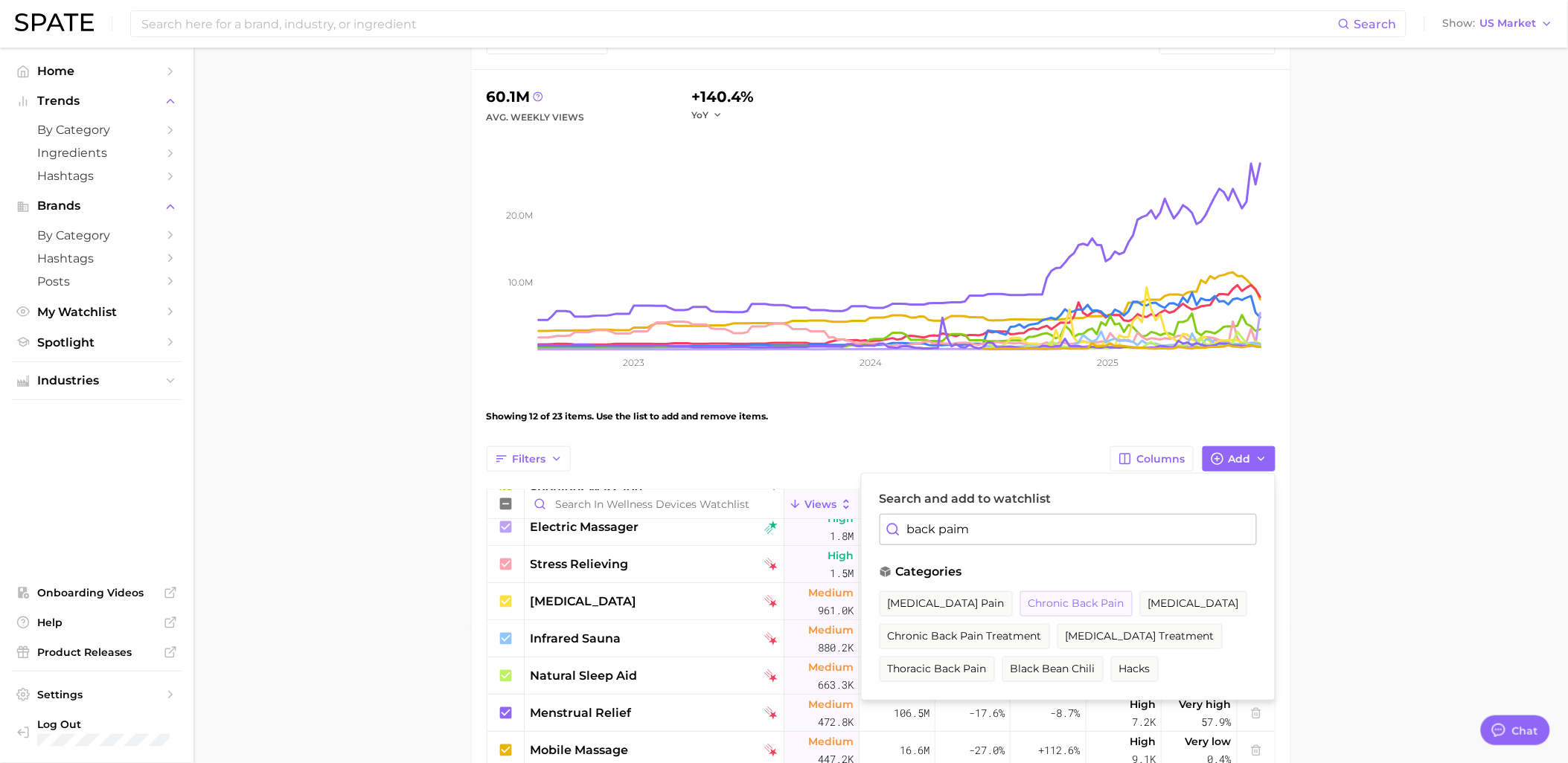
type input "back paim"
click at [1082, 604] on span "chronic back pain" at bounding box center [1076, 603] width 96 height 12
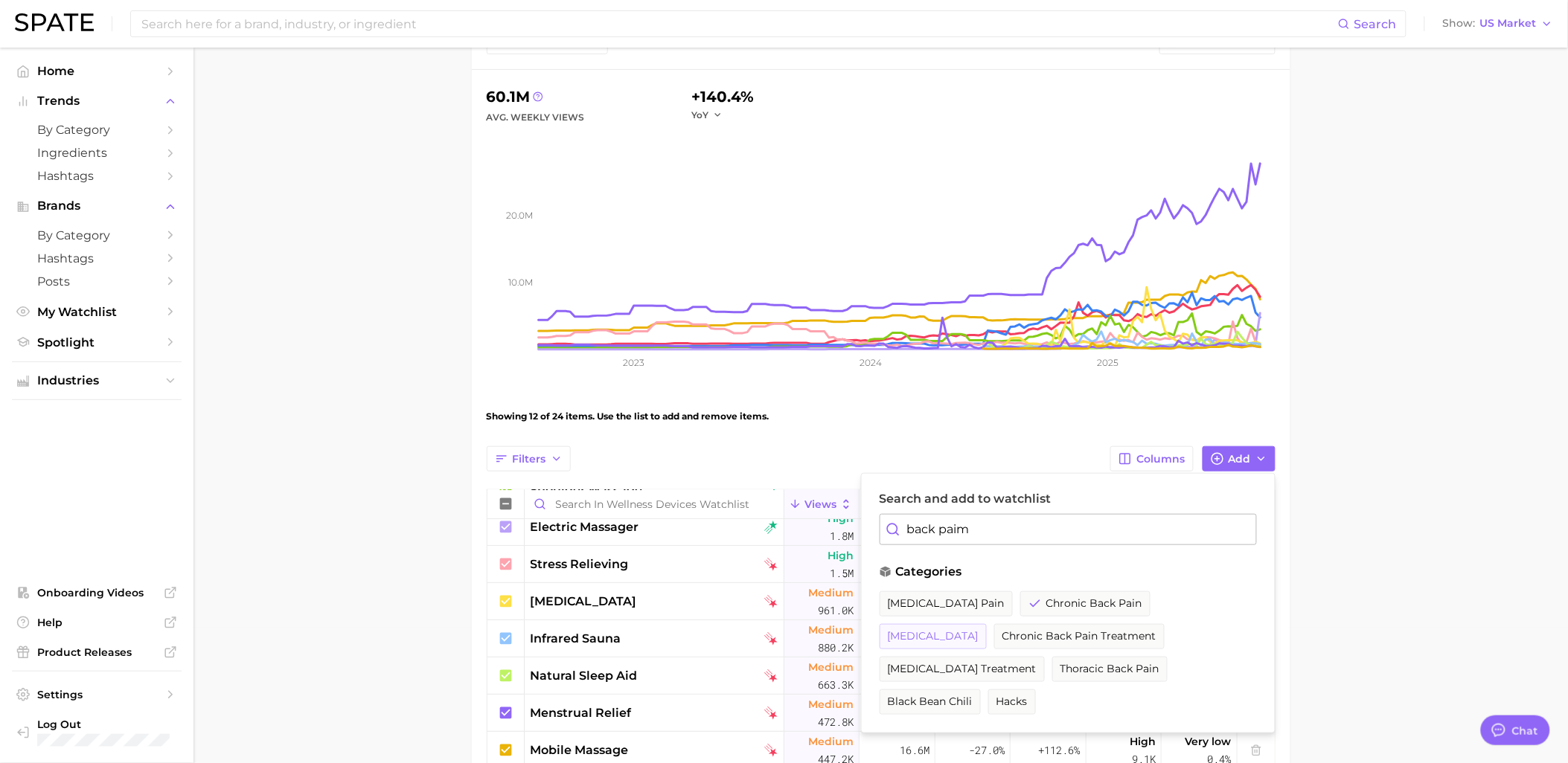
click at [979, 630] on span "[MEDICAL_DATA]" at bounding box center [933, 636] width 91 height 12
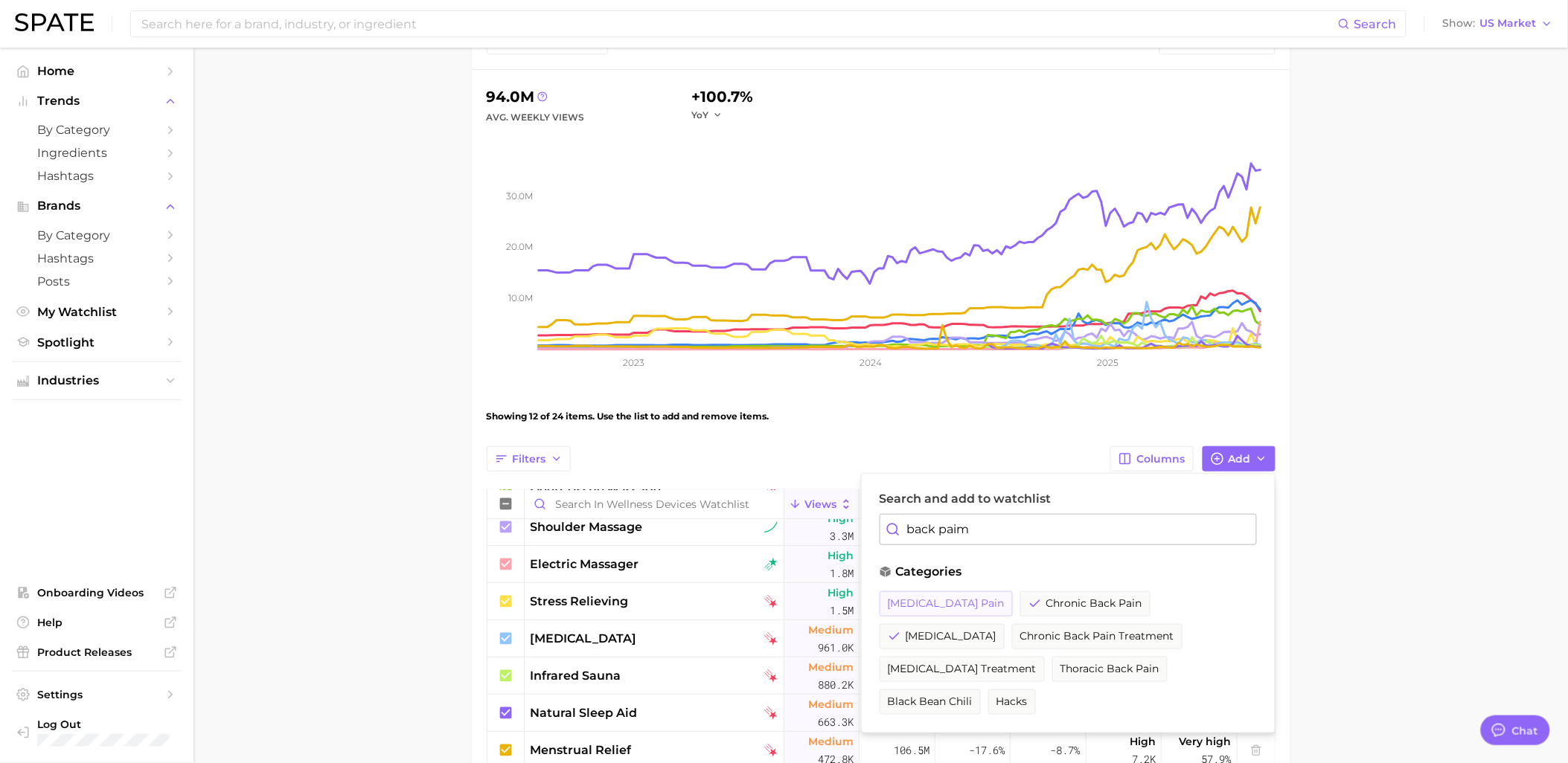
click at [956, 600] on span "upper back pain" at bounding box center [946, 603] width 116 height 12
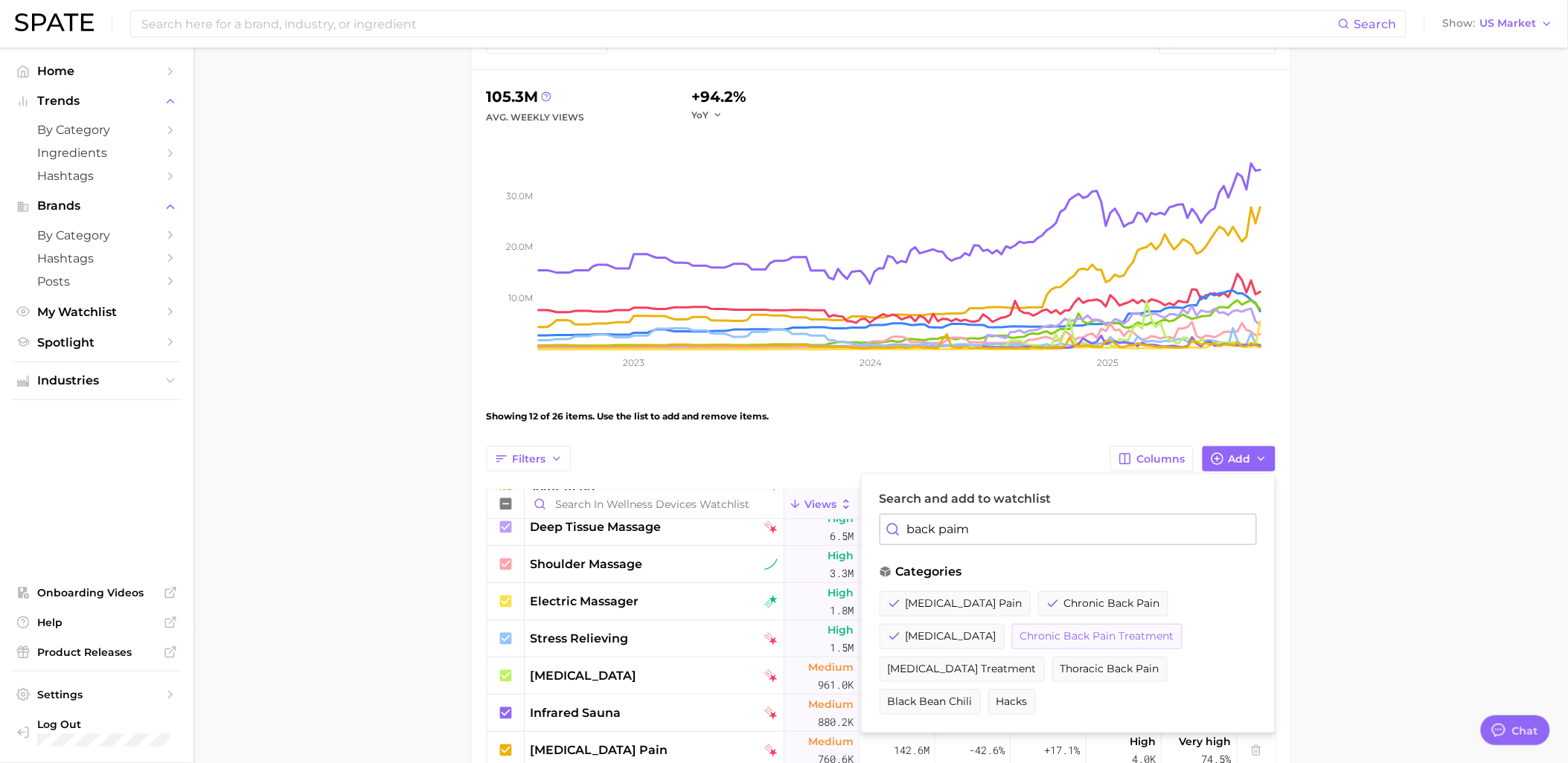
click at [1057, 637] on span "chronic back pain treatment" at bounding box center [1097, 636] width 154 height 12
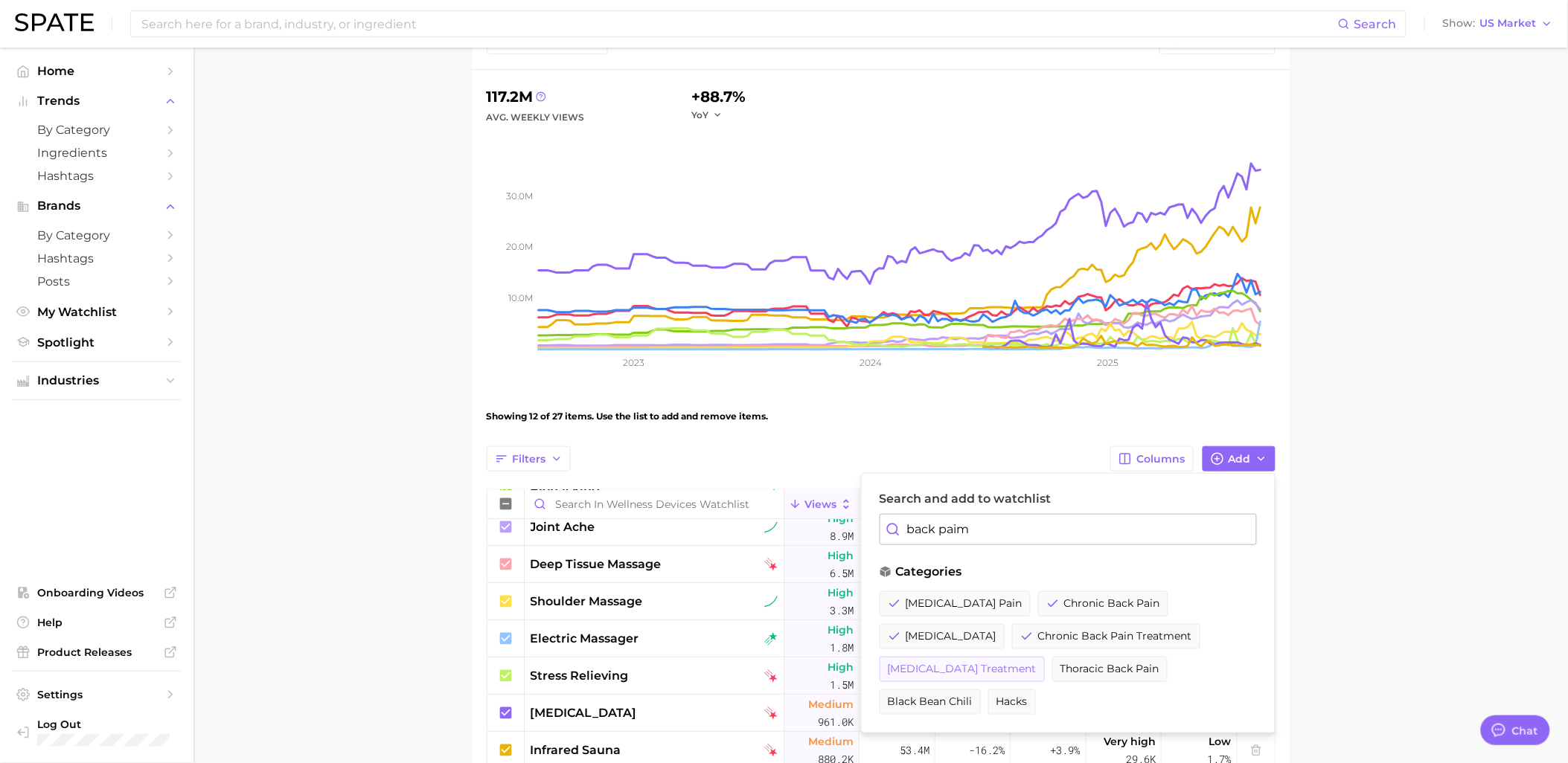
click at [944, 675] on button "low back pain treatment" at bounding box center [961, 669] width 165 height 26
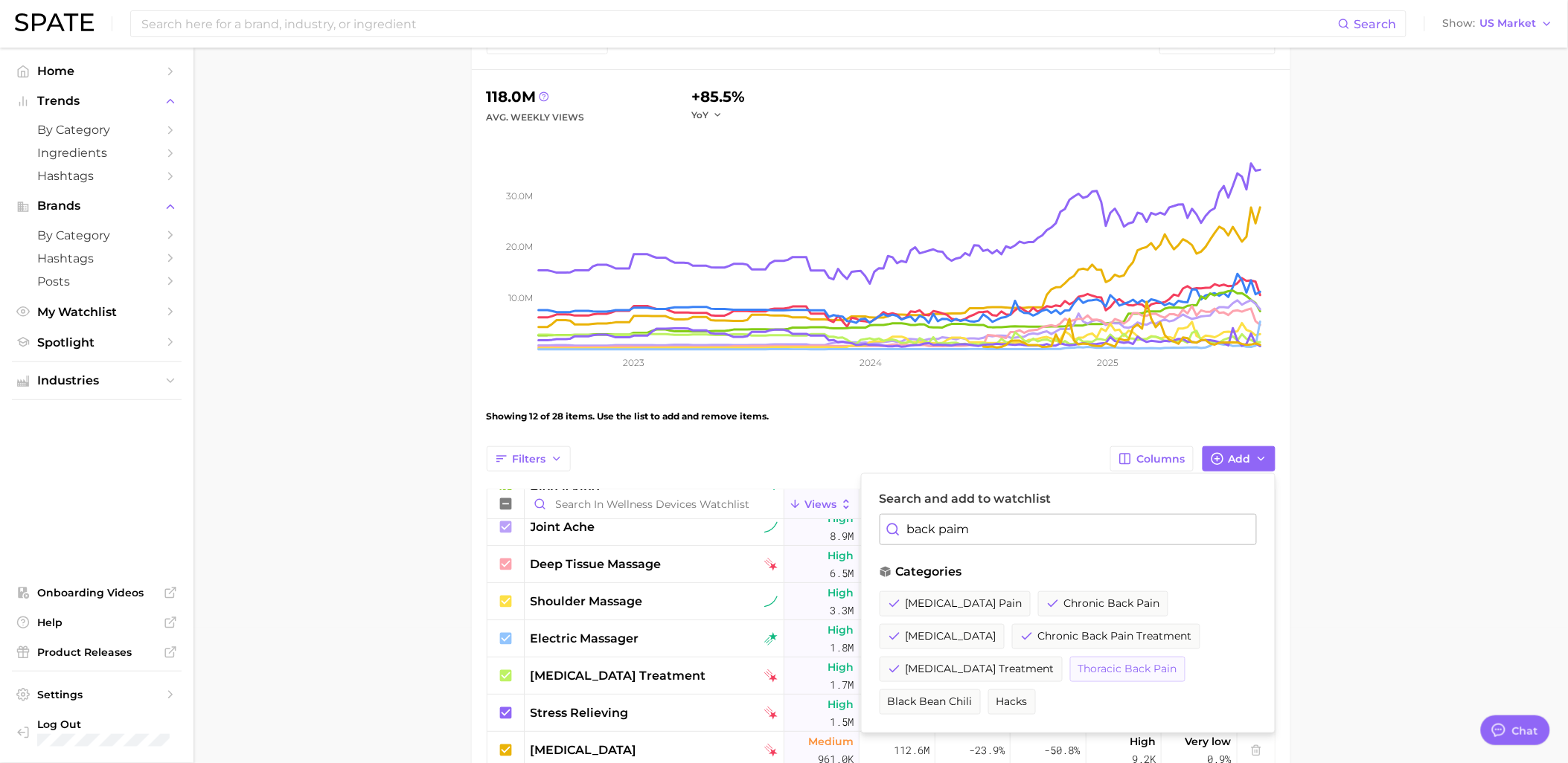
click at [1106, 671] on span "thoracic back pain" at bounding box center [1127, 669] width 99 height 12
click at [1381, 538] on main "Wellness Devices Watchlist Settings Overview Google TikTok View Combined Export…" at bounding box center [881, 626] width 1375 height 1429
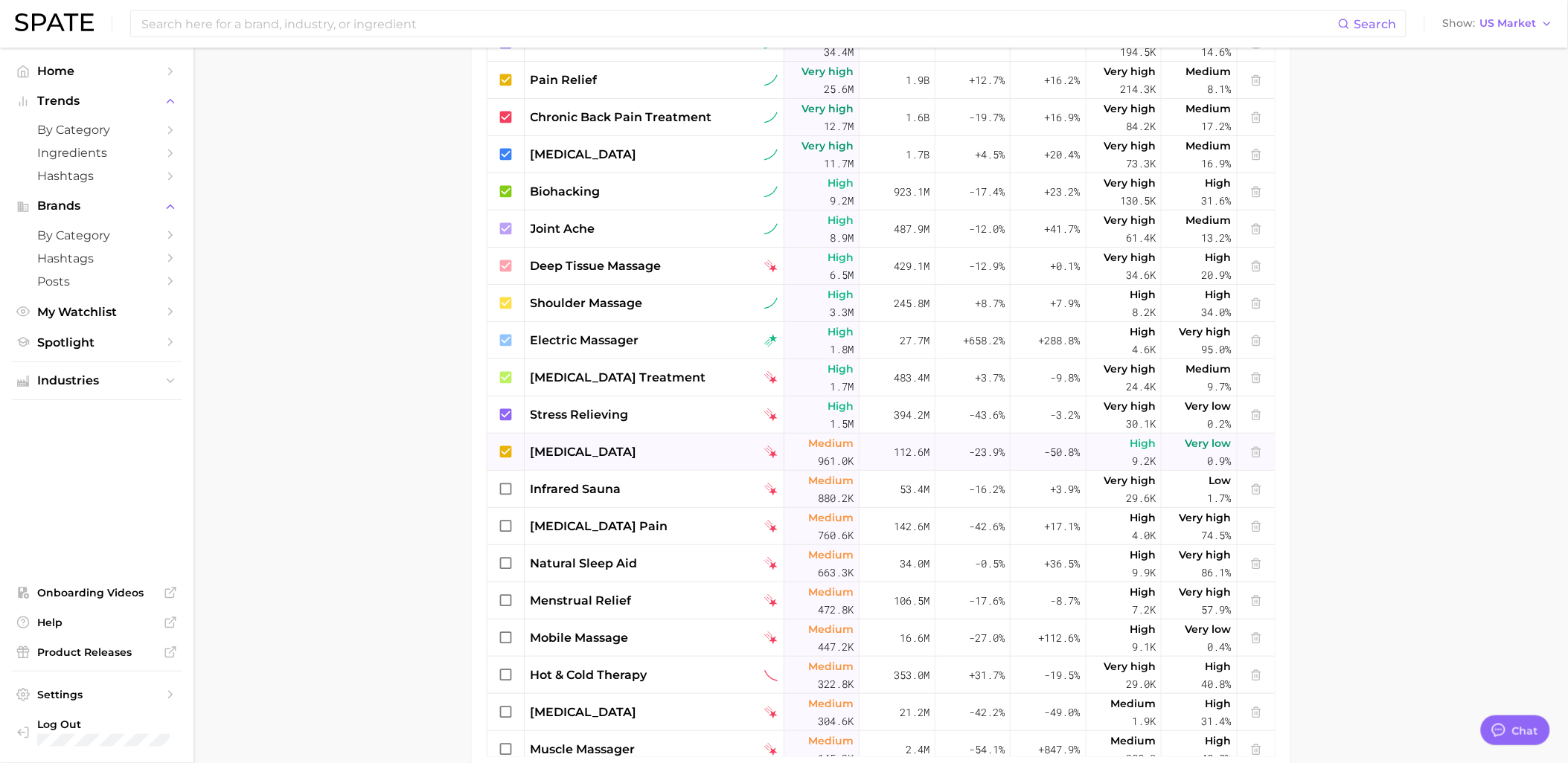
scroll to position [0, 0]
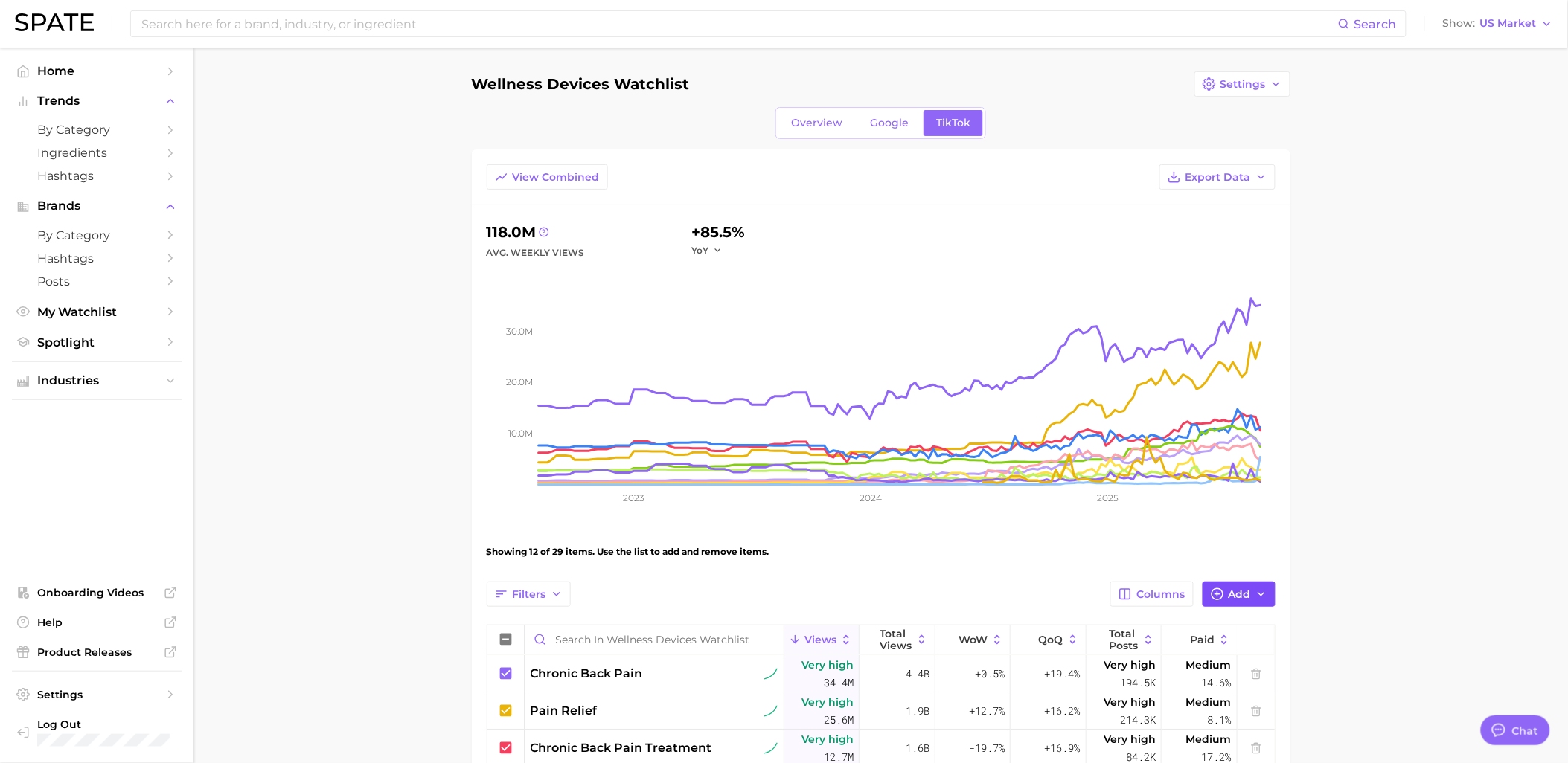
click at [1250, 592] on span "Add" at bounding box center [1239, 595] width 23 height 12
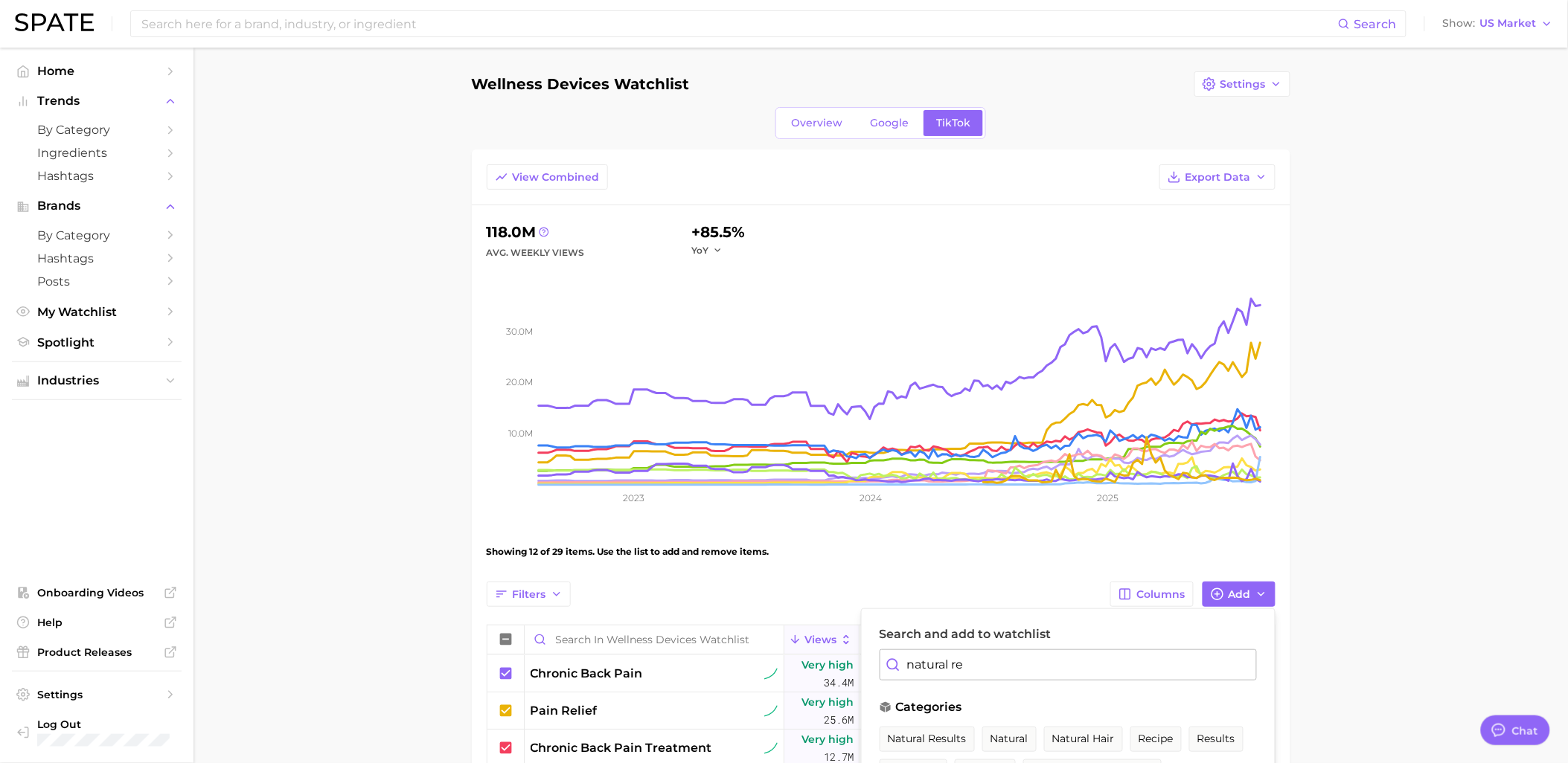
type input "natural rec"
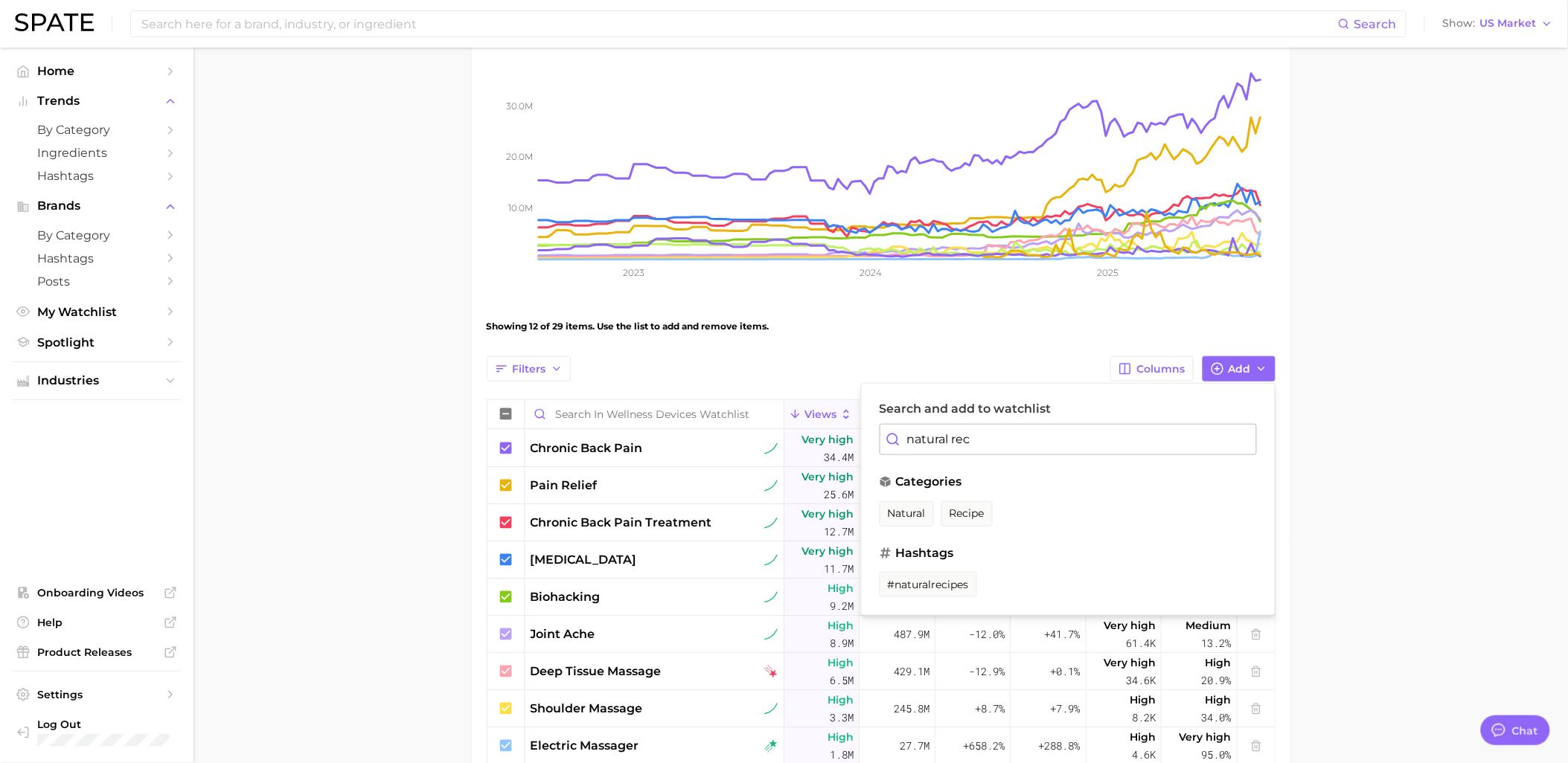
scroll to position [248, 0]
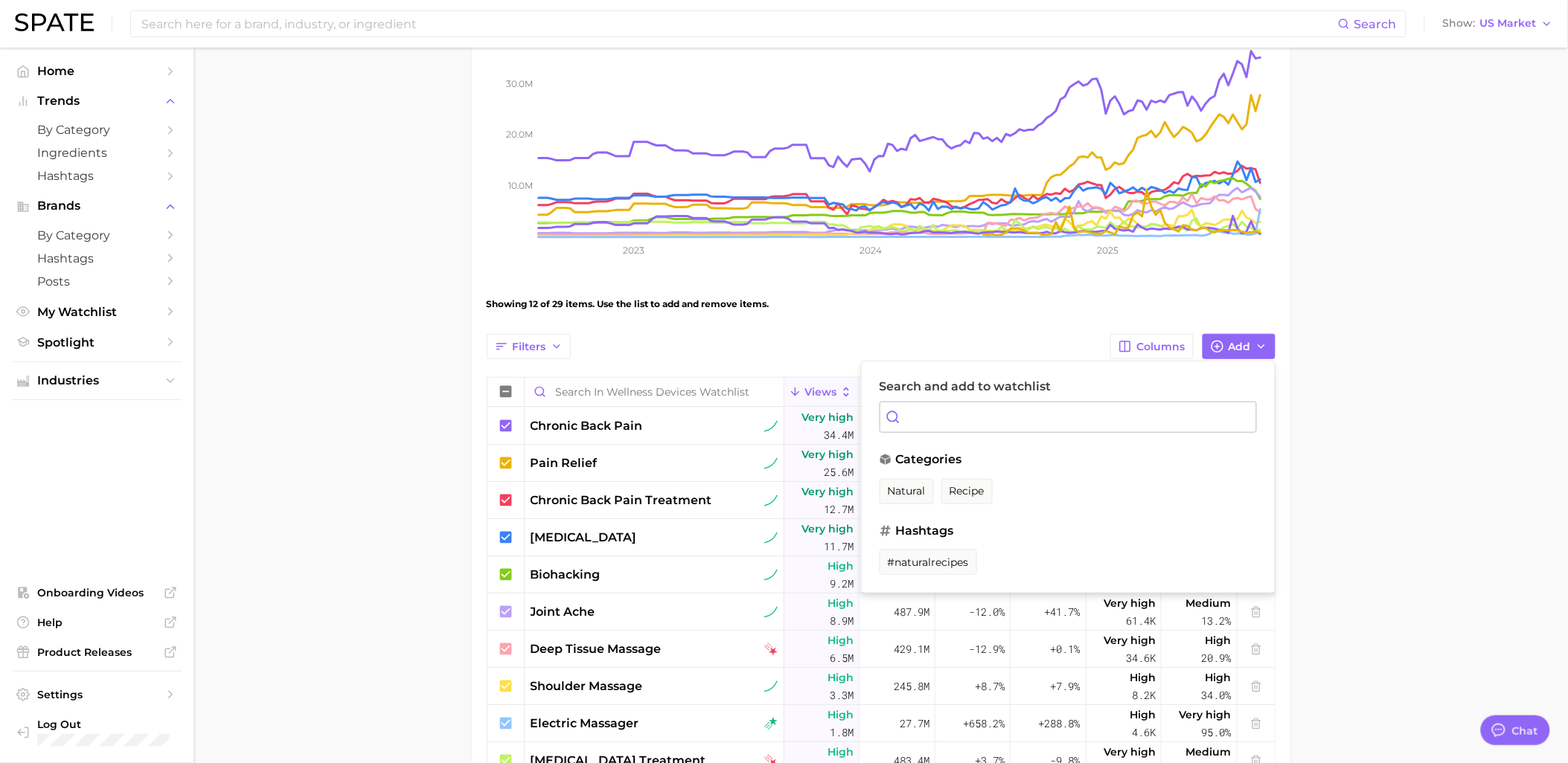
type input "m"
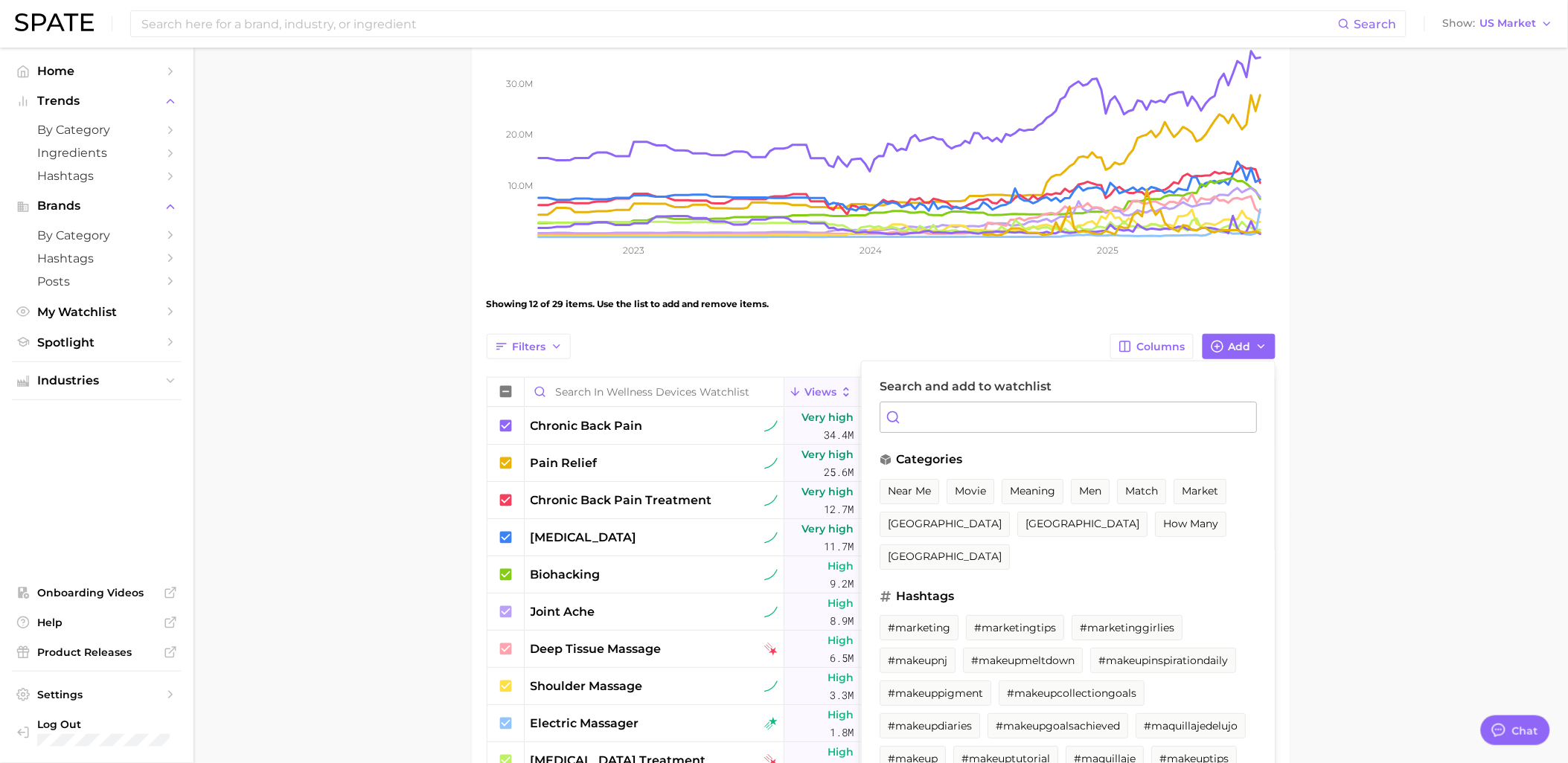
type input "d"
type textarea "x"
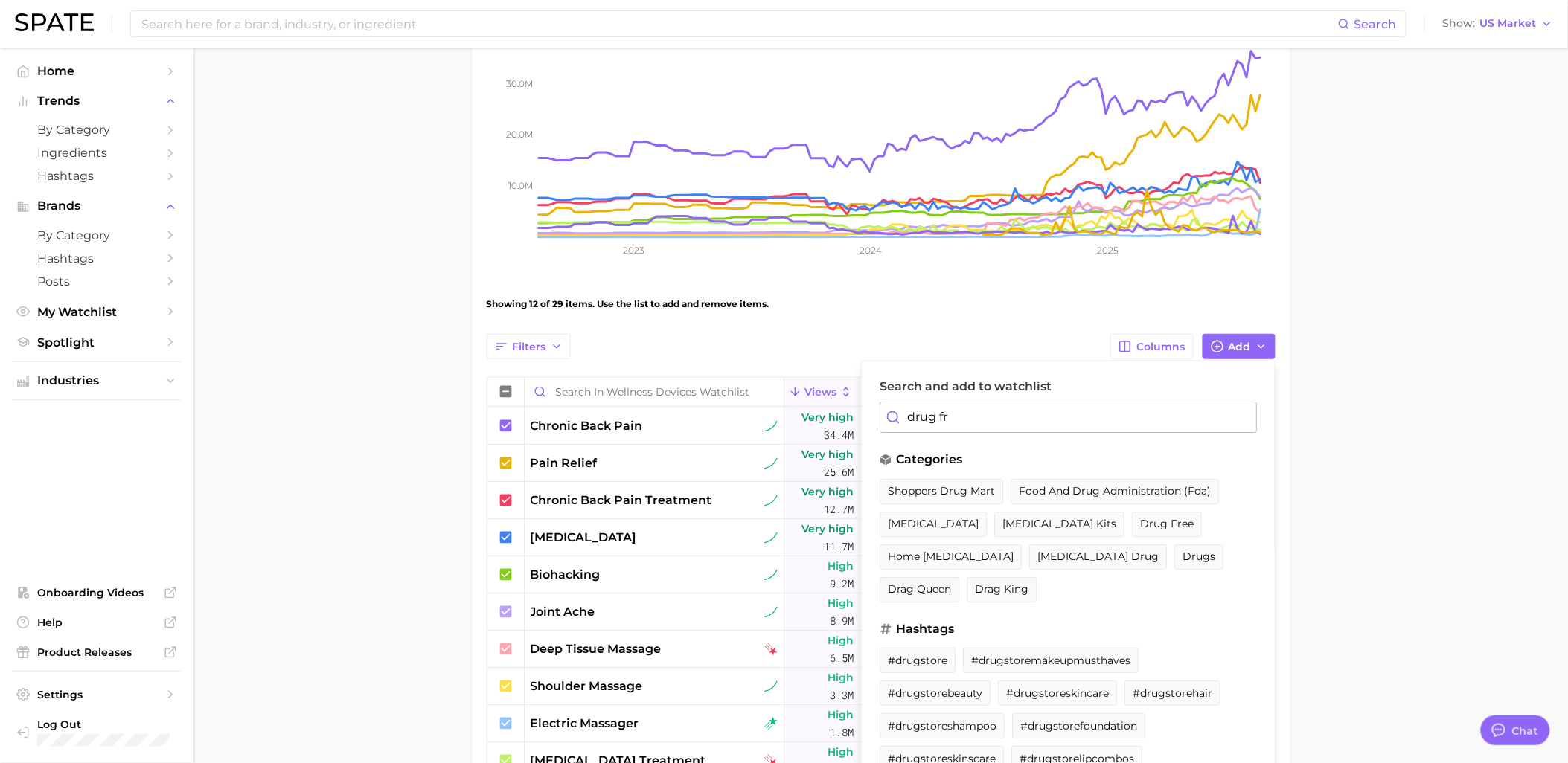
type input "drug fre"
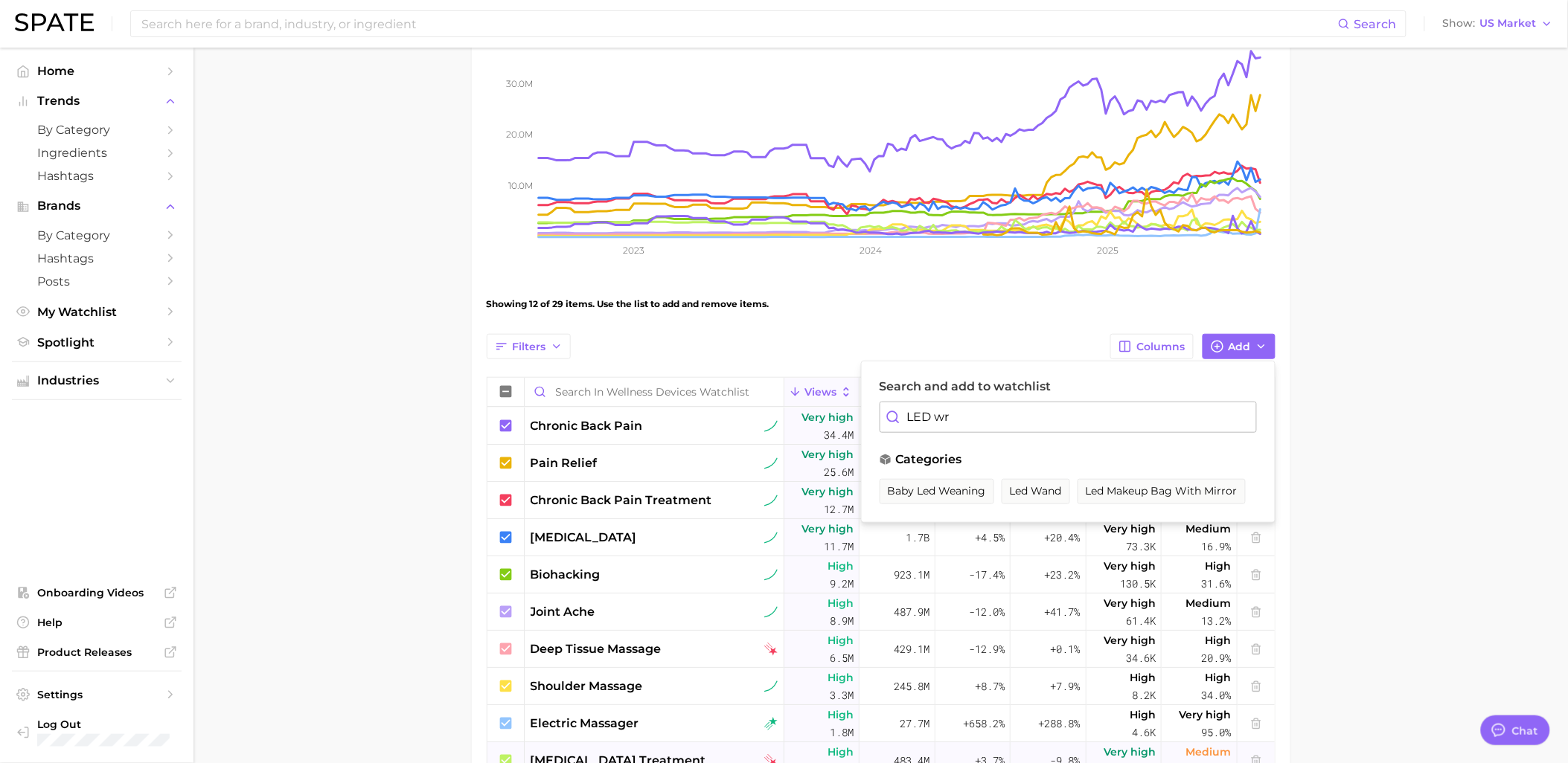
type input "LED wra"
click at [1403, 497] on main "Wellness Devices Watchlist Settings Overview Google TikTok View Combined Export…" at bounding box center [881, 514] width 1375 height 1429
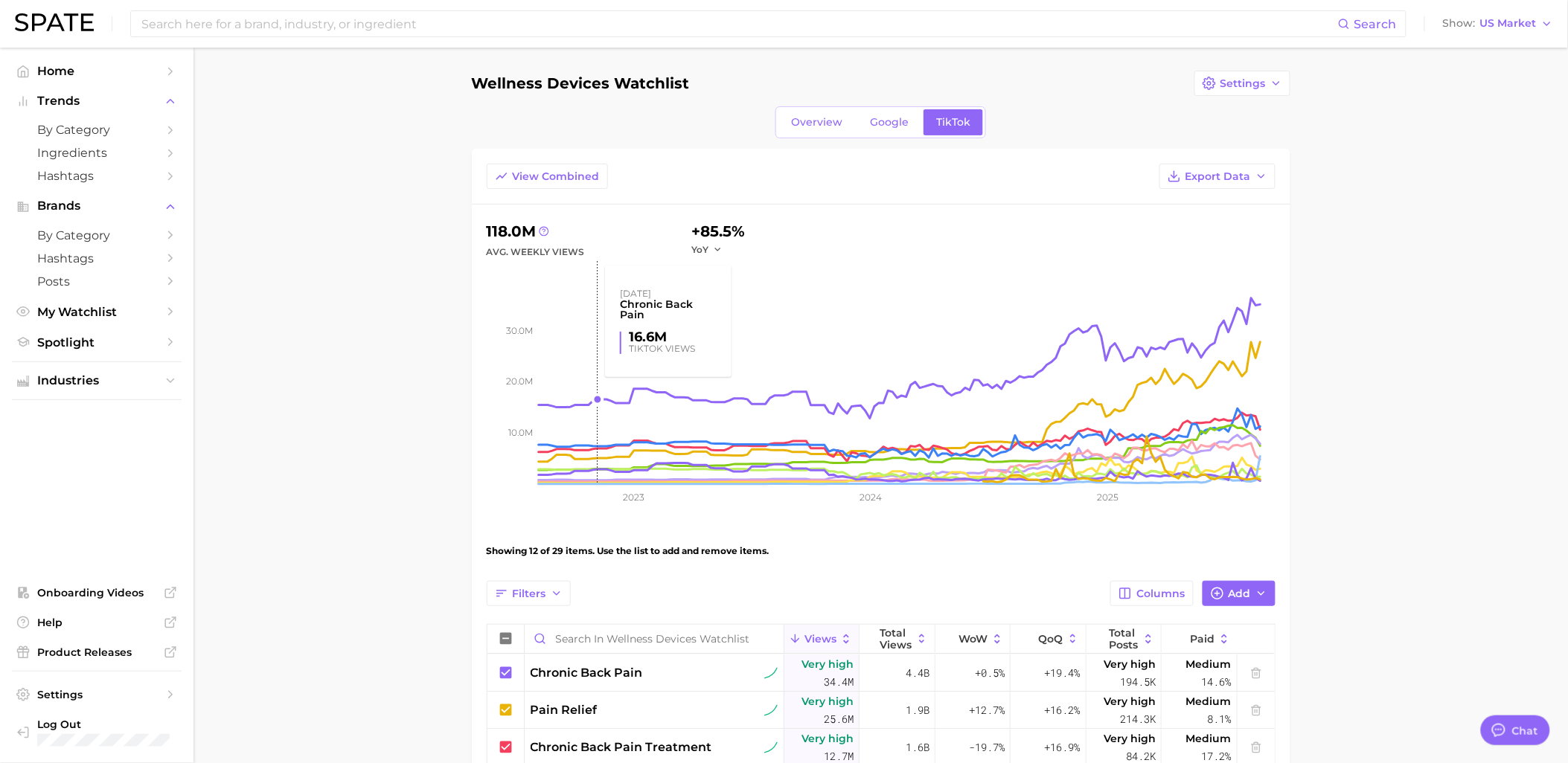
scroll to position [0, 0]
click at [882, 116] on span "Google" at bounding box center [889, 123] width 39 height 12
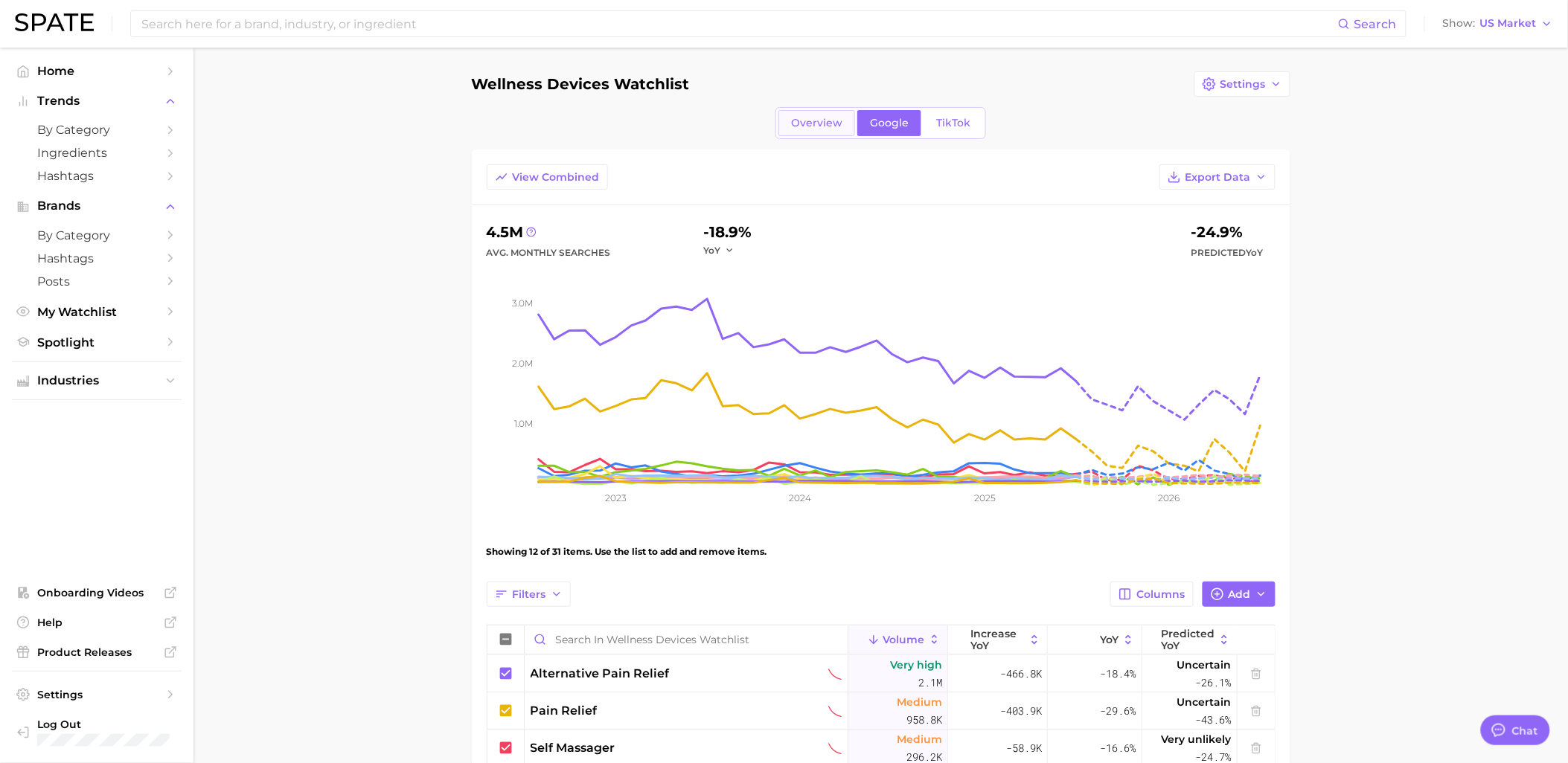
click at [824, 130] on link "Overview" at bounding box center [816, 123] width 77 height 26
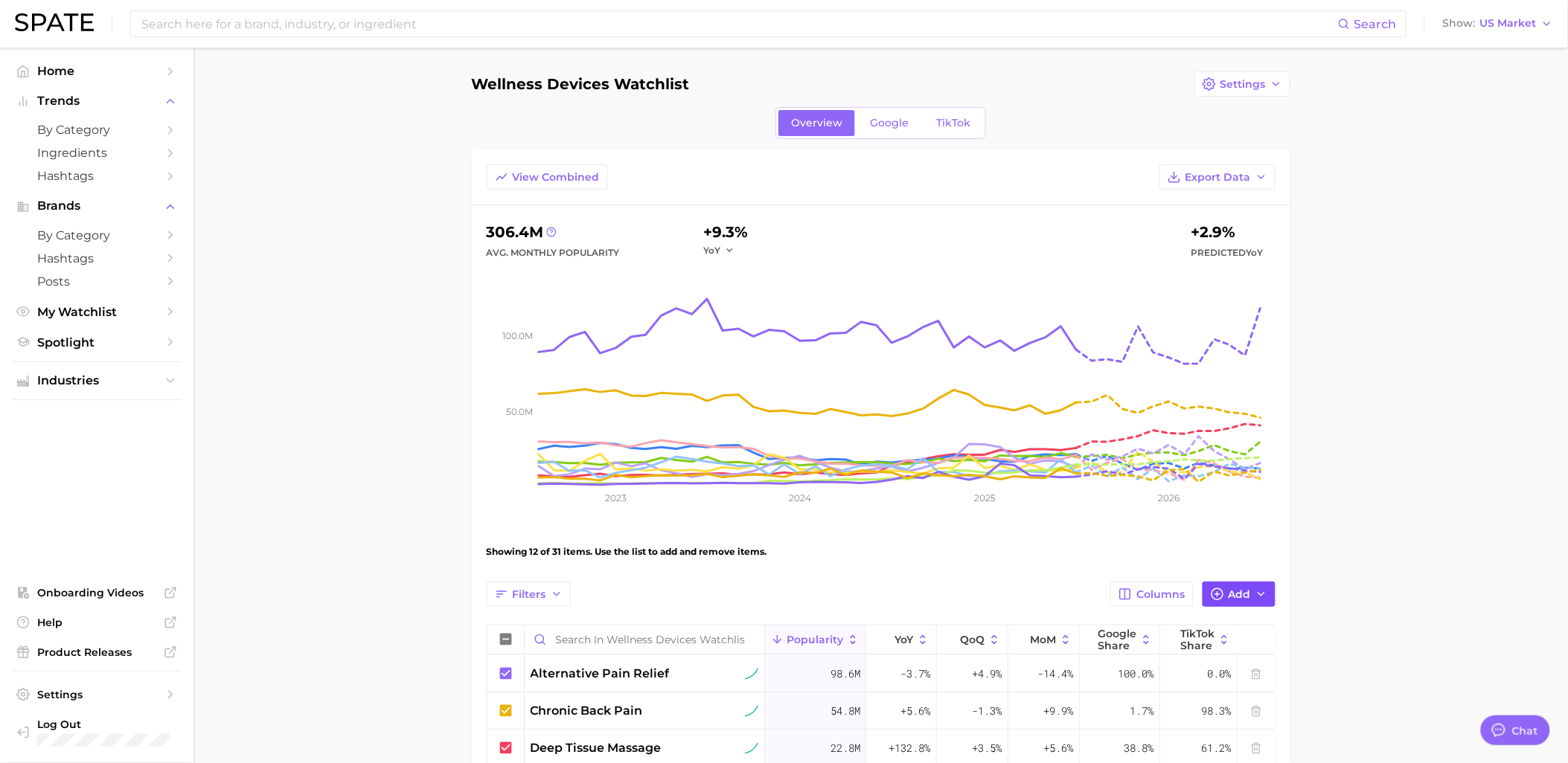
click at [1253, 592] on button "Add" at bounding box center [1239, 594] width 73 height 26
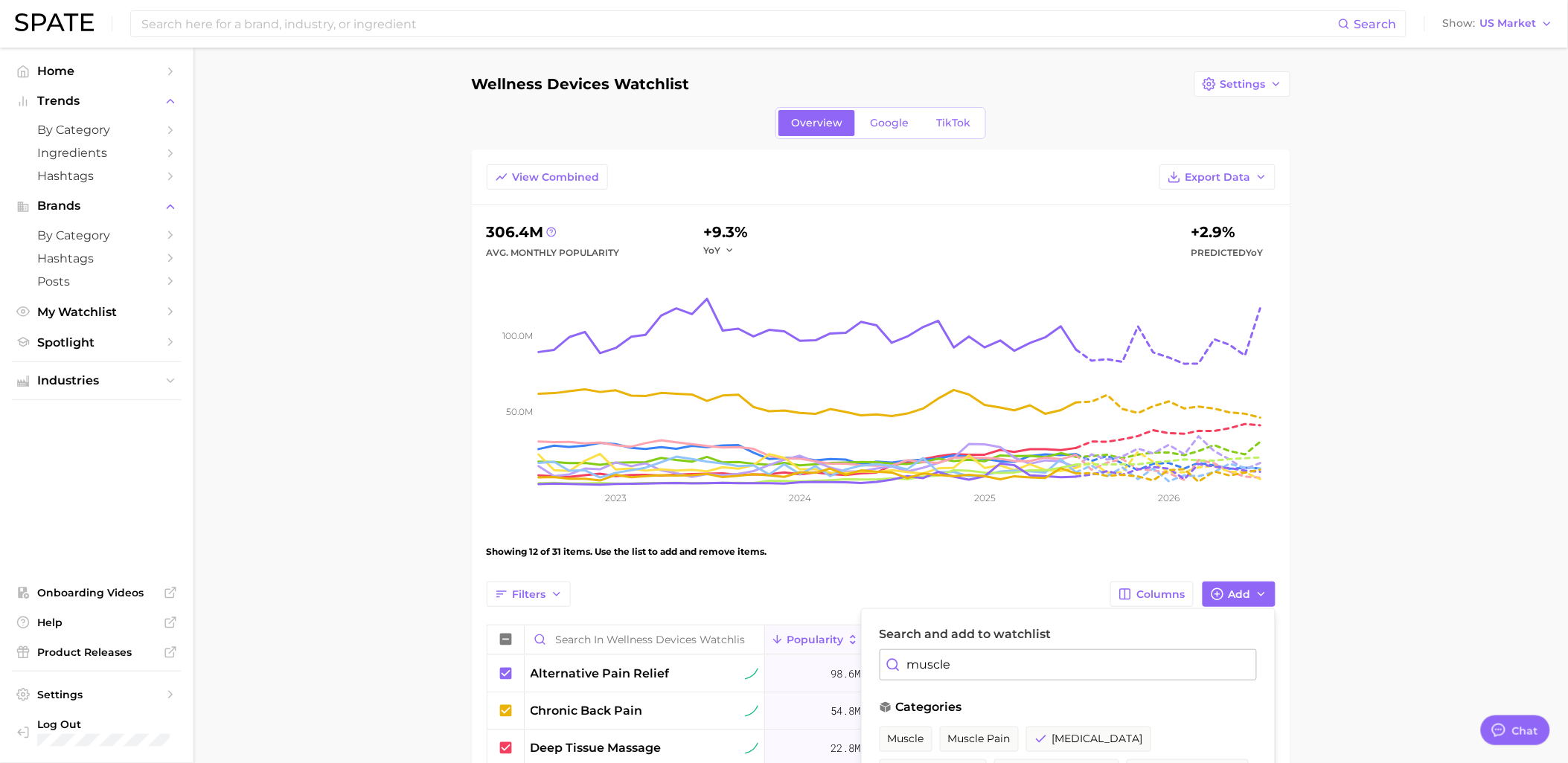
scroll to position [82, 0]
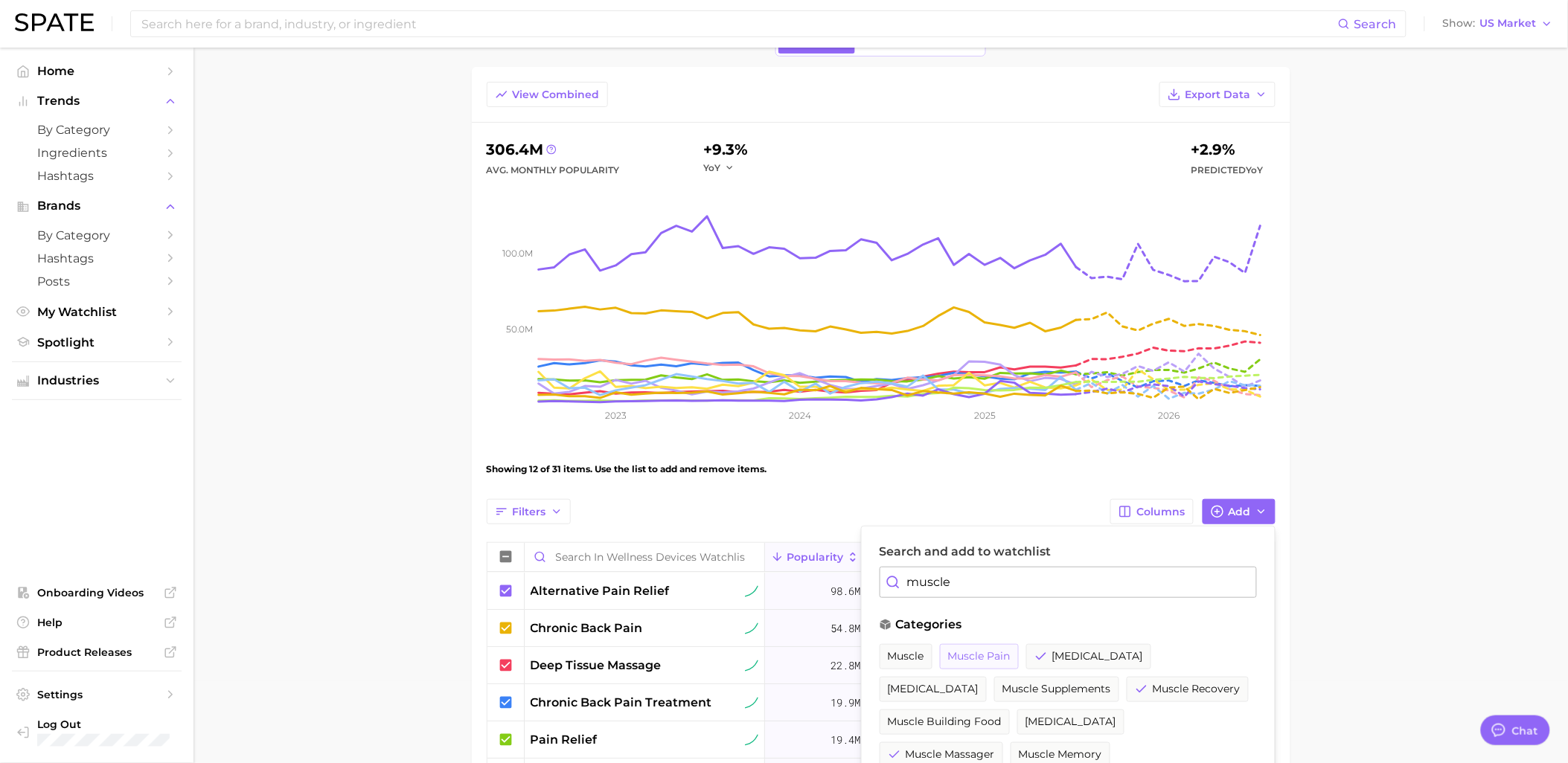
type input "muscle"
click at [977, 650] on span "muscle pain" at bounding box center [979, 656] width 62 height 12
drag, startPoint x: 956, startPoint y: 580, endPoint x: 865, endPoint y: 581, distance: 91.0
click at [865, 581] on div "Search and add to watchlist muscle categories muscle muscle pain muscle cramps …" at bounding box center [1069, 691] width 415 height 331
type input "joint"
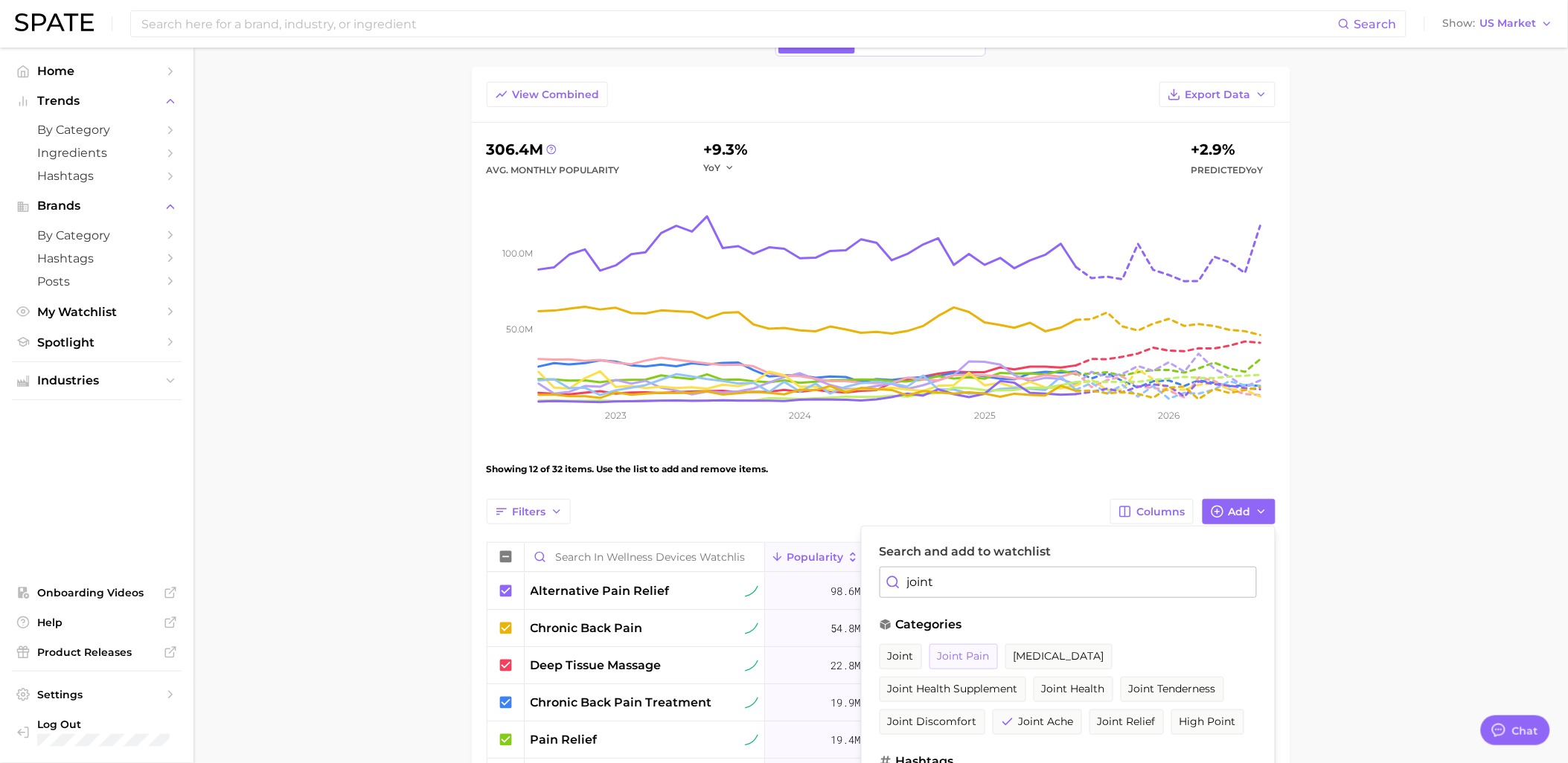
click at [955, 659] on span "joint pain" at bounding box center [963, 656] width 52 height 12
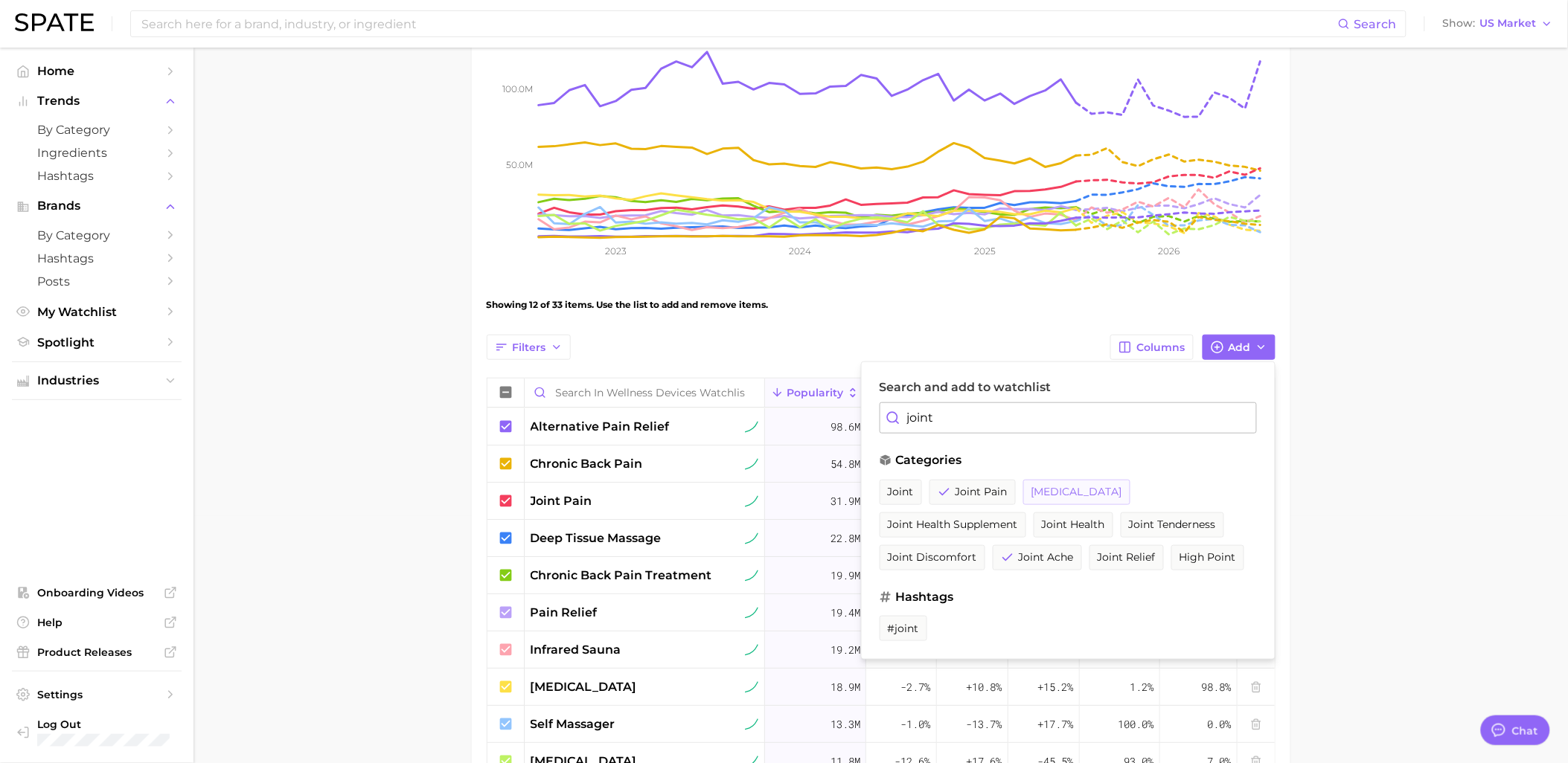
scroll to position [248, 0]
click at [1121, 564] on button "joint relief" at bounding box center [1127, 557] width 75 height 26
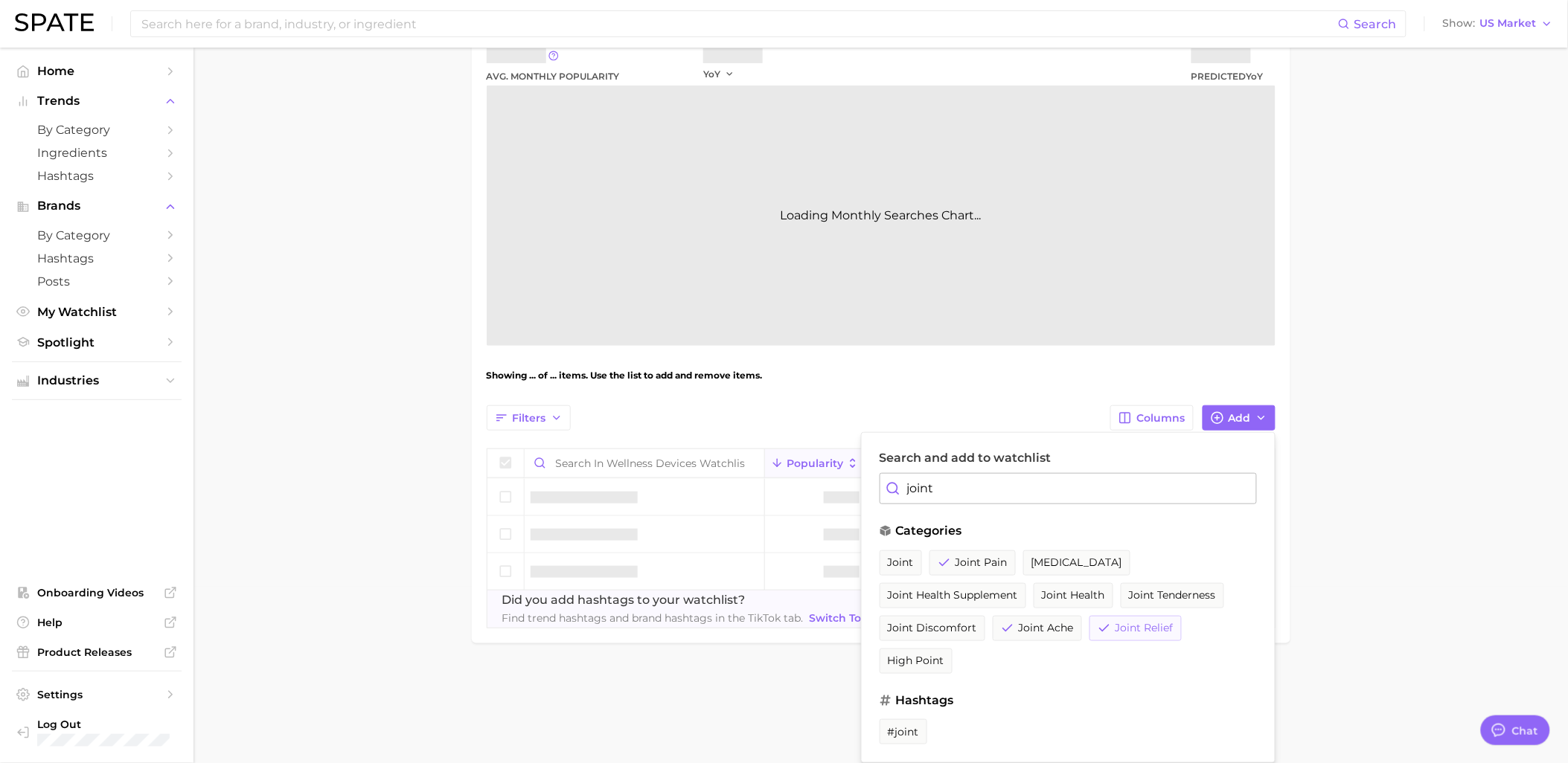
scroll to position [176, 0]
drag, startPoint x: 1006, startPoint y: 497, endPoint x: 866, endPoint y: 496, distance: 140.0
click at [866, 496] on div "Search and add to watchlist joint categories joint joint pain sacroiliac joint …" at bounding box center [1069, 598] width 415 height 331
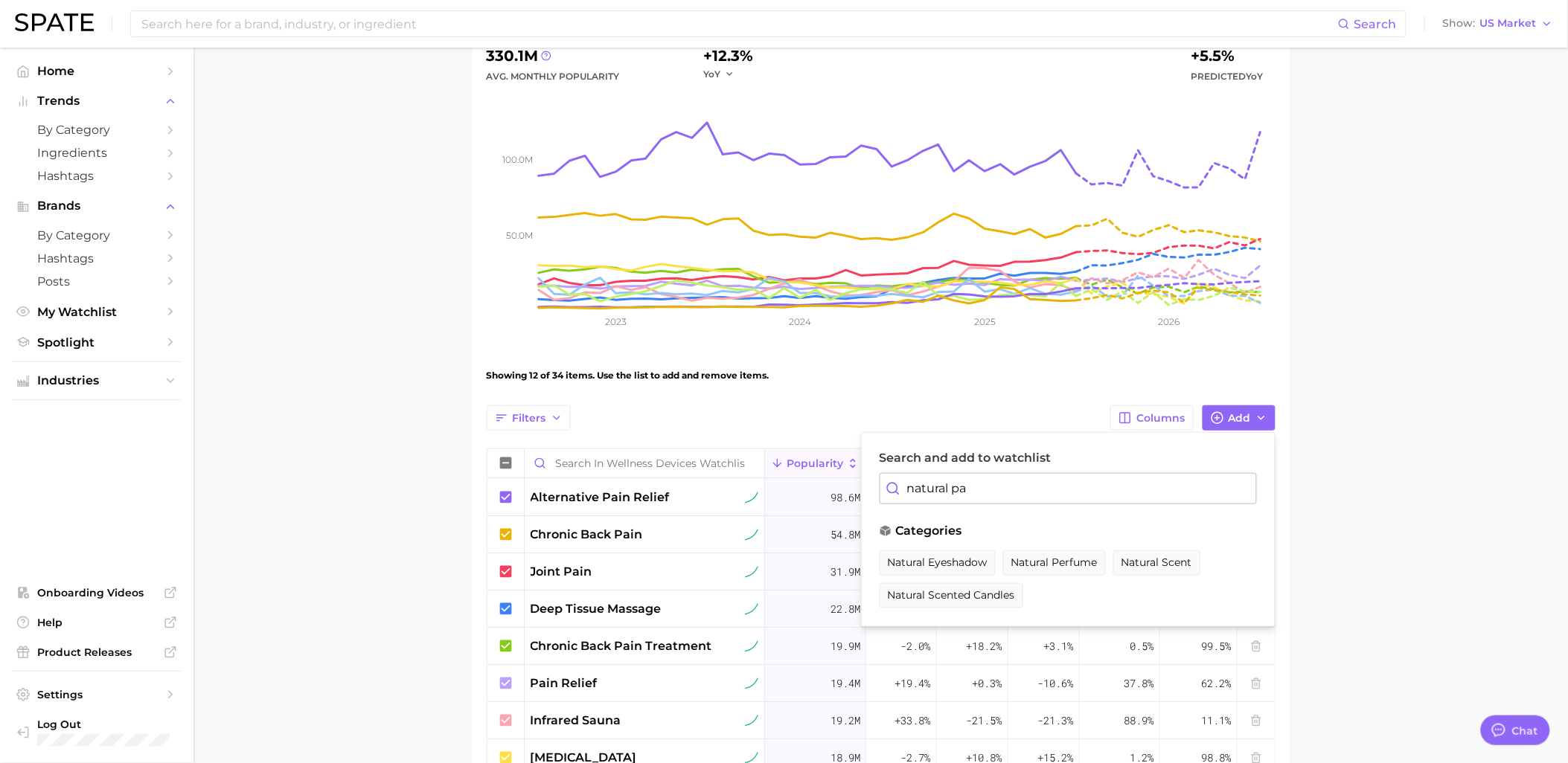
type input "natural pai"
click at [948, 622] on span "period pain" at bounding box center [918, 628] width 61 height 12
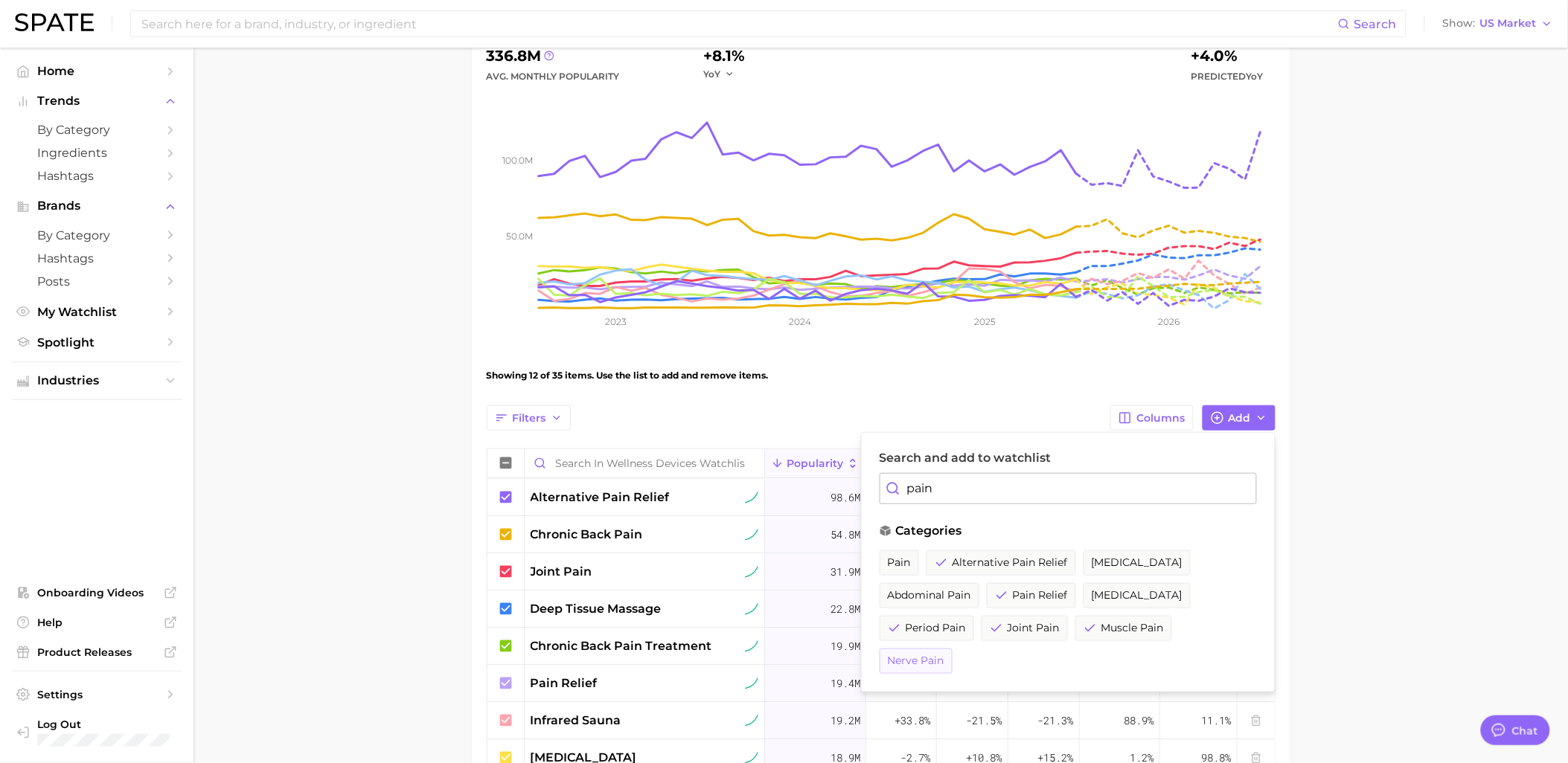
click at [933, 662] on span "nerve pain" at bounding box center [916, 661] width 57 height 12
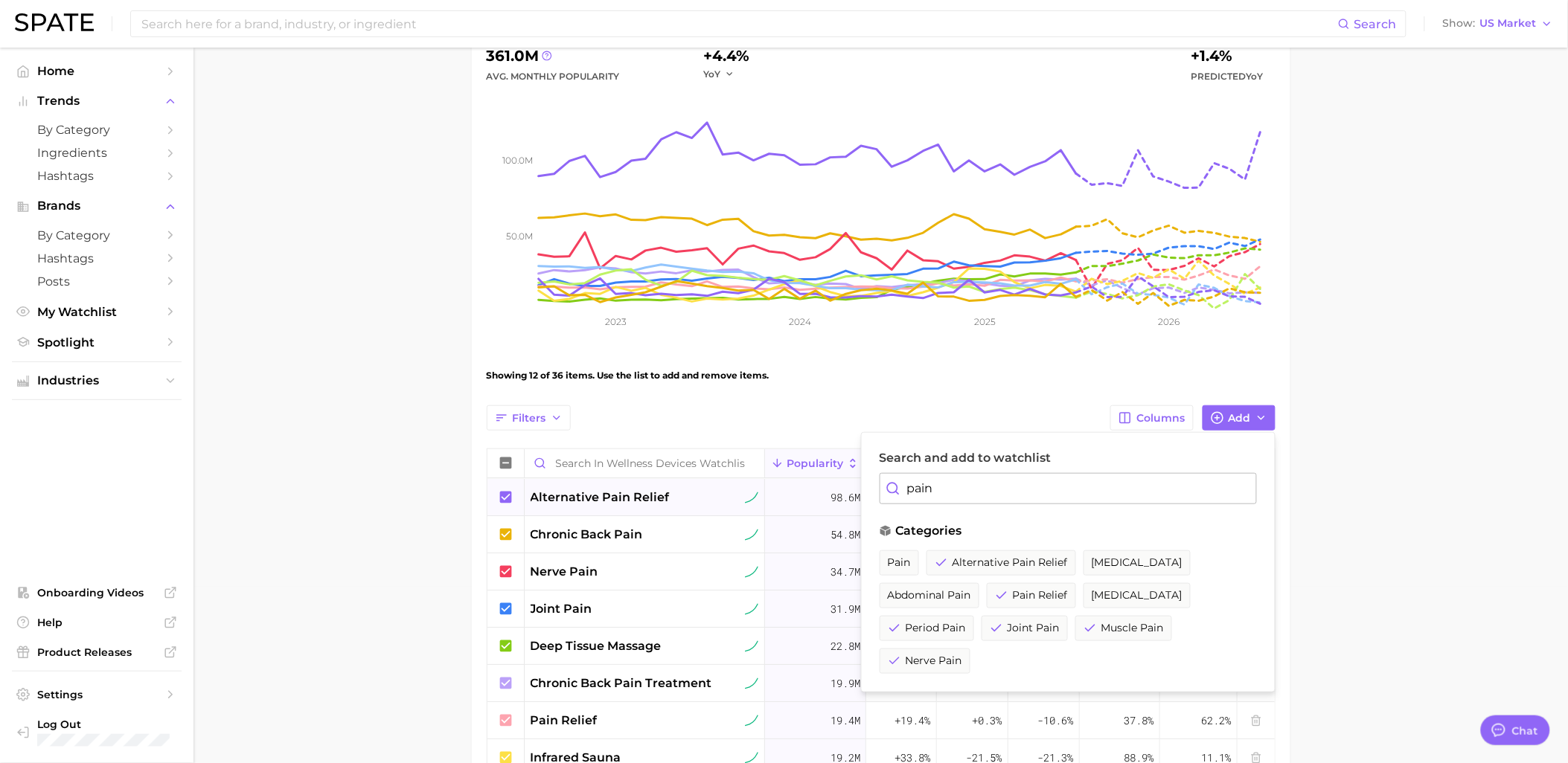
drag, startPoint x: 1001, startPoint y: 489, endPoint x: 811, endPoint y: 494, distance: 190.1
click at [1004, 566] on span "knee arthritis" at bounding box center [988, 563] width 91 height 12
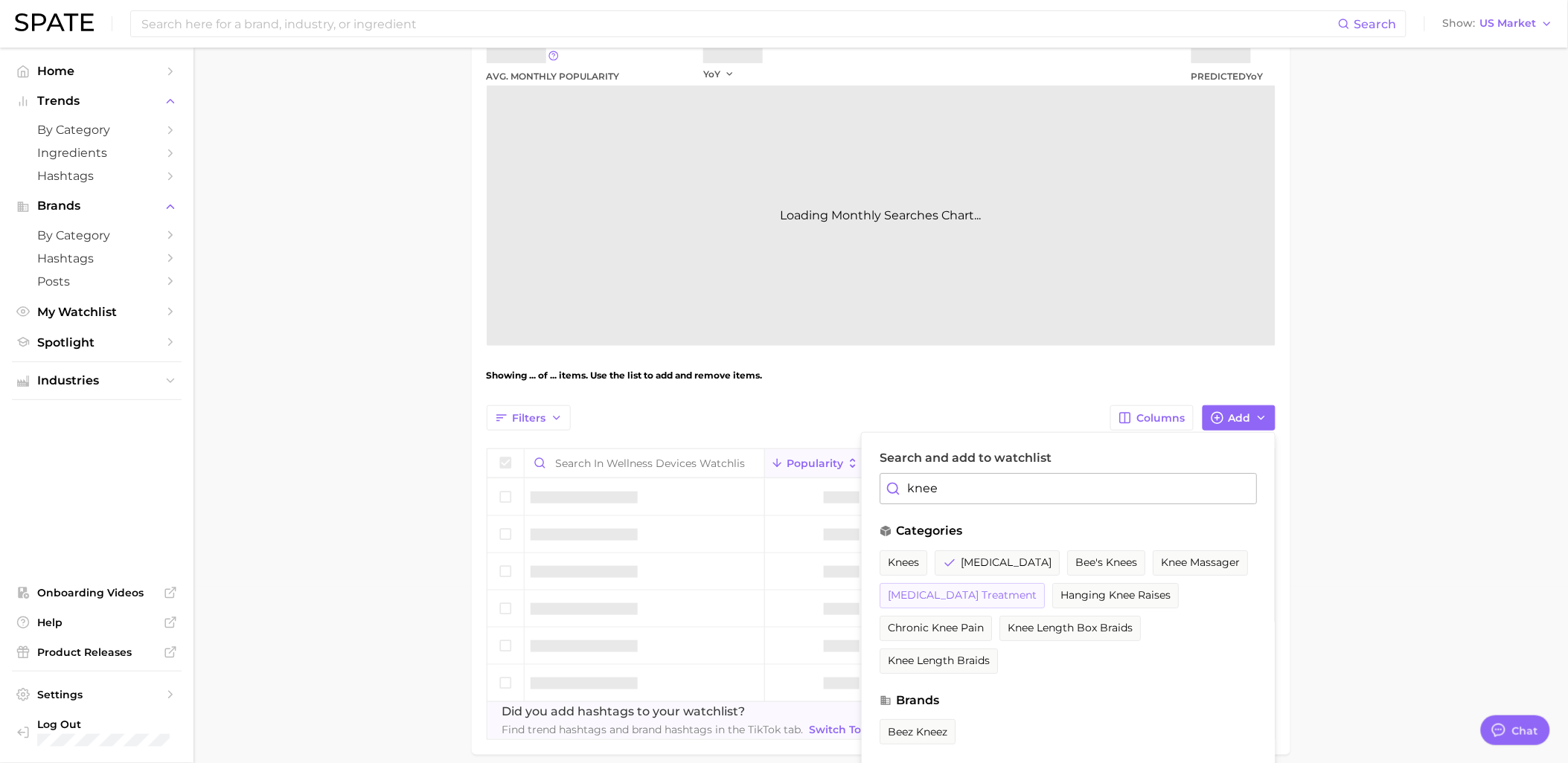
click at [1001, 590] on span "knee arthritis treatment" at bounding box center [962, 595] width 149 height 12
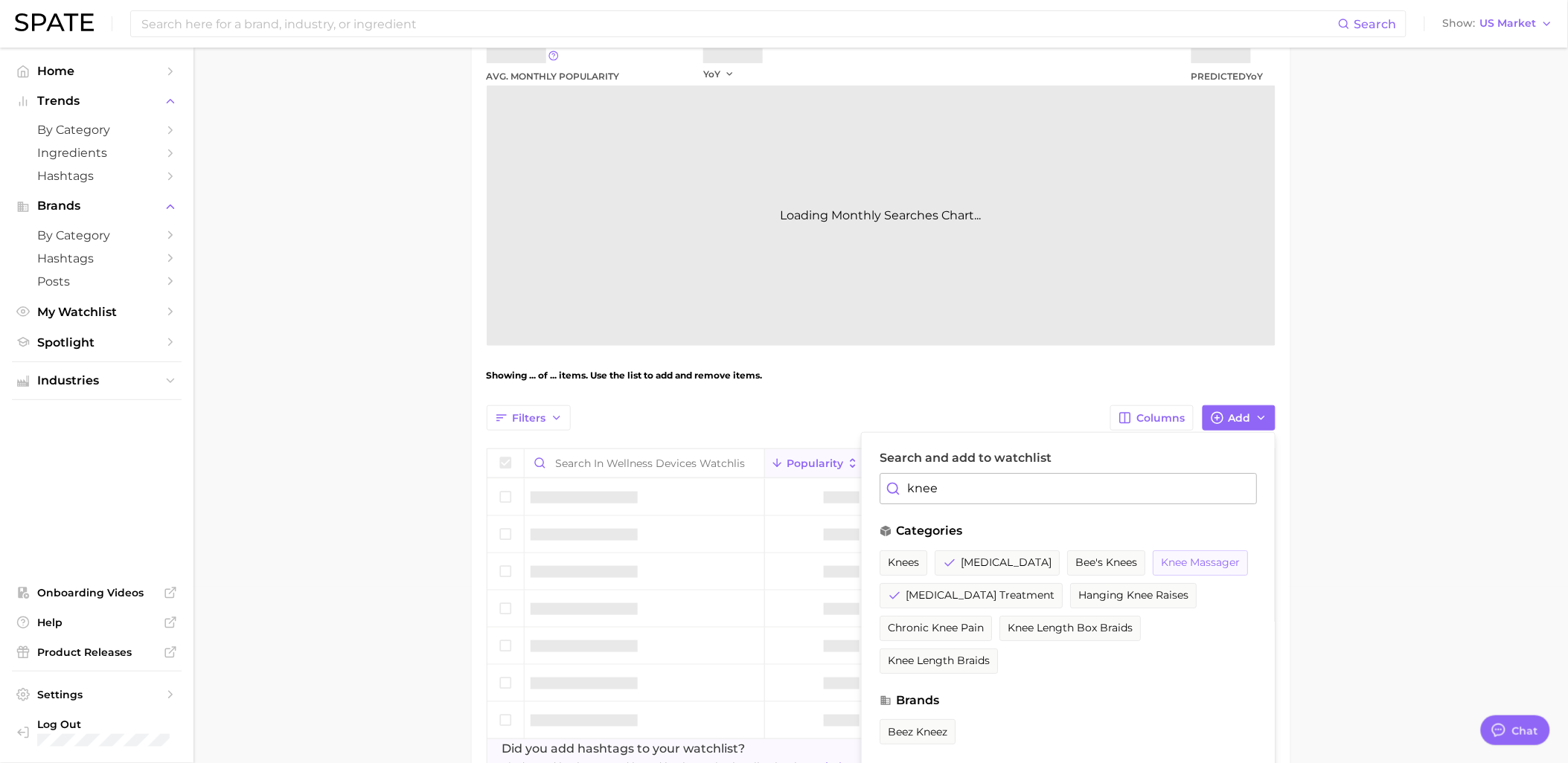
click at [1184, 574] on button "knee massager" at bounding box center [1200, 563] width 96 height 26
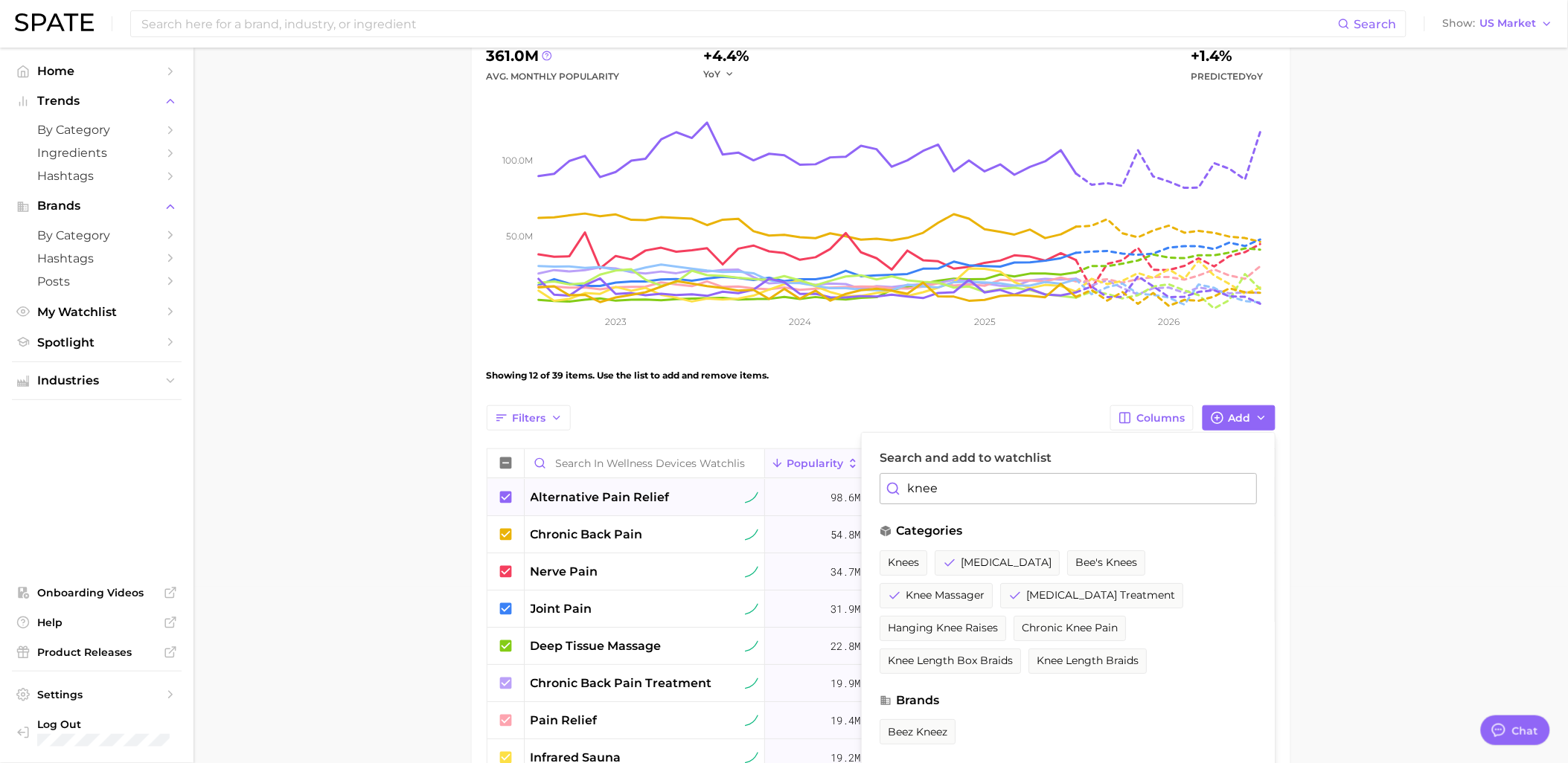
drag, startPoint x: 977, startPoint y: 494, endPoint x: 829, endPoint y: 497, distance: 148.0
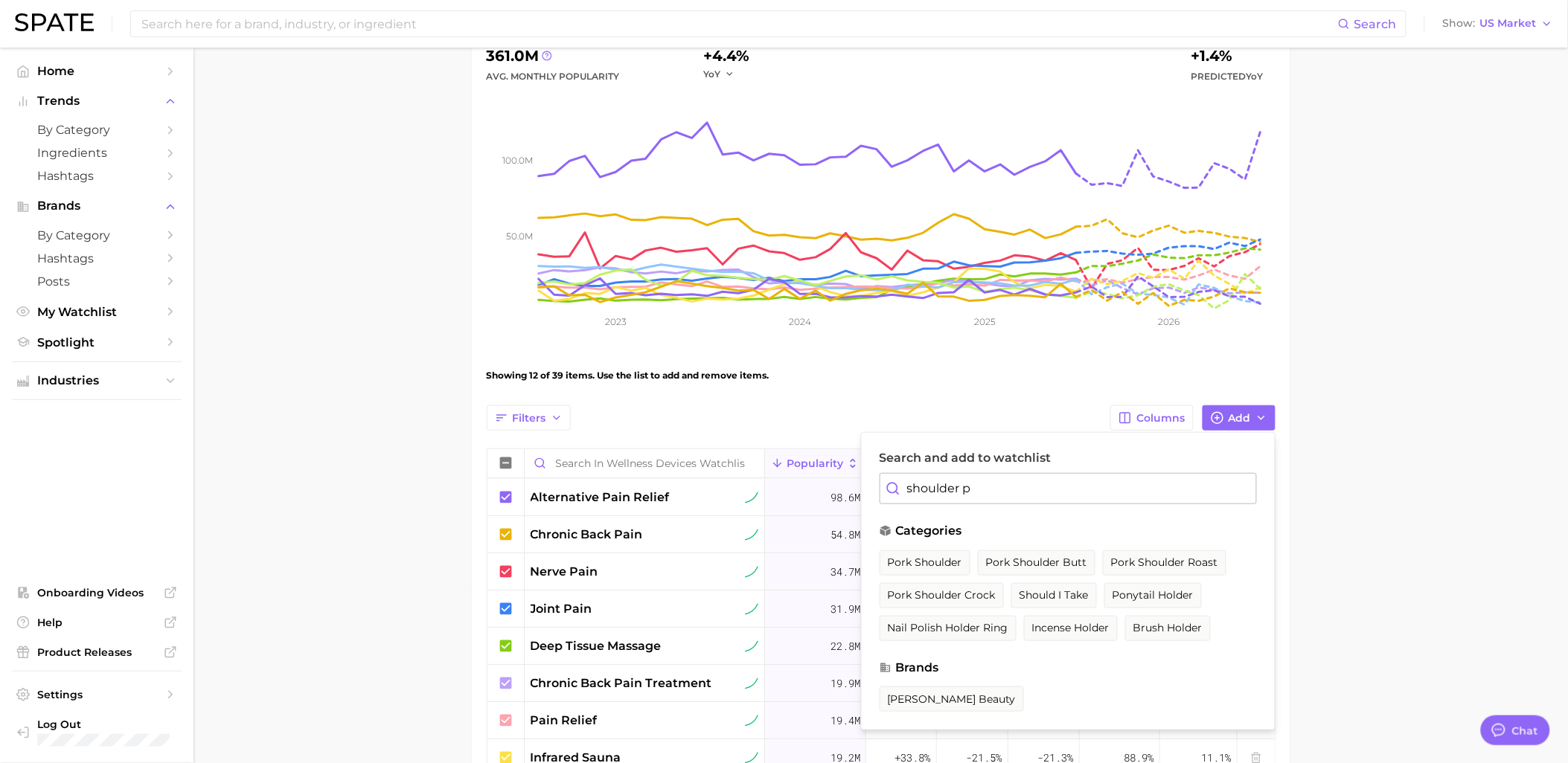
type input "shoulder pa"
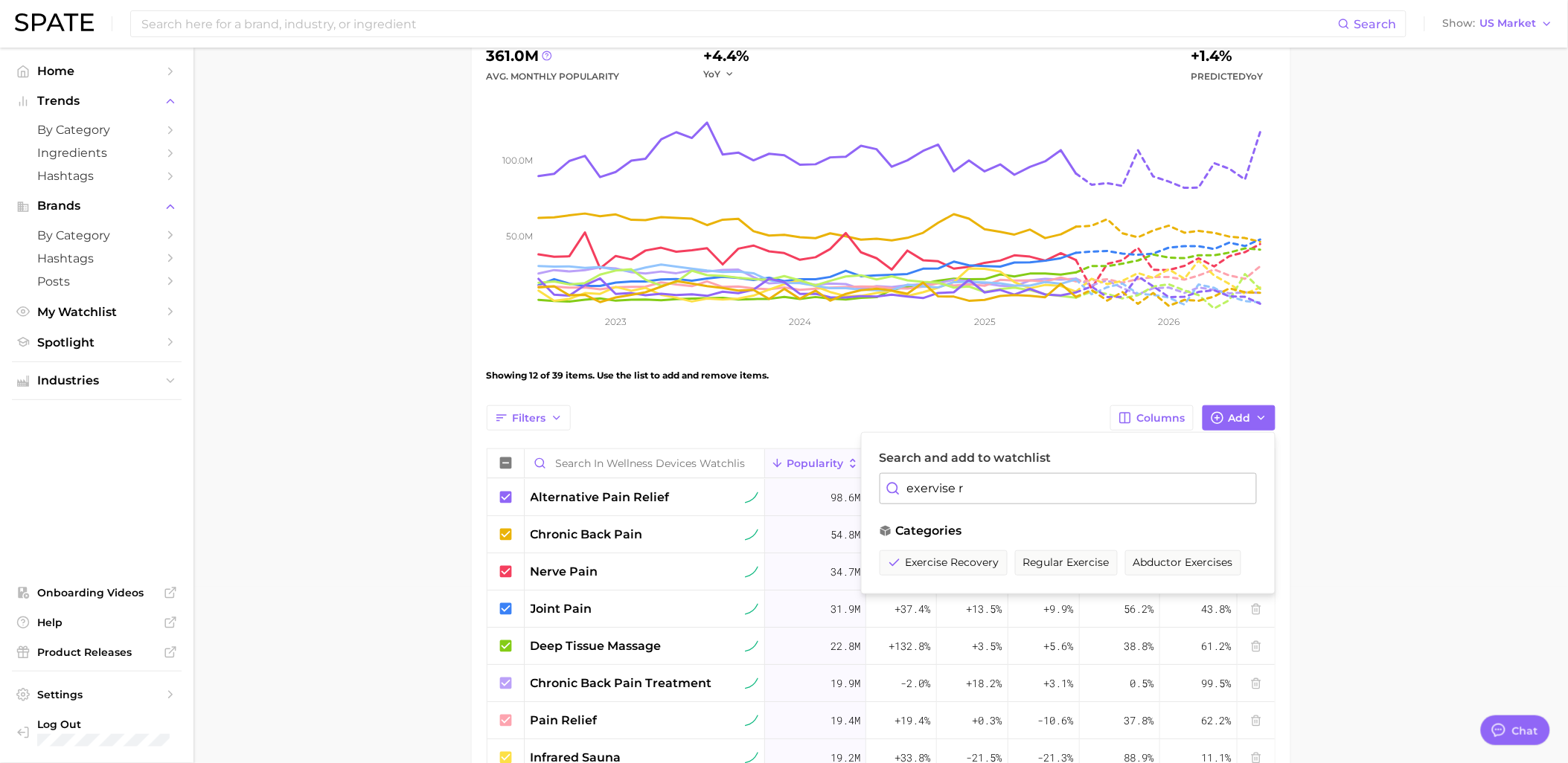
type input "exervise re"
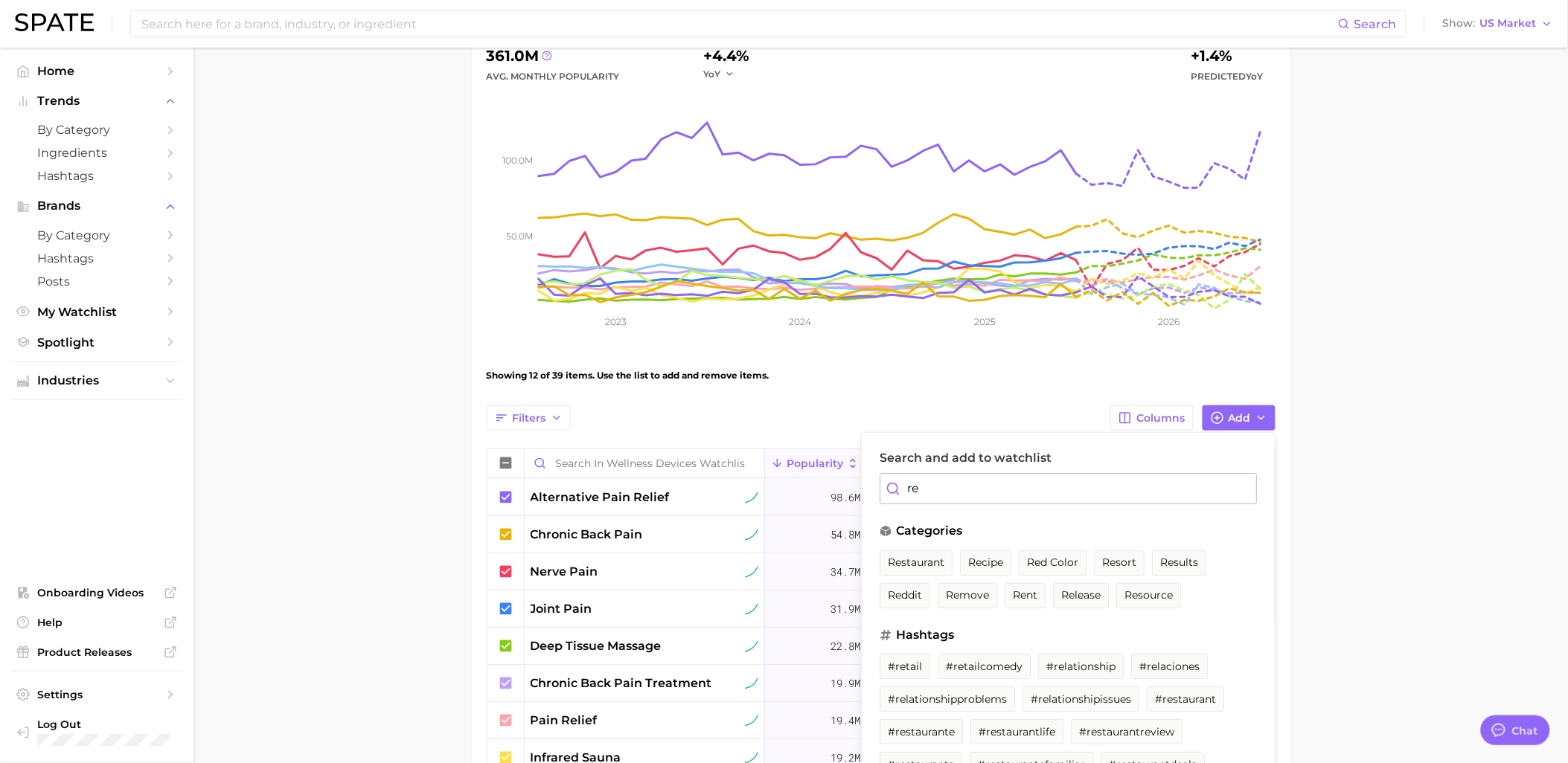
type input "r"
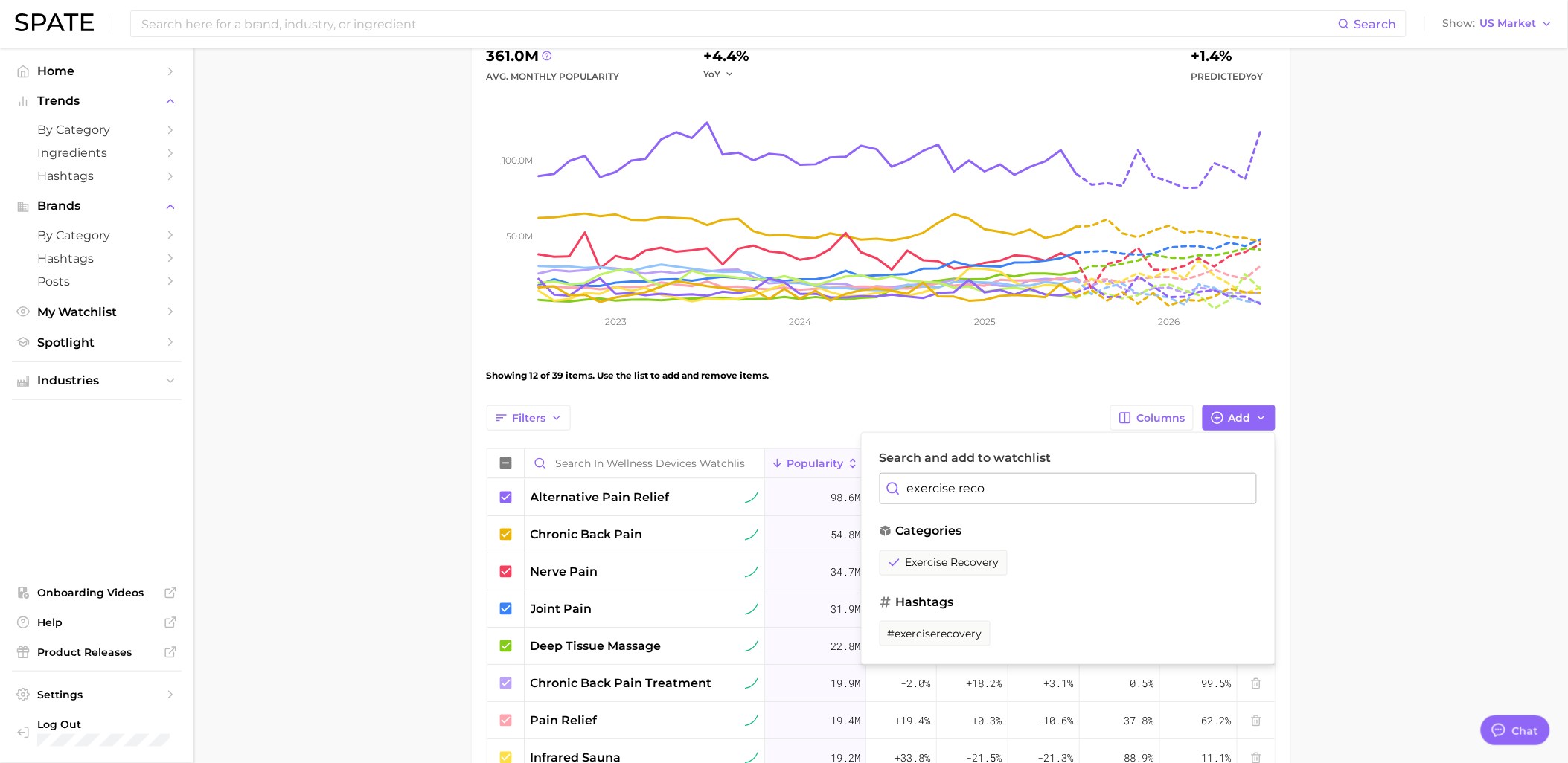
type input "exercise recov"
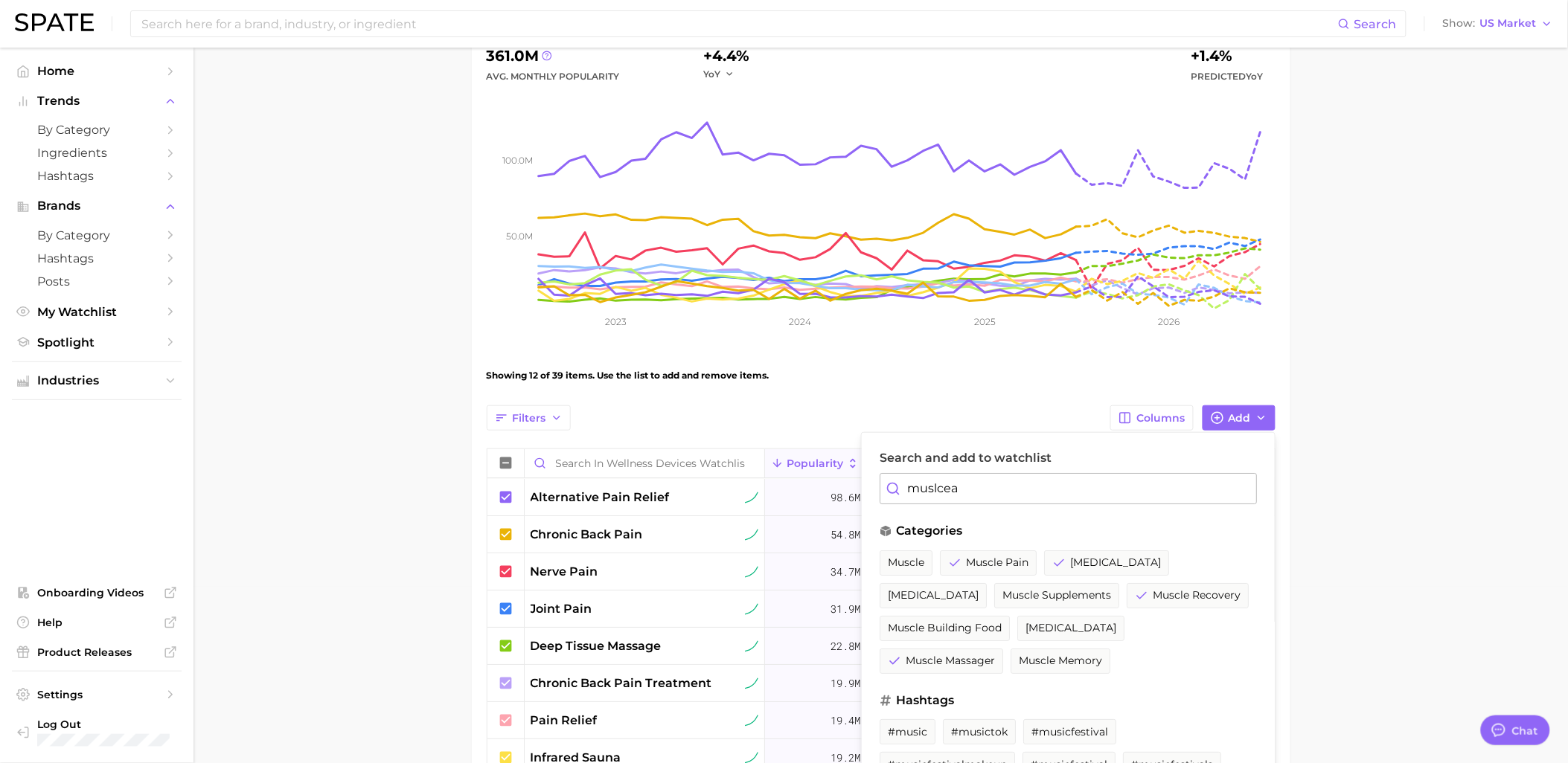
type input "muslce"
click at [923, 584] on button "muscle fatigue" at bounding box center [933, 595] width 107 height 26
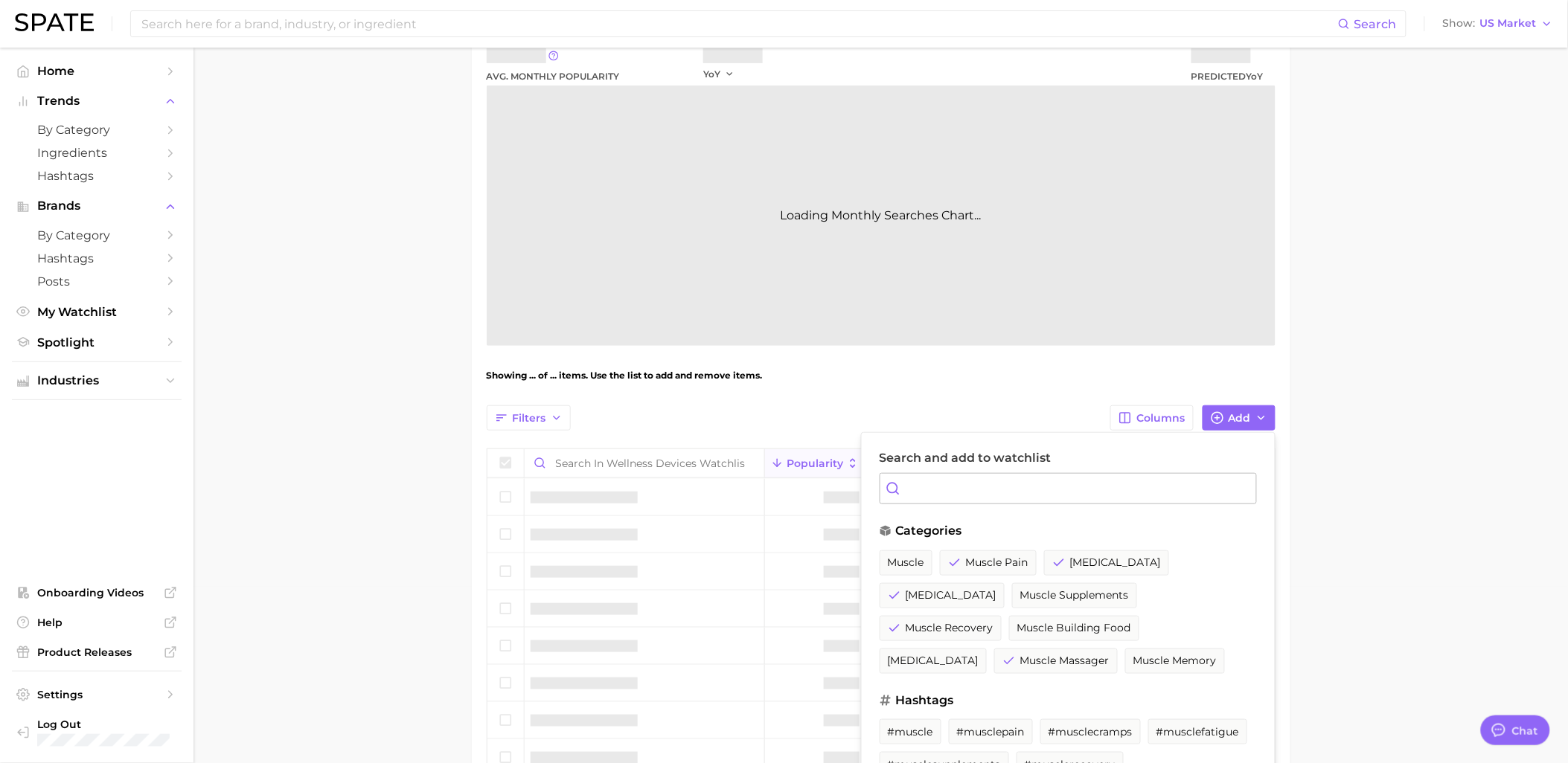
click at [1358, 508] on main "Wellness Devices Watchlist Settings Overview Google TikTok View Combined Export…" at bounding box center [881, 406] width 1375 height 1070
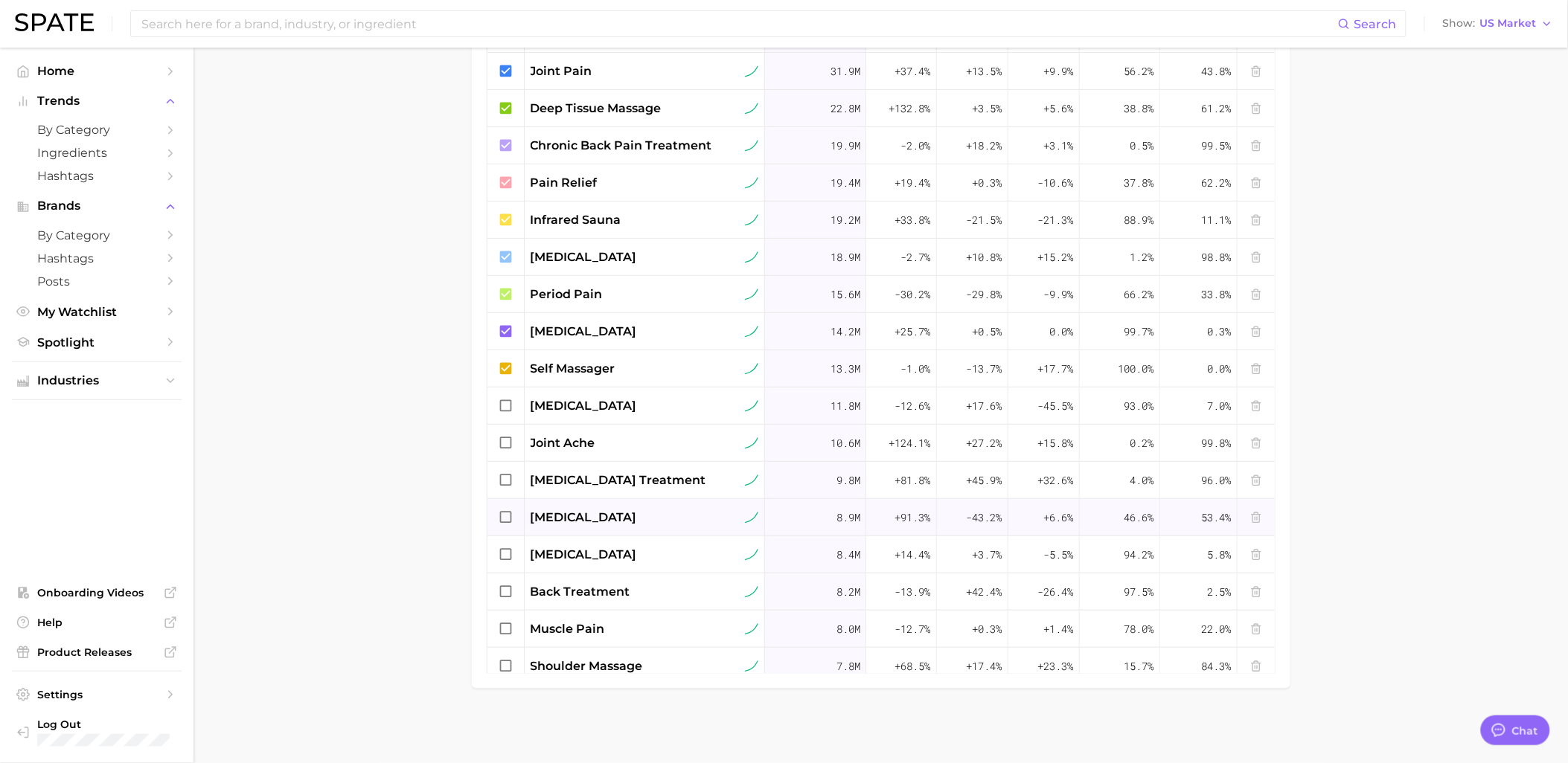
scroll to position [53, 0]
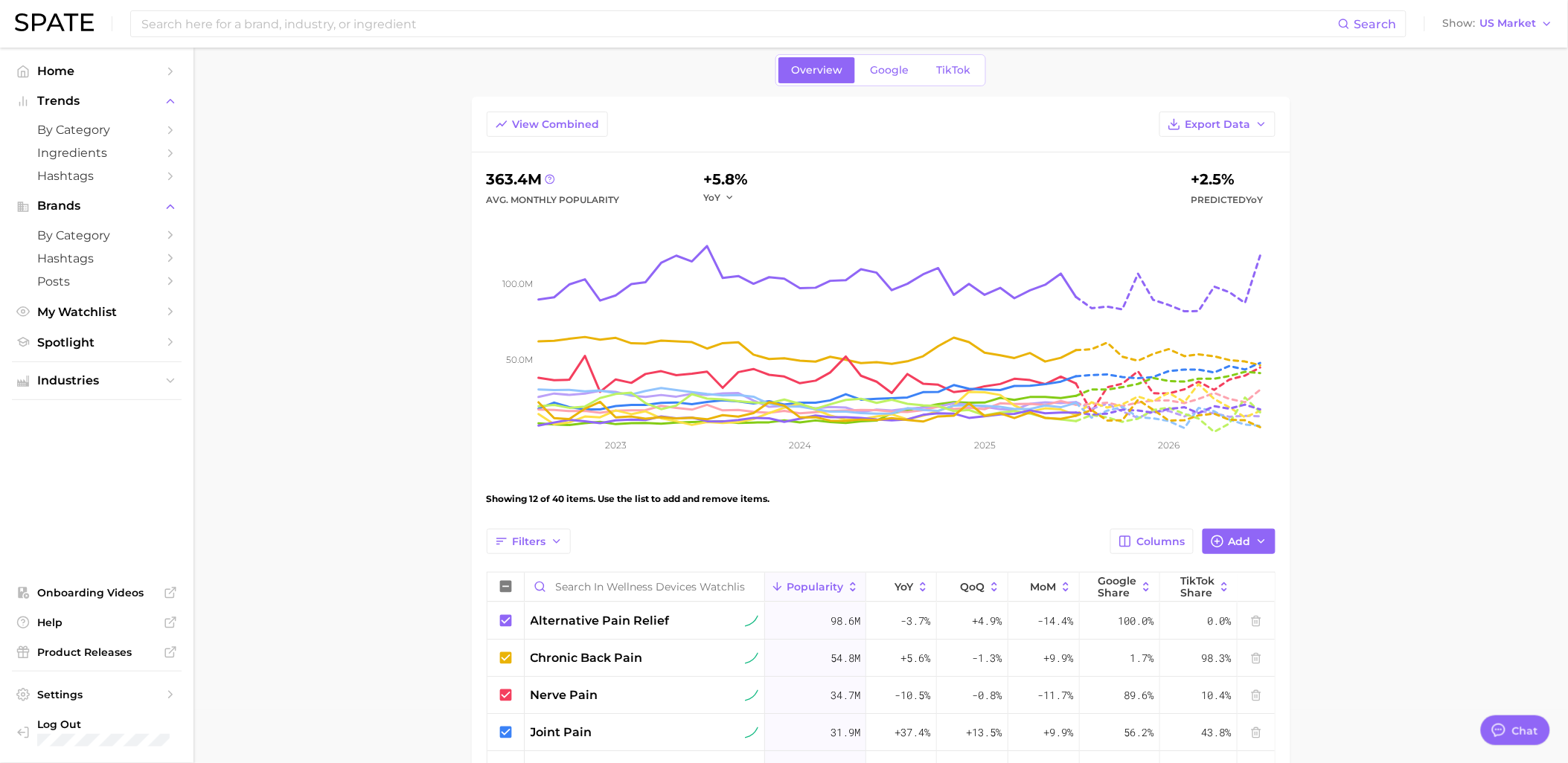
click at [1455, 367] on main "Wellness Devices Watchlist Settings Overview Google TikTok View Combined Export…" at bounding box center [881, 709] width 1375 height 1429
click at [67, 346] on span "Spotlight" at bounding box center [96, 342] width 119 height 14
type textarea "x"
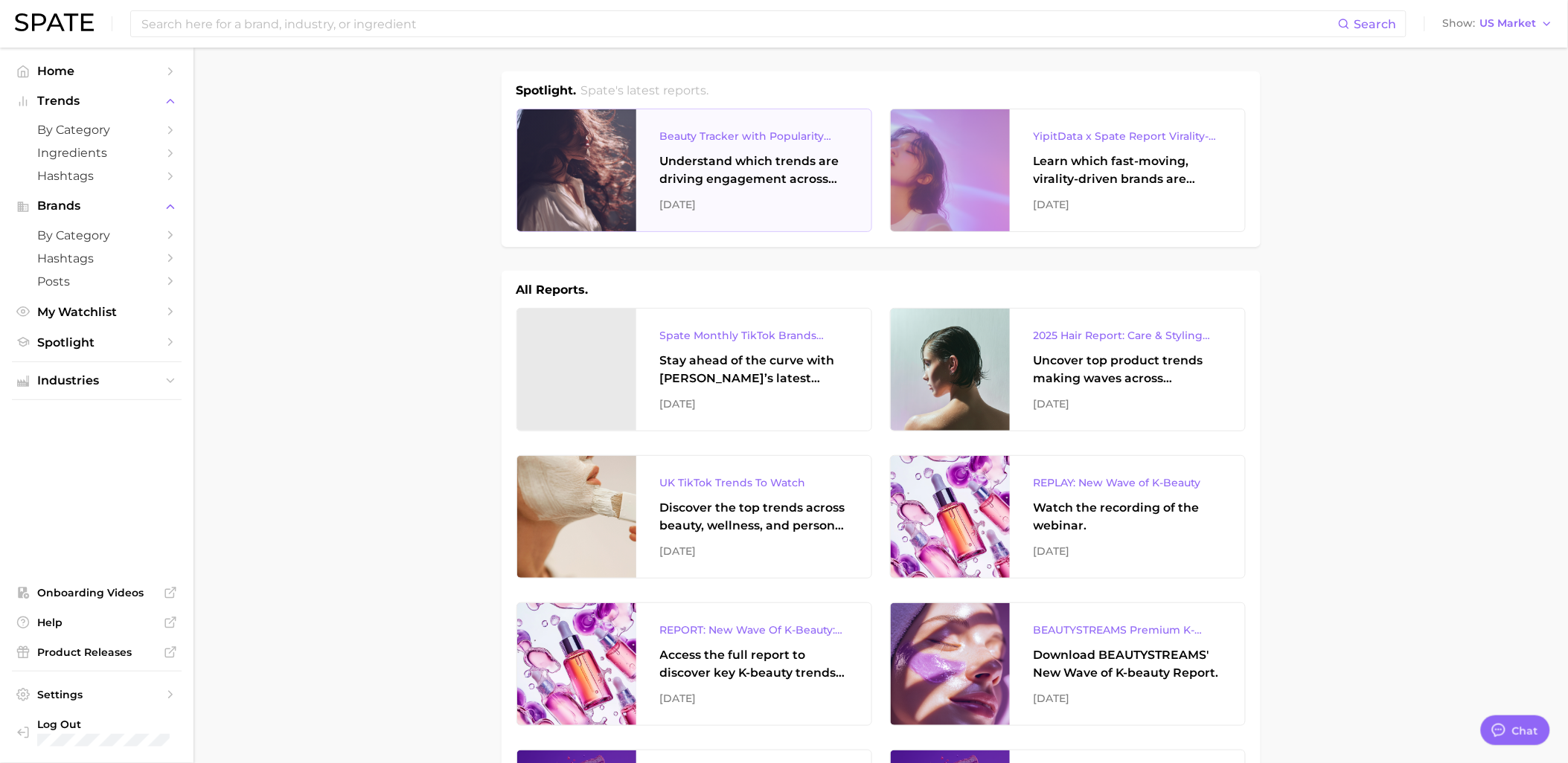
click at [749, 198] on div "[DATE]" at bounding box center [753, 204] width 187 height 18
